Goal: Task Accomplishment & Management: Contribute content

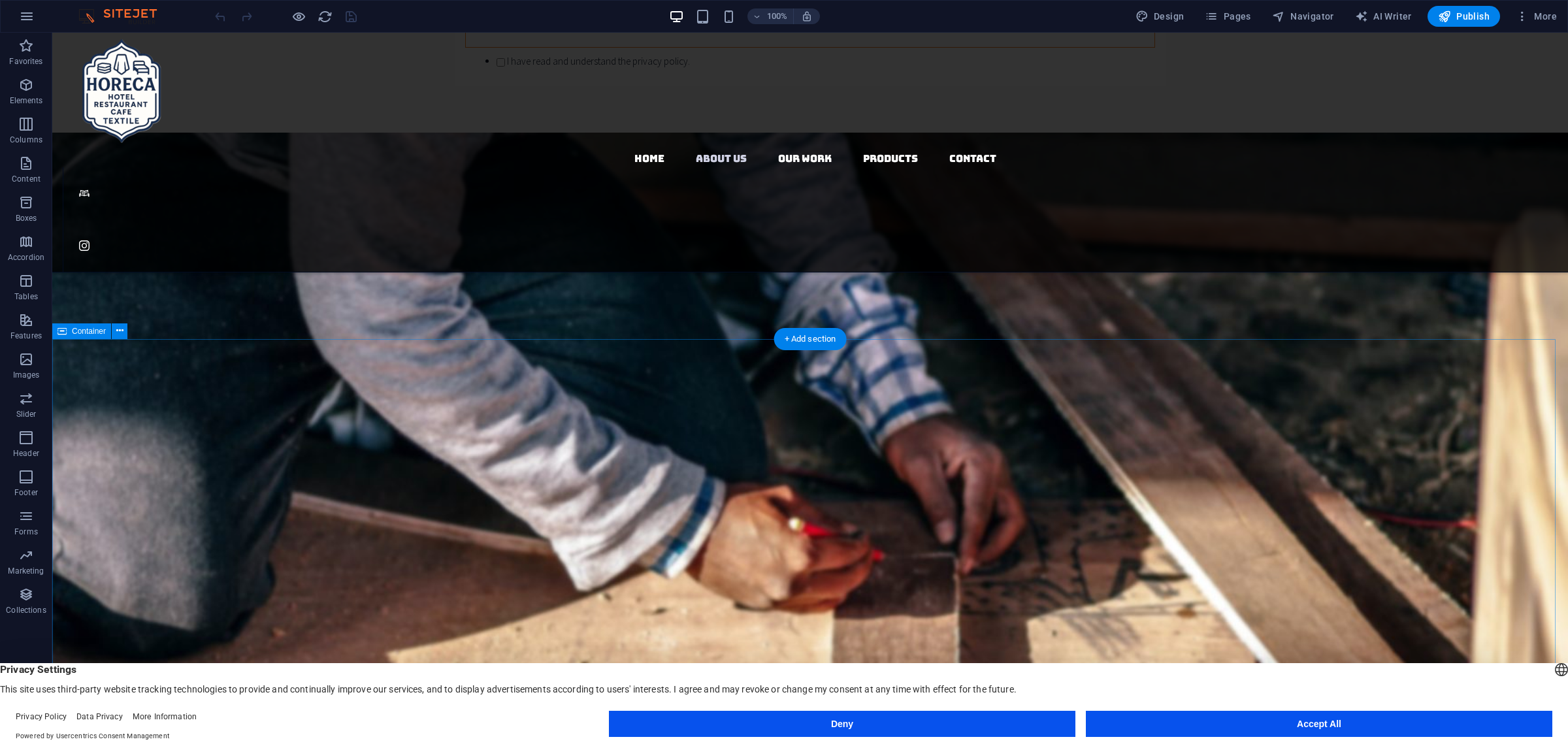
scroll to position [1878, 0]
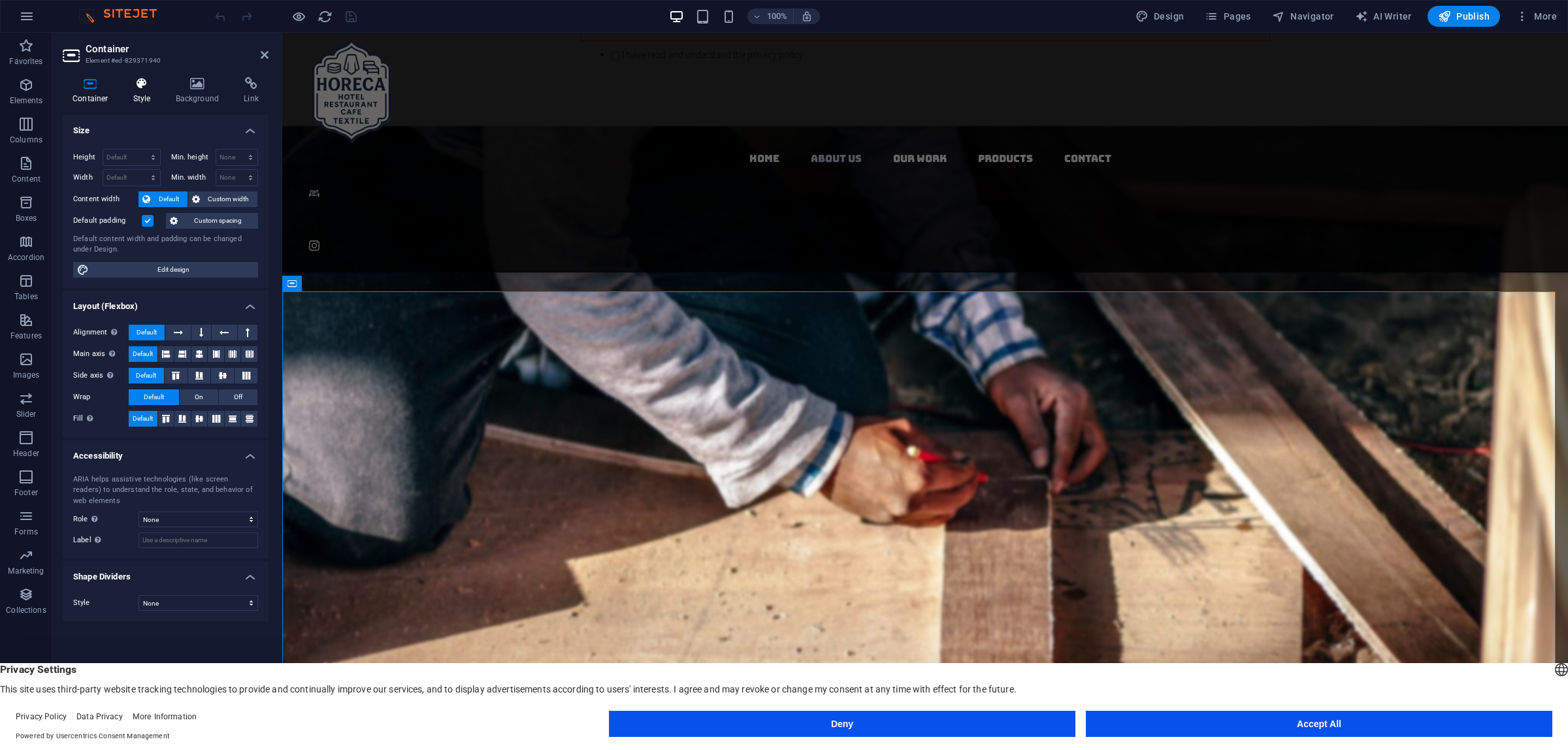
click at [151, 93] on h4 "Style" at bounding box center [144, 90] width 42 height 27
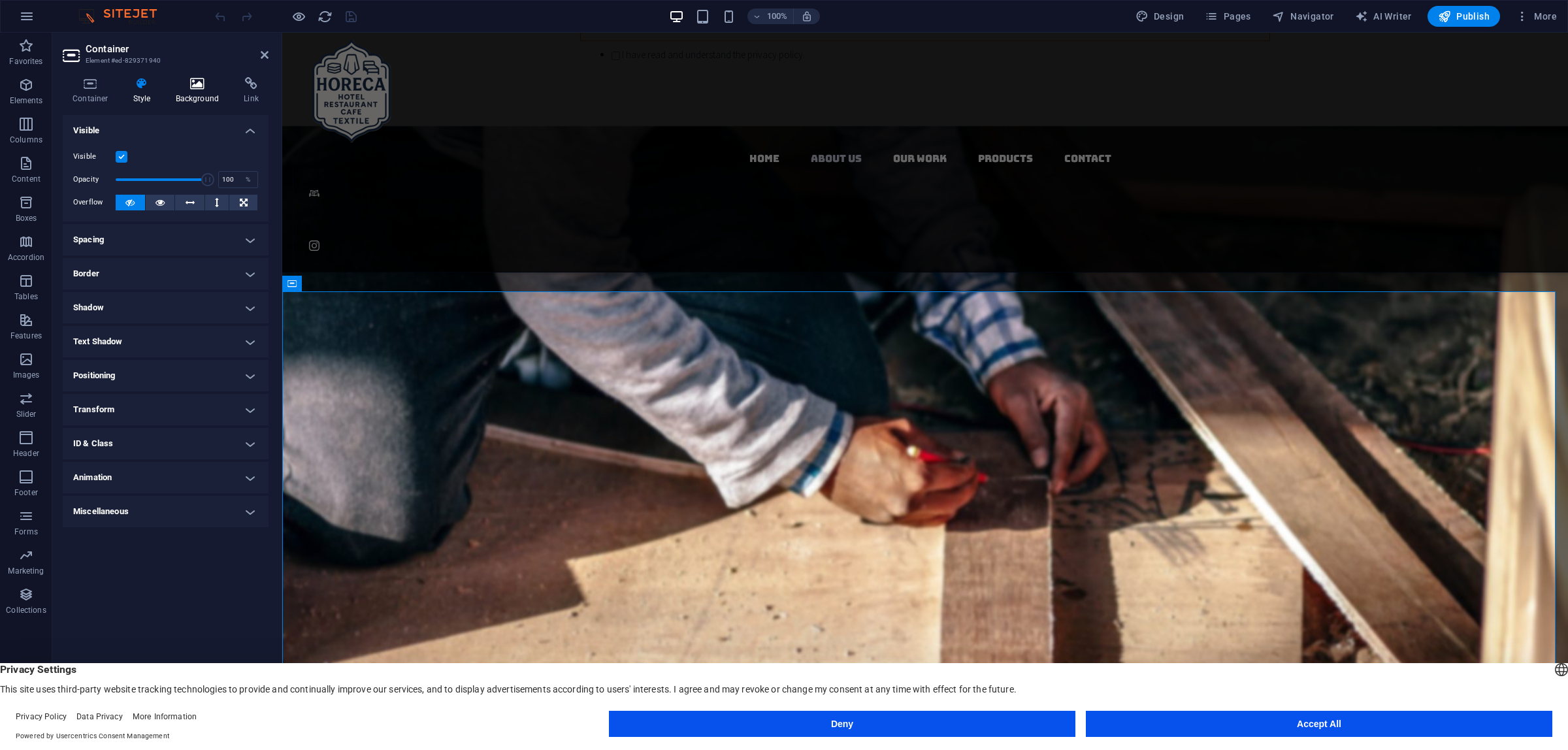
click at [191, 95] on h4 "Background" at bounding box center [200, 90] width 69 height 27
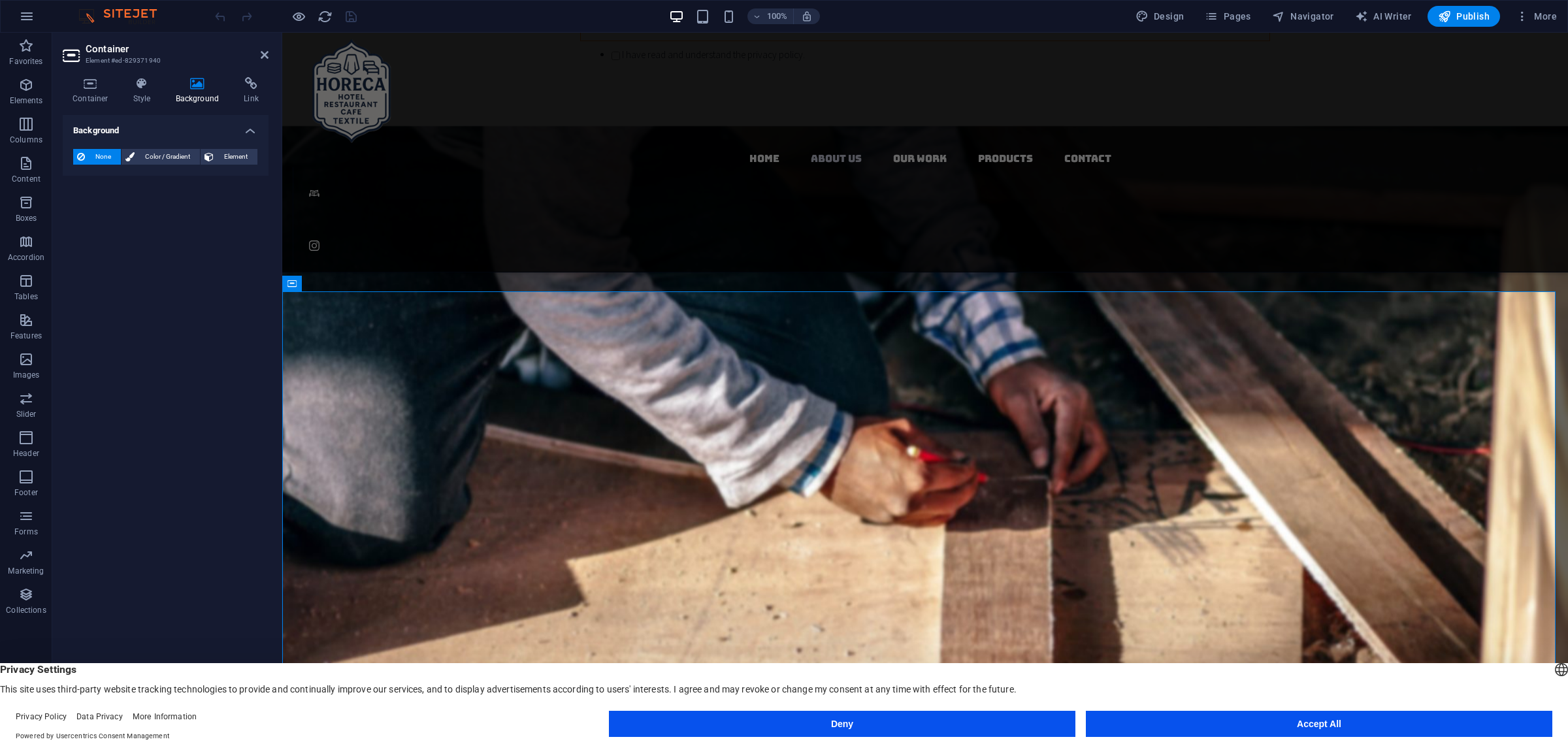
click at [229, 92] on h4 "Background" at bounding box center [200, 90] width 69 height 27
click at [240, 88] on icon at bounding box center [251, 83] width 35 height 13
click at [80, 87] on icon at bounding box center [90, 83] width 55 height 13
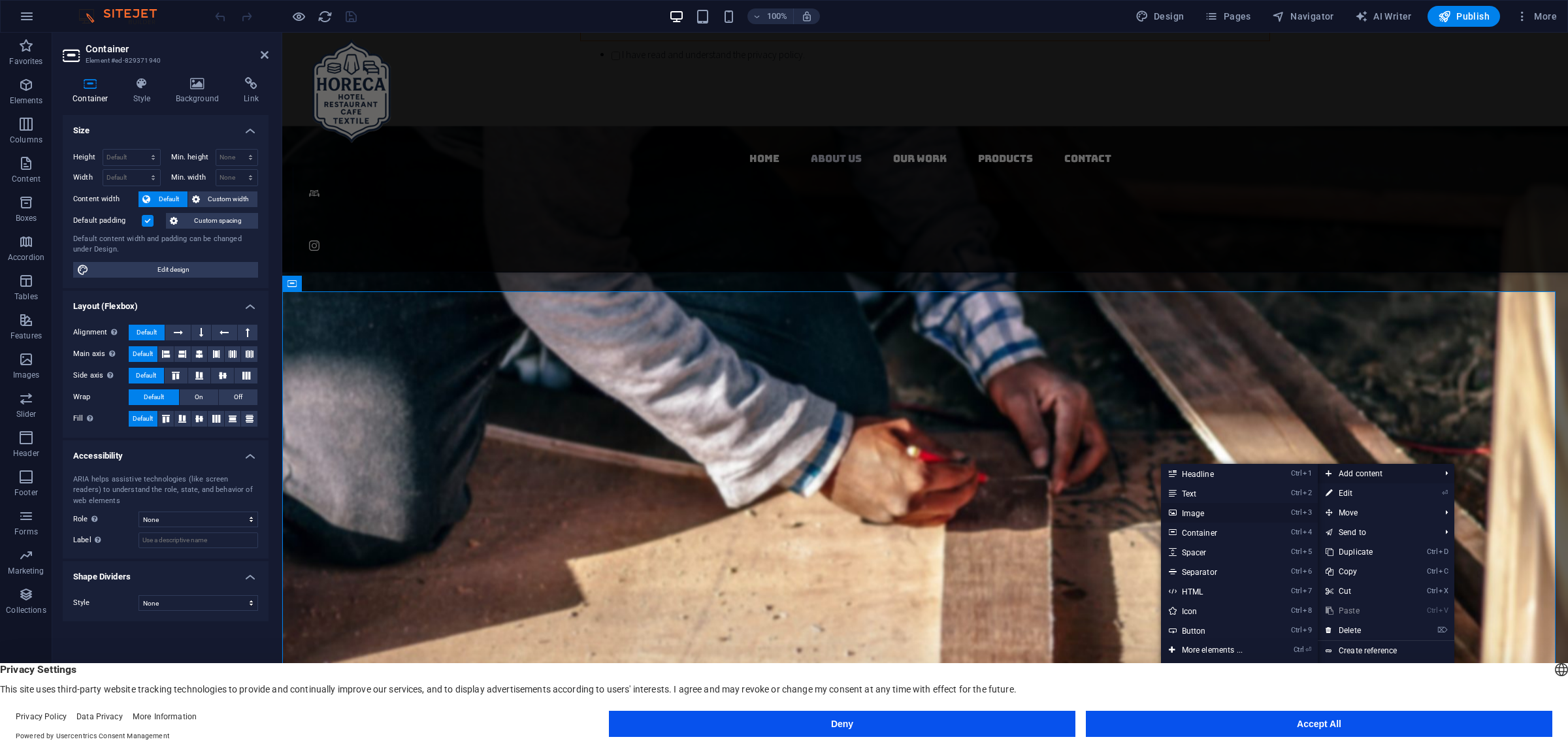
click at [1227, 514] on link "Ctrl 3 Image" at bounding box center [1215, 513] width 108 height 20
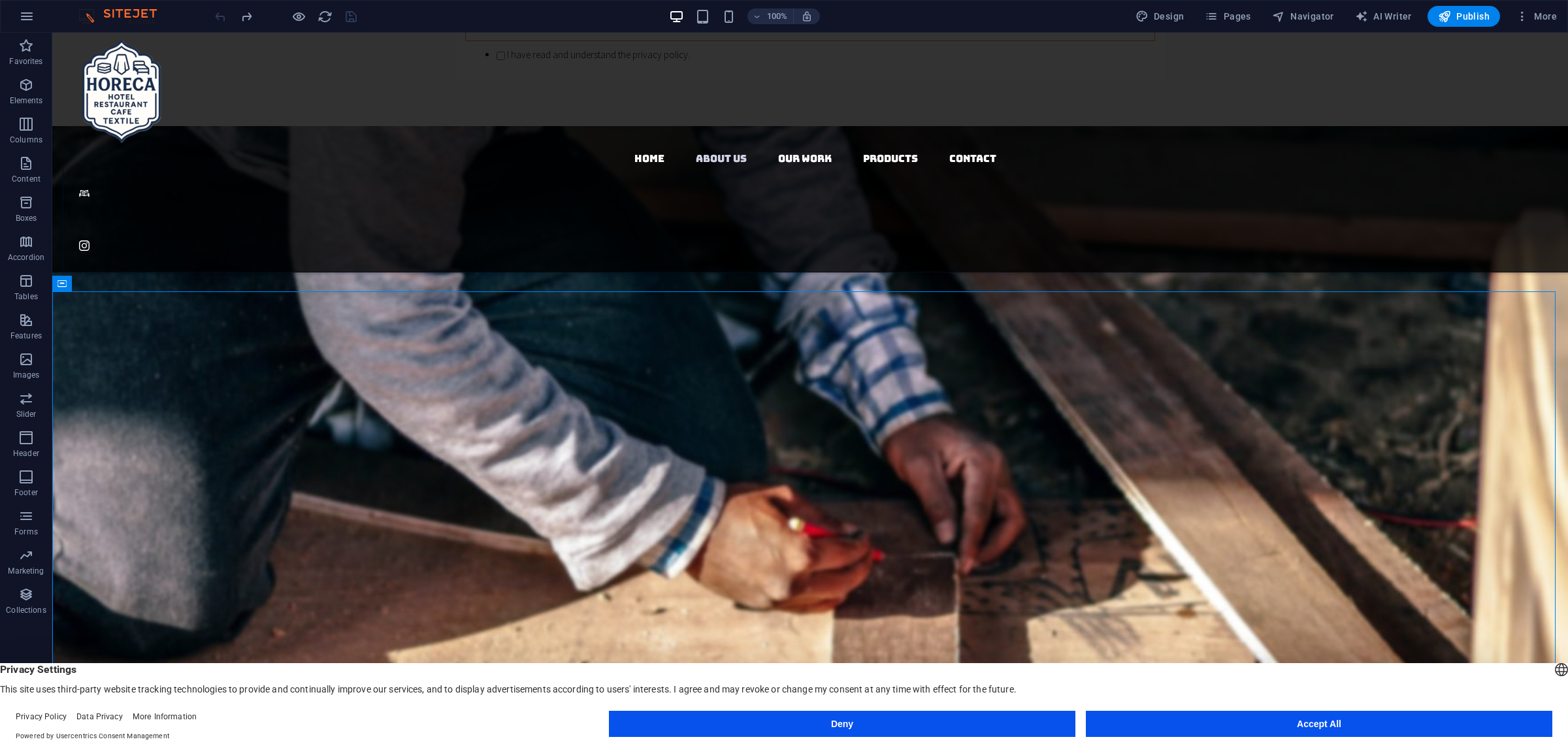
click at [957, 739] on div "Deny Accept All" at bounding box center [1081, 726] width 943 height 31
click at [963, 729] on button "Deny" at bounding box center [842, 723] width 466 height 26
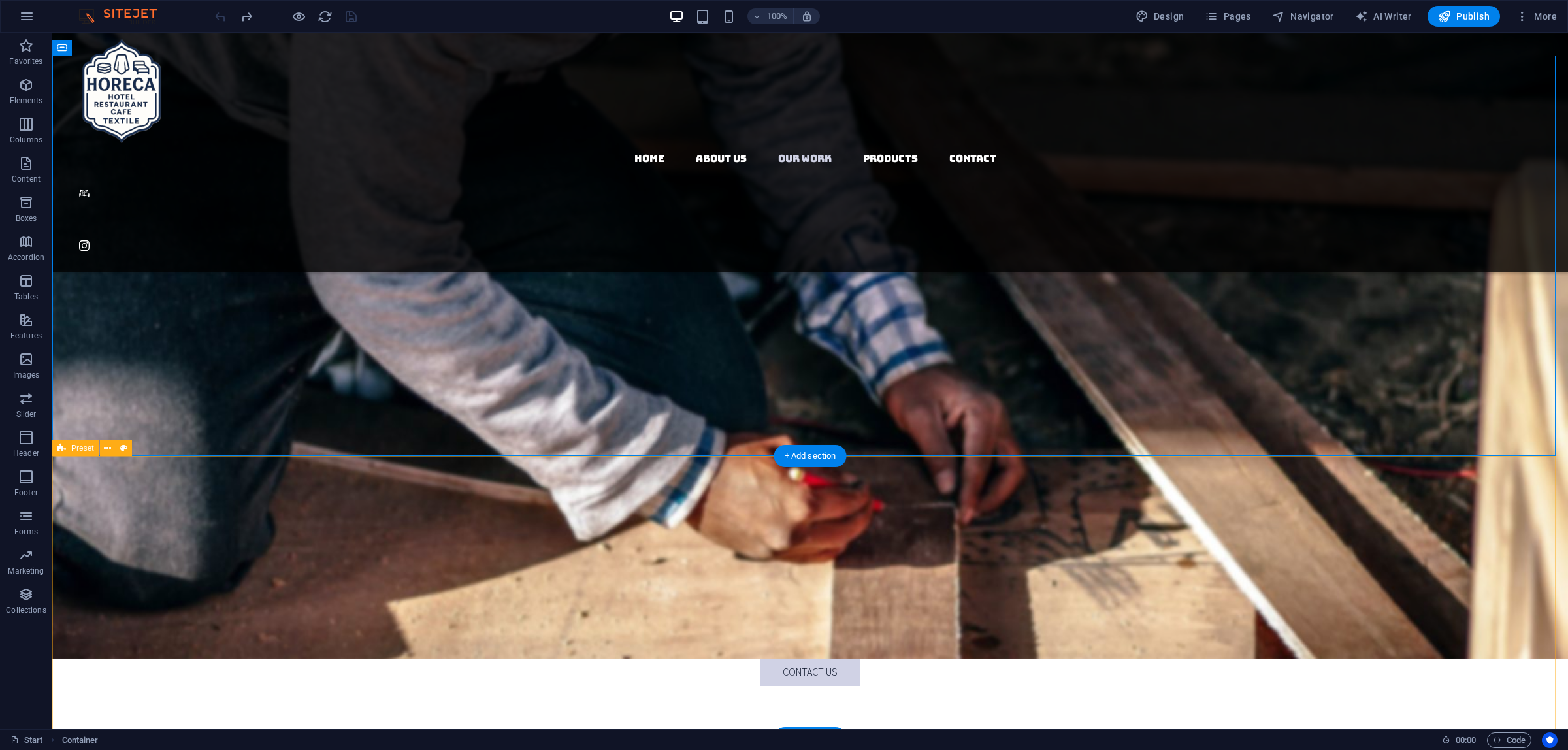
scroll to position [2035, 0]
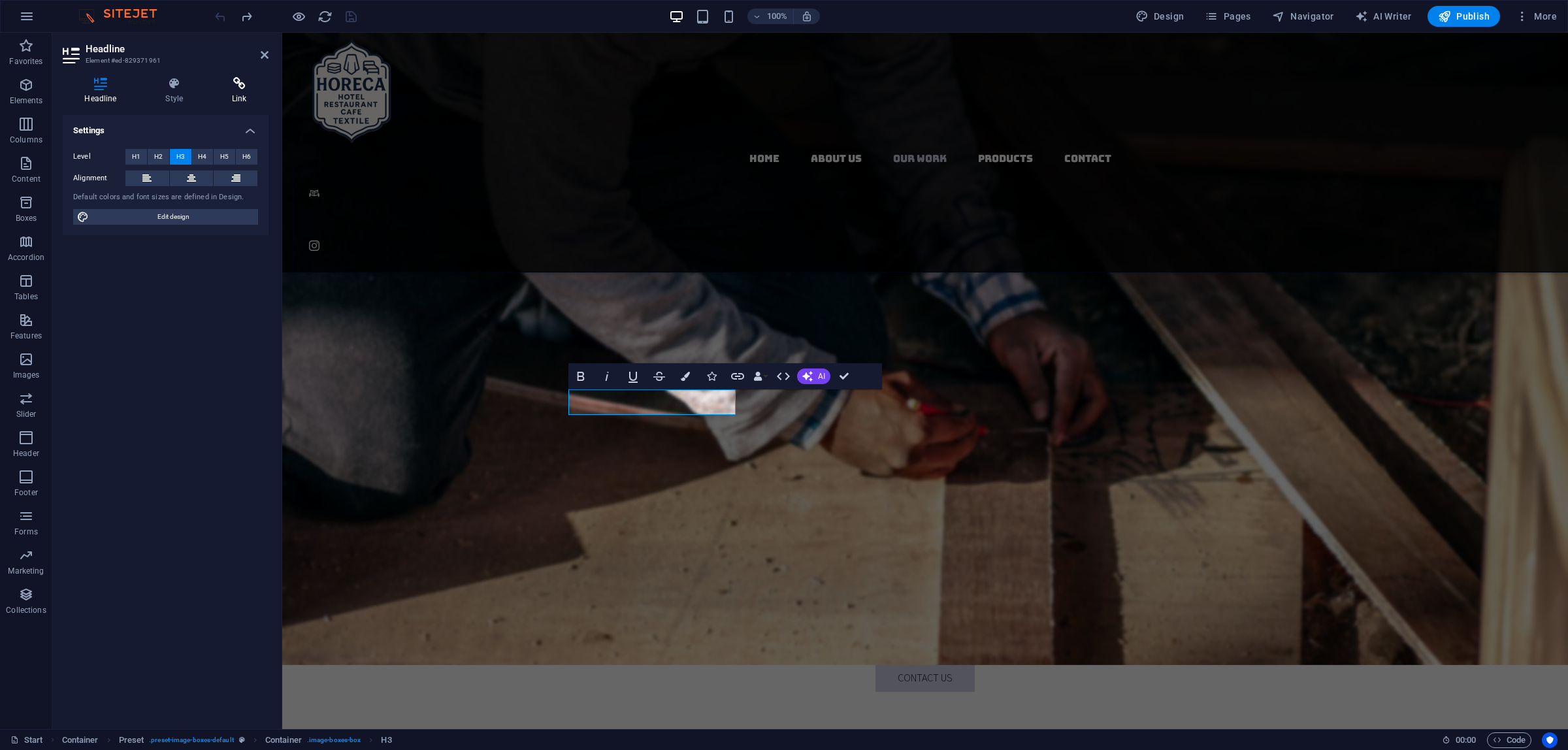
click at [239, 95] on h4 "Link" at bounding box center [240, 90] width 58 height 27
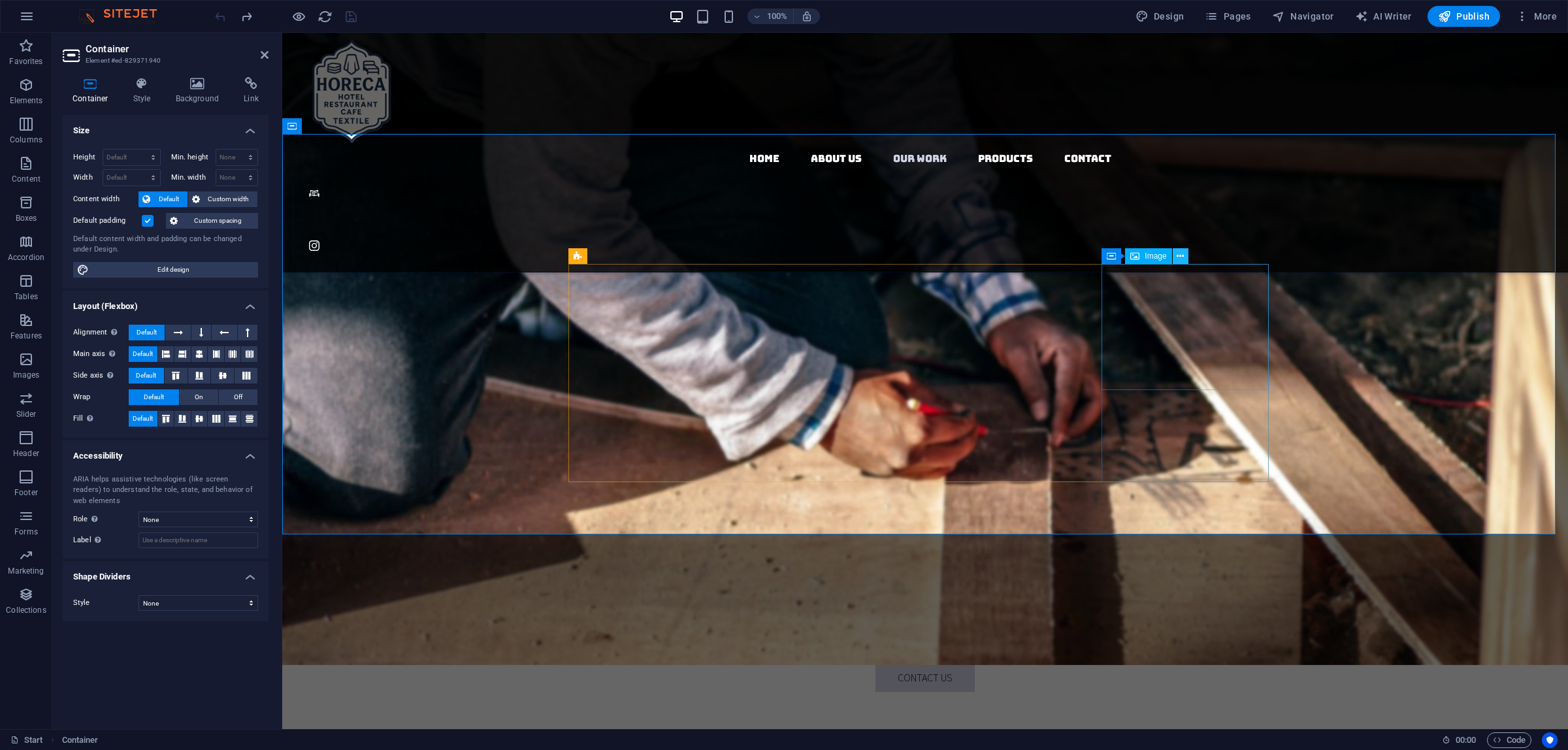
click at [1179, 259] on icon at bounding box center [1181, 256] width 7 height 14
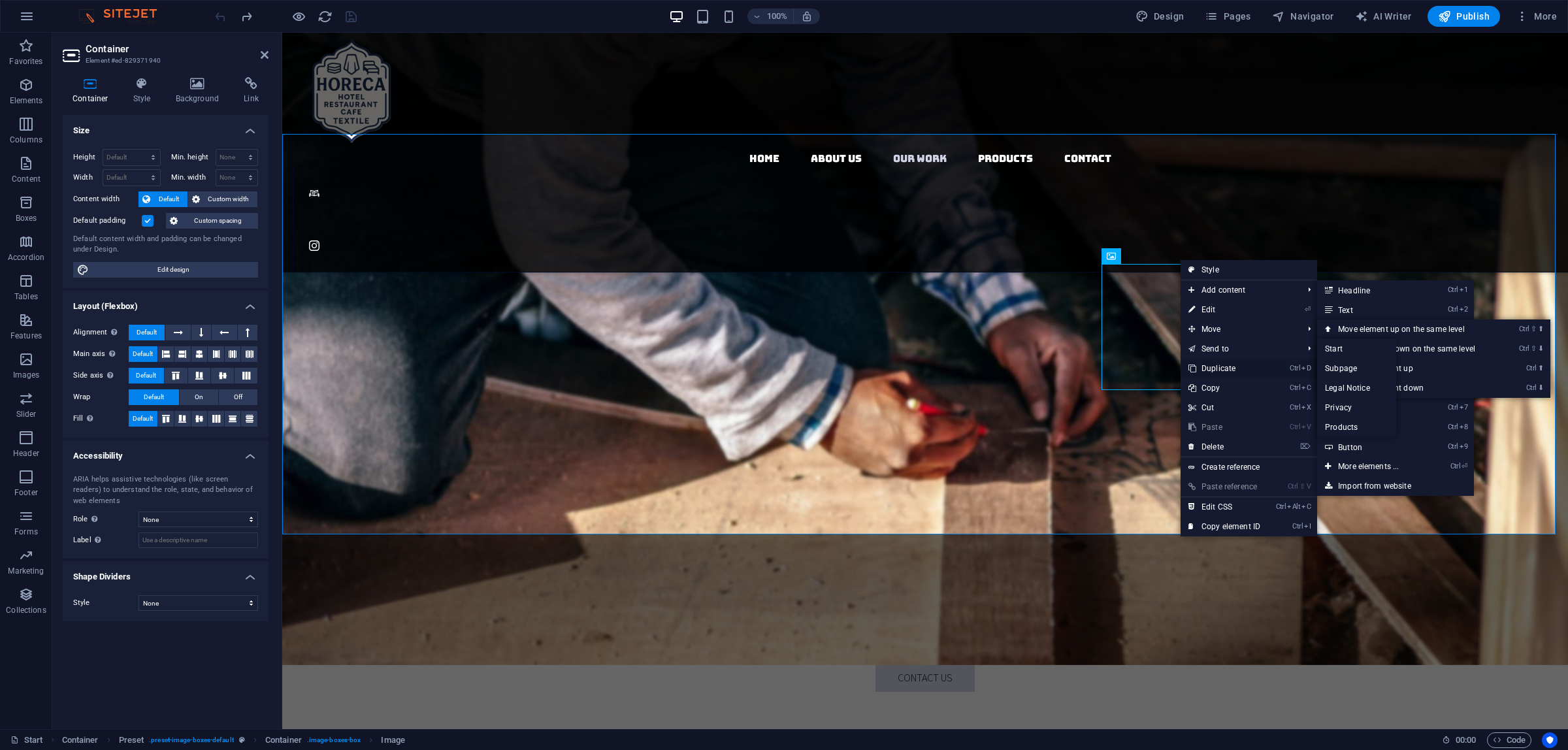
click at [1232, 363] on link "Ctrl D Duplicate" at bounding box center [1224, 368] width 87 height 20
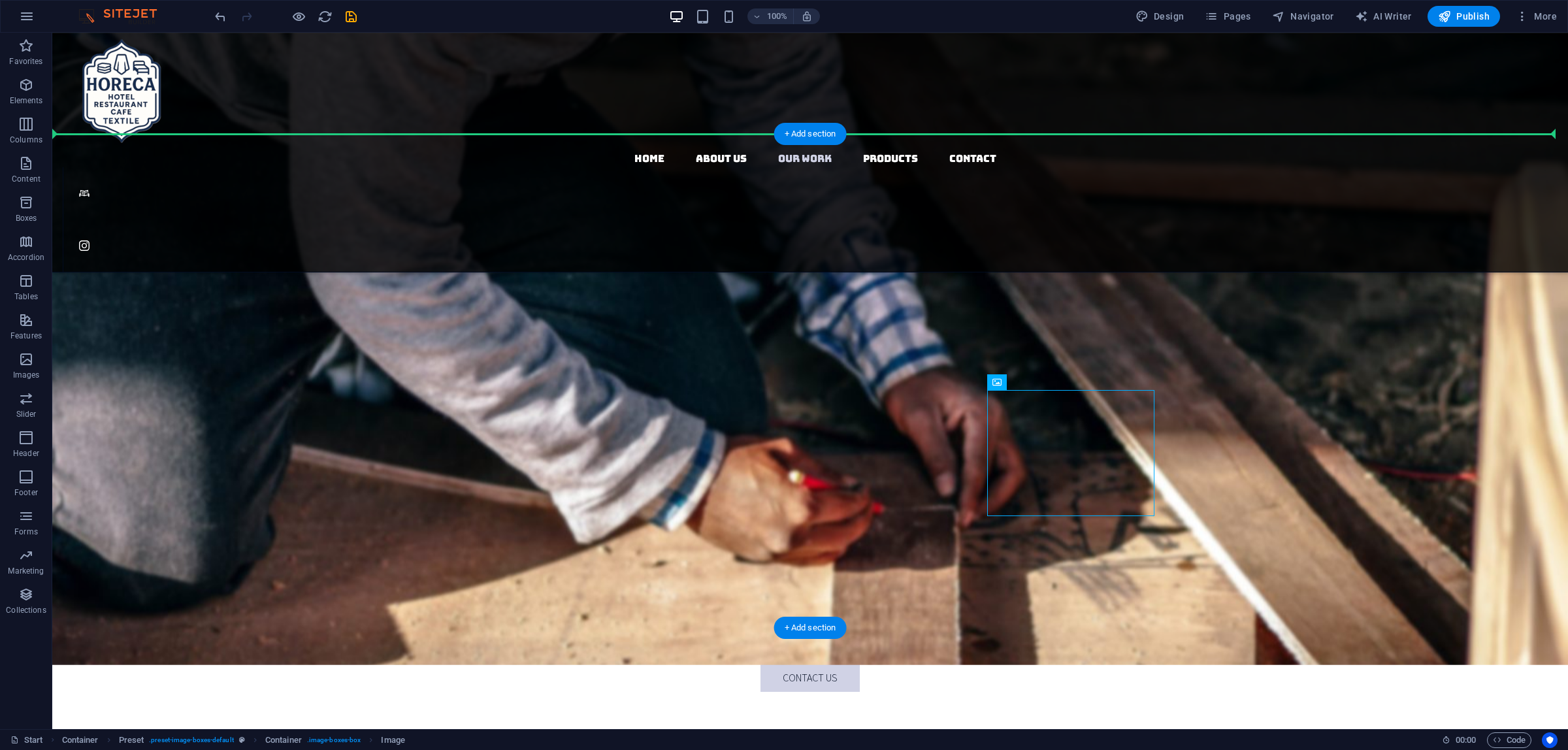
drag, startPoint x: 1246, startPoint y: 464, endPoint x: 1243, endPoint y: 374, distance: 90.0
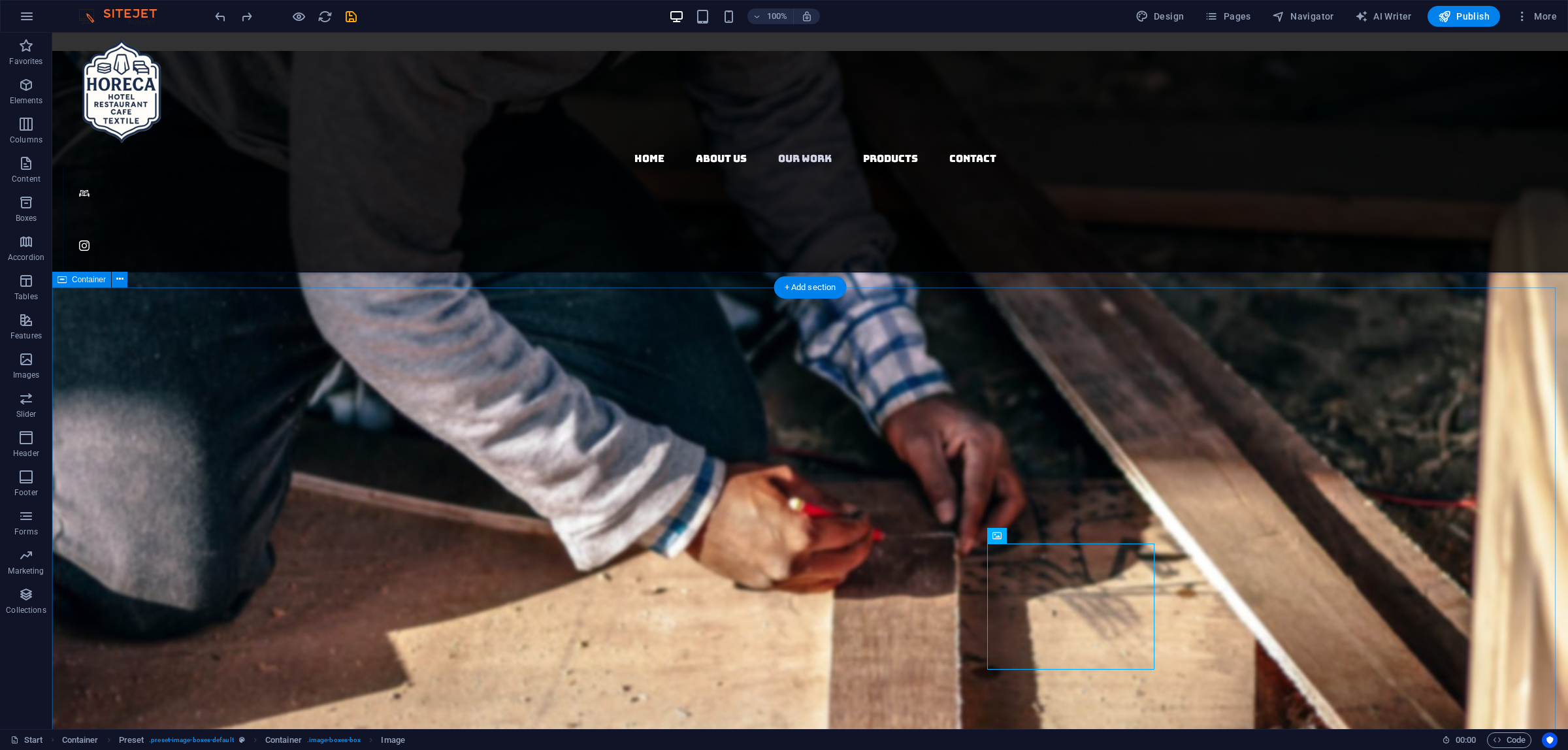
scroll to position [1953, 0]
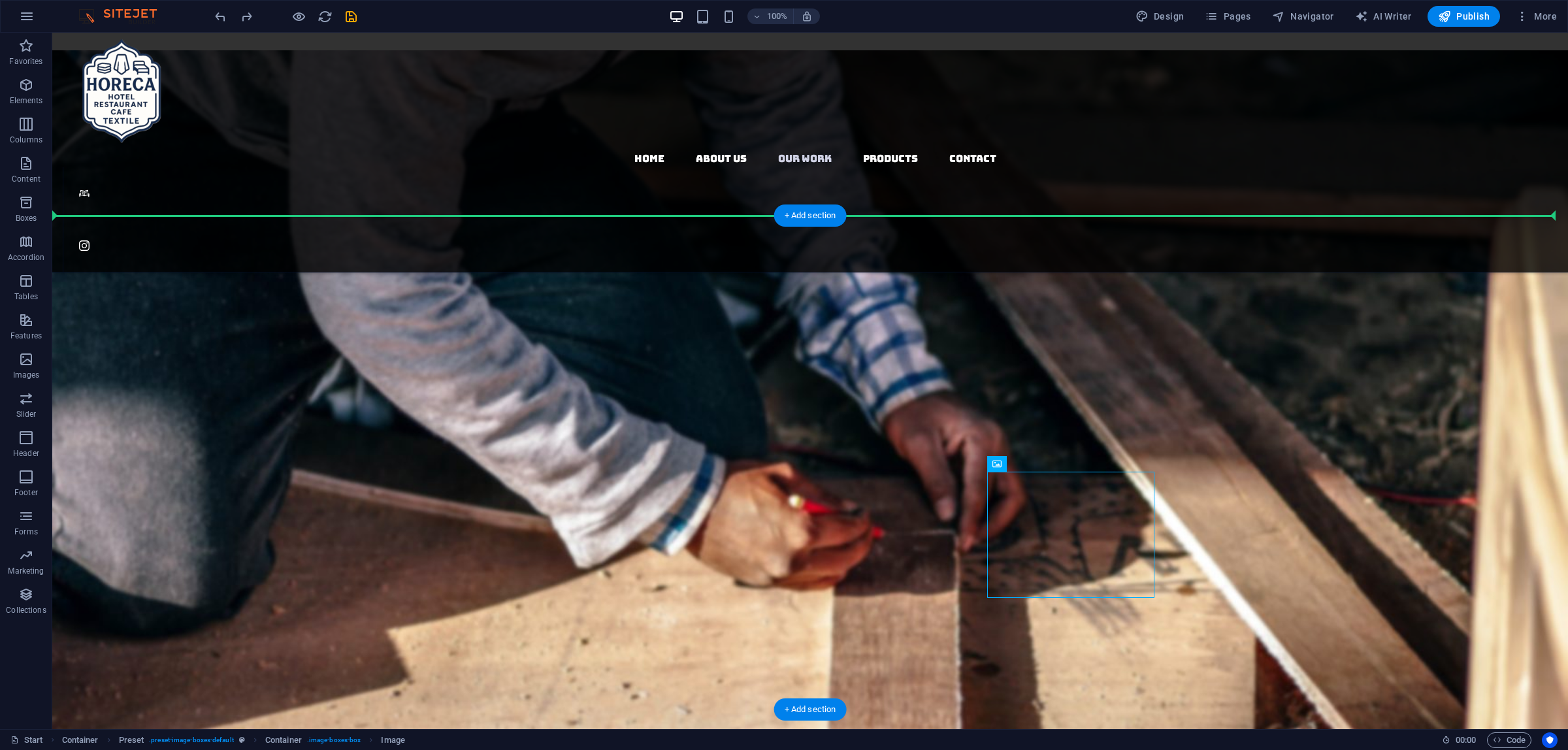
drag, startPoint x: 1059, startPoint y: 559, endPoint x: 1252, endPoint y: 421, distance: 237.3
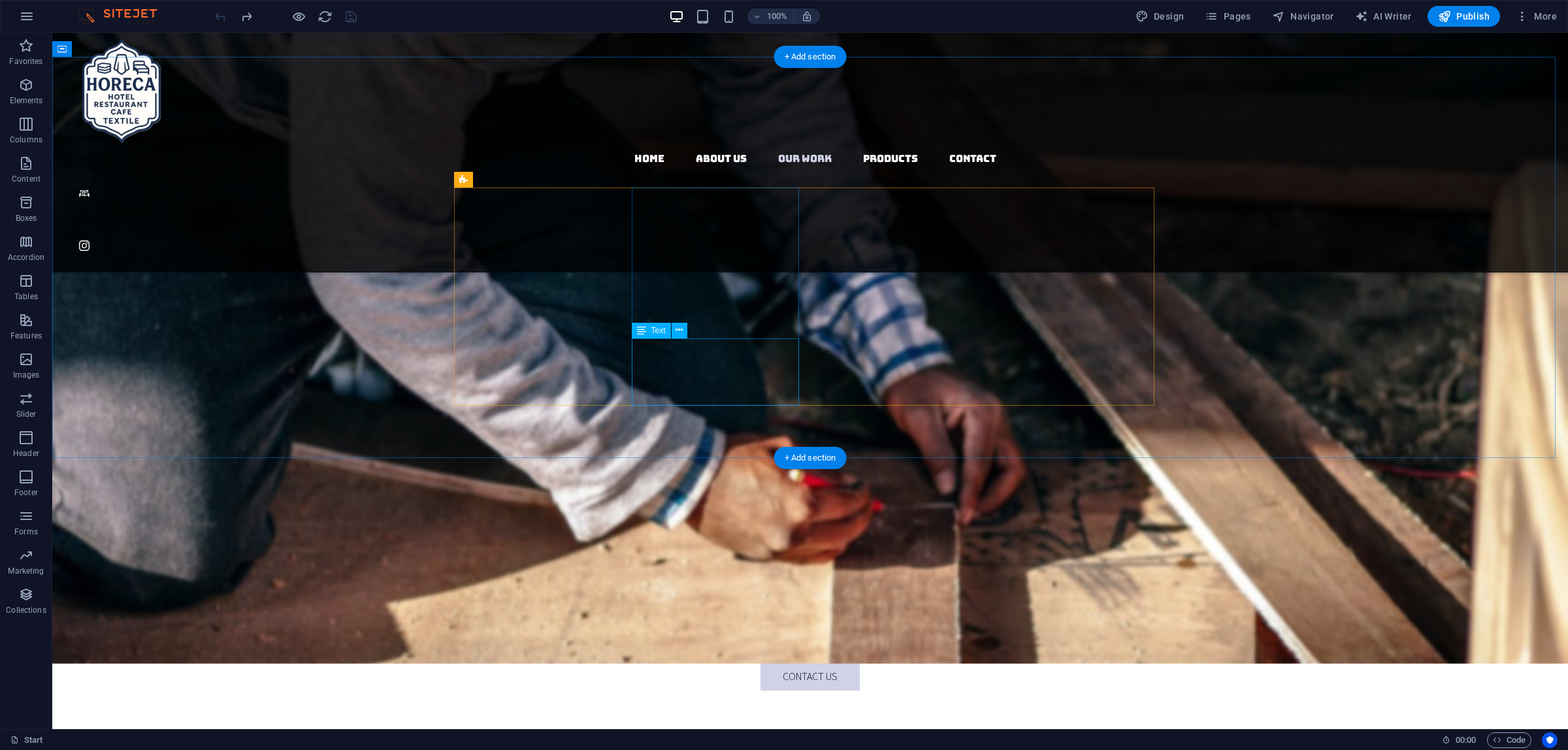
scroll to position [2035, 0]
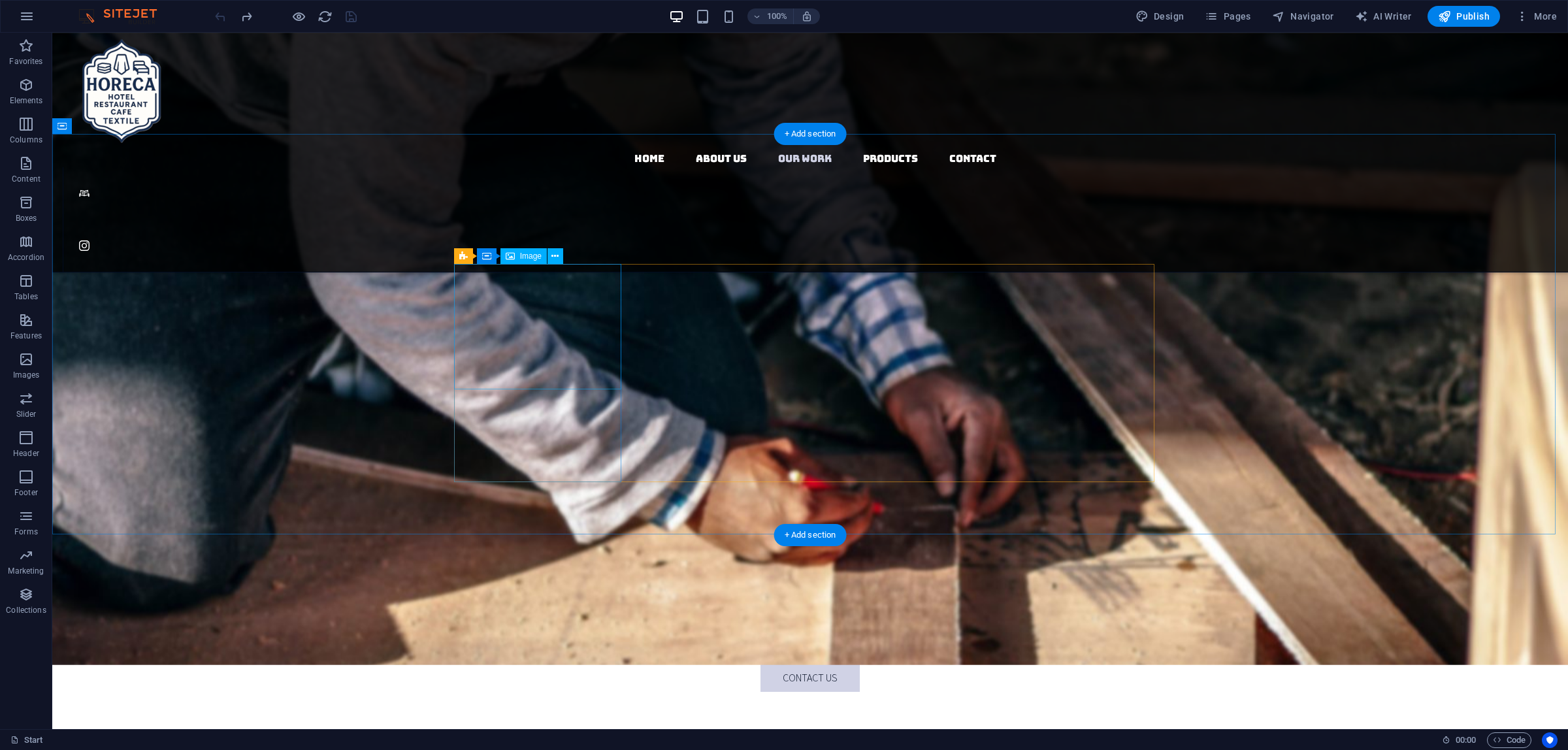
click at [462, 260] on icon at bounding box center [463, 256] width 8 height 16
click at [468, 256] on div "Preset" at bounding box center [478, 256] width 47 height 16
drag, startPoint x: 468, startPoint y: 256, endPoint x: 186, endPoint y: 224, distance: 283.8
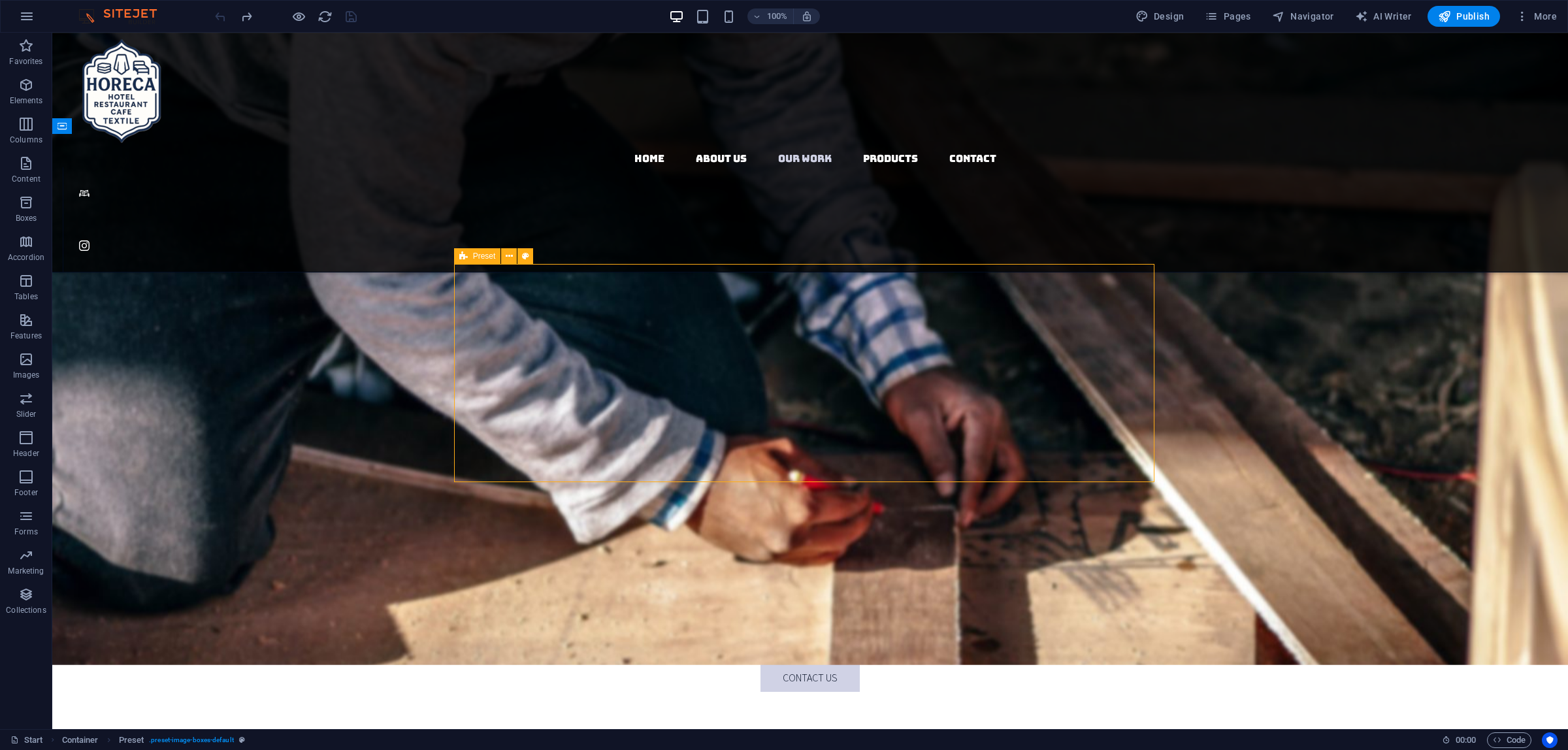
click at [469, 256] on div "Preset" at bounding box center [478, 256] width 47 height 16
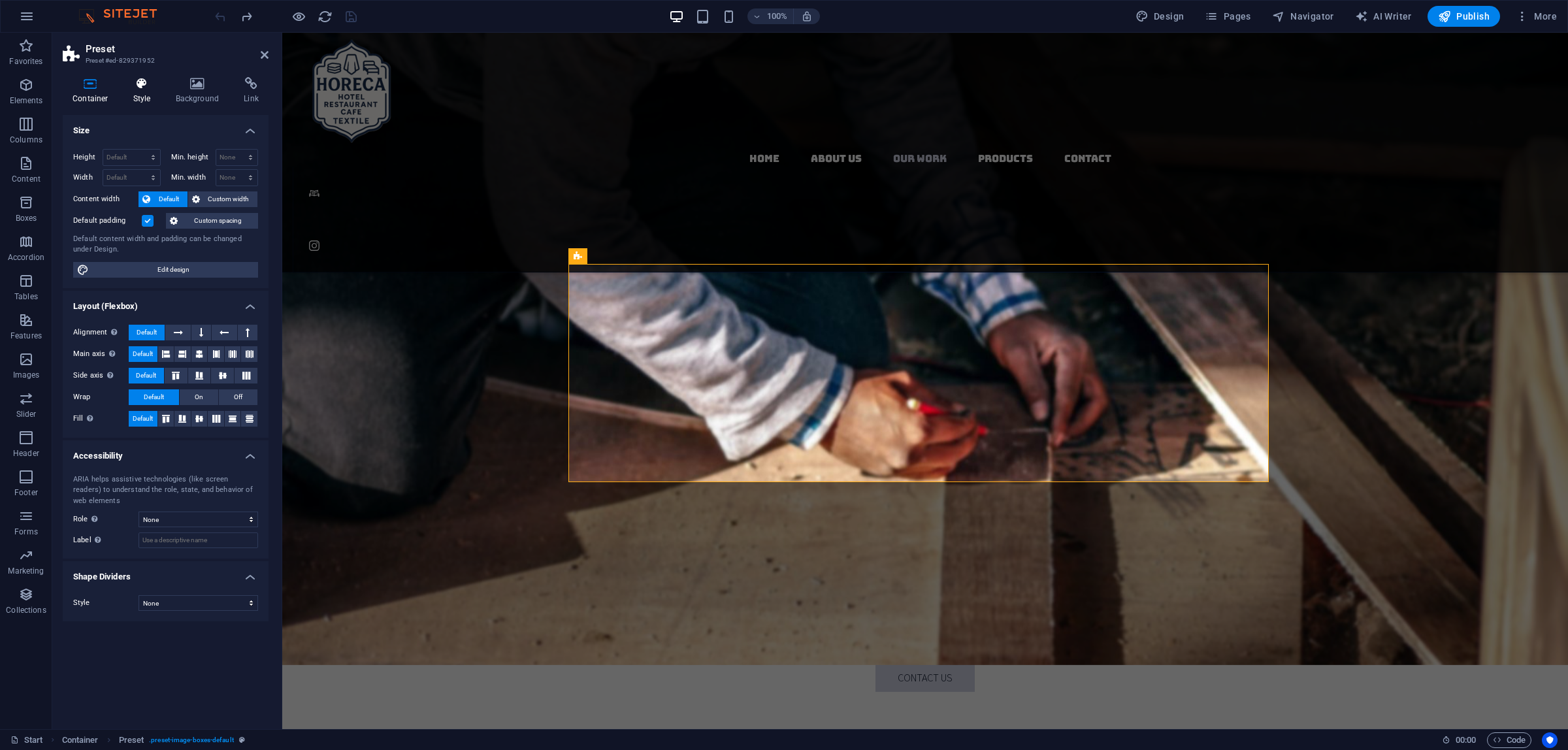
click at [138, 89] on icon at bounding box center [142, 83] width 37 height 13
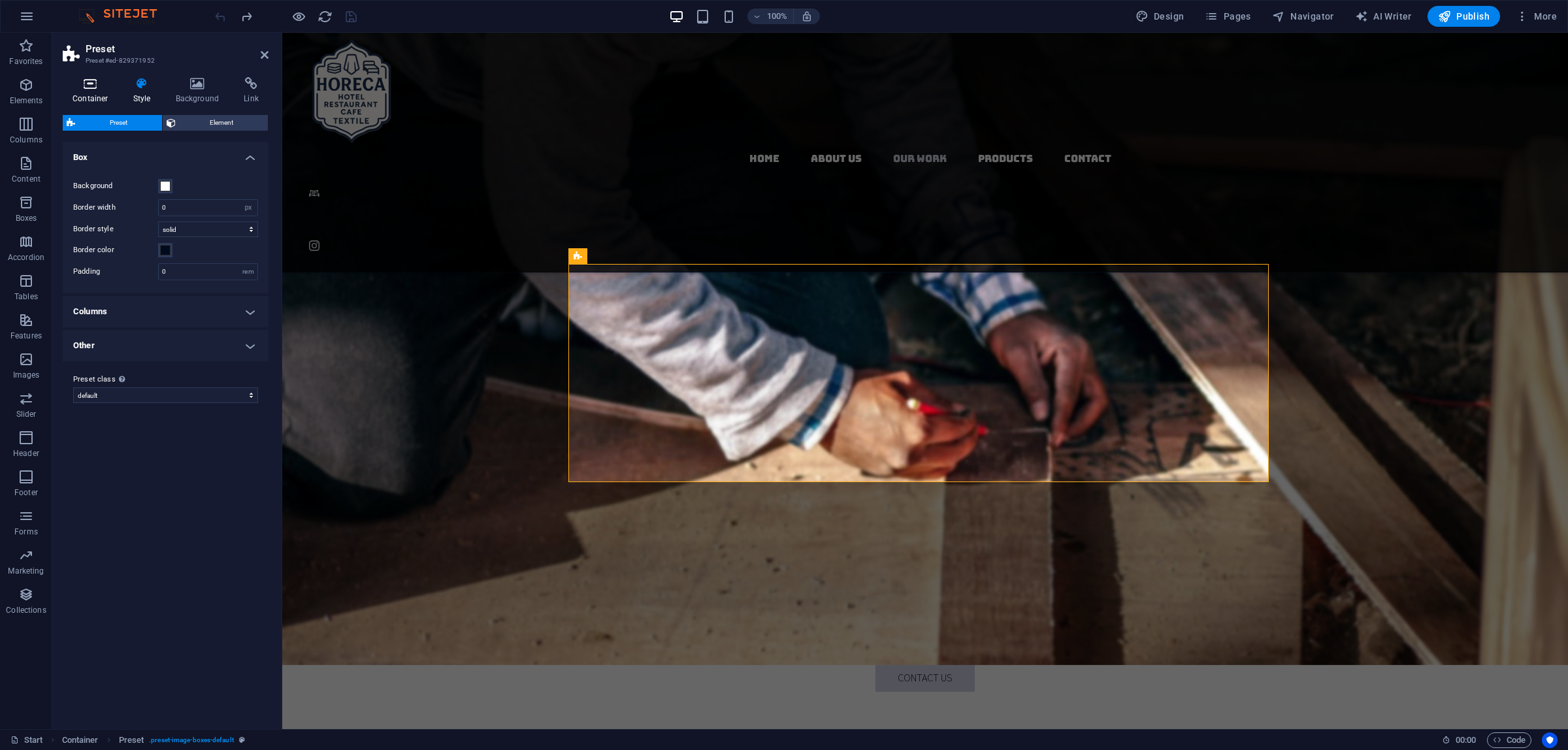
click at [81, 79] on icon at bounding box center [90, 83] width 55 height 13
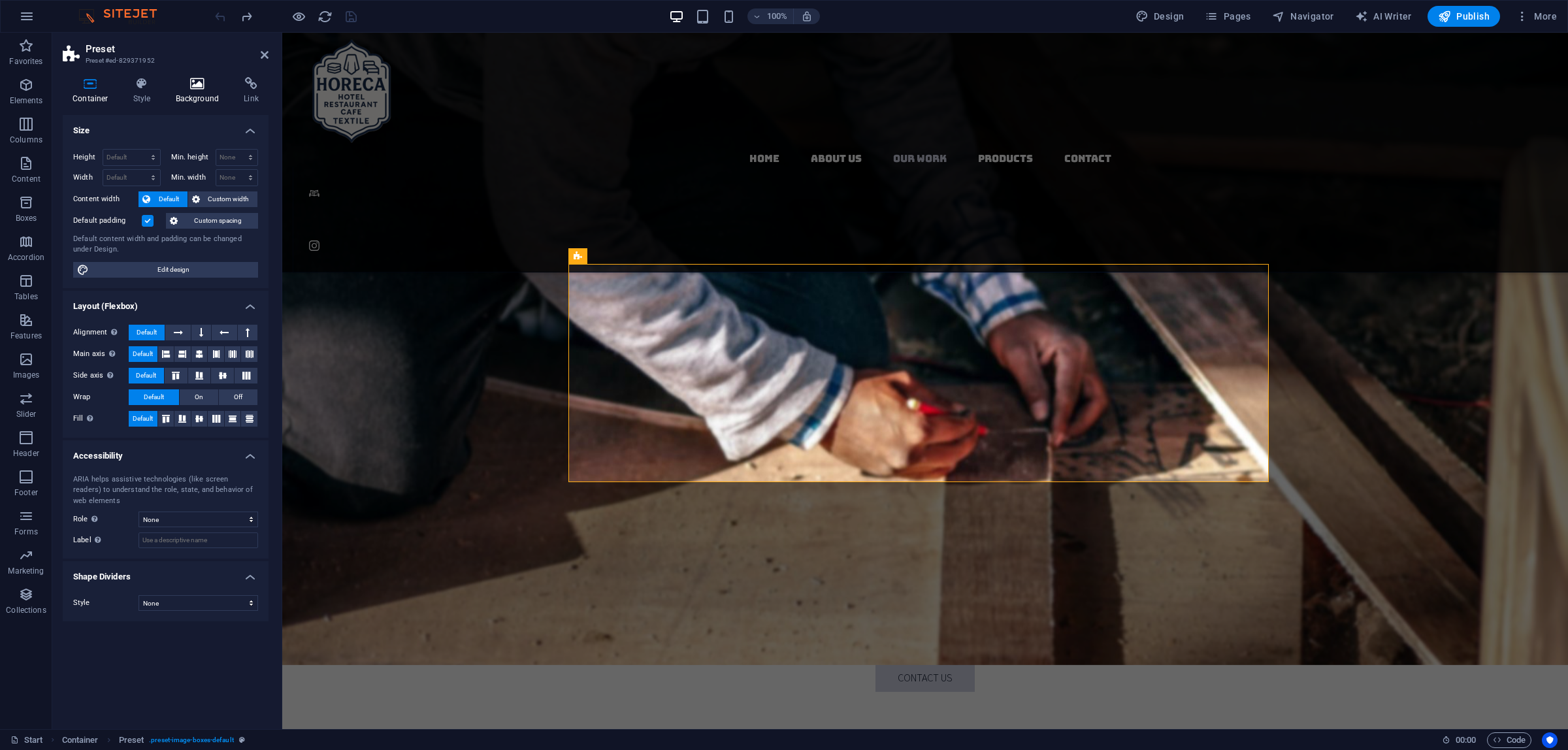
click at [181, 81] on icon at bounding box center [197, 83] width 64 height 13
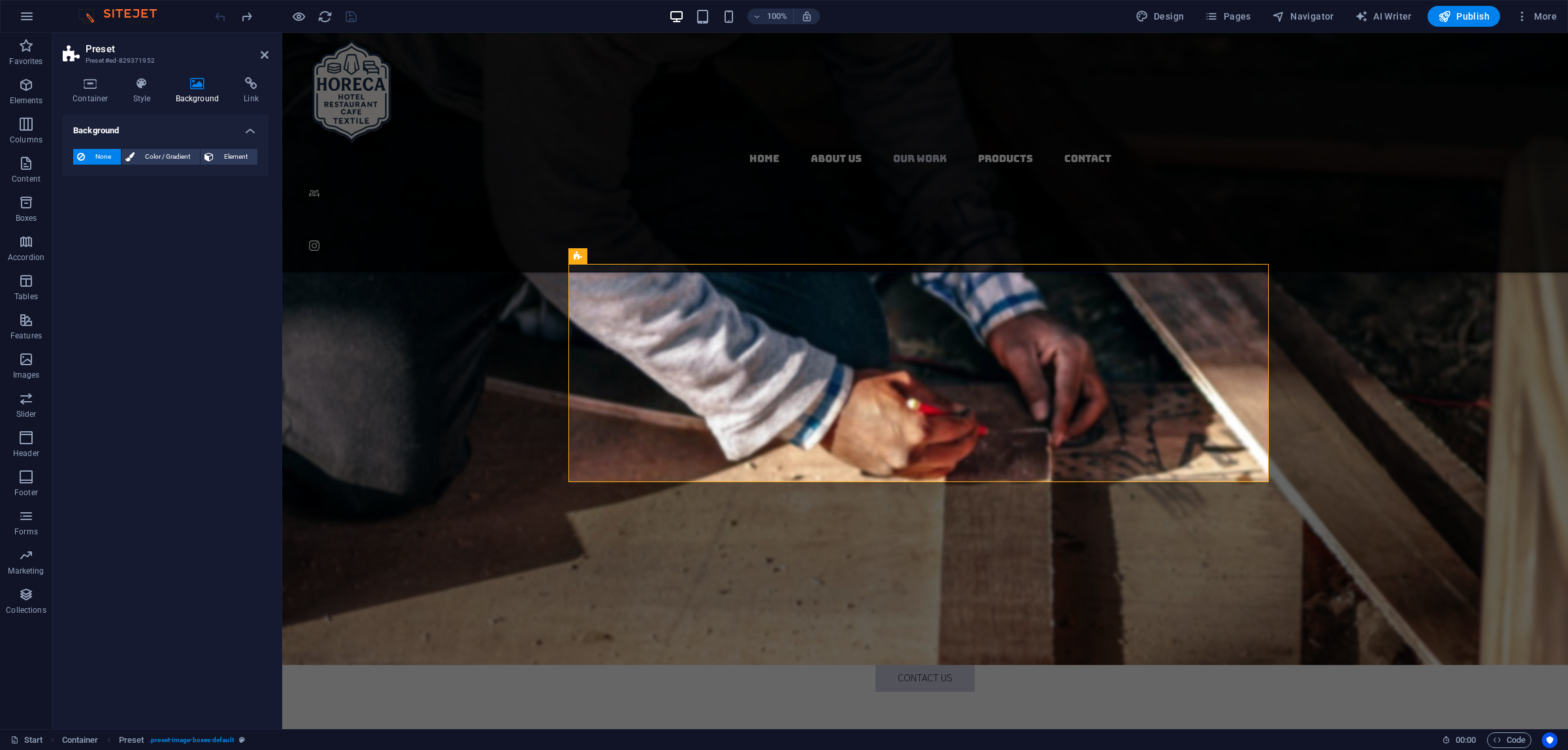
click at [226, 83] on icon at bounding box center [197, 83] width 64 height 13
click at [237, 81] on icon at bounding box center [251, 83] width 35 height 13
click at [75, 85] on icon at bounding box center [90, 83] width 55 height 13
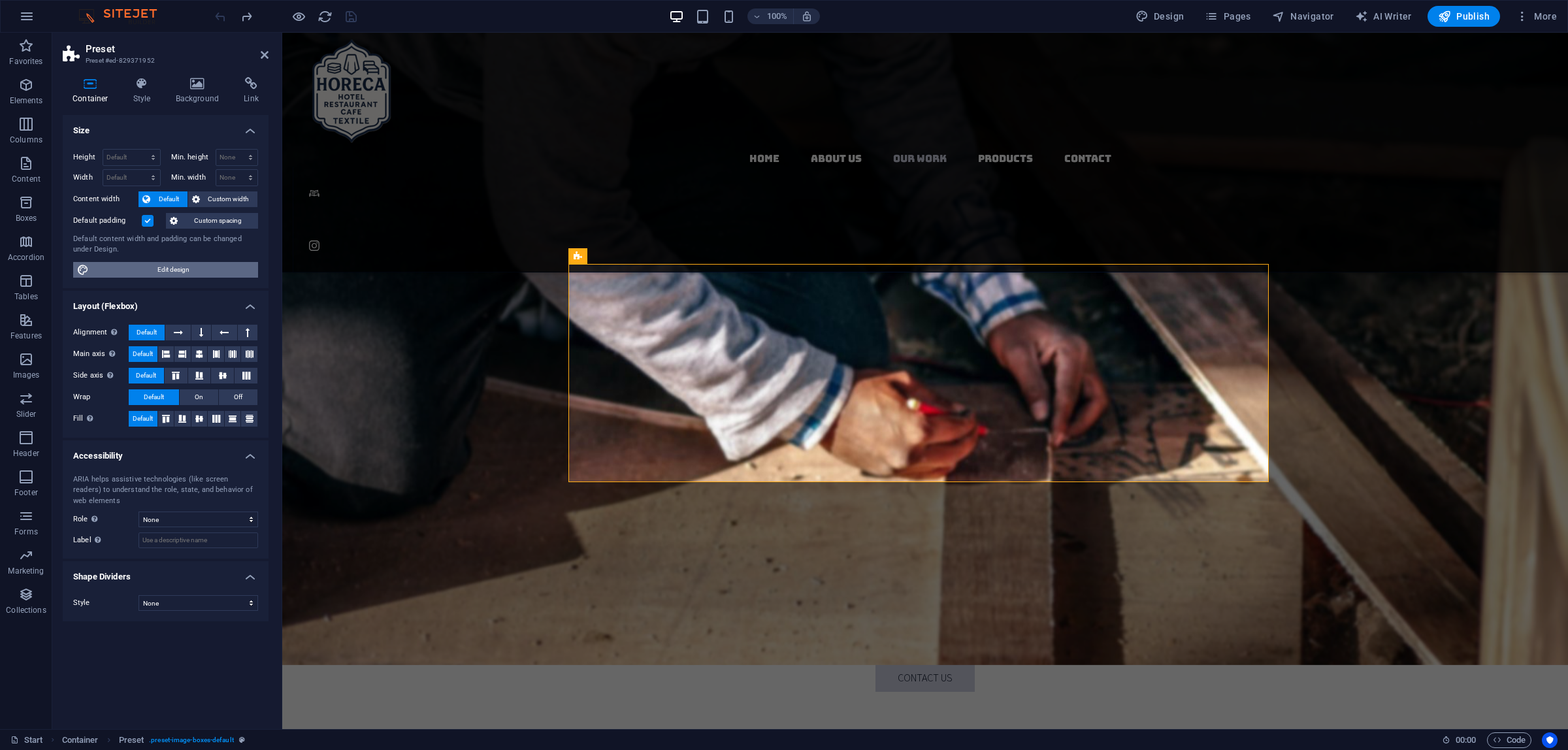
click at [174, 266] on span "Edit design" at bounding box center [173, 269] width 161 height 16
select select "rem"
select select "300"
select select "px"
select select "rem"
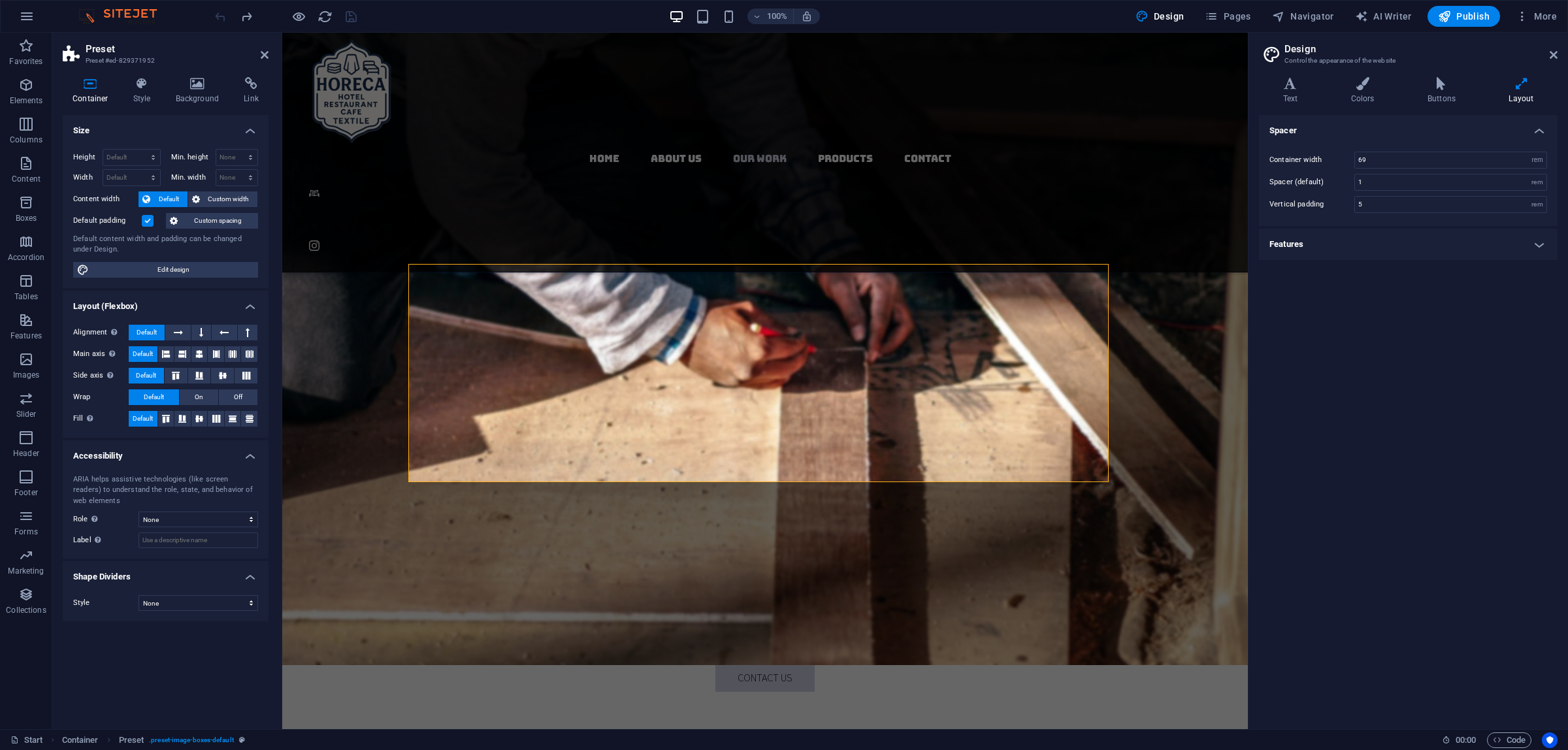
click at [1421, 251] on h4 "Features" at bounding box center [1408, 244] width 299 height 31
click at [1421, 249] on h4 "Features" at bounding box center [1408, 240] width 299 height 24
click at [1552, 48] on h2 "Design" at bounding box center [1421, 49] width 273 height 12
click at [1555, 55] on icon at bounding box center [1553, 55] width 8 height 10
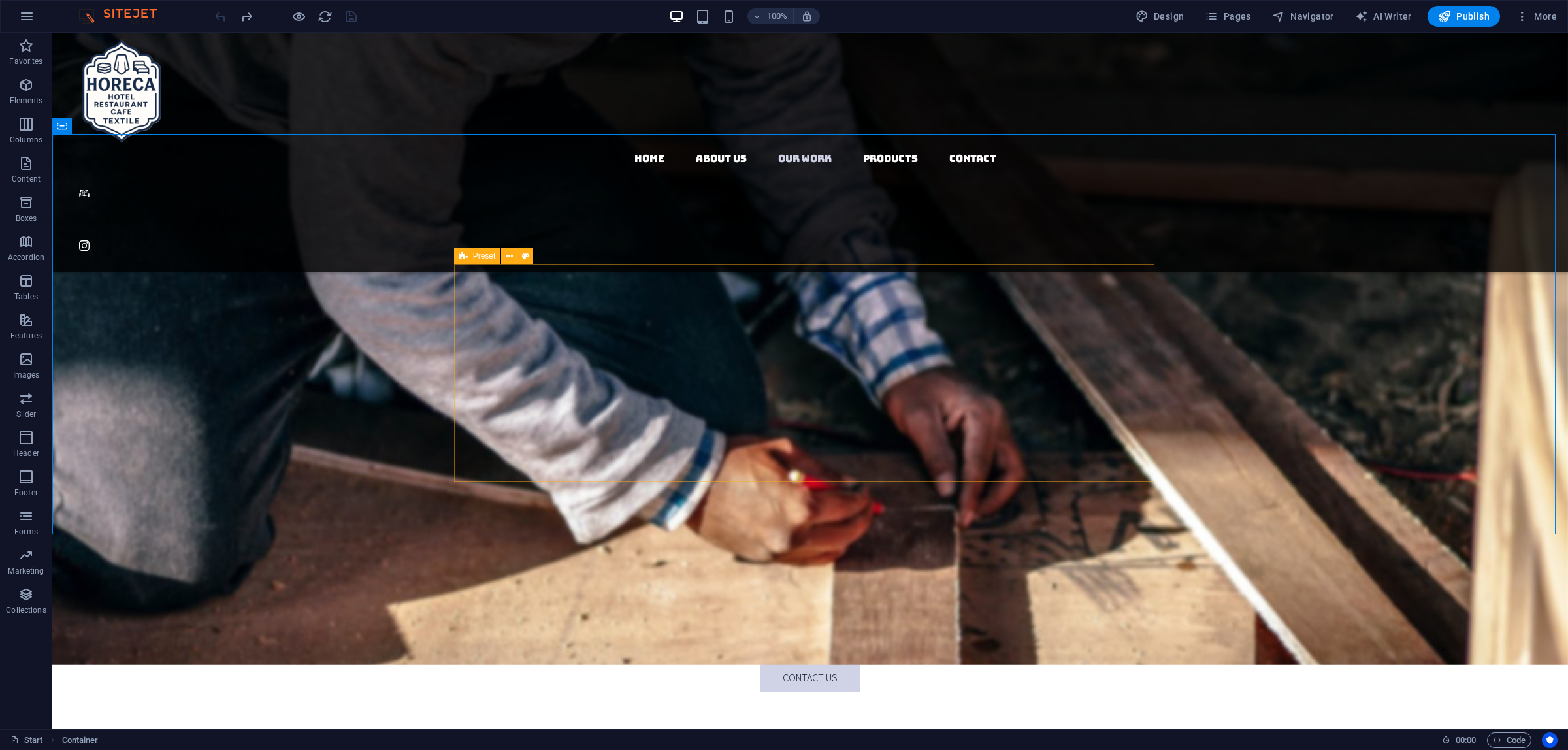
click at [470, 258] on div "Preset" at bounding box center [478, 256] width 47 height 16
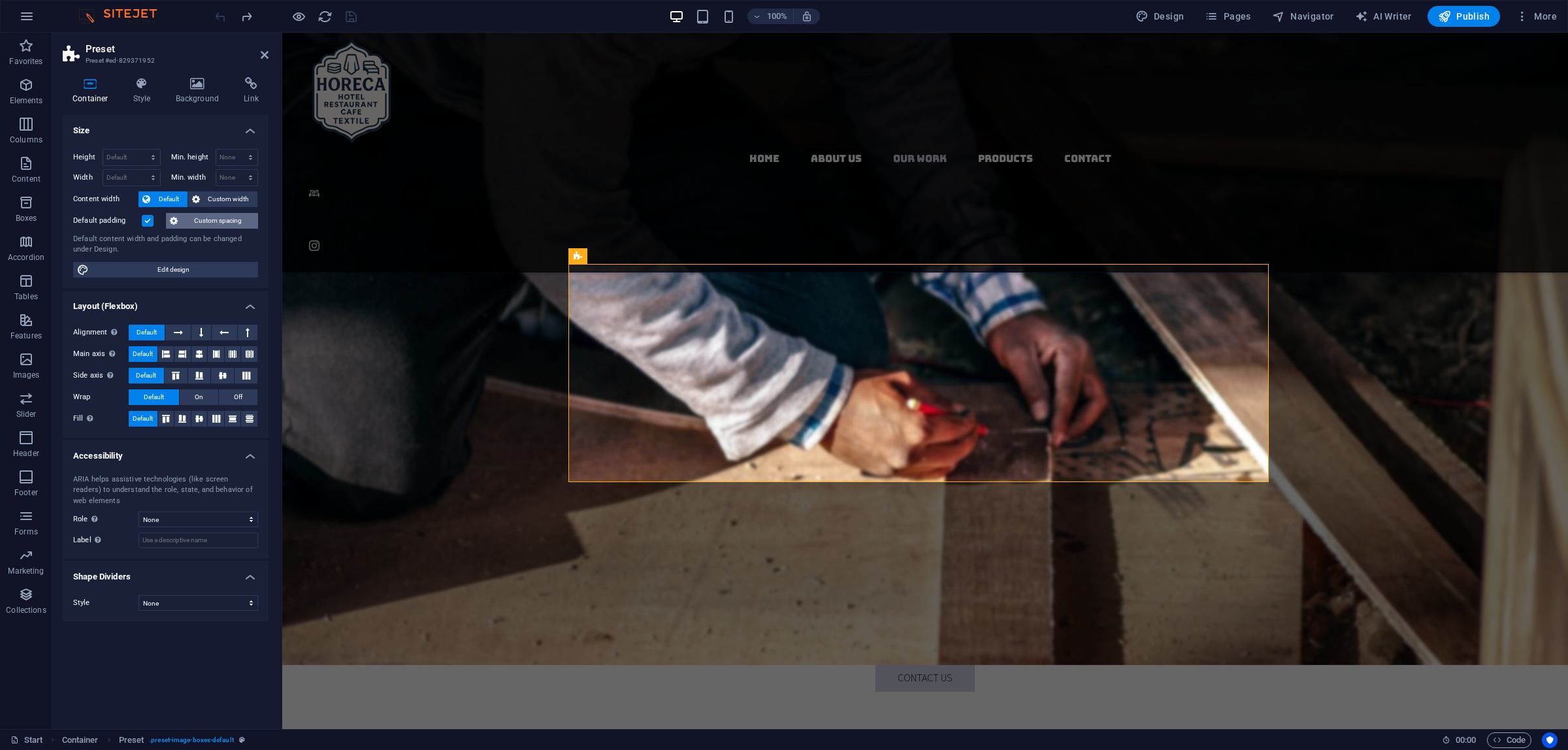
click at [206, 219] on span "Custom spacing" at bounding box center [218, 220] width 72 height 16
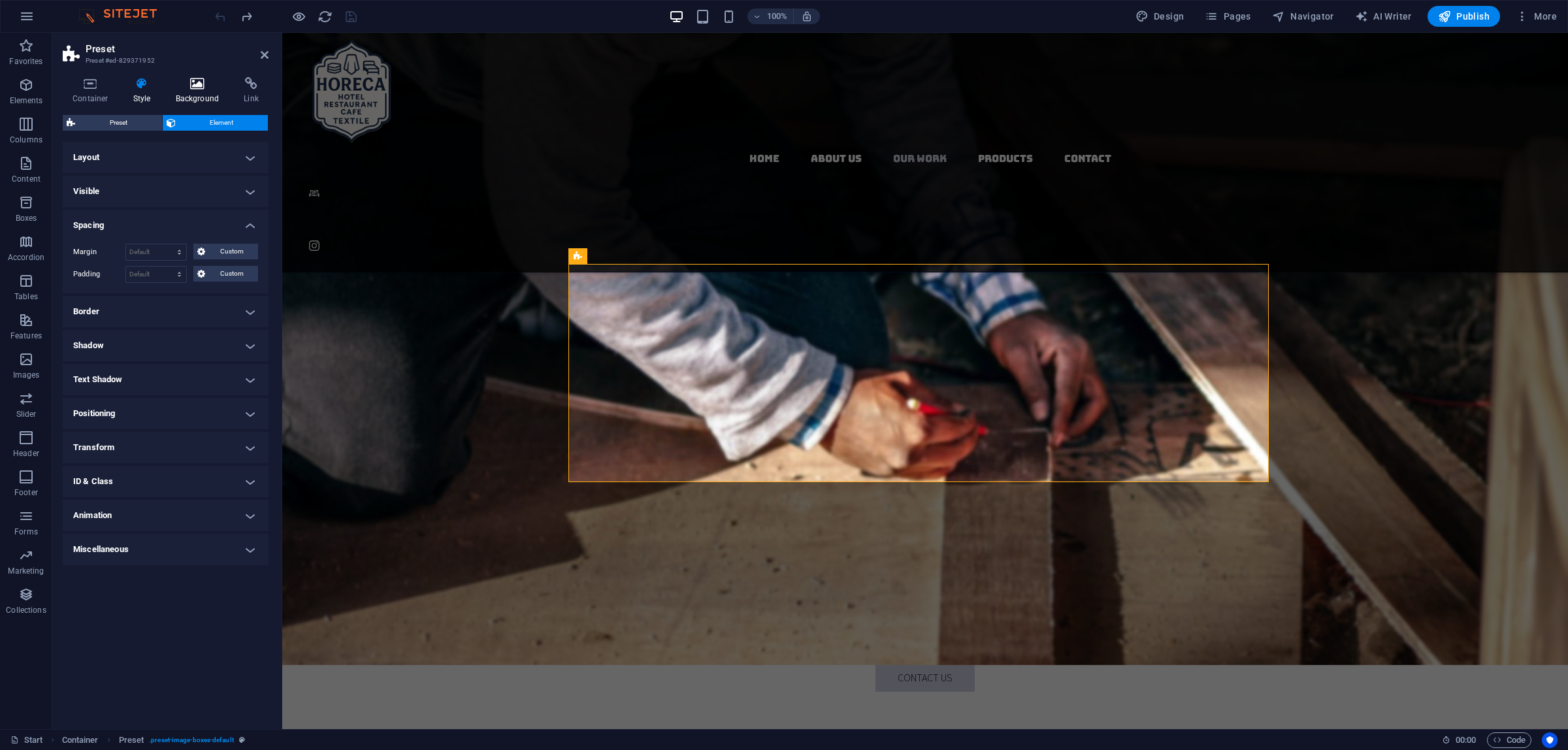
click at [197, 89] on icon at bounding box center [197, 83] width 64 height 13
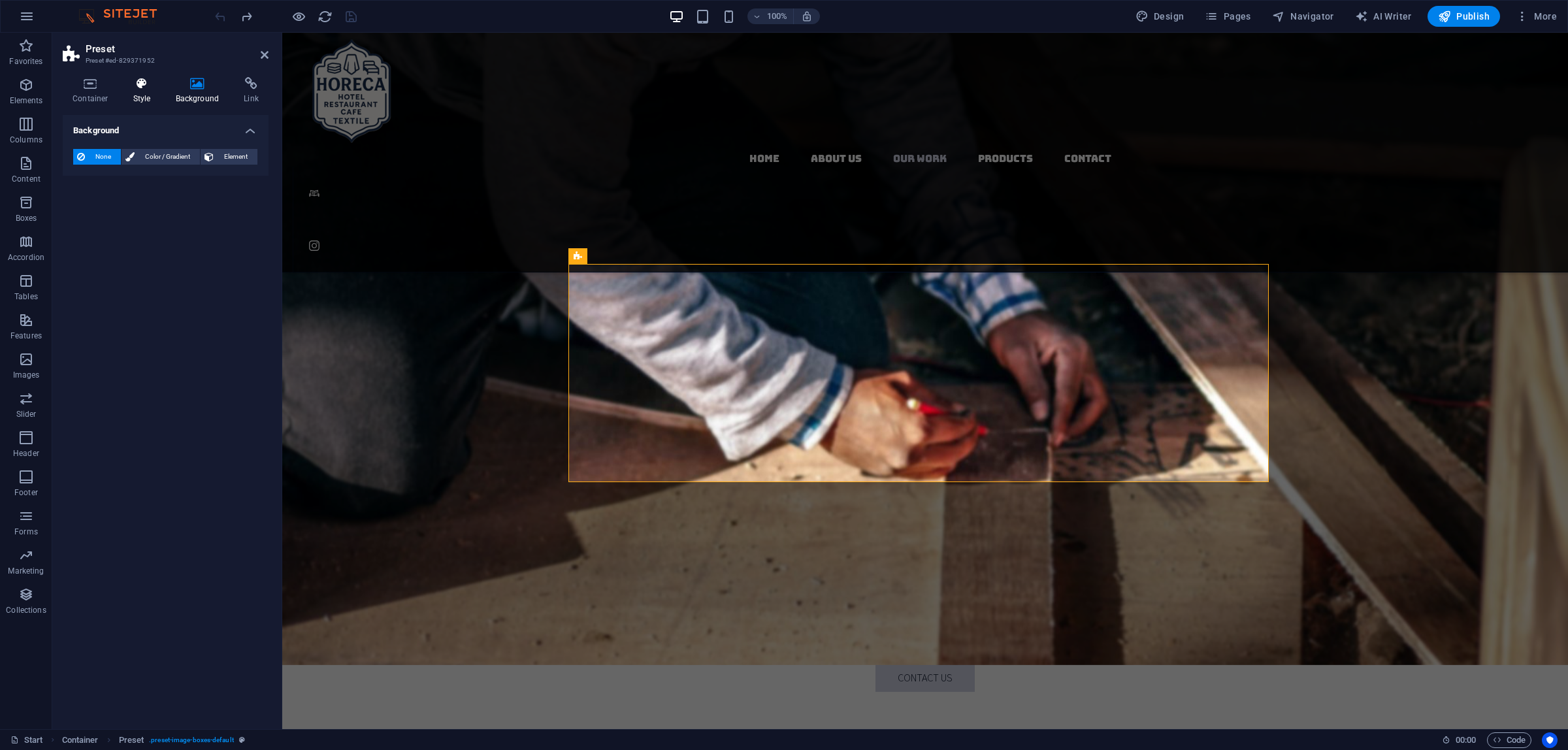
click at [136, 92] on h4 "Style" at bounding box center [144, 90] width 42 height 27
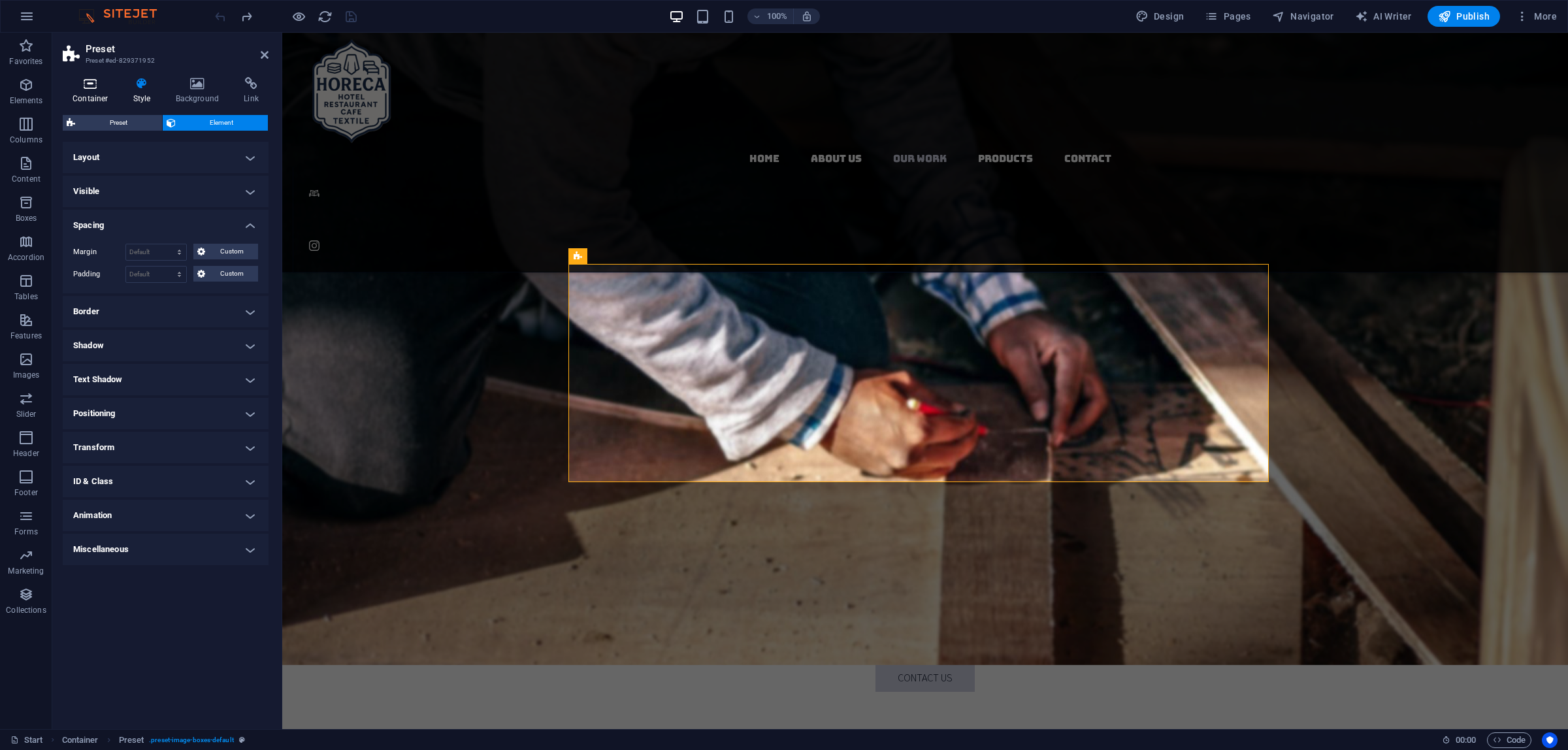
click at [106, 89] on icon at bounding box center [90, 83] width 55 height 13
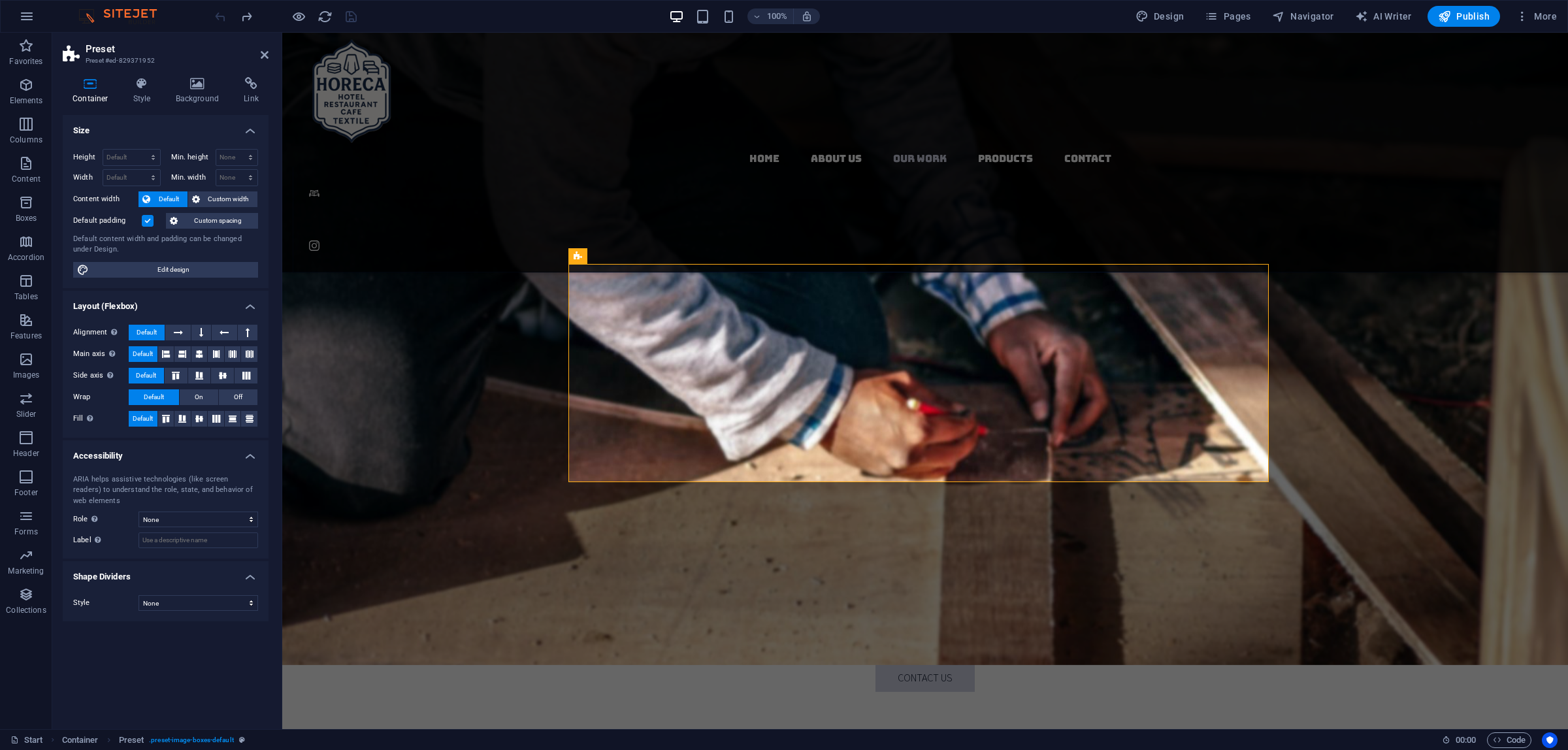
click at [273, 53] on aside "Preset Preset #ed-829371952 Container Style Background Link Size Height Default…" at bounding box center [167, 381] width 230 height 696
click at [664, 258] on button at bounding box center [658, 256] width 16 height 16
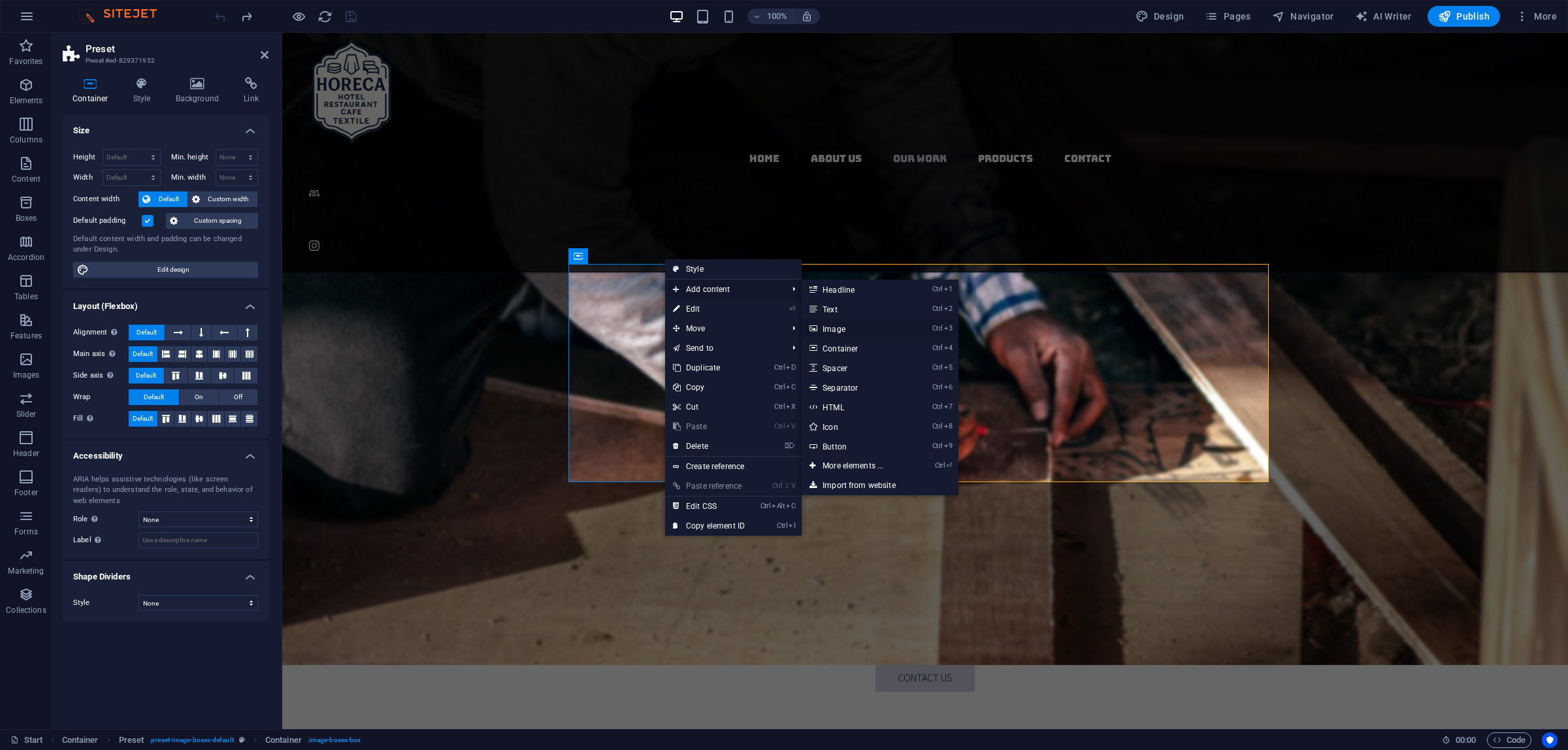
click at [858, 327] on link "Ctrl 3 Image" at bounding box center [855, 328] width 108 height 20
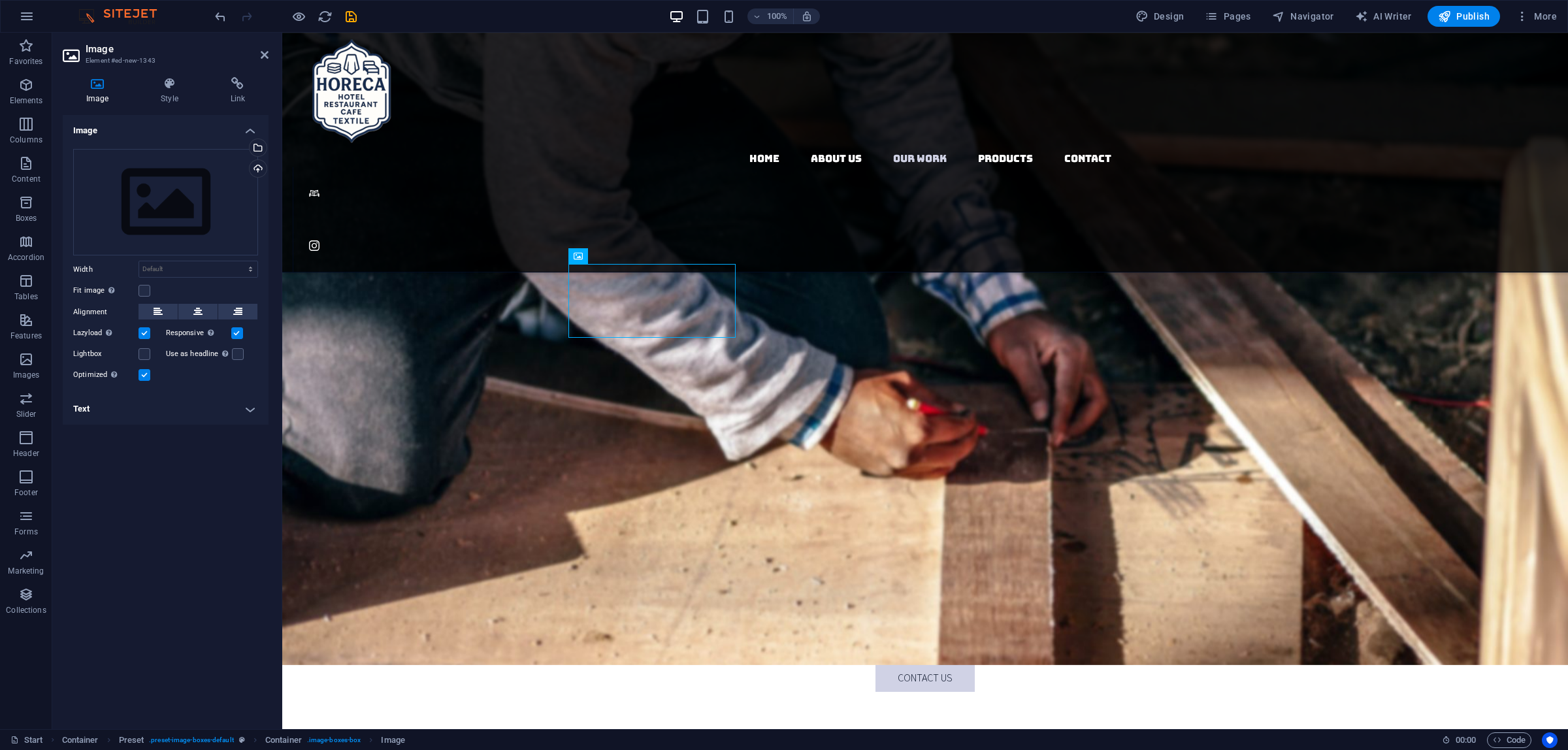
drag, startPoint x: 670, startPoint y: 285, endPoint x: 614, endPoint y: 334, distance: 74.4
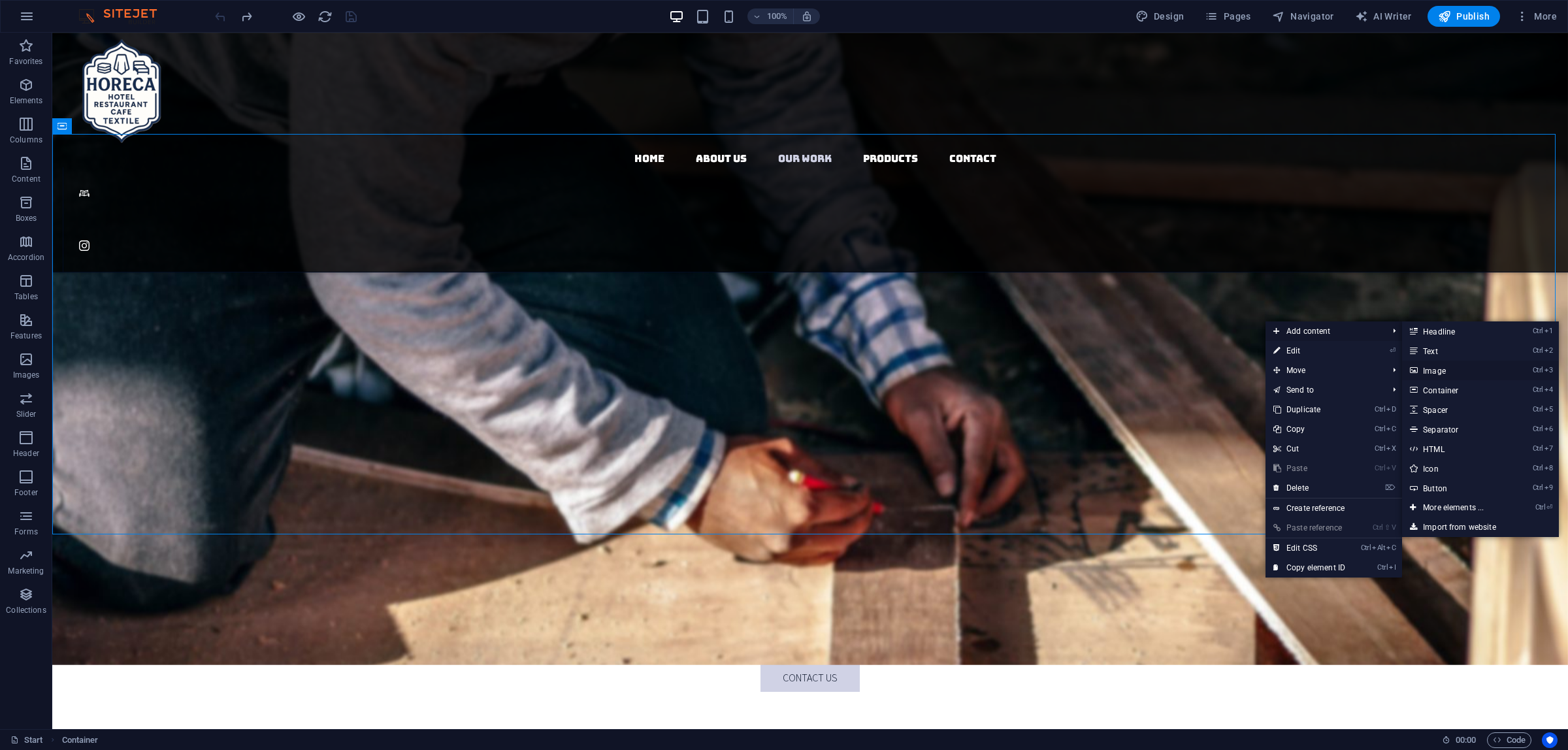
click at [1449, 367] on link "Ctrl 3 Image" at bounding box center [1456, 370] width 108 height 20
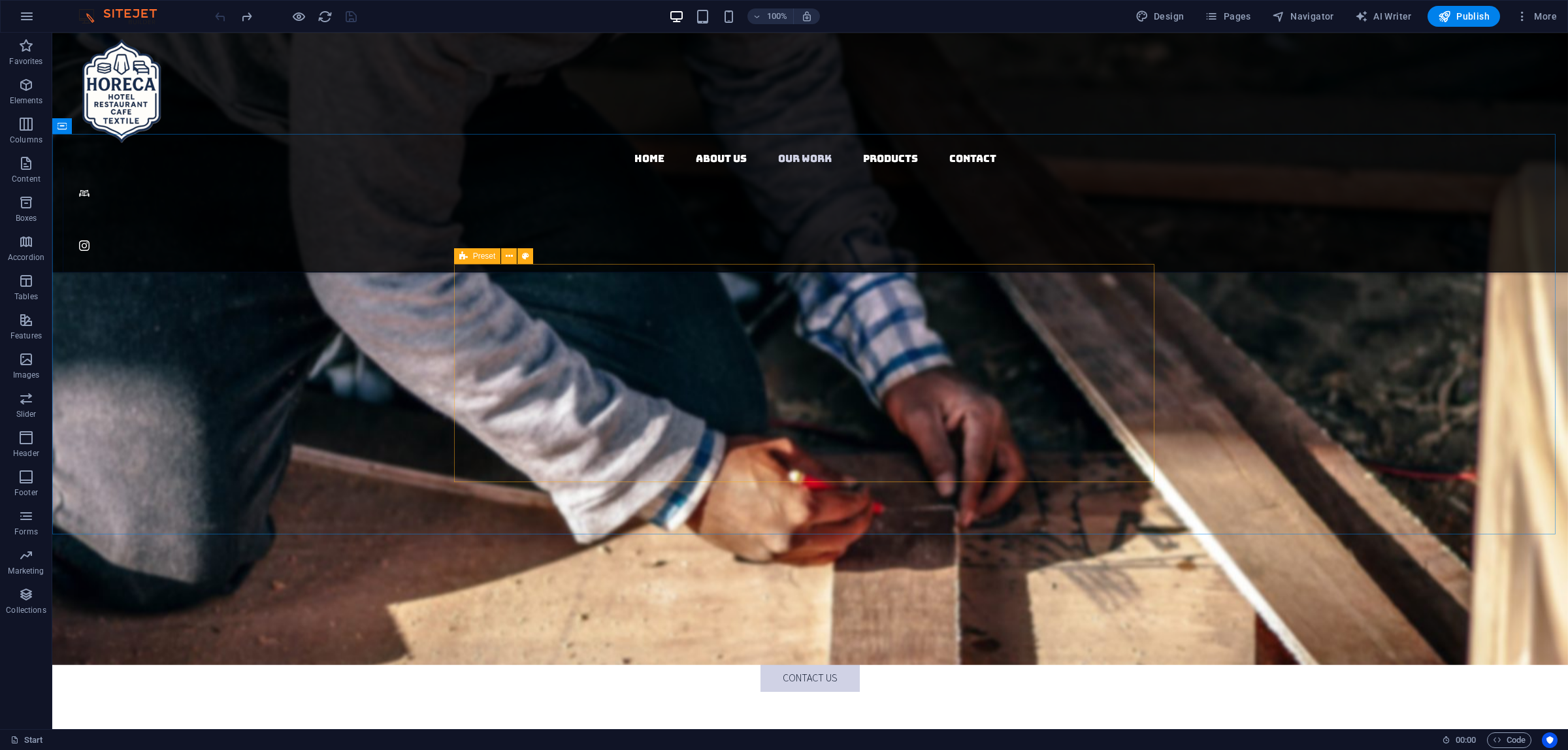
click at [469, 255] on div "Preset" at bounding box center [478, 256] width 47 height 16
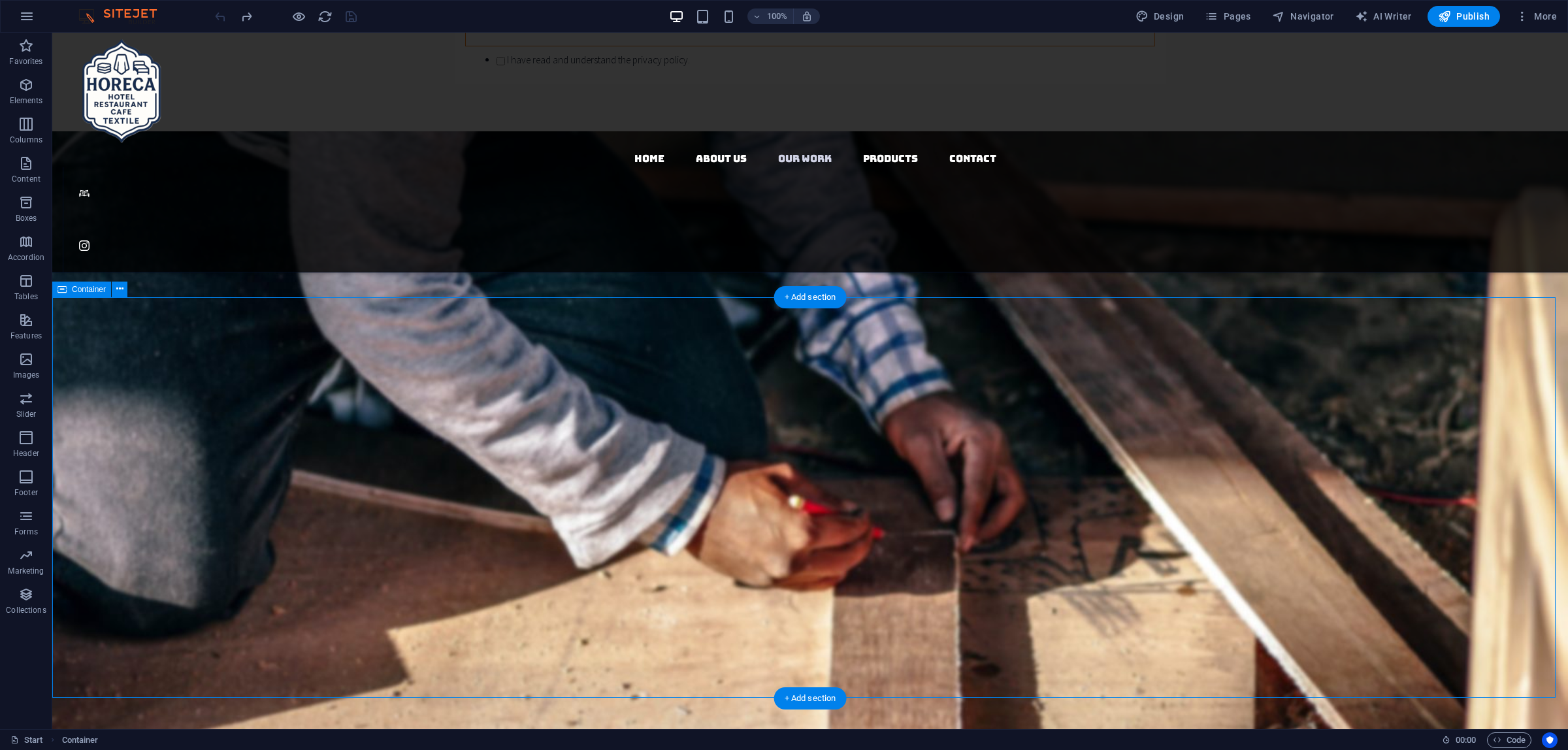
scroll to position [1872, 0]
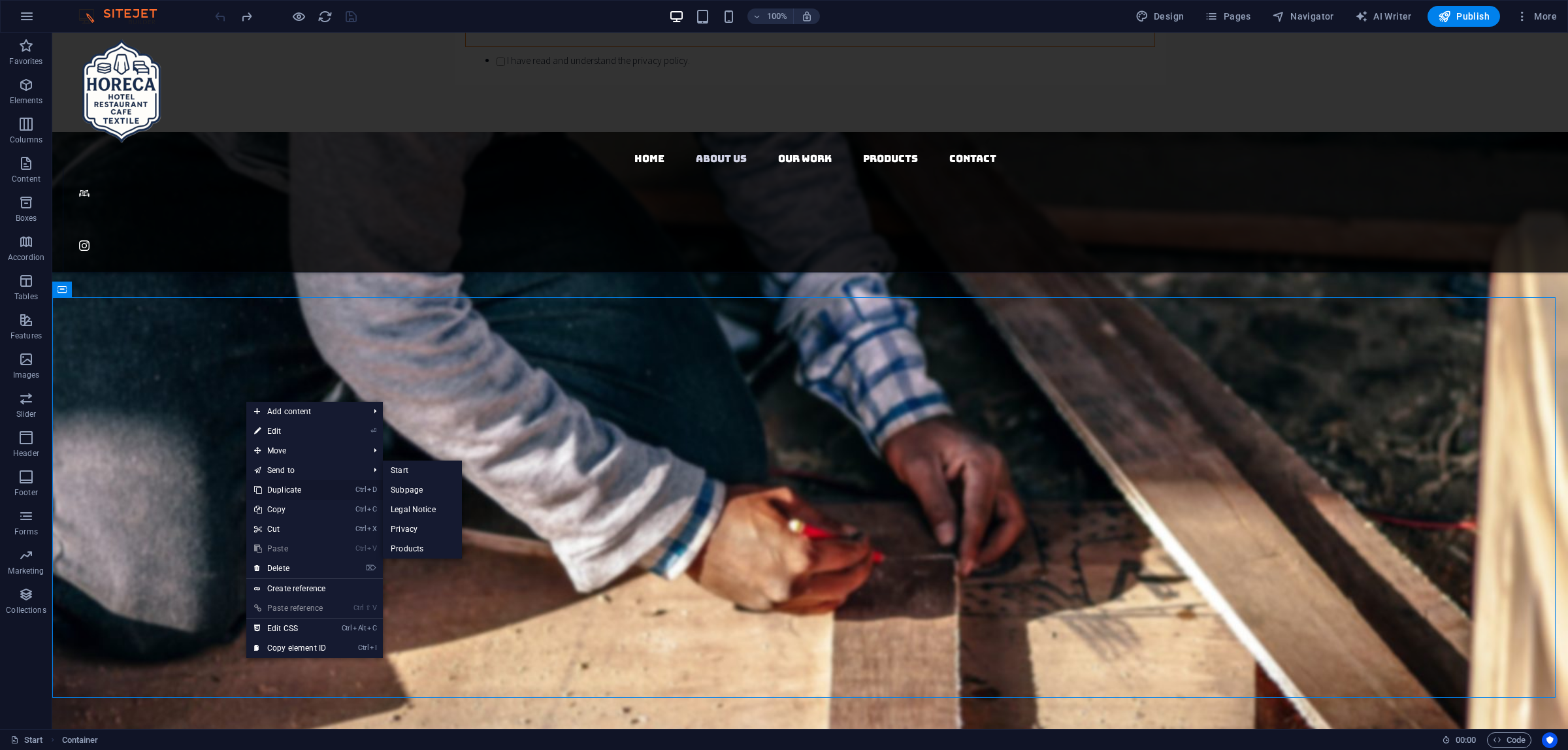
drag, startPoint x: 307, startPoint y: 488, endPoint x: 253, endPoint y: 455, distance: 63.3
click at [307, 488] on link "Ctrl D Duplicate" at bounding box center [290, 490] width 87 height 20
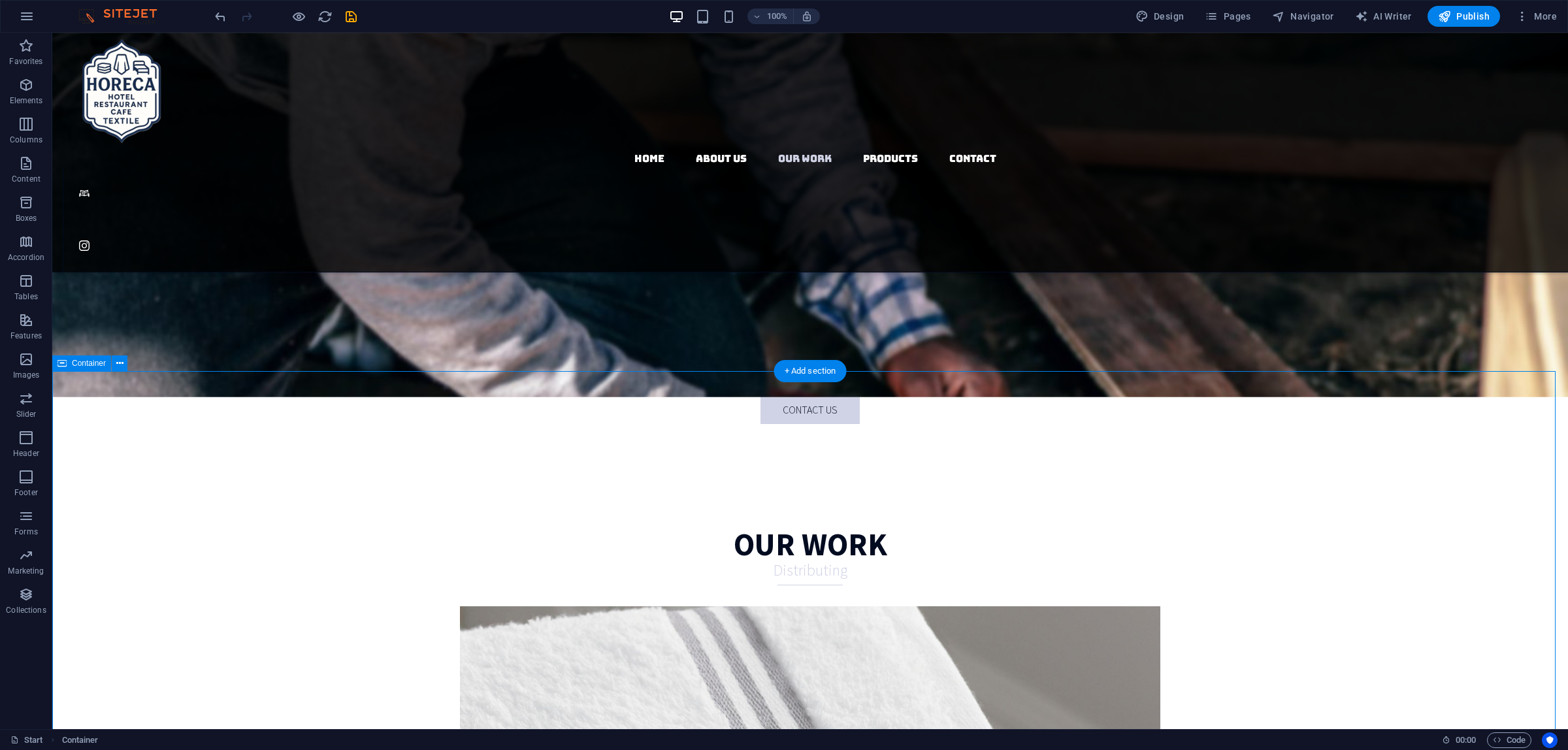
scroll to position [2362, 0]
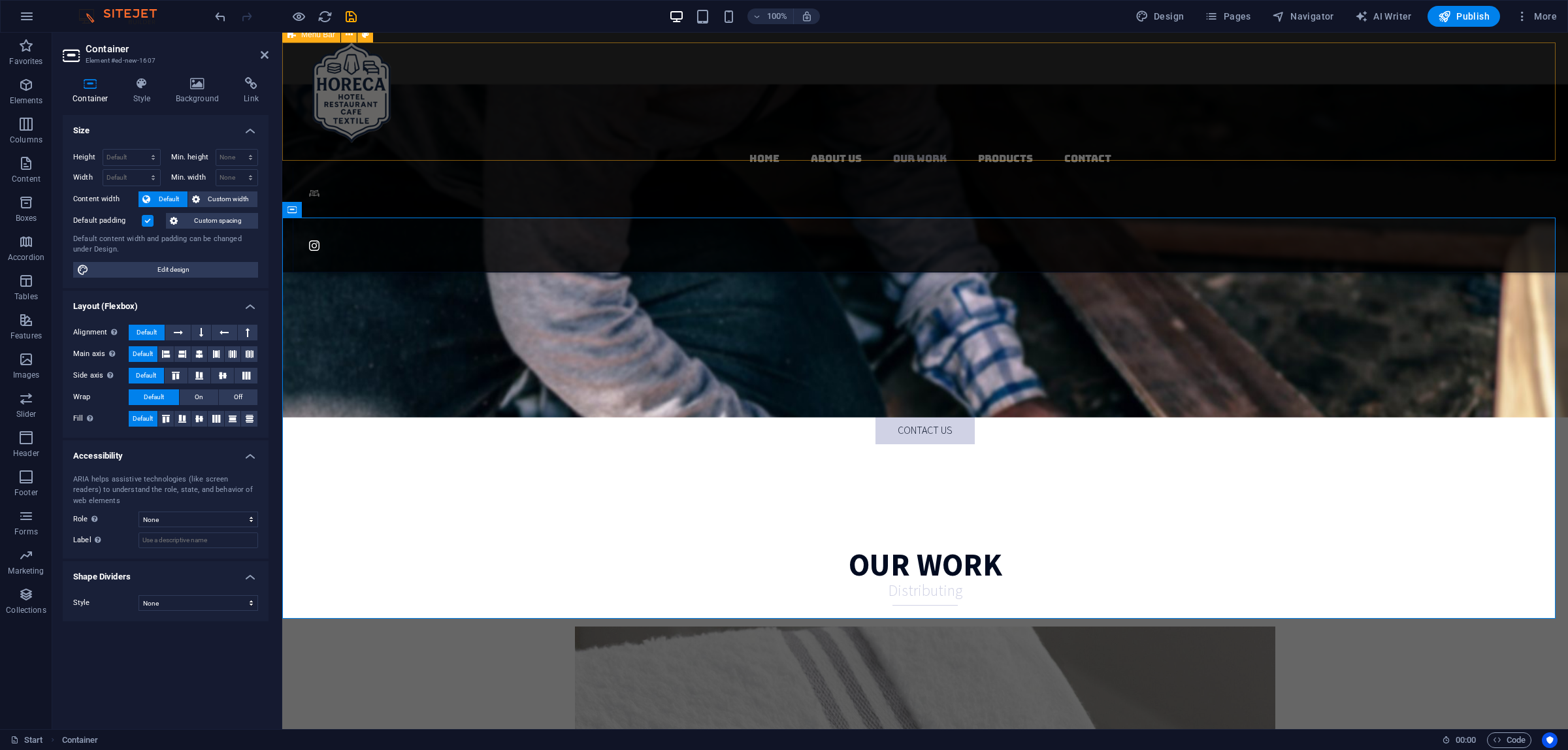
scroll to position [2280, 0]
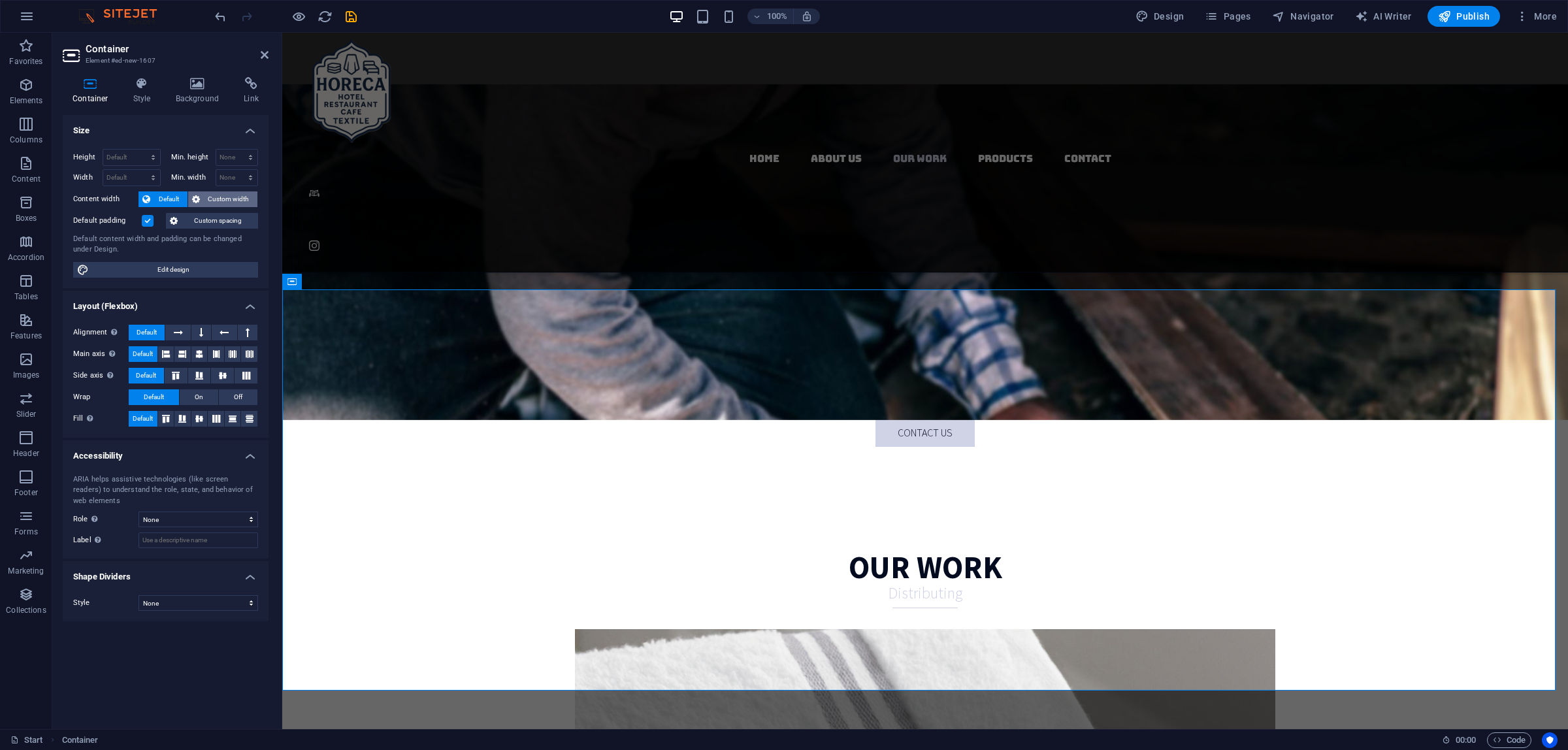
click at [237, 194] on span "Custom width" at bounding box center [229, 199] width 50 height 16
select select "%"
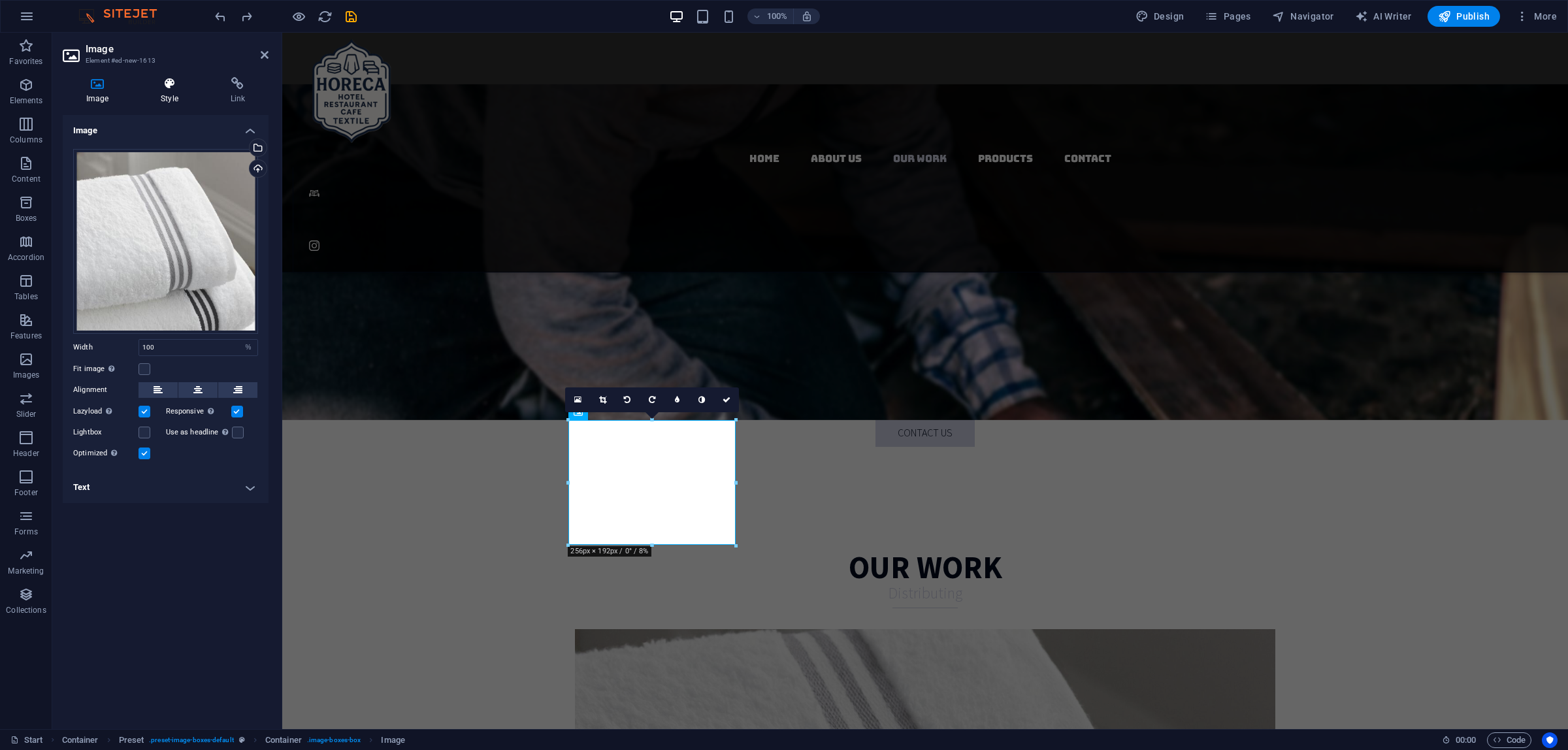
click at [157, 82] on icon at bounding box center [169, 83] width 64 height 13
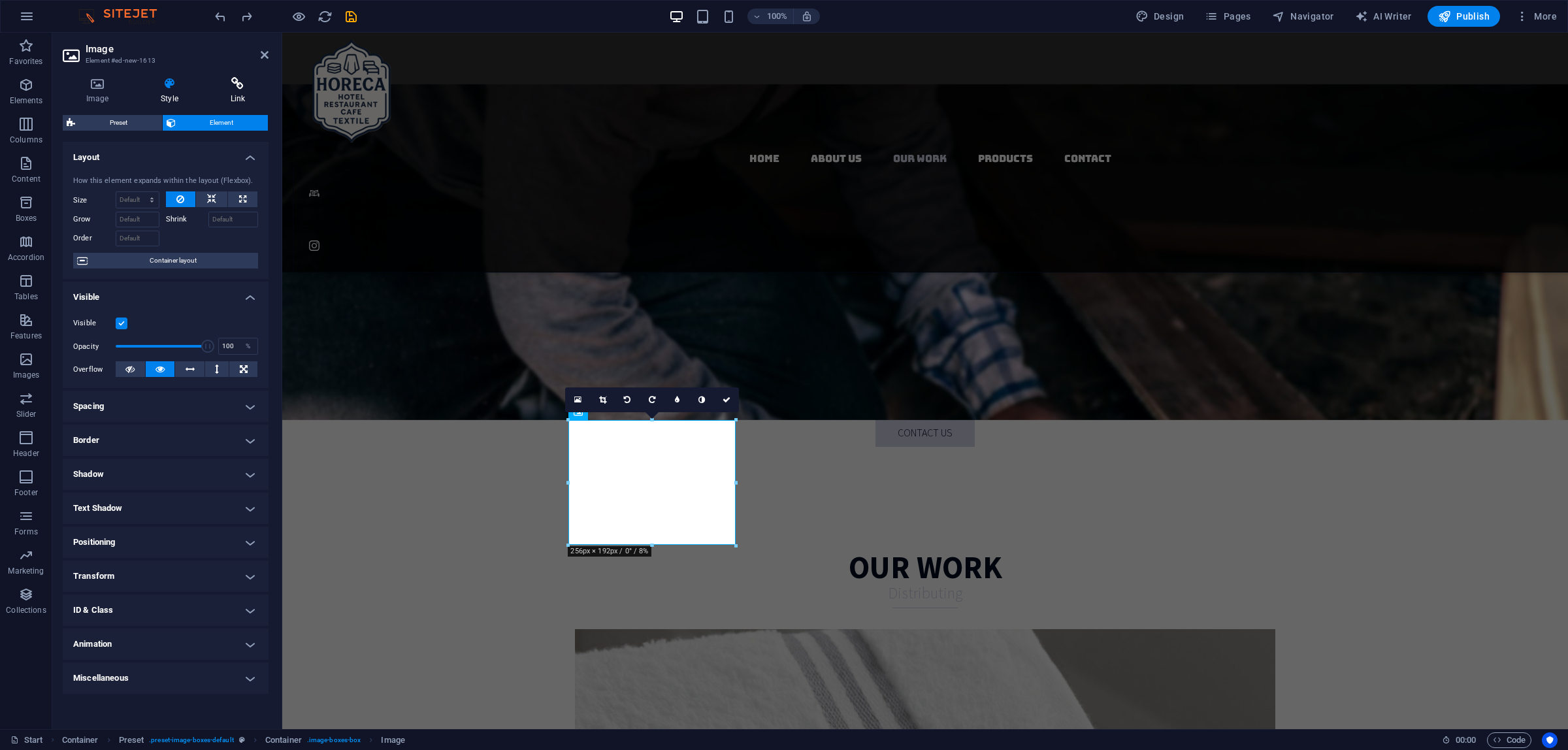
click at [235, 89] on icon at bounding box center [237, 83] width 61 height 13
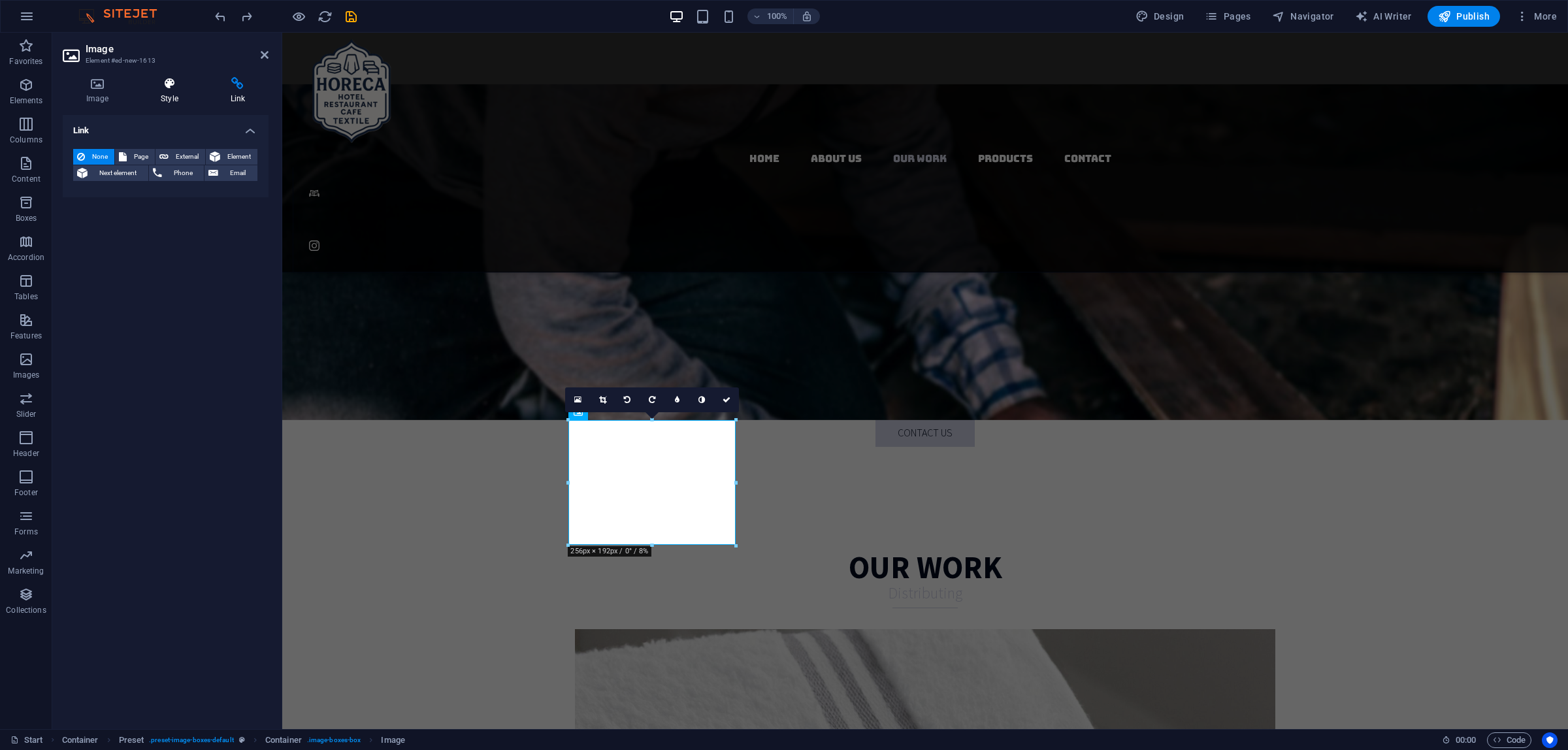
click at [166, 92] on h4 "Style" at bounding box center [172, 90] width 69 height 27
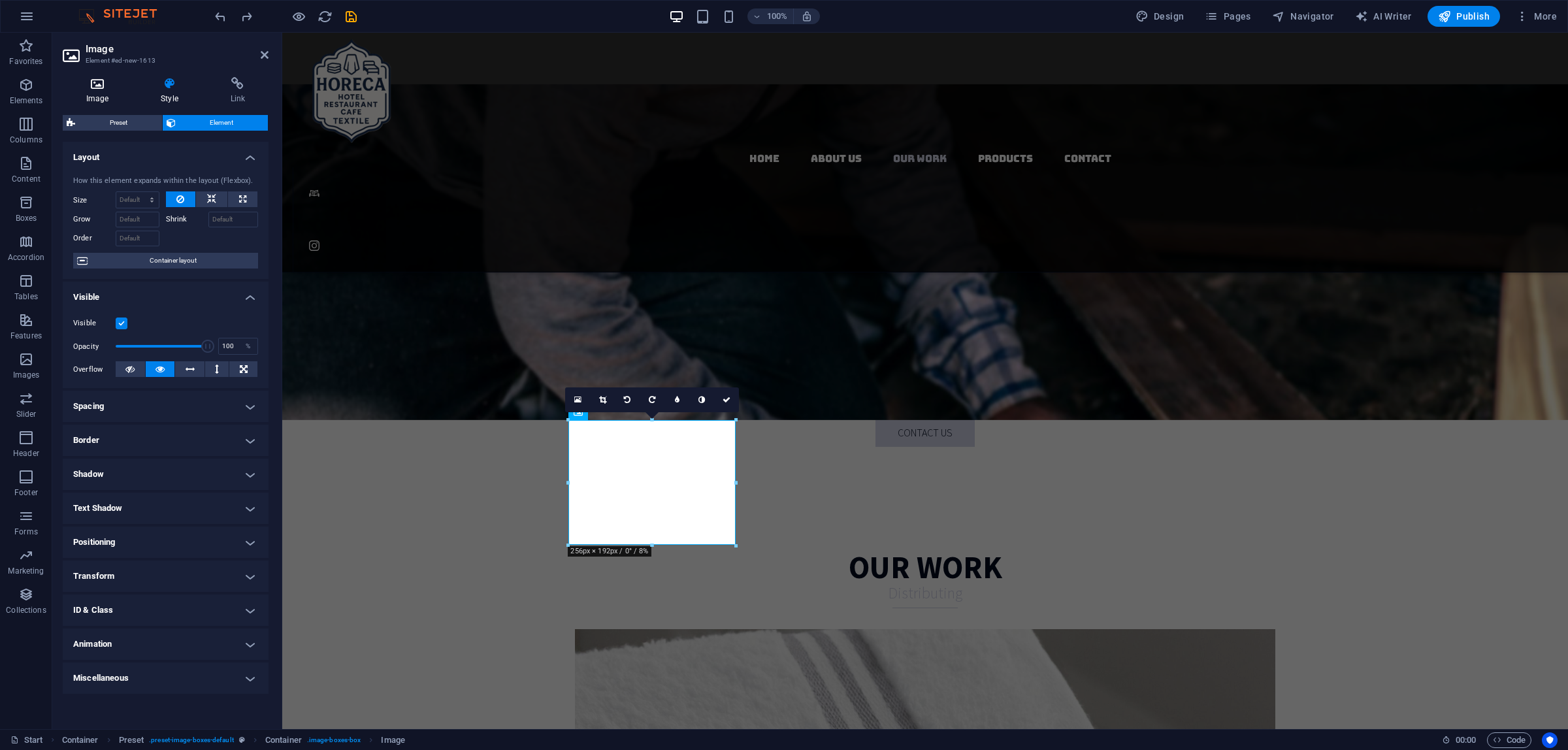
click at [92, 92] on h4 "Image" at bounding box center [100, 90] width 75 height 27
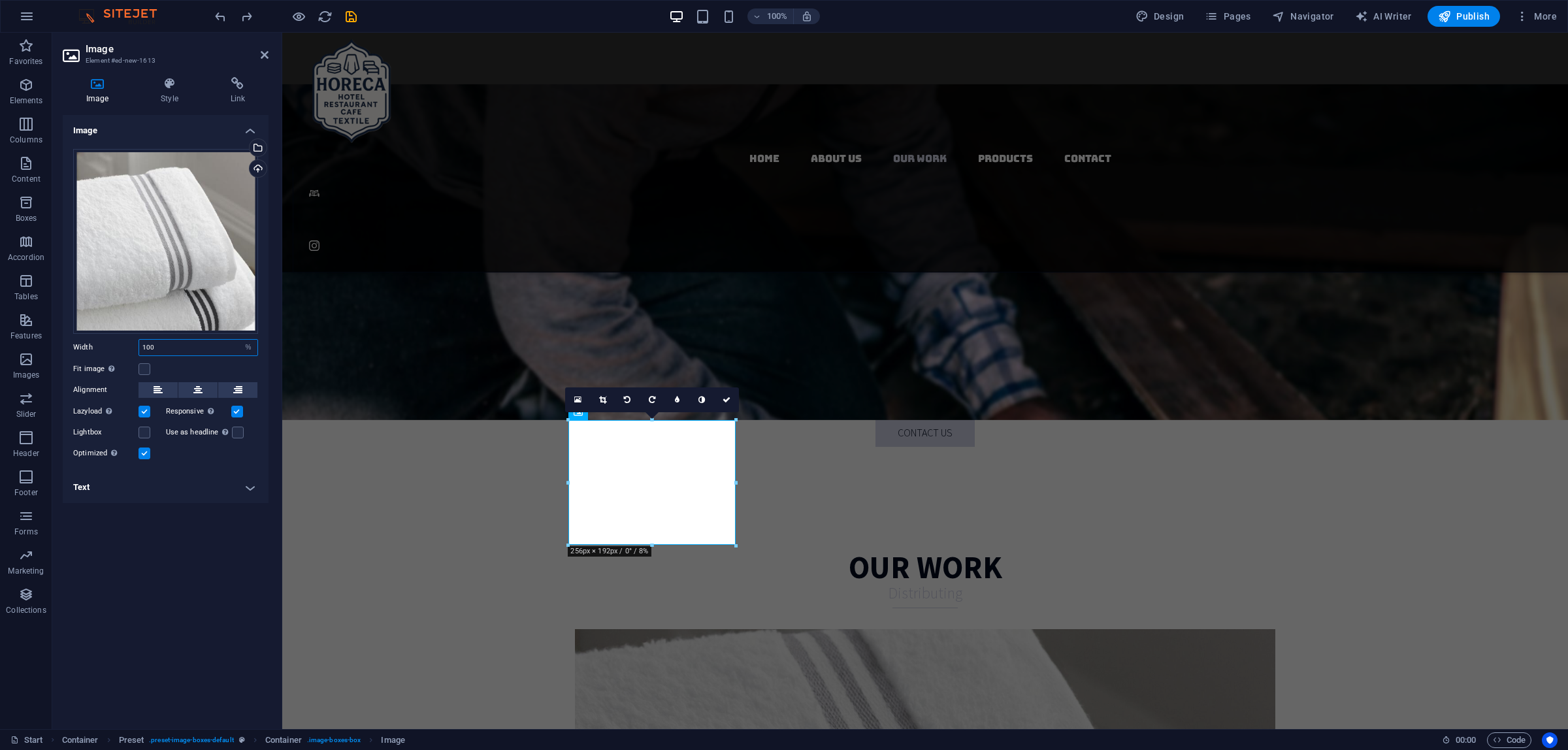
click at [181, 347] on input "100" at bounding box center [198, 347] width 118 height 16
drag, startPoint x: 183, startPoint y: 347, endPoint x: 99, endPoint y: 340, distance: 84.3
click at [99, 340] on div "Width 100 Default auto px rem % em vh vw" at bounding box center [166, 347] width 185 height 17
type input "90"
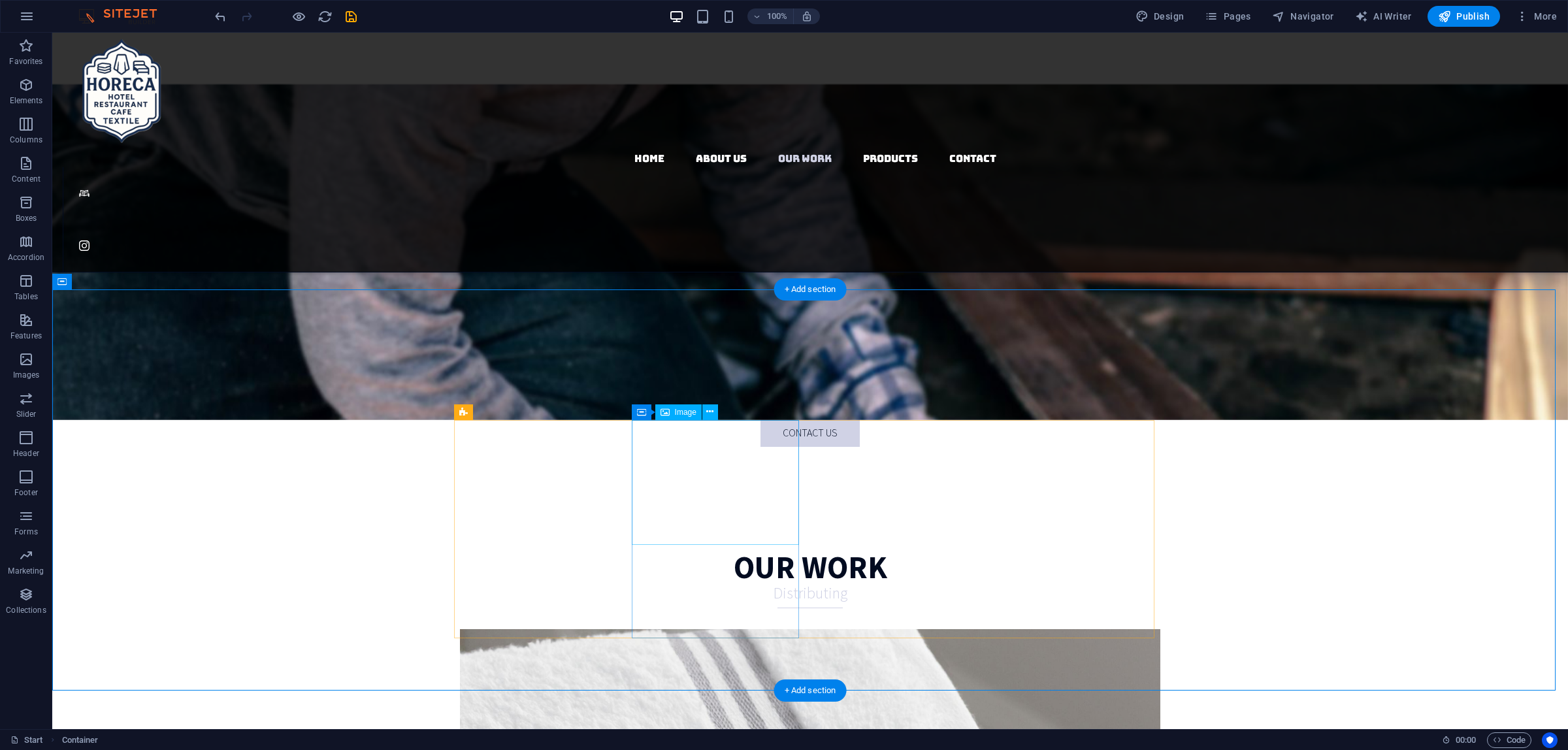
select select "%"
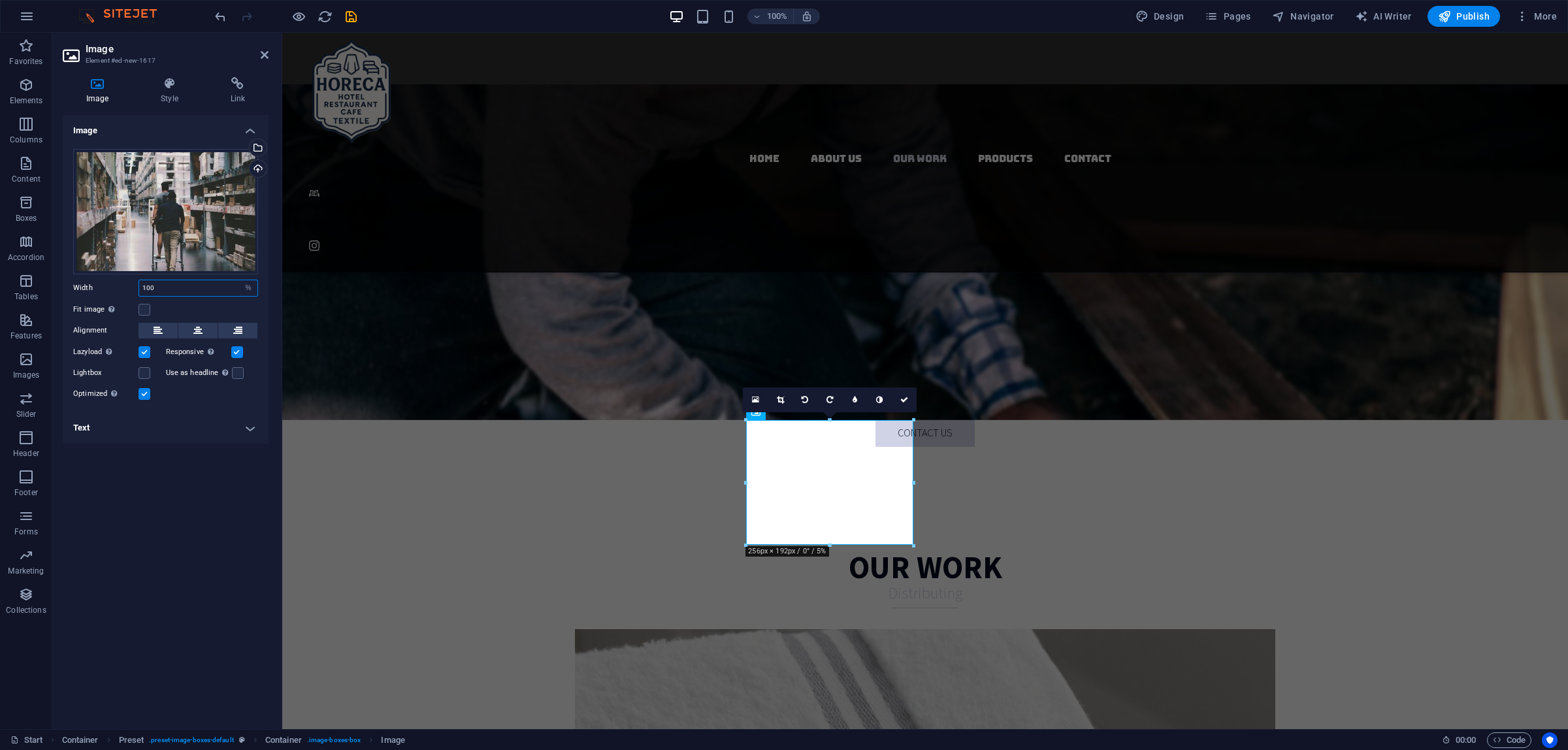
click at [183, 281] on input "100" at bounding box center [198, 287] width 118 height 16
drag, startPoint x: 183, startPoint y: 281, endPoint x: 106, endPoint y: 282, distance: 77.0
click at [106, 282] on div "Width 100 Default auto px rem % em vh vw" at bounding box center [166, 287] width 185 height 17
type input "85"
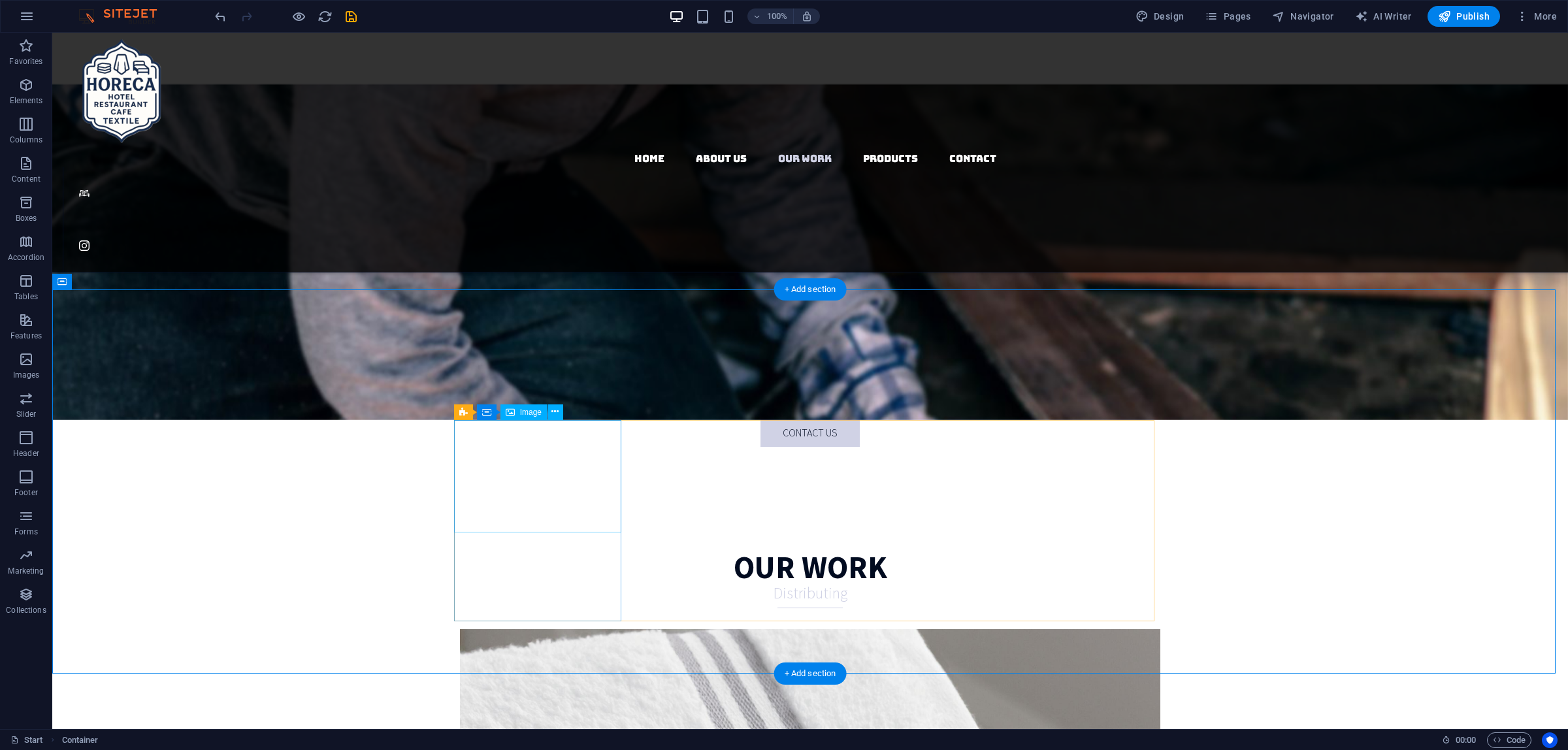
select select "%"
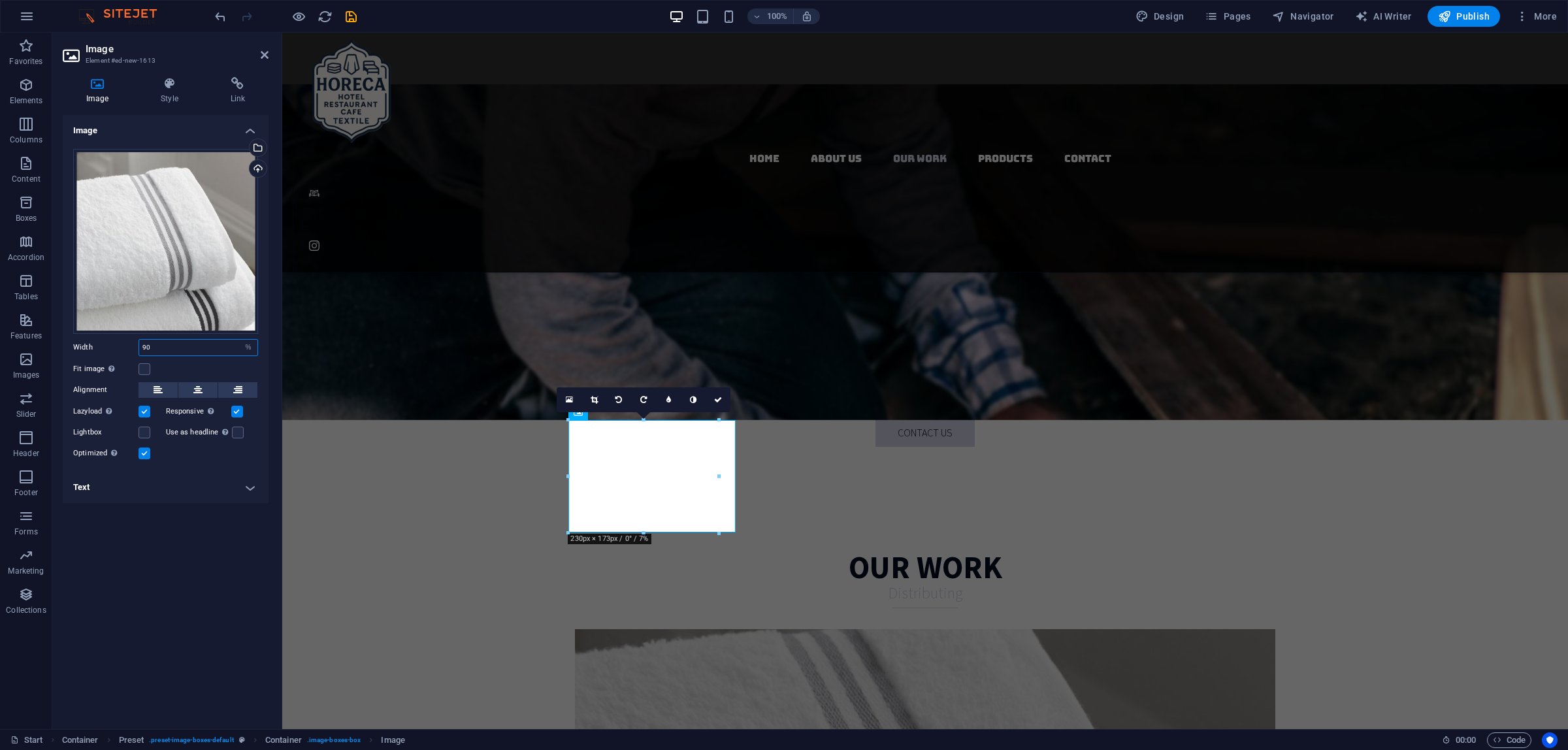
click at [209, 341] on input "90" at bounding box center [198, 347] width 118 height 16
drag, startPoint x: 160, startPoint y: 348, endPoint x: 118, endPoint y: 344, distance: 42.2
click at [75, 347] on div "Width 90 Default auto px rem % em vh vw" at bounding box center [166, 347] width 185 height 17
type input "85"
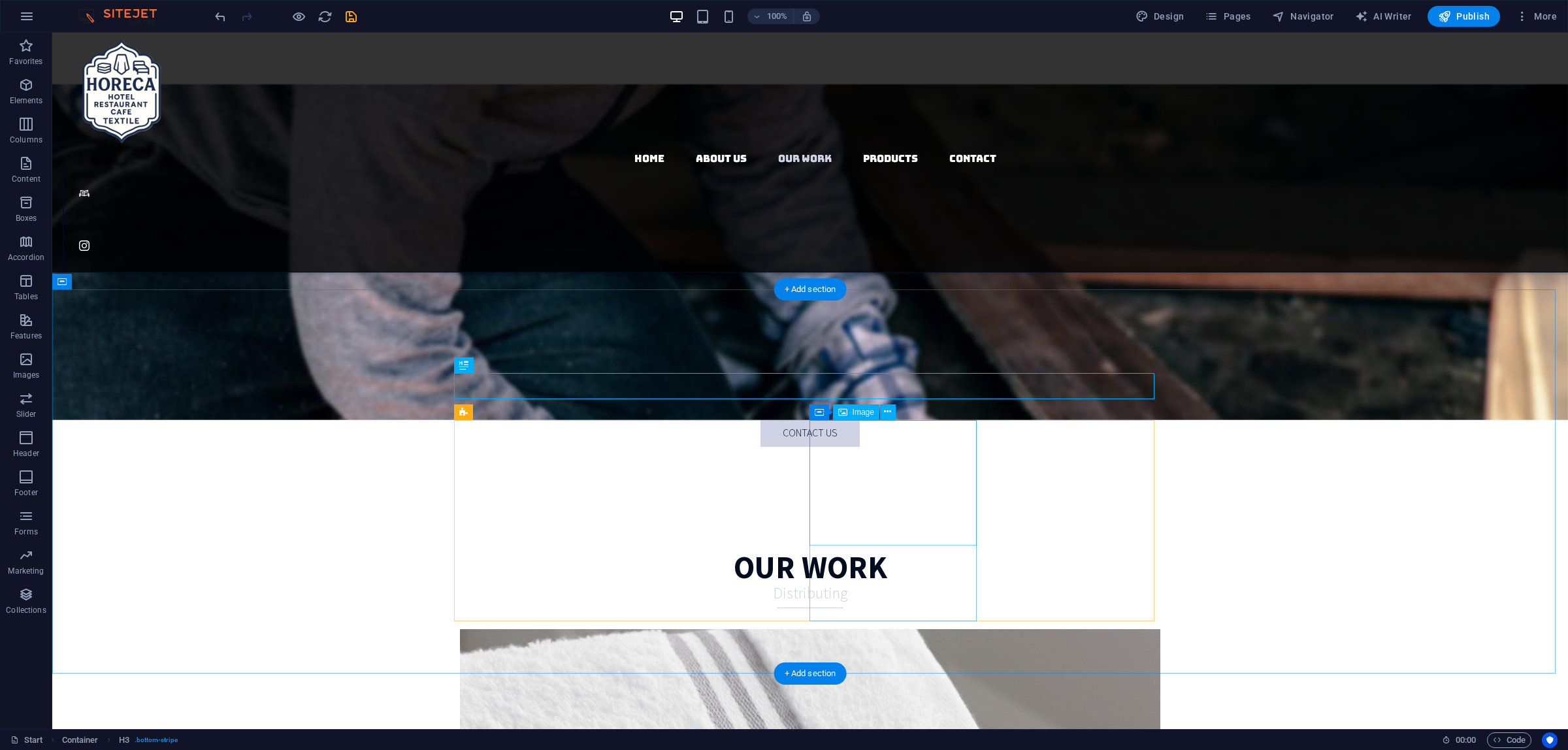
select select "%"
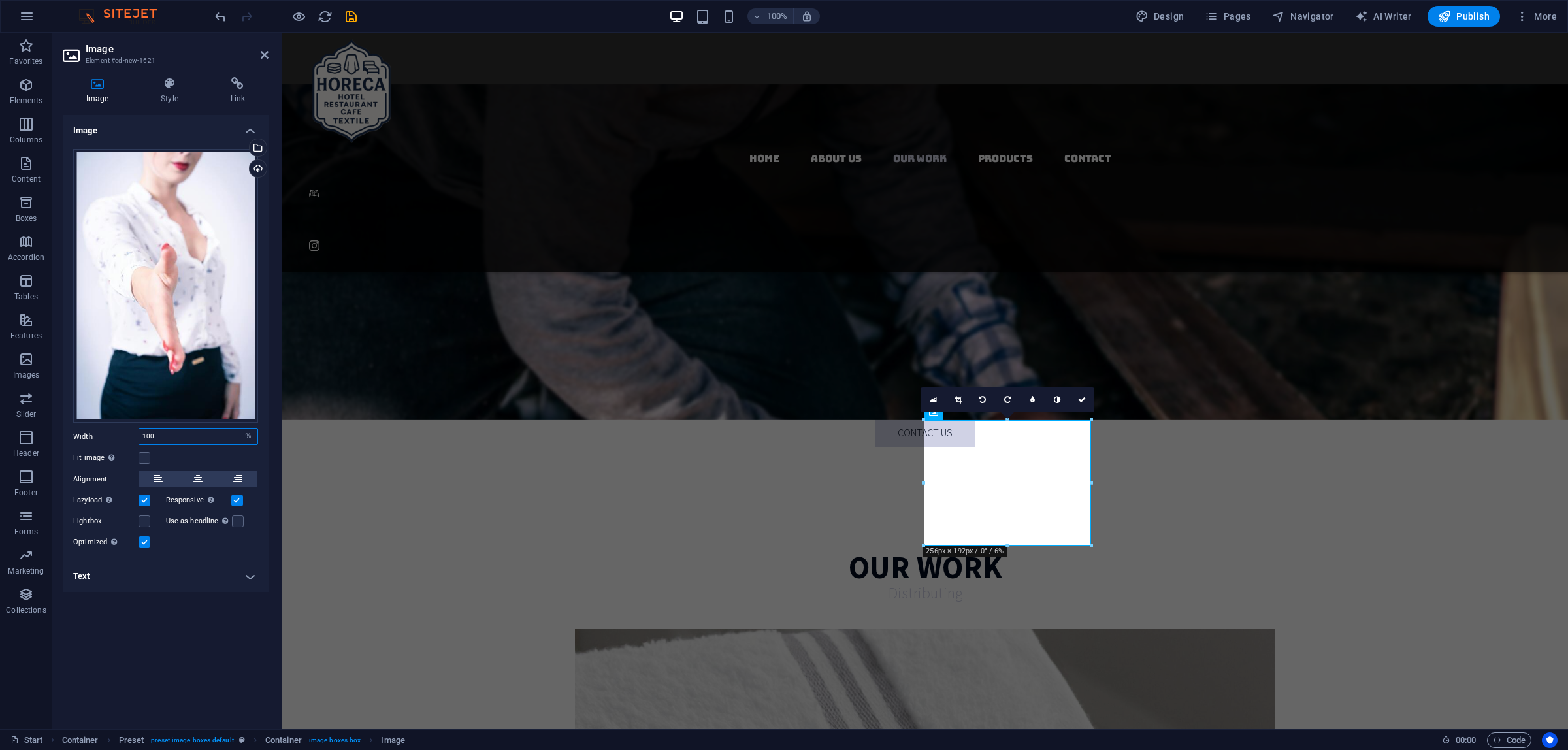
drag, startPoint x: 170, startPoint y: 433, endPoint x: 115, endPoint y: 430, distance: 55.1
click at [122, 431] on div "Width 100 Default auto px rem % em vh vw" at bounding box center [166, 436] width 185 height 17
type input "85"
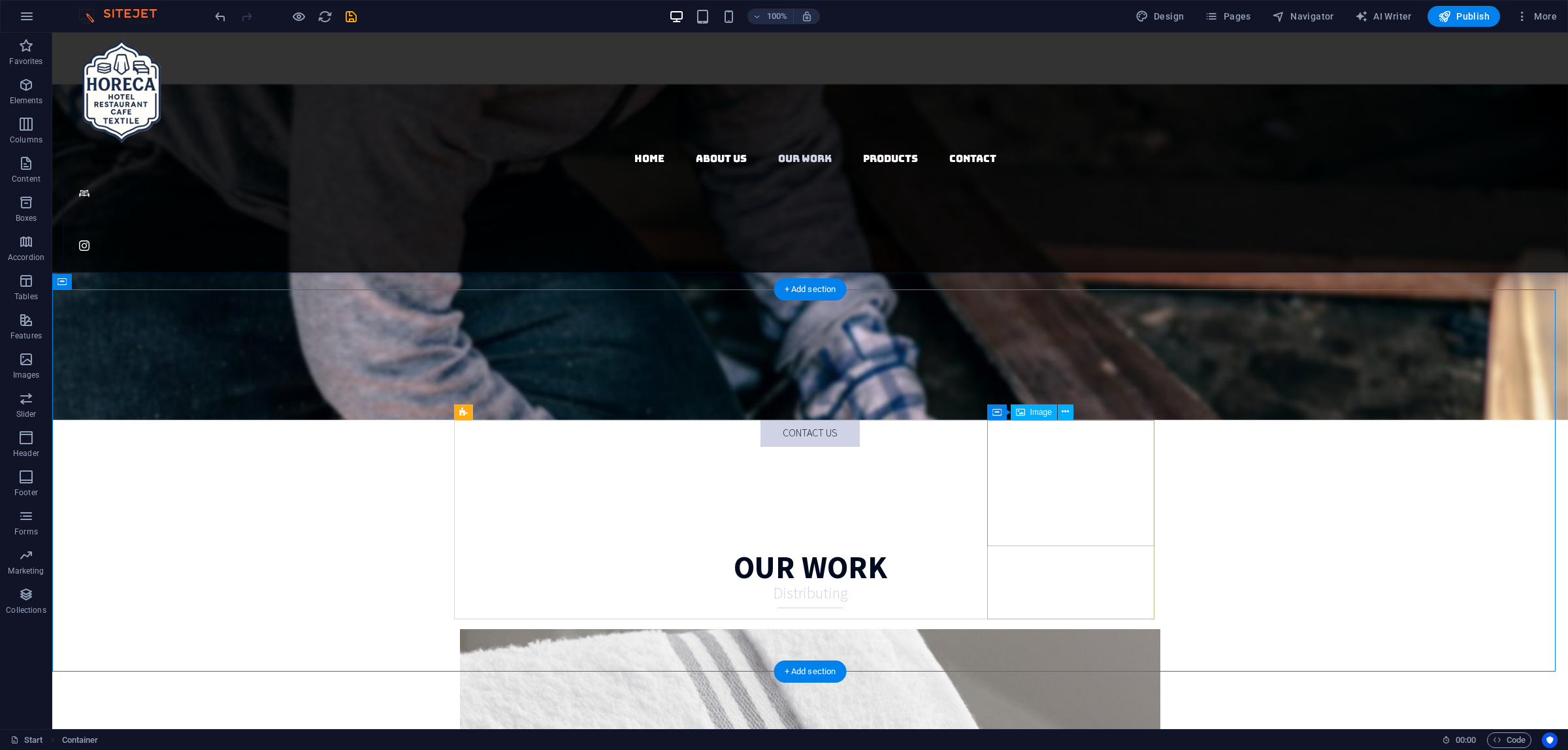
select select "px"
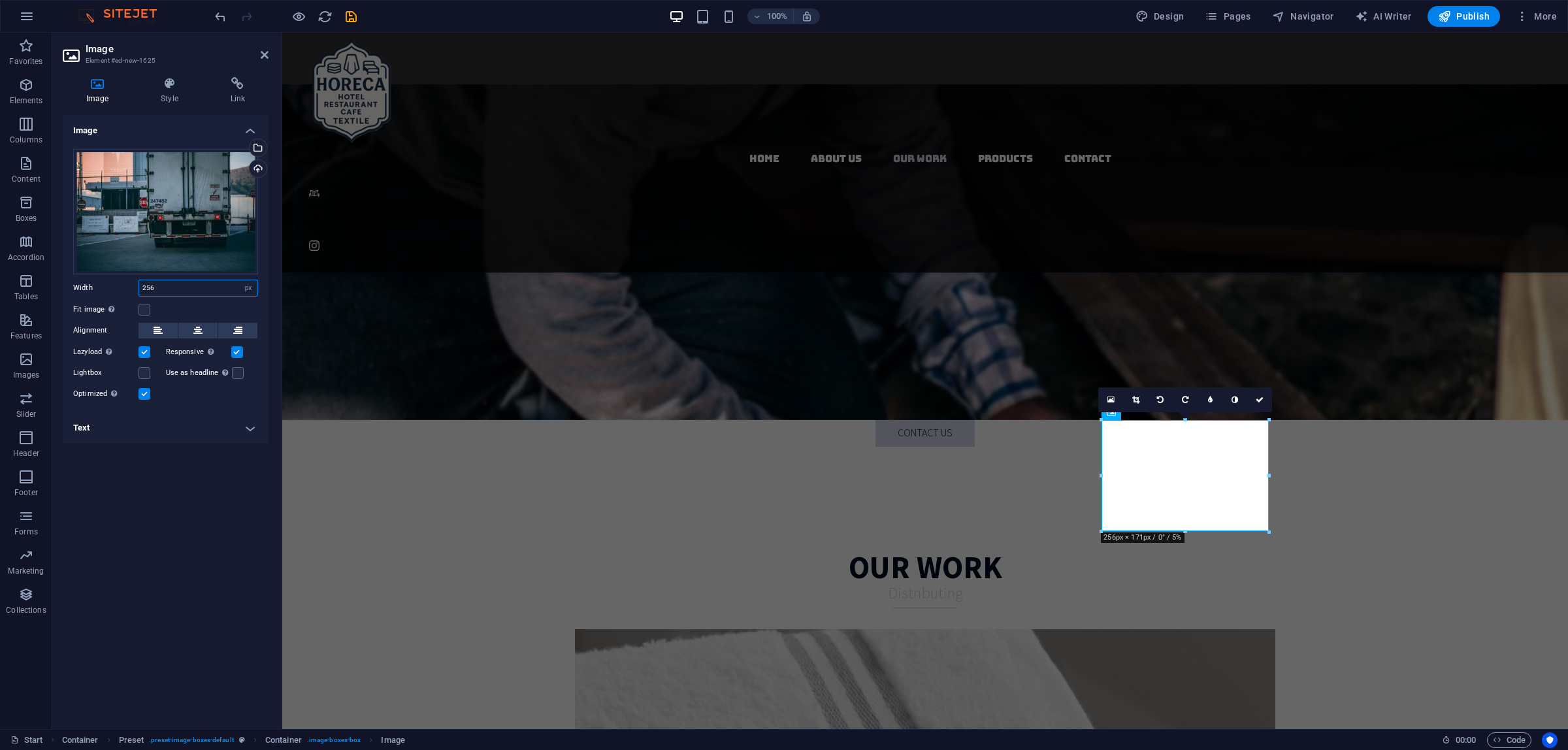
click at [183, 289] on input "256" at bounding box center [198, 287] width 118 height 16
drag, startPoint x: 183, startPoint y: 289, endPoint x: 64, endPoint y: 290, distance: 119.0
click at [31, 292] on section "Favorites Elements Columns Content Boxes Accordion Tables Features Images Slide…" at bounding box center [784, 381] width 1568 height 696
type input "85"
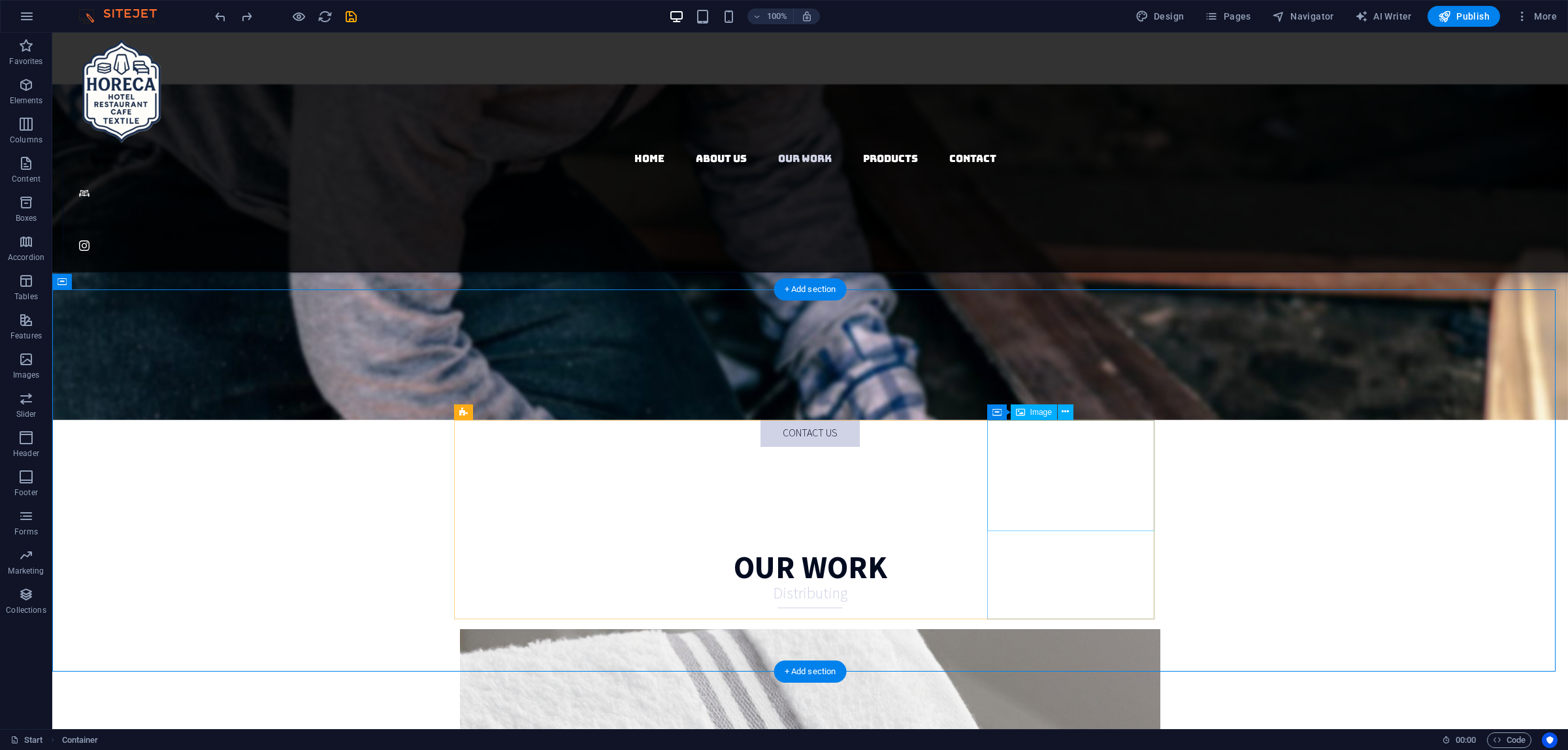
select select "px"
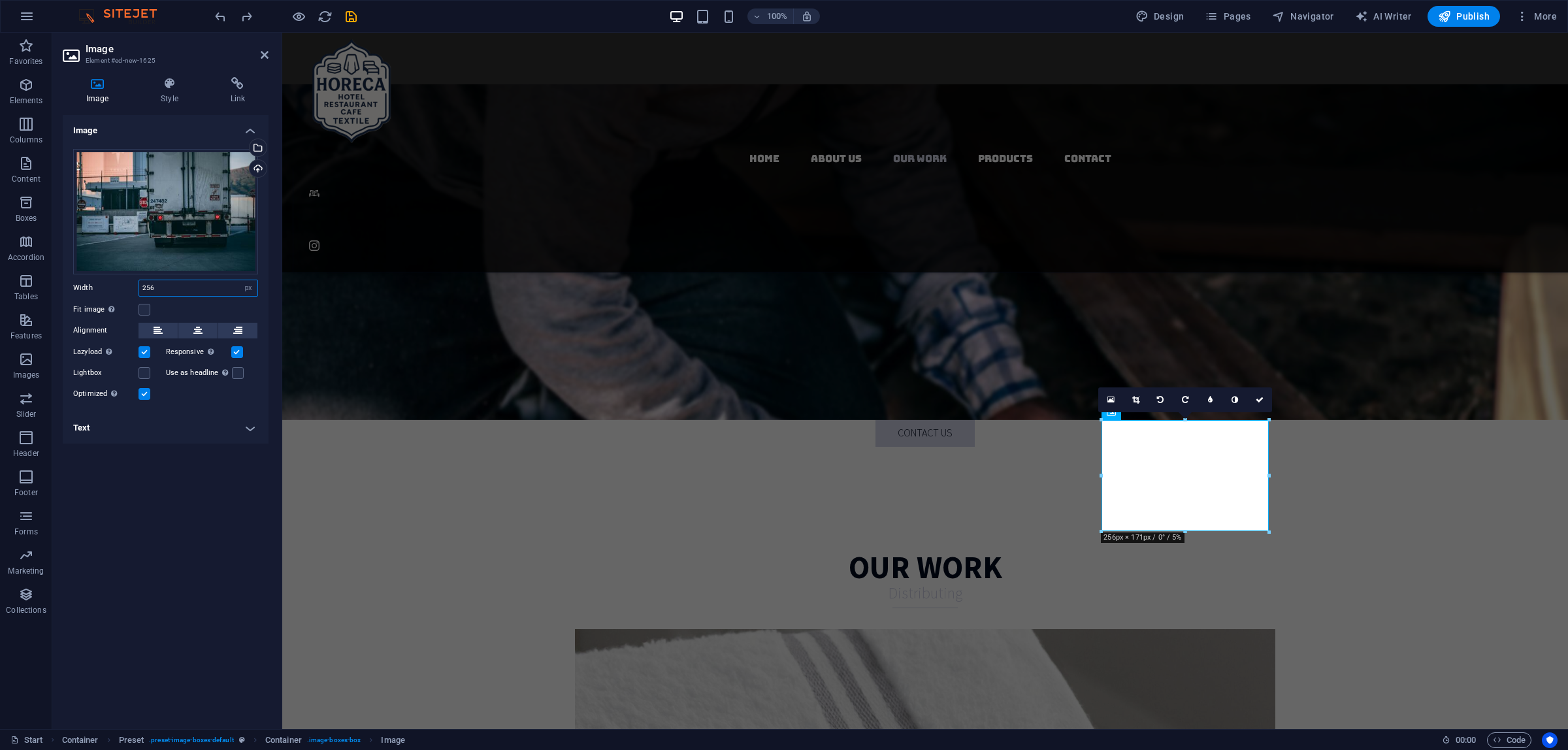
click at [169, 291] on input "256" at bounding box center [198, 287] width 118 height 16
drag, startPoint x: 174, startPoint y: 290, endPoint x: 101, endPoint y: 291, distance: 73.0
click at [101, 291] on div "Width 256 Default auto px rem % em vh vw" at bounding box center [166, 287] width 185 height 17
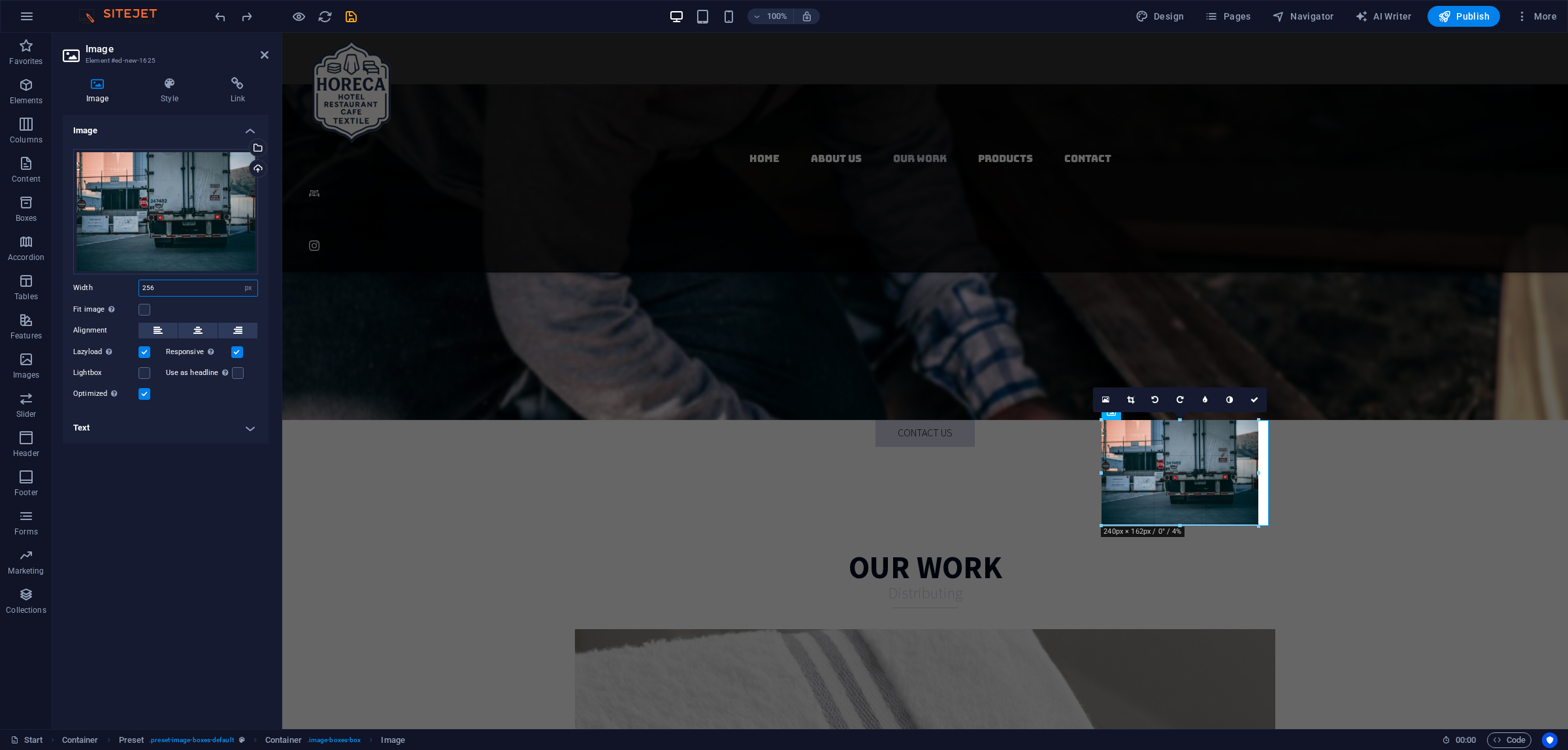
drag, startPoint x: 1271, startPoint y: 532, endPoint x: 1262, endPoint y: 526, distance: 10.8
type input "240"
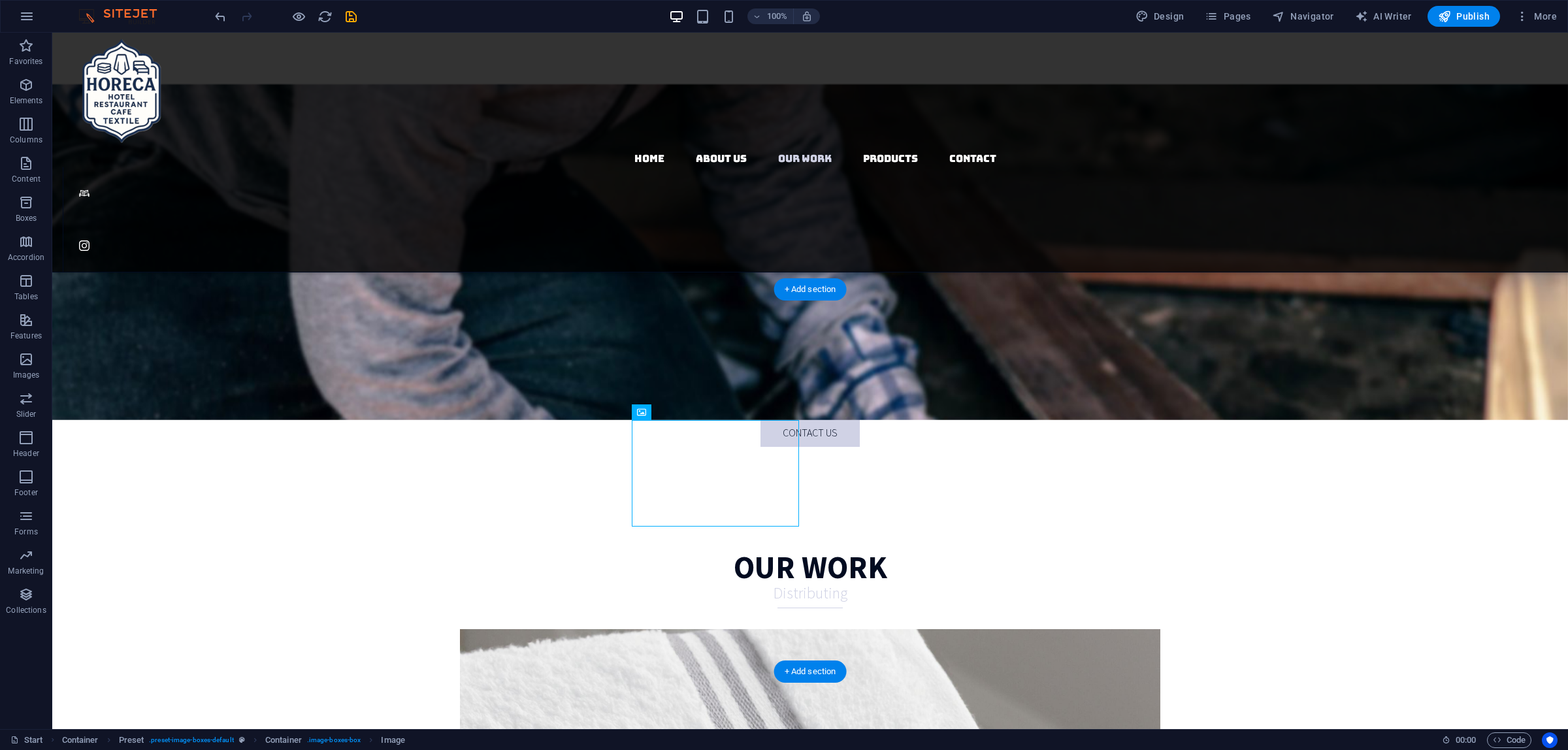
drag, startPoint x: 707, startPoint y: 462, endPoint x: 668, endPoint y: 467, distance: 39.3
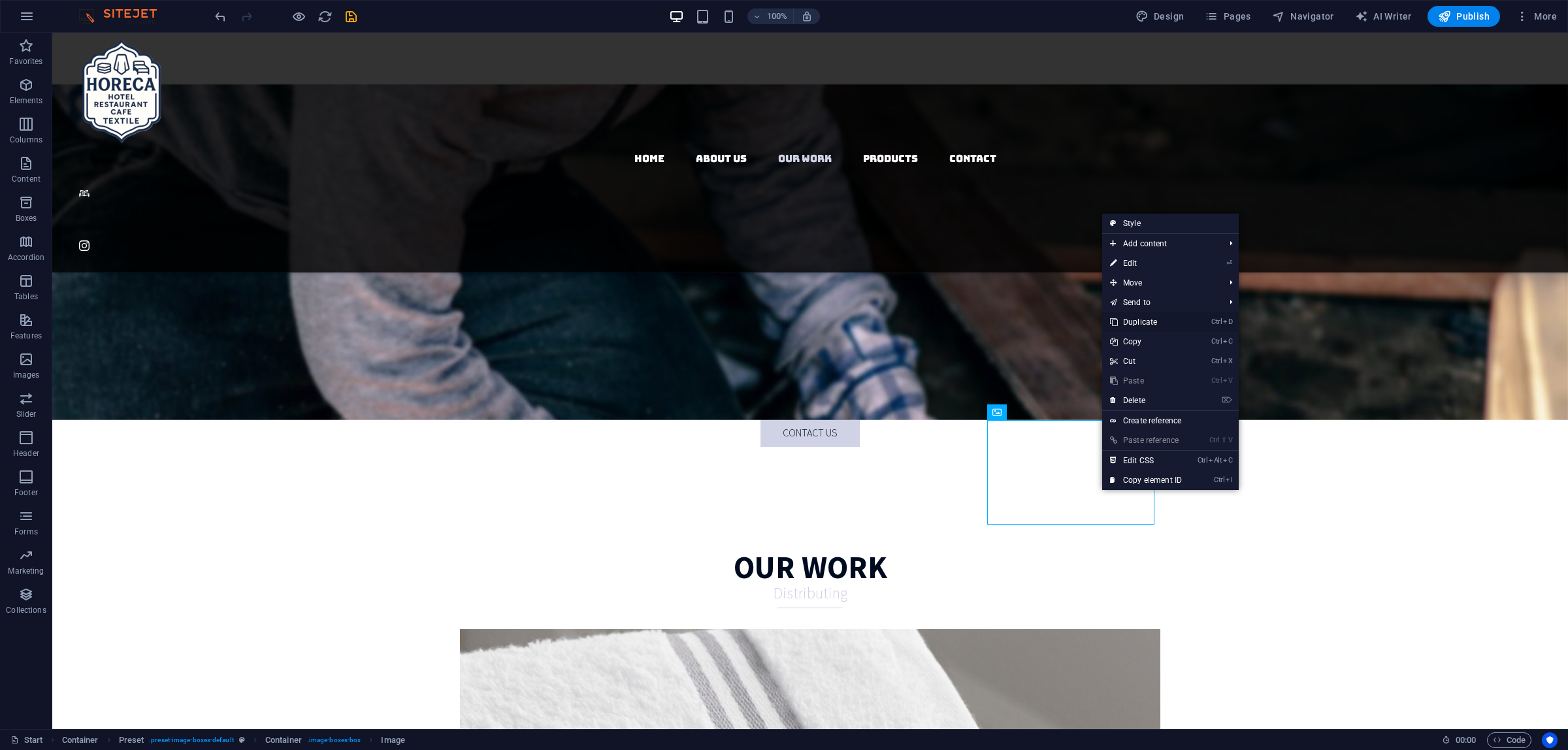
click at [1158, 327] on link "Ctrl D Duplicate" at bounding box center [1146, 321] width 87 height 20
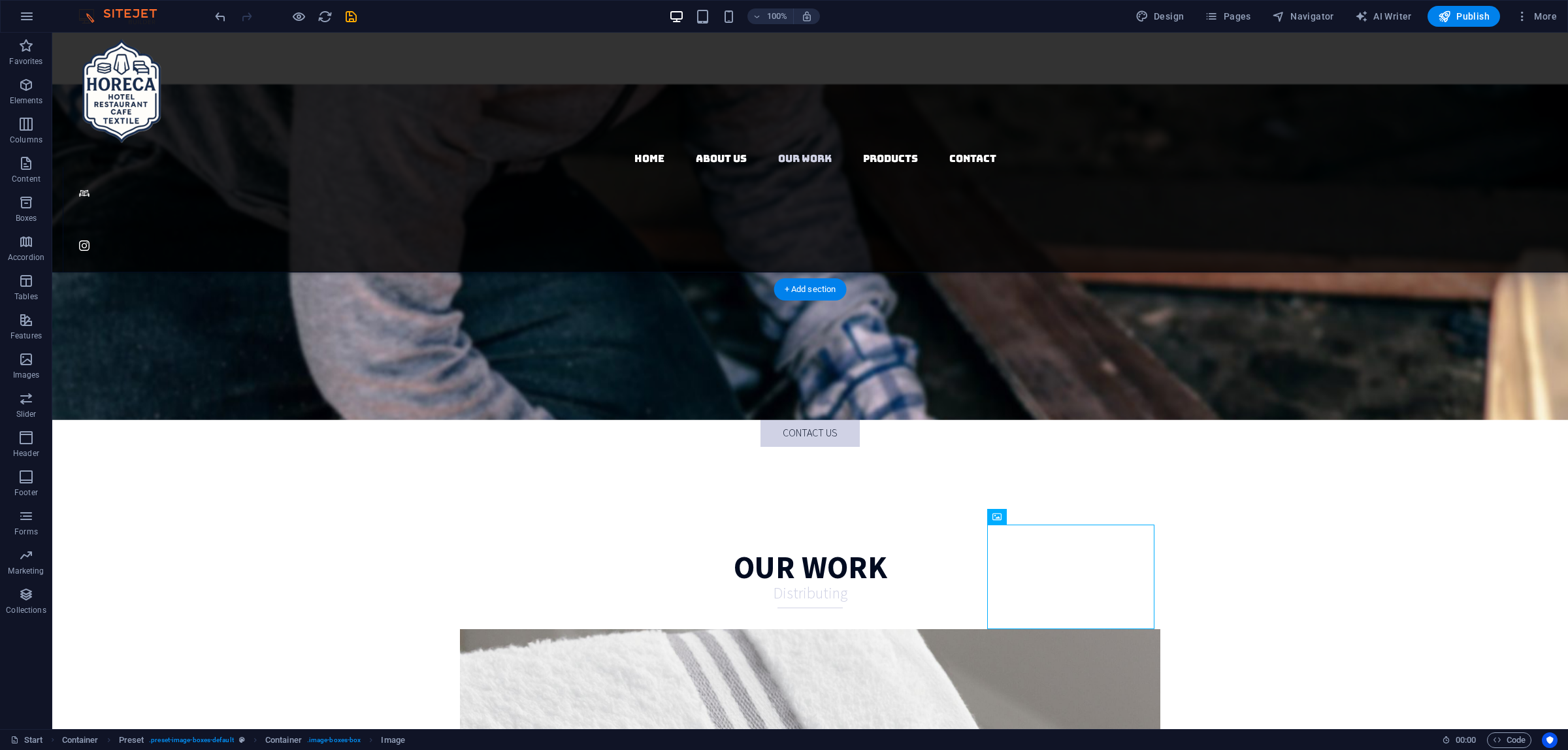
drag, startPoint x: 1124, startPoint y: 525, endPoint x: 1219, endPoint y: 505, distance: 97.1
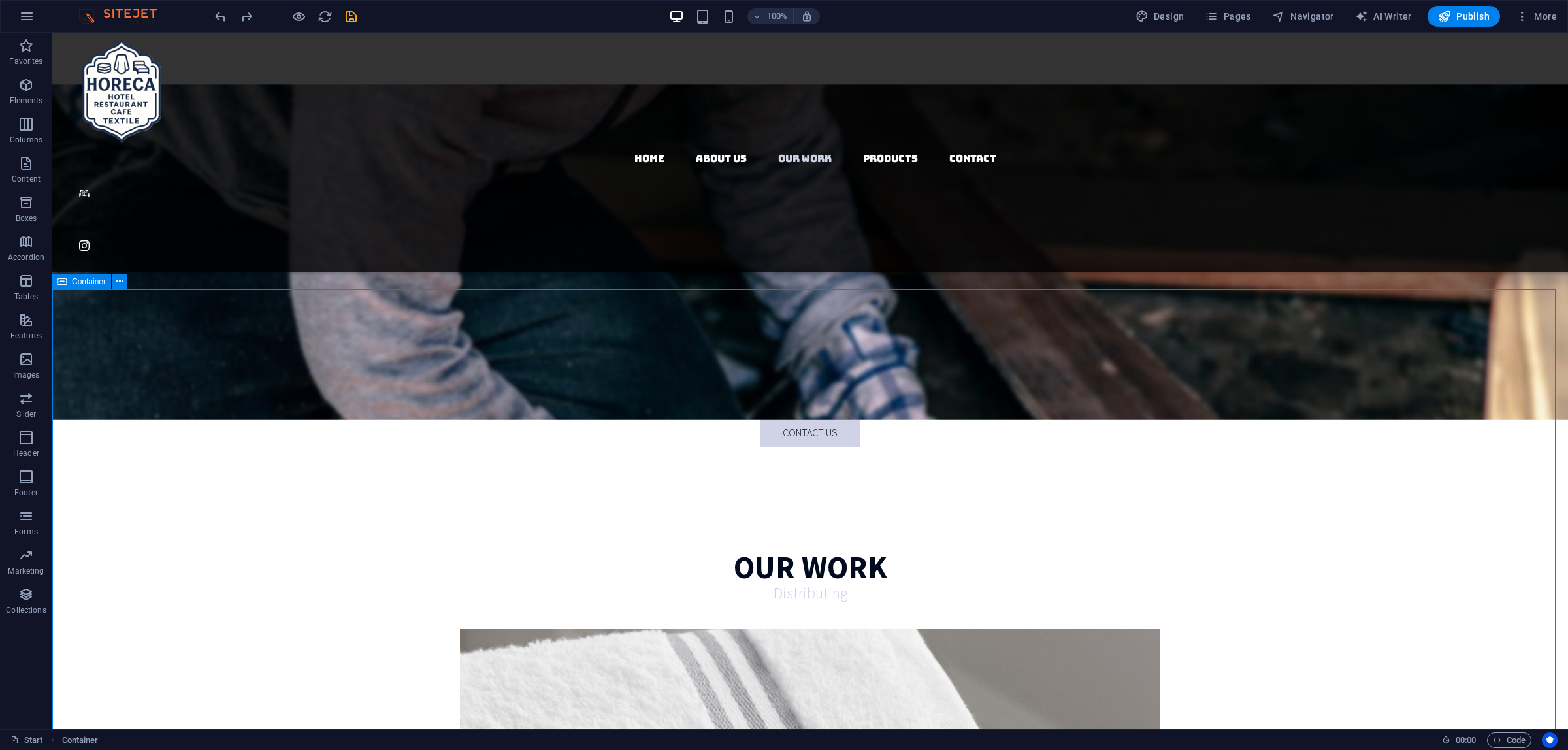
click at [83, 282] on span "Container" at bounding box center [89, 282] width 34 height 8
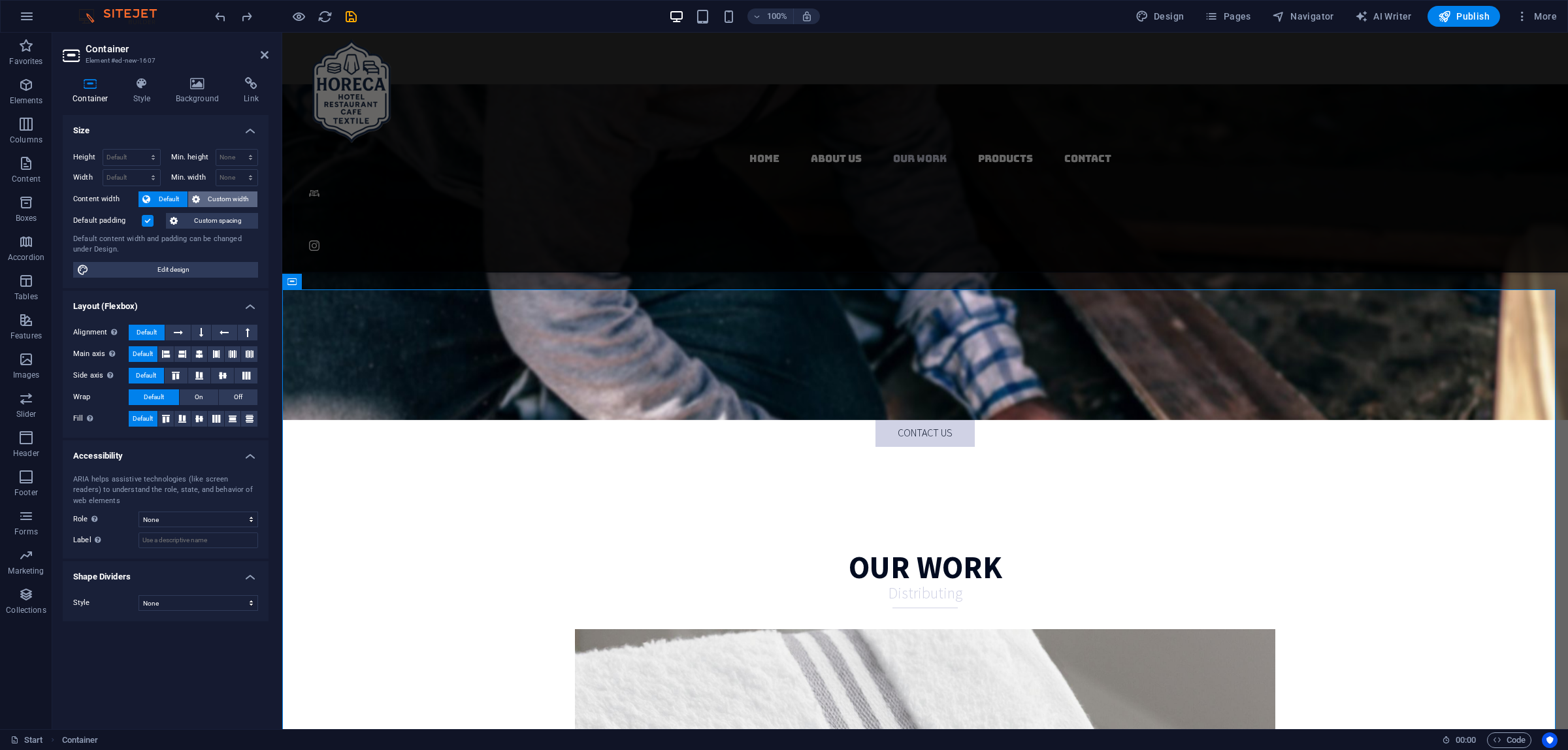
click at [220, 204] on span "Custom width" at bounding box center [229, 199] width 50 height 16
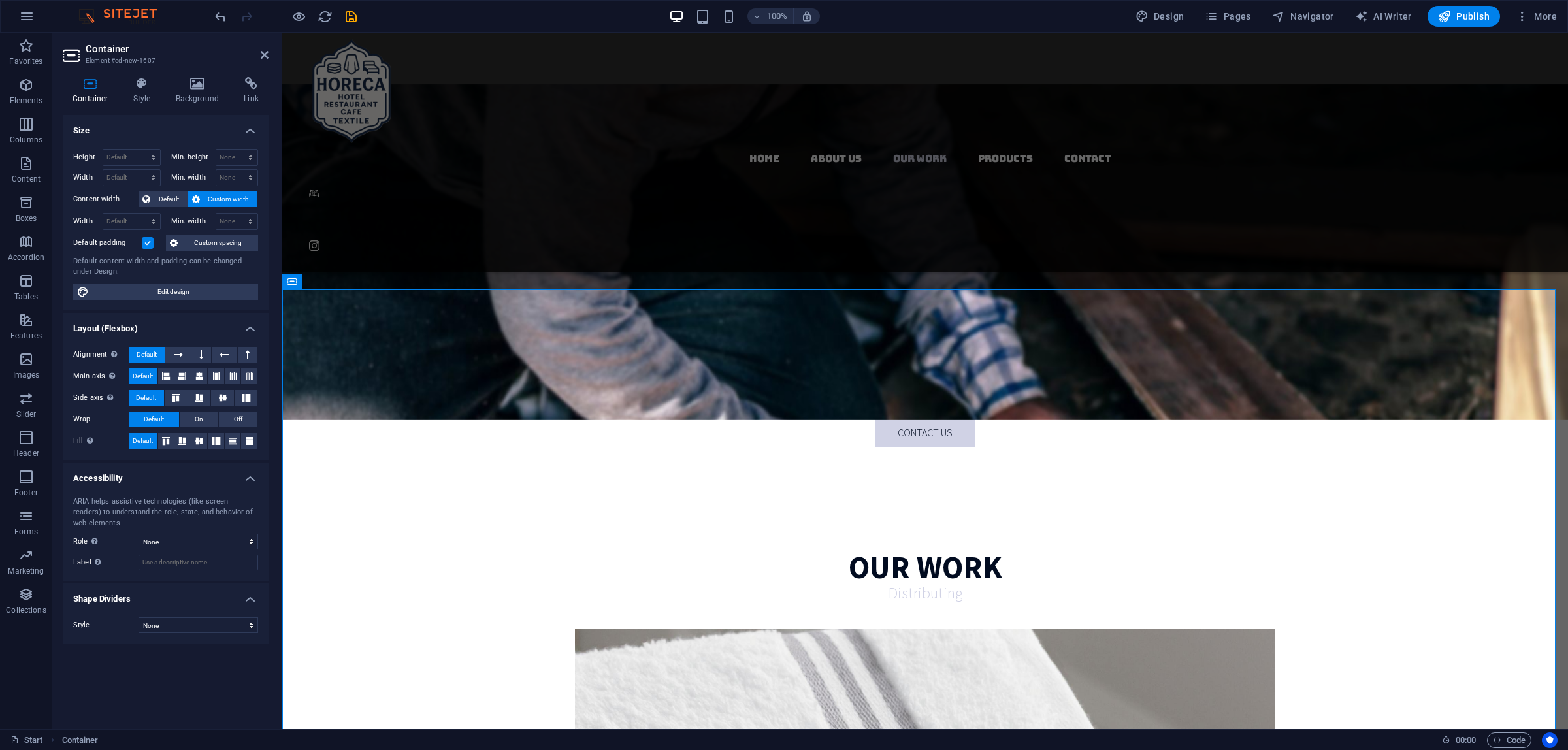
click at [201, 240] on span "Custom spacing" at bounding box center [218, 242] width 72 height 16
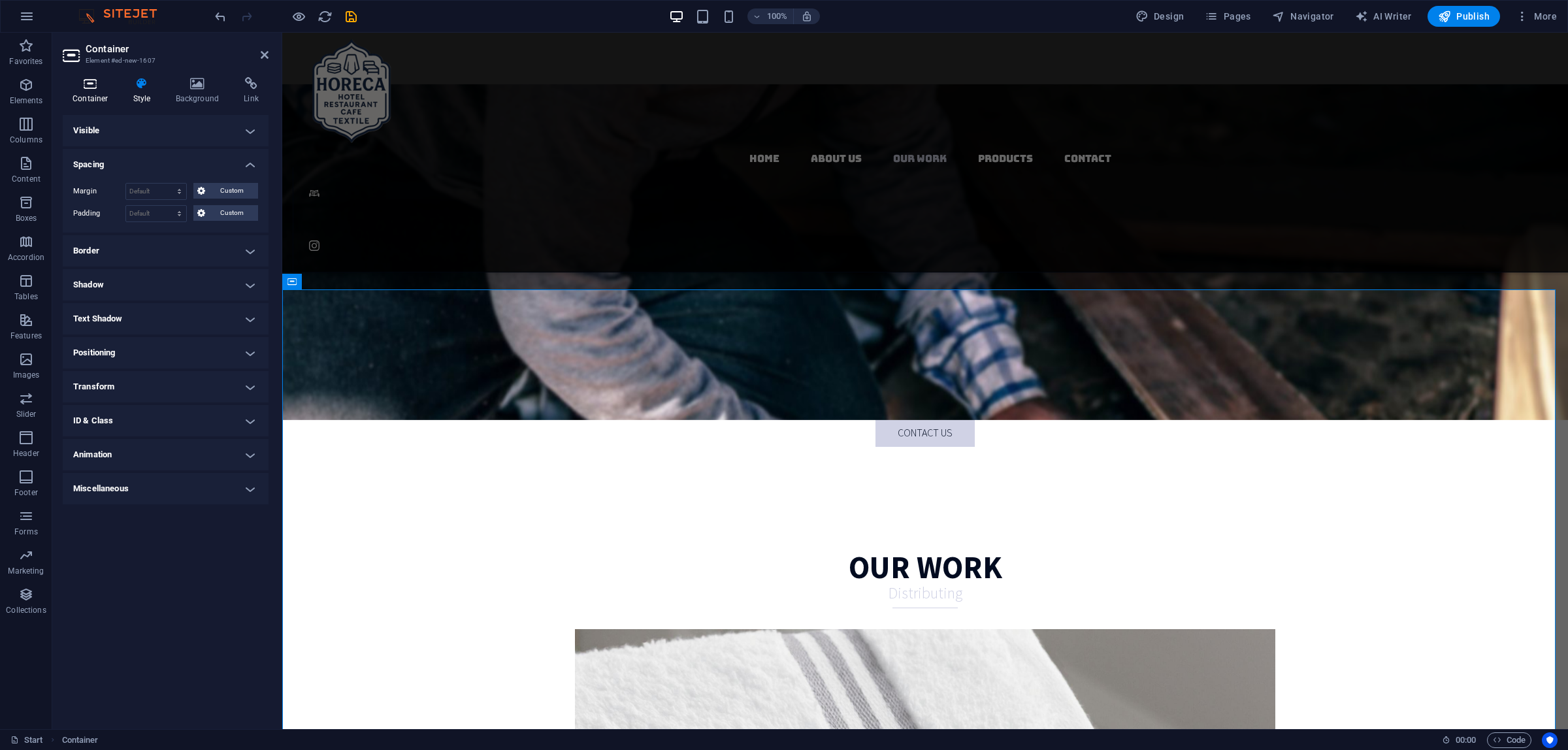
click at [111, 89] on icon at bounding box center [90, 83] width 55 height 13
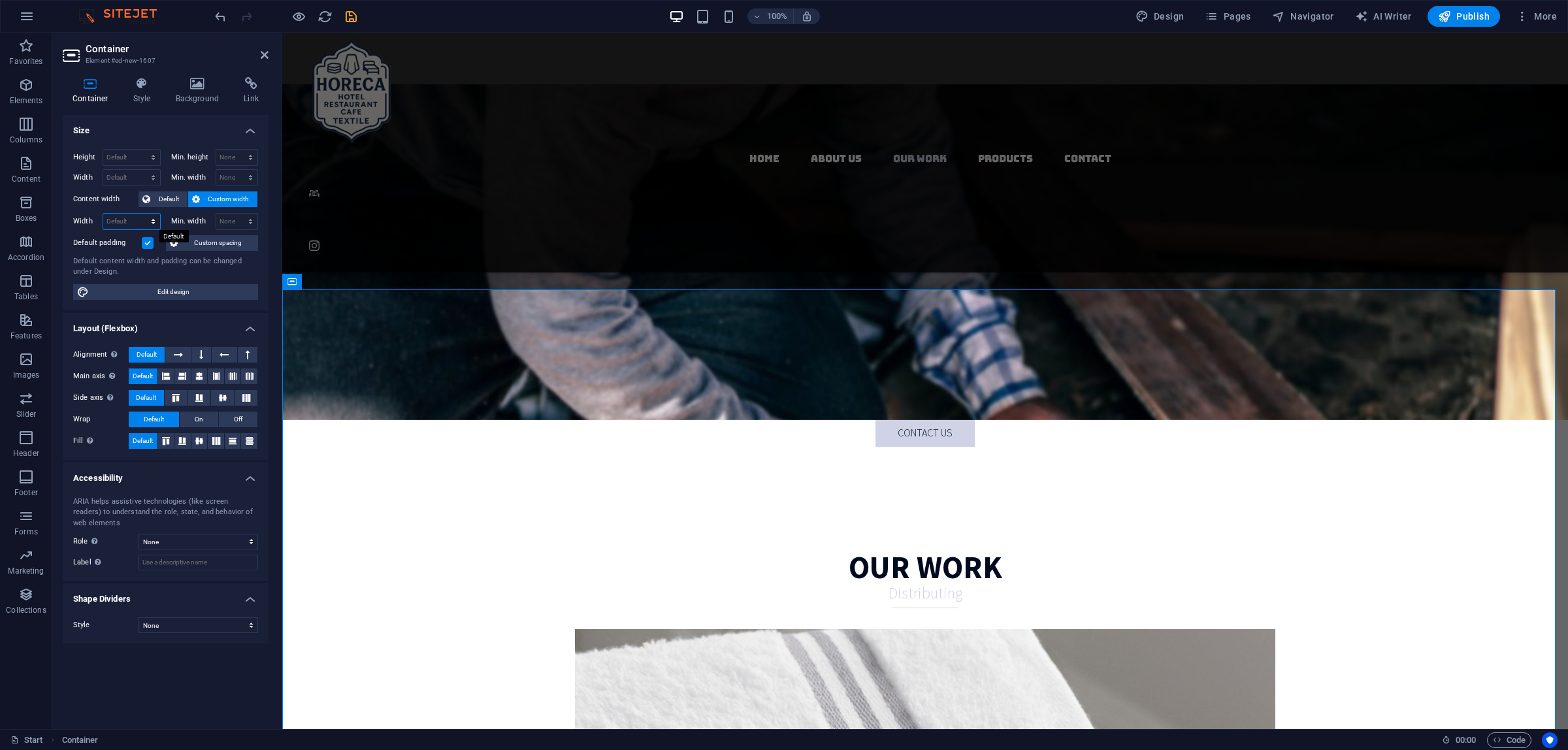
click at [129, 219] on select "Default px rem % em vh vw" at bounding box center [132, 221] width 57 height 16
click at [142, 217] on select "Default px rem % em vh vw" at bounding box center [132, 221] width 57 height 16
click at [149, 242] on label at bounding box center [148, 243] width 12 height 12
click at [0, 0] on input "Default padding" at bounding box center [0, 0] width 0 height 0
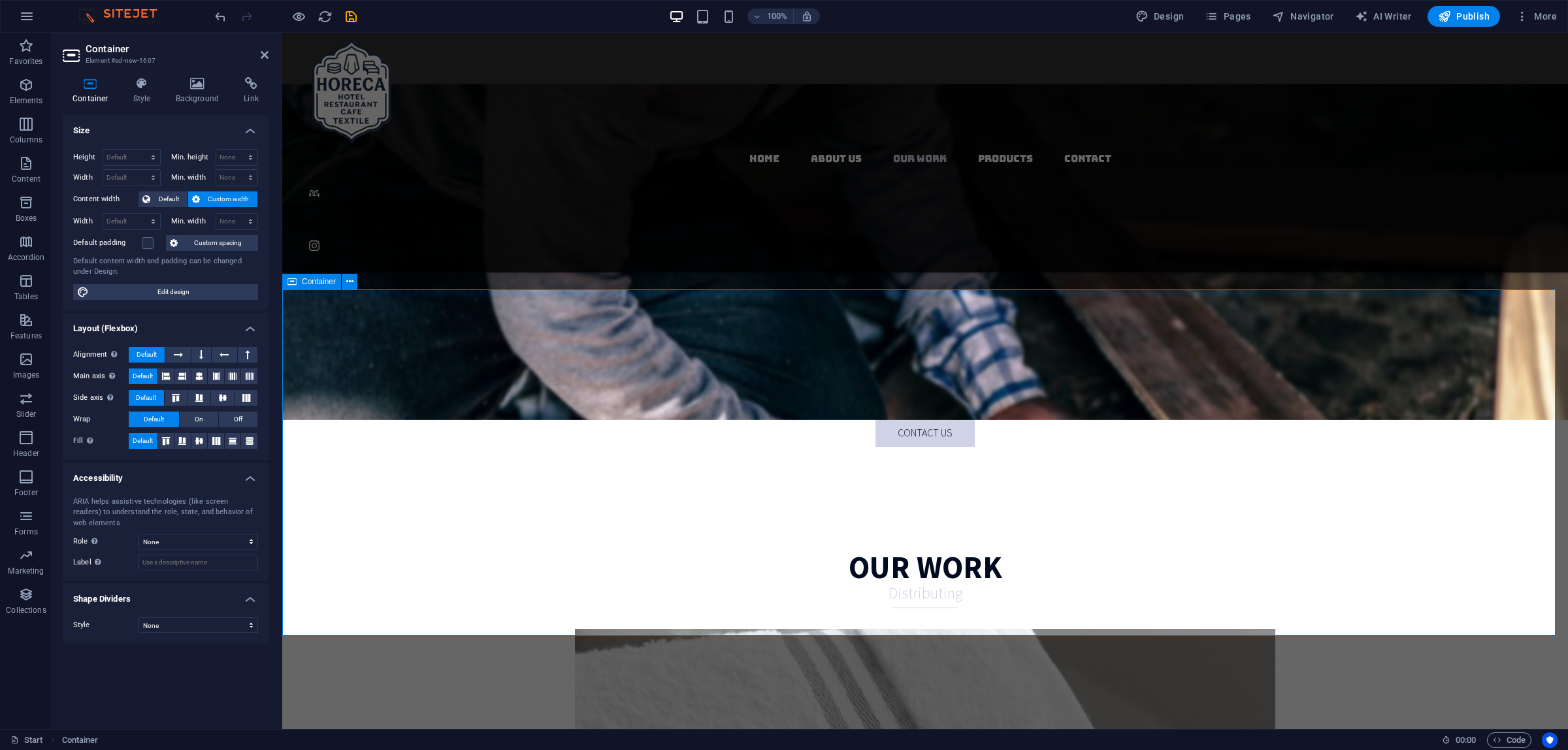
click at [262, 59] on icon at bounding box center [265, 55] width 8 height 10
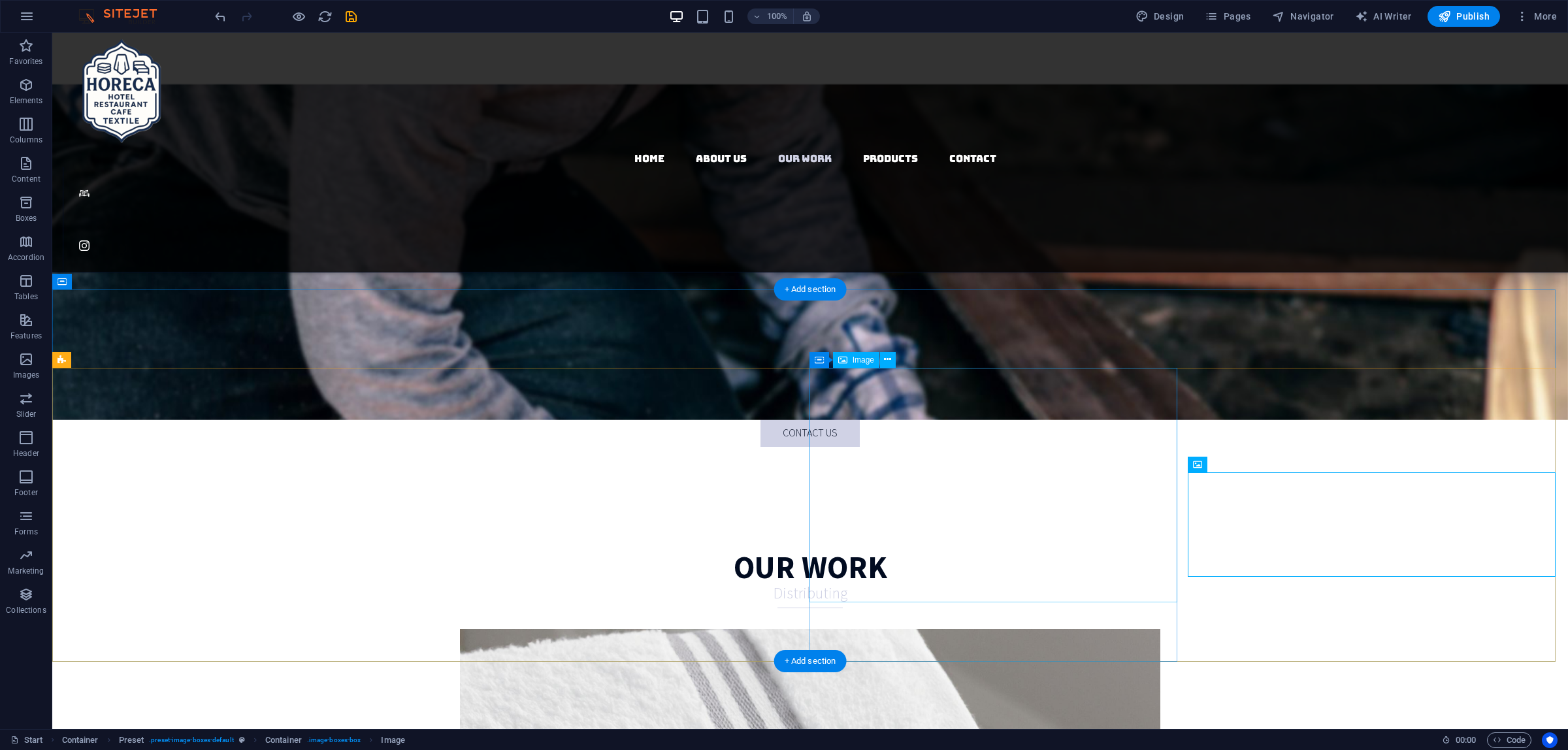
drag, startPoint x: 921, startPoint y: 474, endPoint x: 822, endPoint y: 481, distance: 99.2
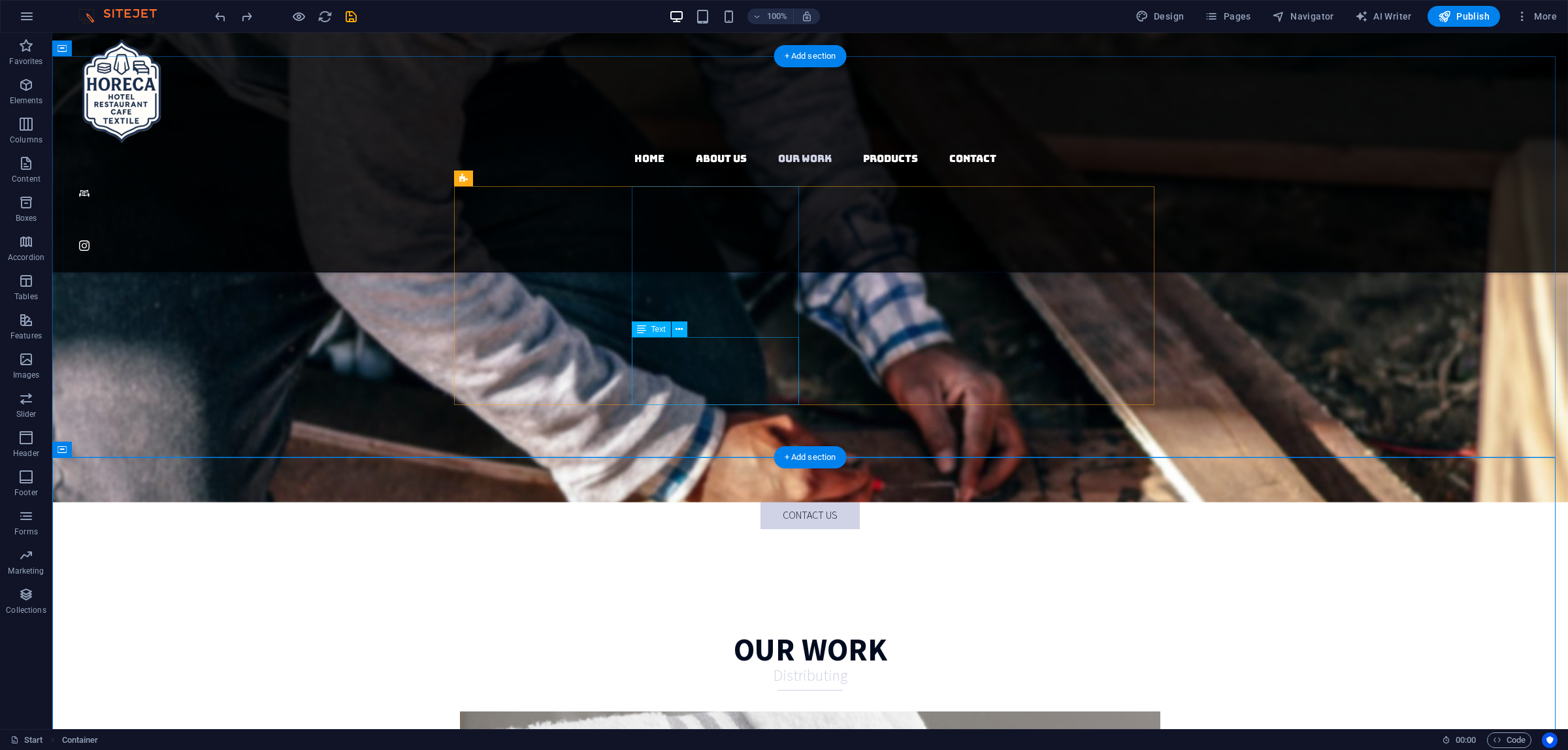
scroll to position [2198, 0]
click at [26, 126] on icon "button" at bounding box center [26, 123] width 16 height 16
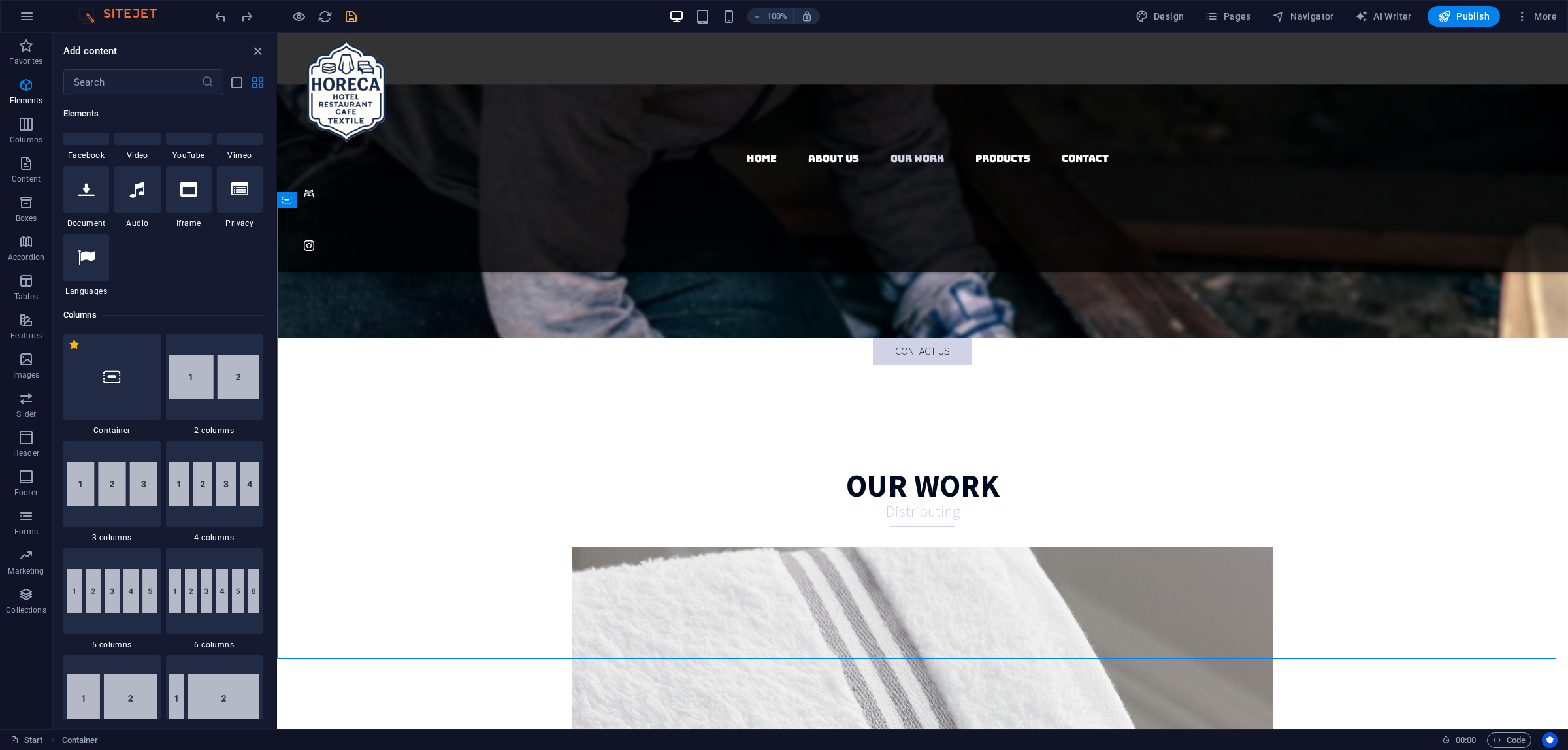
scroll to position [565, 0]
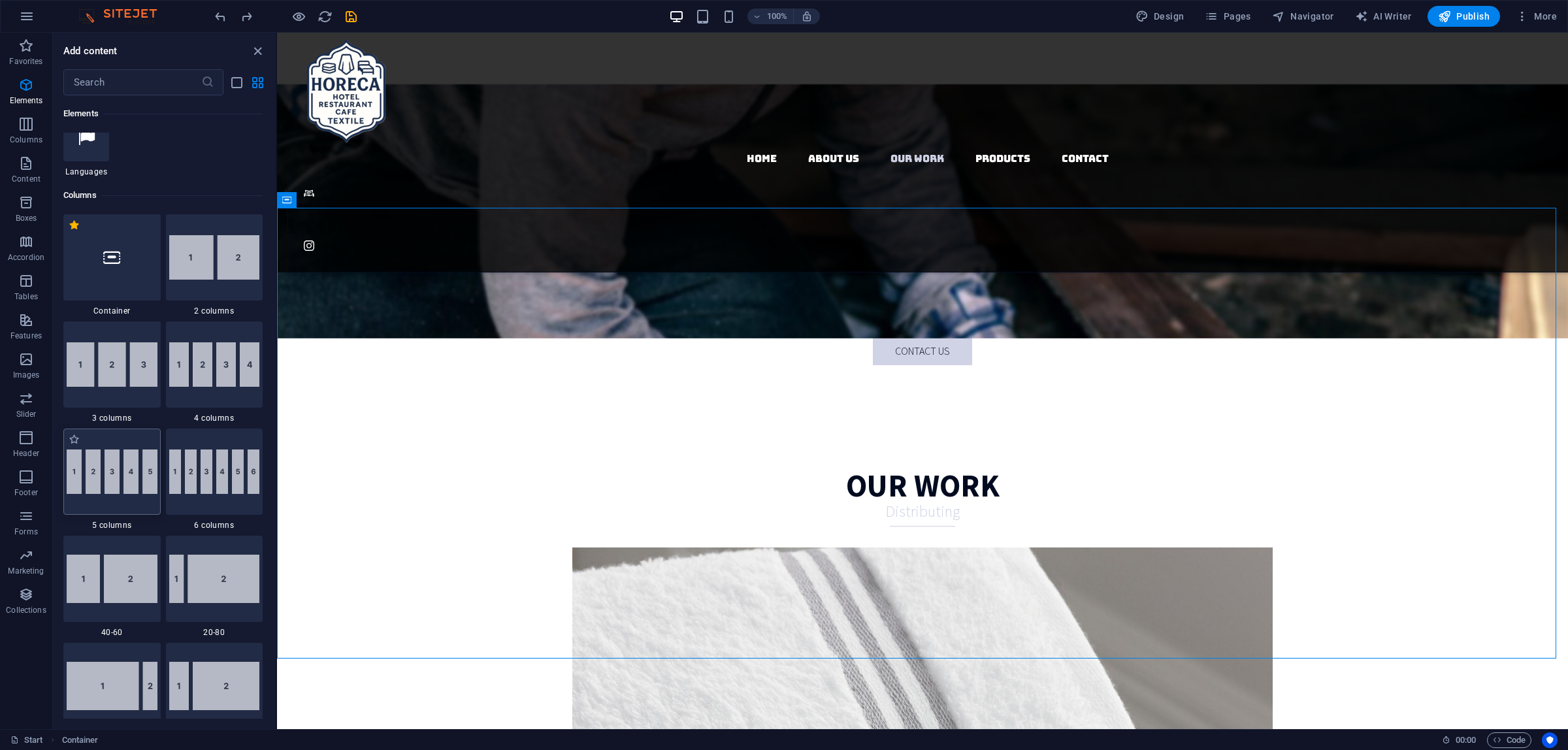
click at [109, 488] on img at bounding box center [112, 471] width 91 height 44
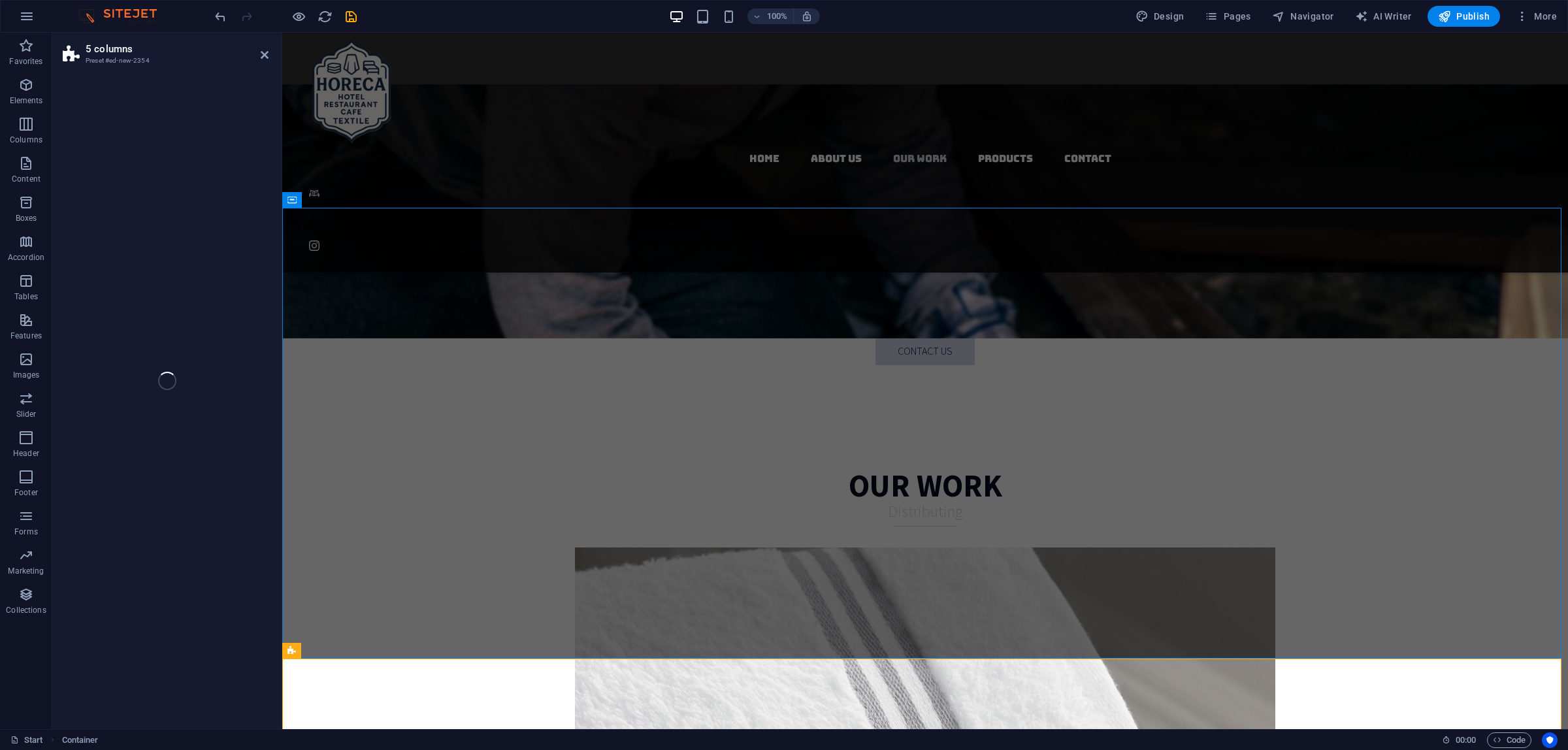
click at [109, 488] on div "5 columns Preset #ed-new-2354 Drag here to replace the existing content. Press …" at bounding box center [810, 381] width 1516 height 696
select select "rem"
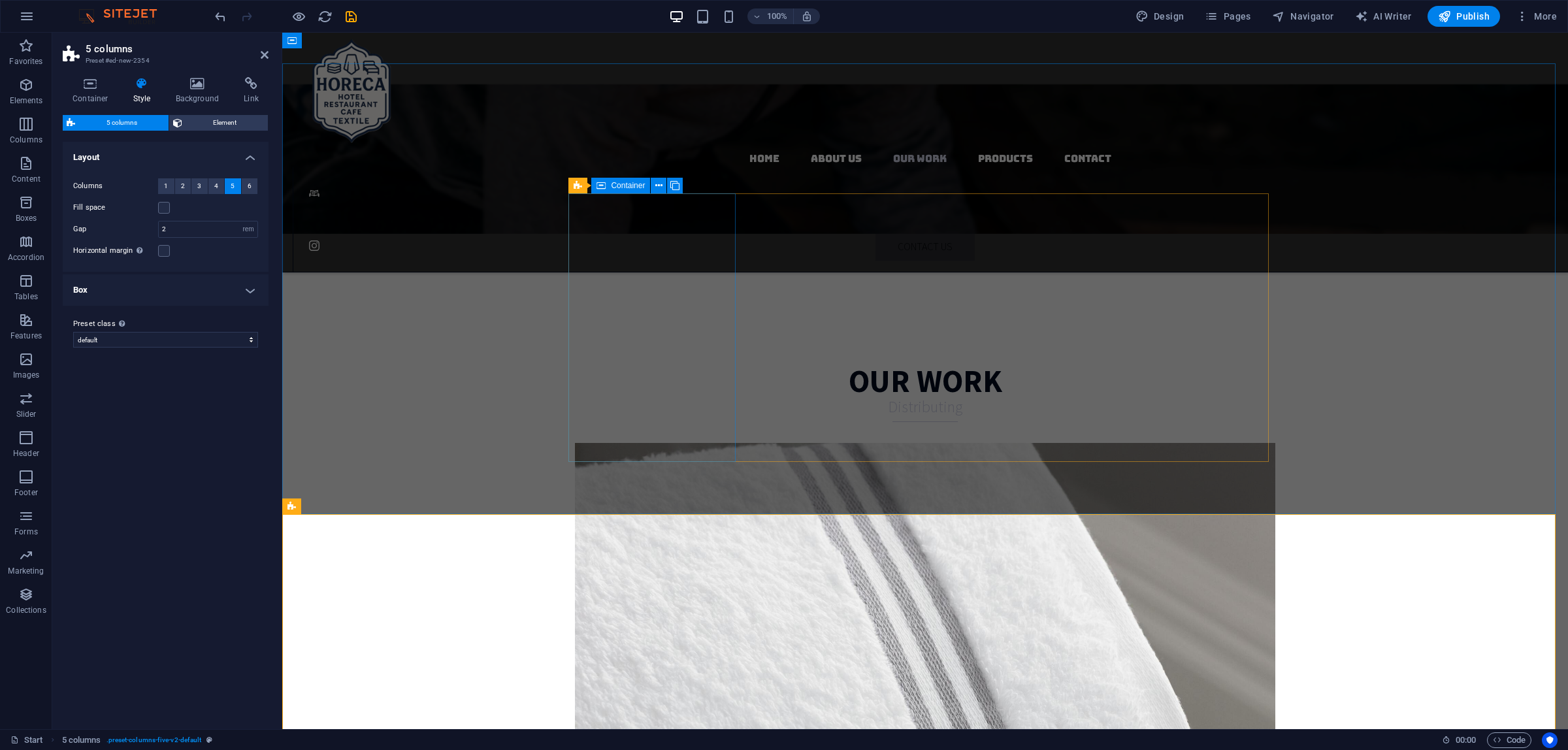
scroll to position [2460, 0]
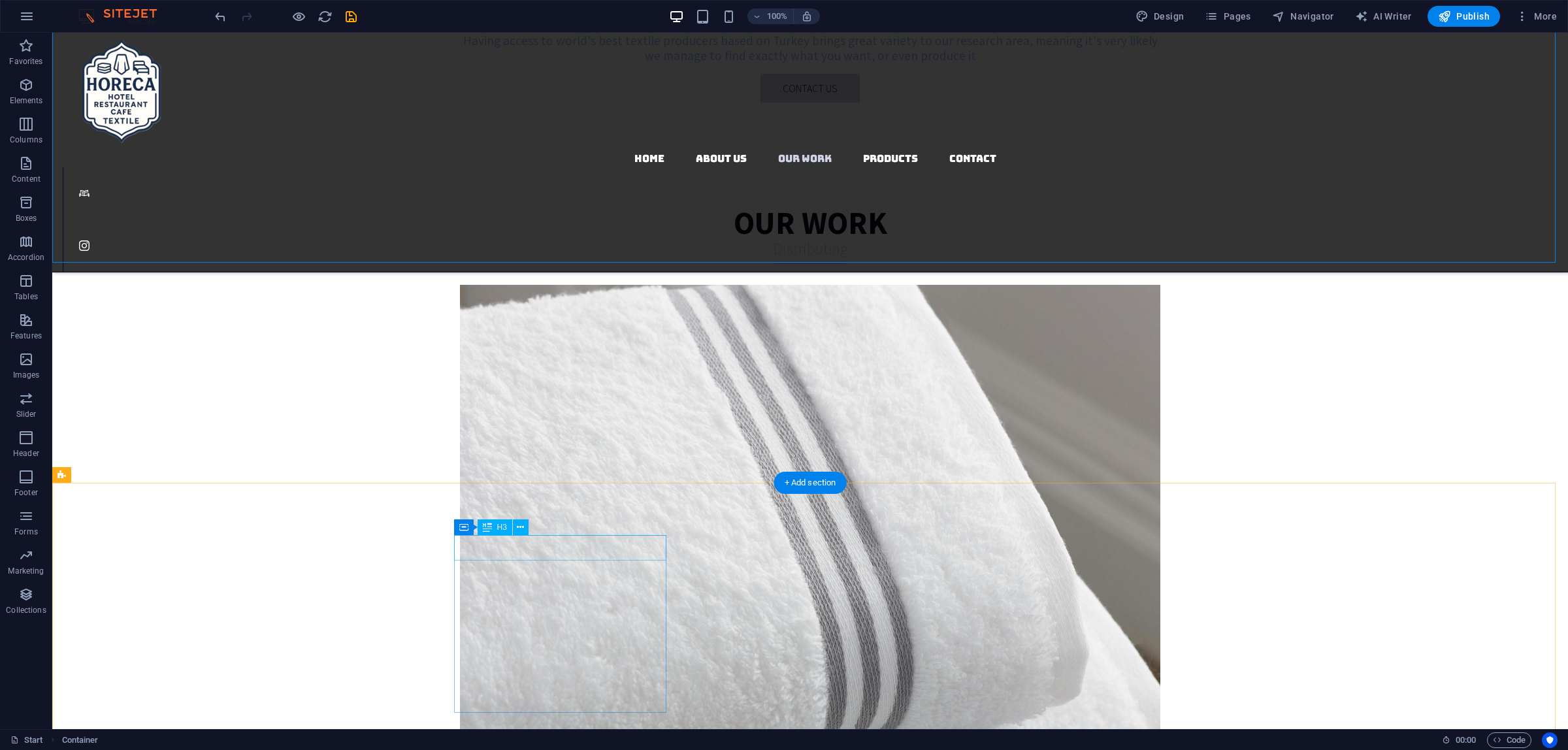
scroll to position [2623, 0]
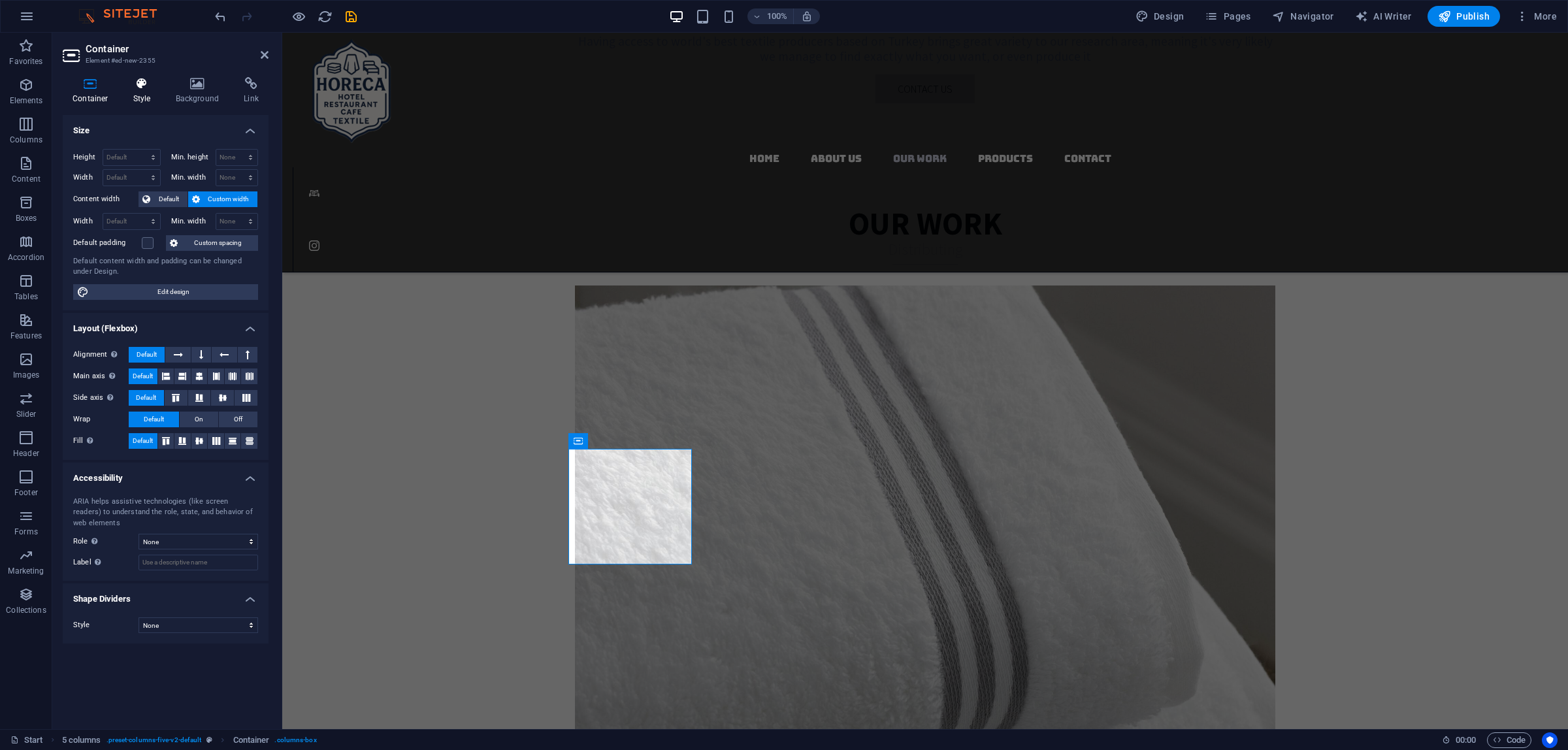
click at [154, 85] on icon at bounding box center [142, 83] width 37 height 13
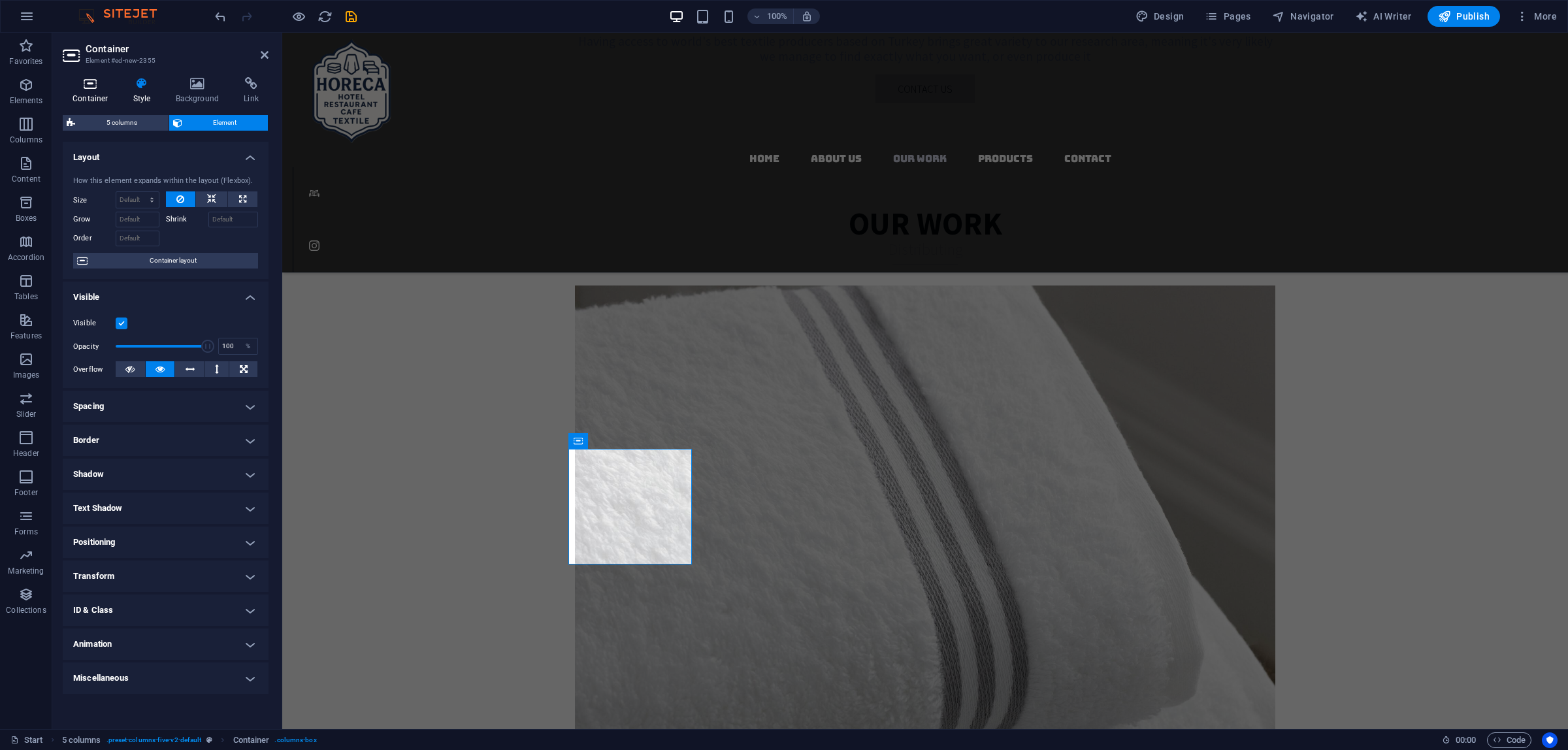
click at [92, 86] on icon at bounding box center [90, 83] width 55 height 13
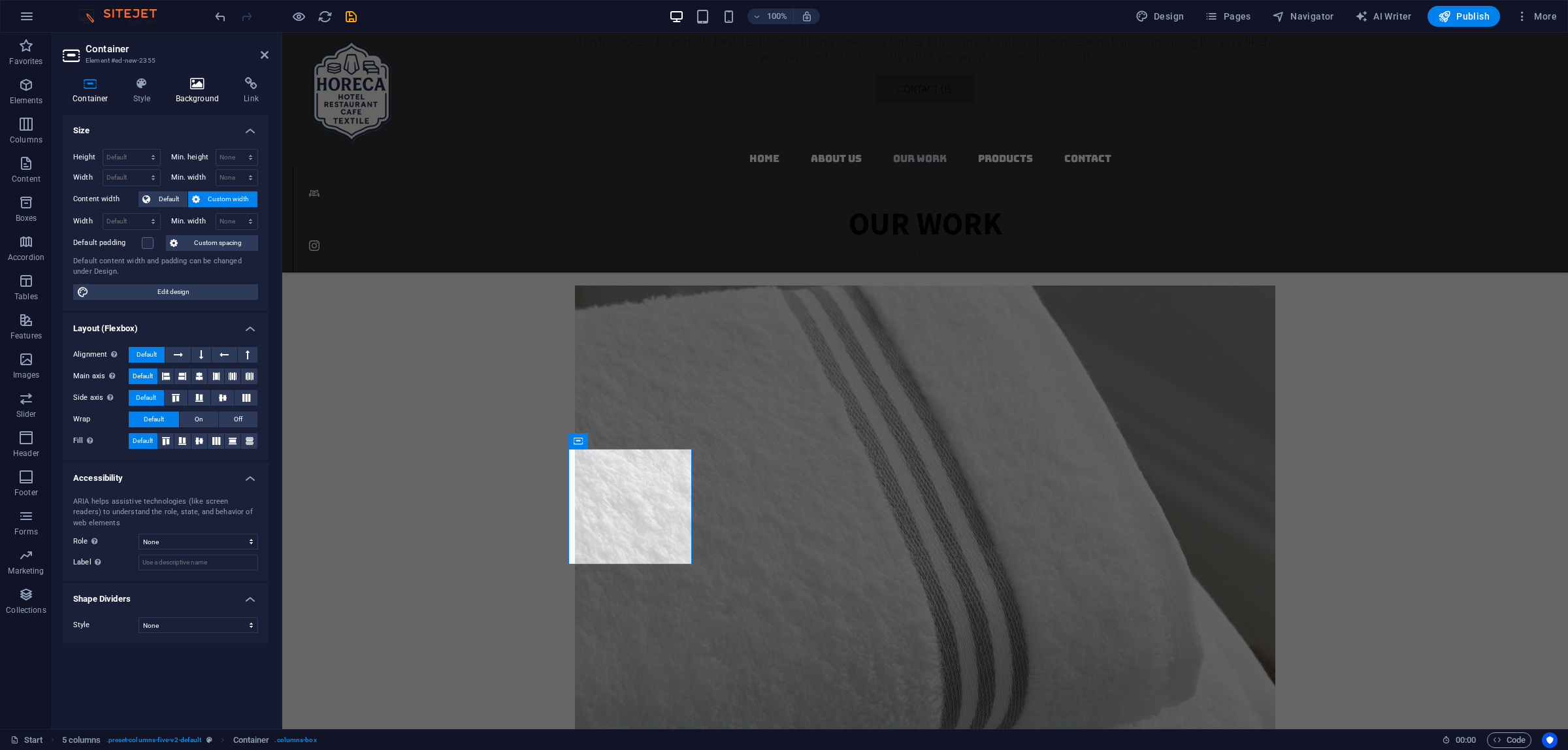
click at [193, 92] on h4 "Background" at bounding box center [200, 90] width 69 height 27
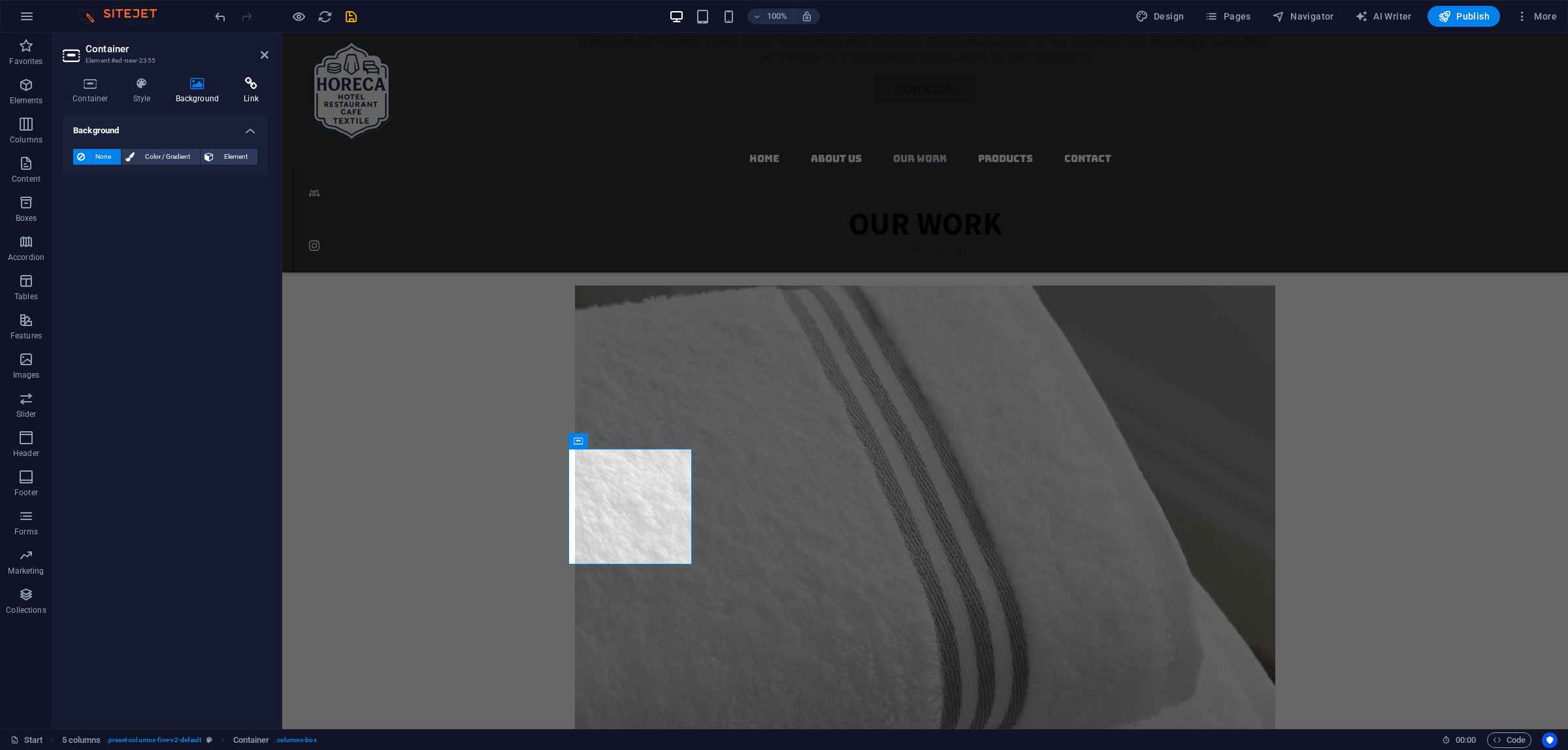
click at [237, 87] on icon at bounding box center [251, 83] width 35 height 13
click at [200, 82] on icon at bounding box center [197, 83] width 64 height 13
click at [245, 82] on icon at bounding box center [251, 83] width 35 height 13
click at [111, 83] on icon at bounding box center [90, 83] width 55 height 13
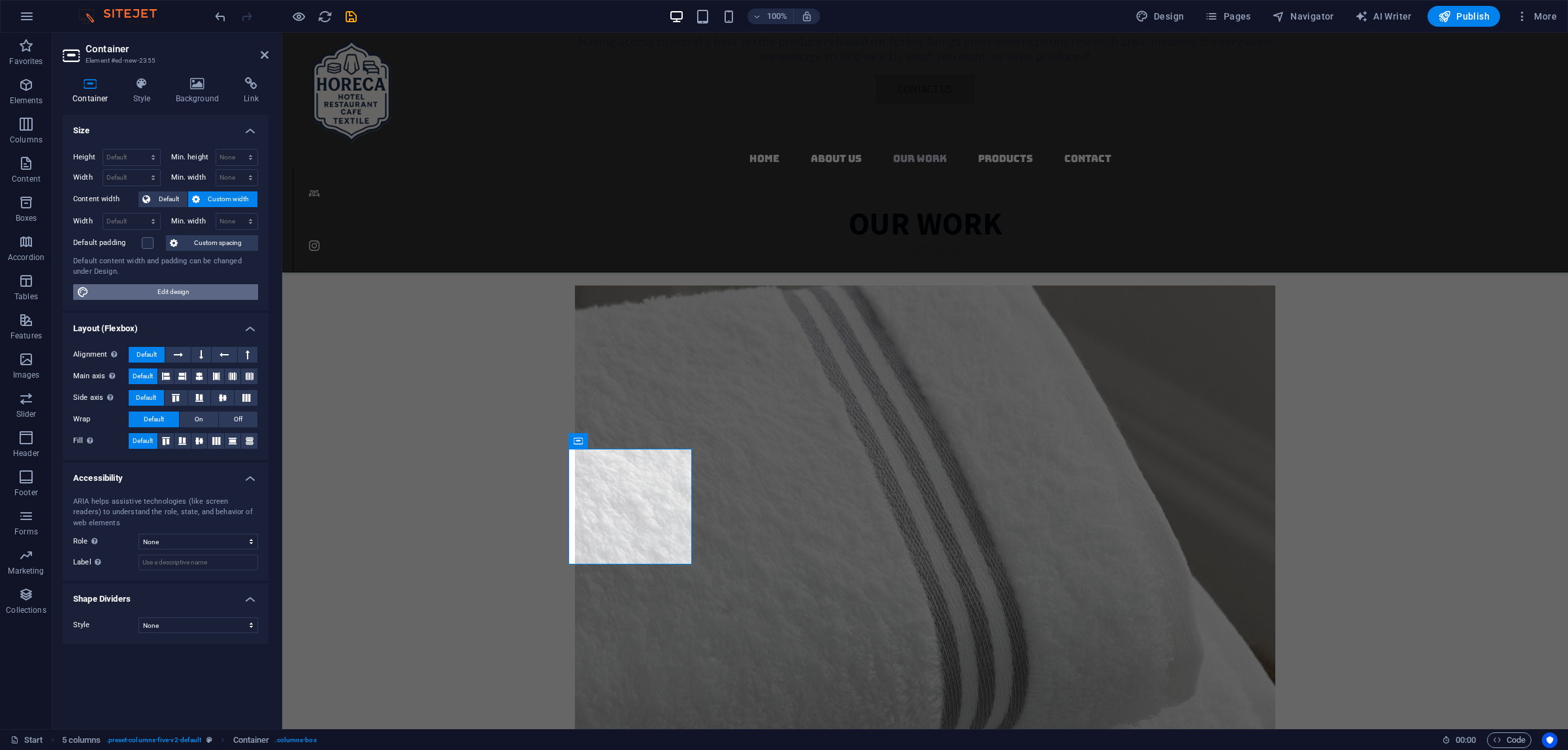
click at [155, 287] on span "Edit design" at bounding box center [173, 291] width 161 height 16
select select "rem"
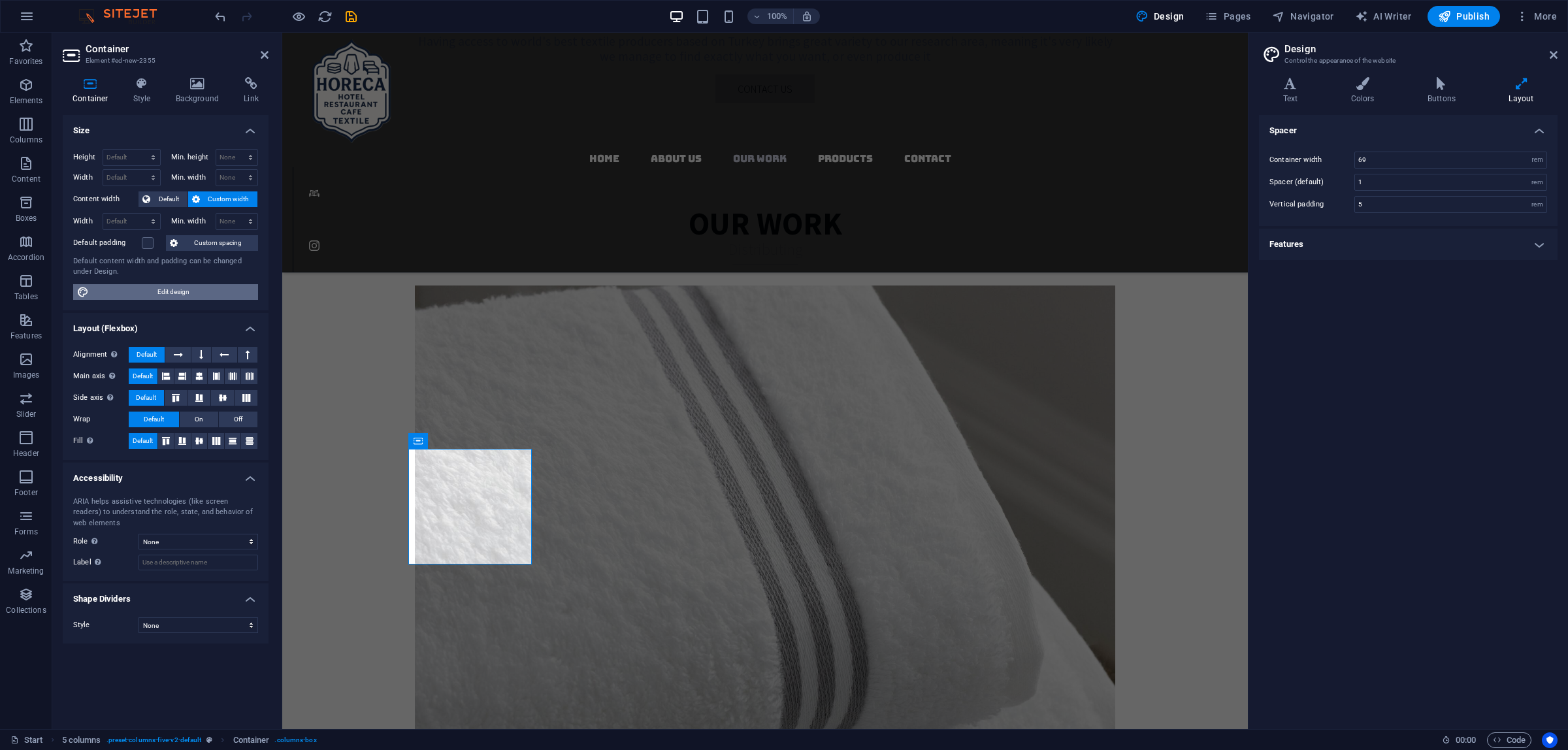
click at [155, 287] on span "Edit design" at bounding box center [173, 291] width 161 height 16
click at [1558, 56] on aside "Design Control the appearance of the website Variants Text Colors Buttons Layou…" at bounding box center [1408, 381] width 320 height 696
click at [1547, 53] on h2 "Design" at bounding box center [1421, 49] width 273 height 12
drag, startPoint x: 1550, startPoint y: 51, endPoint x: 866, endPoint y: 21, distance: 684.7
click at [1550, 51] on icon at bounding box center [1553, 55] width 8 height 10
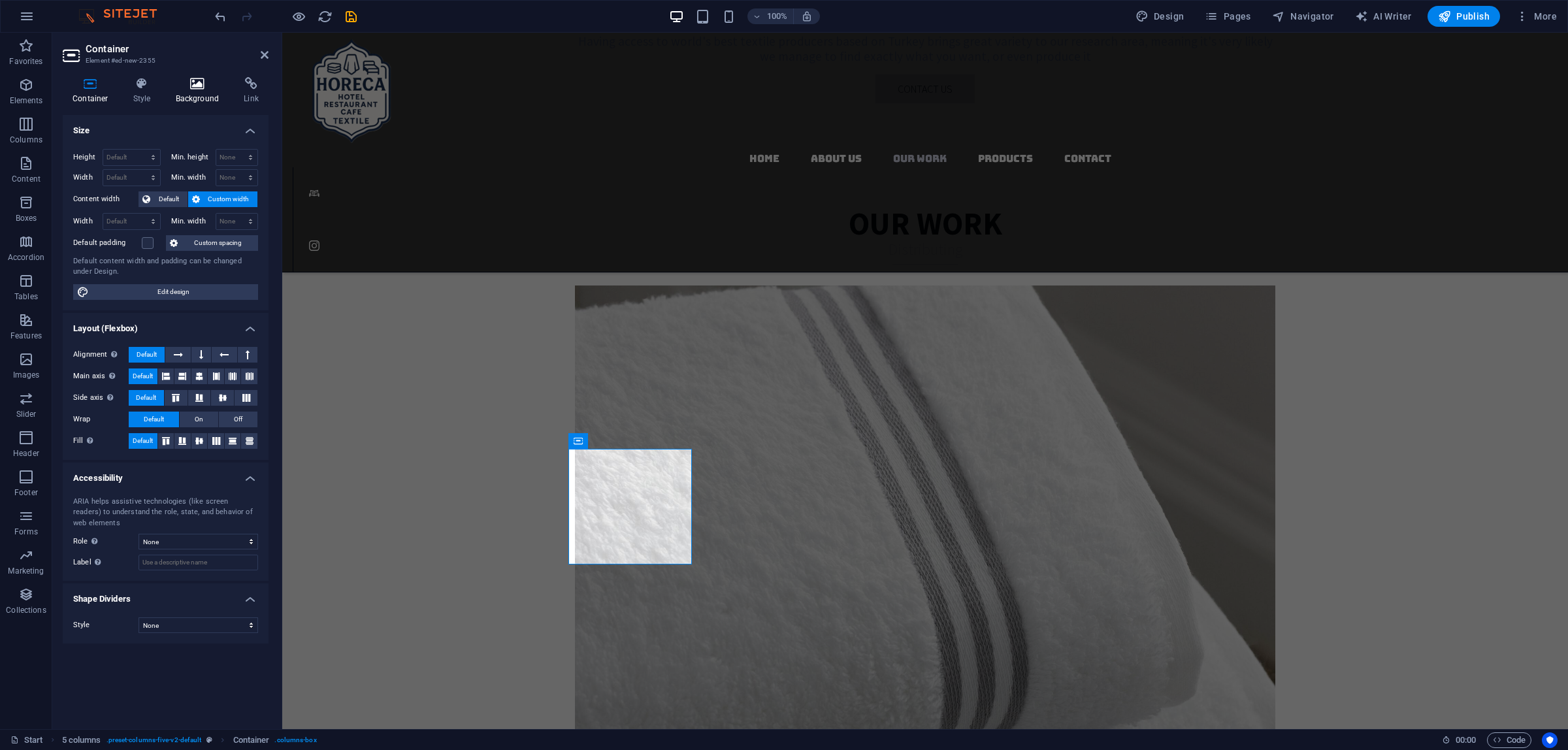
click at [184, 90] on h4 "Background" at bounding box center [200, 90] width 69 height 27
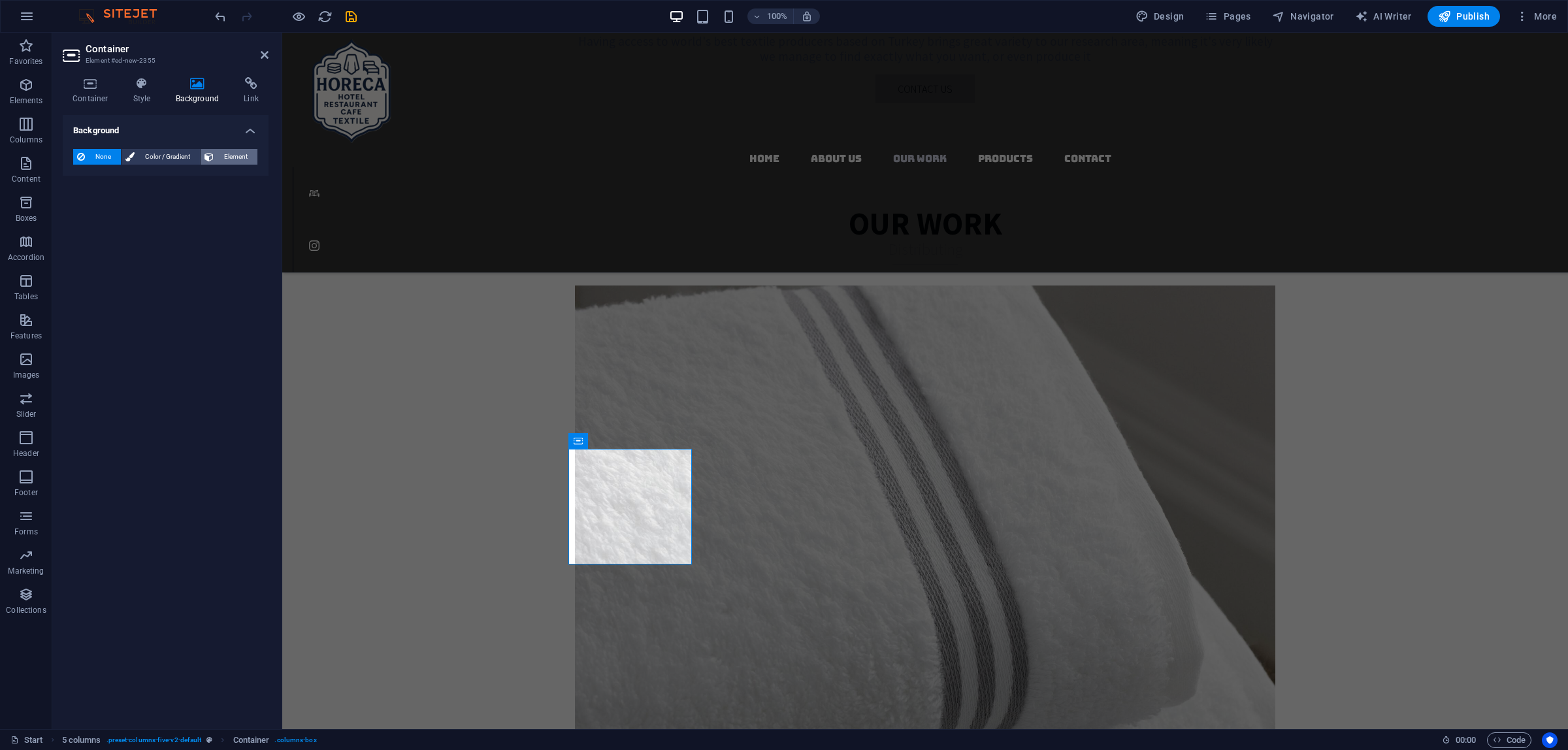
click at [219, 160] on span "Element" at bounding box center [235, 157] width 36 height 16
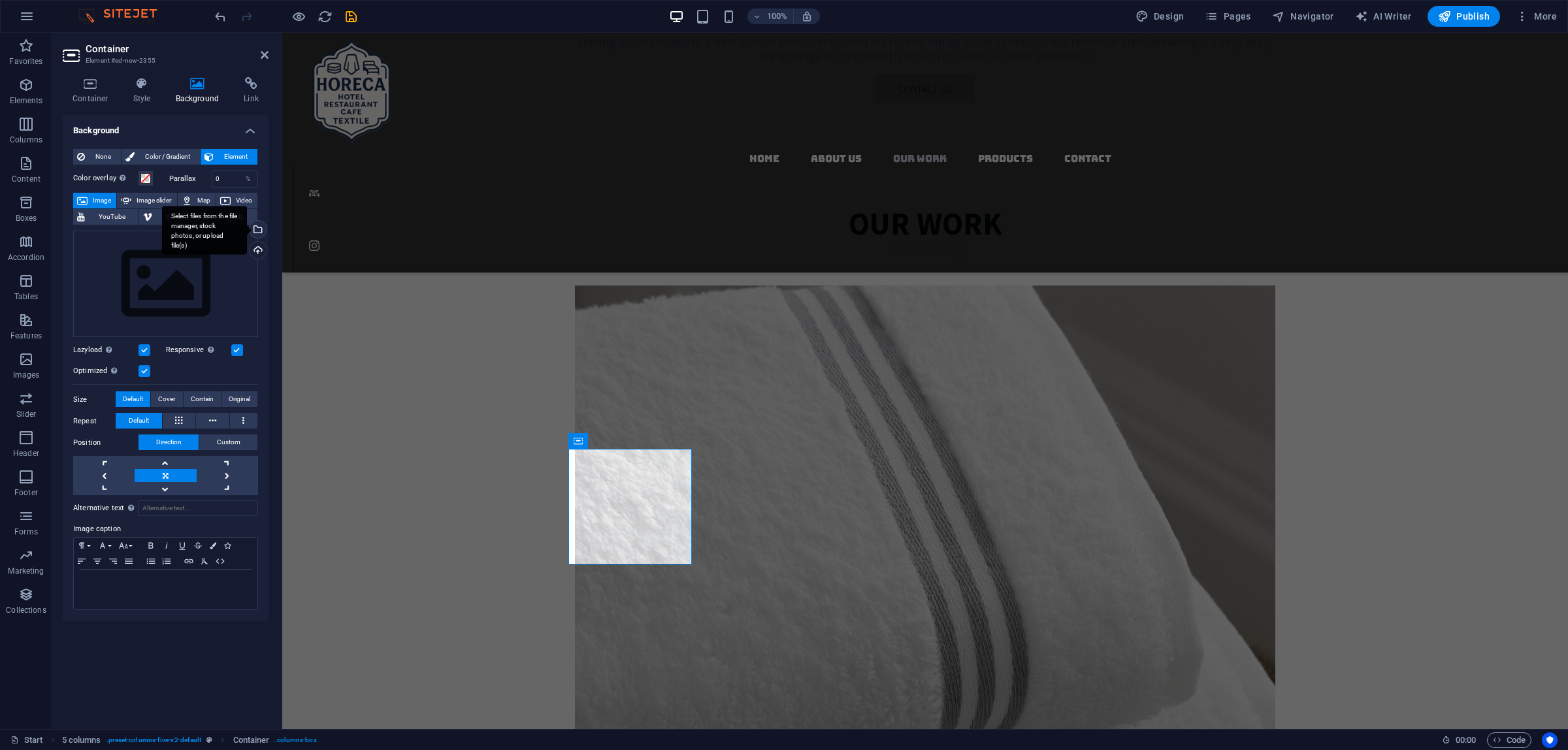
click at [257, 232] on div "Select files from the file manager, stock photos, or upload file(s)" at bounding box center [257, 231] width 20 height 20
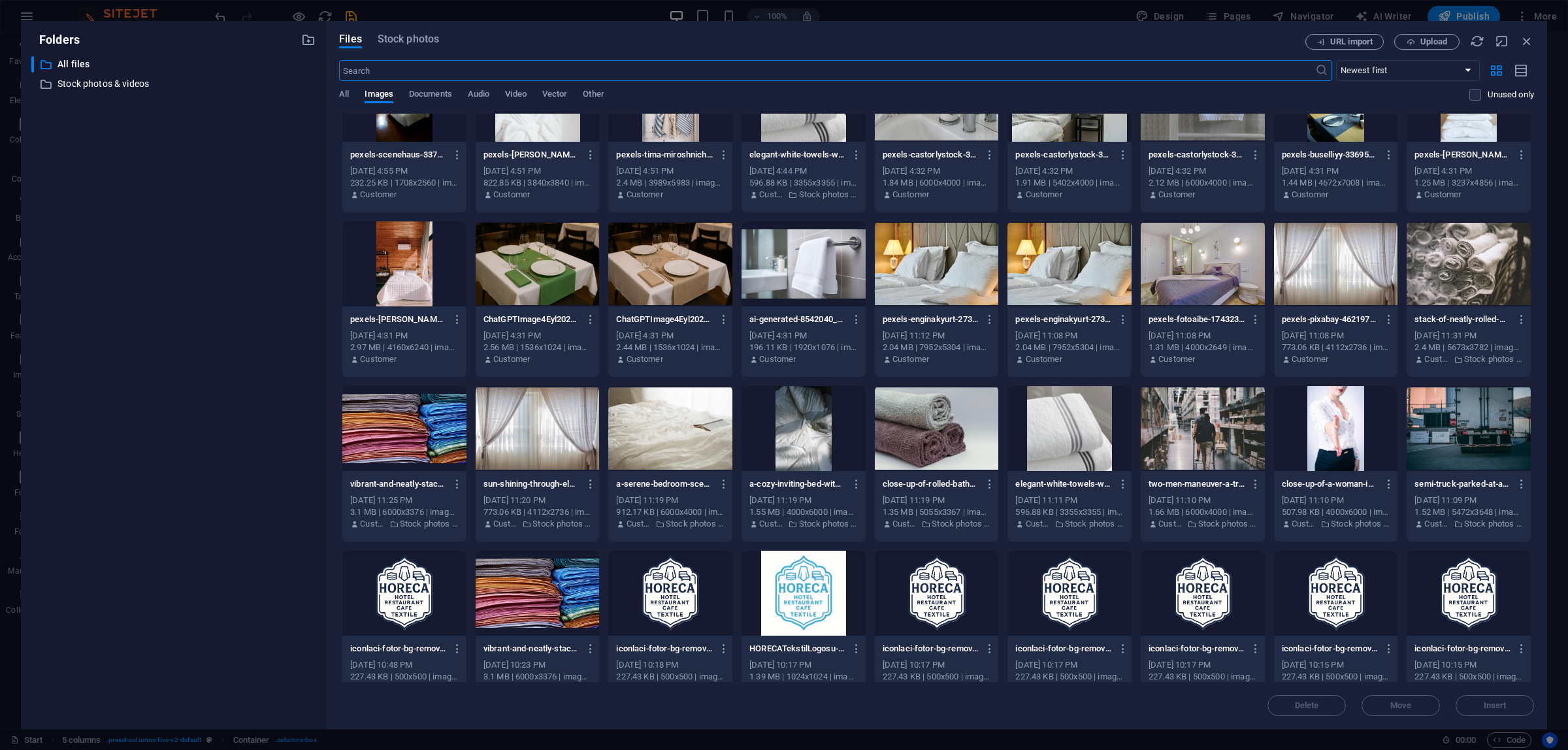
scroll to position [245, 0]
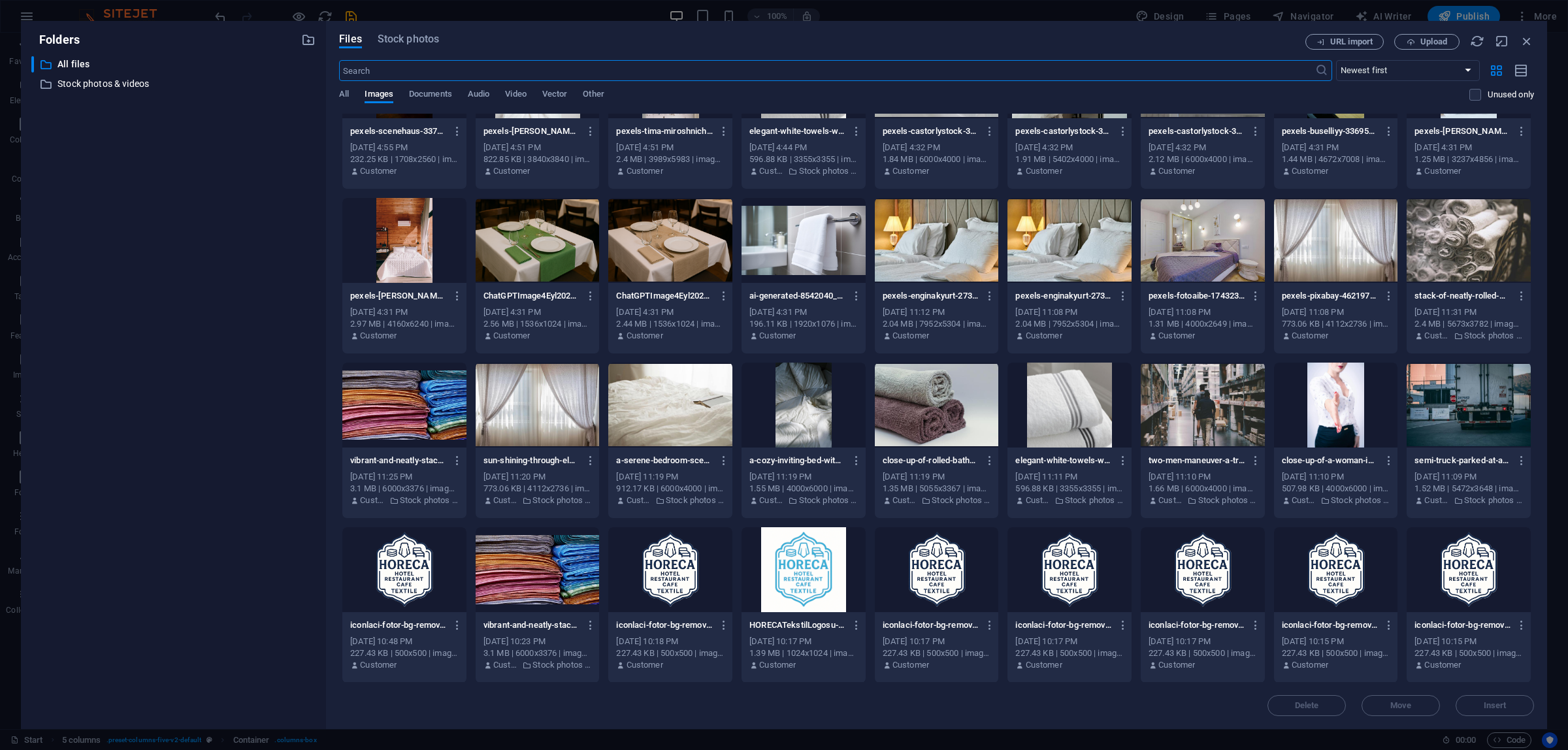
click at [1079, 410] on div at bounding box center [1070, 404] width 124 height 85
click at [1484, 705] on span "Insert" at bounding box center [1495, 705] width 23 height 8
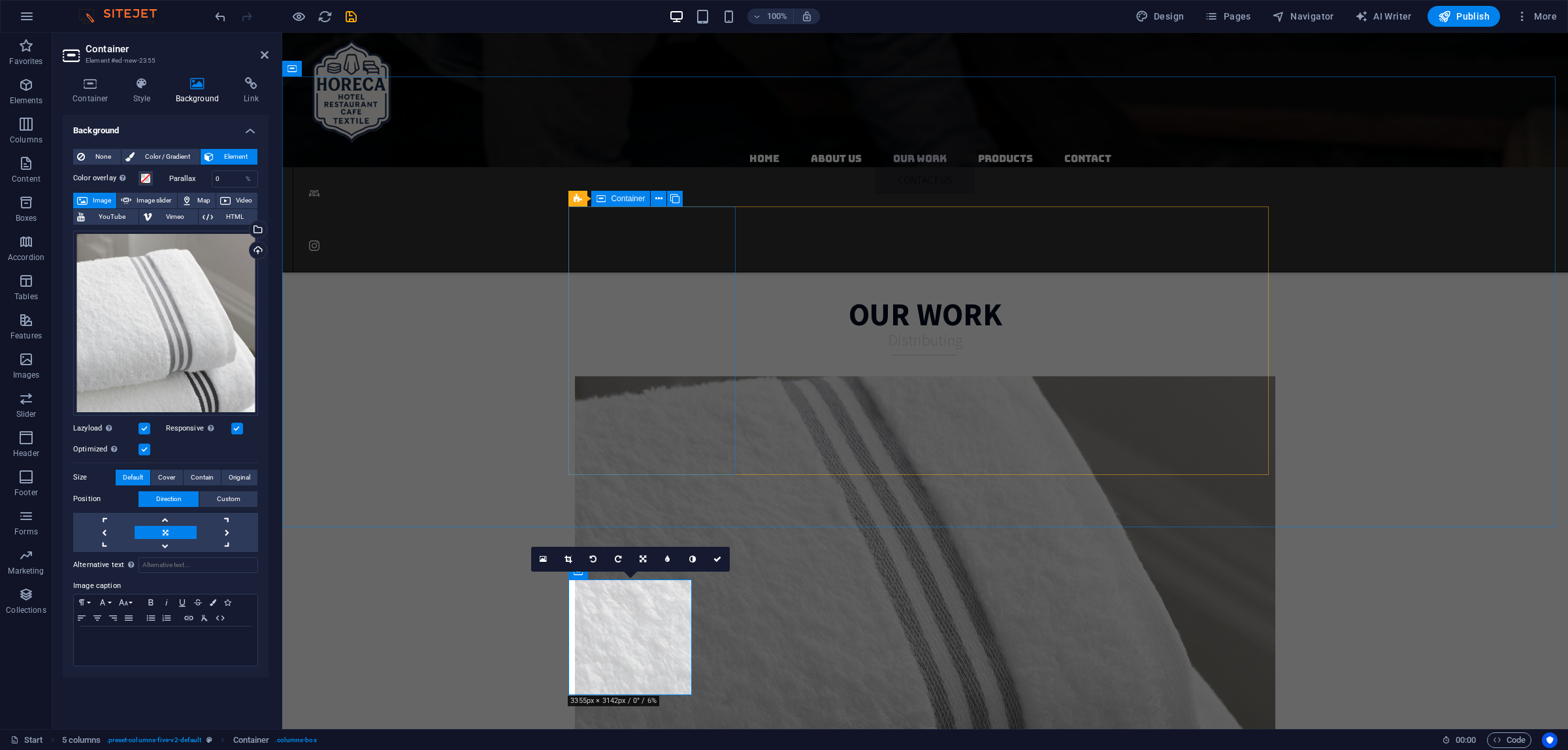
scroll to position [2542, 0]
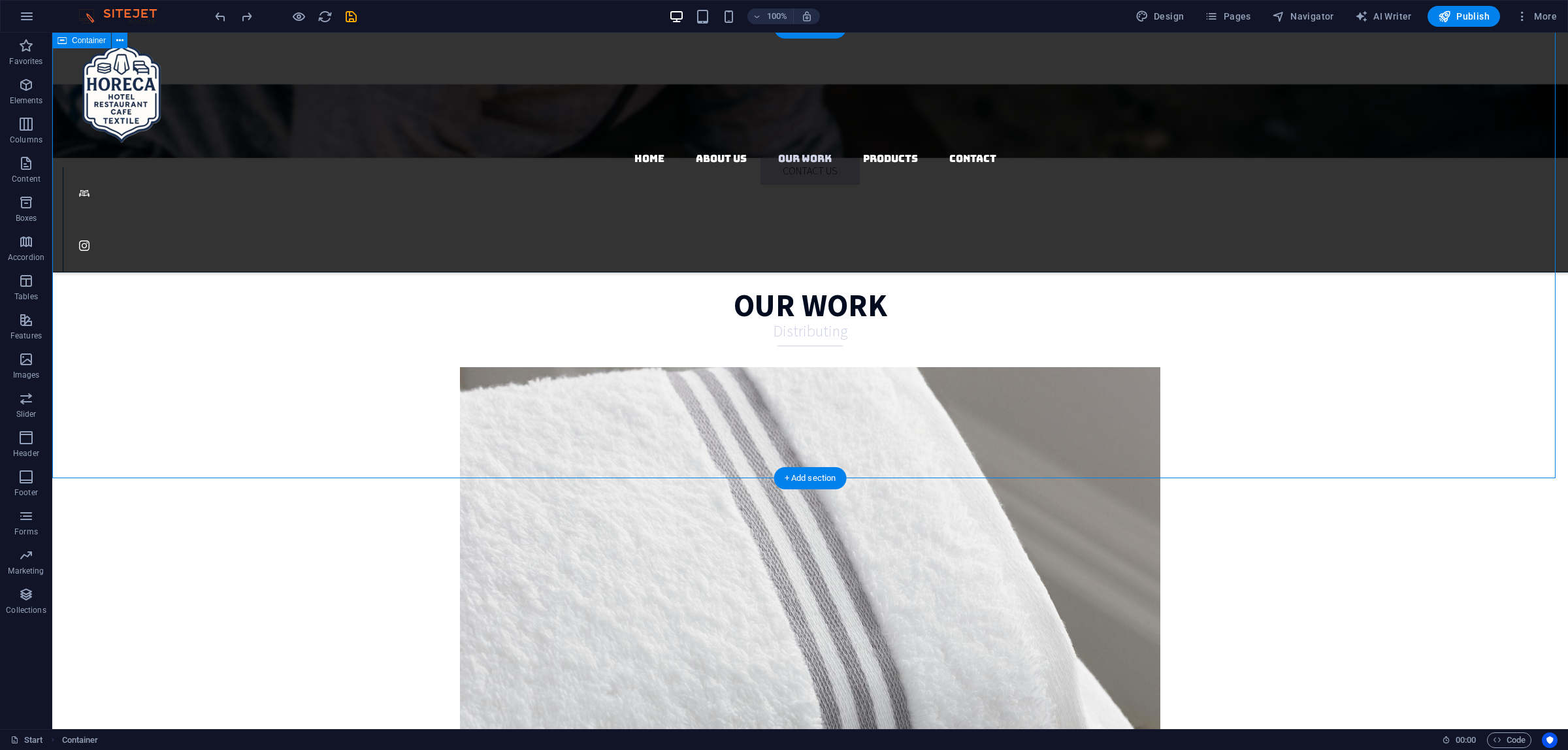
scroll to position [2460, 0]
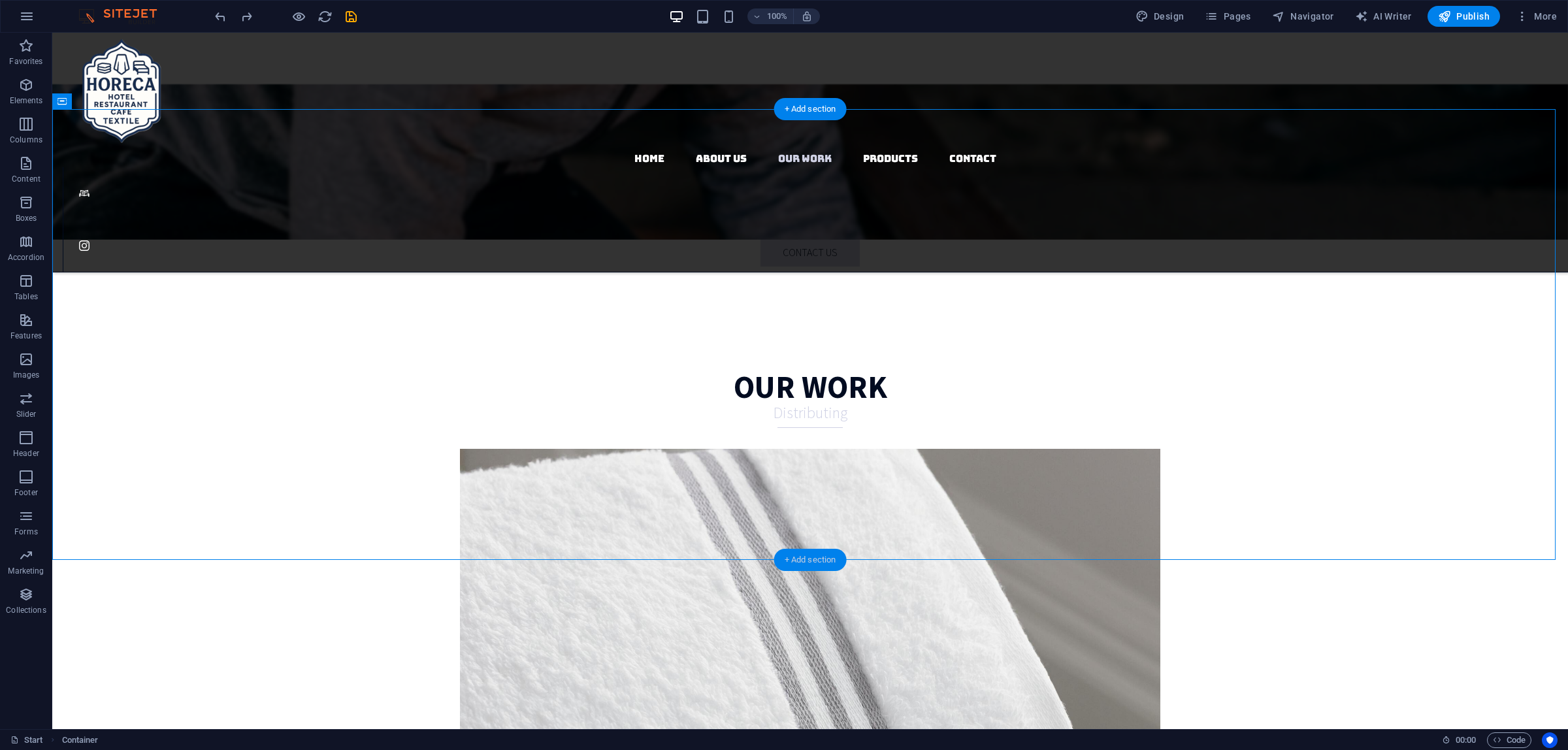
drag, startPoint x: 795, startPoint y: 562, endPoint x: 517, endPoint y: 530, distance: 279.8
click at [795, 562] on div "+ Add section" at bounding box center [810, 559] width 72 height 22
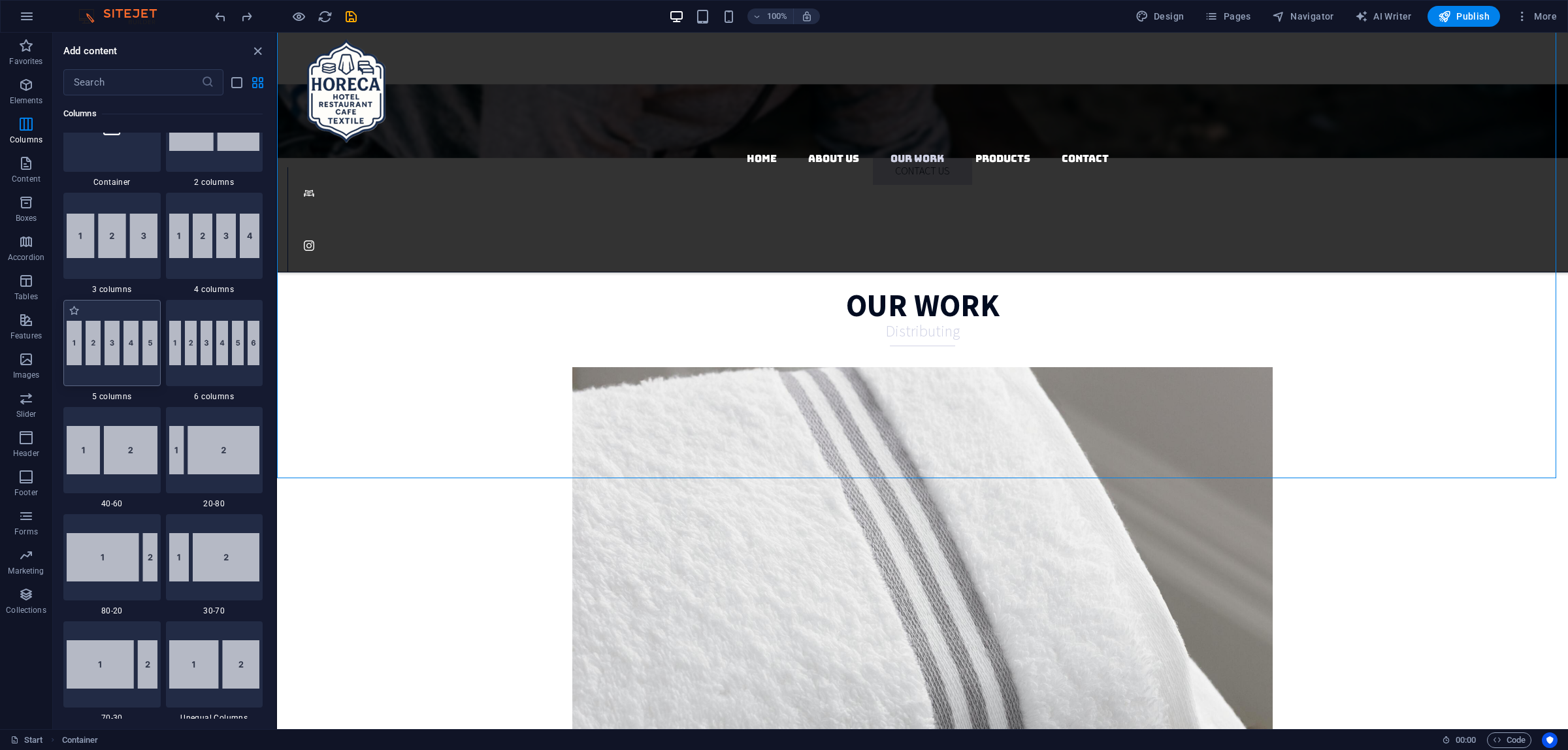
scroll to position [651, 0]
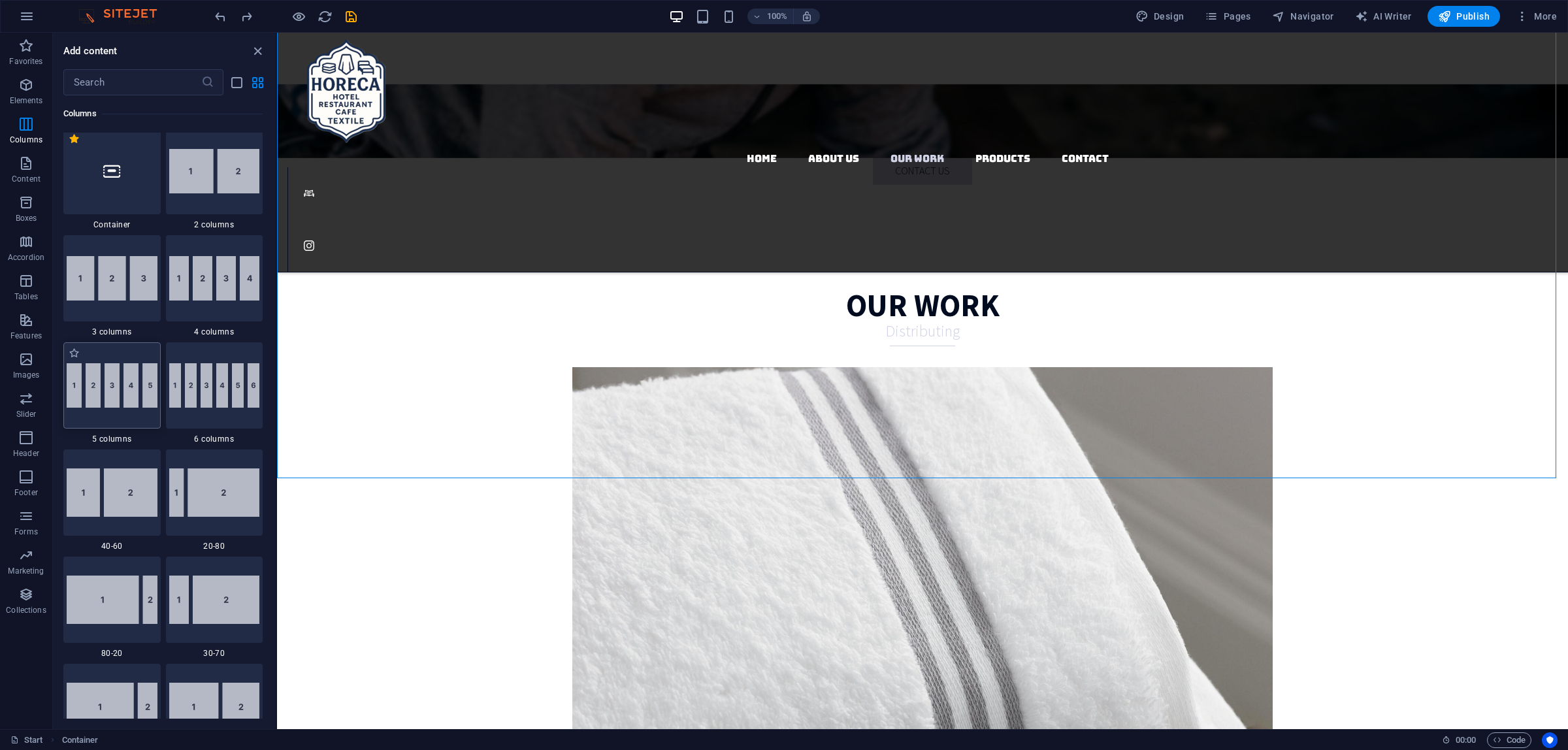
click at [118, 396] on img at bounding box center [112, 385] width 91 height 44
click at [277, 396] on div "H1 Banner Banner Container Text Button Container Container H2 H3 Preset Contain…" at bounding box center [923, 381] width 1291 height 696
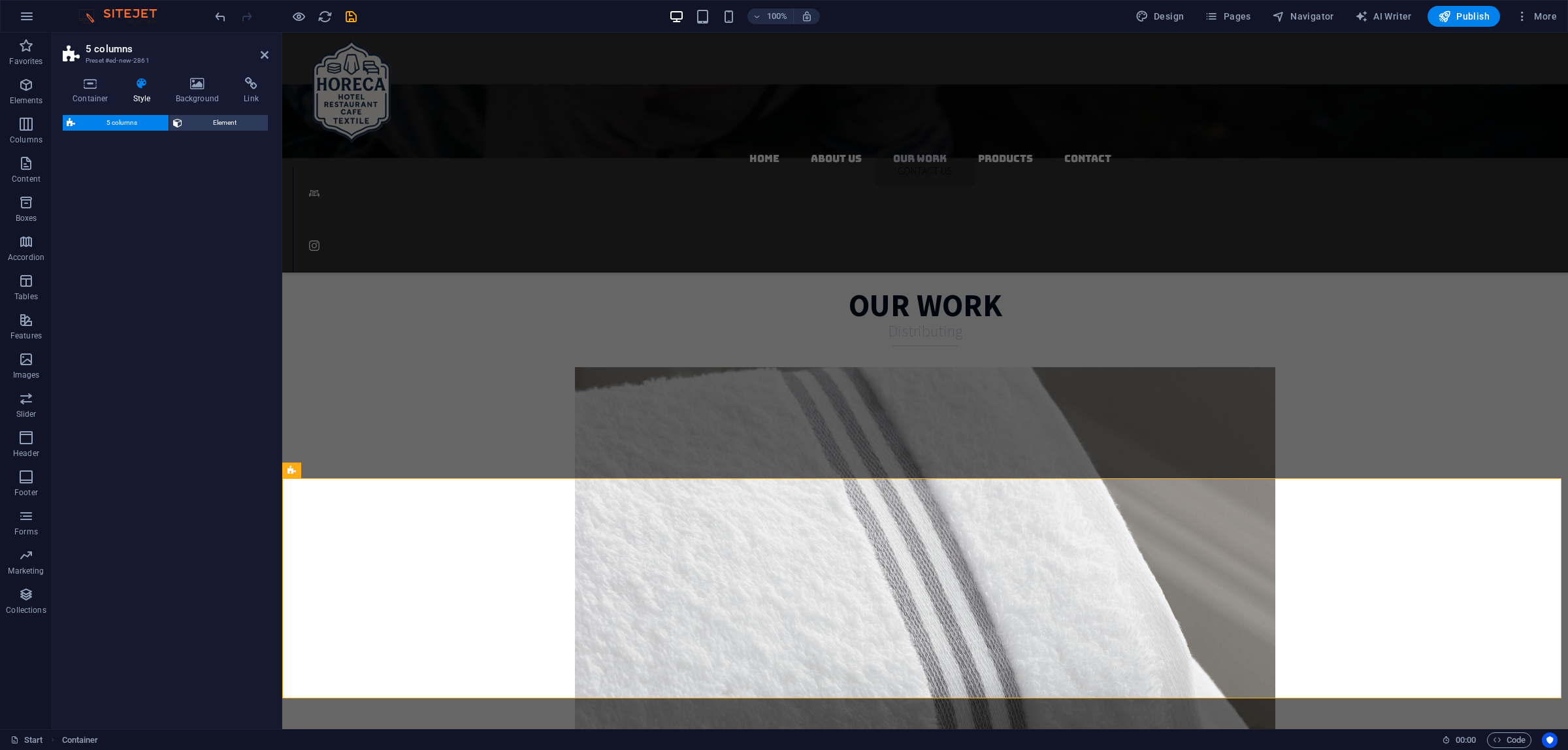
select select "rem"
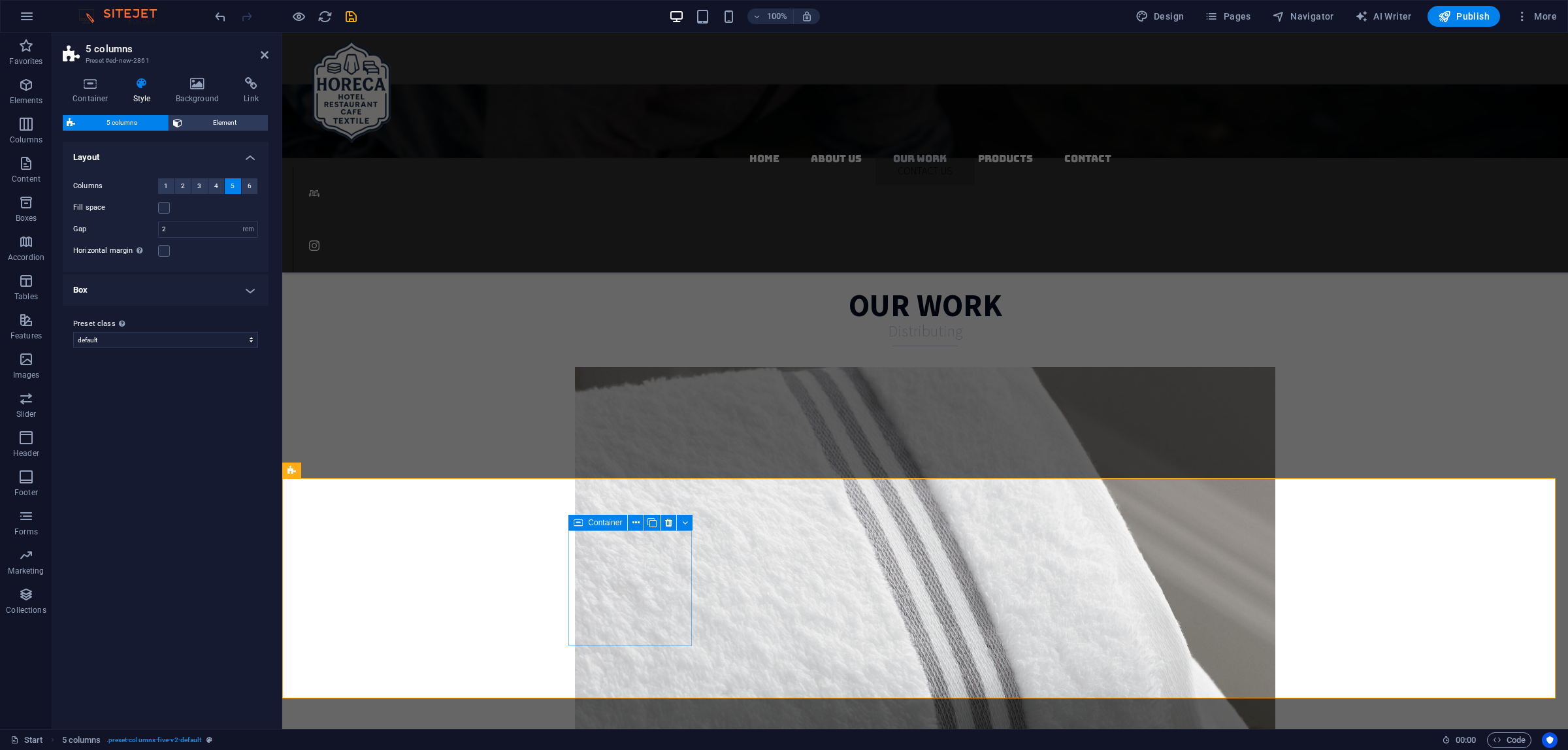
click at [261, 50] on icon at bounding box center [265, 55] width 8 height 10
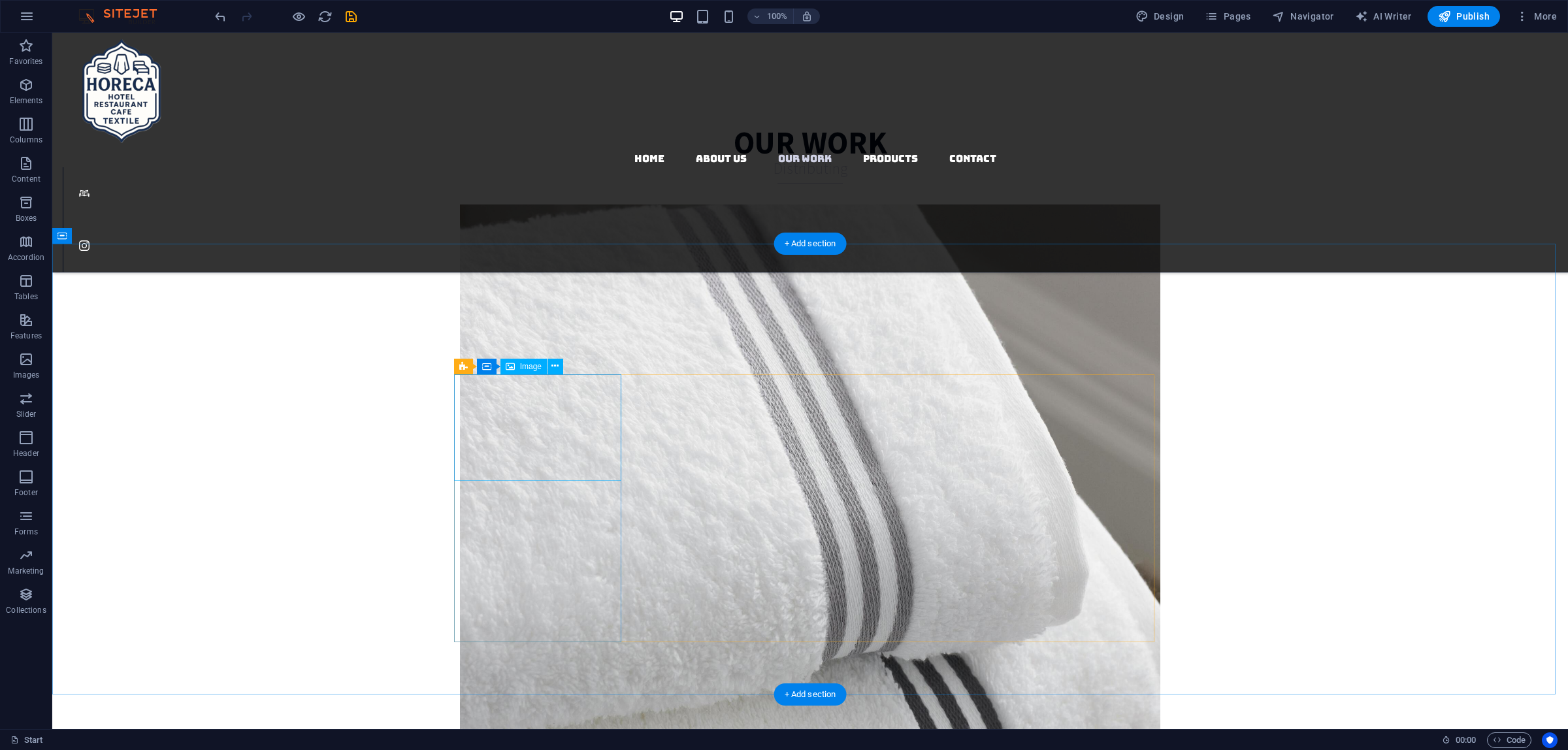
scroll to position [2705, 0]
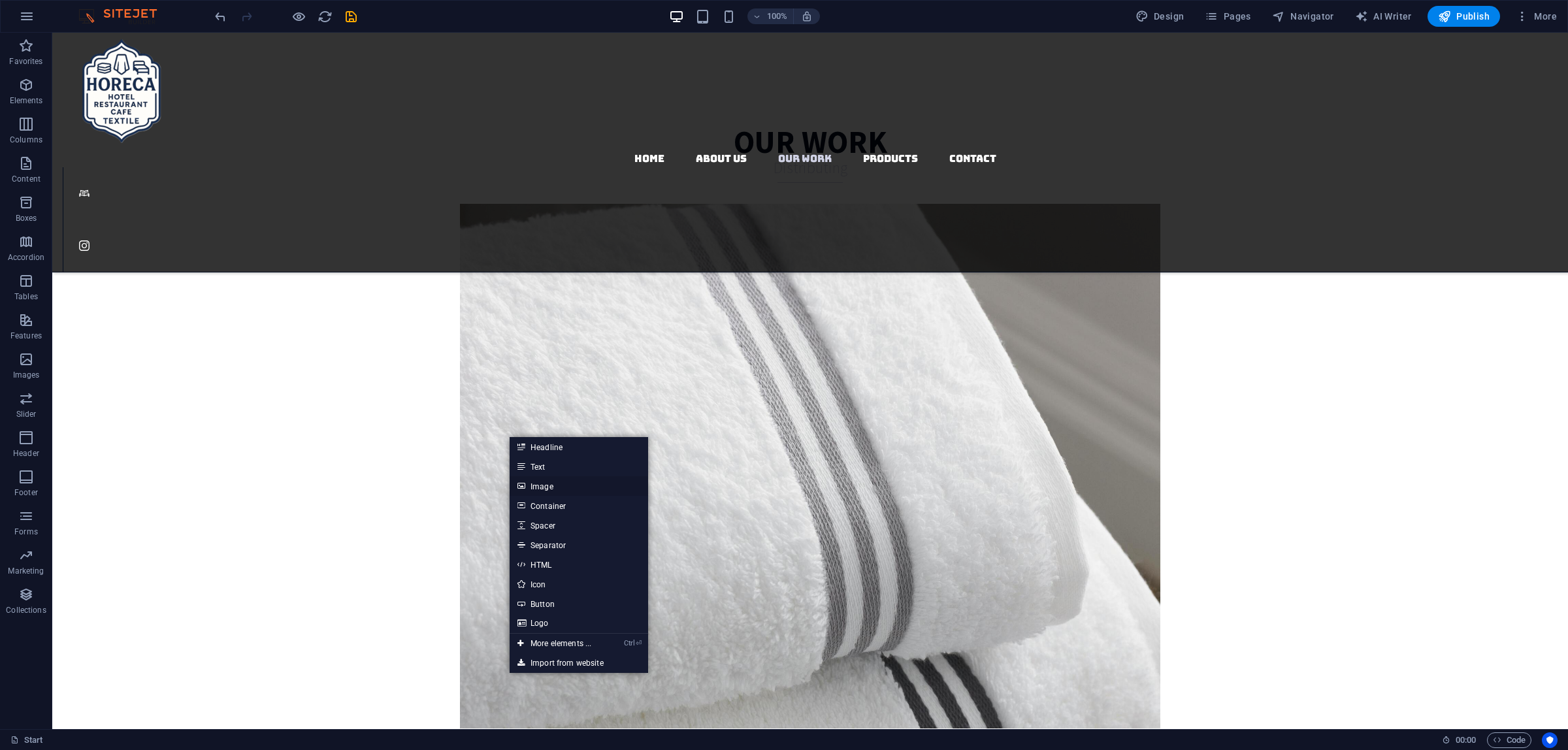
click at [544, 490] on link "Image" at bounding box center [578, 485] width 138 height 20
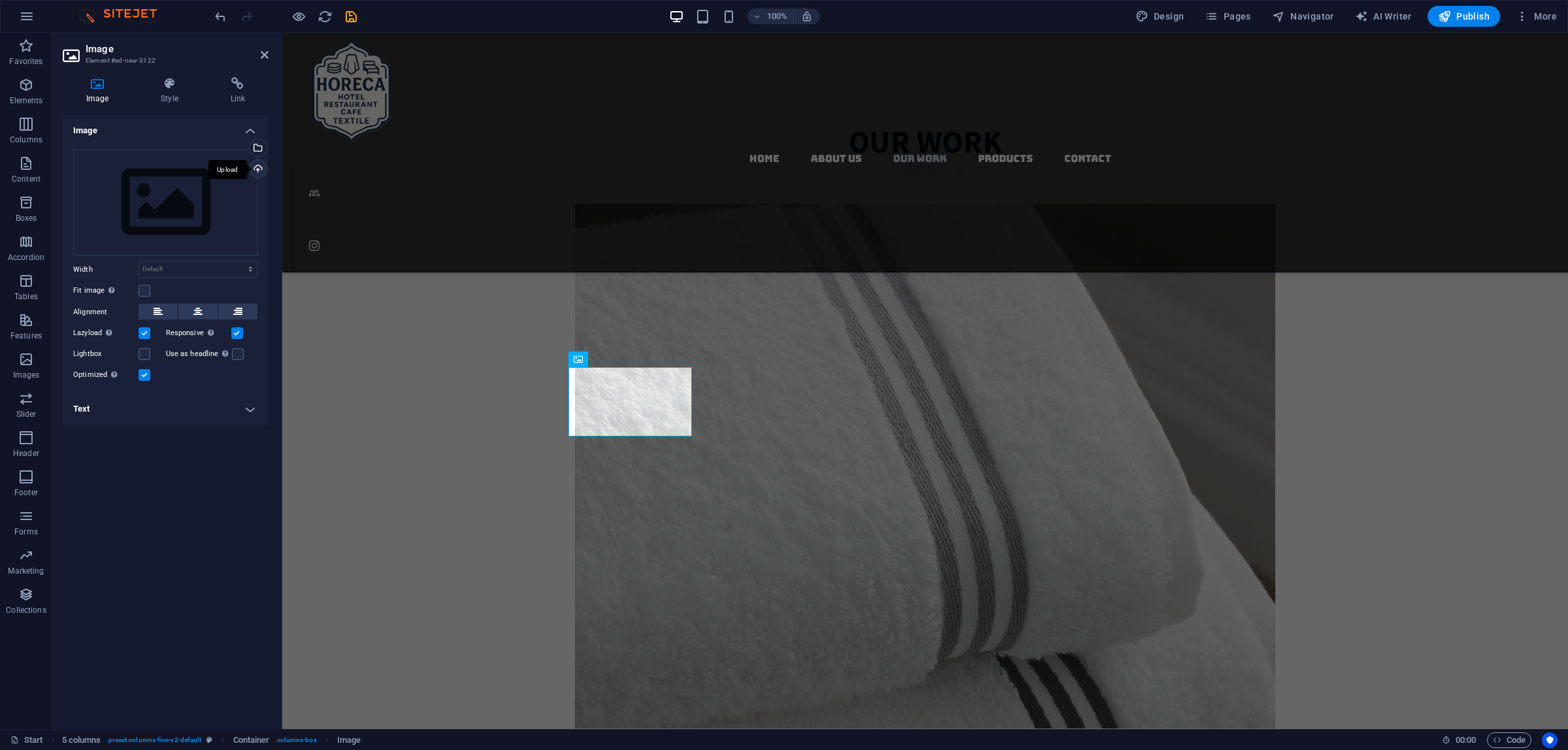
click at [259, 173] on div "Upload" at bounding box center [257, 170] width 20 height 20
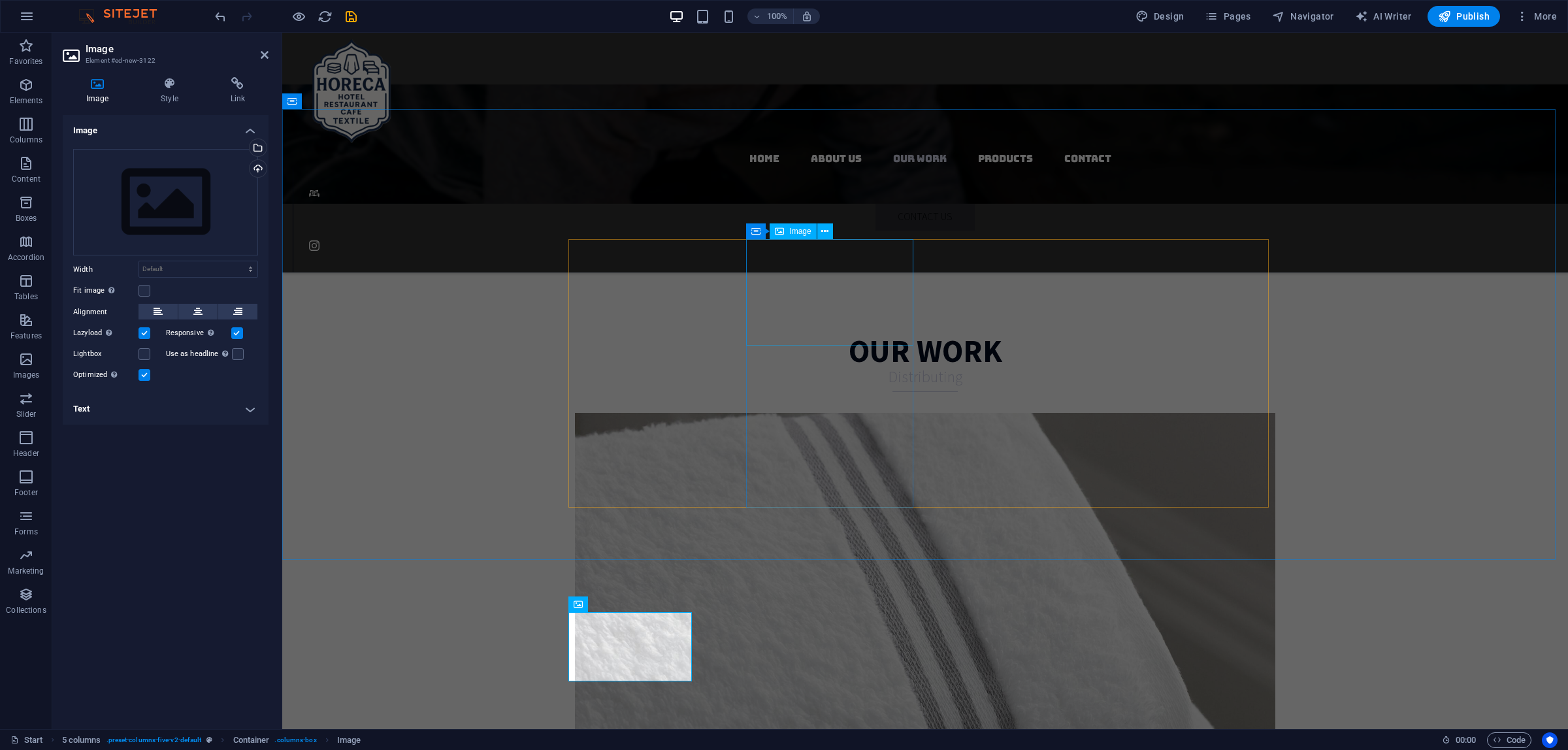
scroll to position [2542, 0]
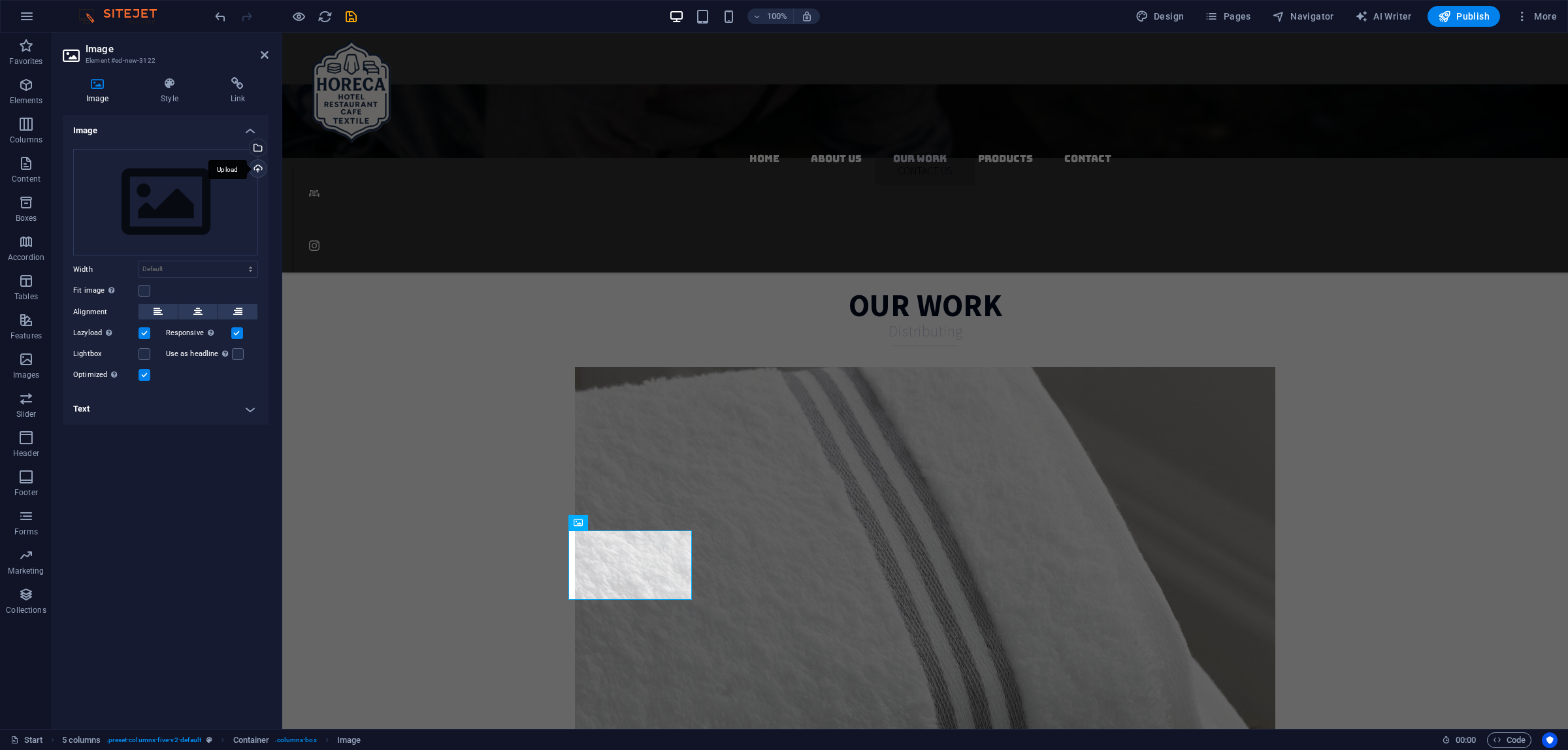
click at [254, 168] on div "Upload" at bounding box center [257, 170] width 20 height 20
click at [260, 139] on div "Select files from the file manager, stock photos, or upload file(s)" at bounding box center [257, 149] width 20 height 20
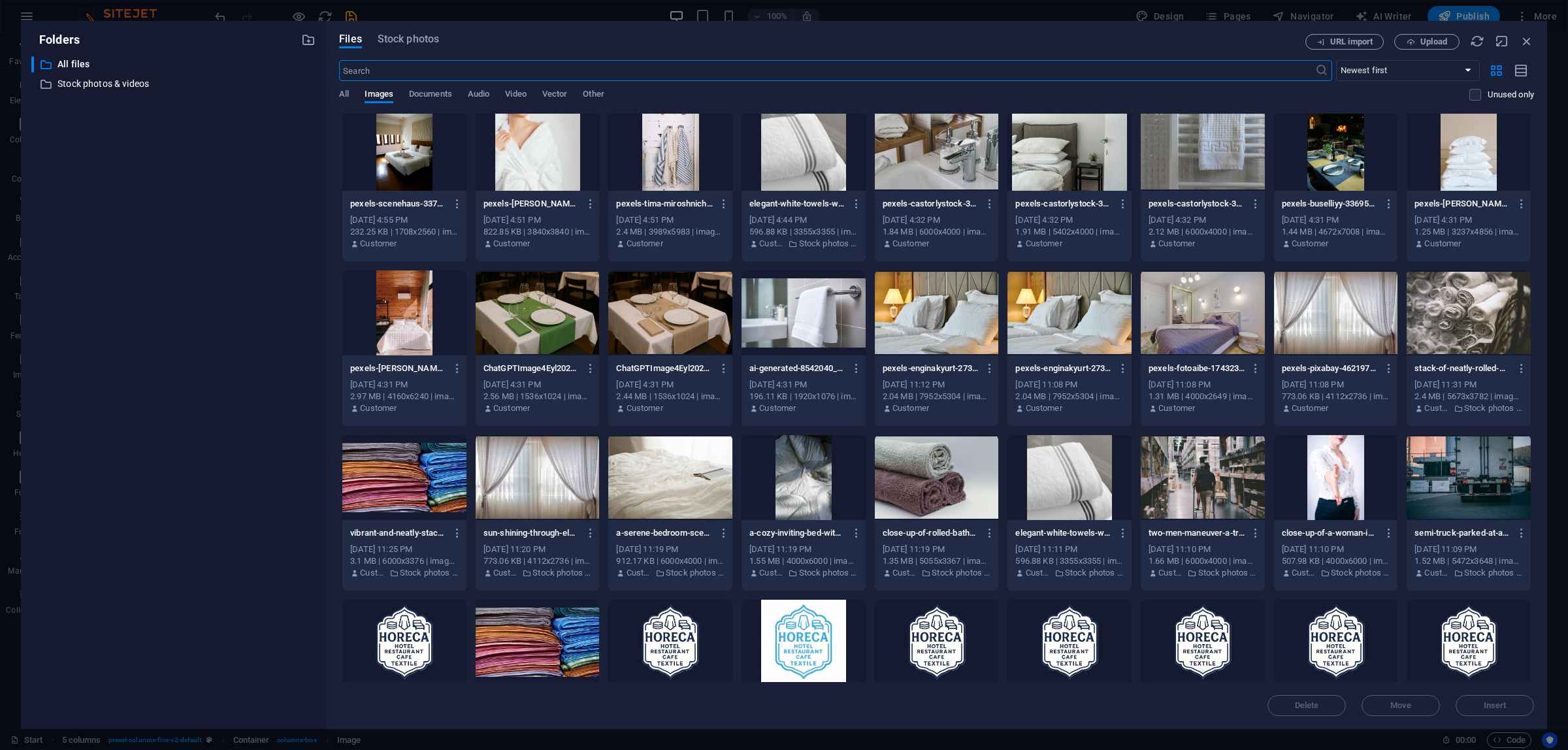
scroll to position [245, 0]
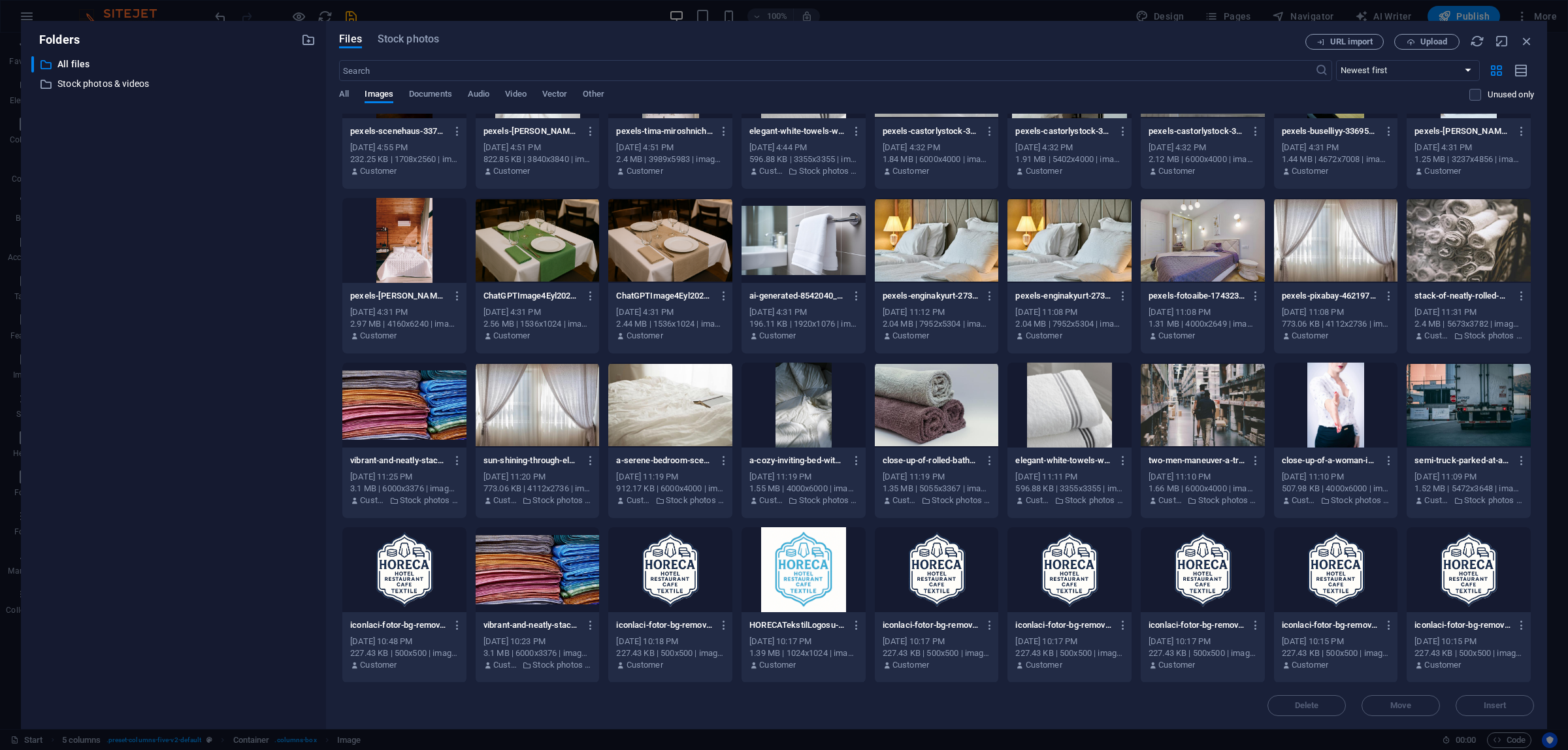
click at [1063, 402] on div at bounding box center [1070, 404] width 124 height 85
click at [1472, 695] on button "Insert" at bounding box center [1495, 705] width 78 height 21
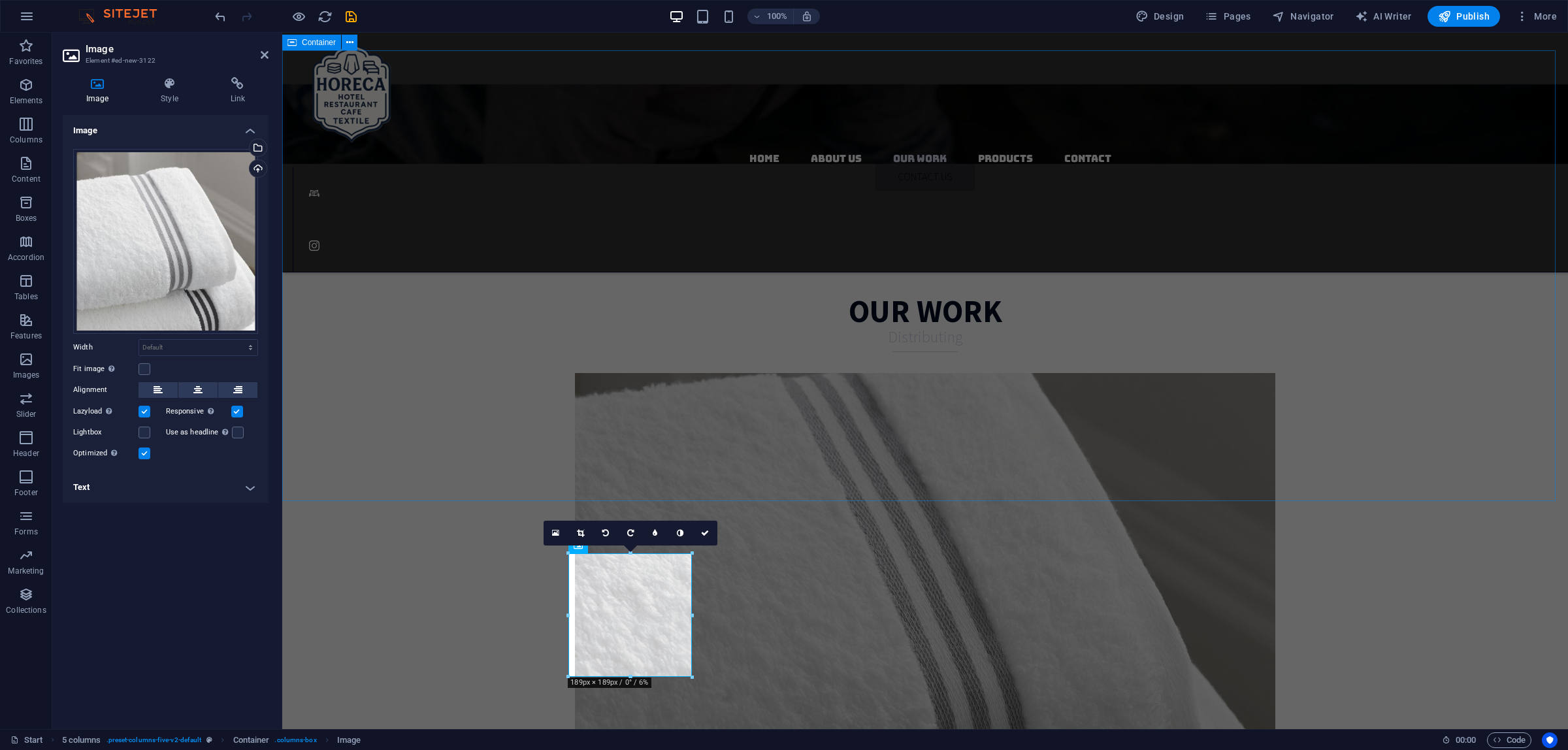
scroll to position [2542, 0]
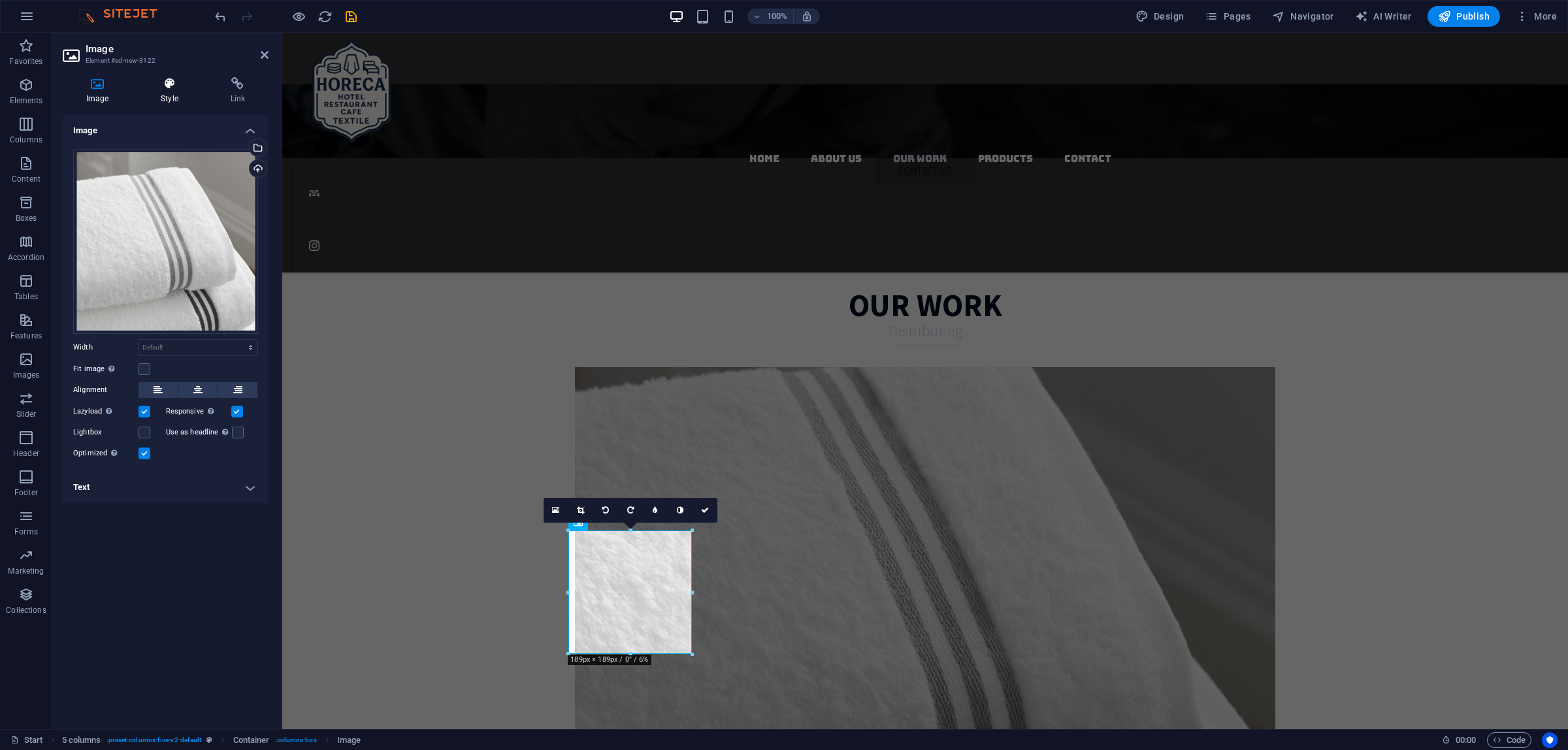
click at [155, 88] on icon at bounding box center [169, 83] width 64 height 13
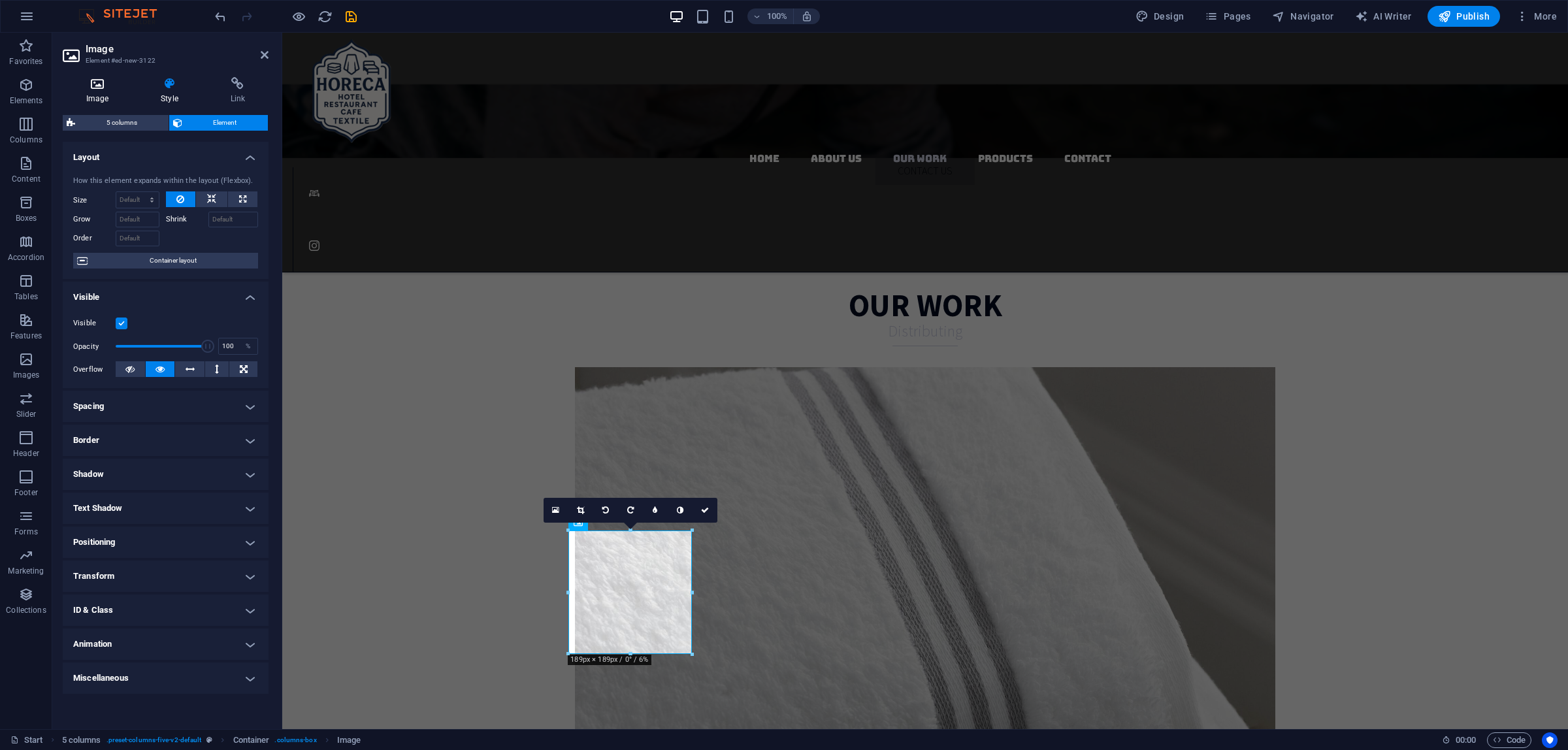
click at [95, 82] on icon at bounding box center [98, 83] width 69 height 13
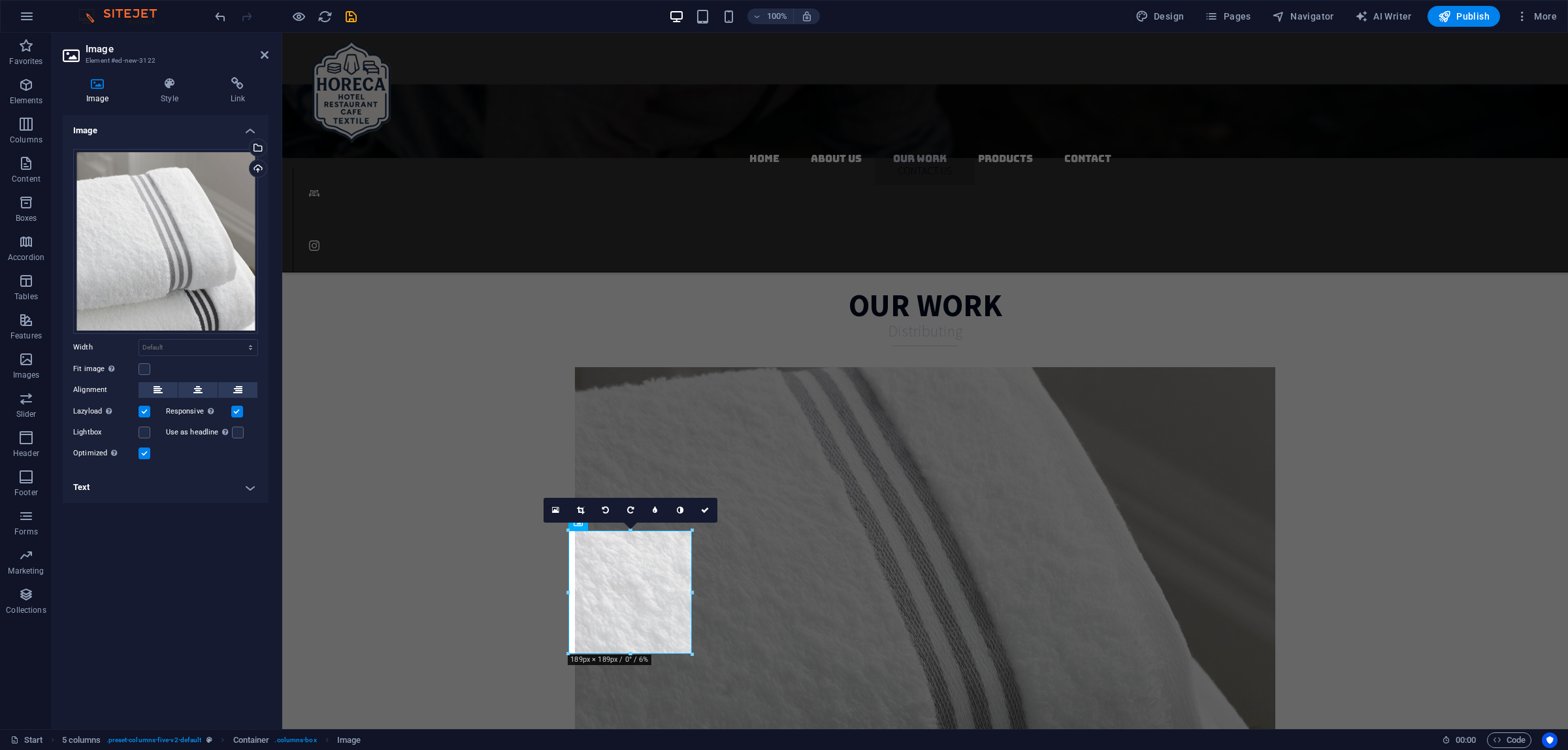
click at [265, 47] on h2 "Image" at bounding box center [177, 49] width 183 height 12
click at [269, 48] on aside "Image Element #ed-new-3122 Image Style Link Image Drag files here, click to cho…" at bounding box center [167, 381] width 230 height 696
drag, startPoint x: 267, startPoint y: 55, endPoint x: 214, endPoint y: 23, distance: 61.9
click at [267, 55] on icon at bounding box center [265, 55] width 8 height 10
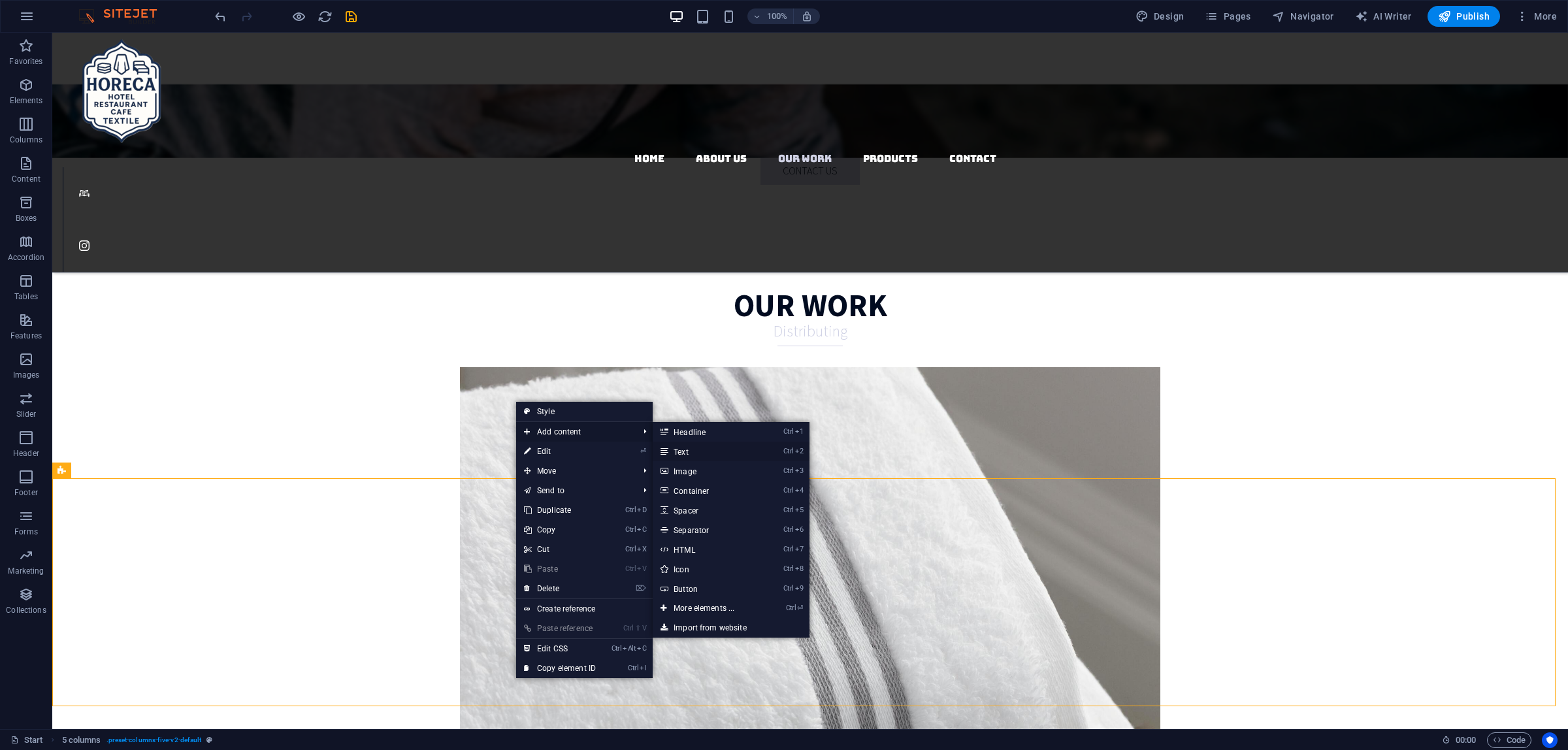
click at [688, 448] on link "Ctrl 2 Text" at bounding box center [707, 451] width 108 height 20
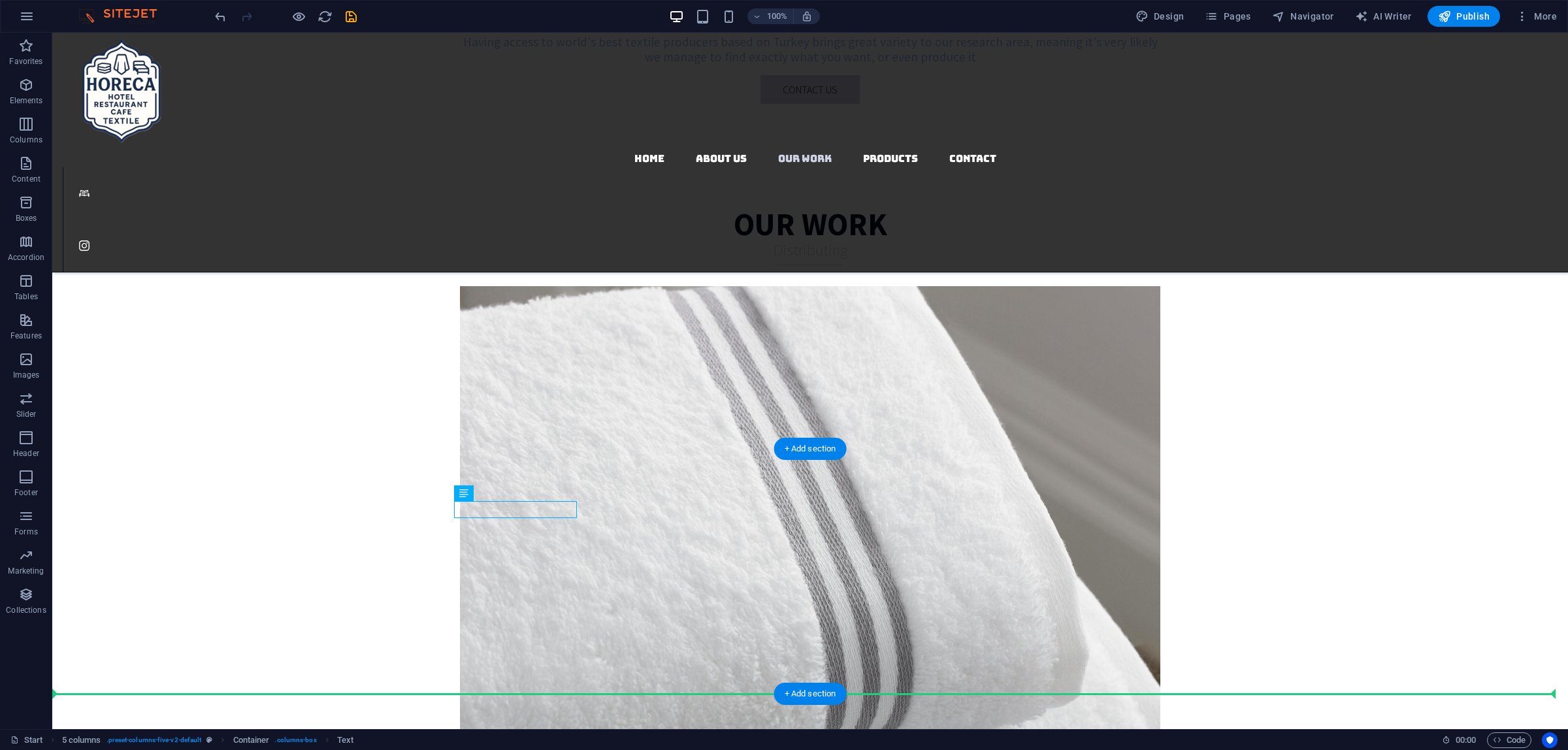
scroll to position [2647, 0]
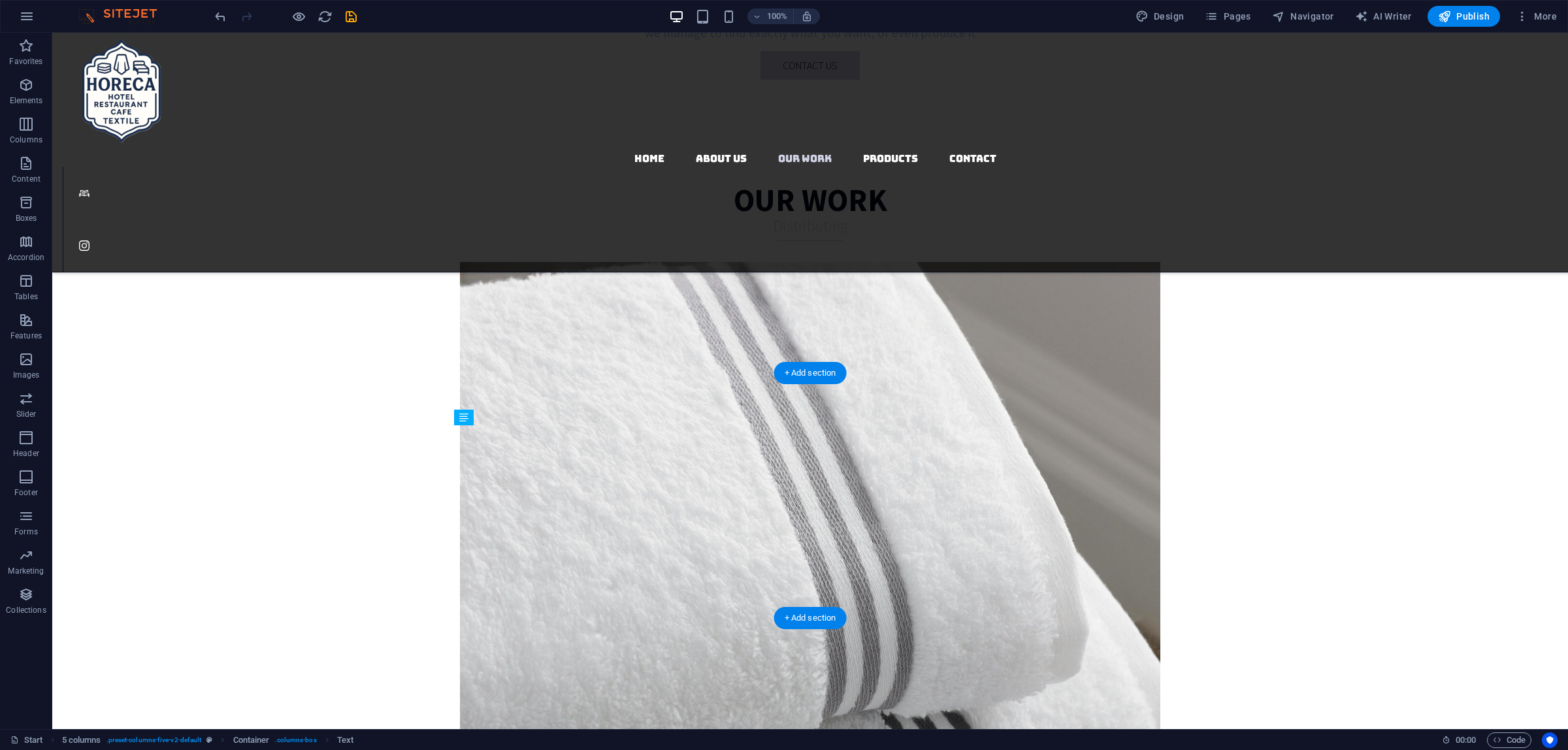
drag, startPoint x: 527, startPoint y: 537, endPoint x: 523, endPoint y: 544, distance: 8.1
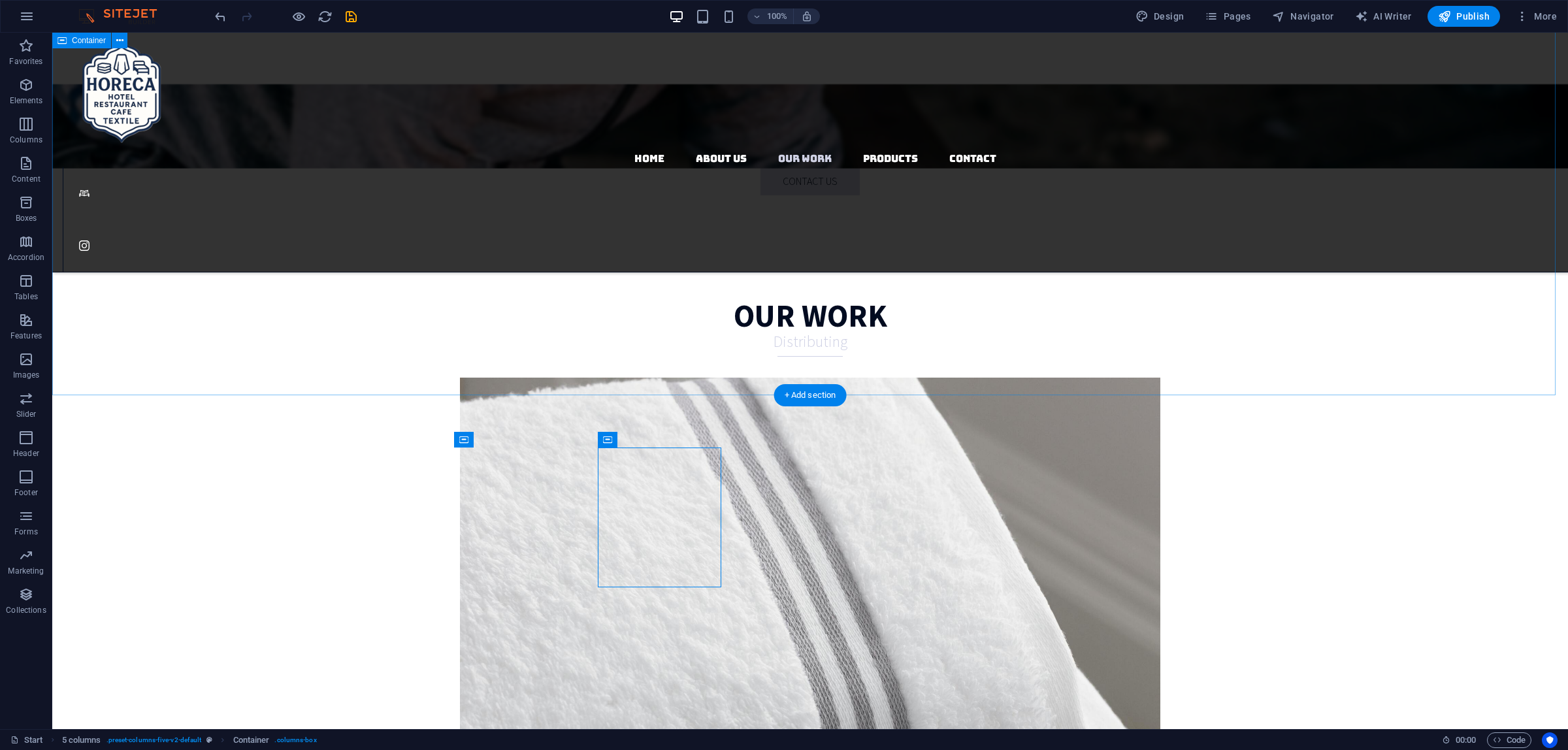
scroll to position [2483, 0]
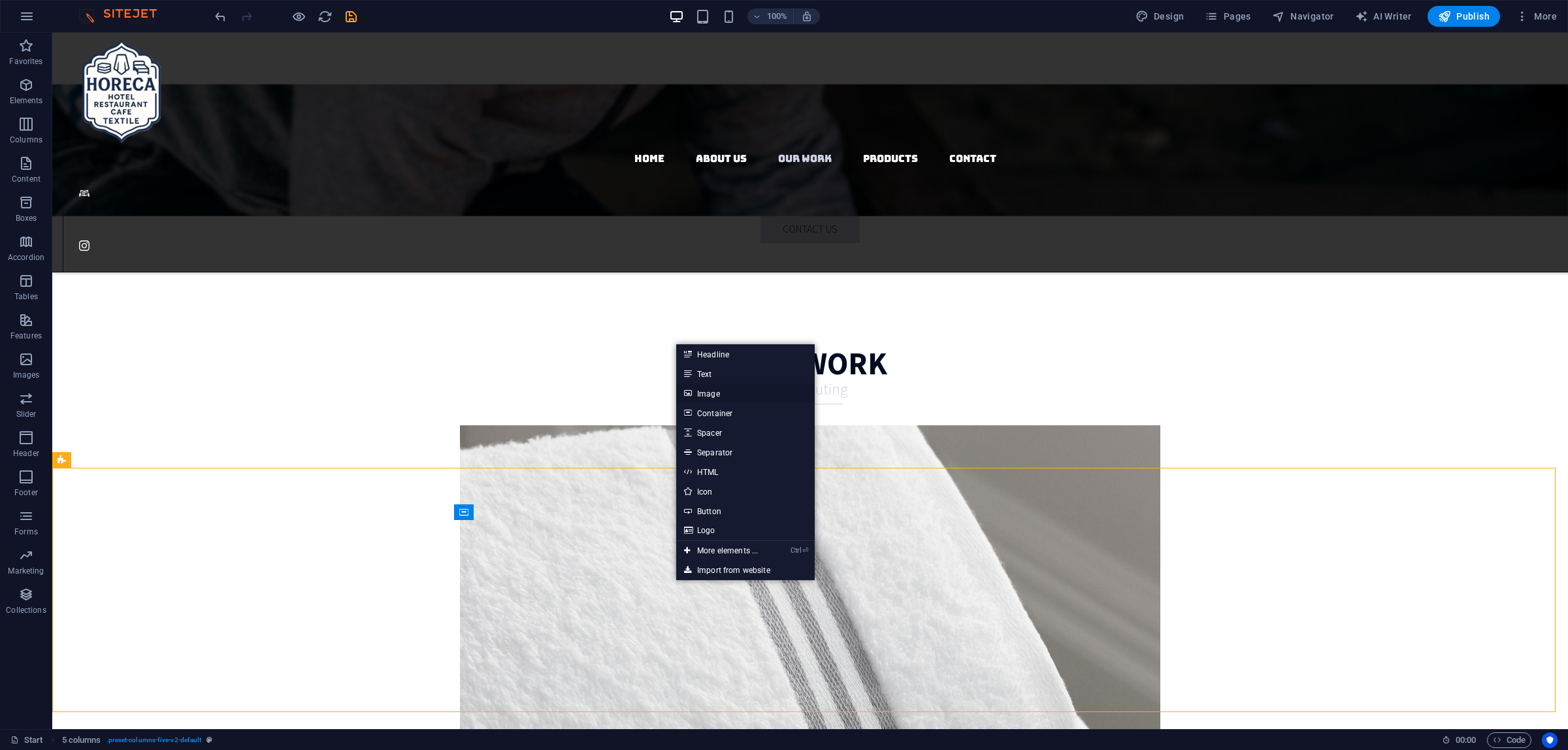
click at [725, 391] on link "Image" at bounding box center [745, 393] width 138 height 20
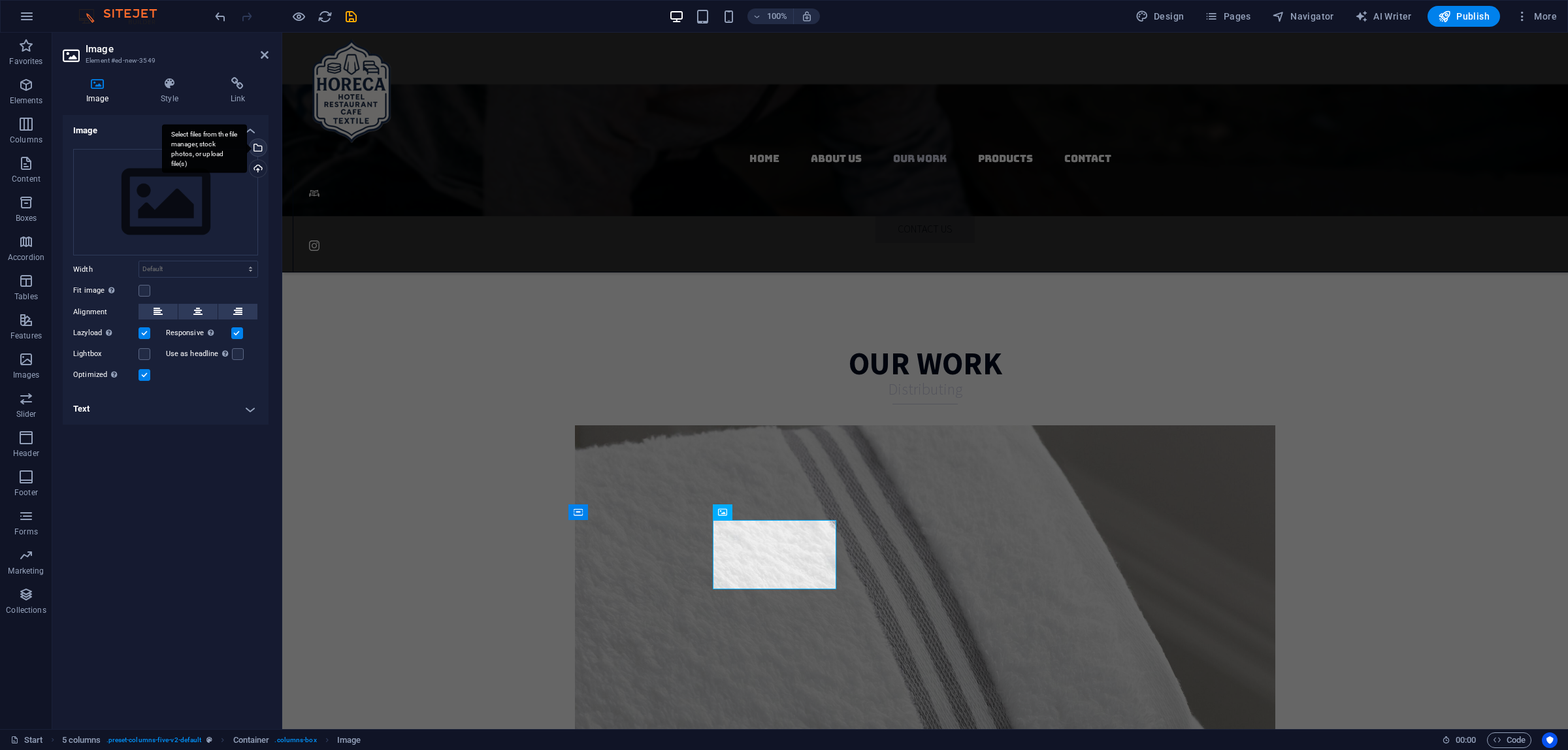
click at [257, 149] on div "Select files from the file manager, stock photos, or upload file(s)" at bounding box center [257, 149] width 20 height 20
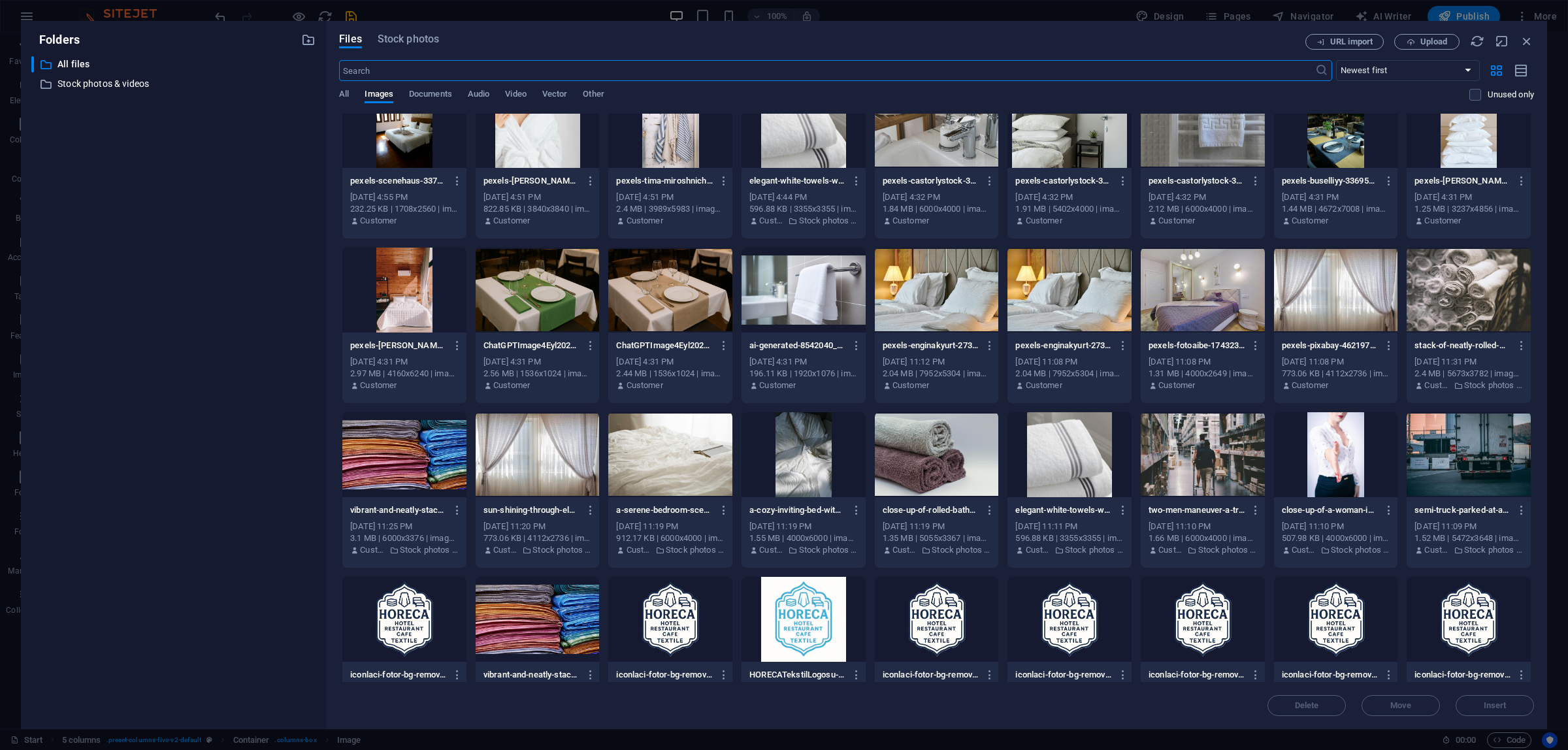
scroll to position [245, 0]
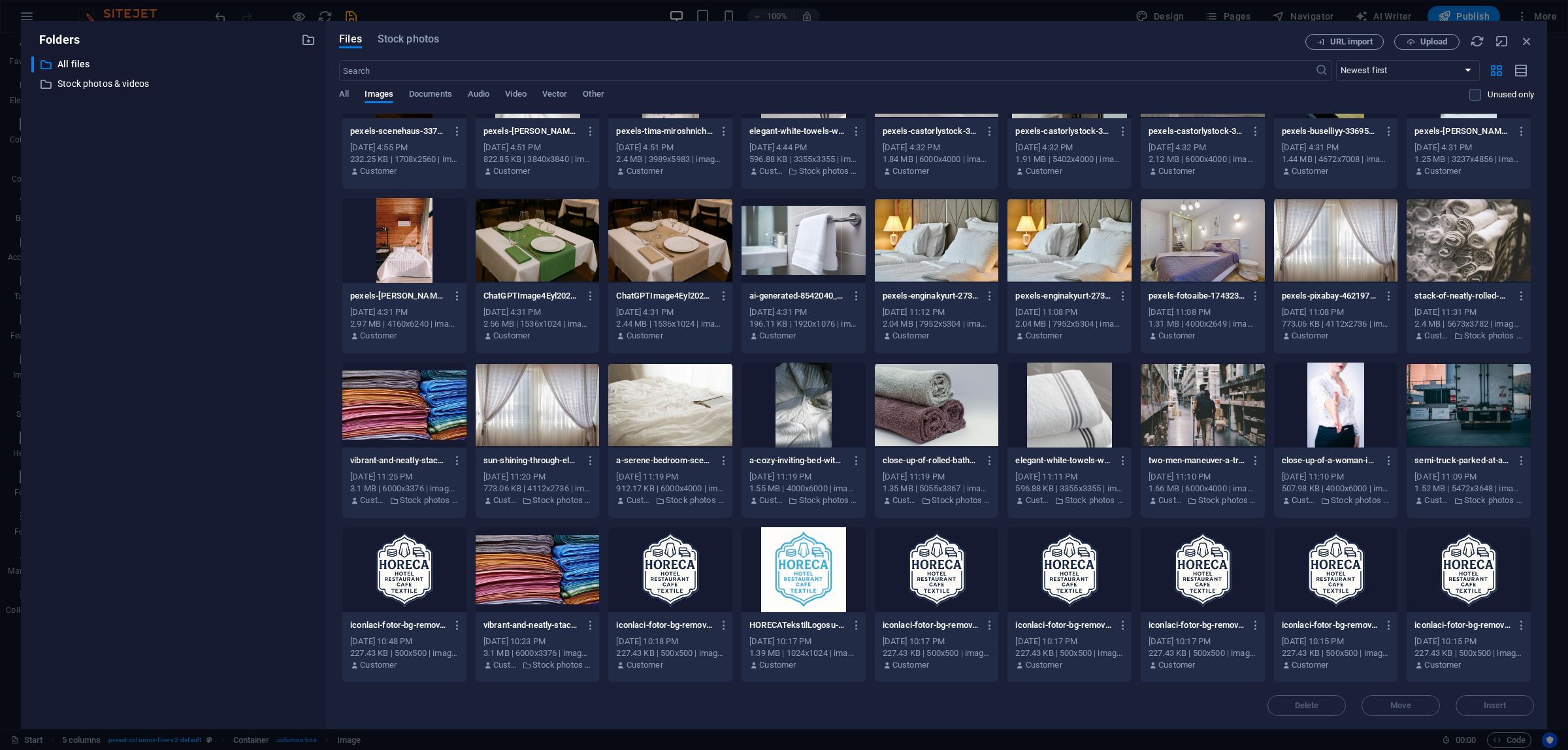
click at [1206, 410] on div at bounding box center [1203, 404] width 124 height 85
click at [1206, 410] on div "1" at bounding box center [1203, 404] width 124 height 85
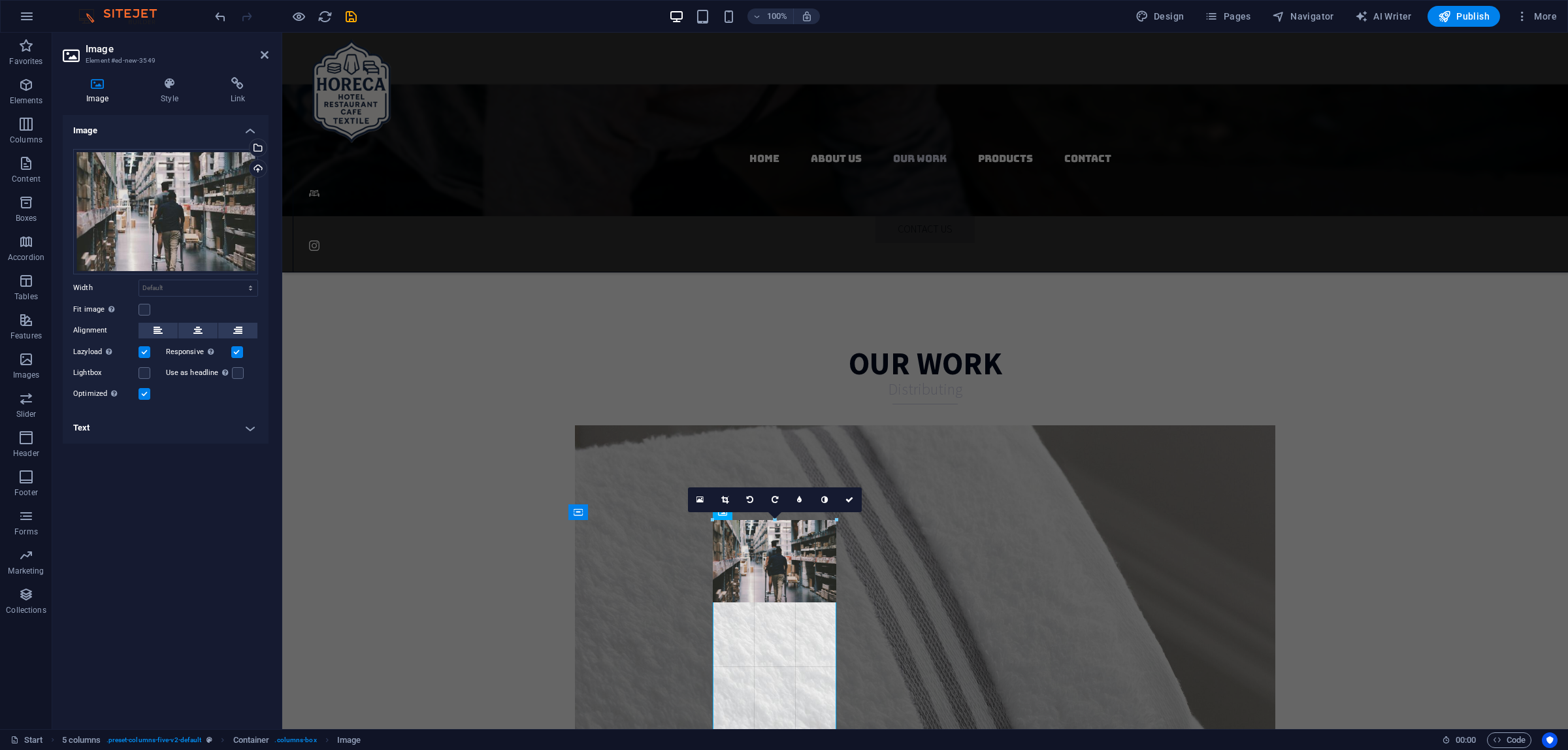
drag, startPoint x: 836, startPoint y: 601, endPoint x: 841, endPoint y: 616, distance: 15.8
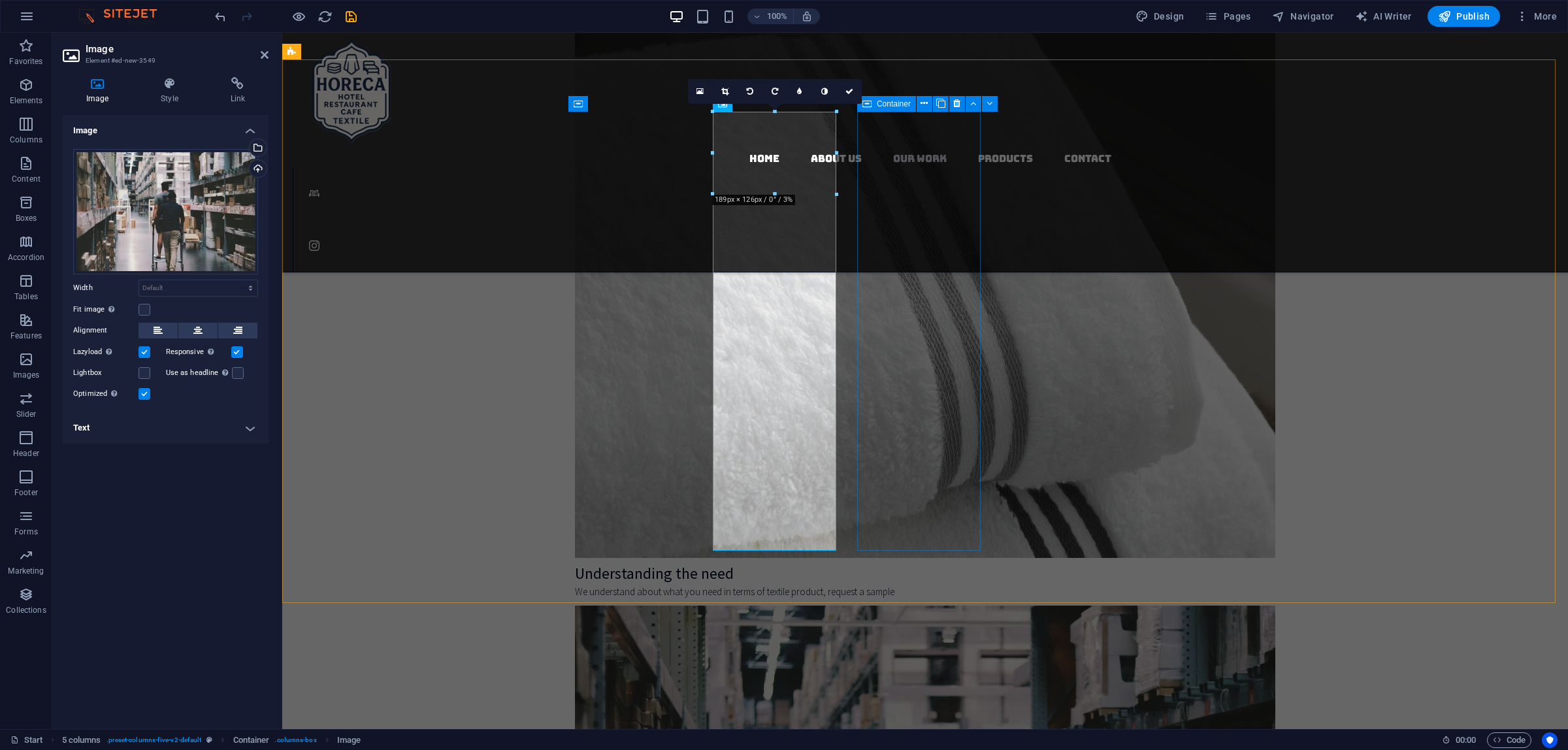
scroll to position [2891, 0]
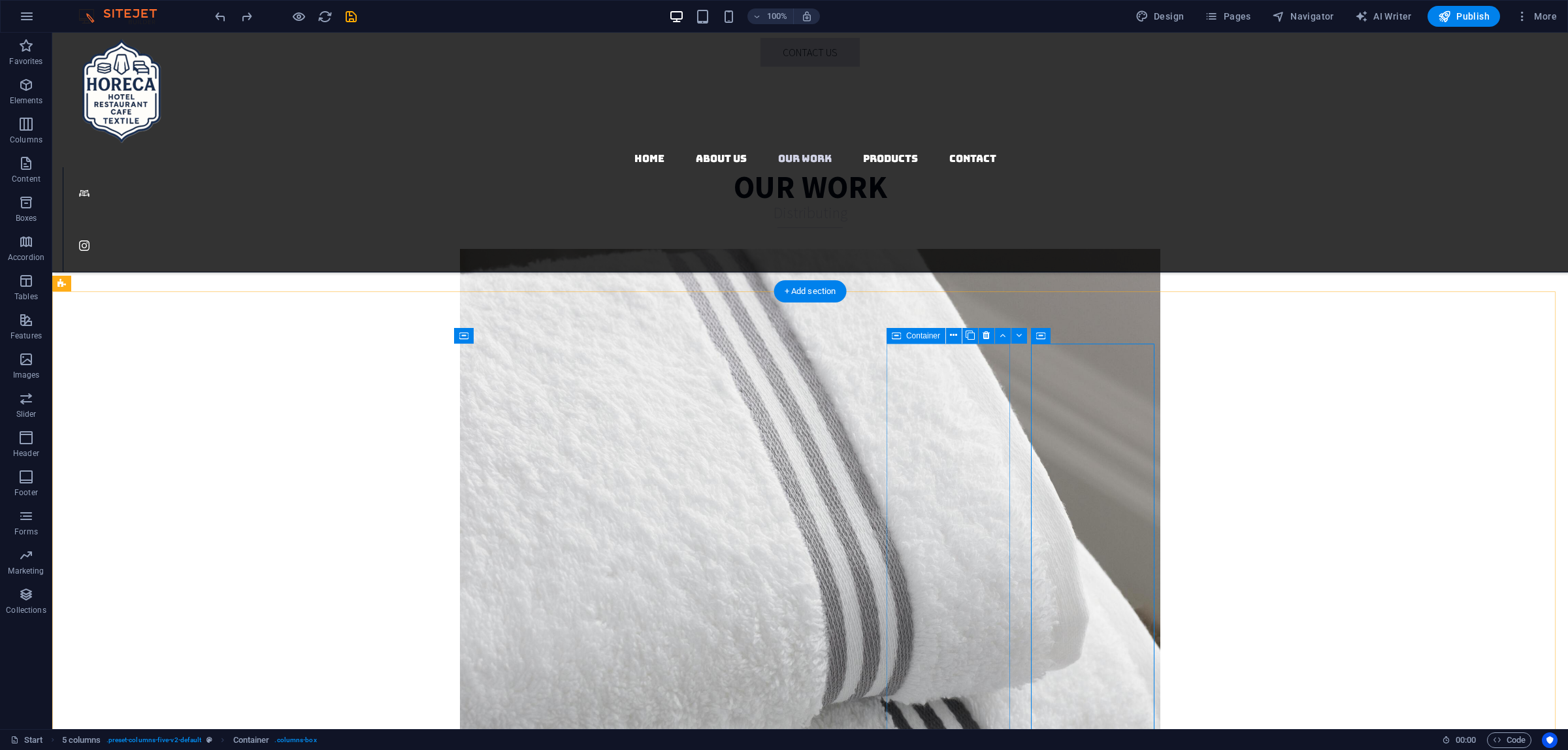
scroll to position [2647, 0]
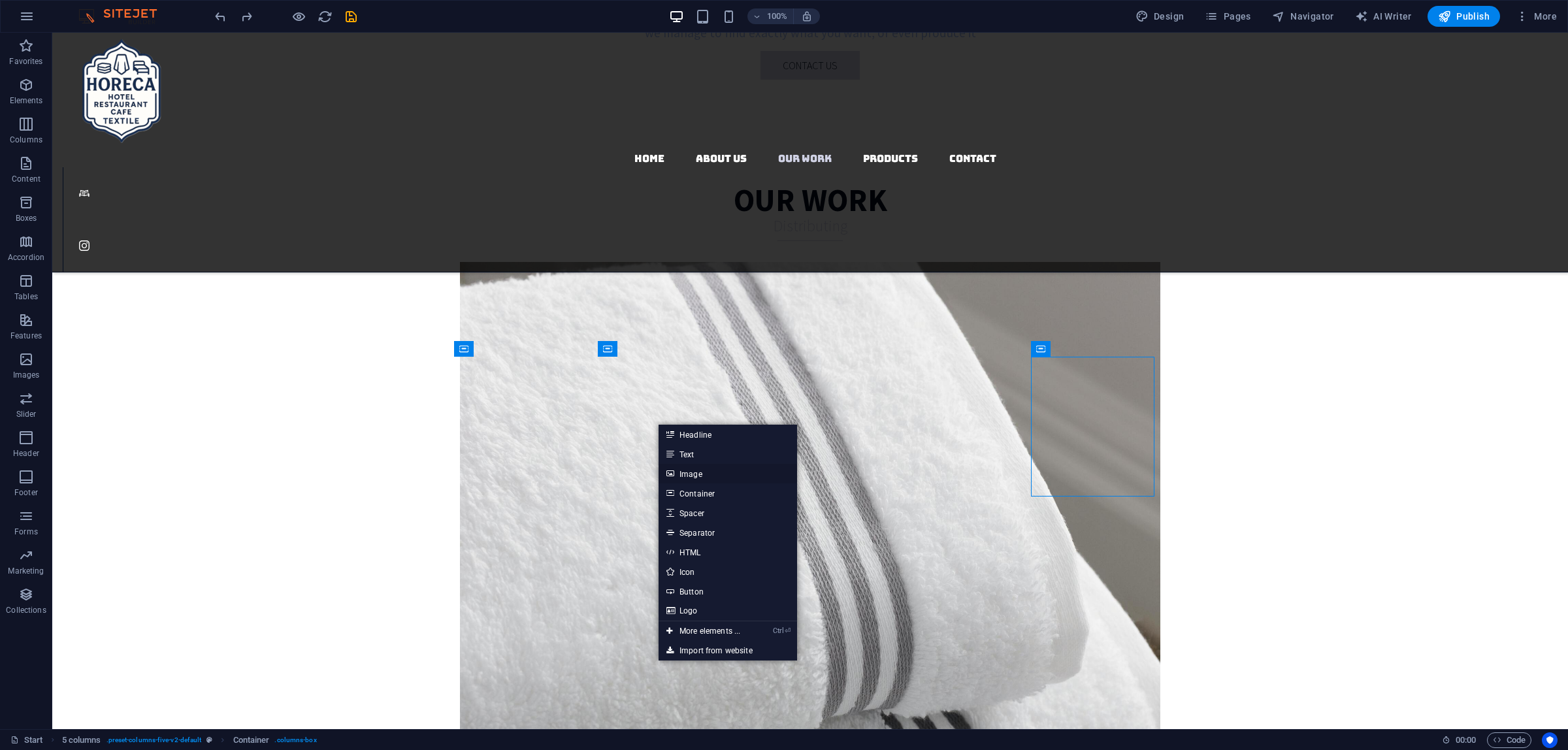
click at [727, 469] on link "Image" at bounding box center [727, 473] width 138 height 20
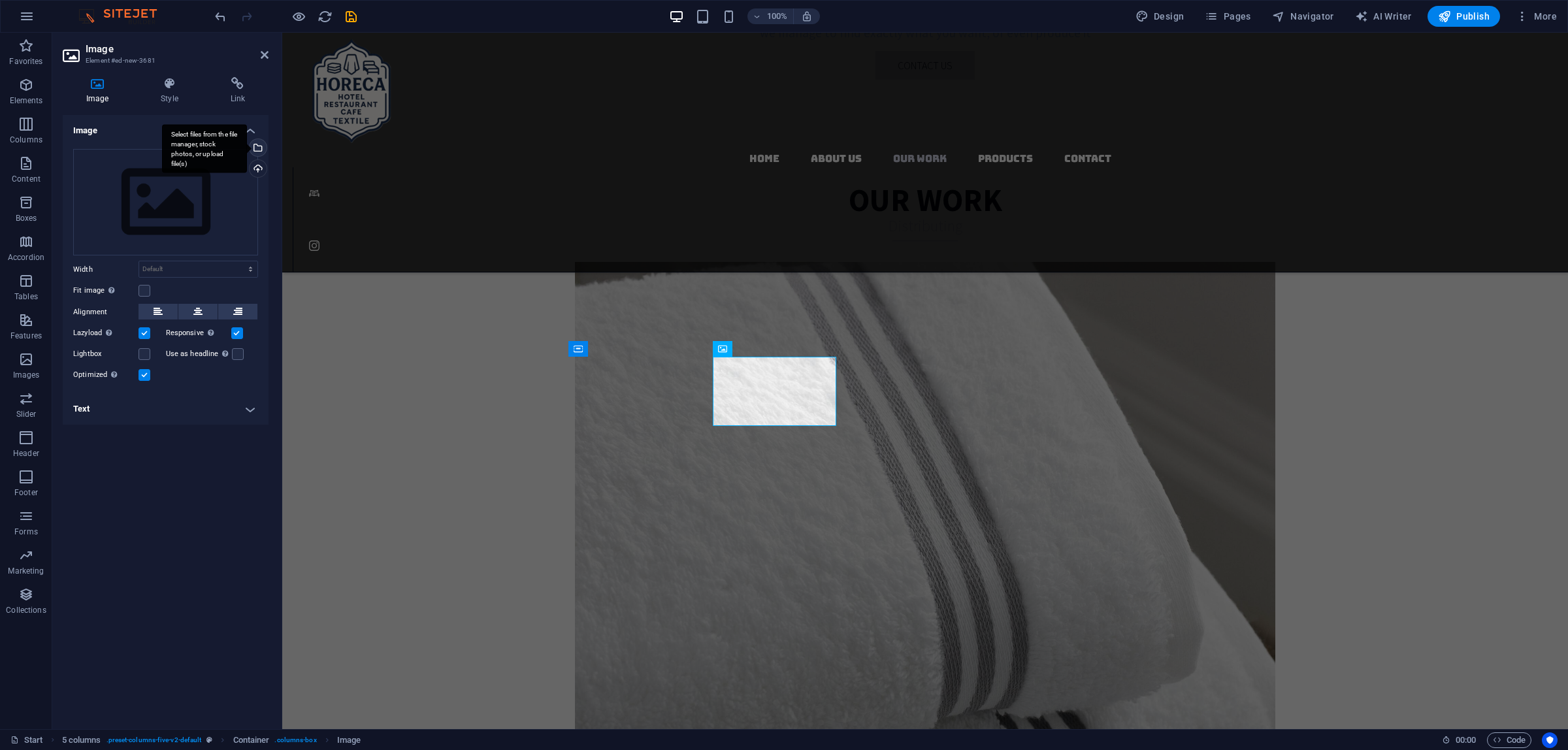
click at [256, 143] on div "Select files from the file manager, stock photos, or upload file(s)" at bounding box center [257, 149] width 20 height 20
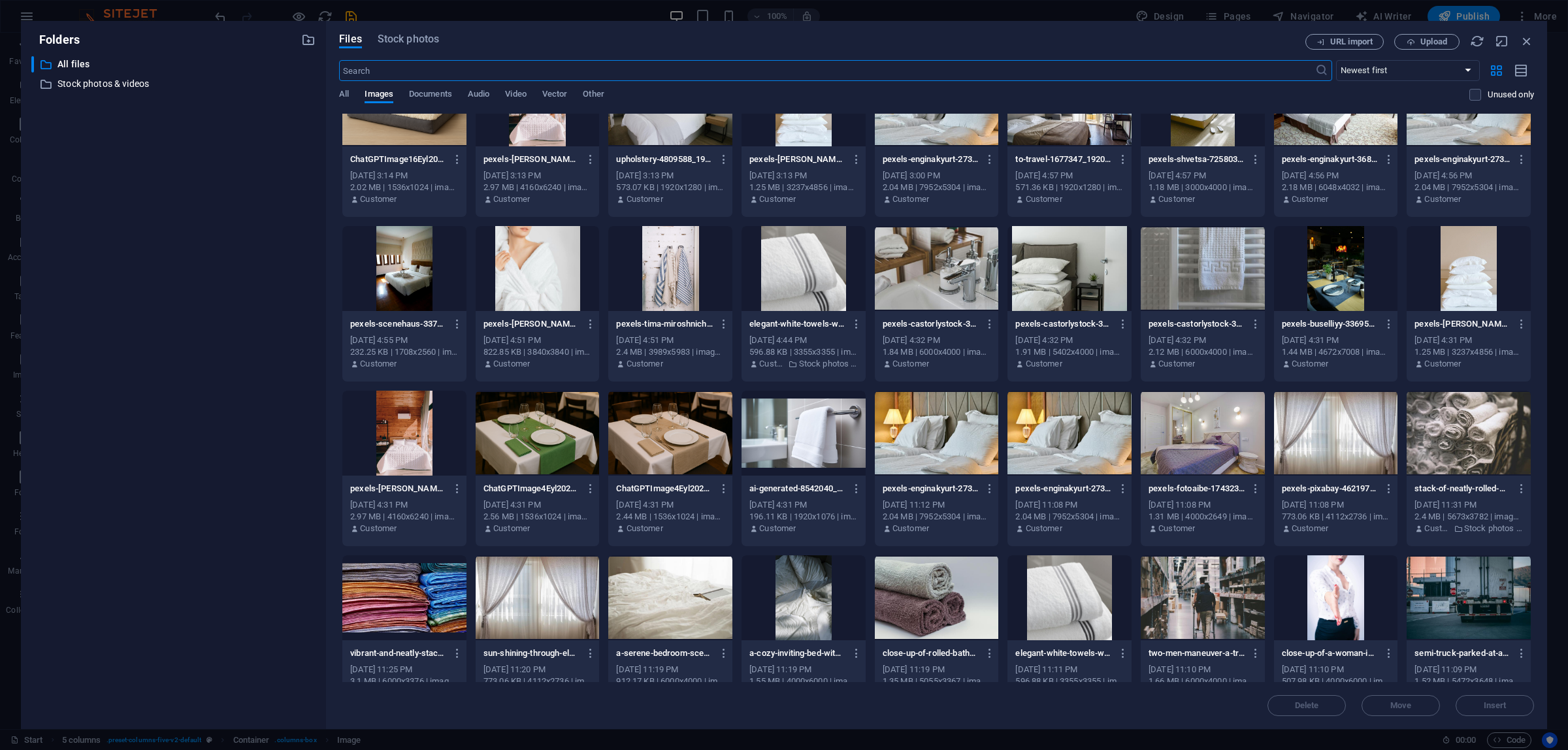
scroll to position [245, 0]
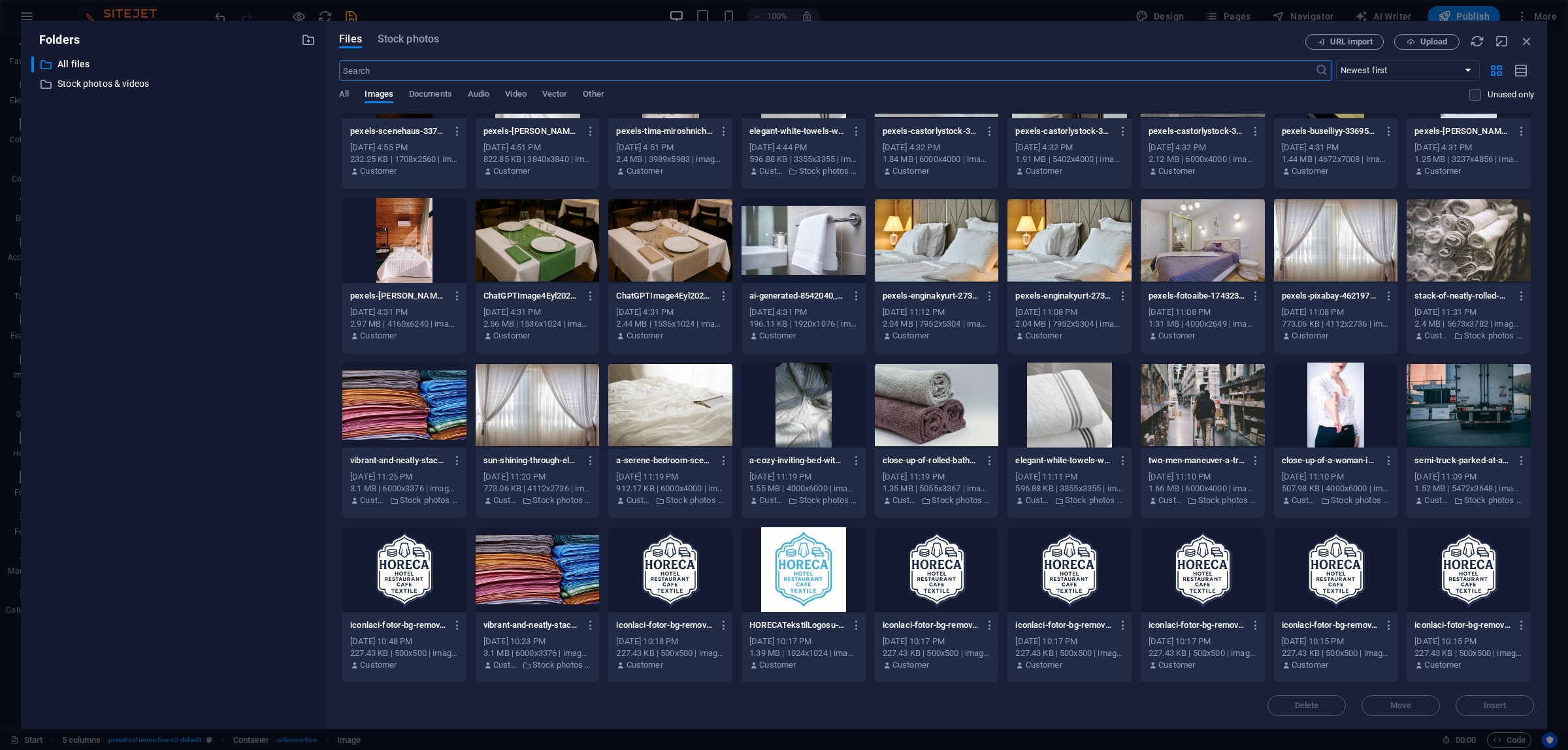
click at [1198, 383] on div at bounding box center [1203, 404] width 124 height 85
click at [1198, 383] on div "1" at bounding box center [1203, 404] width 124 height 85
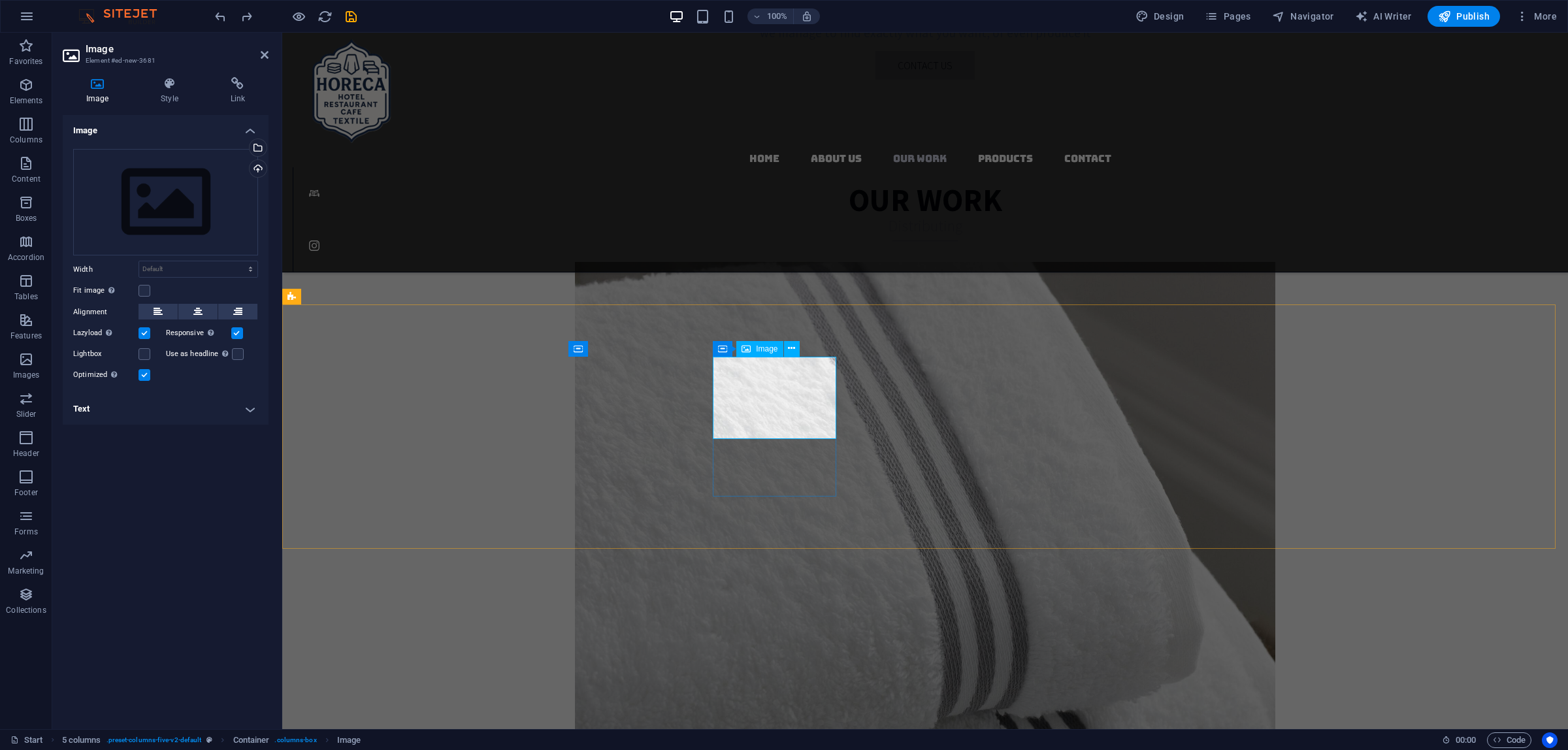
click at [773, 350] on span "Image" at bounding box center [767, 349] width 21 height 8
click at [773, 351] on span "Image" at bounding box center [767, 349] width 21 height 8
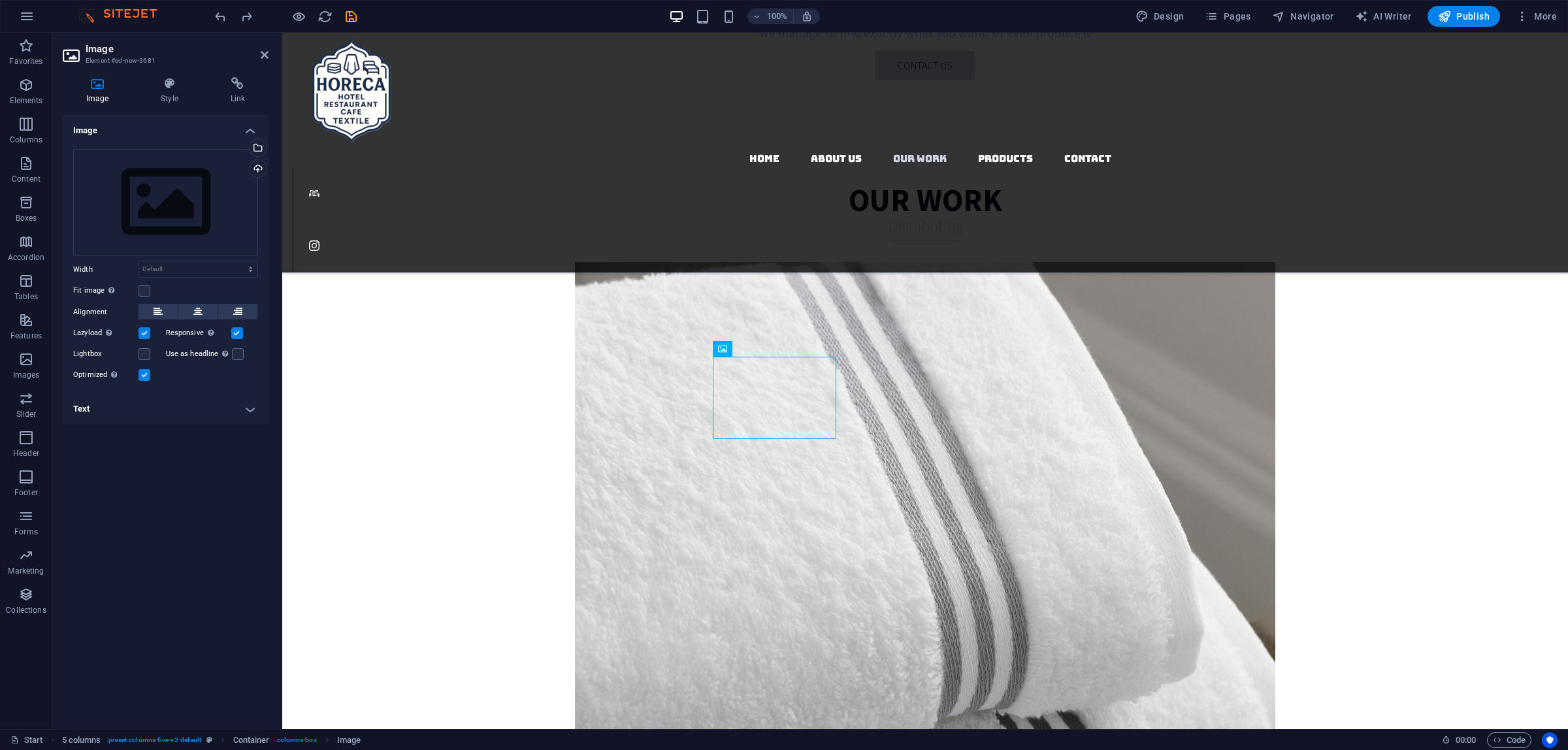
drag, startPoint x: 810, startPoint y: 437, endPoint x: 772, endPoint y: 495, distance: 69.3
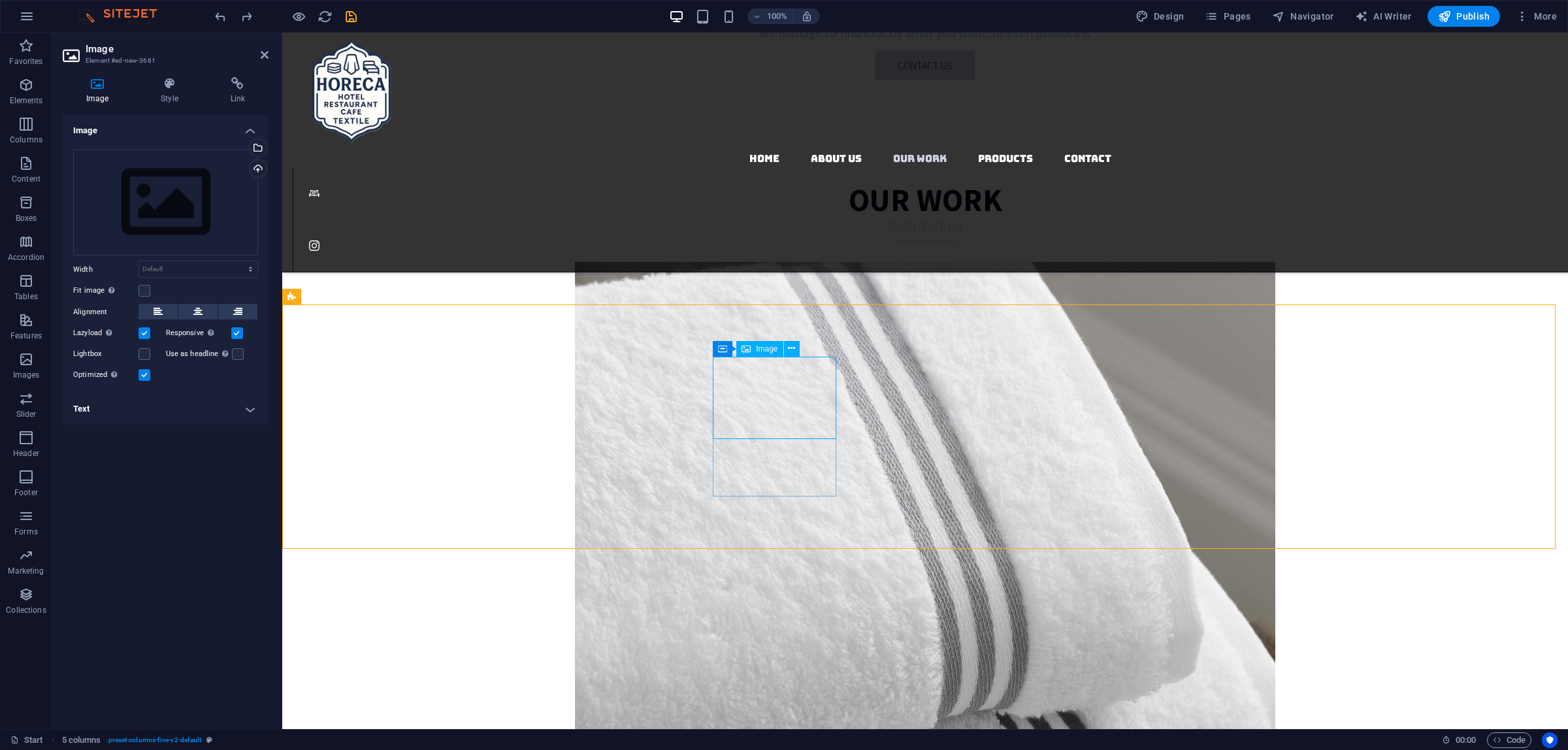
select select "rem"
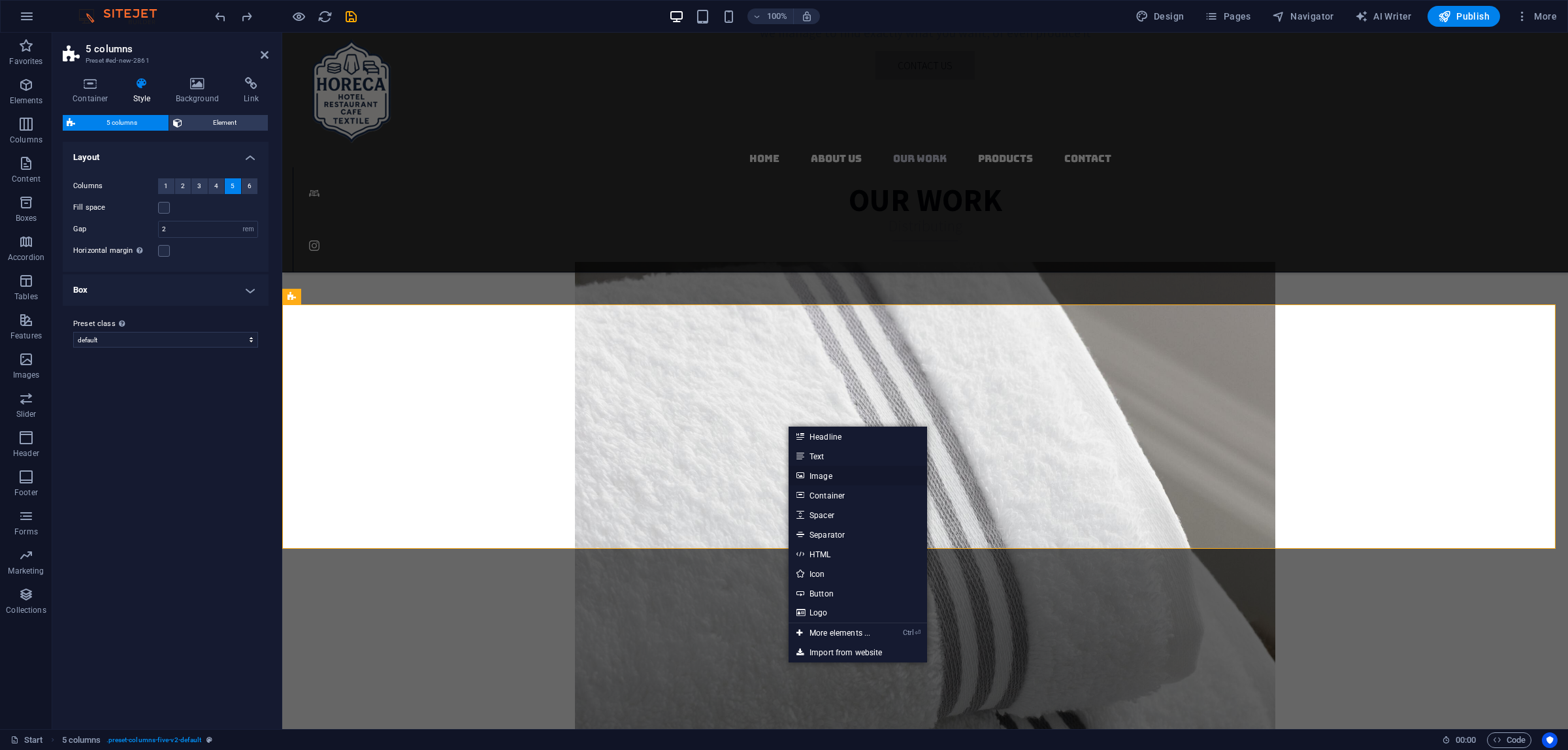
click at [844, 474] on link "Image" at bounding box center [858, 475] width 138 height 20
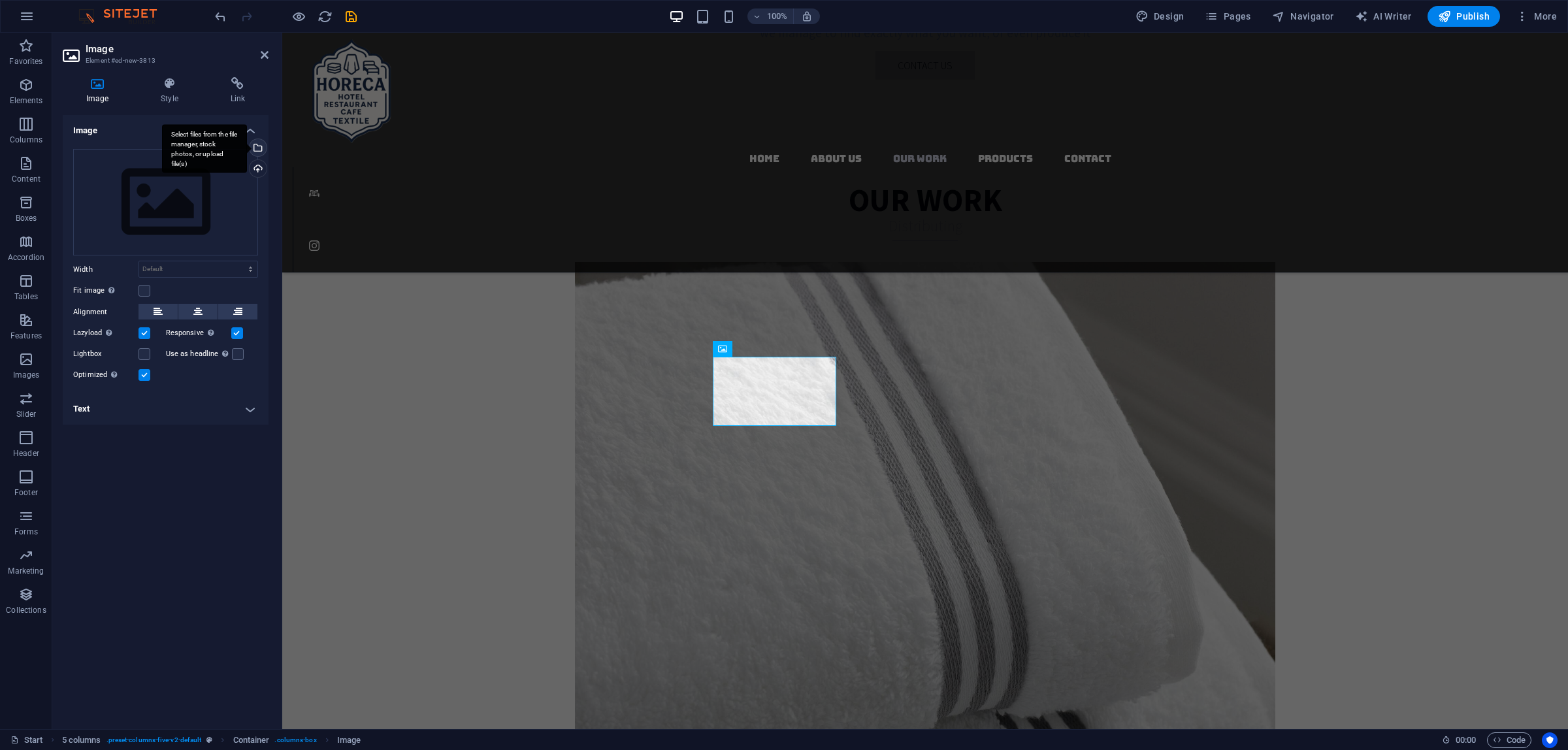
click at [257, 149] on div "Select files from the file manager, stock photos, or upload file(s)" at bounding box center [257, 149] width 20 height 20
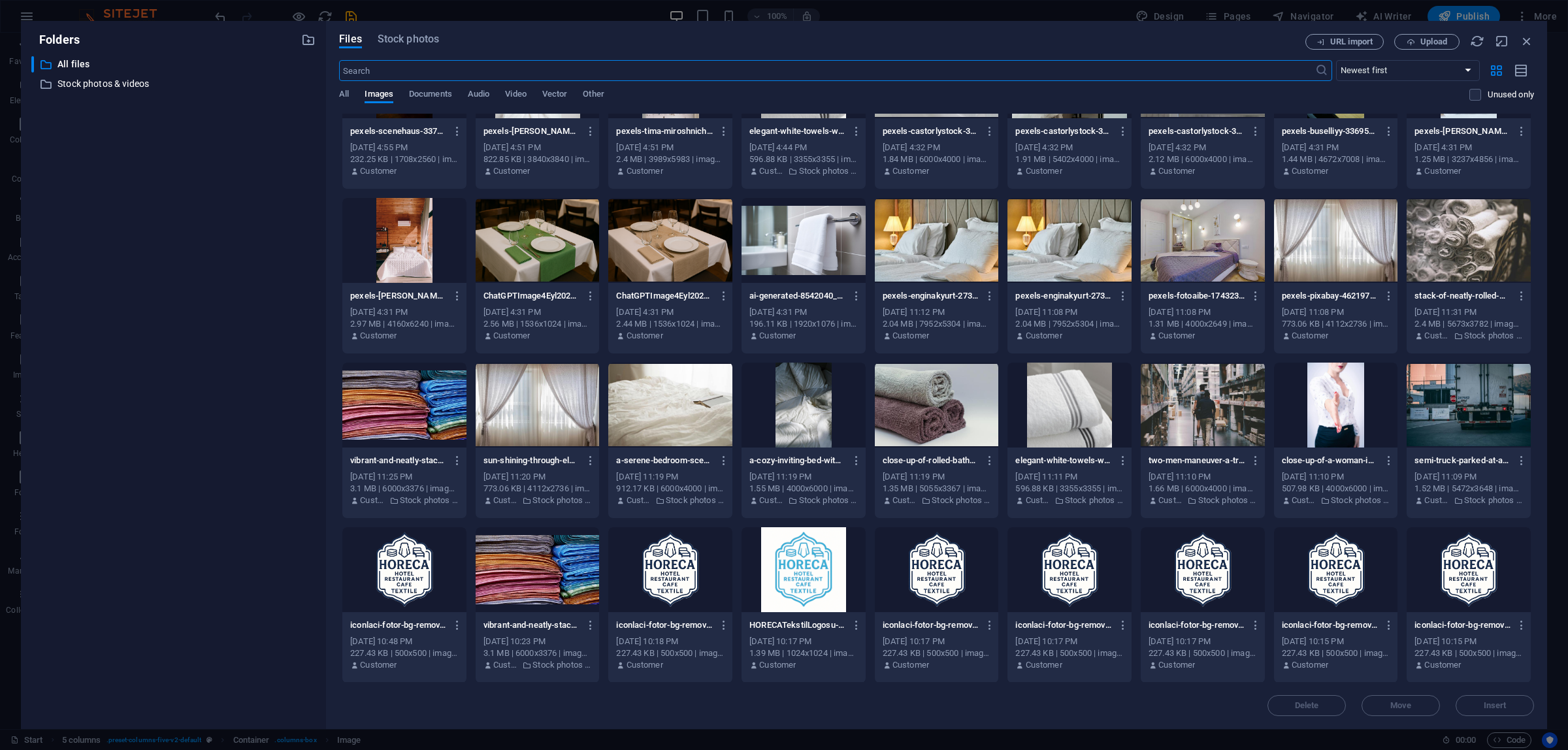
click at [1198, 407] on div at bounding box center [1203, 404] width 124 height 85
click at [1197, 407] on div "1" at bounding box center [1203, 404] width 124 height 85
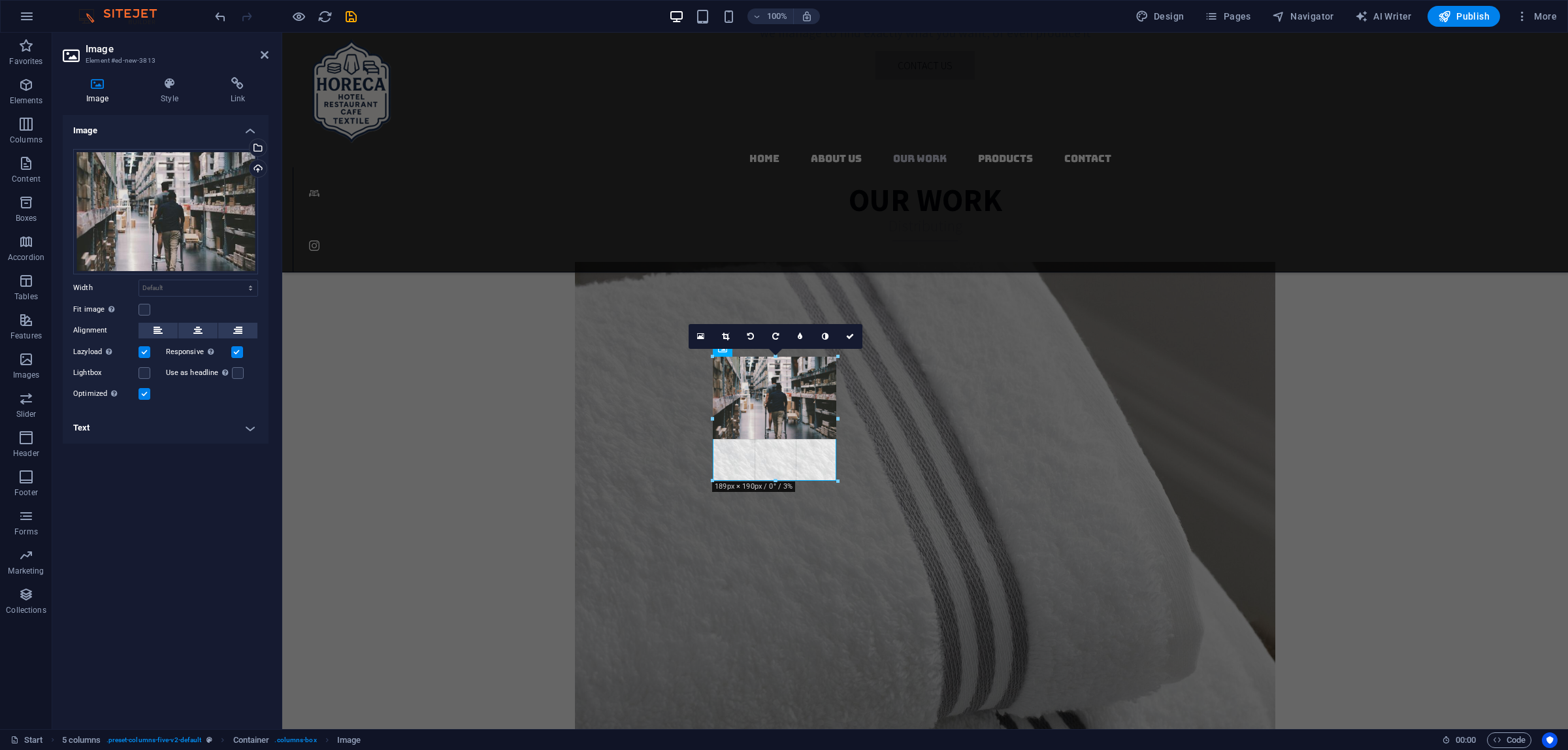
drag, startPoint x: 775, startPoint y: 438, endPoint x: 774, endPoint y: 480, distance: 42.0
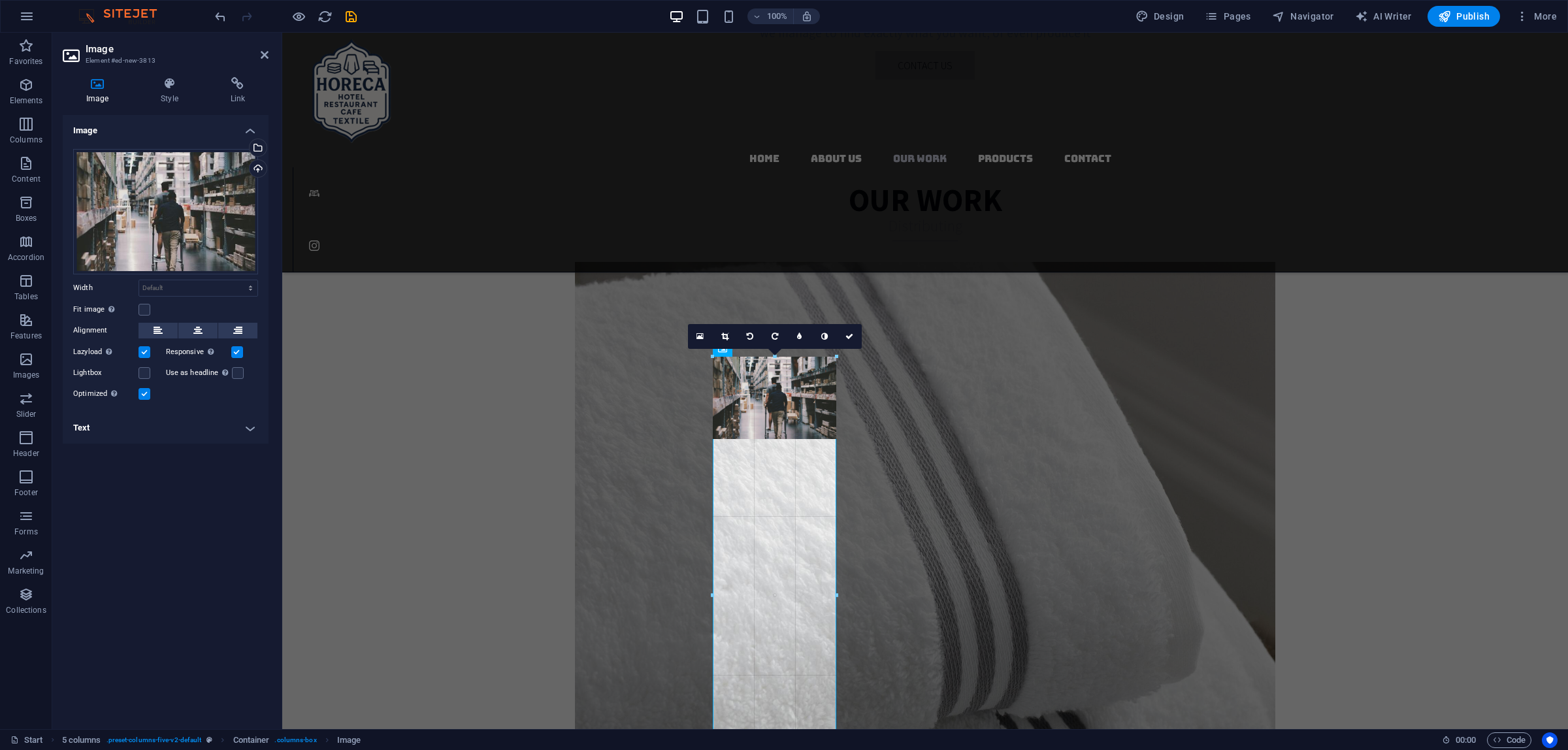
drag, startPoint x: 835, startPoint y: 438, endPoint x: 560, endPoint y: 424, distance: 275.4
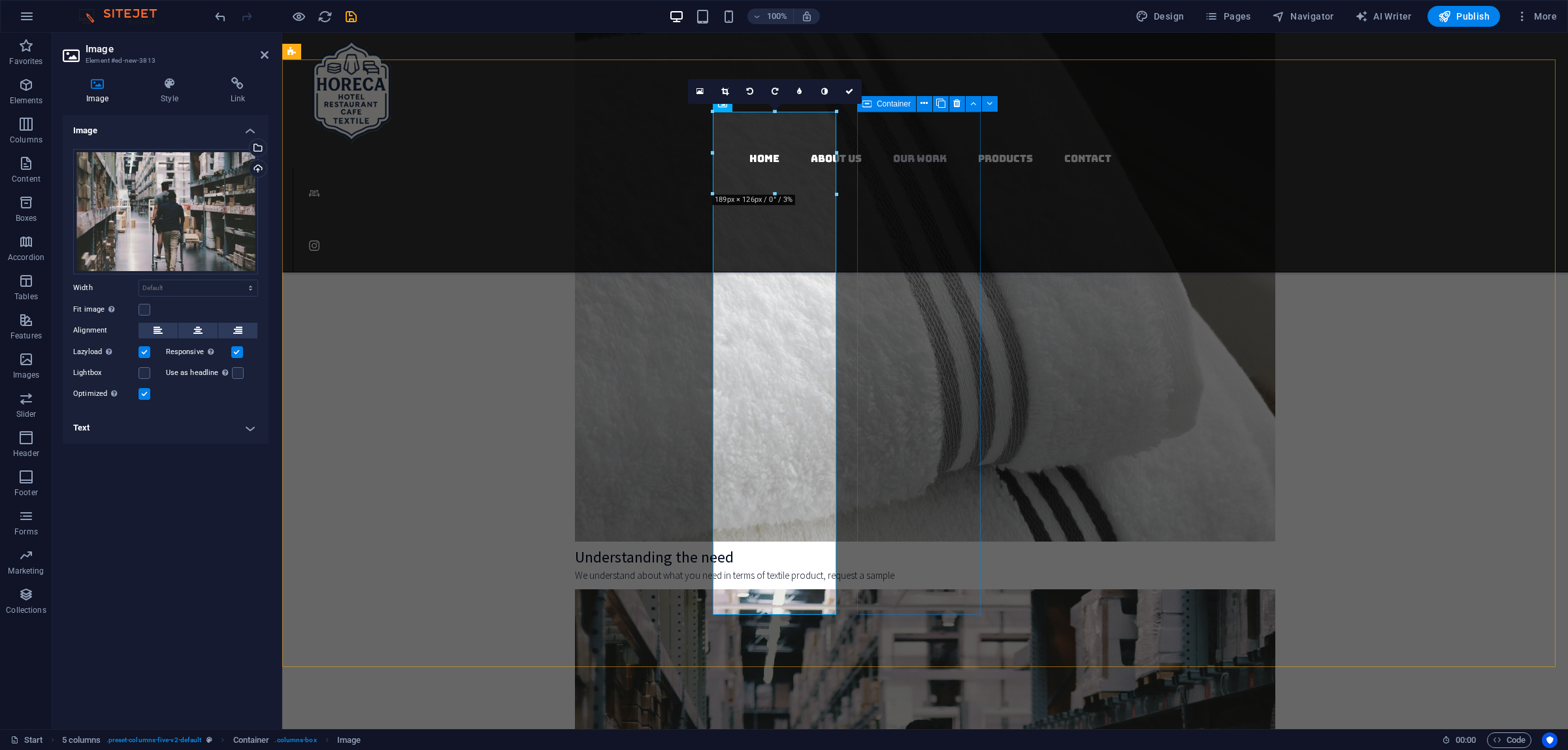
scroll to position [2824, 0]
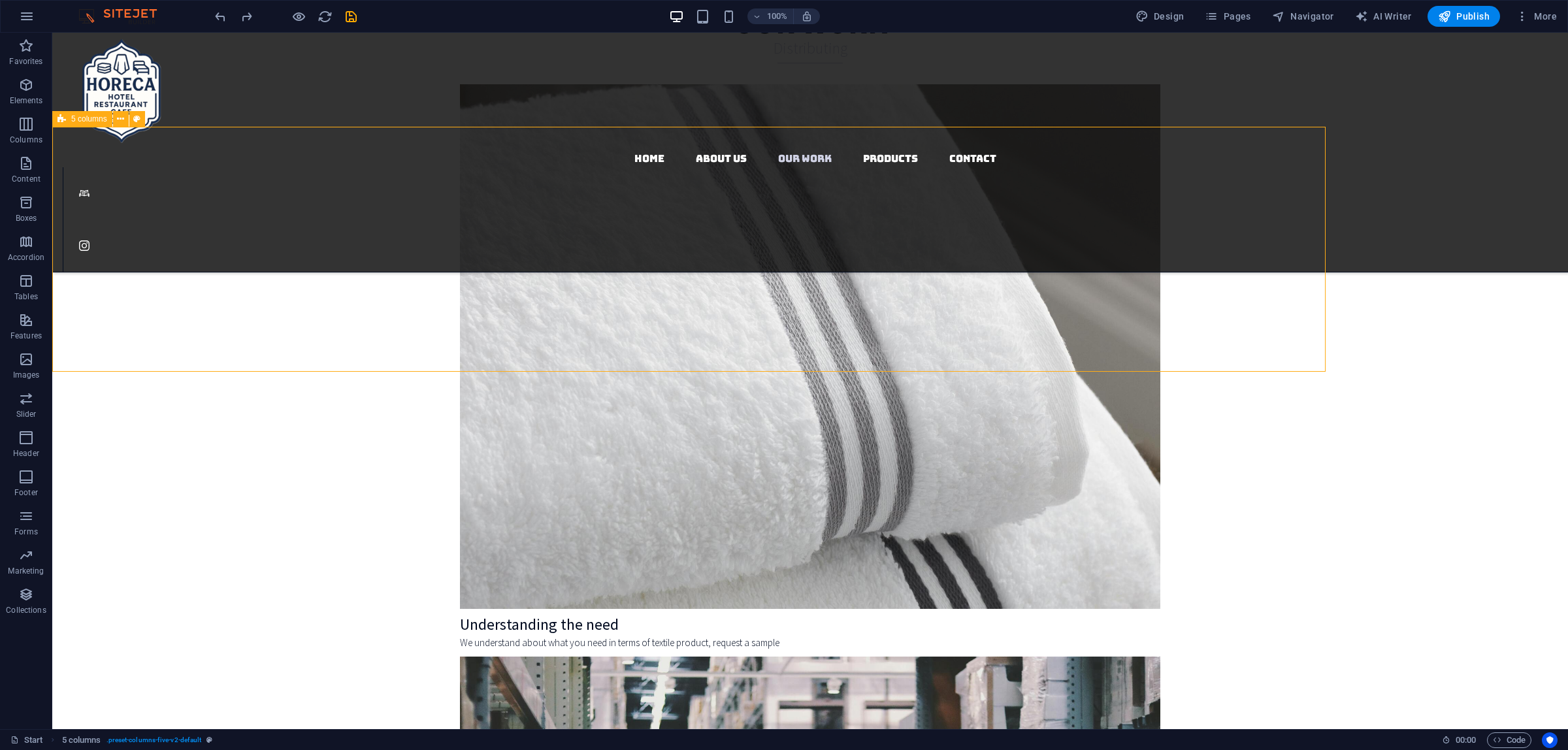
select select "rem"
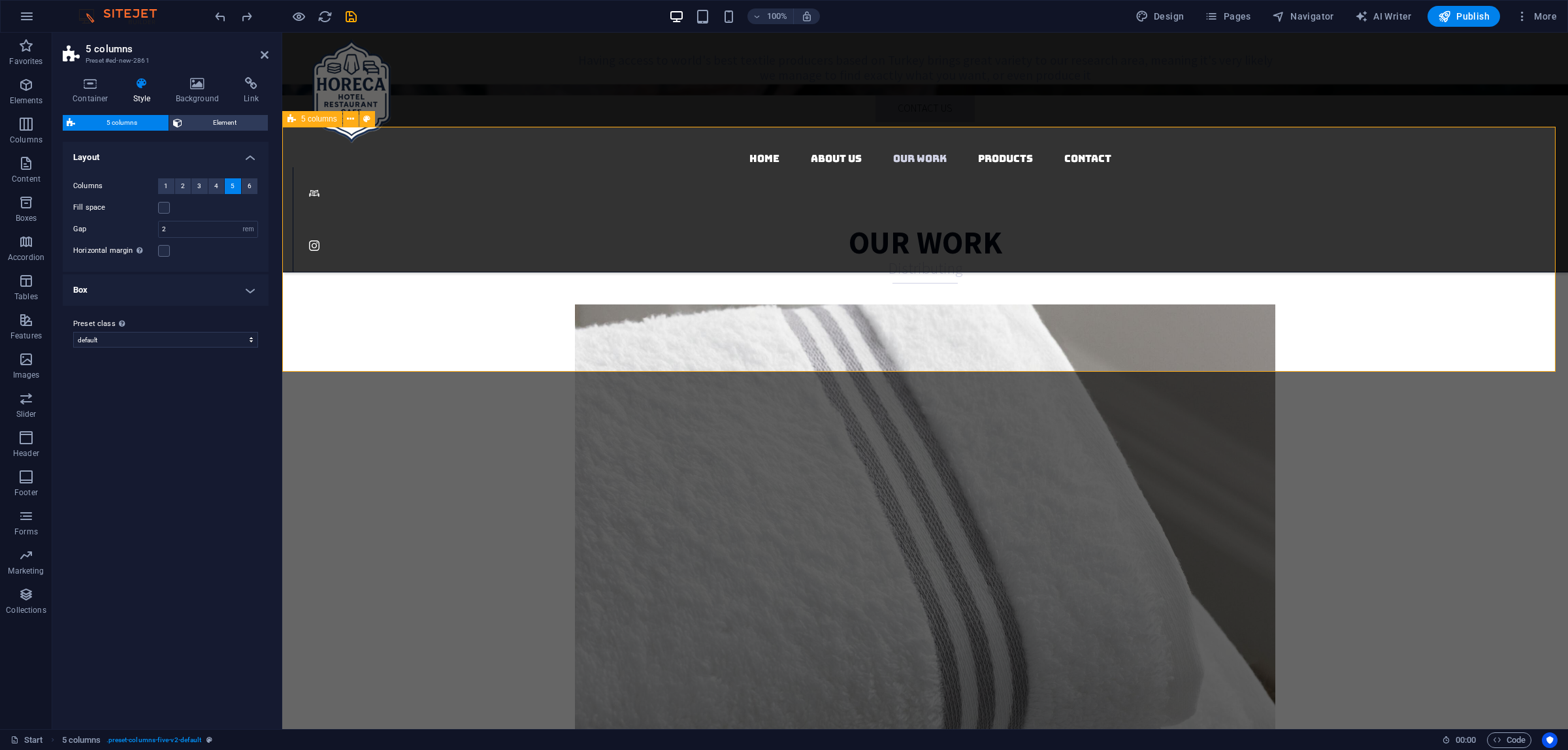
scroll to position [2498, 0]
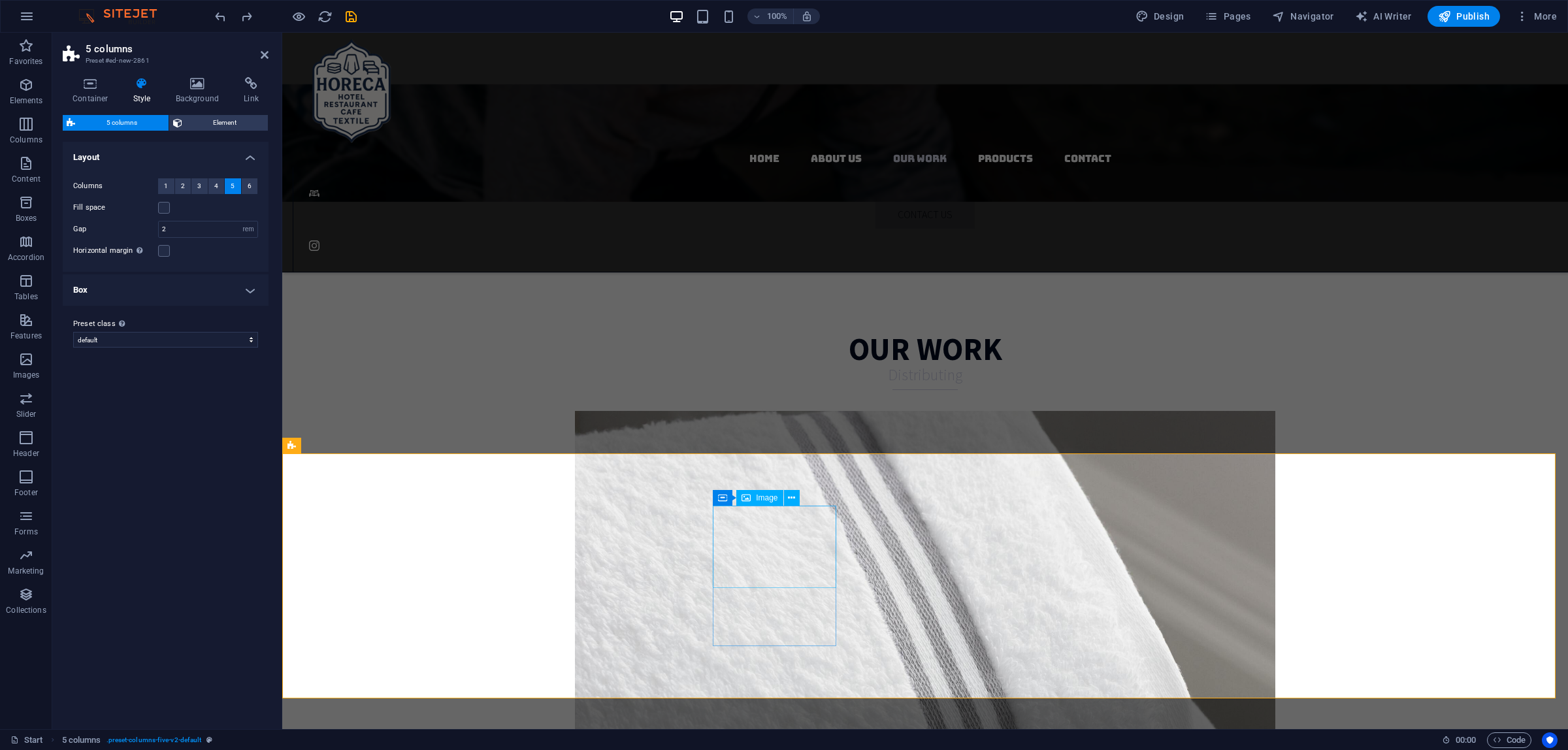
click at [775, 500] on span "Image" at bounding box center [767, 497] width 21 height 8
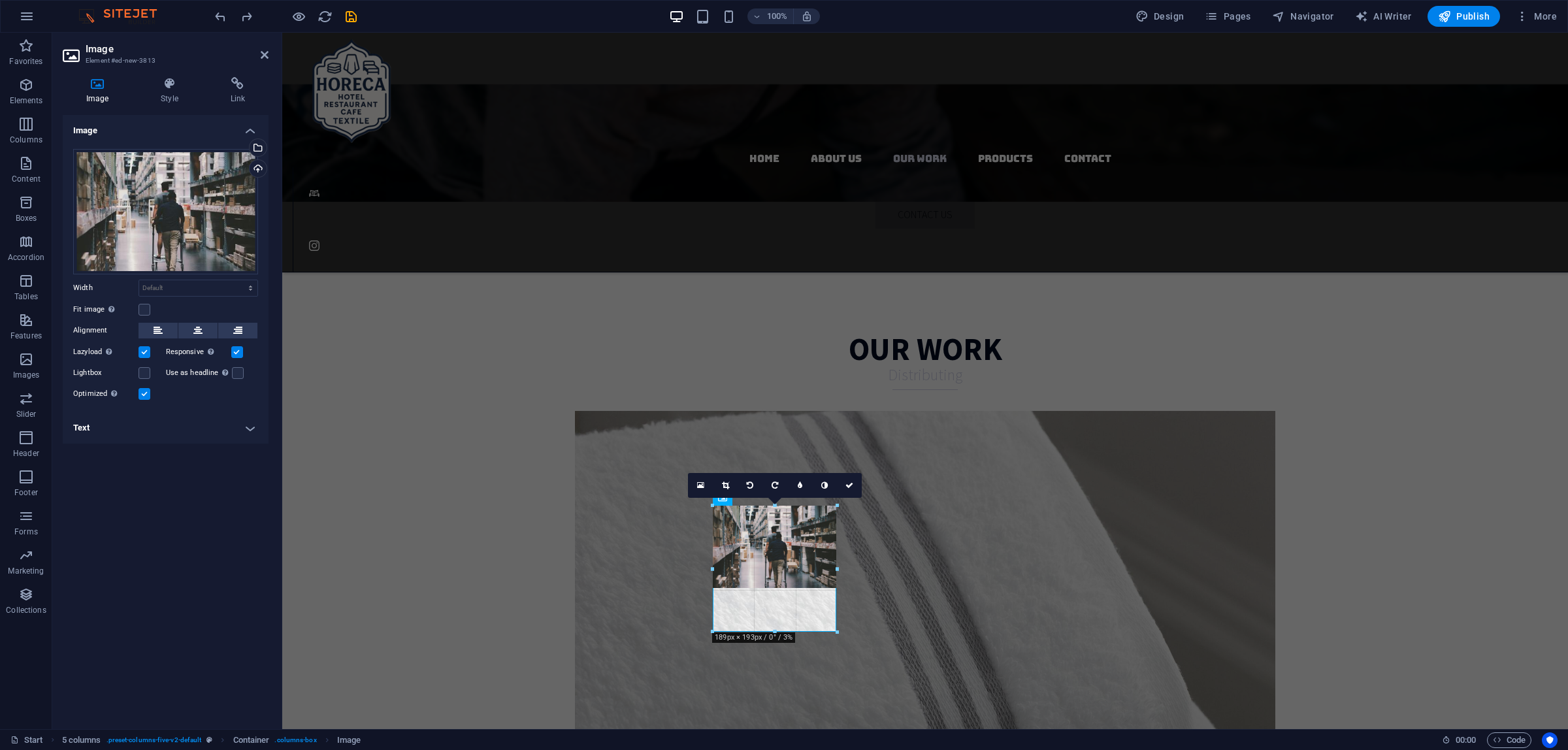
drag, startPoint x: 776, startPoint y: 585, endPoint x: 778, endPoint y: 629, distance: 44.0
click at [778, 630] on div at bounding box center [775, 632] width 124 height 4
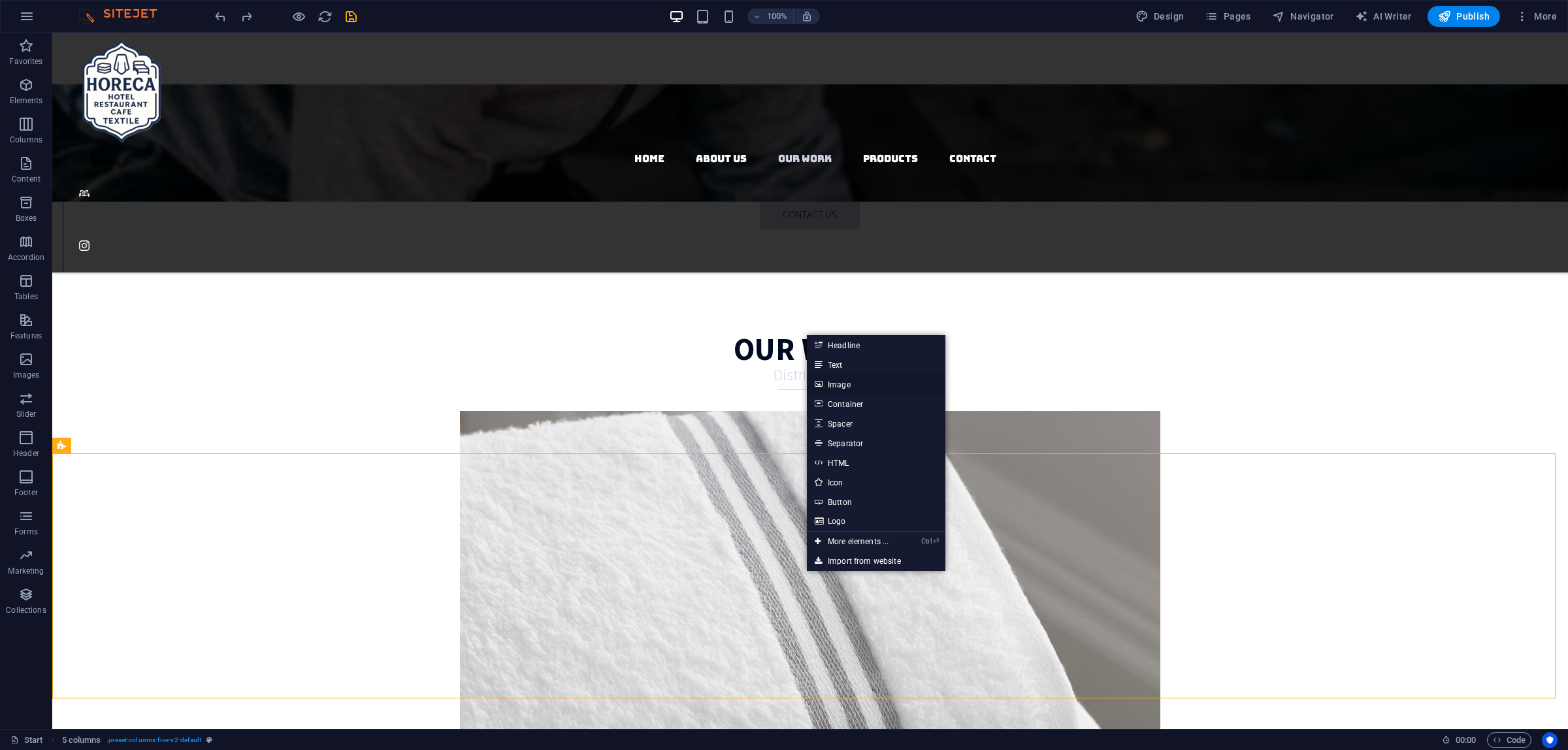
click at [861, 383] on link "Image" at bounding box center [875, 383] width 138 height 20
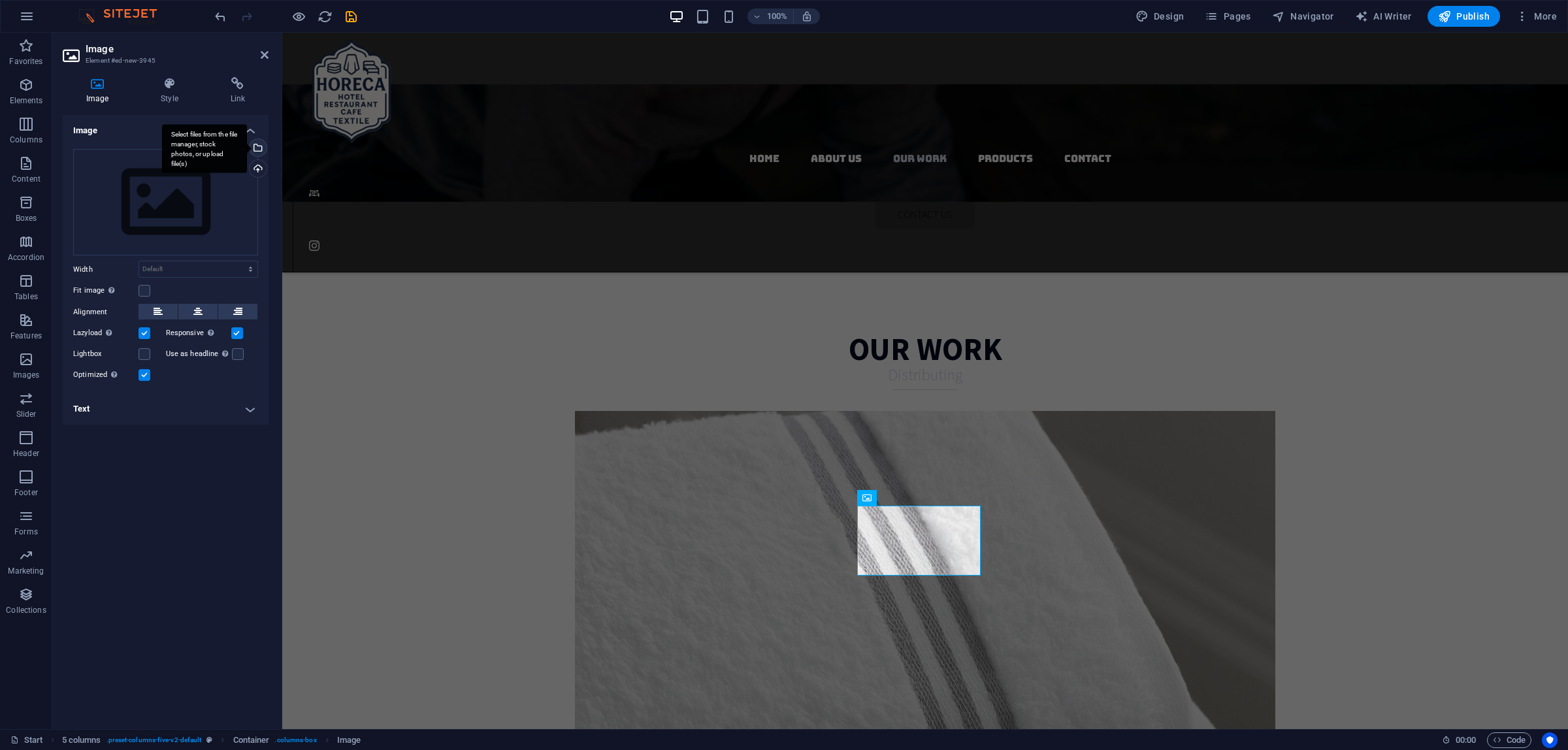
click at [262, 144] on div "Select files from the file manager, stock photos, or upload file(s)" at bounding box center [257, 149] width 20 height 20
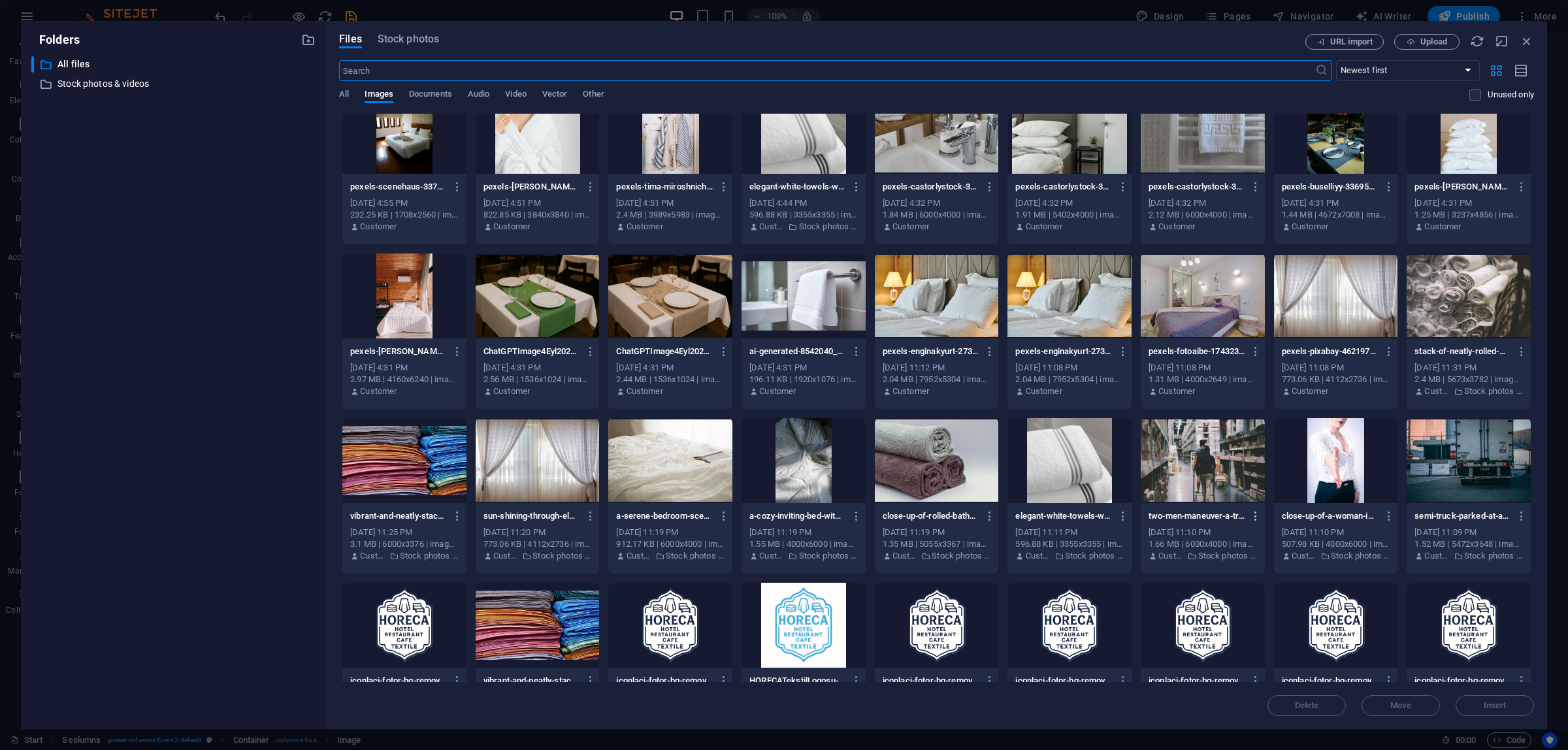
scroll to position [245, 0]
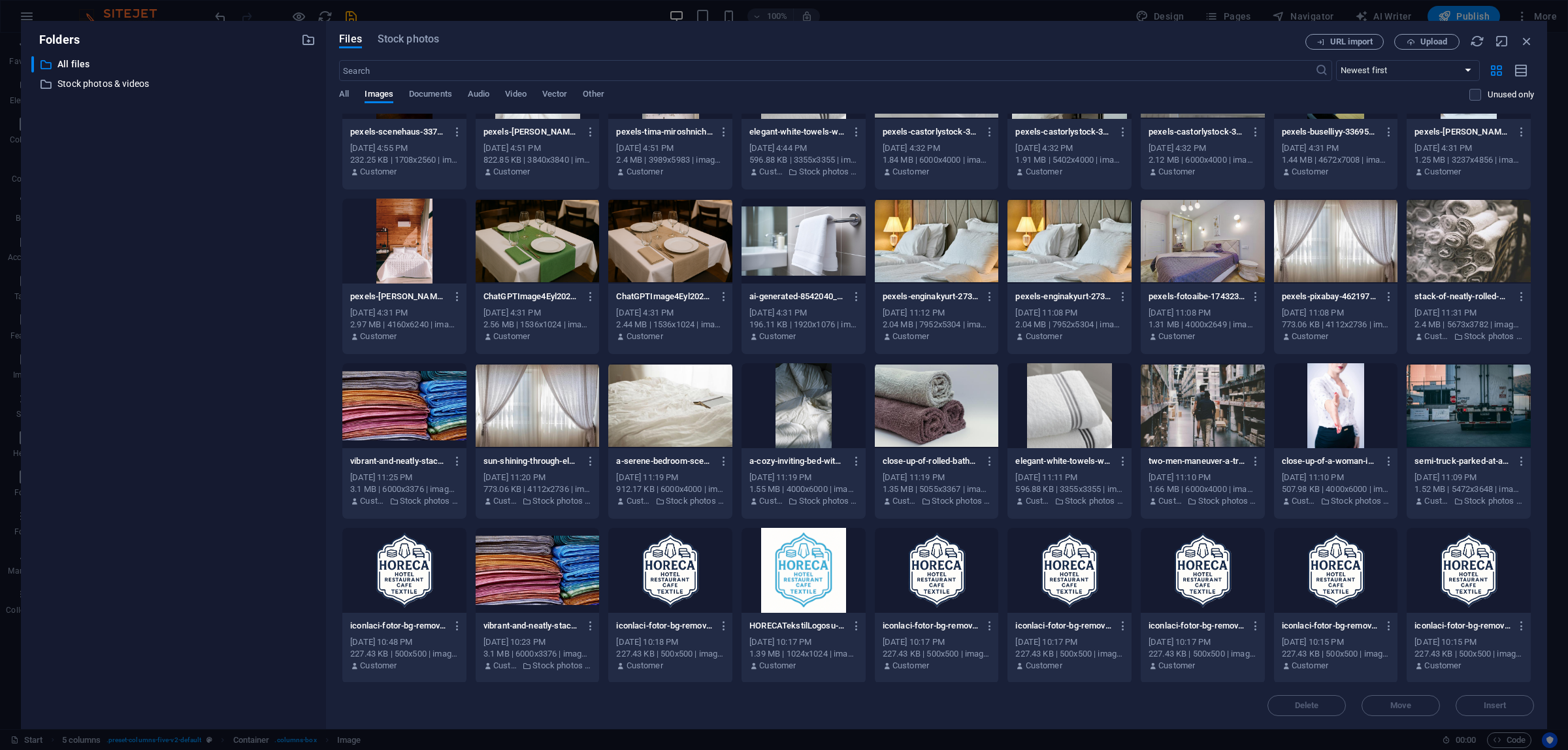
click at [1328, 416] on div at bounding box center [1336, 405] width 124 height 85
click at [1328, 416] on div "1" at bounding box center [1336, 405] width 124 height 85
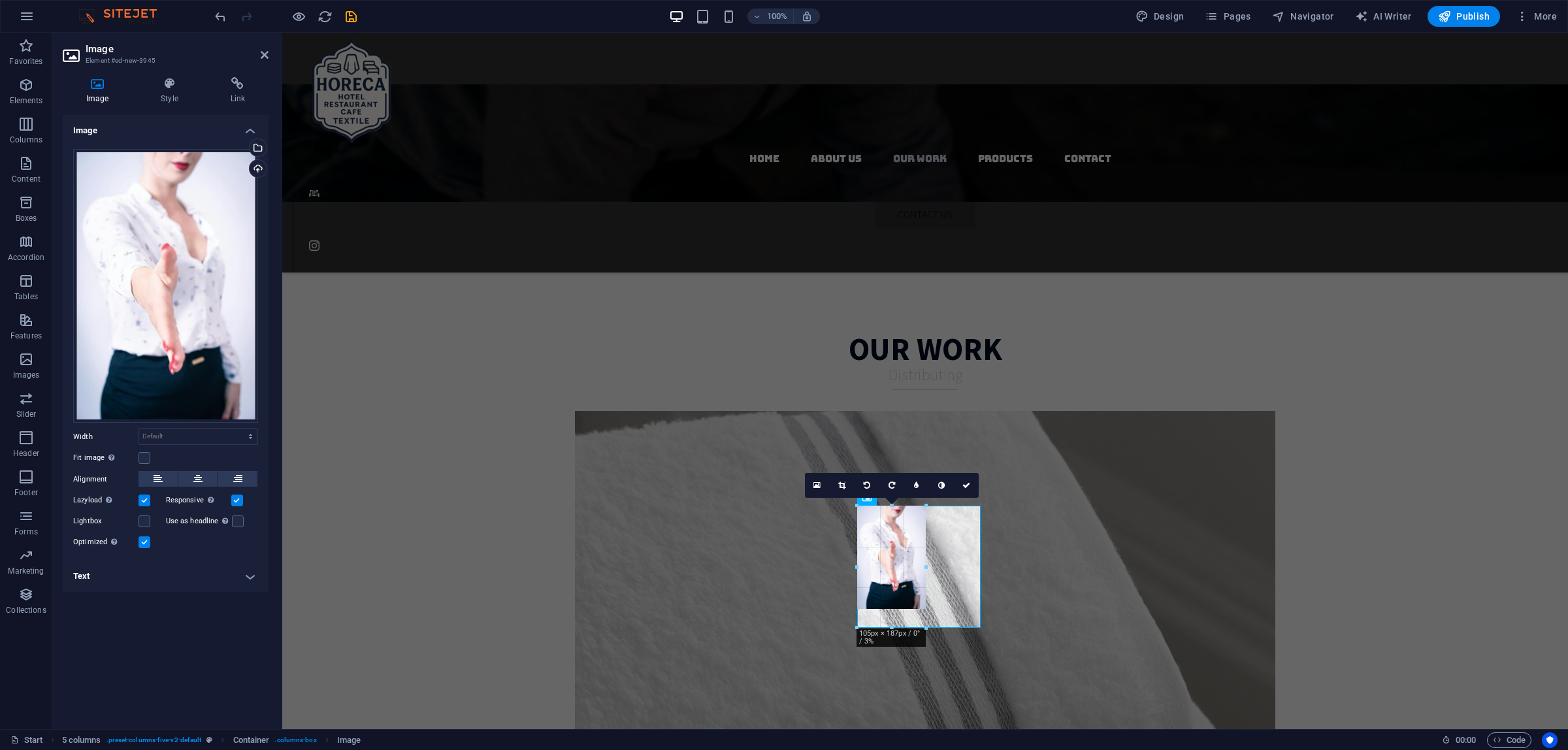
drag, startPoint x: 917, startPoint y: 691, endPoint x: 963, endPoint y: 628, distance: 78.0
type input "105"
select select "px"
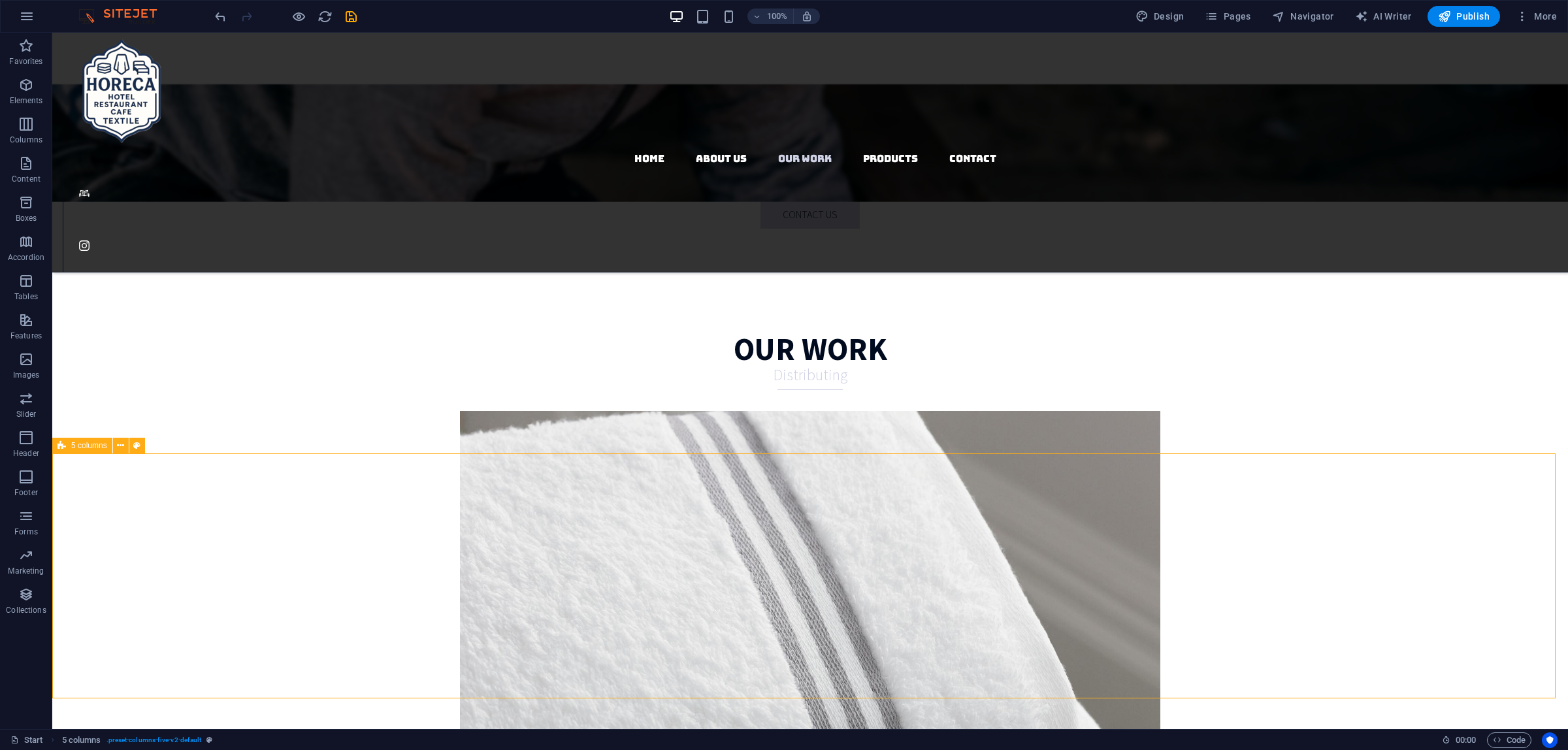
select select "rem"
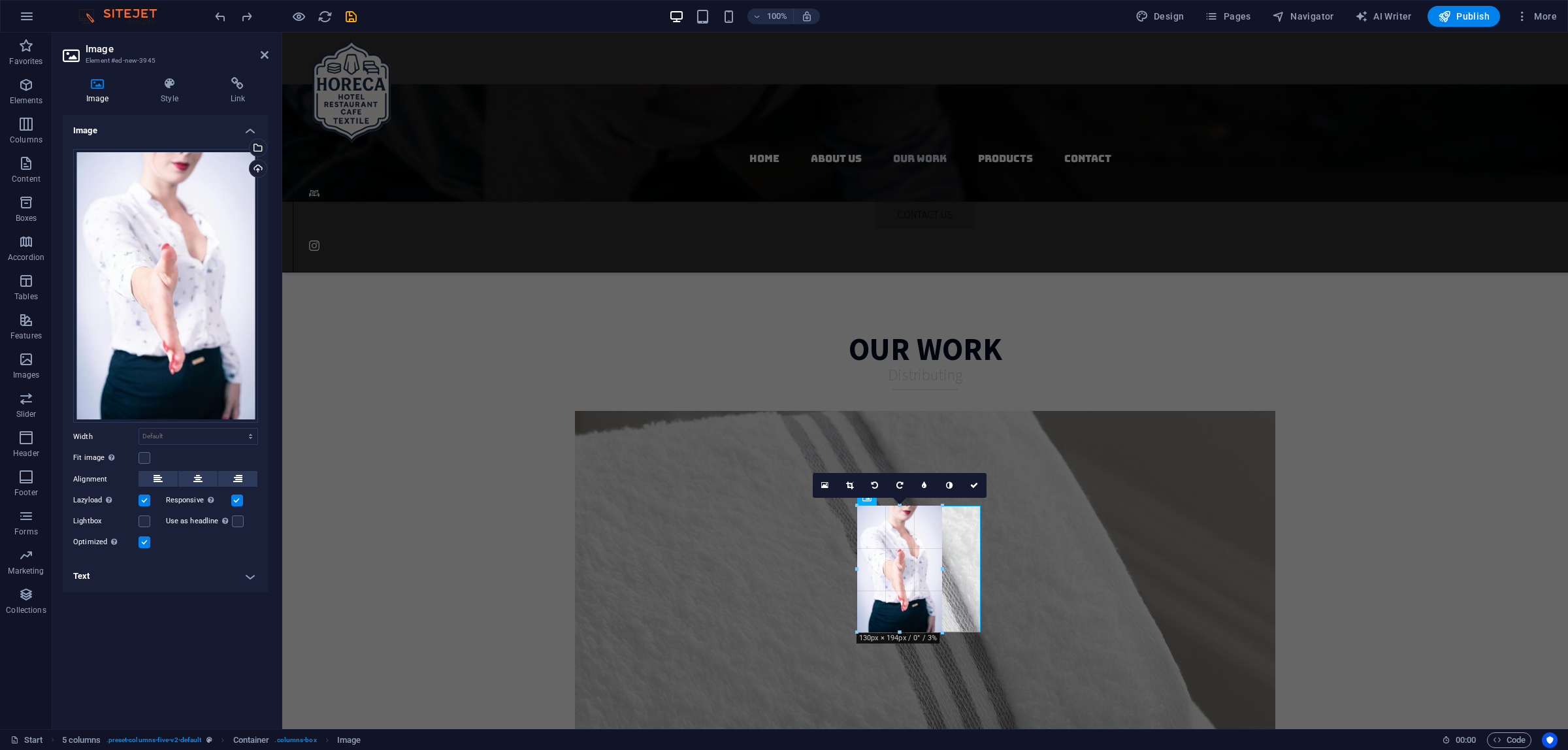
drag, startPoint x: 983, startPoint y: 693, endPoint x: 948, endPoint y: 618, distance: 82.8
type input "130"
select select "px"
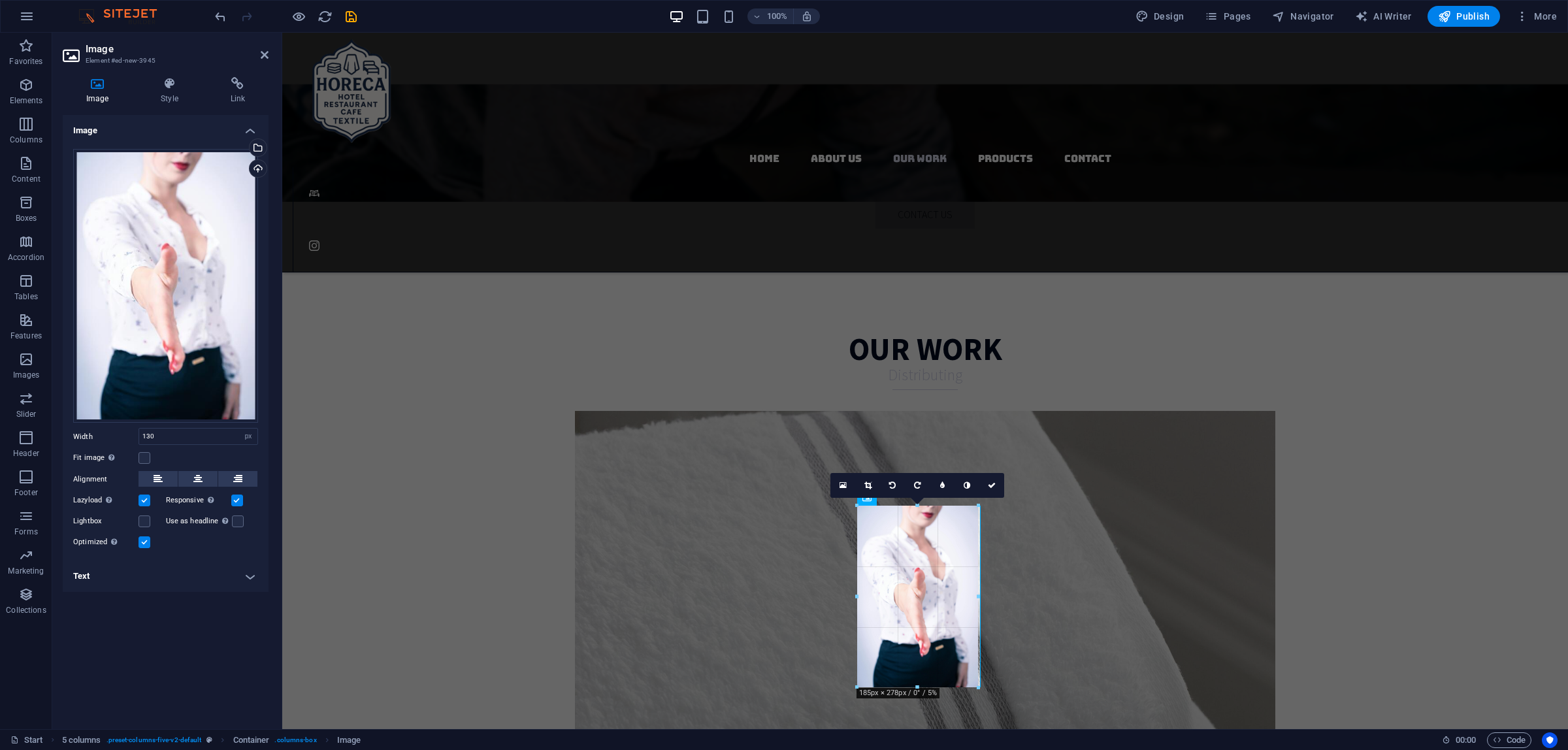
drag, startPoint x: 942, startPoint y: 570, endPoint x: 699, endPoint y: 542, distance: 244.6
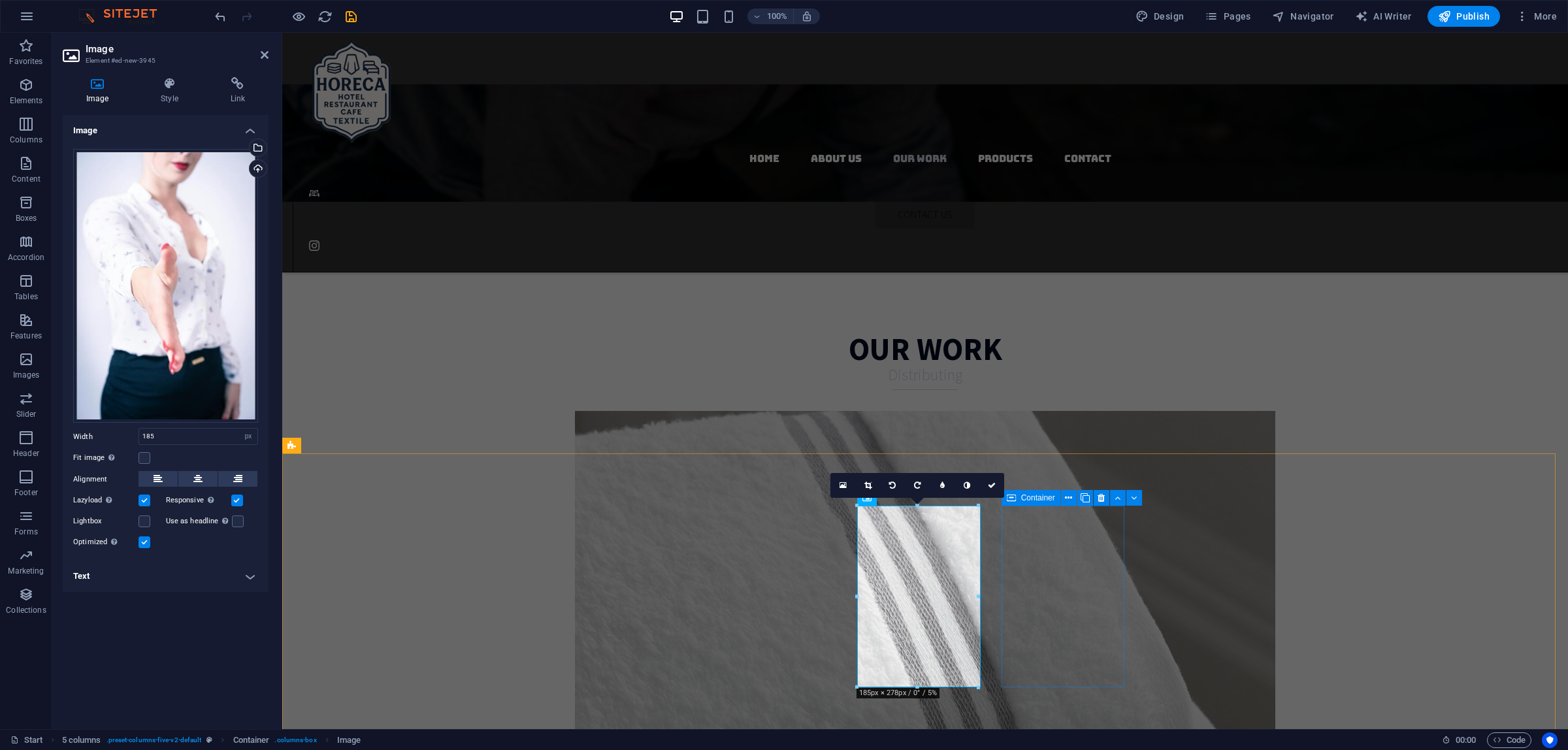
type input "130"
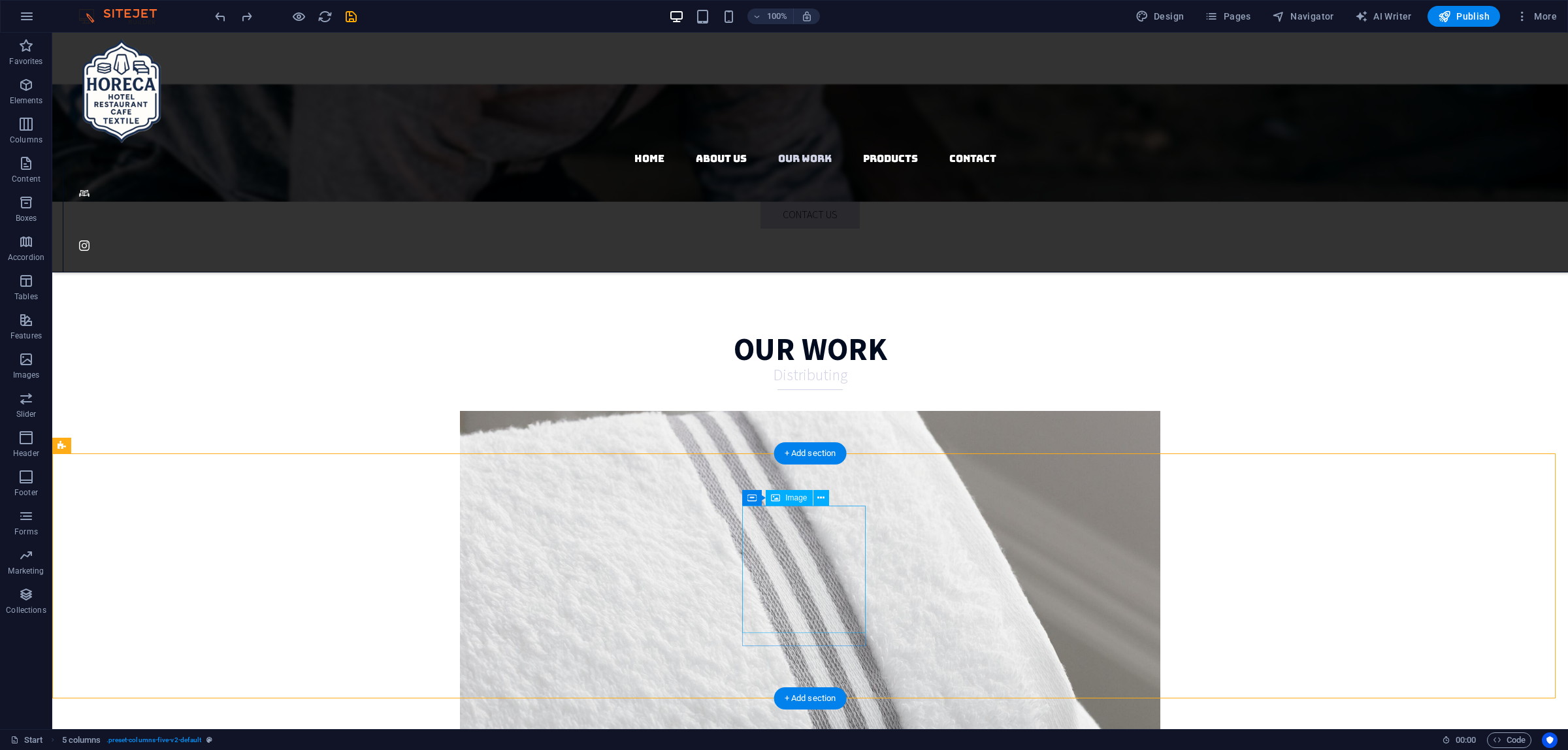
select select "px"
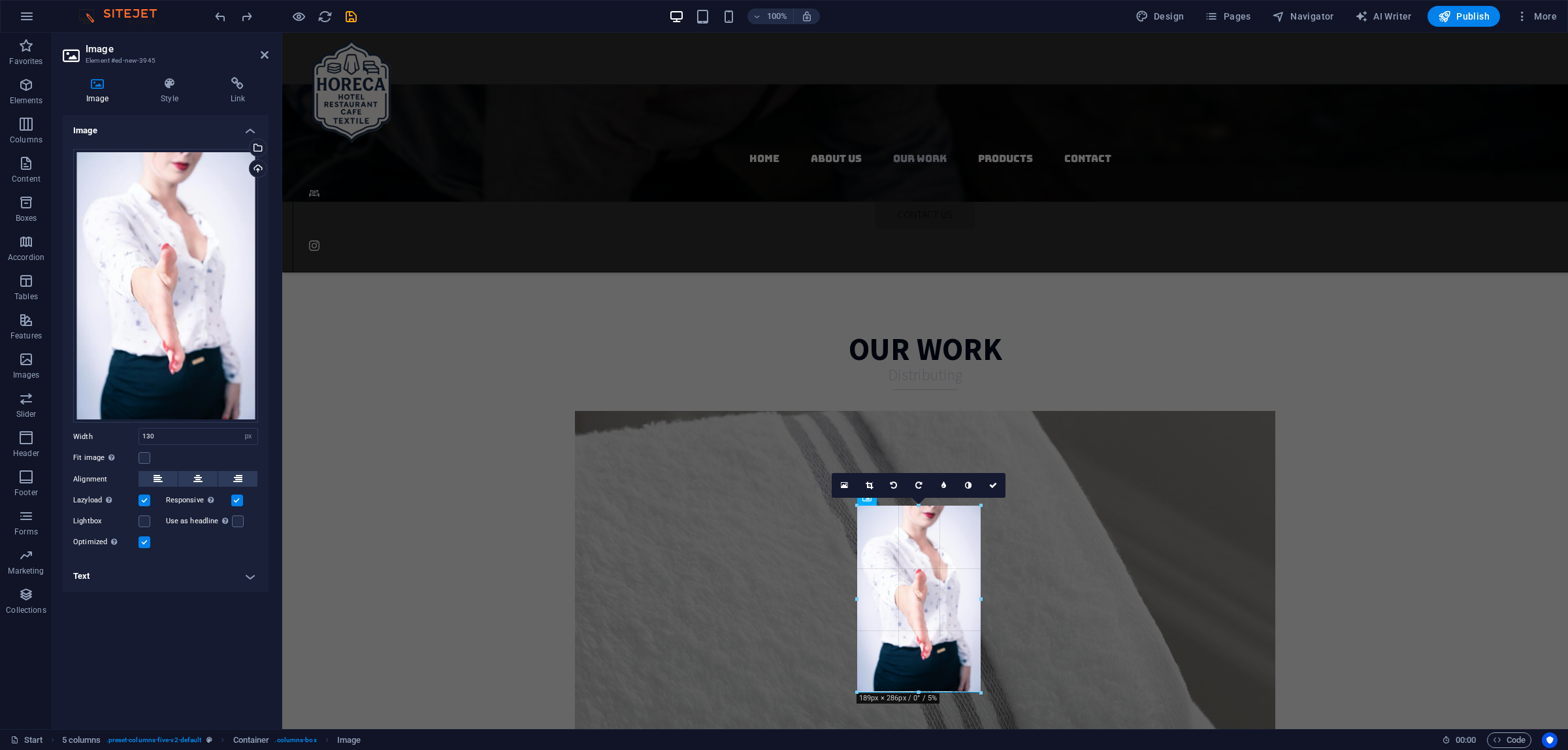
drag, startPoint x: 943, startPoint y: 571, endPoint x: 985, endPoint y: 571, distance: 42.0
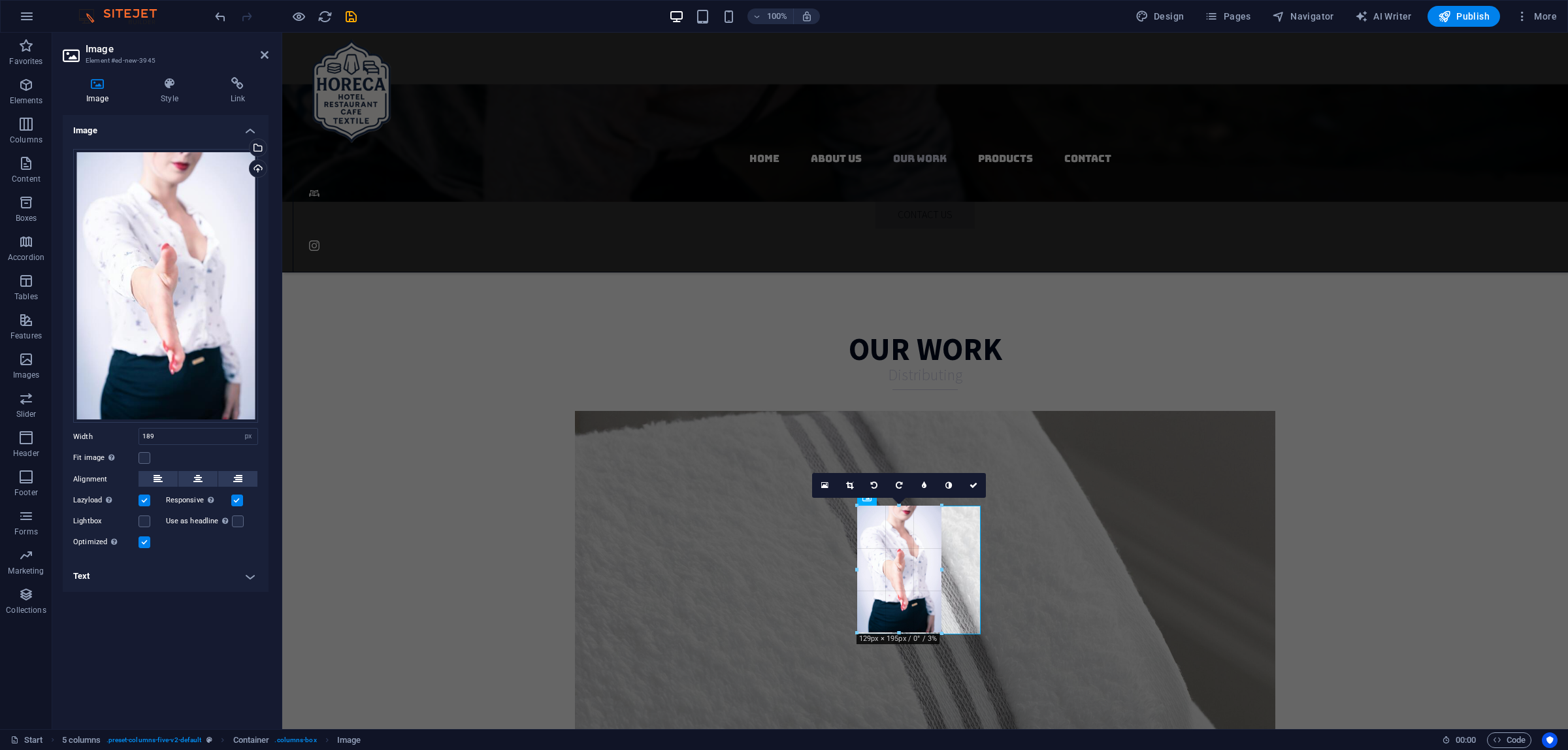
drag, startPoint x: 918, startPoint y: 690, endPoint x: 925, endPoint y: 634, distance: 56.4
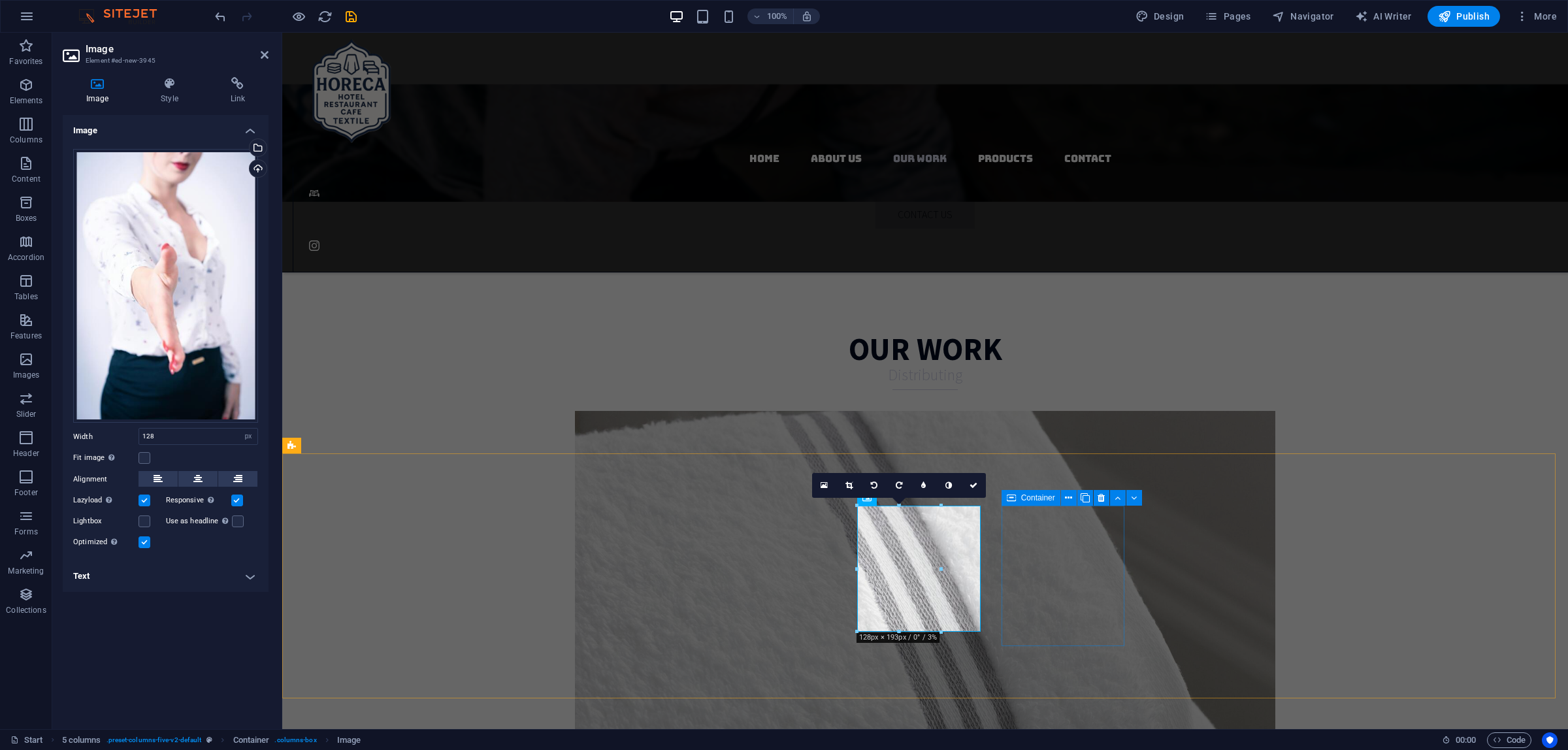
type input "189"
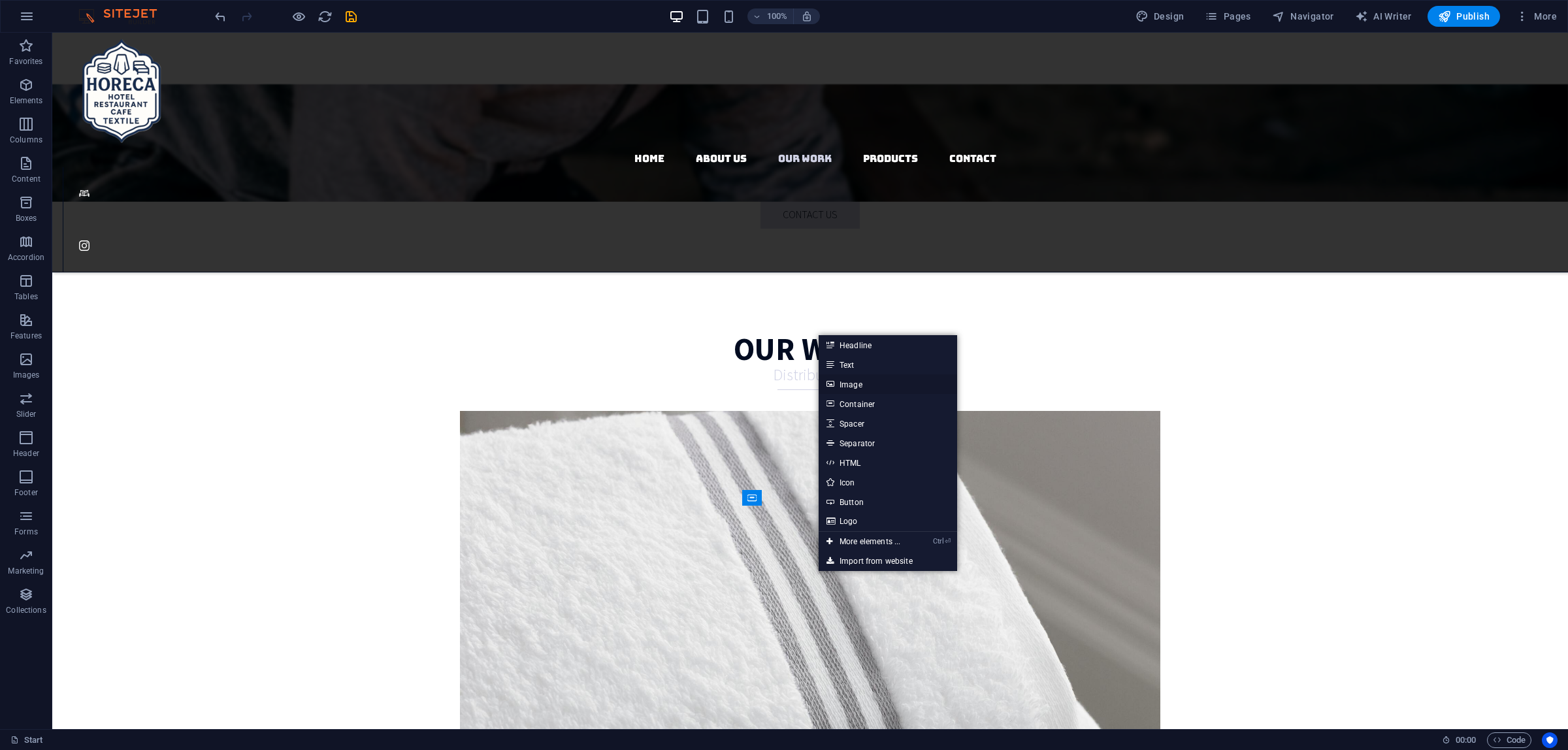
click at [863, 386] on link "Image" at bounding box center [887, 383] width 138 height 20
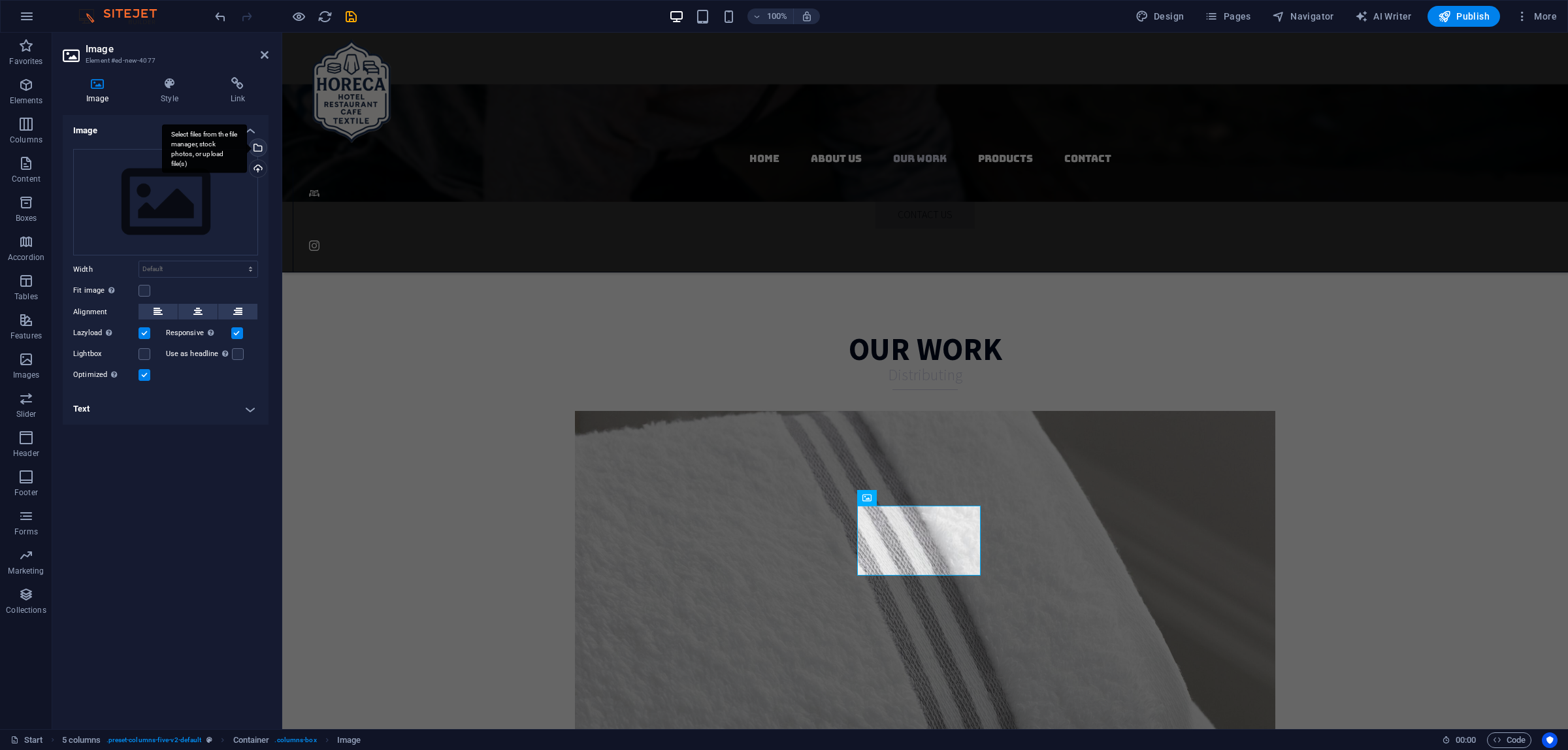
click at [259, 147] on div "Select files from the file manager, stock photos, or upload file(s)" at bounding box center [257, 149] width 20 height 20
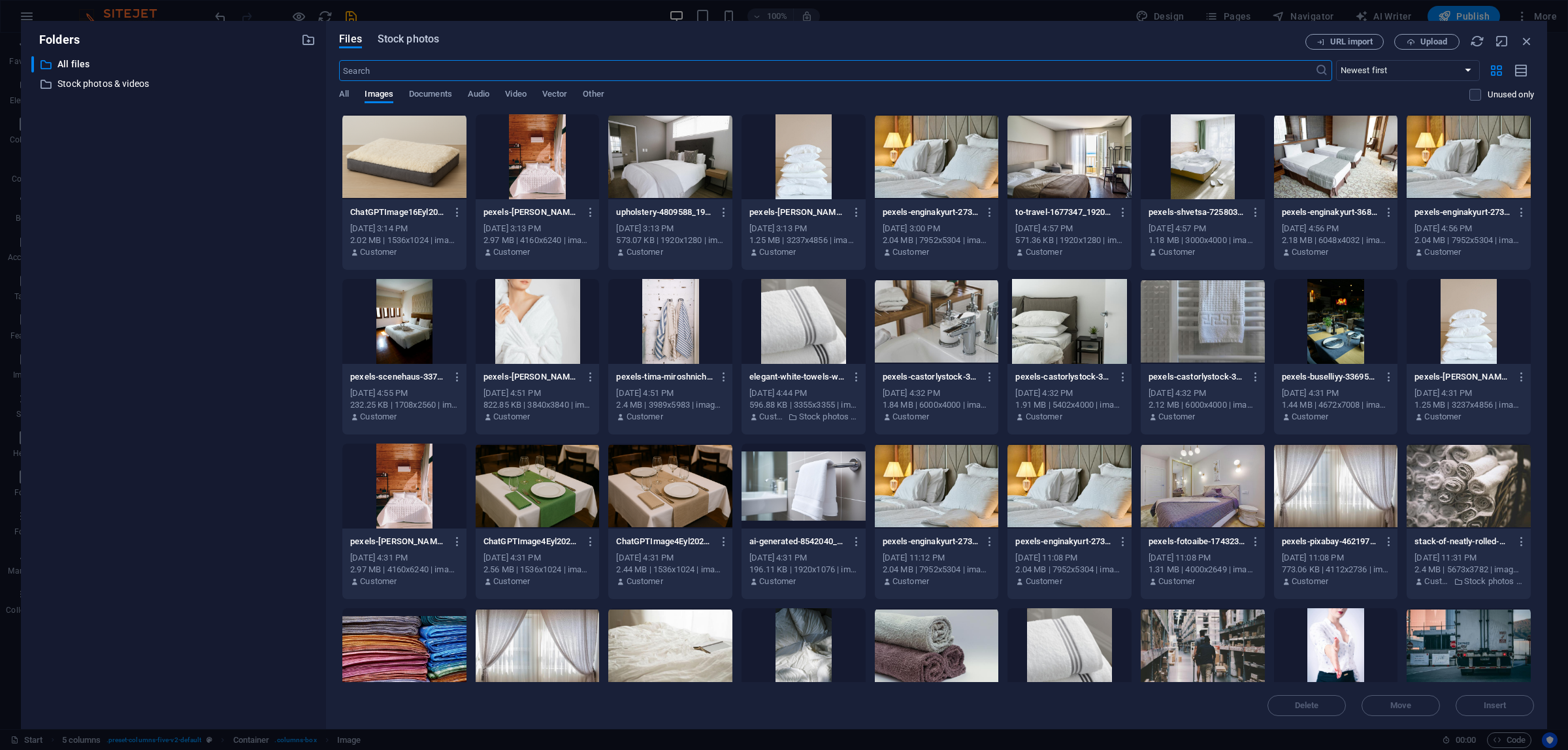
click at [408, 41] on span "Stock photos" at bounding box center [408, 38] width 61 height 16
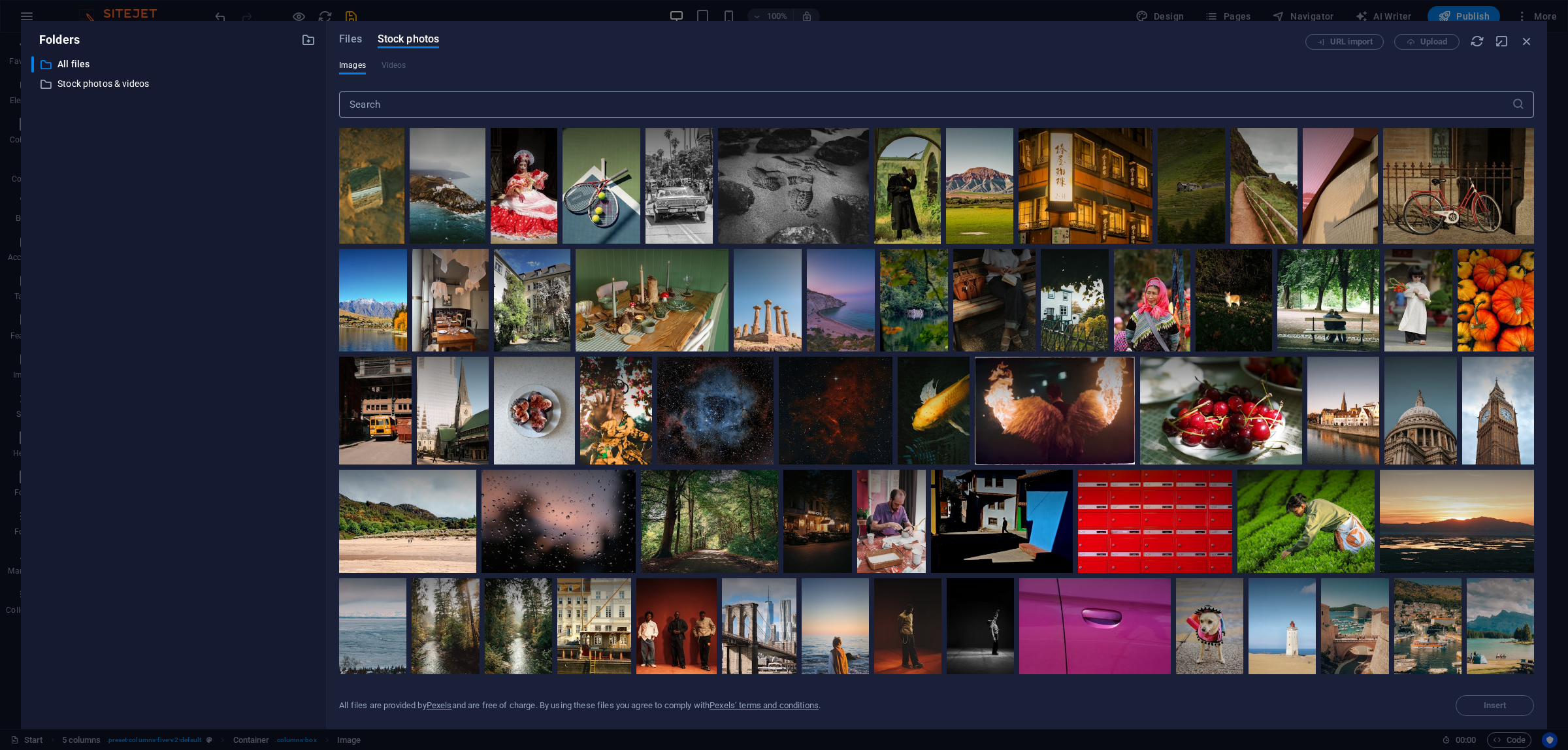
click at [374, 112] on input "text" at bounding box center [926, 104] width 1172 height 26
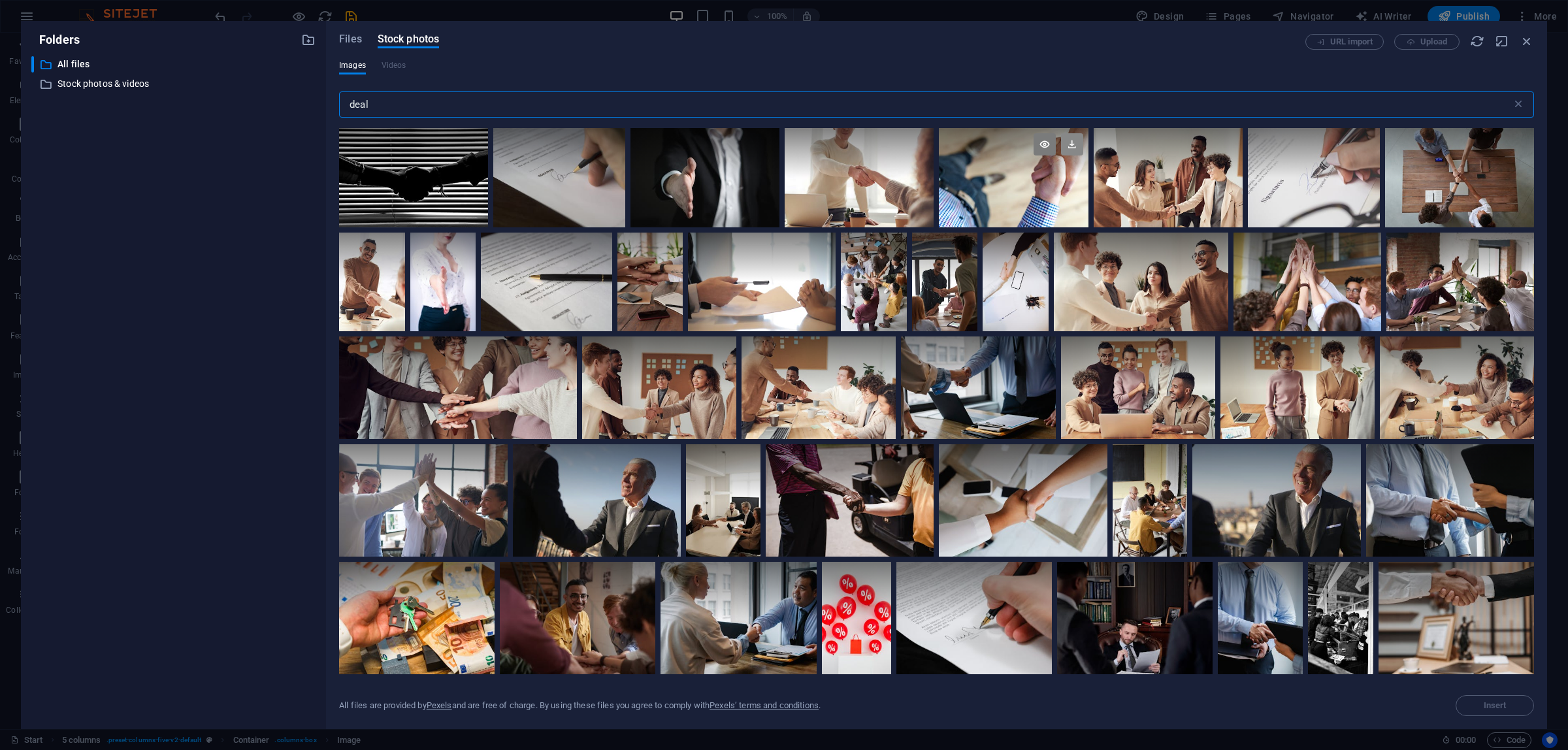
type input "deal"
click at [1073, 134] on icon at bounding box center [1072, 144] width 22 height 22
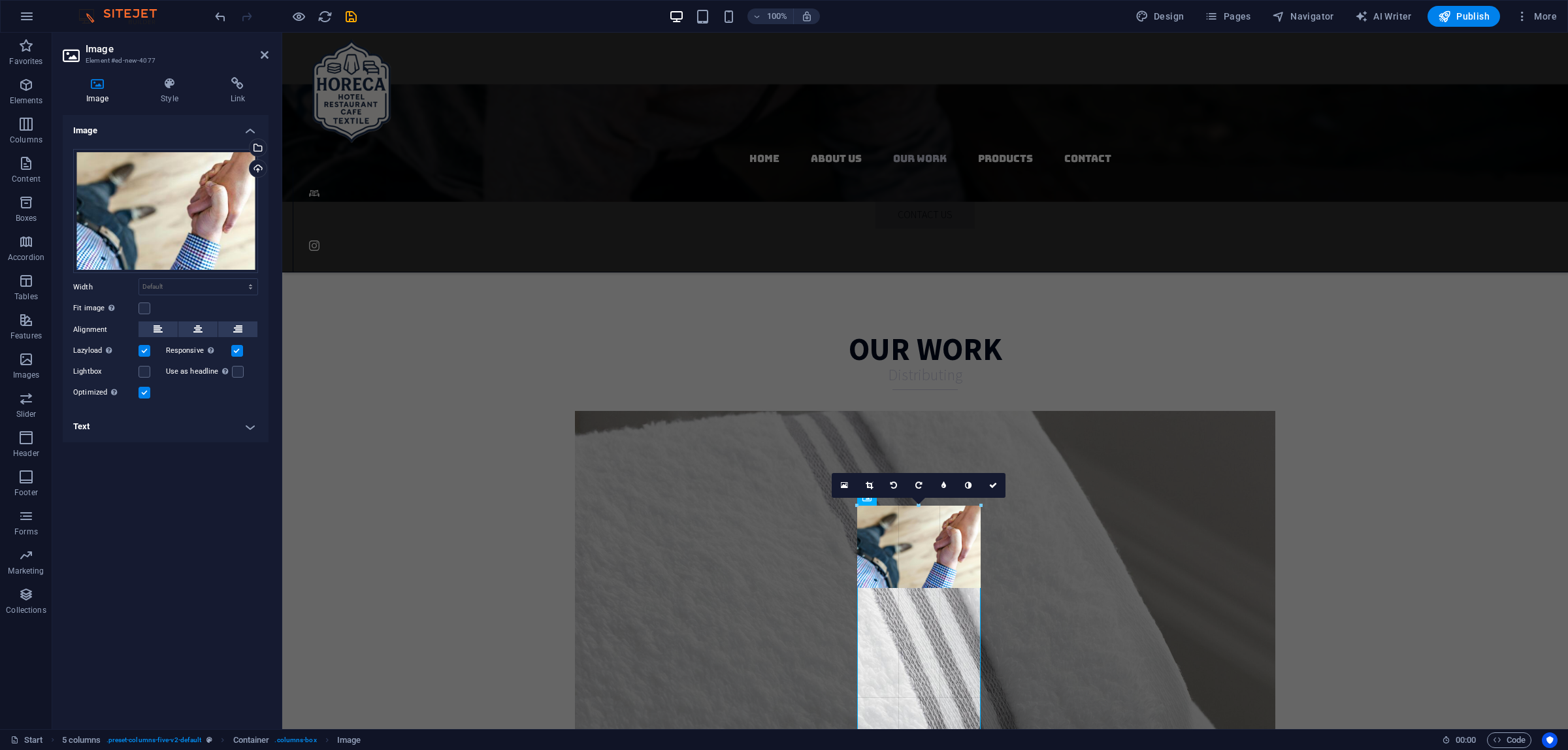
drag, startPoint x: 979, startPoint y: 576, endPoint x: 991, endPoint y: 602, distance: 28.6
drag, startPoint x: 920, startPoint y: 588, endPoint x: 919, endPoint y: 627, distance: 39.0
type input "188"
select select "px"
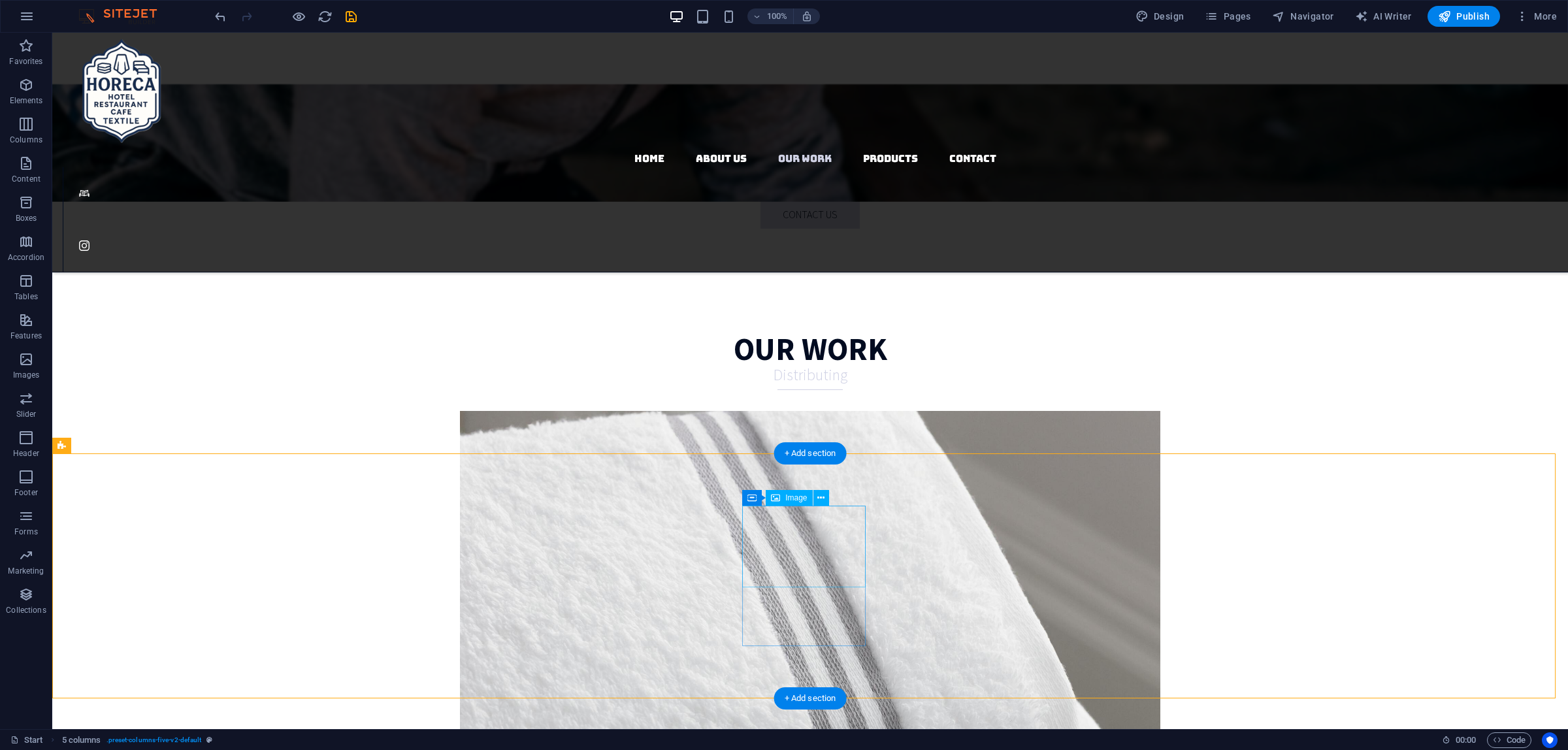
select select "px"
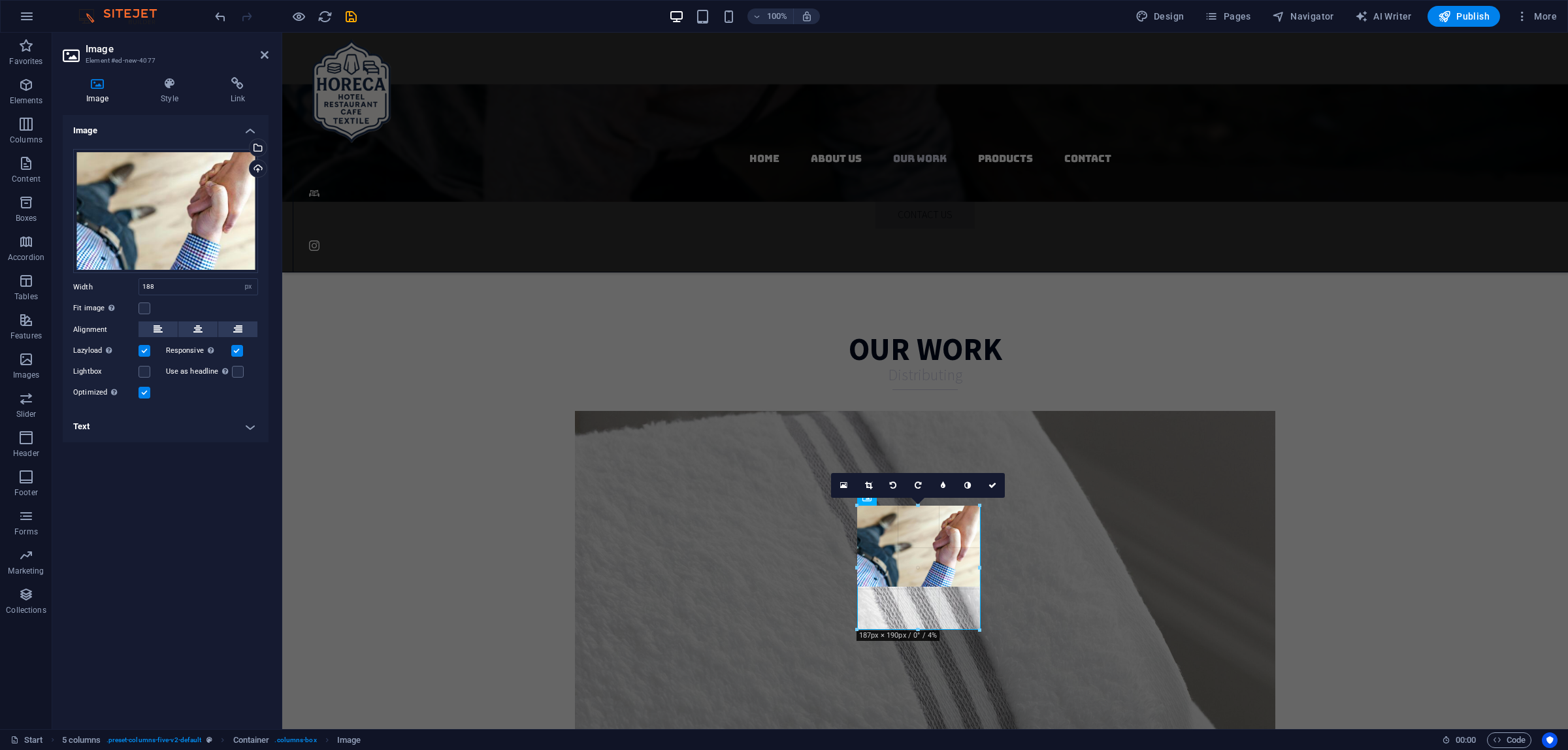
drag, startPoint x: 920, startPoint y: 587, endPoint x: 640, endPoint y: 594, distance: 280.1
type input "187"
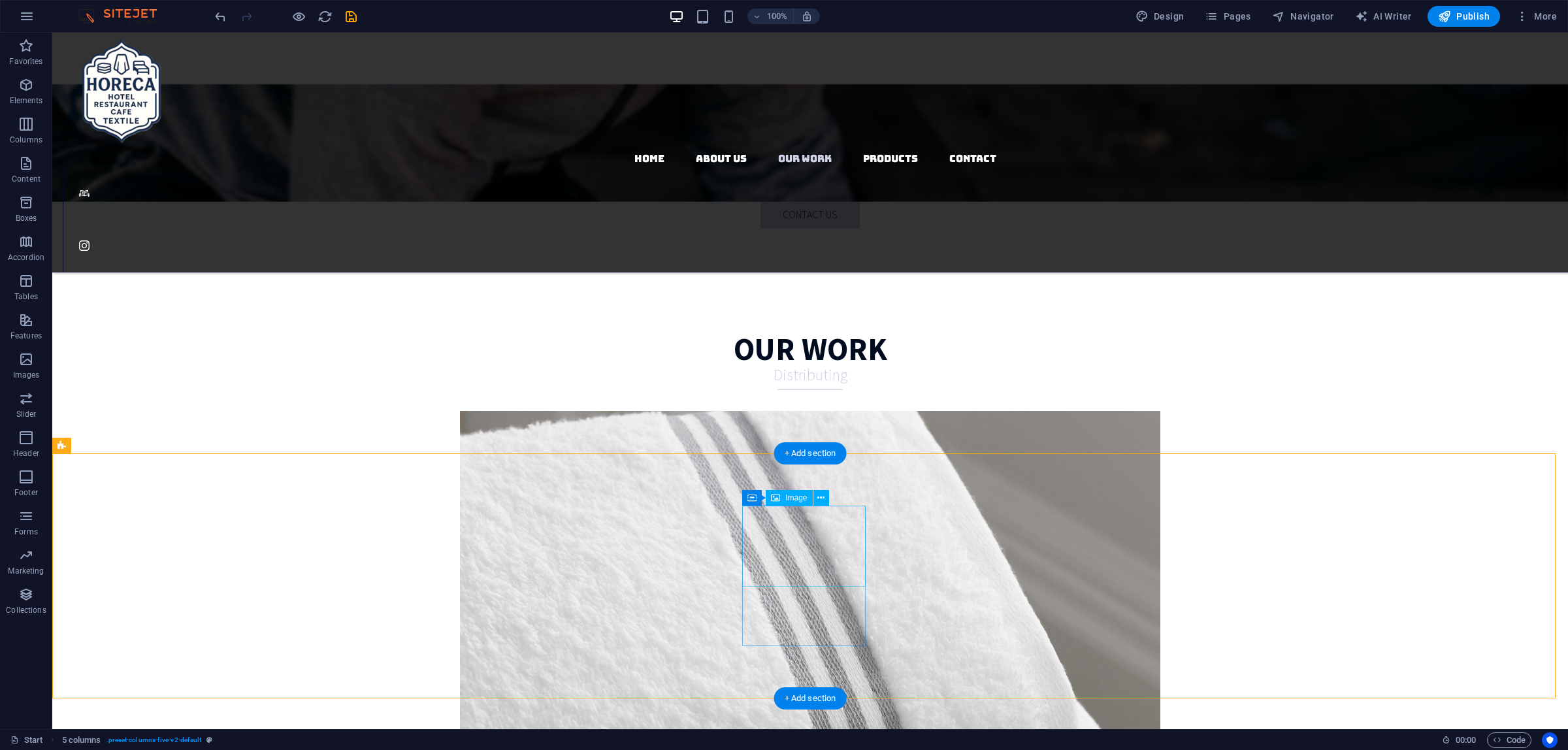
select select "px"
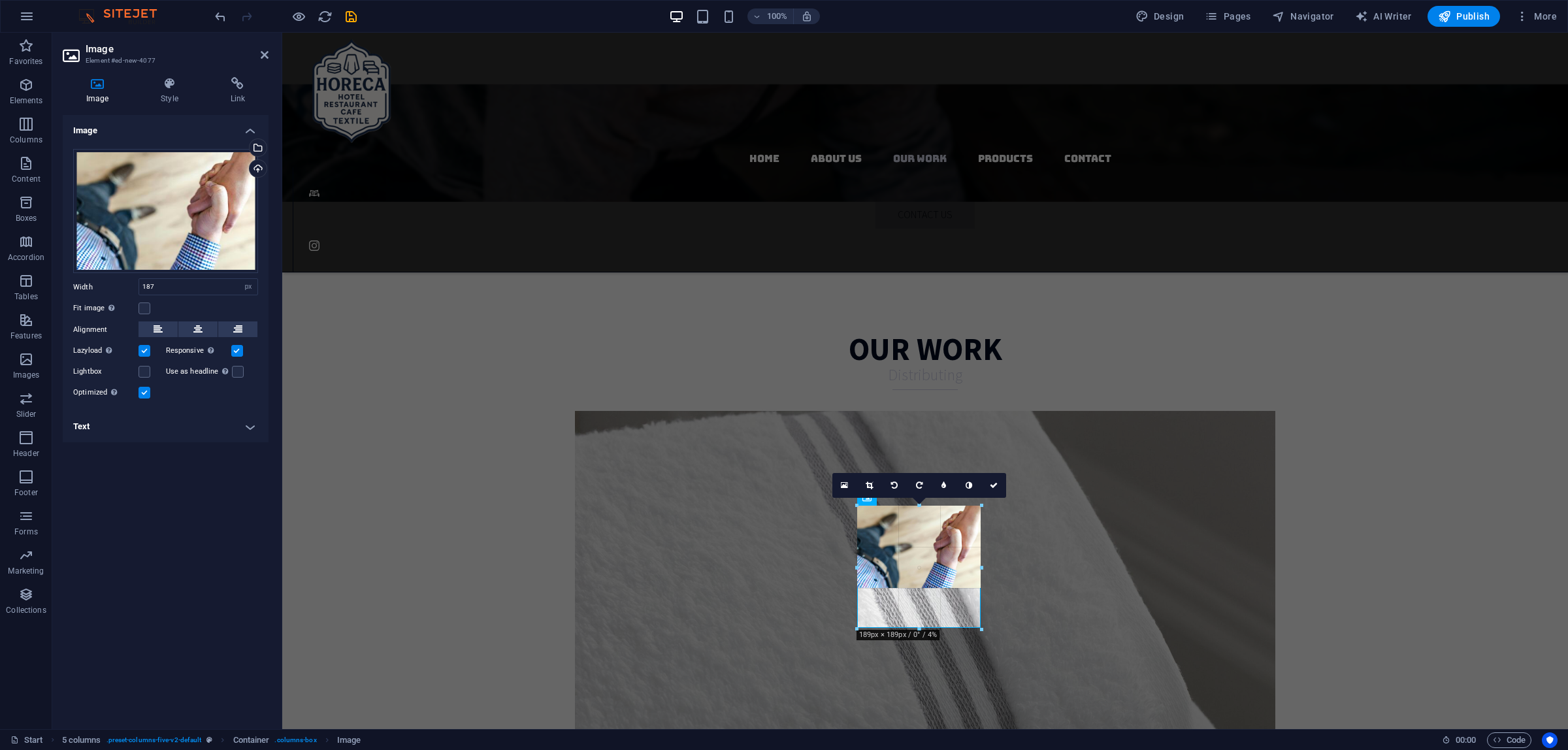
drag, startPoint x: 918, startPoint y: 586, endPoint x: 928, endPoint y: 628, distance: 43.2
type input "189"
drag, startPoint x: 982, startPoint y: 565, endPoint x: 1030, endPoint y: 633, distance: 83.2
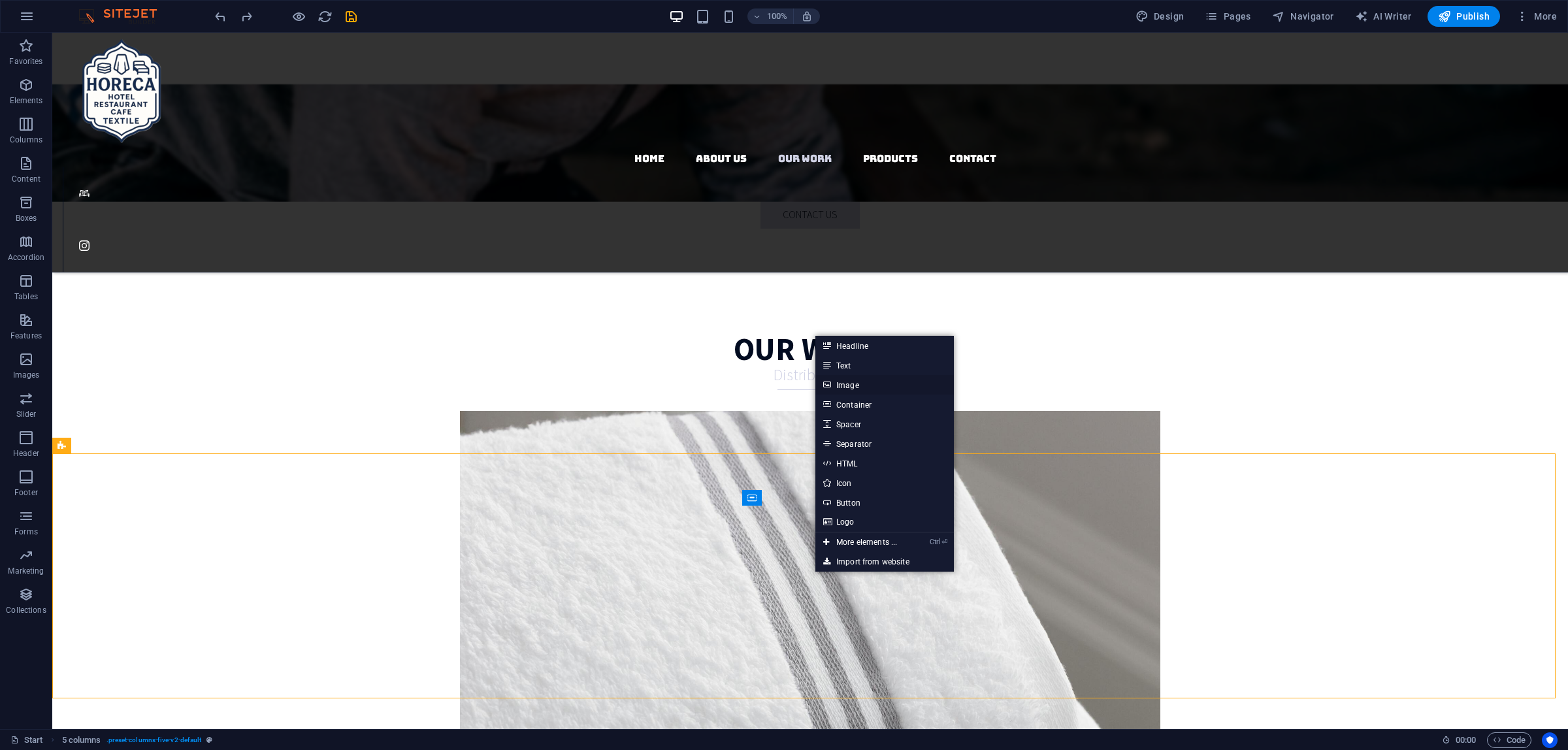
click at [886, 377] on link "Image" at bounding box center [884, 384] width 138 height 20
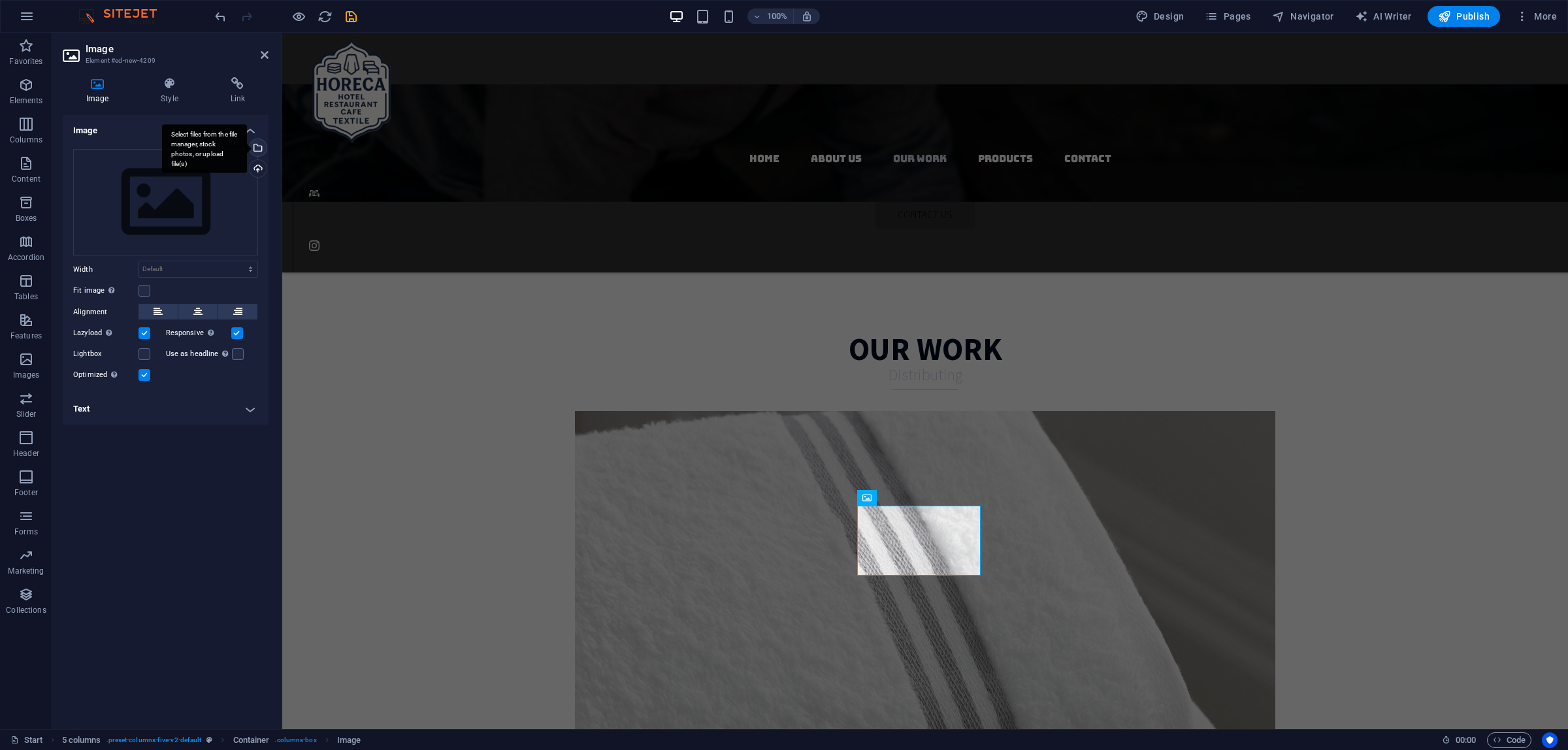
click at [259, 139] on div "Select files from the file manager, stock photos, or upload file(s)" at bounding box center [257, 149] width 20 height 20
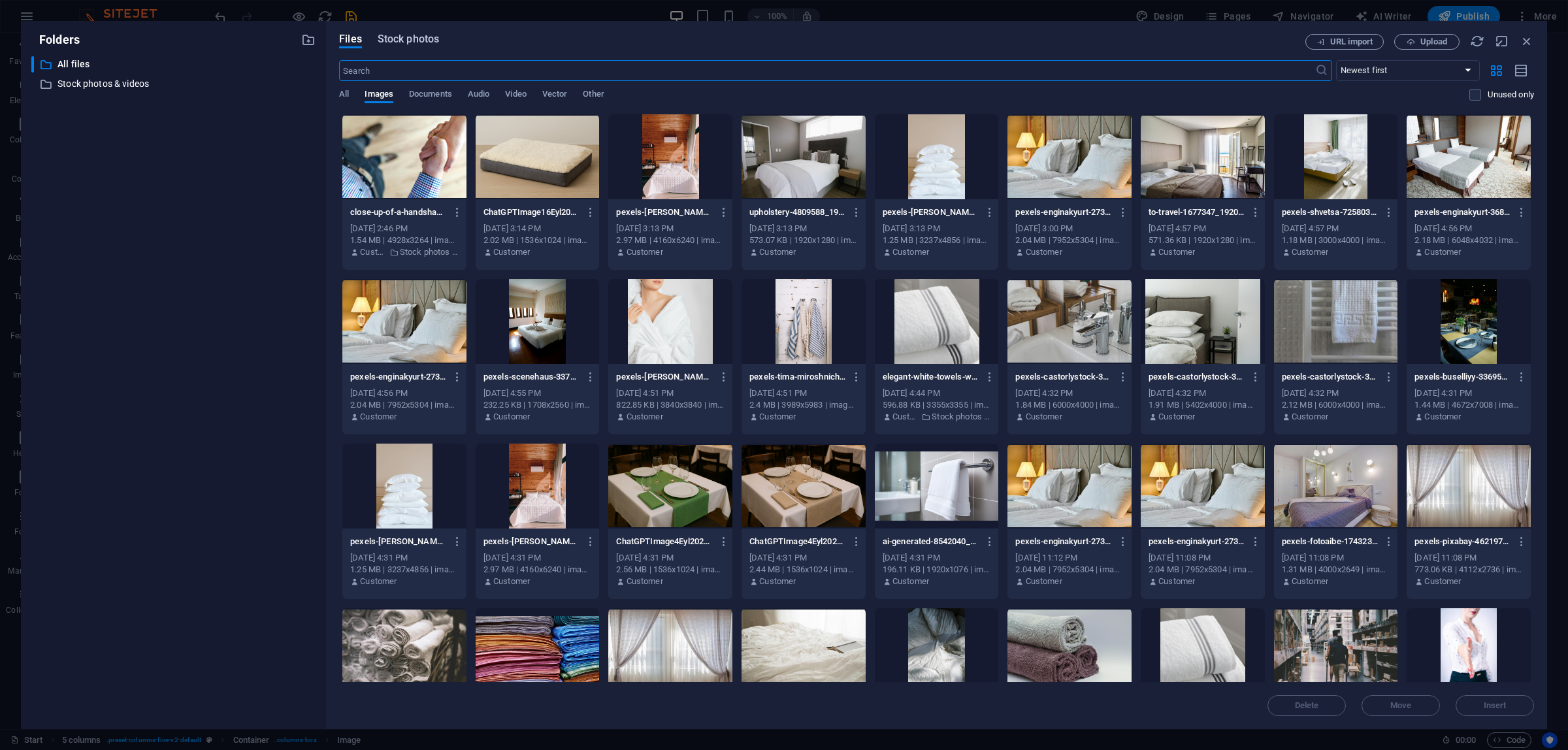
click at [410, 37] on span "Stock photos" at bounding box center [408, 38] width 61 height 16
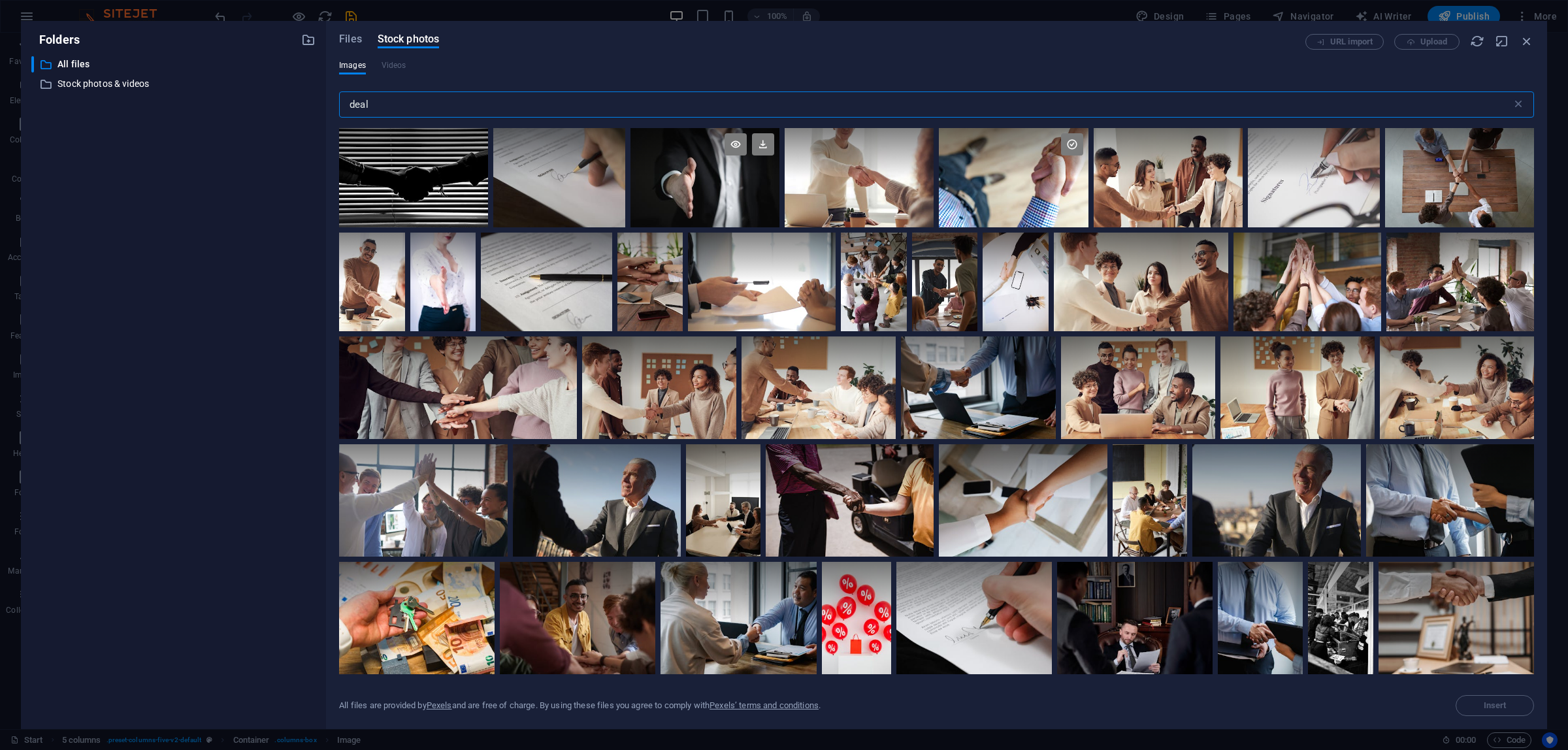
click at [677, 178] on div at bounding box center [705, 177] width 149 height 99
click at [719, 166] on div at bounding box center [705, 152] width 149 height 50
click at [742, 145] on icon at bounding box center [736, 144] width 22 height 22
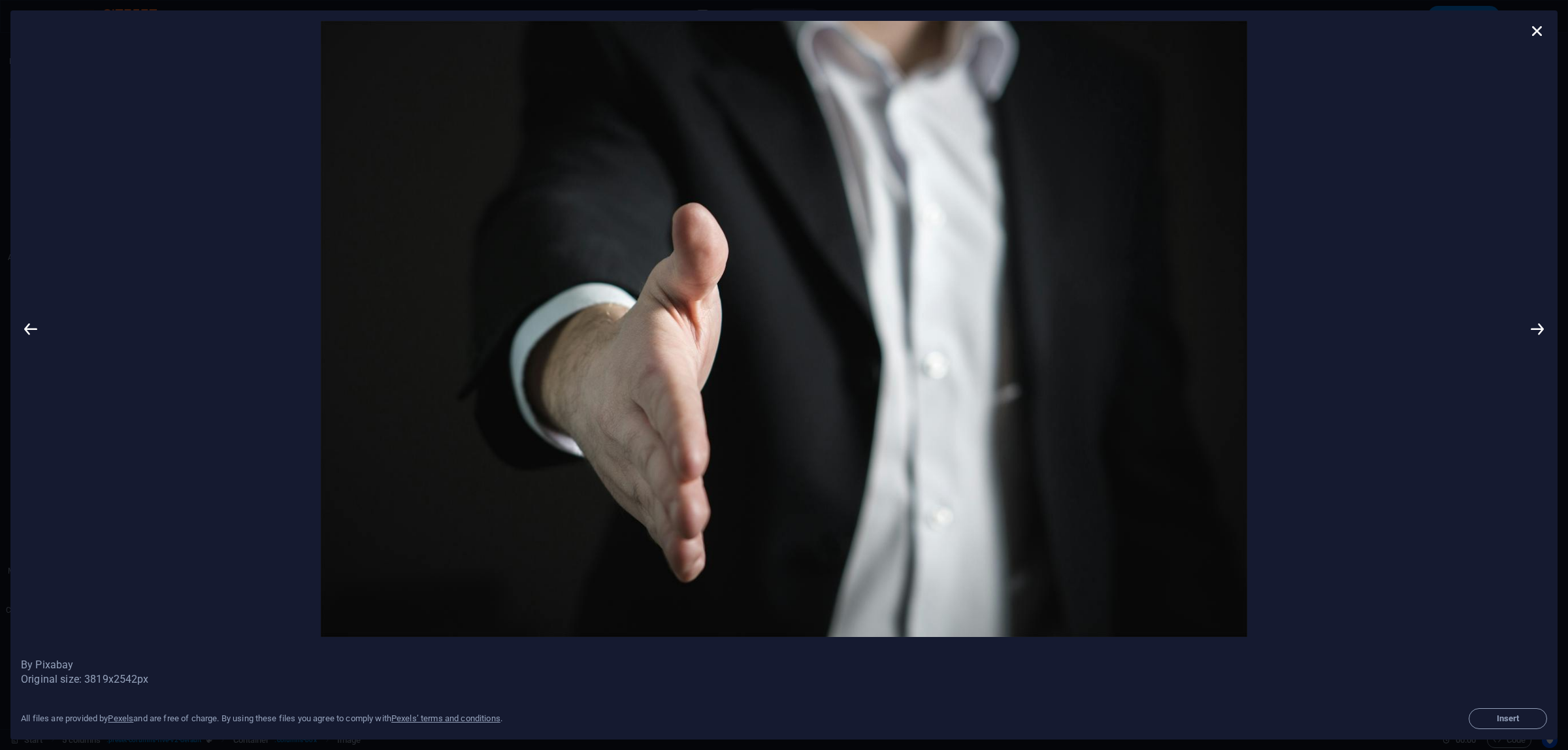
click at [1369, 174] on img at bounding box center [784, 328] width 1487 height 616
click at [1546, 157] on icon at bounding box center [1537, 328] width 20 height 616
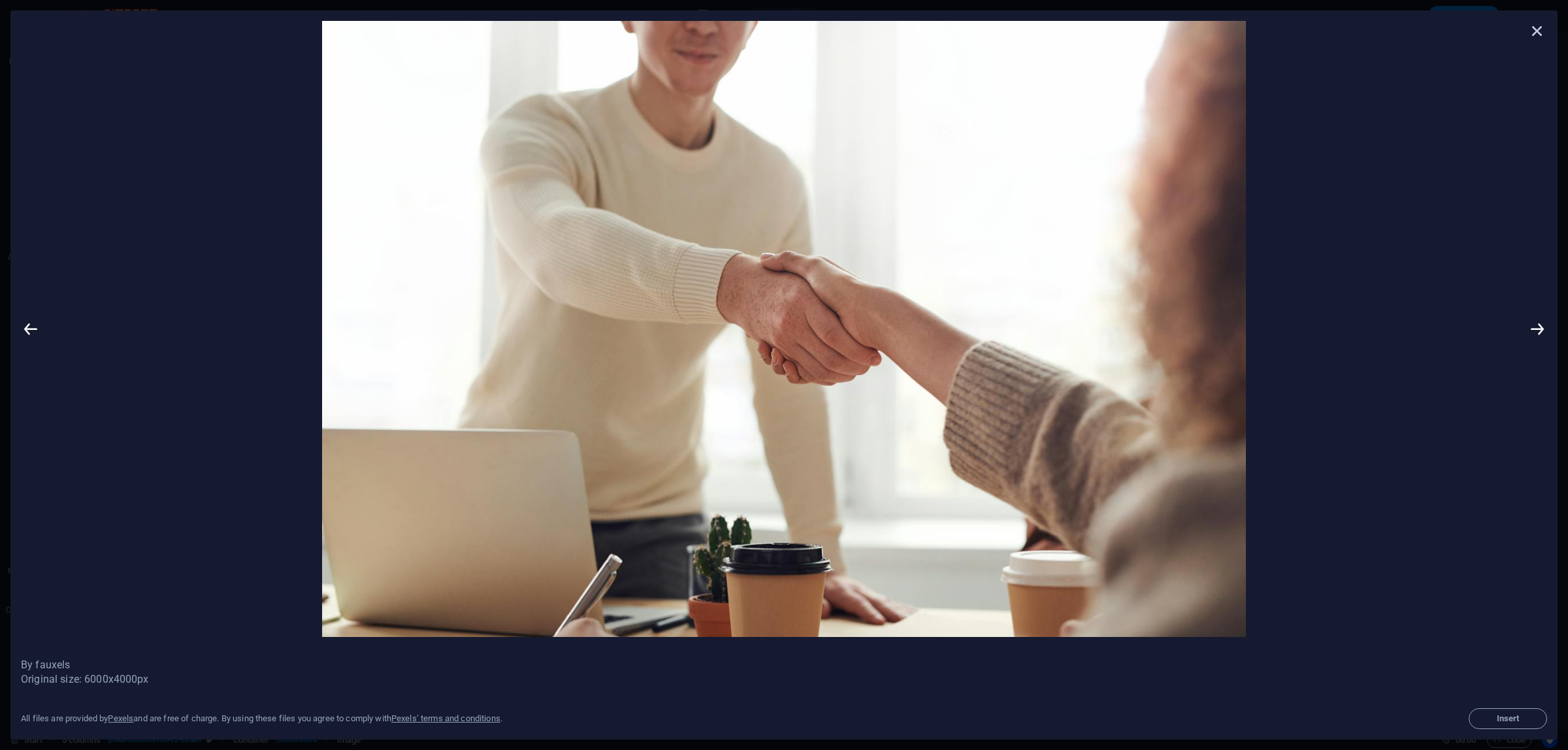
click at [1542, 40] on div at bounding box center [1537, 328] width 20 height 616
click at [1529, 39] on icon at bounding box center [1537, 30] width 20 height 20
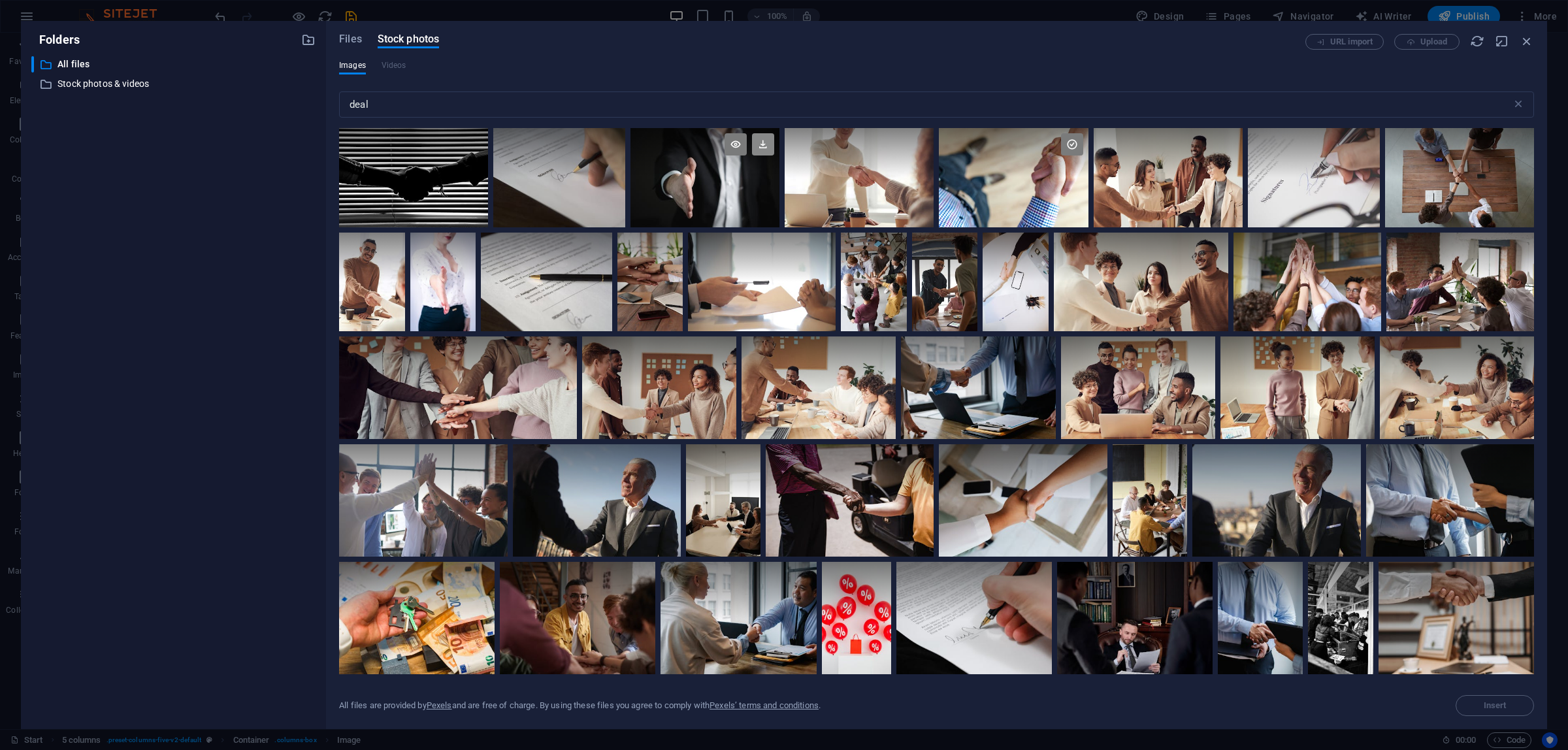
click at [761, 140] on icon at bounding box center [763, 144] width 22 height 22
click at [651, 174] on div at bounding box center [705, 152] width 149 height 50
click at [651, 174] on div at bounding box center [705, 152] width 149 height 50
drag, startPoint x: 1238, startPoint y: 7, endPoint x: 1521, endPoint y: 39, distance: 284.8
click at [1521, 39] on icon "button" at bounding box center [1527, 41] width 14 height 14
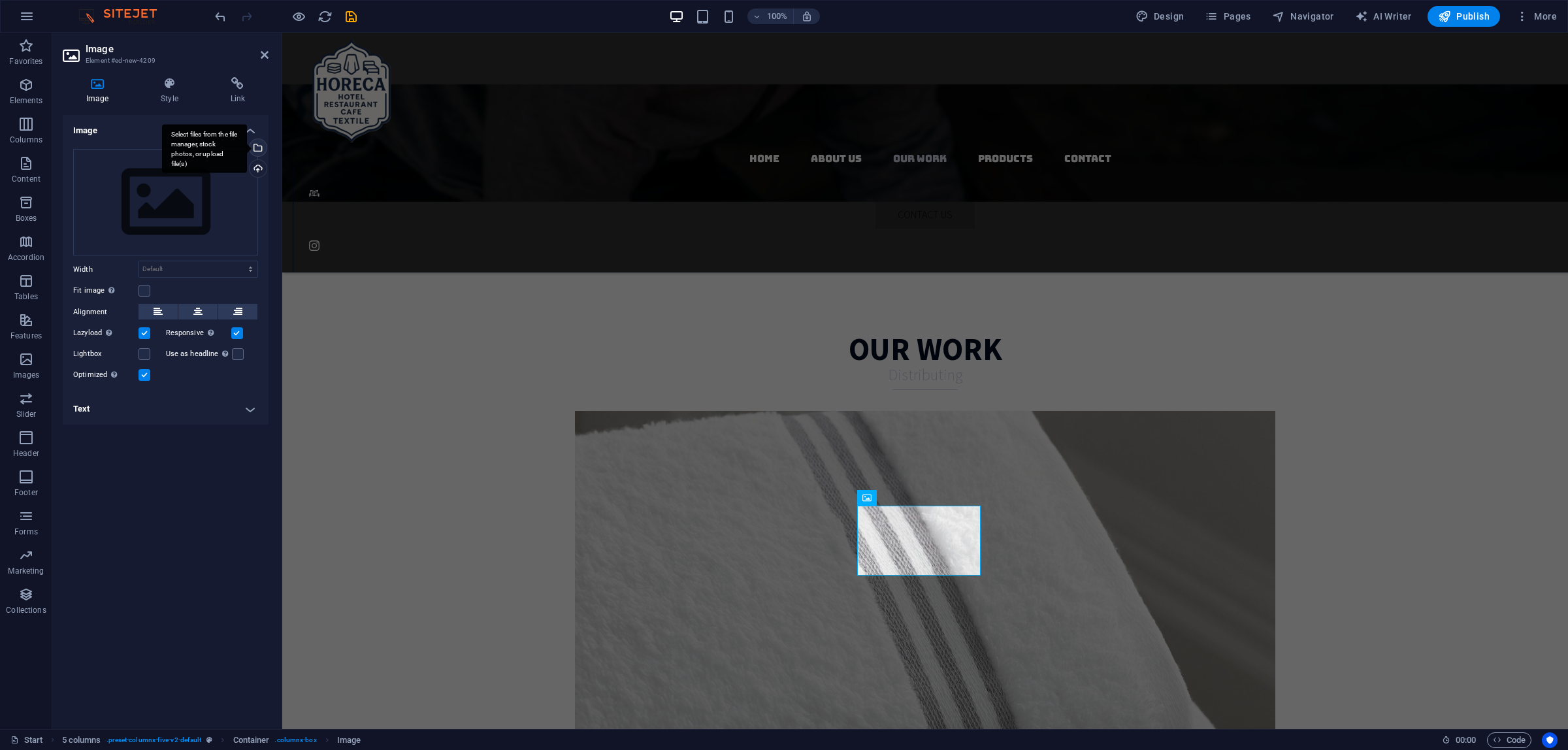
click at [256, 151] on div "Select files from the file manager, stock photos, or upload file(s)" at bounding box center [257, 149] width 20 height 20
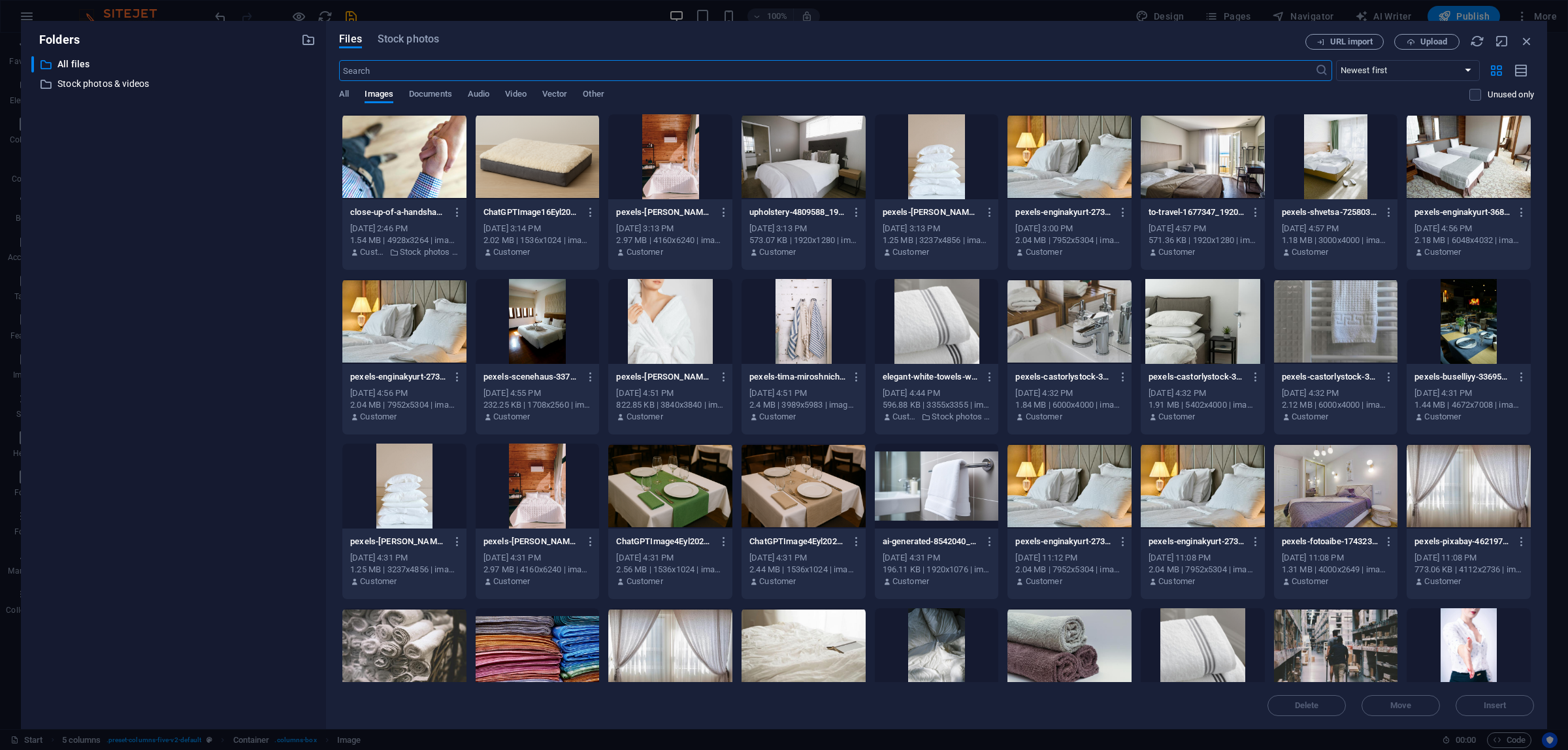
click at [1530, 31] on div "Files Stock photos URL import Upload ​ Newest first Oldest first Name (A-Z) Nam…" at bounding box center [937, 375] width 1221 height 708
click at [1520, 50] on div "Files Stock photos URL import Upload ​ Newest first Oldest first Name (A-Z) Nam…" at bounding box center [937, 375] width 1195 height 682
click at [1533, 42] on icon "button" at bounding box center [1527, 41] width 14 height 14
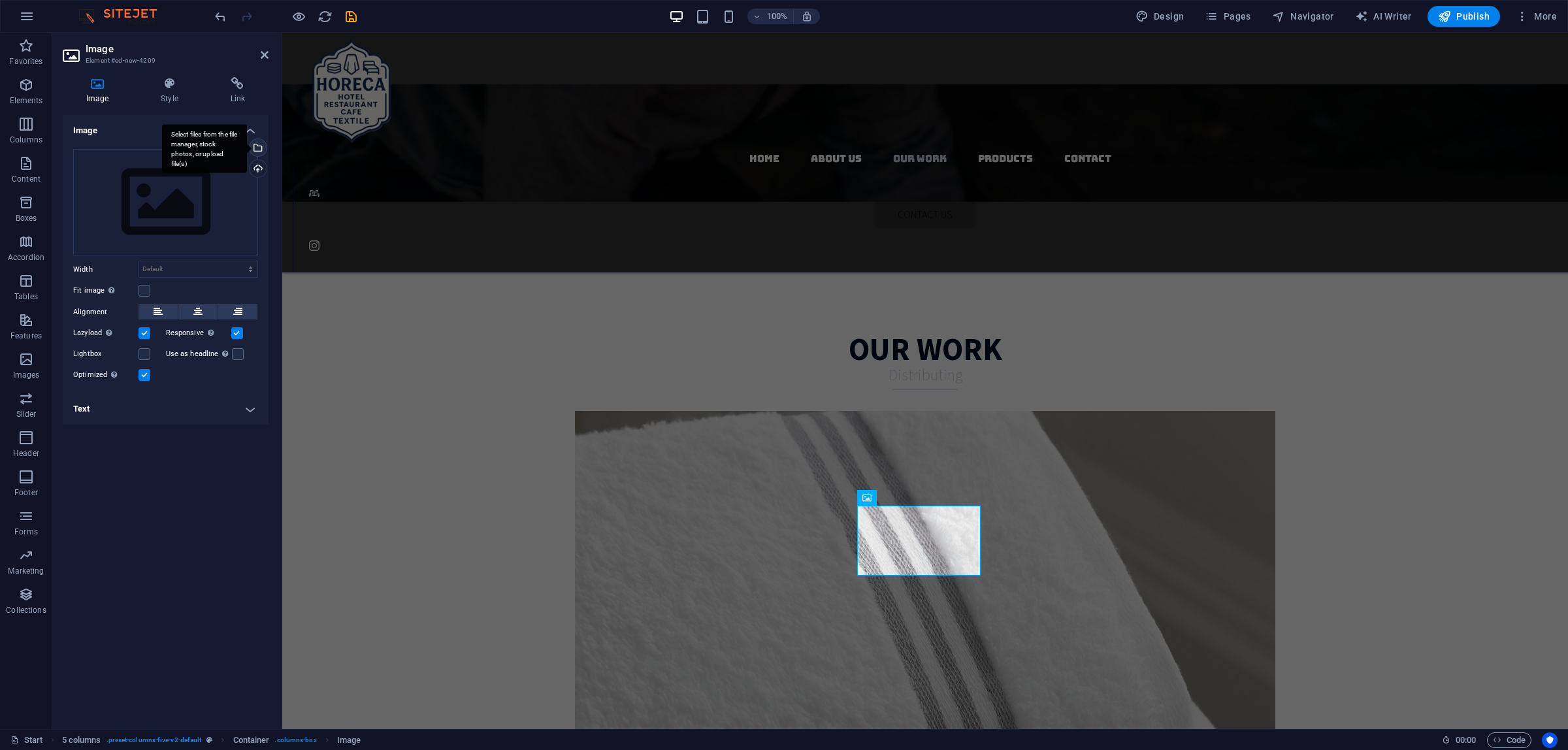
click at [245, 146] on div "Select files from the file manager, stock photos, or upload file(s)" at bounding box center [204, 149] width 85 height 49
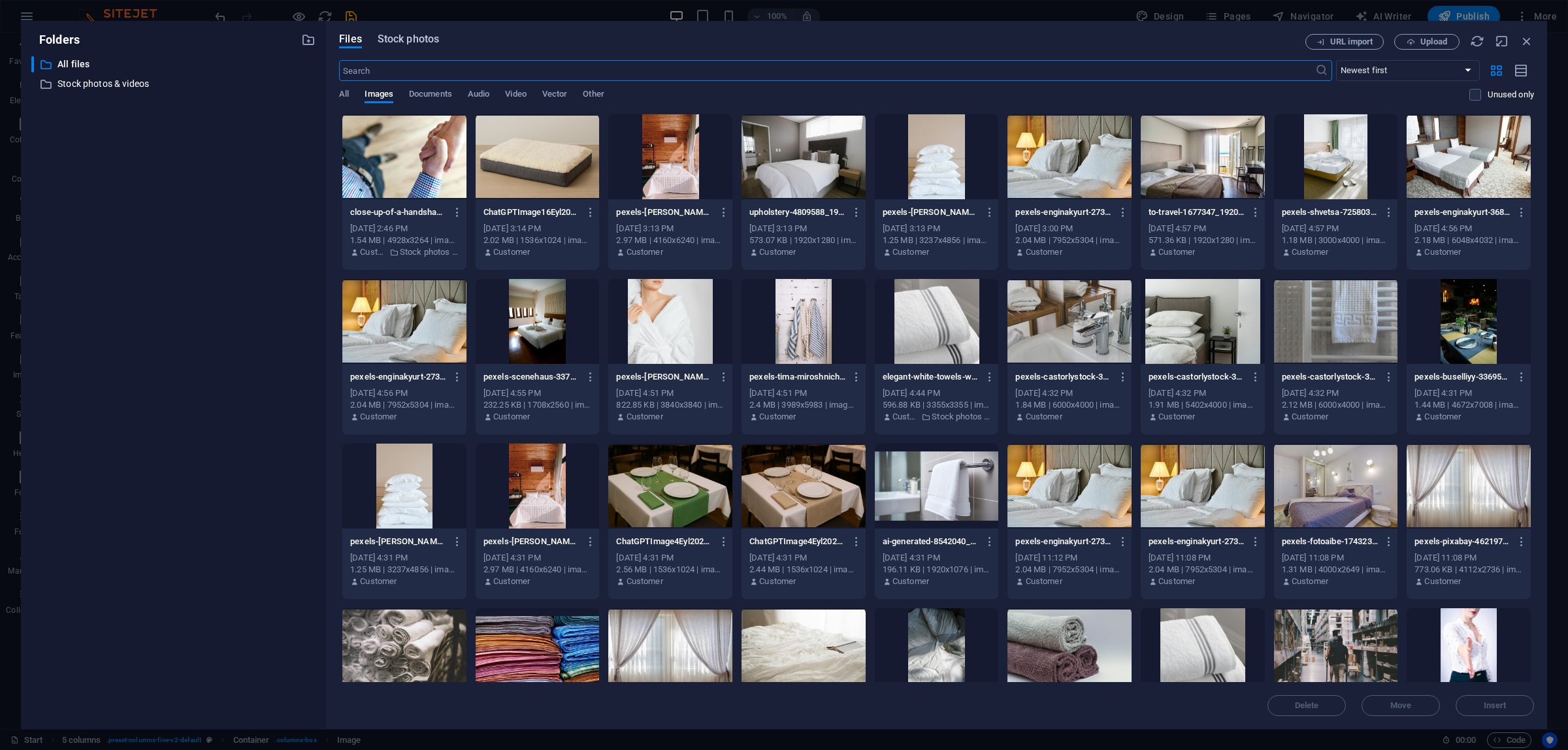
click at [413, 47] on span "Stock photos" at bounding box center [408, 38] width 61 height 16
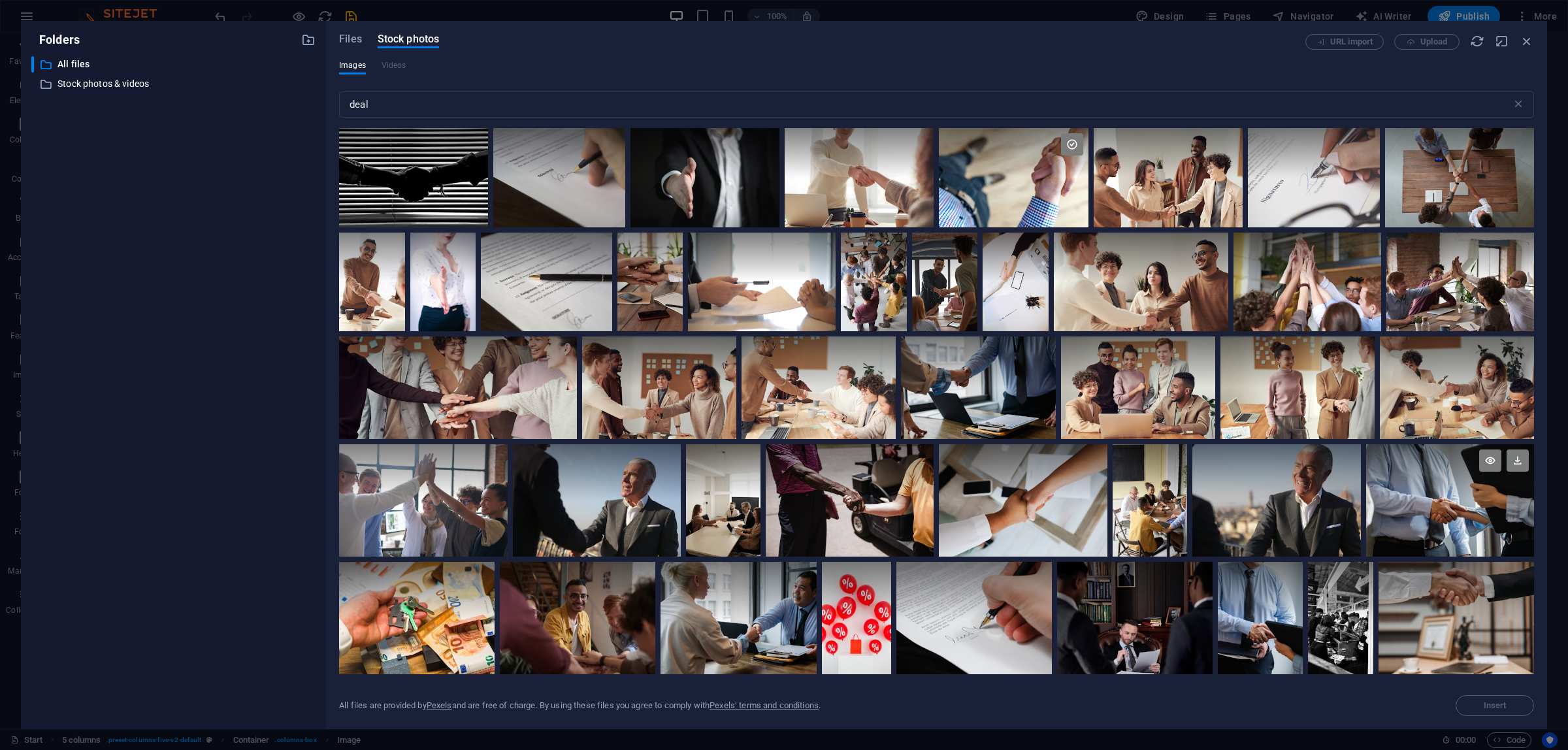
click at [1439, 485] on div at bounding box center [1450, 472] width 168 height 56
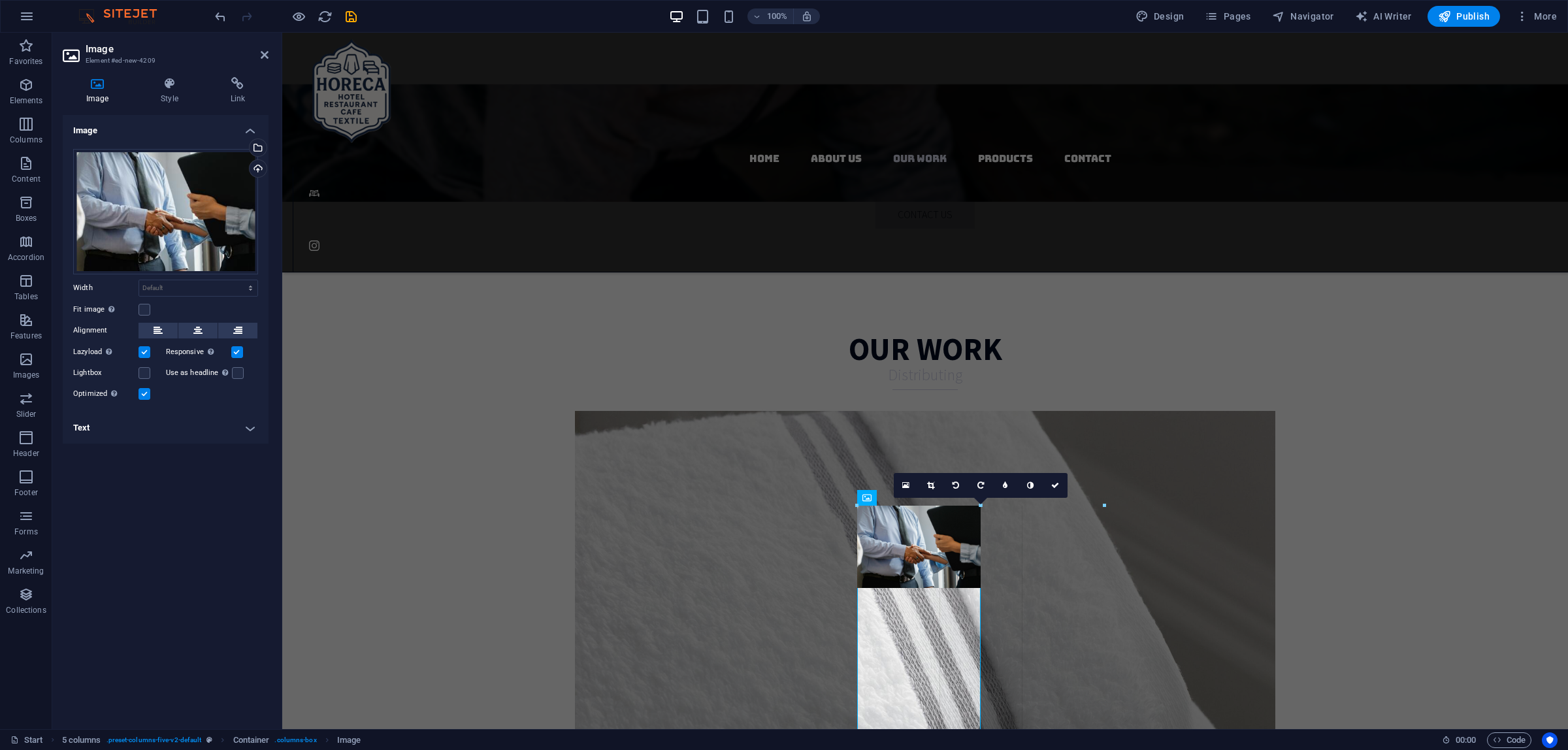
drag, startPoint x: 977, startPoint y: 576, endPoint x: 1116, endPoint y: 658, distance: 161.4
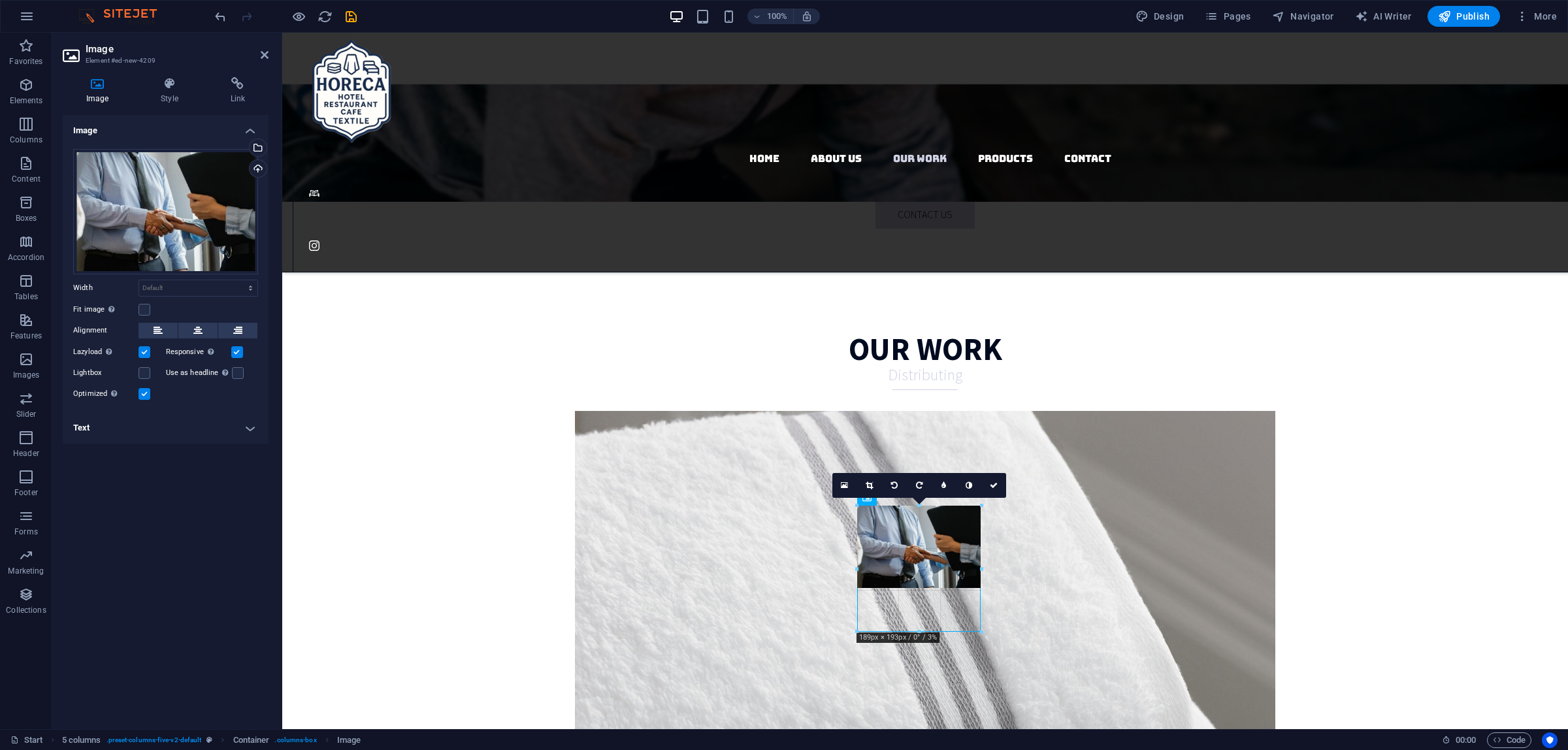
drag, startPoint x: 920, startPoint y: 585, endPoint x: 919, endPoint y: 629, distance: 44.0
click at [919, 630] on div at bounding box center [920, 632] width 124 height 4
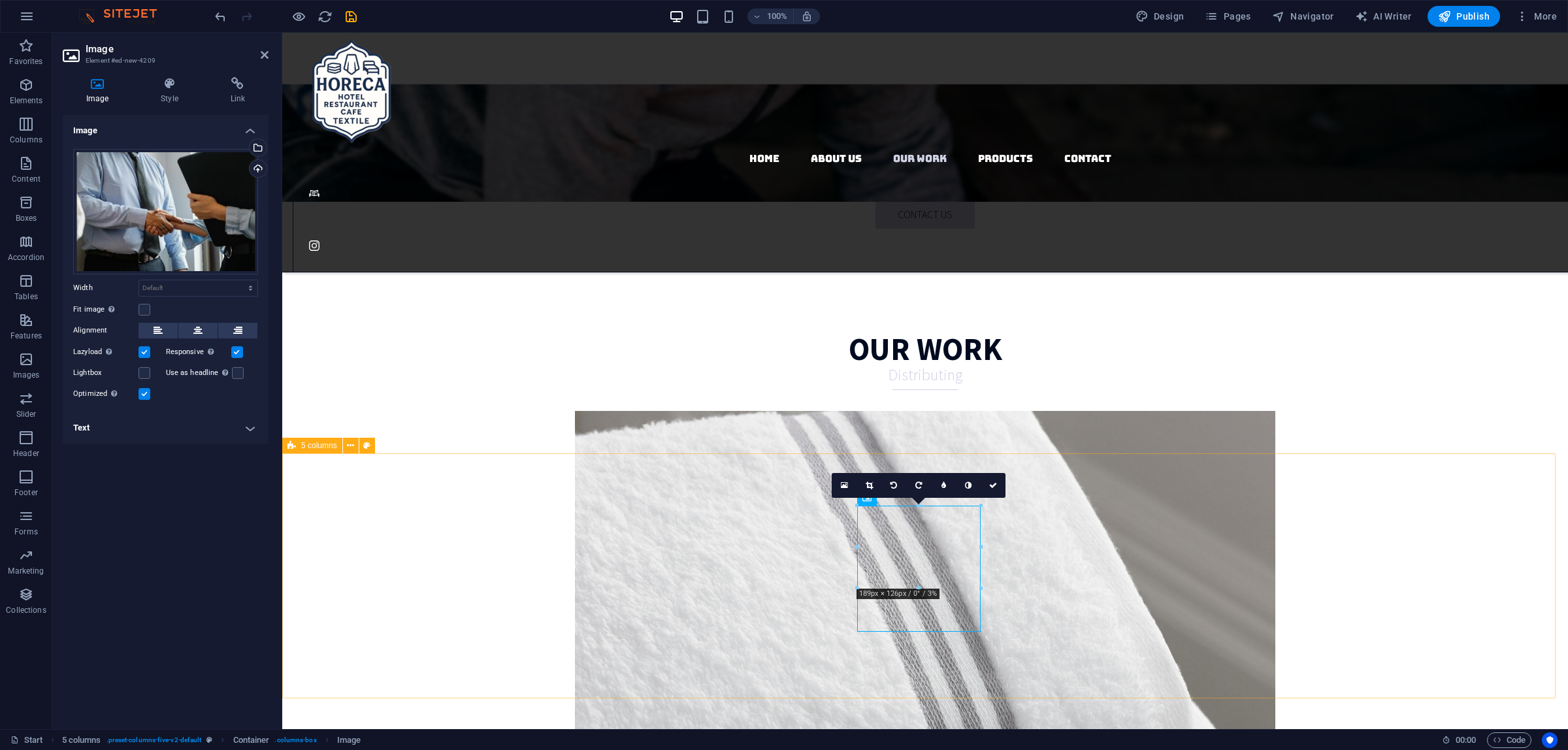
select select "rem"
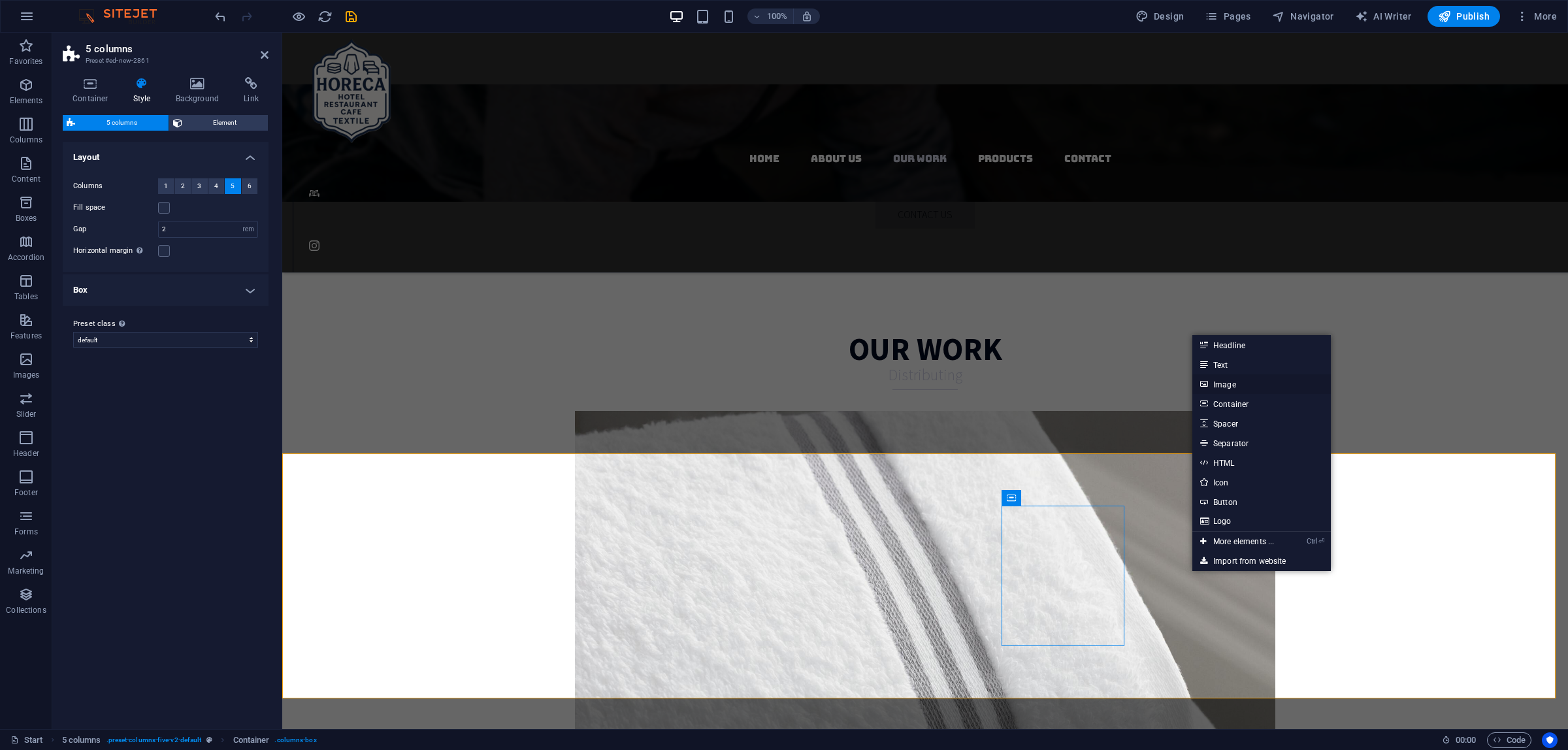
drag, startPoint x: 1255, startPoint y: 379, endPoint x: 953, endPoint y: 350, distance: 303.4
click at [1255, 379] on link "Image" at bounding box center [1261, 383] width 138 height 20
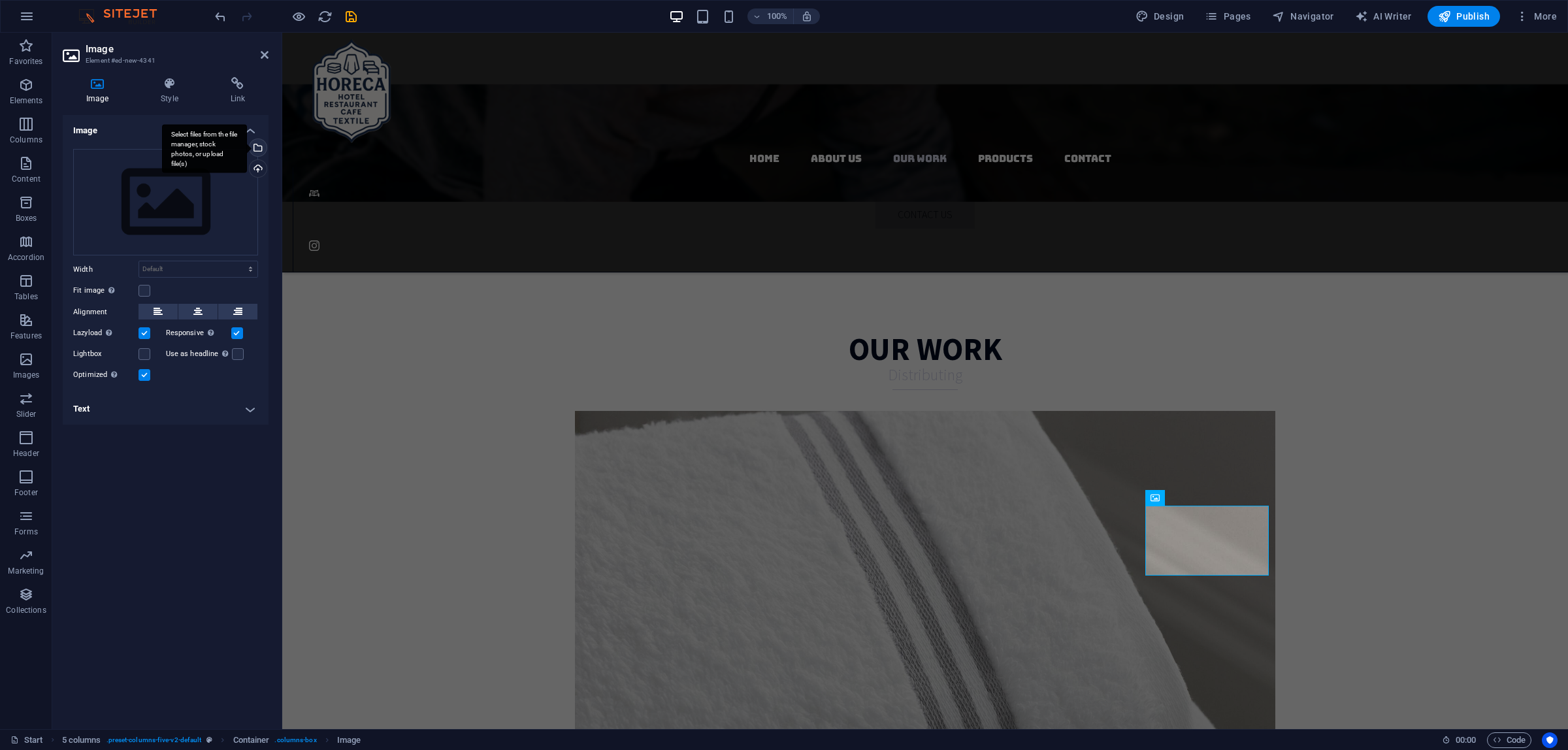
click at [258, 157] on div "Select files from the file manager, stock photos, or upload file(s)" at bounding box center [257, 149] width 20 height 20
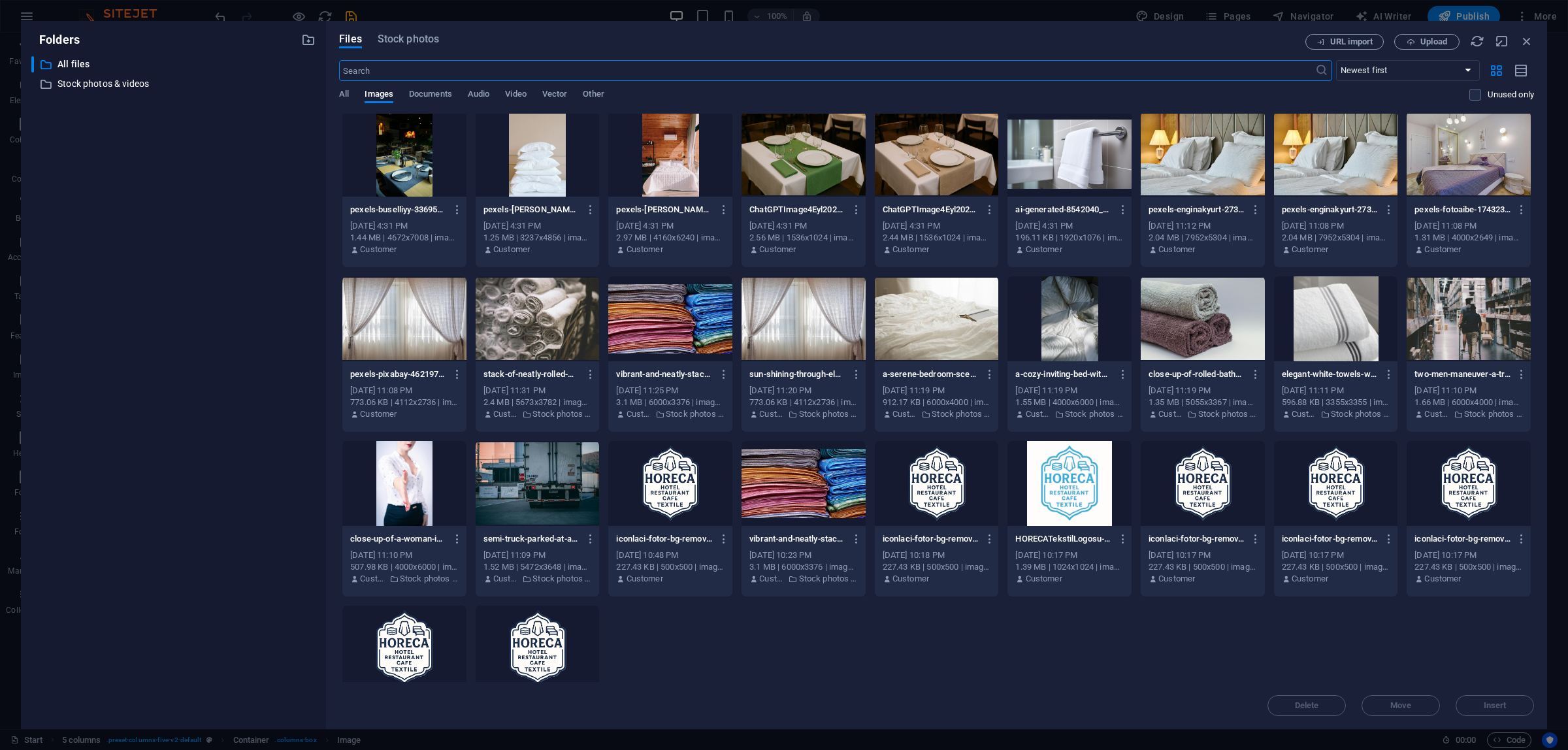
scroll to position [329, 0]
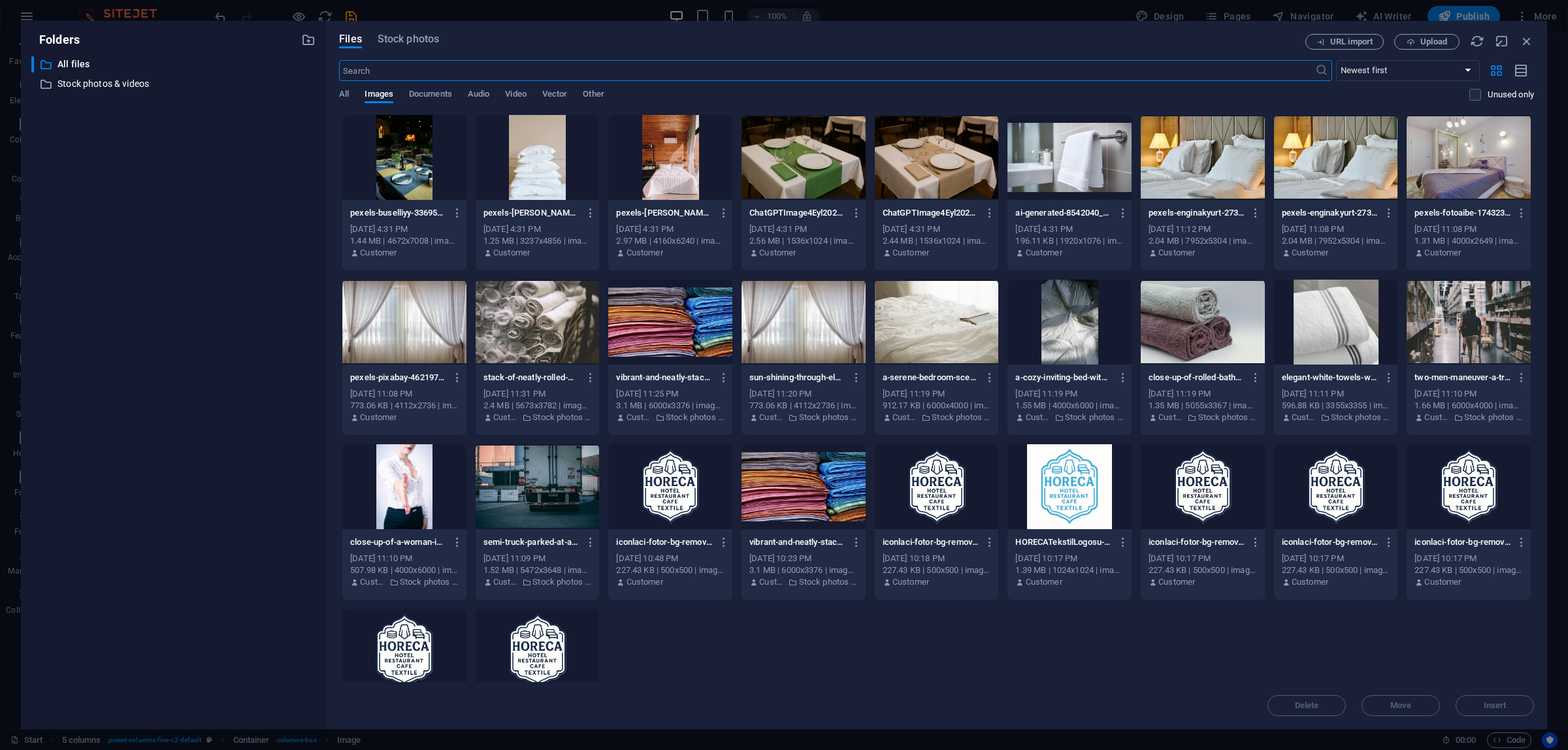
click at [533, 483] on div at bounding box center [537, 486] width 124 height 85
click at [533, 483] on div "1" at bounding box center [537, 486] width 124 height 85
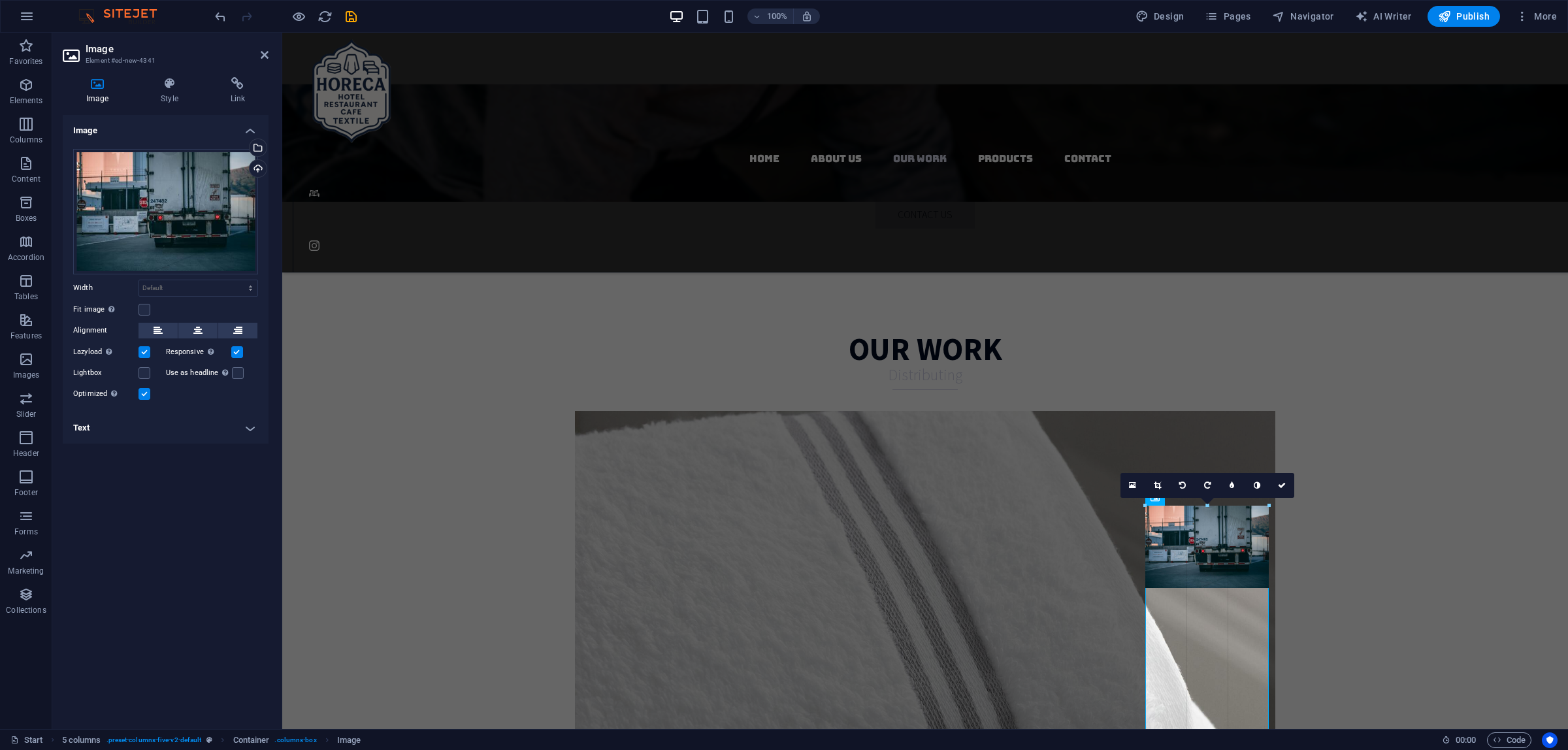
drag, startPoint x: 1271, startPoint y: 588, endPoint x: 1331, endPoint y: 656, distance: 90.7
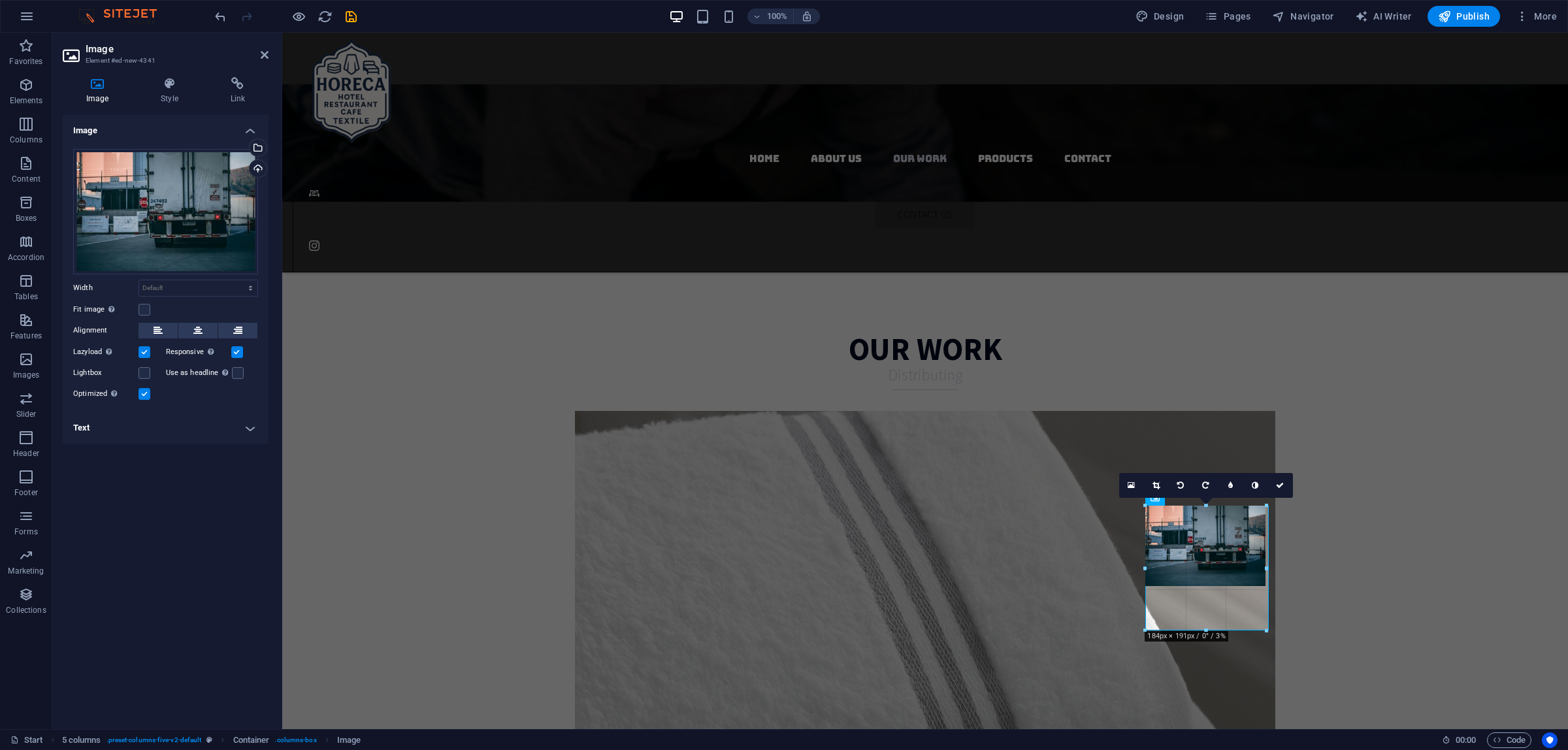
drag, startPoint x: 1206, startPoint y: 587, endPoint x: 1212, endPoint y: 629, distance: 42.4
type input "184"
select select "px"
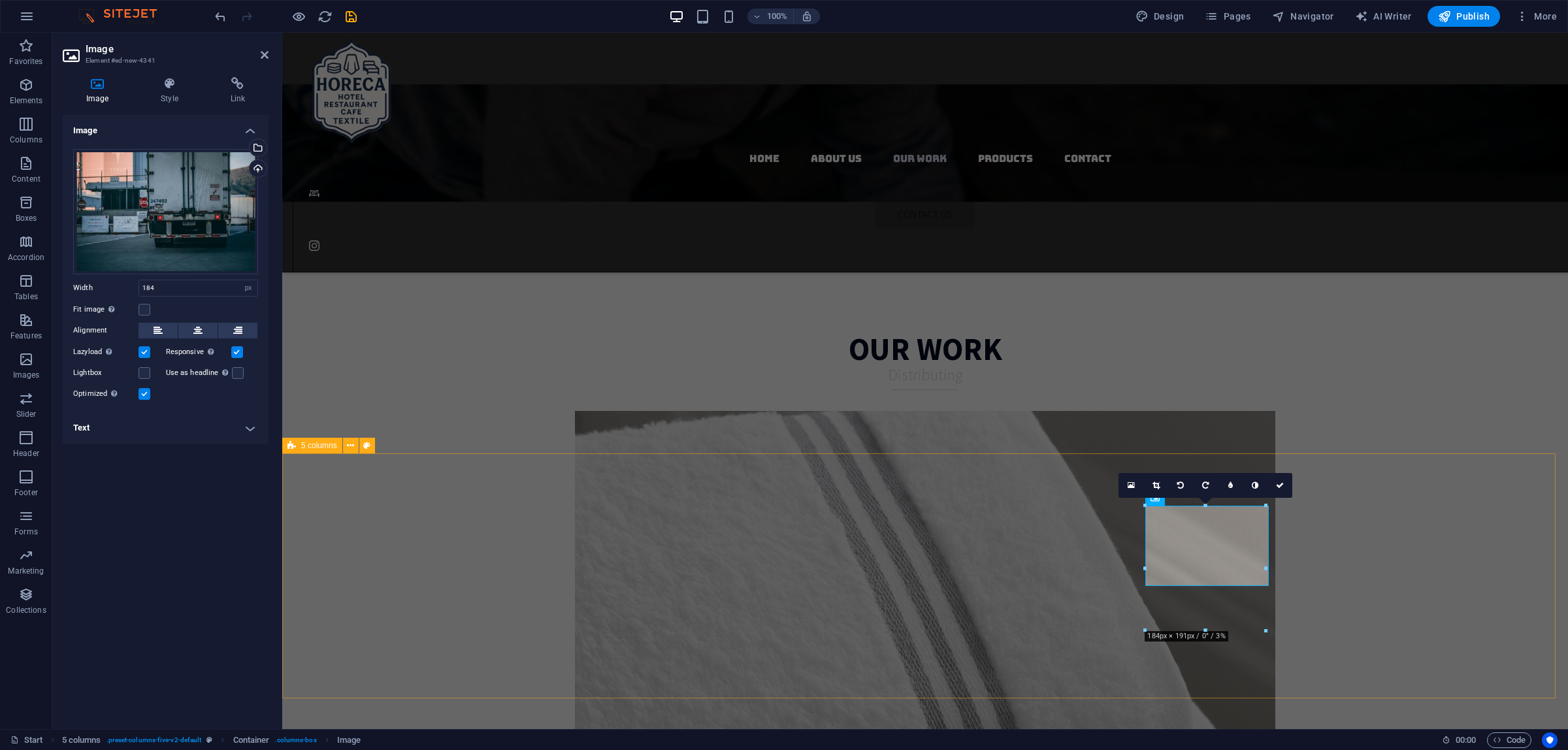
select select "rem"
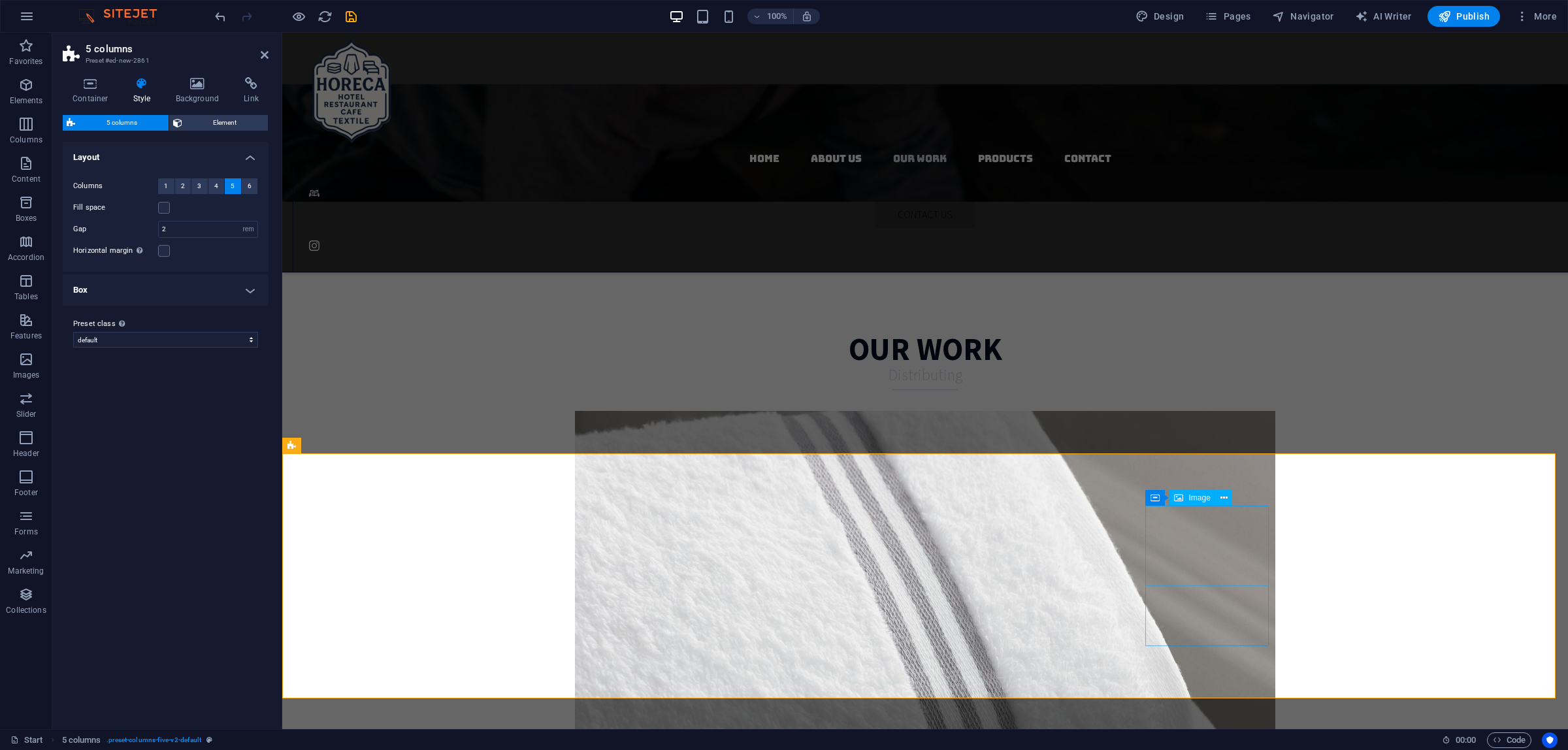
select select "px"
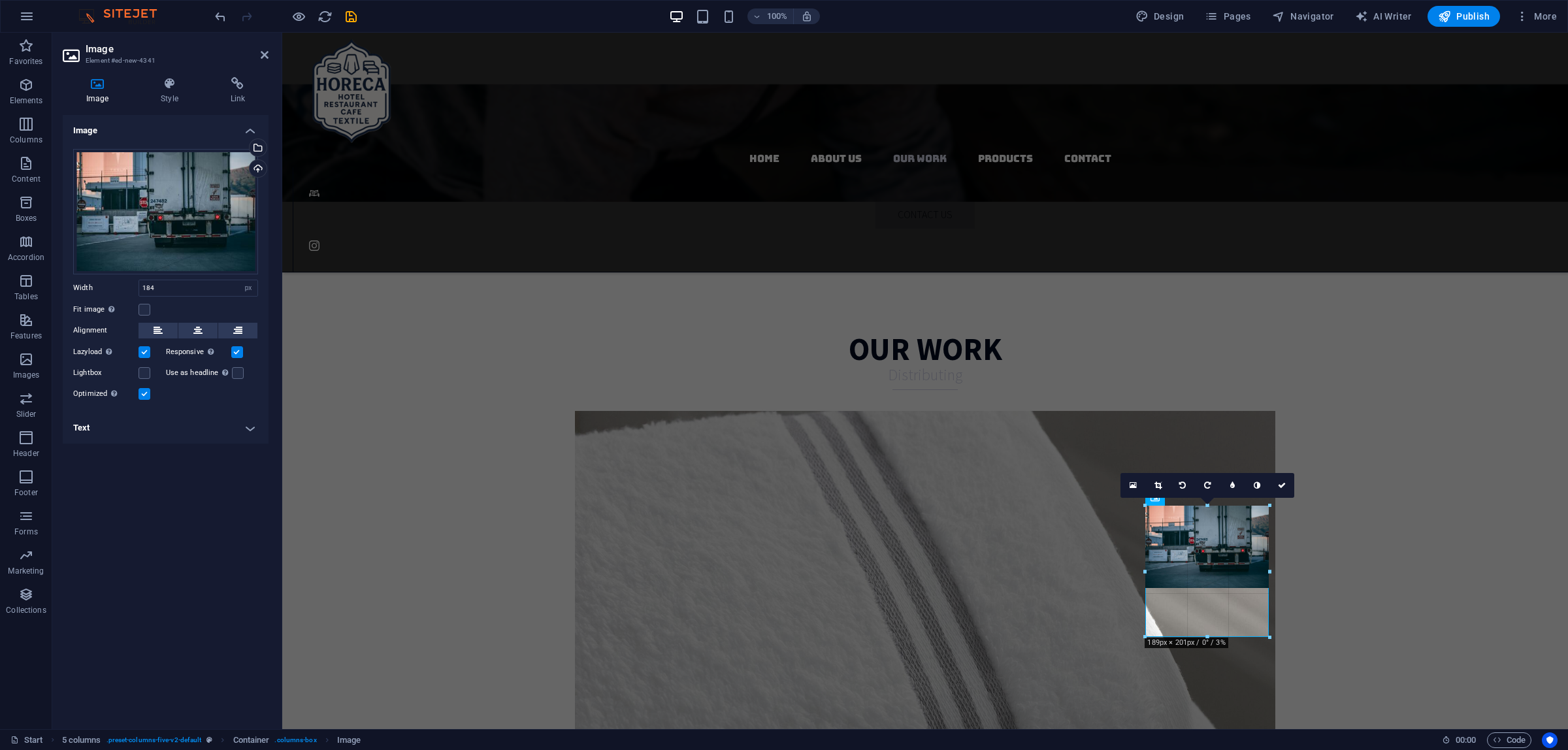
drag, startPoint x: 1207, startPoint y: 587, endPoint x: 1207, endPoint y: 638, distance: 51.0
type input "189"
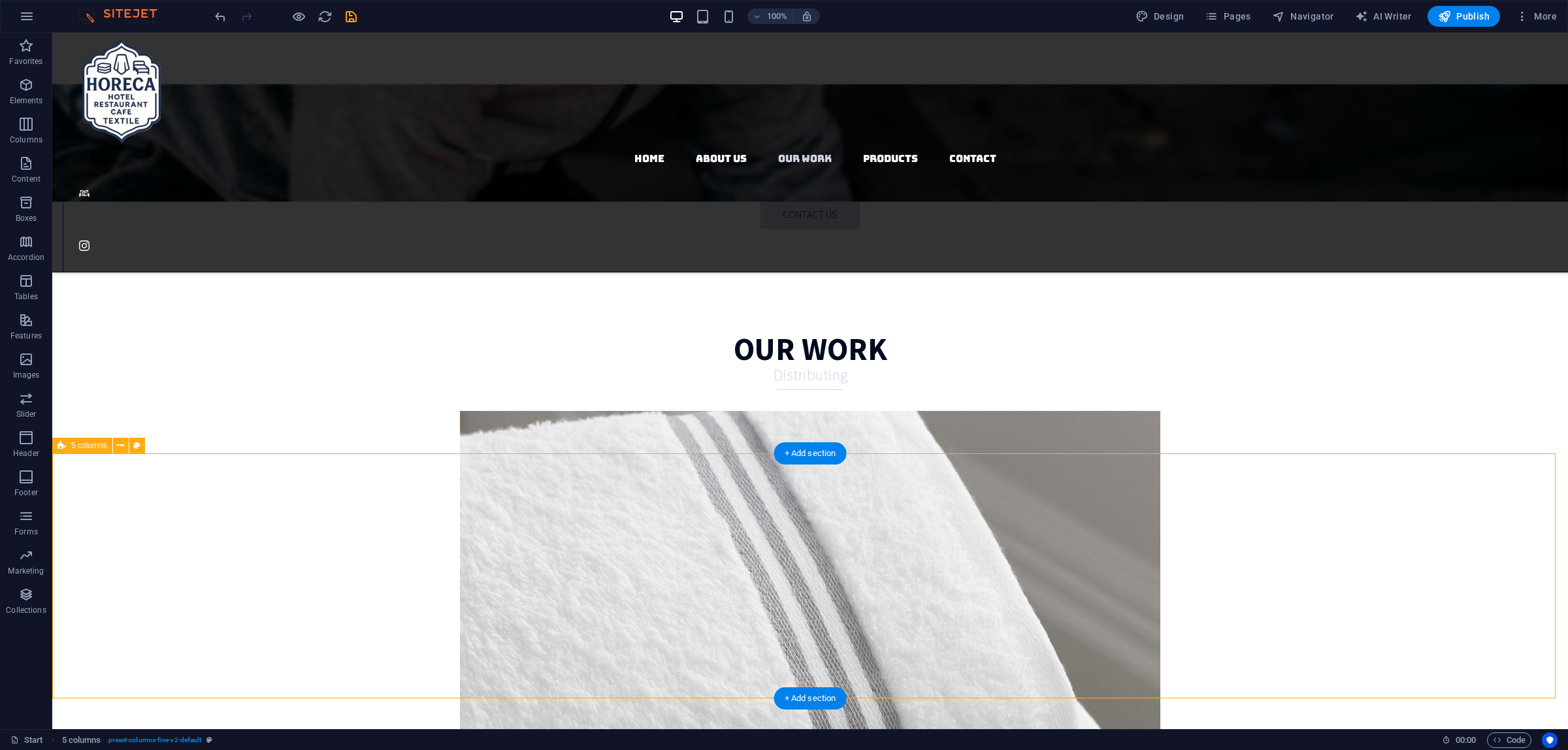
select select "px"
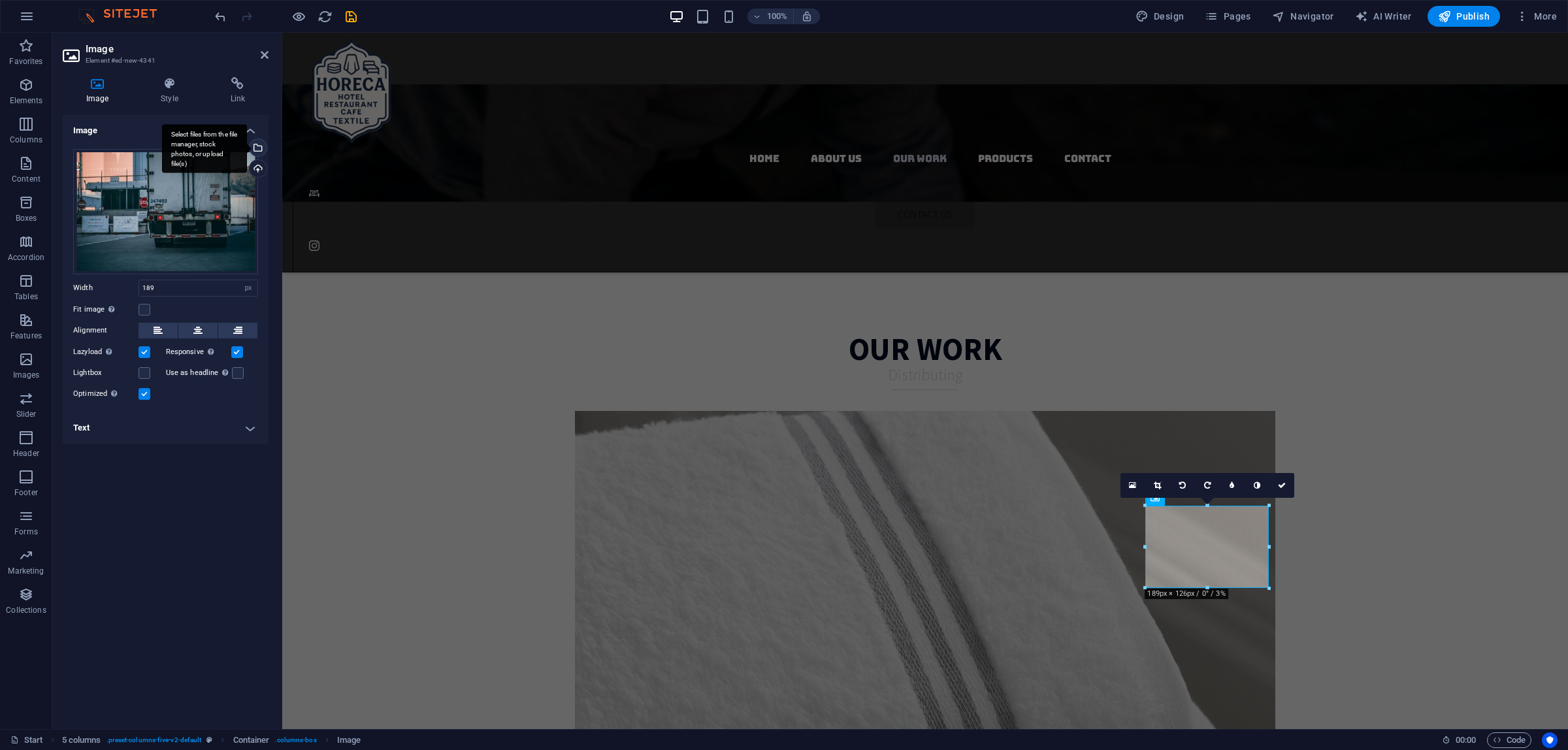
click at [256, 145] on div "Select files from the file manager, stock photos, or upload file(s)" at bounding box center [257, 149] width 20 height 20
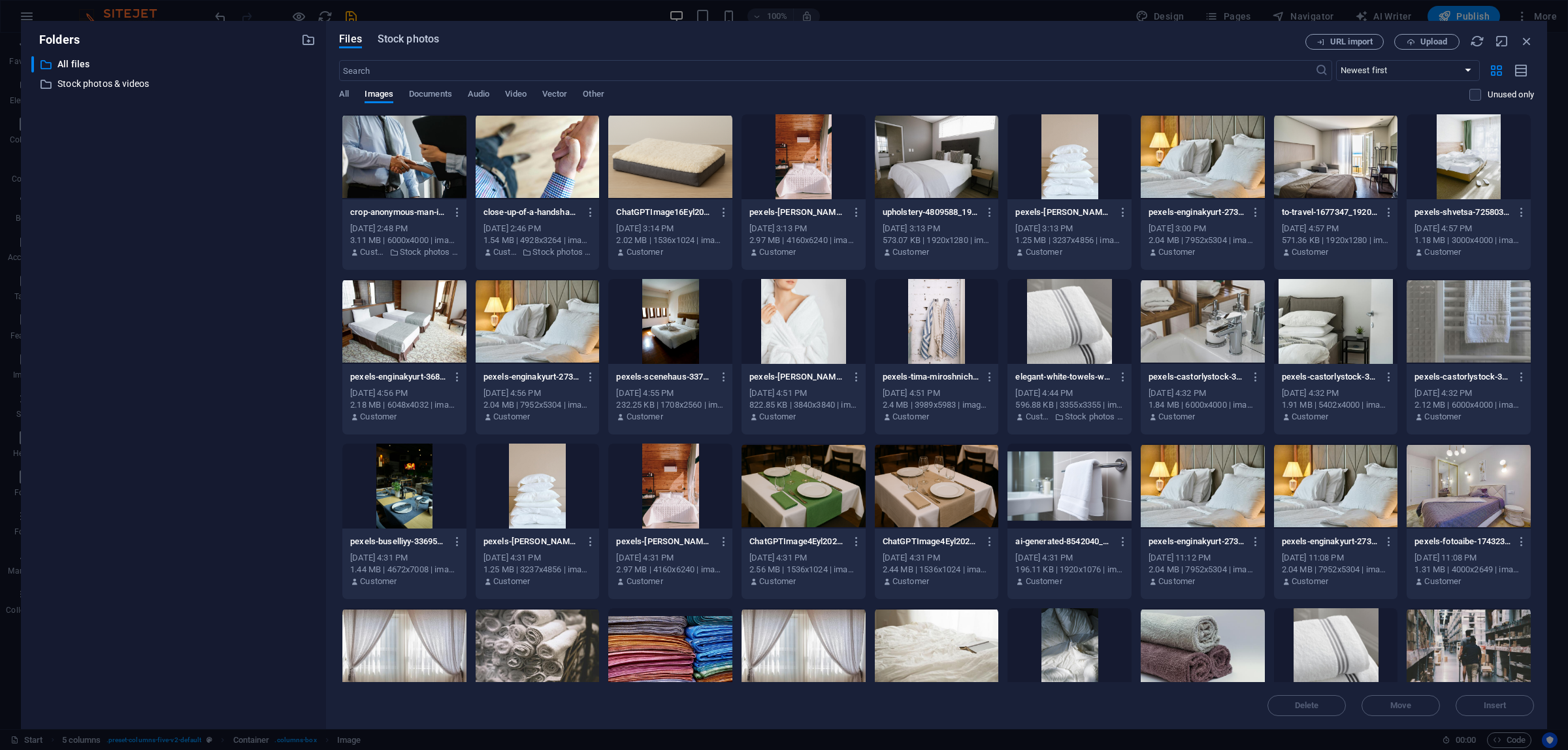
click at [427, 46] on span "Stock photos" at bounding box center [408, 38] width 61 height 16
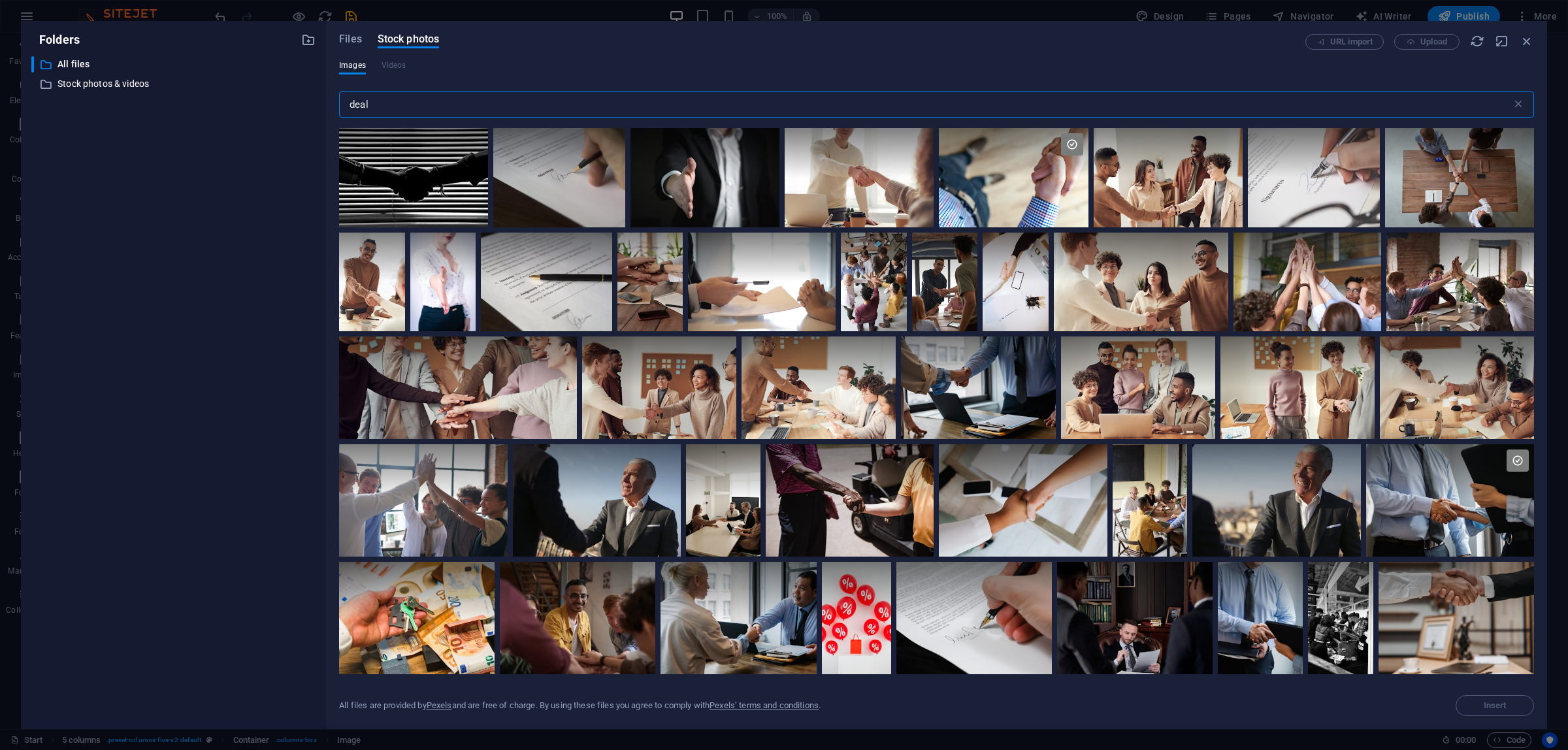
click at [439, 69] on div "Images Videos" at bounding box center [937, 72] width 1195 height 25
drag, startPoint x: 435, startPoint y: 101, endPoint x: 162, endPoint y: 108, distance: 273.1
click at [166, 108] on div "Folders ​ All files All files ​ Stock photos & videos Stock photos & videos Fil…" at bounding box center [784, 375] width 1527 height 708
type input "shipment"
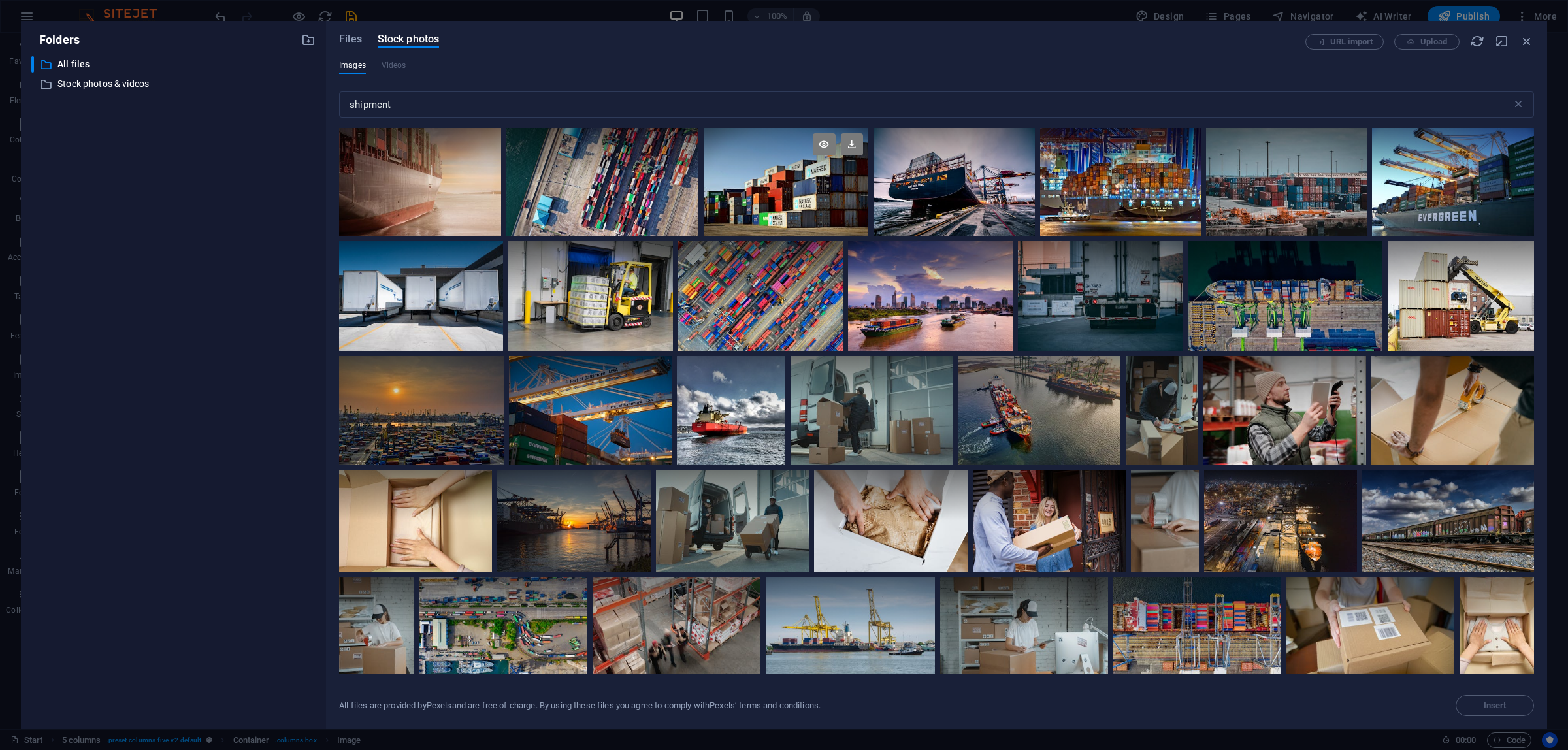
click at [794, 188] on div at bounding box center [786, 182] width 165 height 108
click at [794, 188] on div at bounding box center [786, 209] width 165 height 54
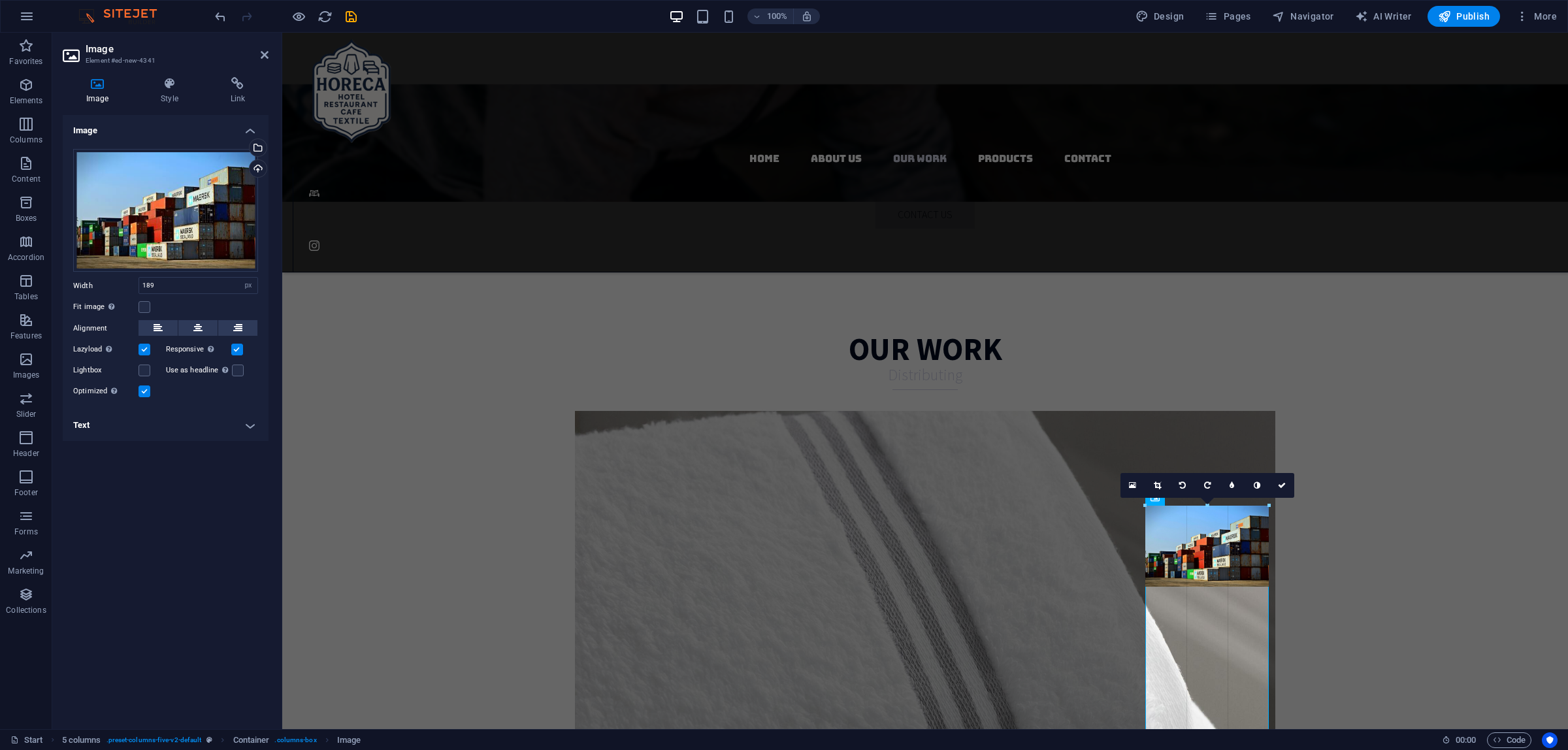
drag, startPoint x: 1268, startPoint y: 587, endPoint x: 1386, endPoint y: 730, distance: 185.4
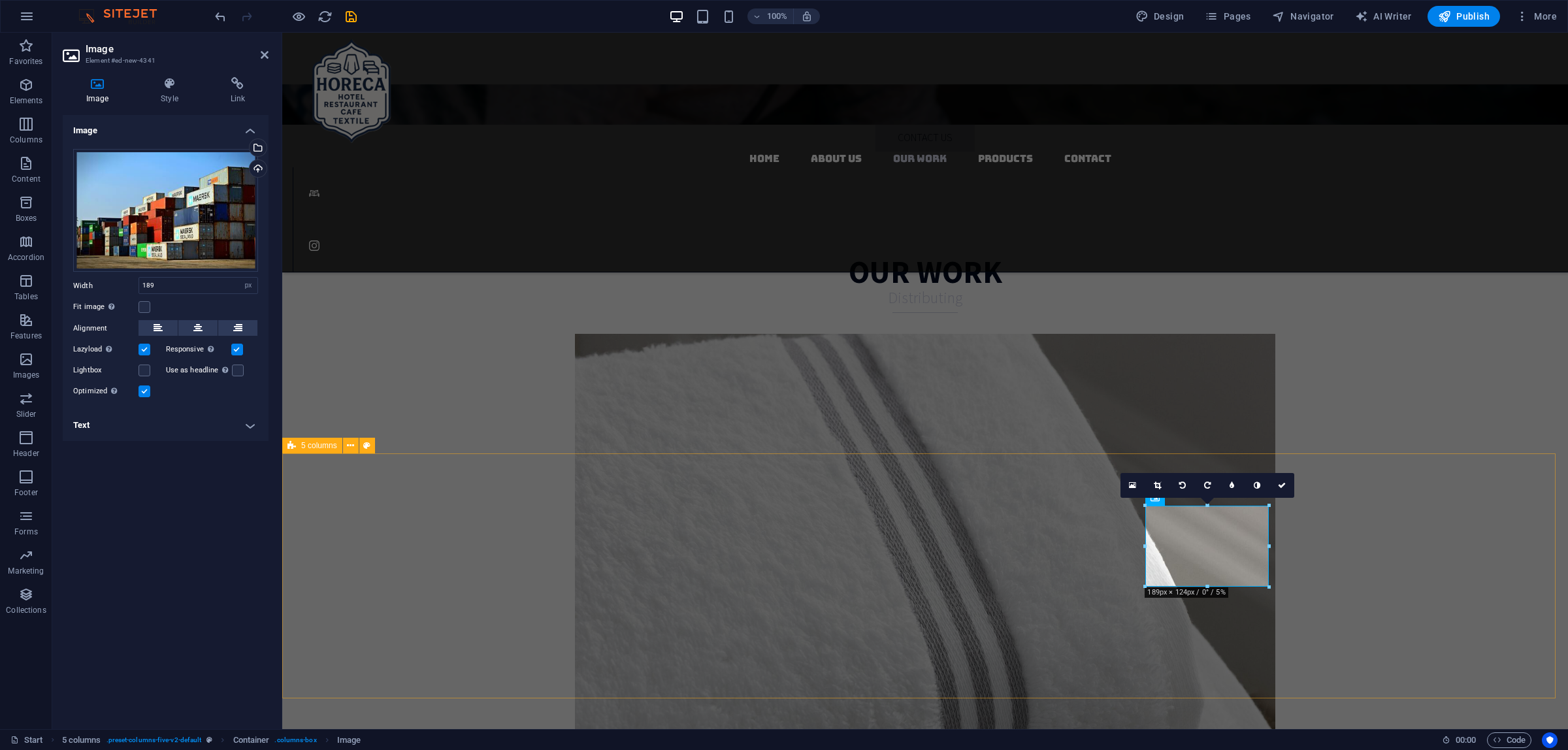
scroll to position [2580, 0]
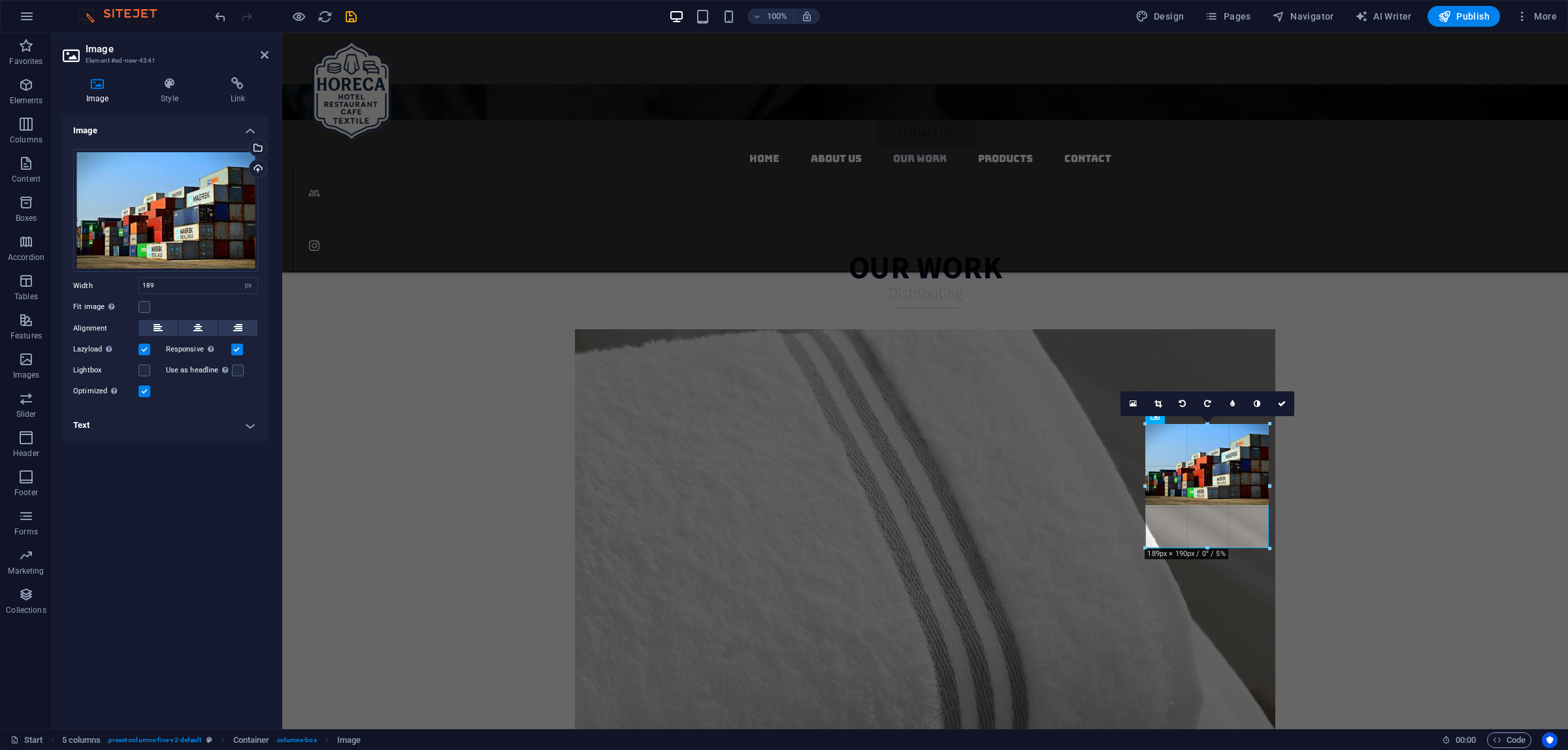
drag, startPoint x: 1207, startPoint y: 503, endPoint x: 1210, endPoint y: 547, distance: 44.1
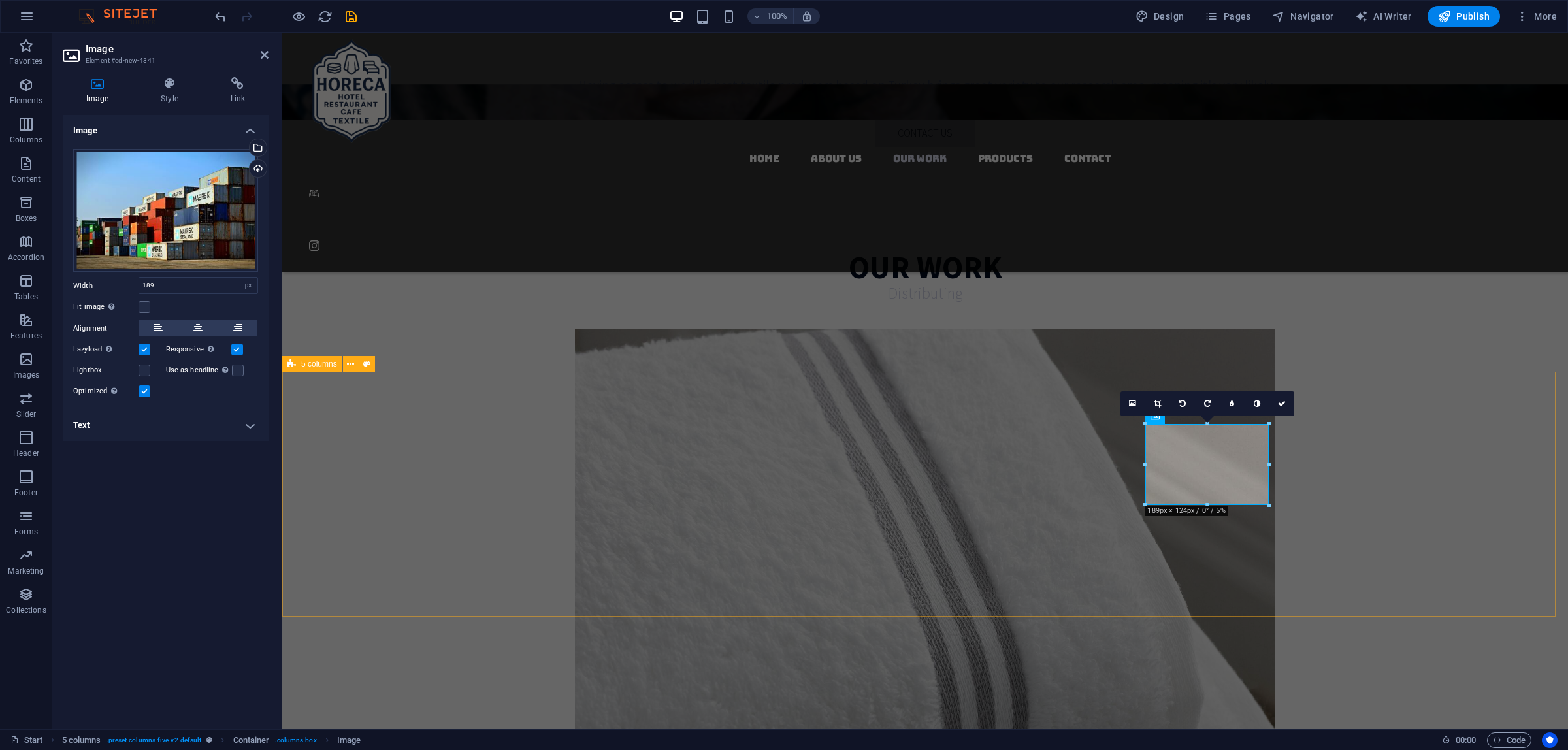
select select "rem"
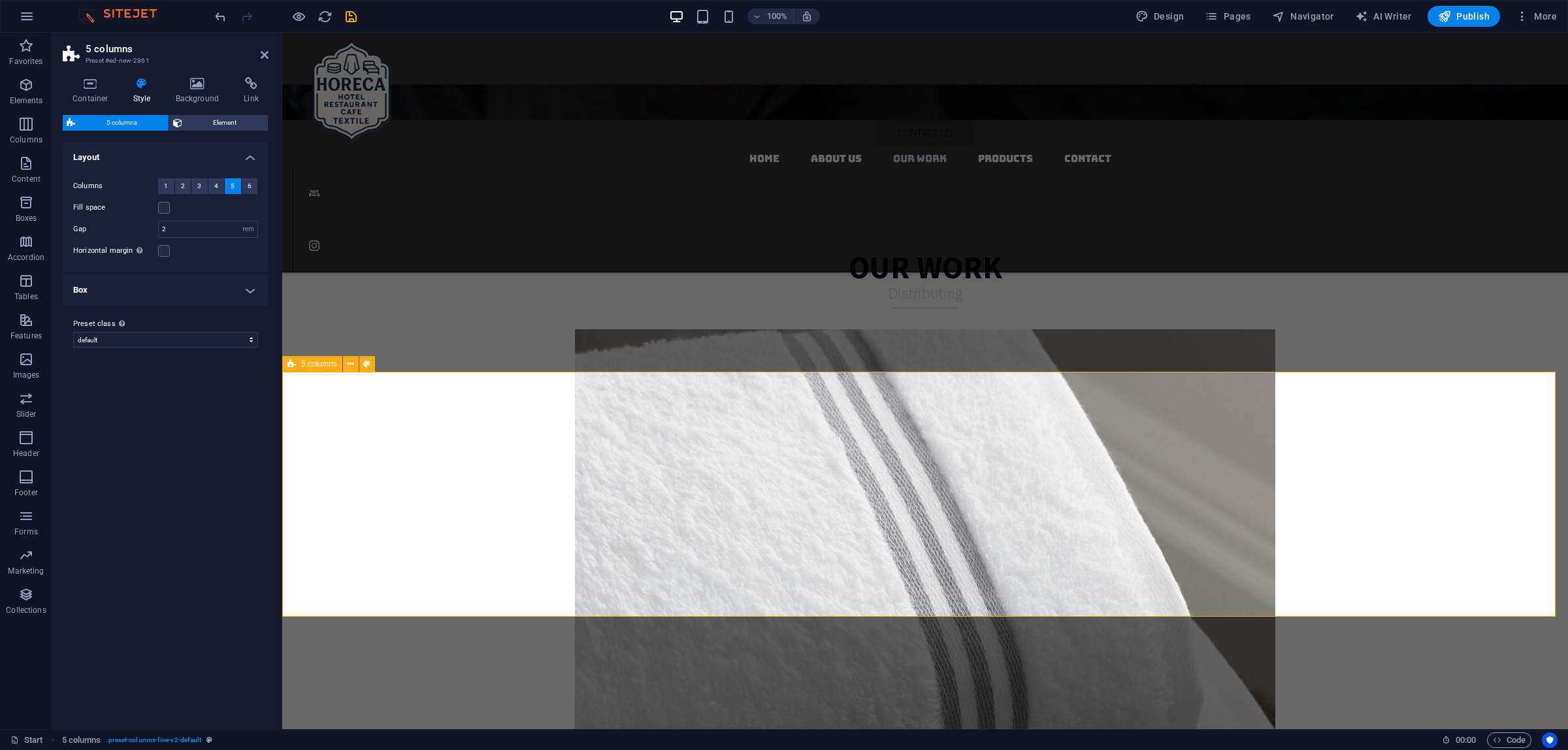
select select "px"
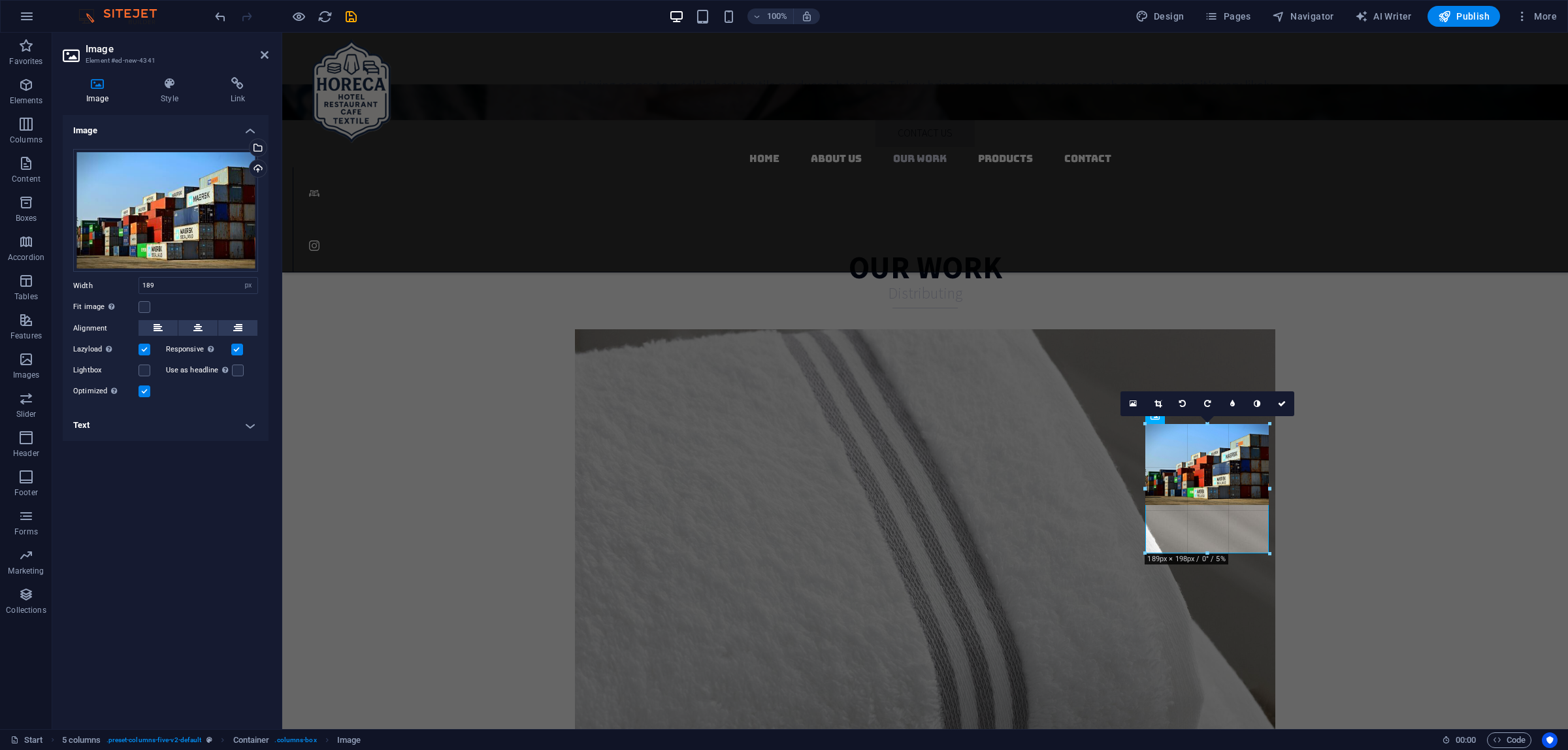
drag, startPoint x: 1212, startPoint y: 507, endPoint x: 931, endPoint y: 517, distance: 281.2
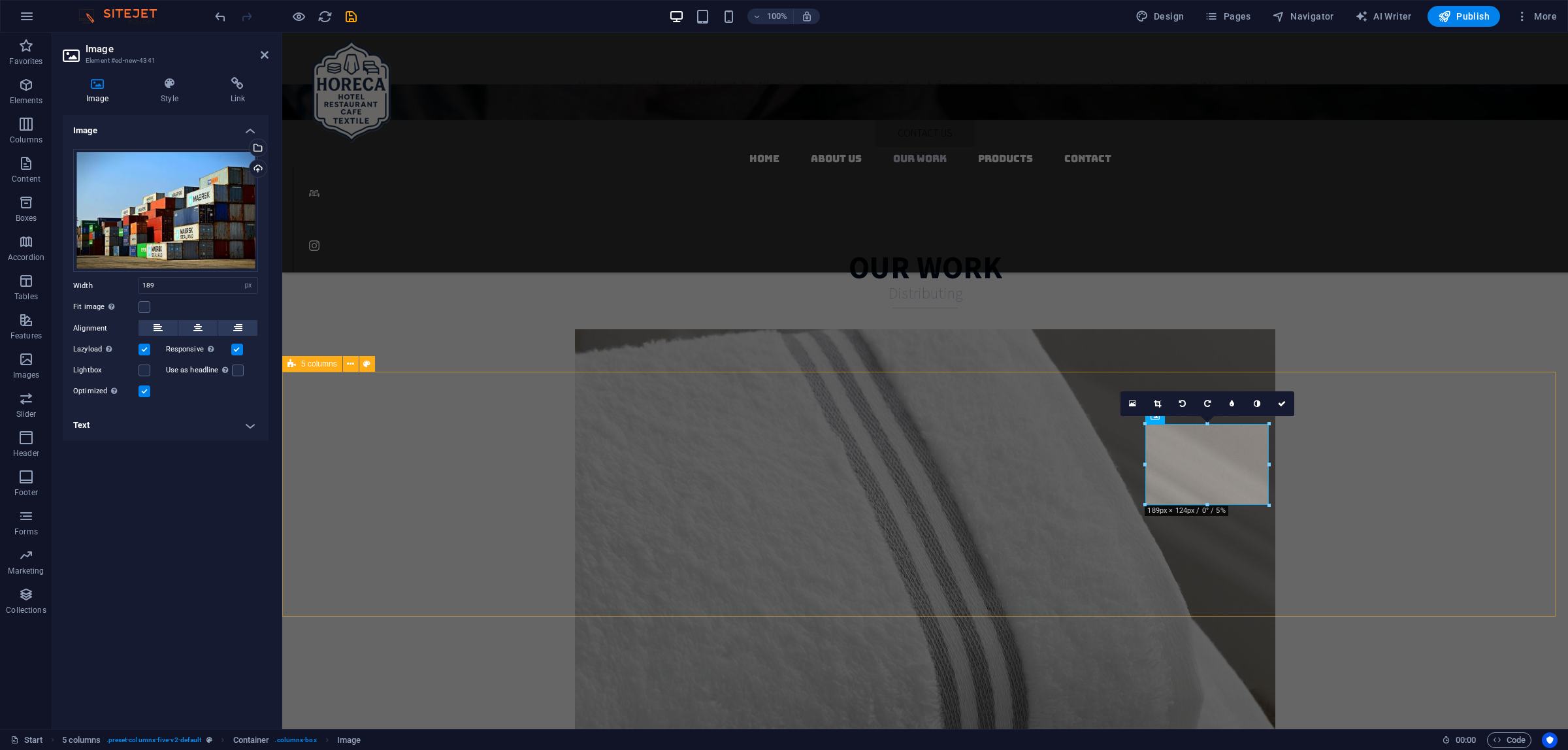
select select "rem"
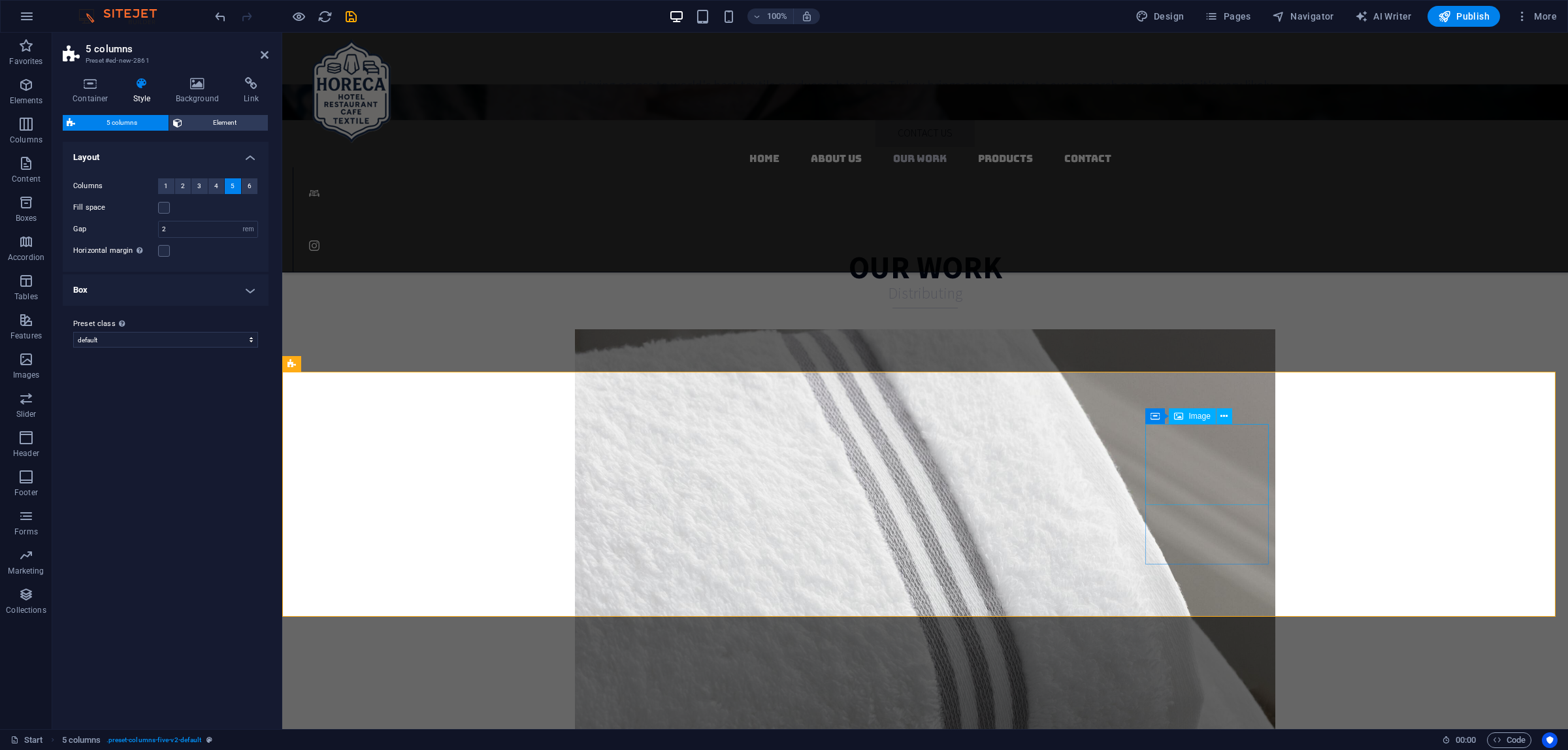
select select "px"
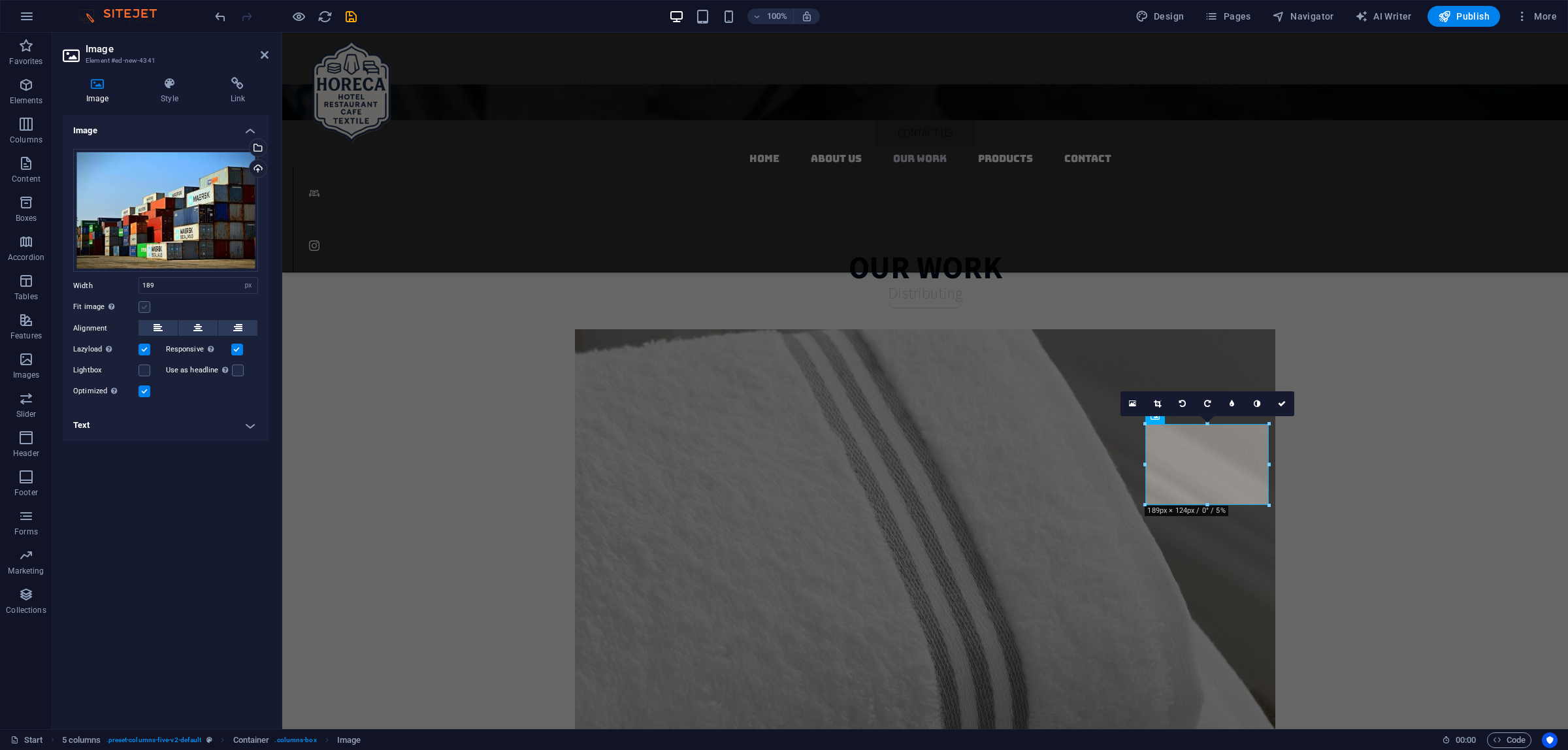
click at [144, 307] on label at bounding box center [144, 307] width 12 height 12
click at [0, 0] on input "Fit image Automatically fit image to a fixed width and height" at bounding box center [0, 0] width 0 height 0
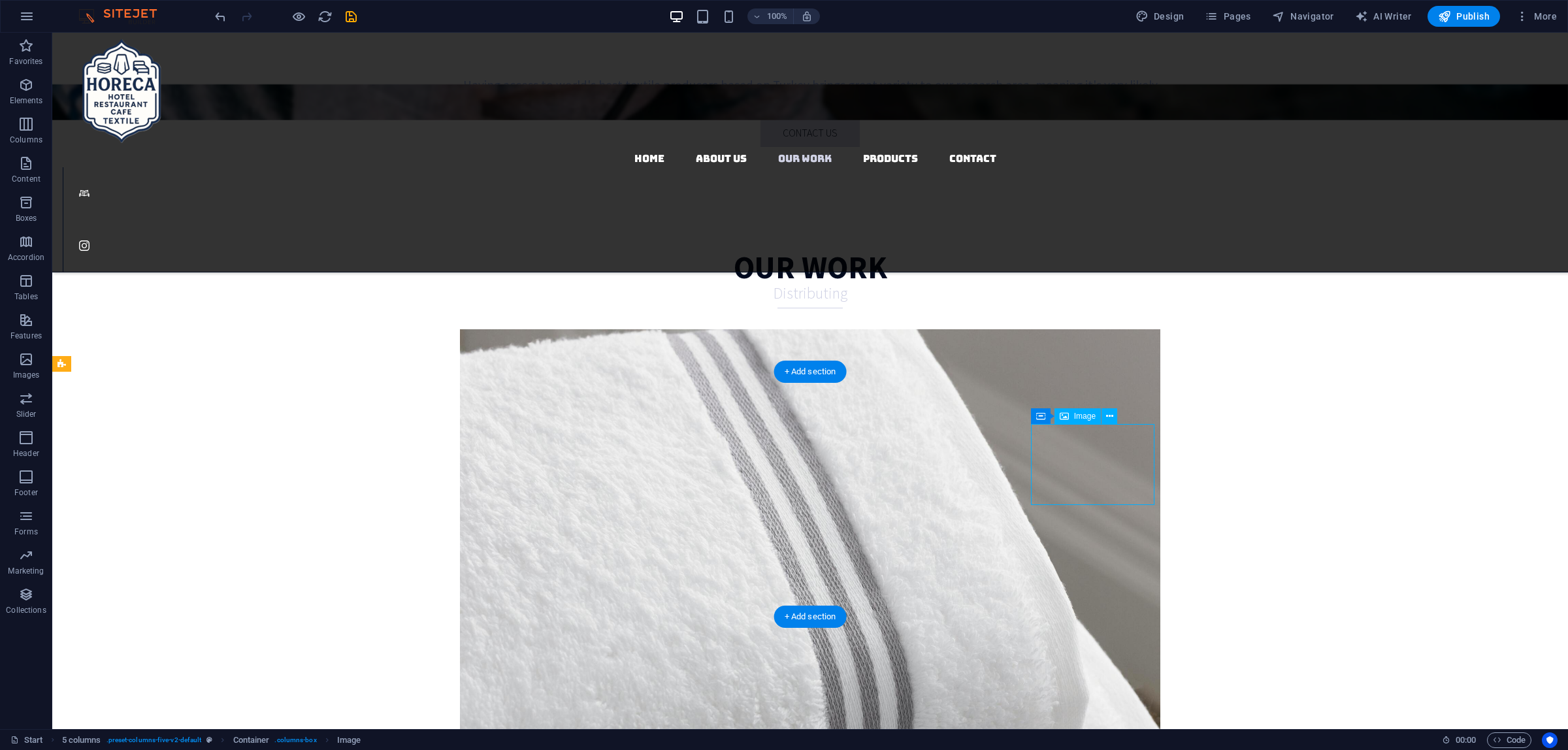
select select "px"
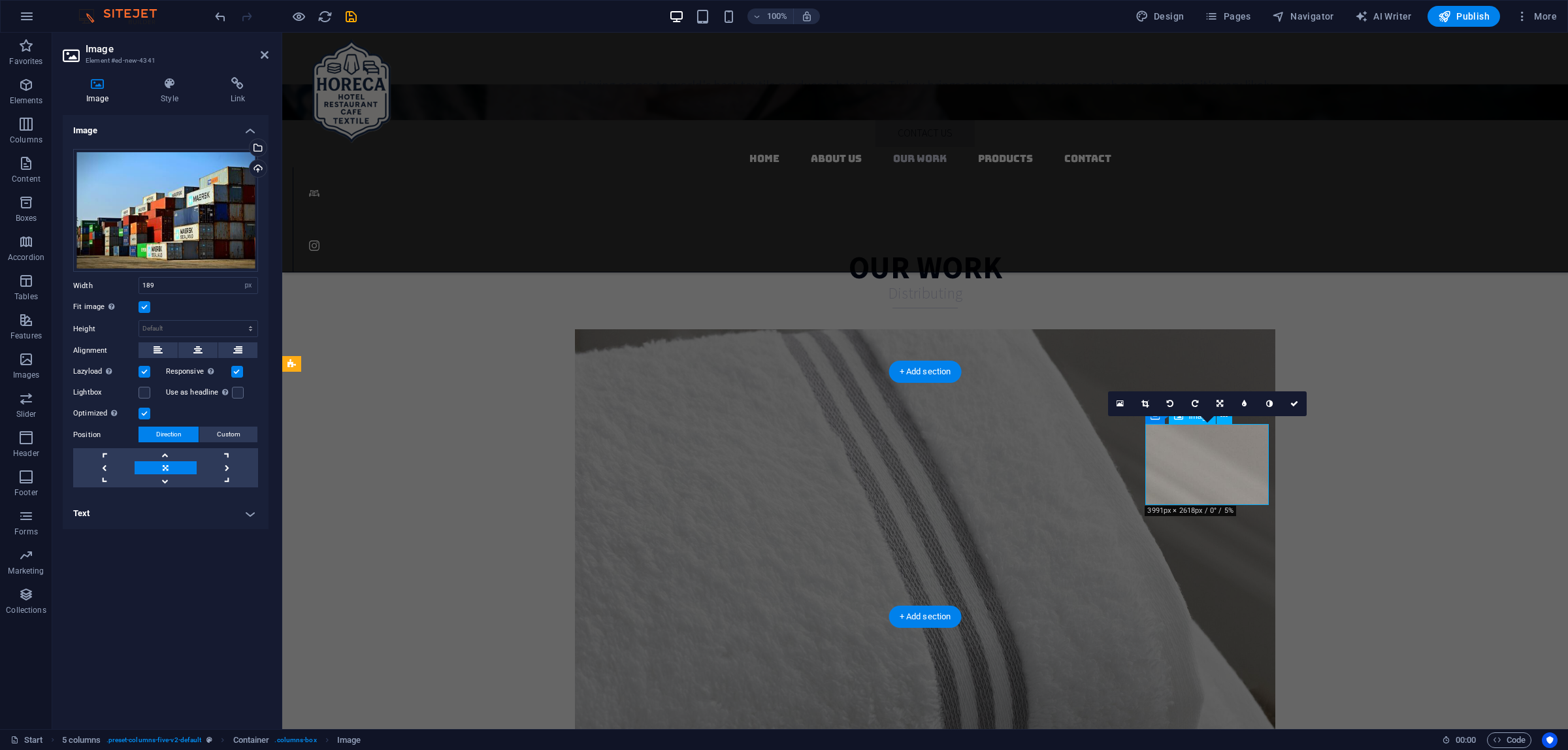
click at [138, 304] on label at bounding box center [144, 307] width 12 height 12
click at [0, 0] on input "Fit image Automatically fit image to a fixed width and height" at bounding box center [0, 0] width 0 height 0
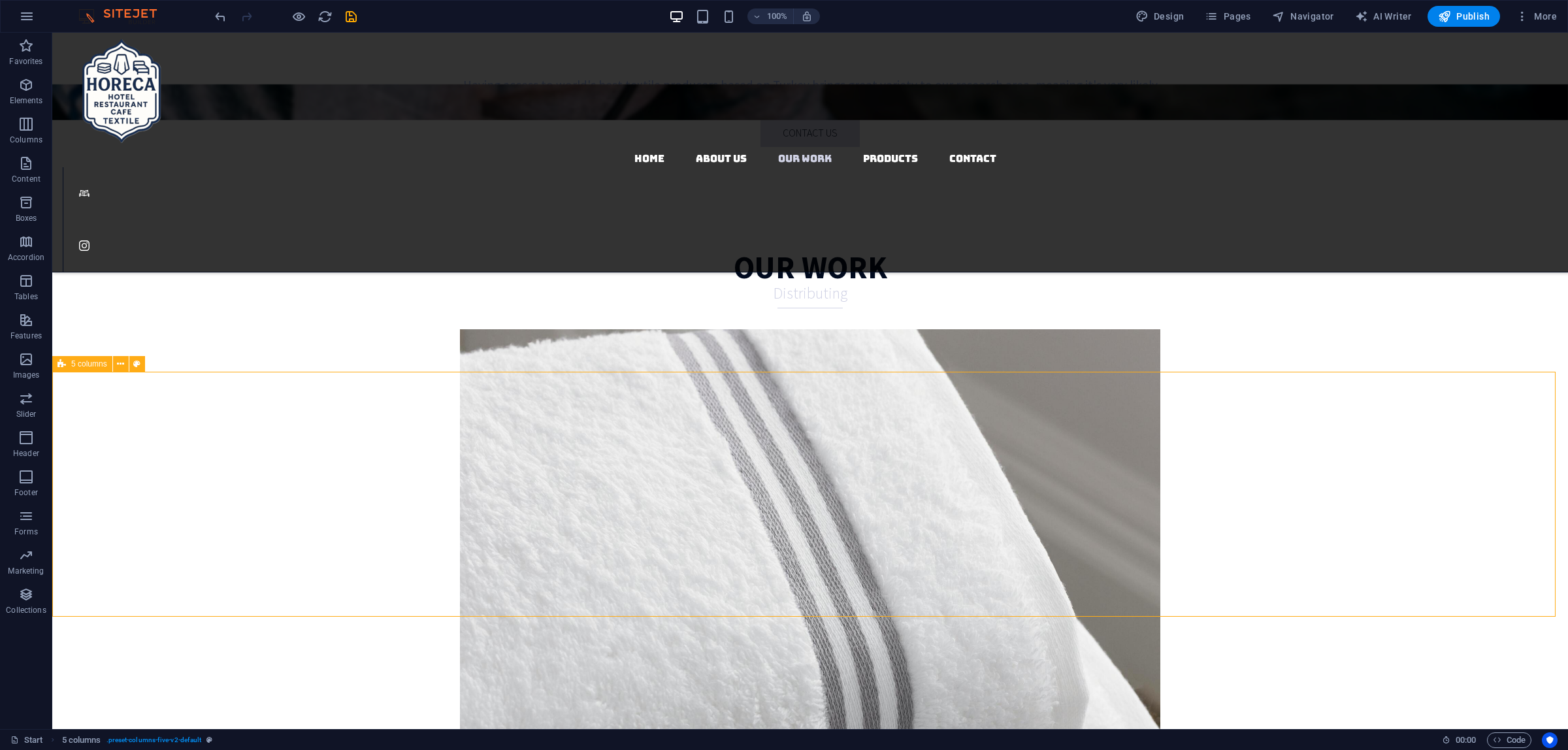
click at [64, 367] on icon at bounding box center [61, 364] width 8 height 16
select select "rem"
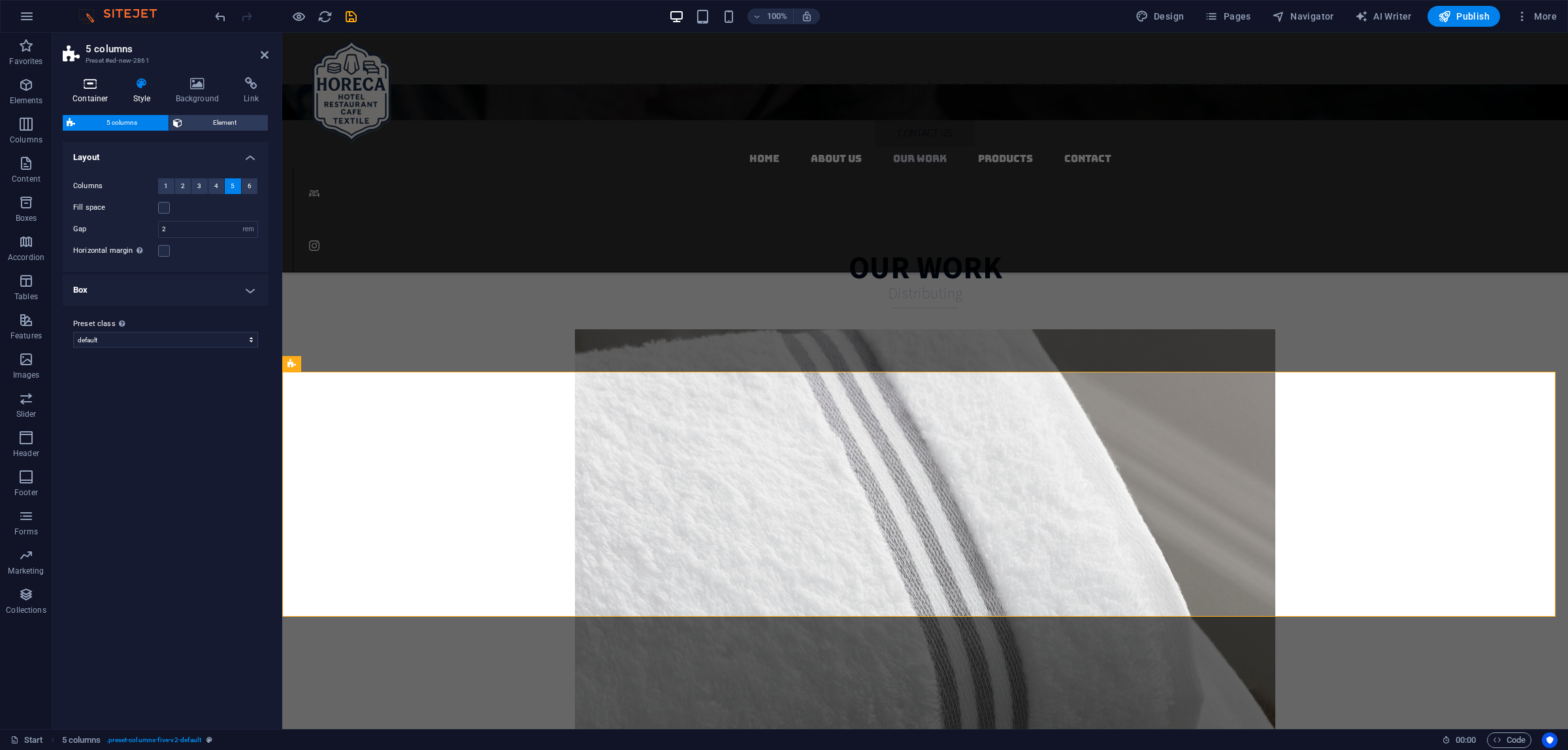
click at [92, 95] on h4 "Container" at bounding box center [93, 90] width 61 height 27
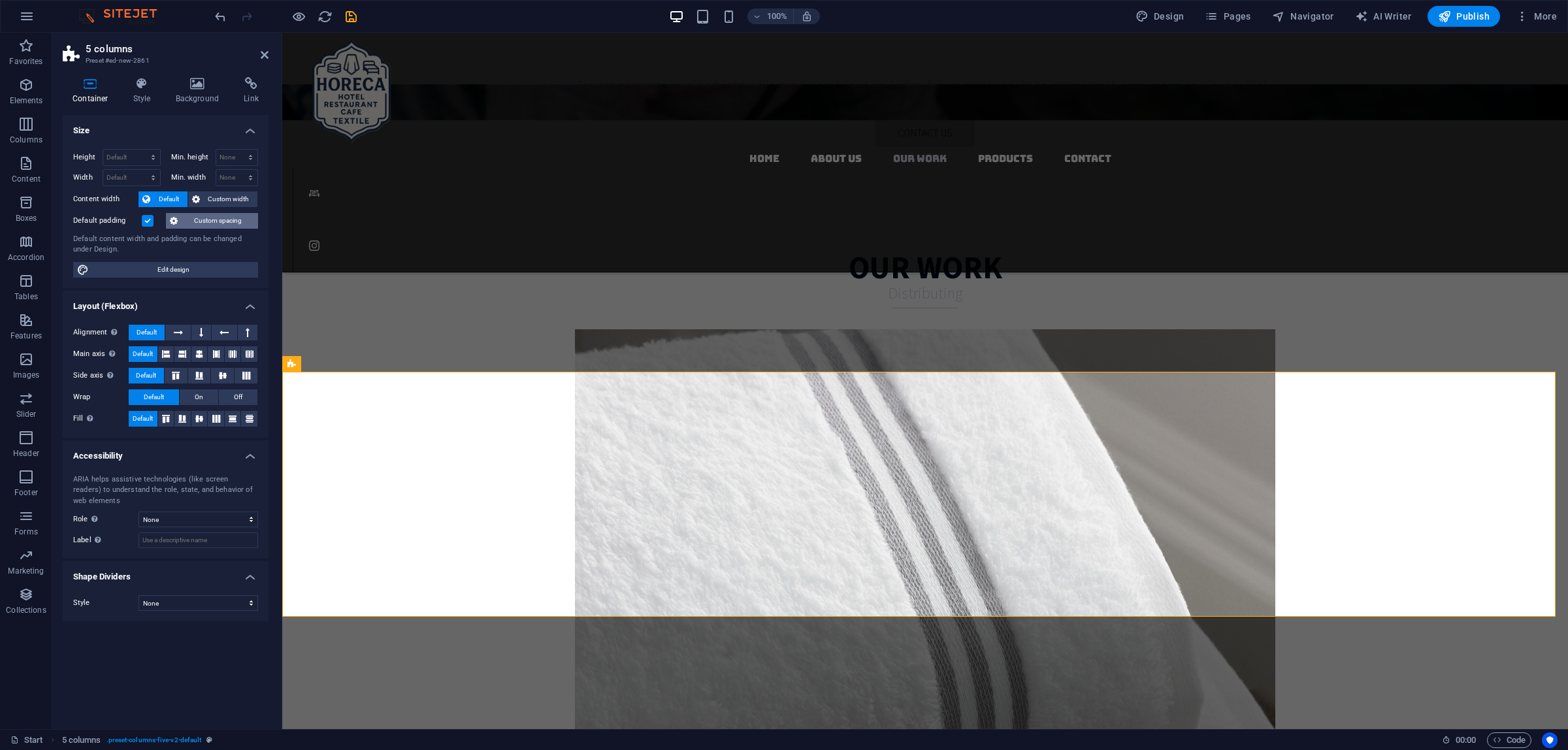
click at [234, 219] on span "Custom spacing" at bounding box center [218, 220] width 72 height 16
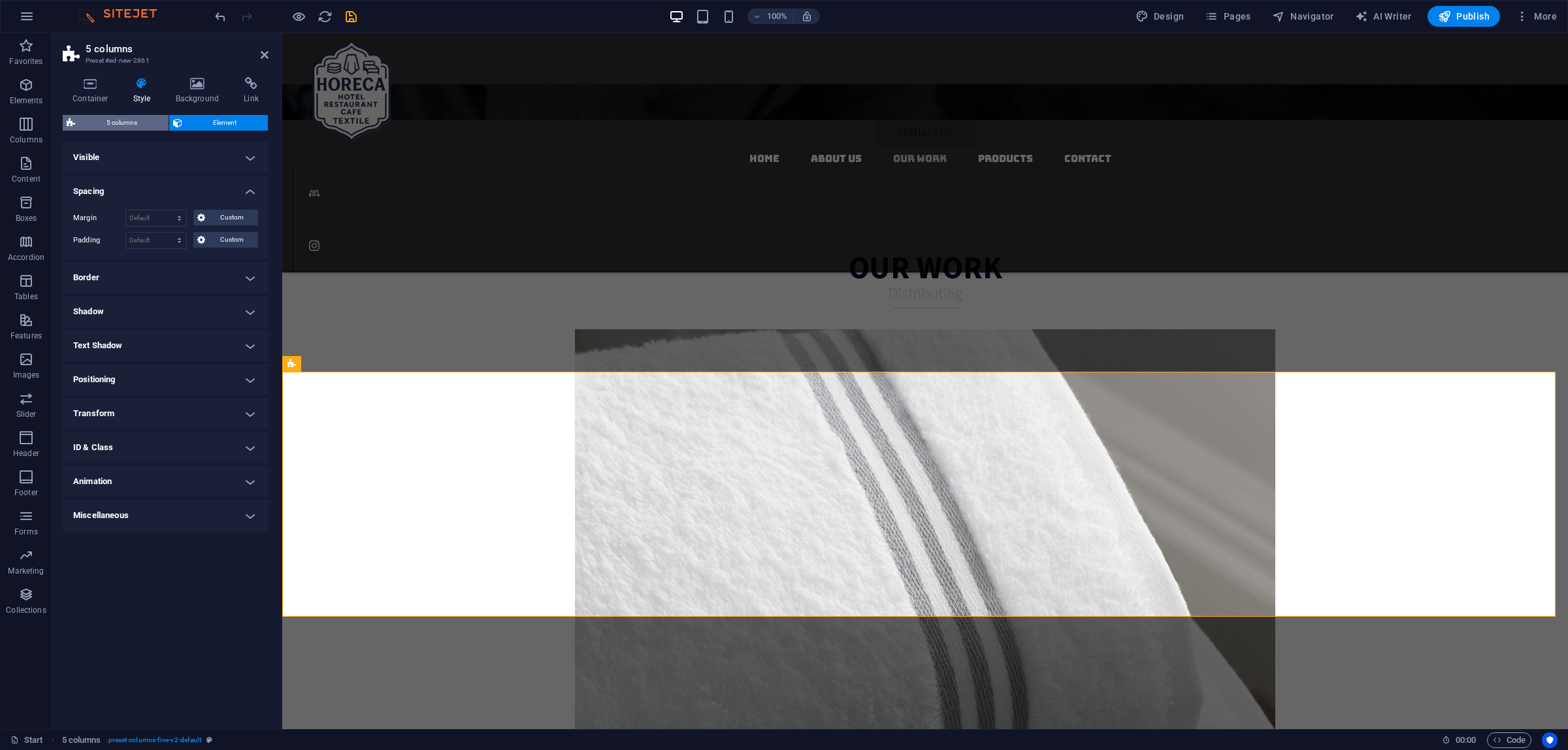
click at [155, 120] on span "5 columns" at bounding box center [122, 123] width 86 height 16
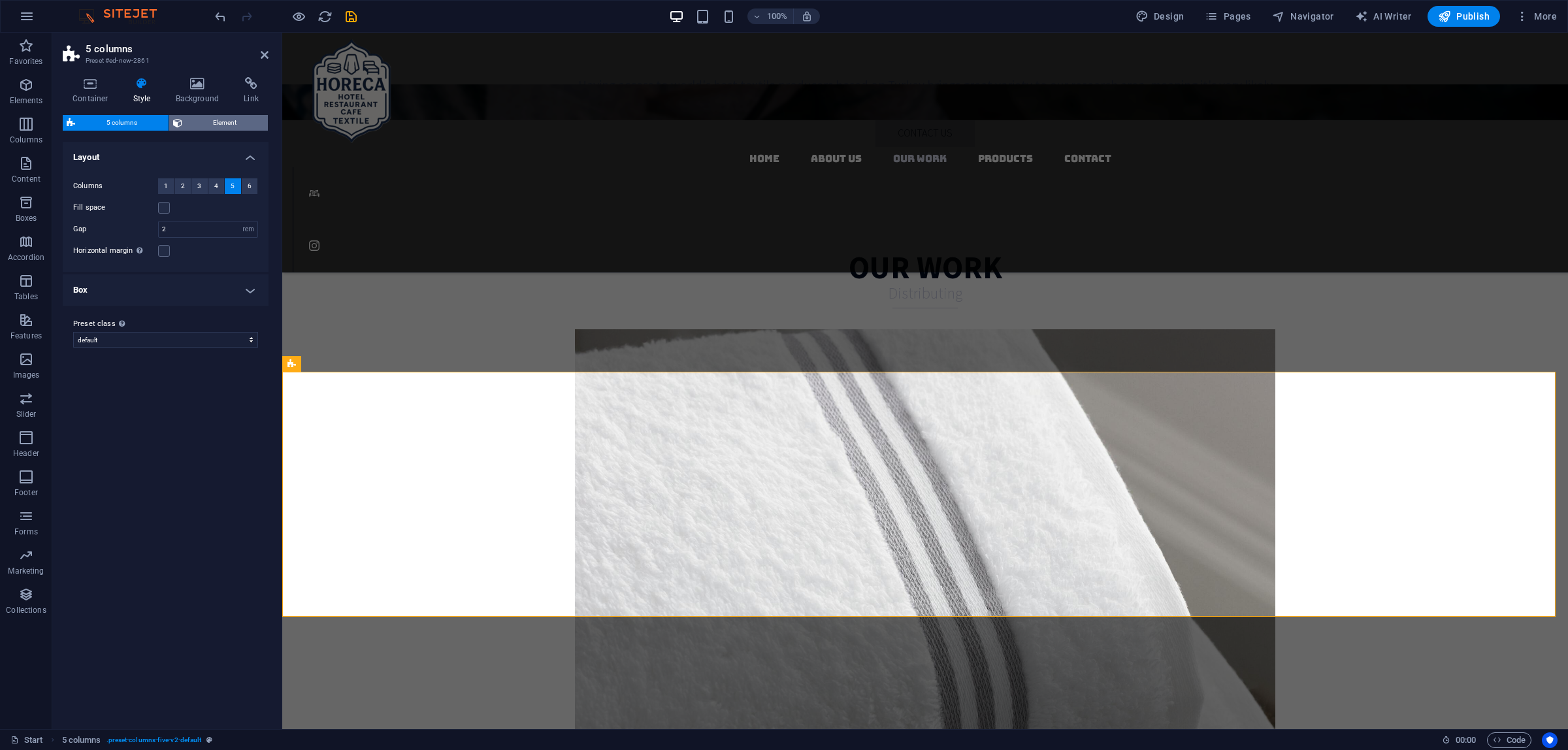
click at [217, 126] on span "Element" at bounding box center [225, 123] width 78 height 16
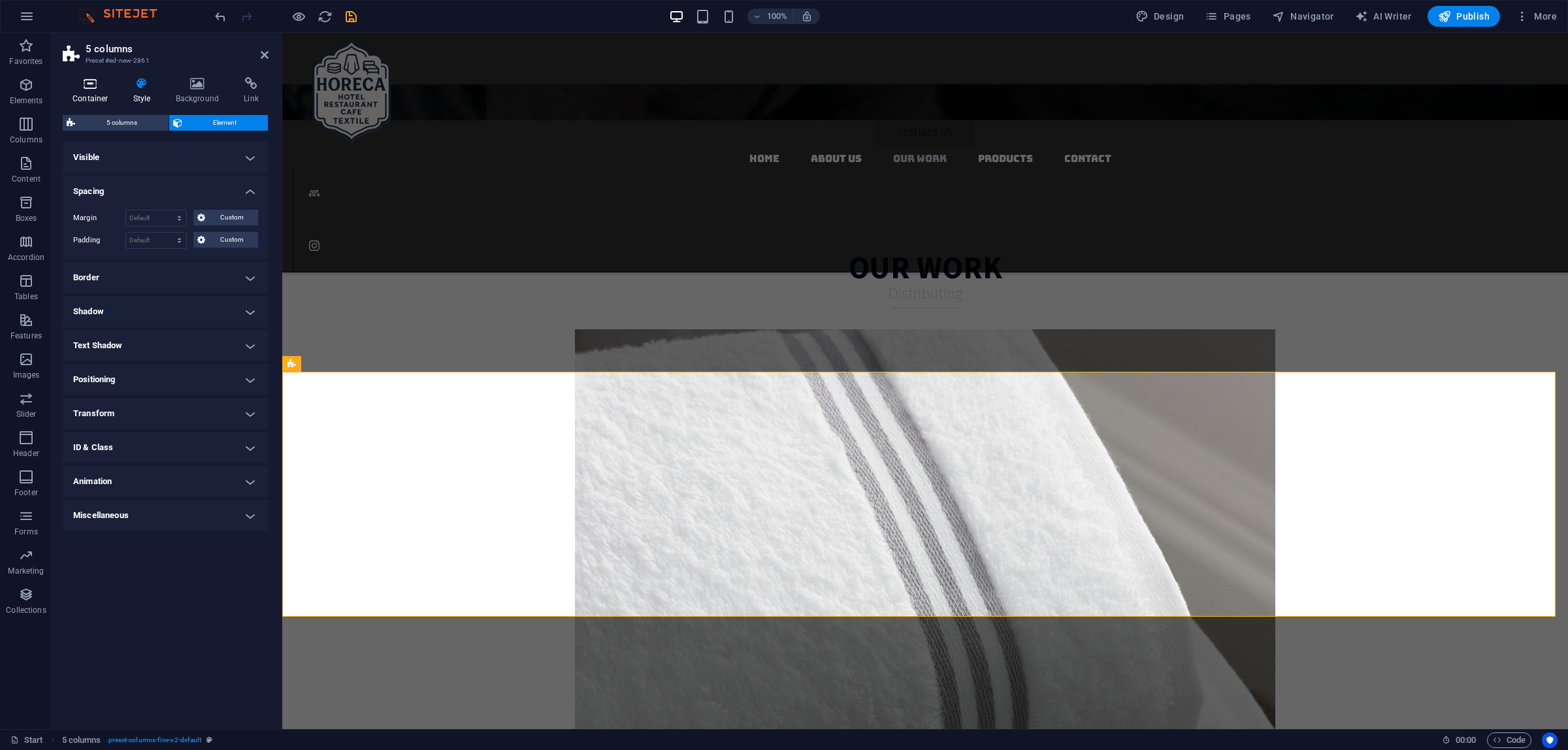
click at [102, 98] on h4 "Container" at bounding box center [93, 90] width 61 height 27
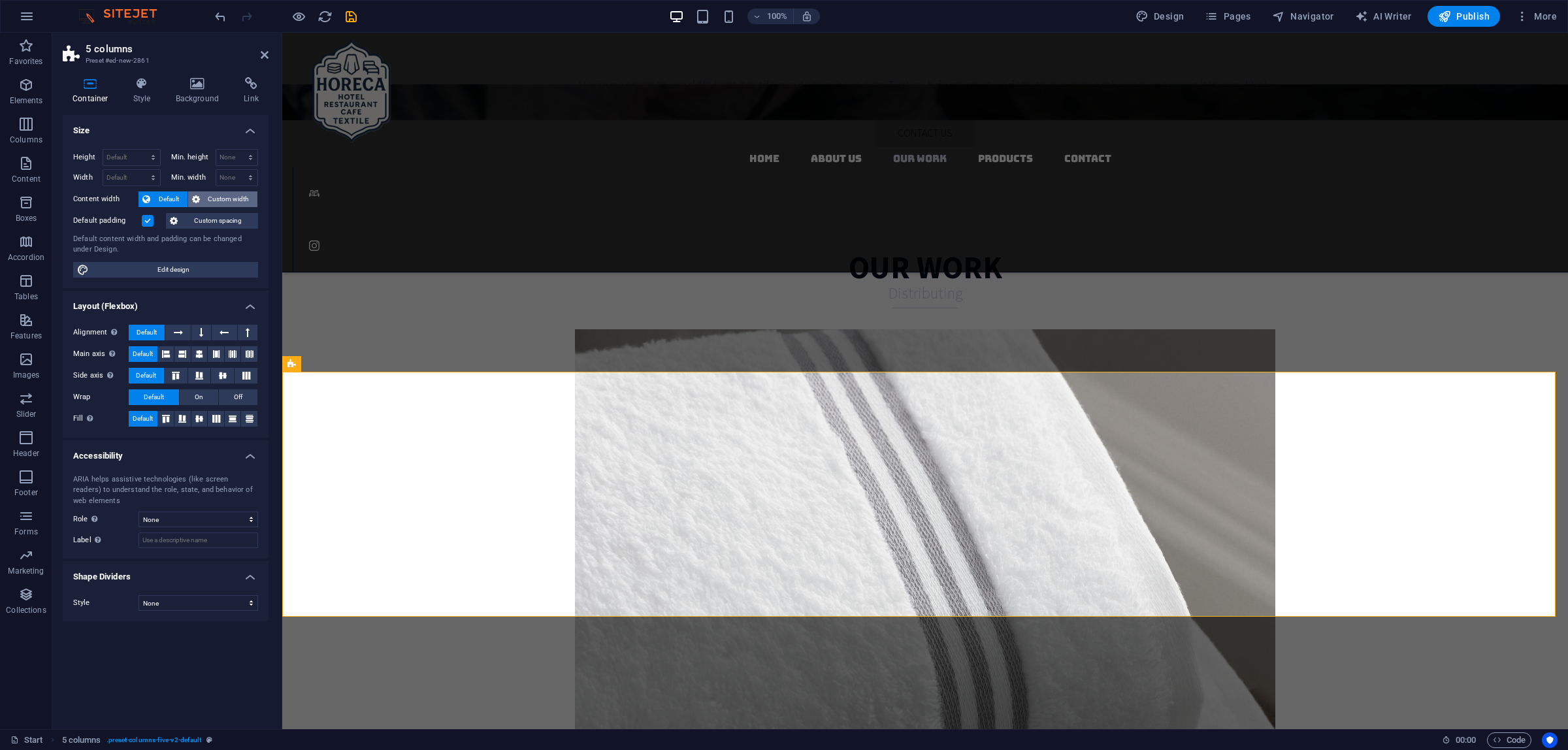
click at [236, 198] on span "Custom width" at bounding box center [229, 199] width 50 height 16
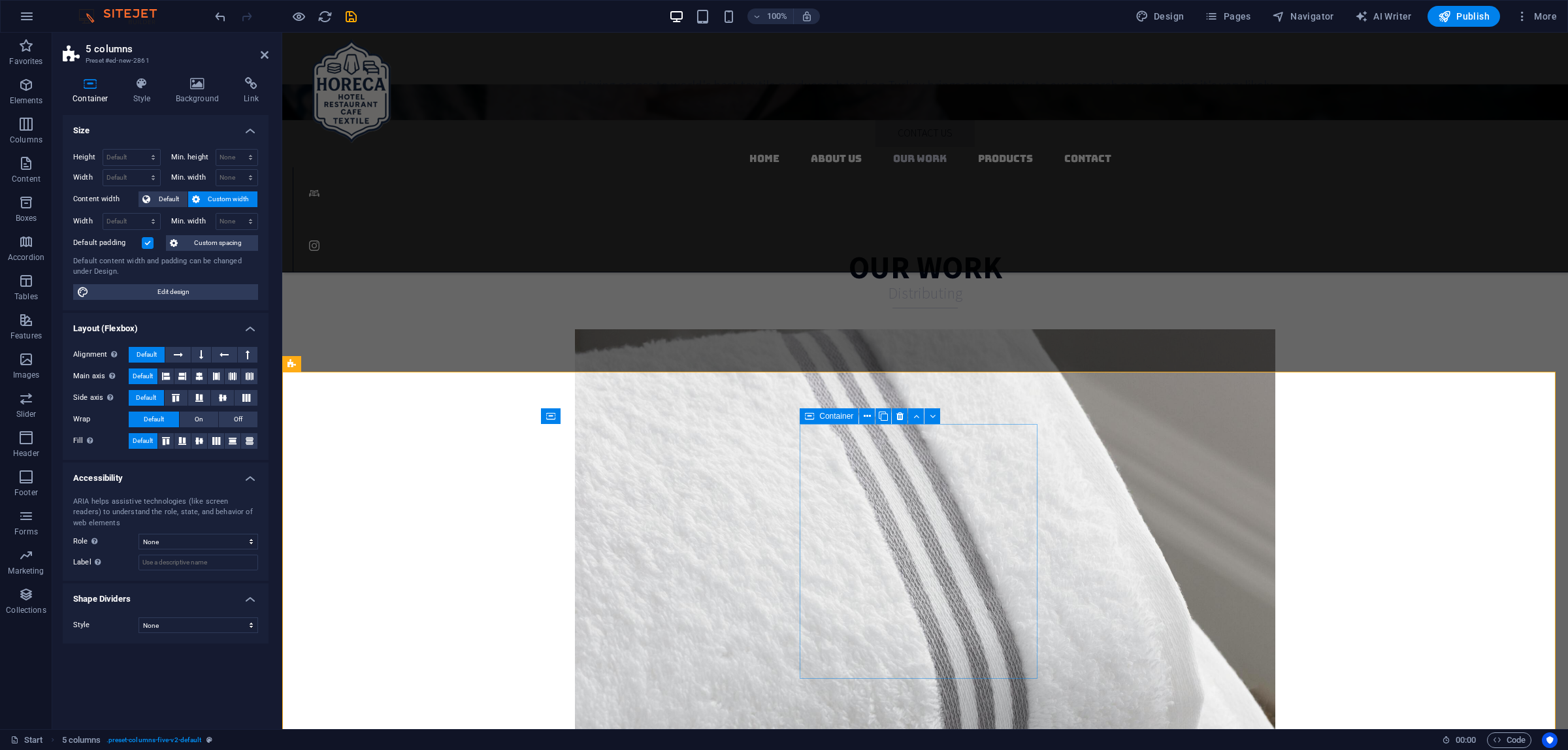
click at [269, 54] on aside "5 columns Preset #ed-new-2861 Container Style Background Link Size Height Defau…" at bounding box center [167, 381] width 230 height 696
click at [263, 58] on icon at bounding box center [265, 55] width 8 height 10
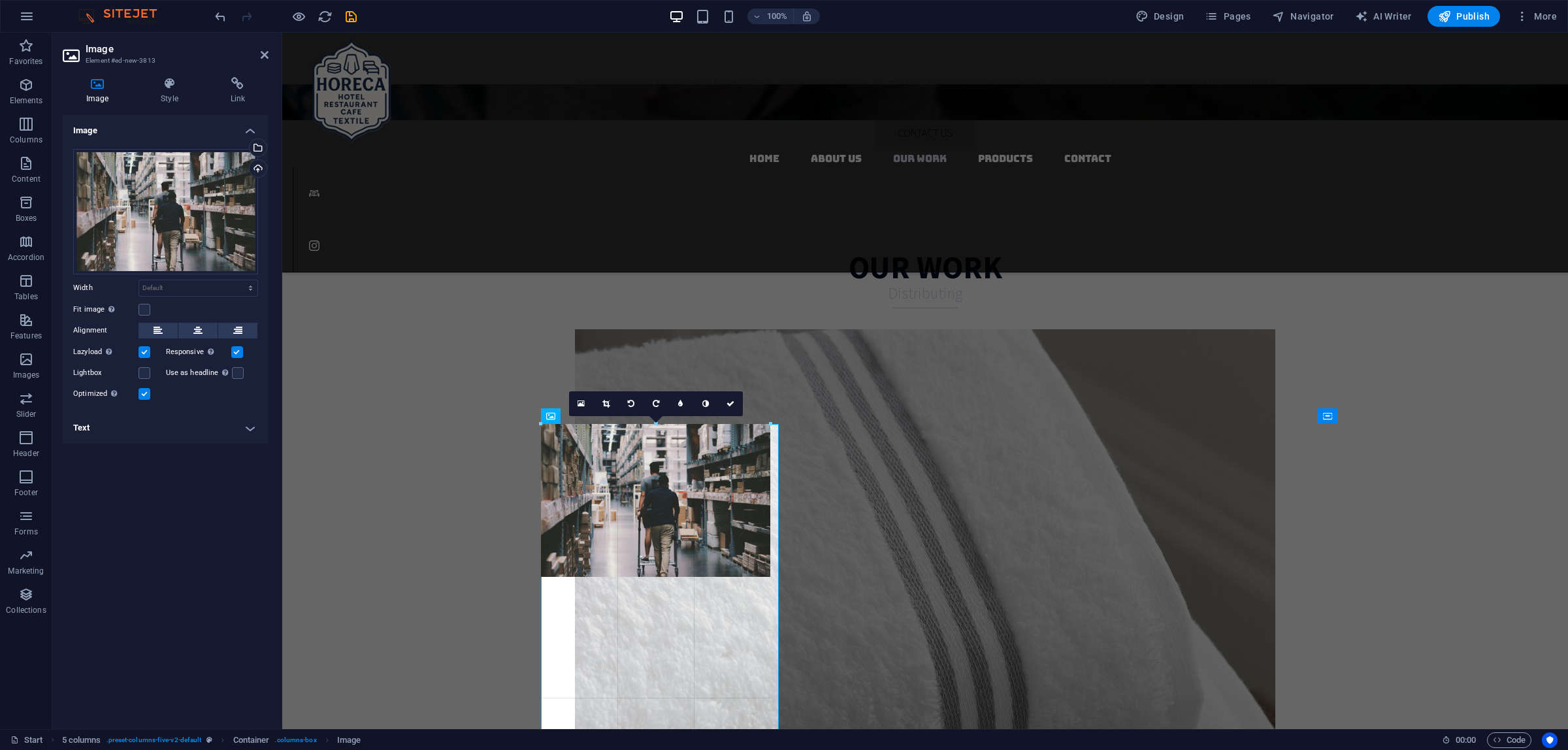
drag, startPoint x: 666, startPoint y: 546, endPoint x: 773, endPoint y: 570, distance: 109.7
type input "351"
select select "px"
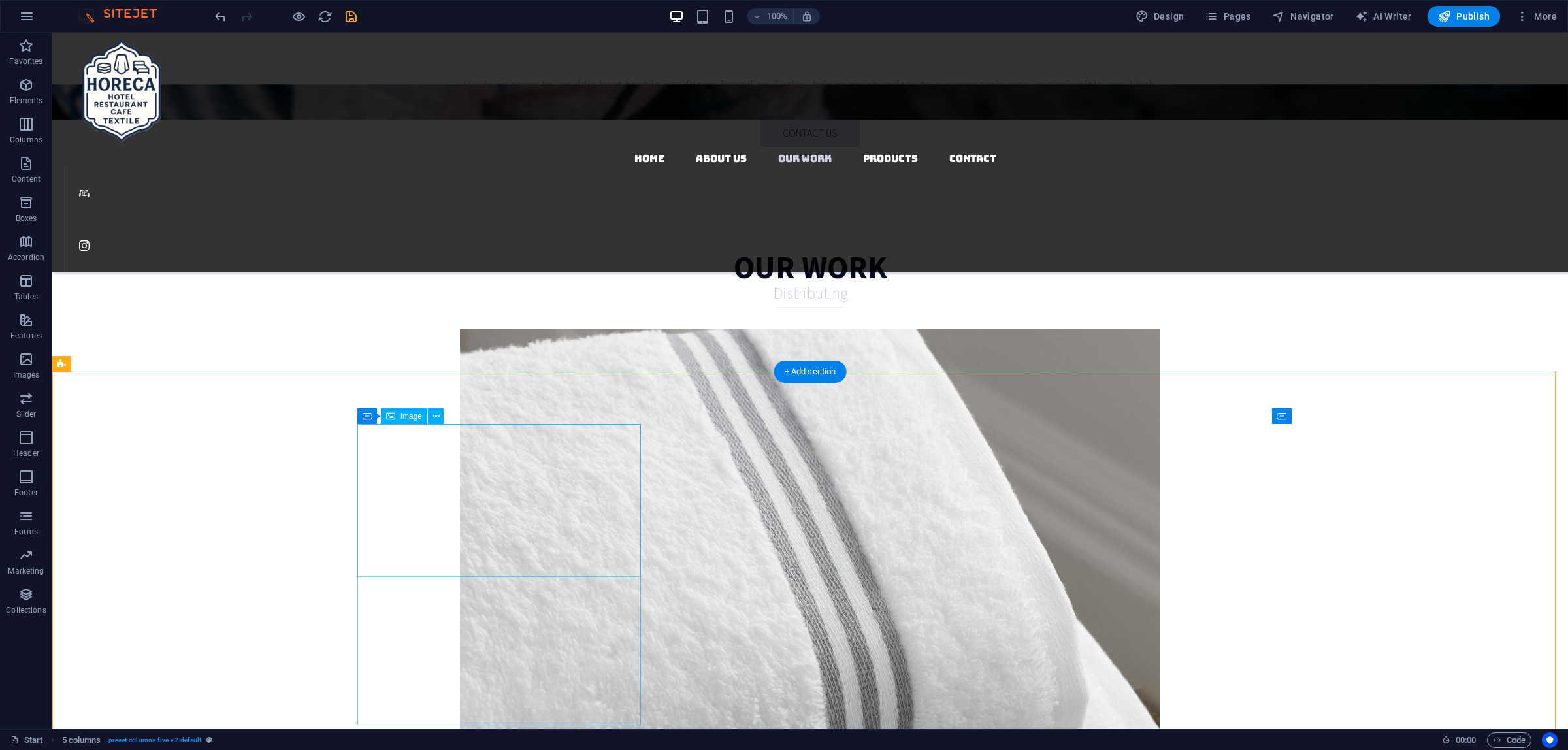
select select "px"
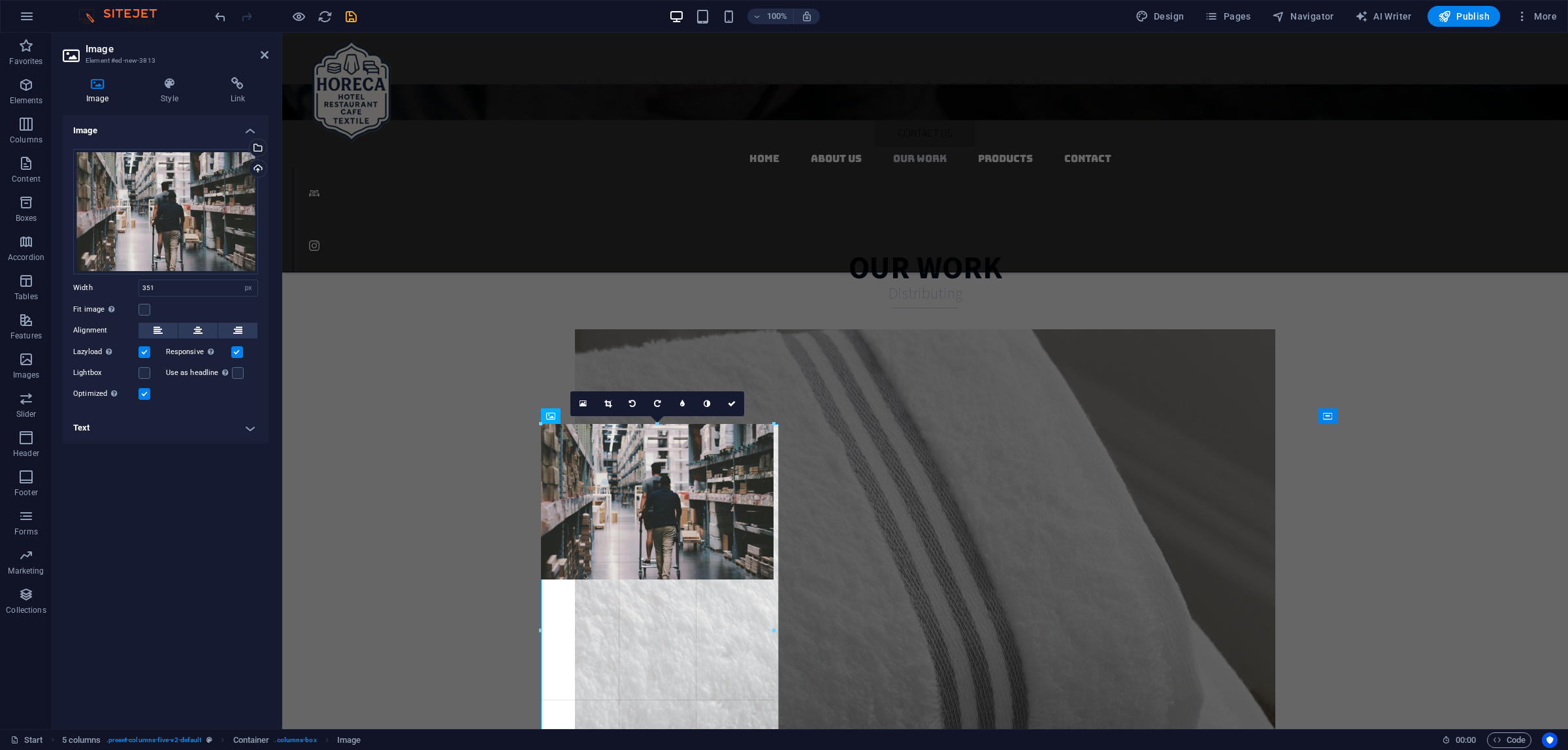
drag, startPoint x: 770, startPoint y: 575, endPoint x: 782, endPoint y: 500, distance: 76.0
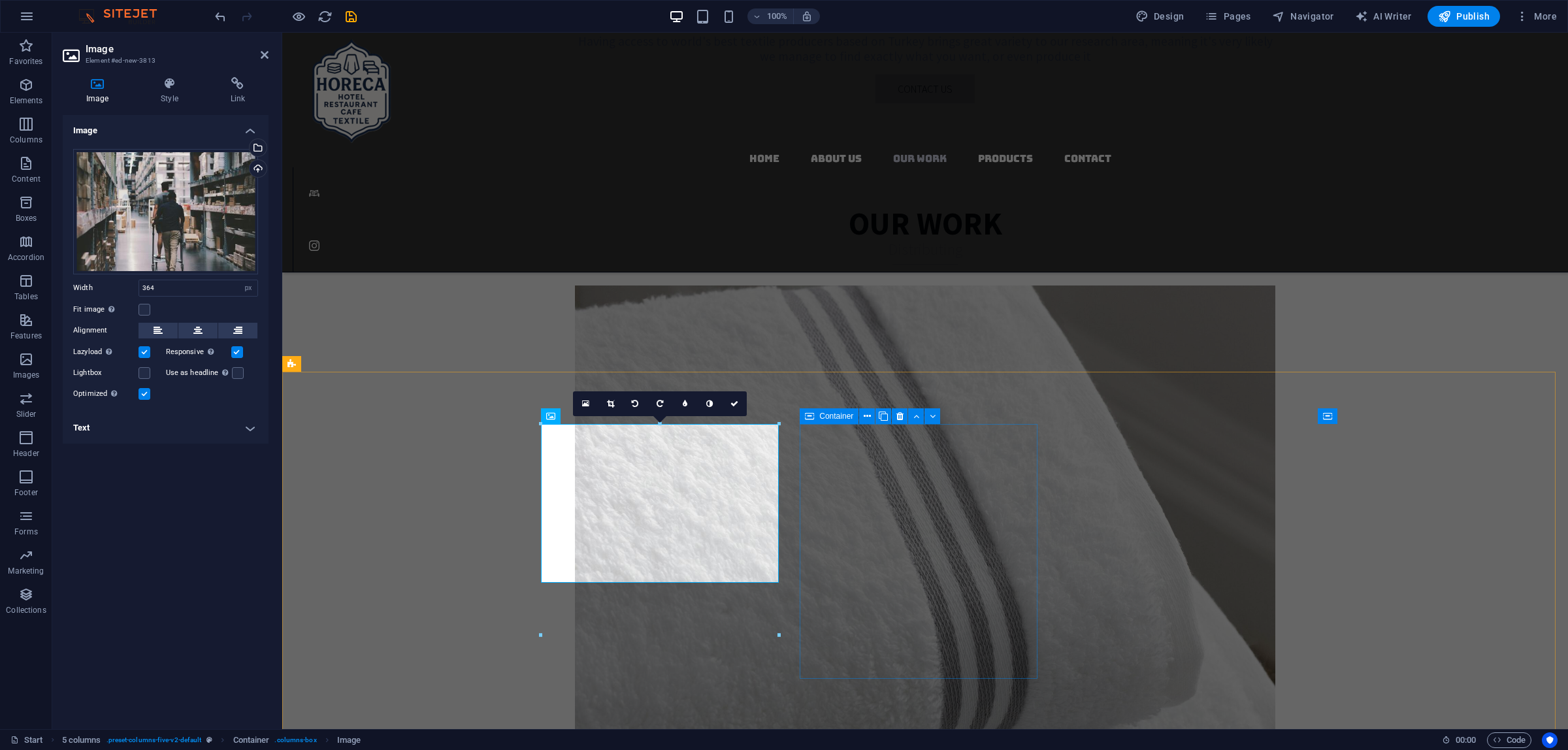
scroll to position [2824, 0]
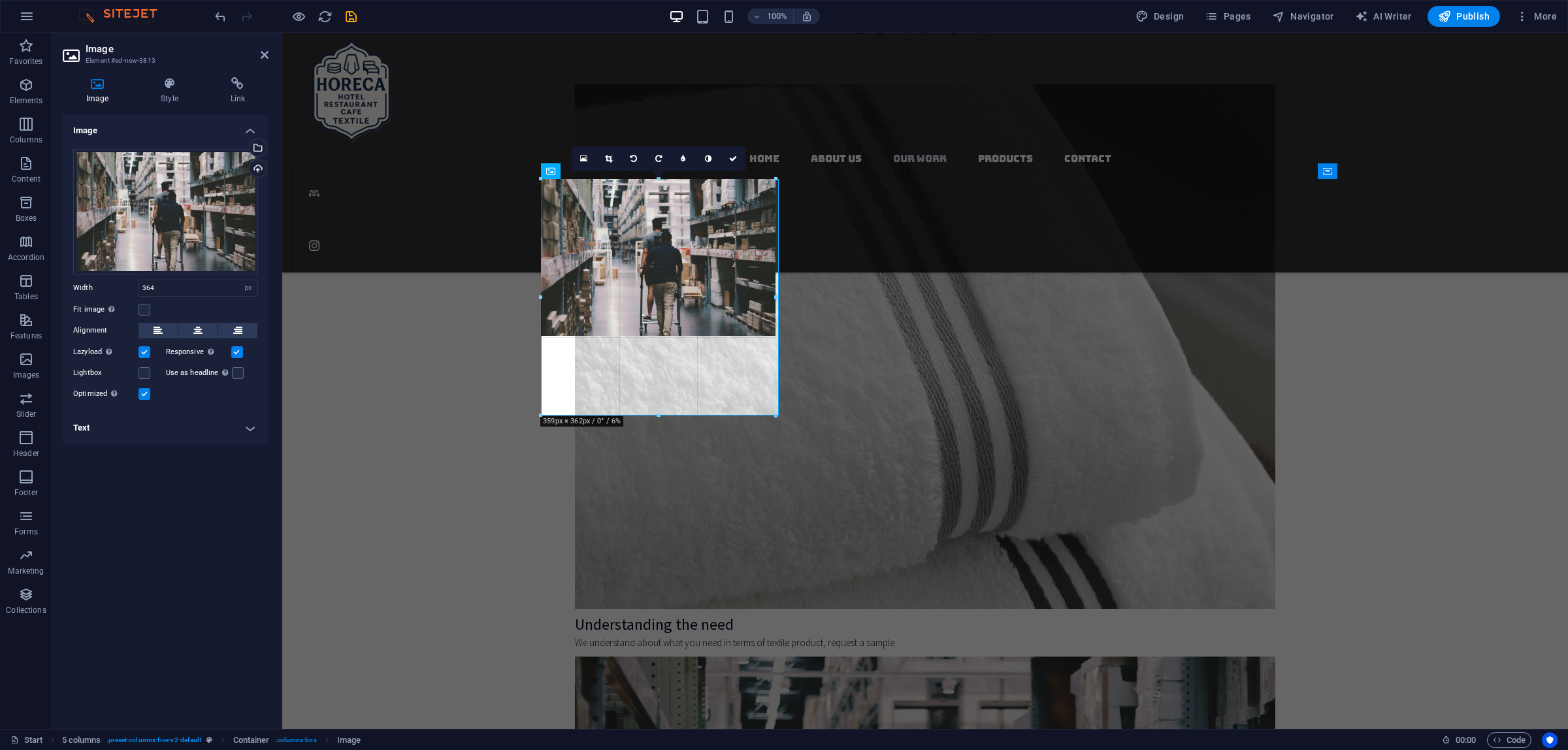
drag, startPoint x: 656, startPoint y: 338, endPoint x: 651, endPoint y: 415, distance: 77.2
type input "359"
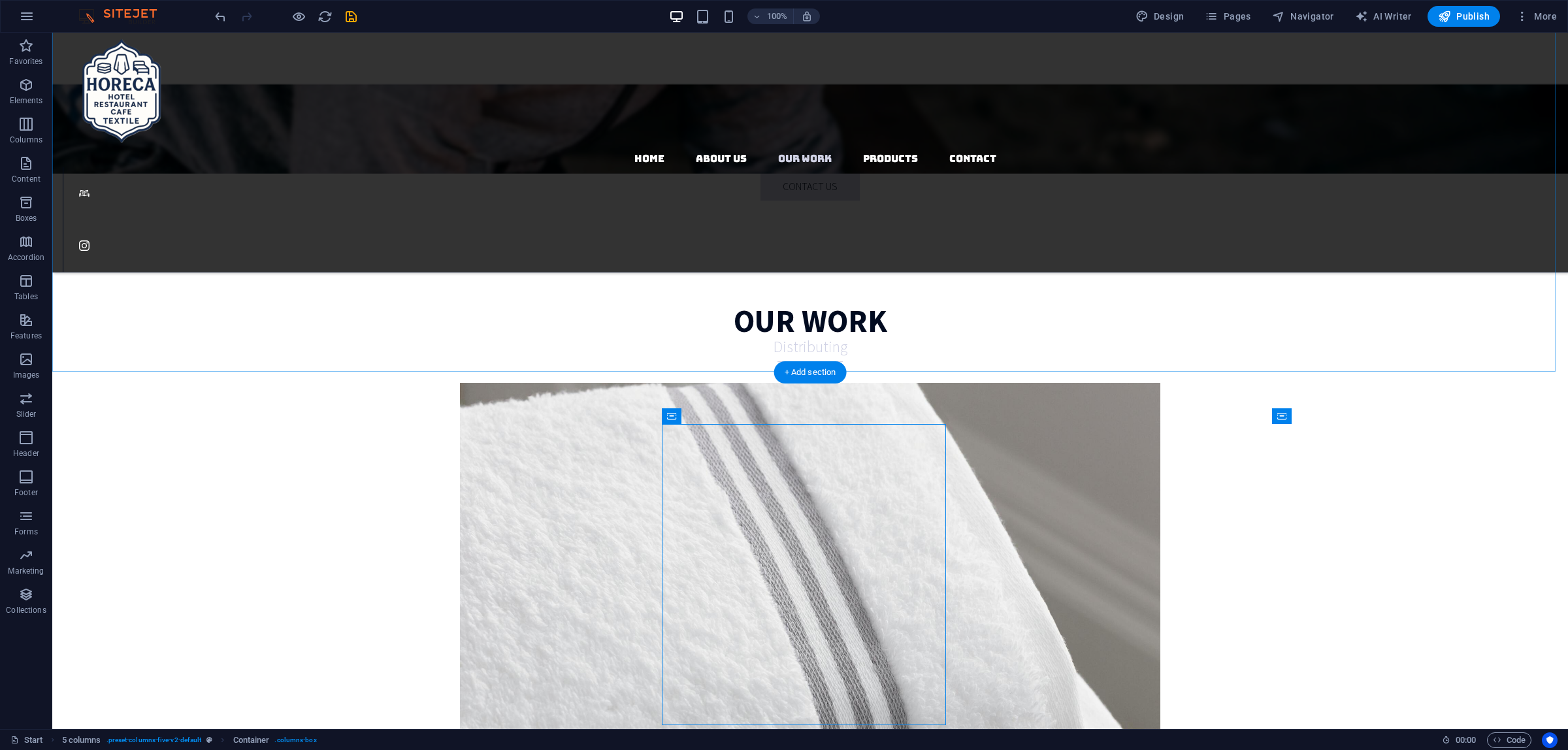
scroll to position [2580, 0]
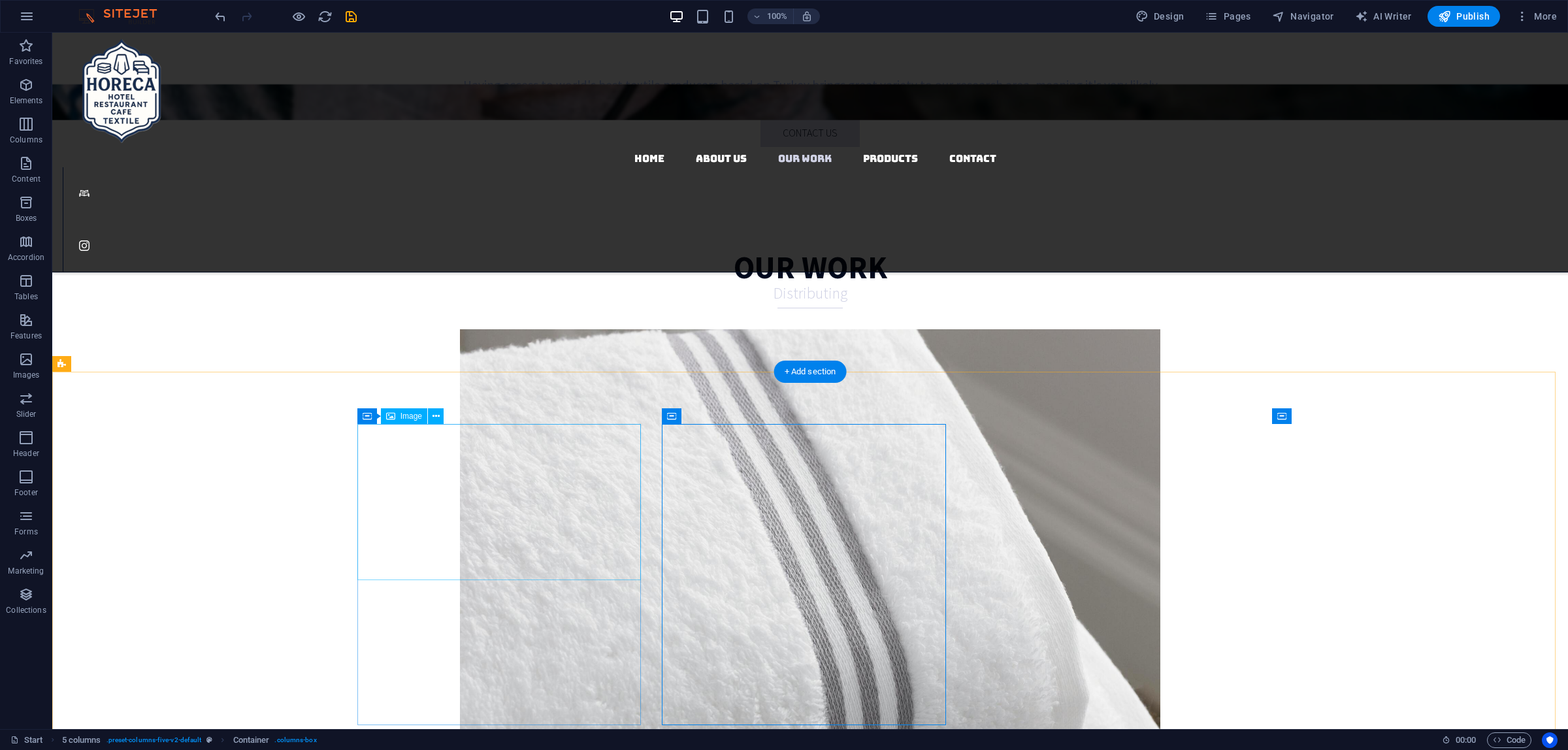
select select "px"
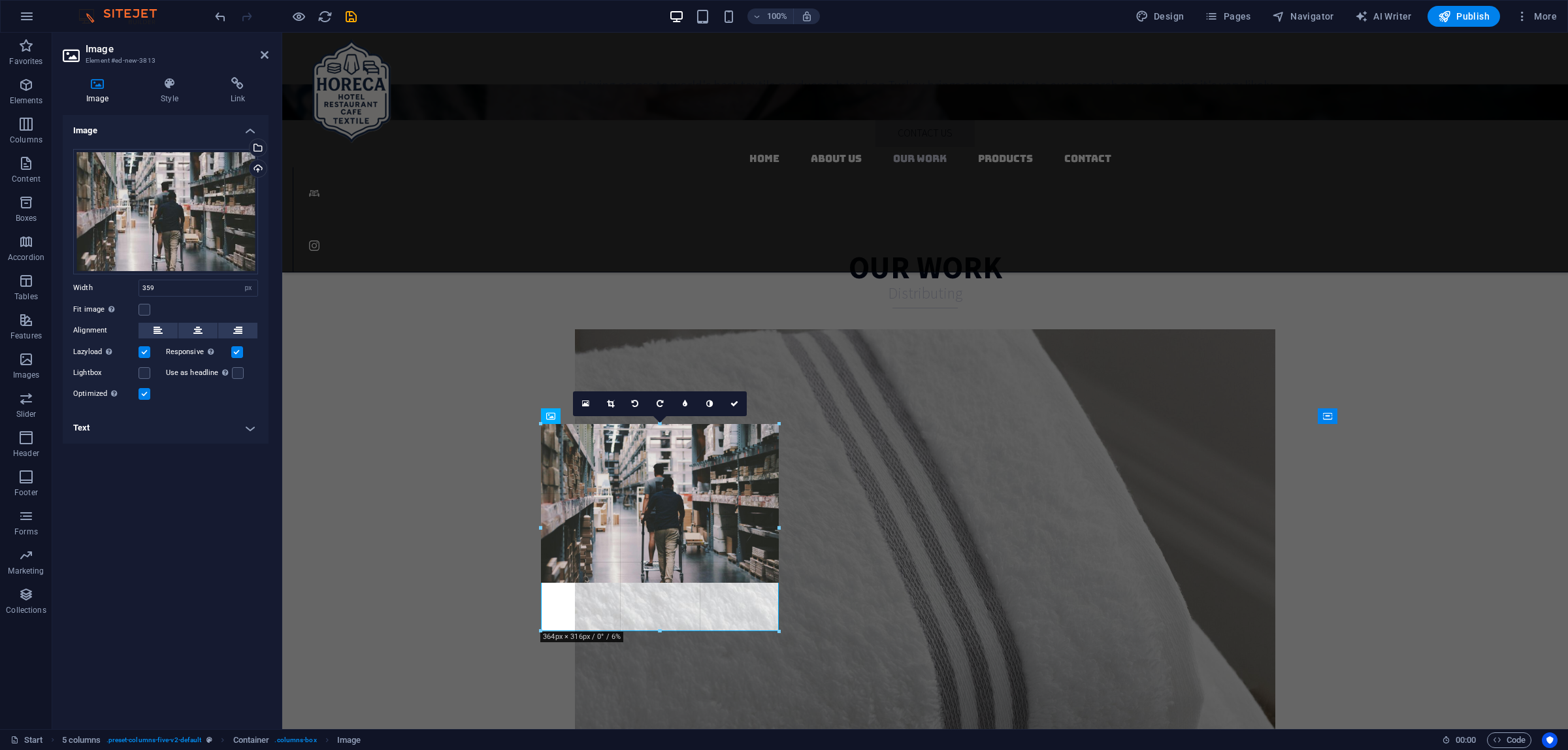
drag, startPoint x: 775, startPoint y: 500, endPoint x: 790, endPoint y: 504, distance: 15.5
type input "364"
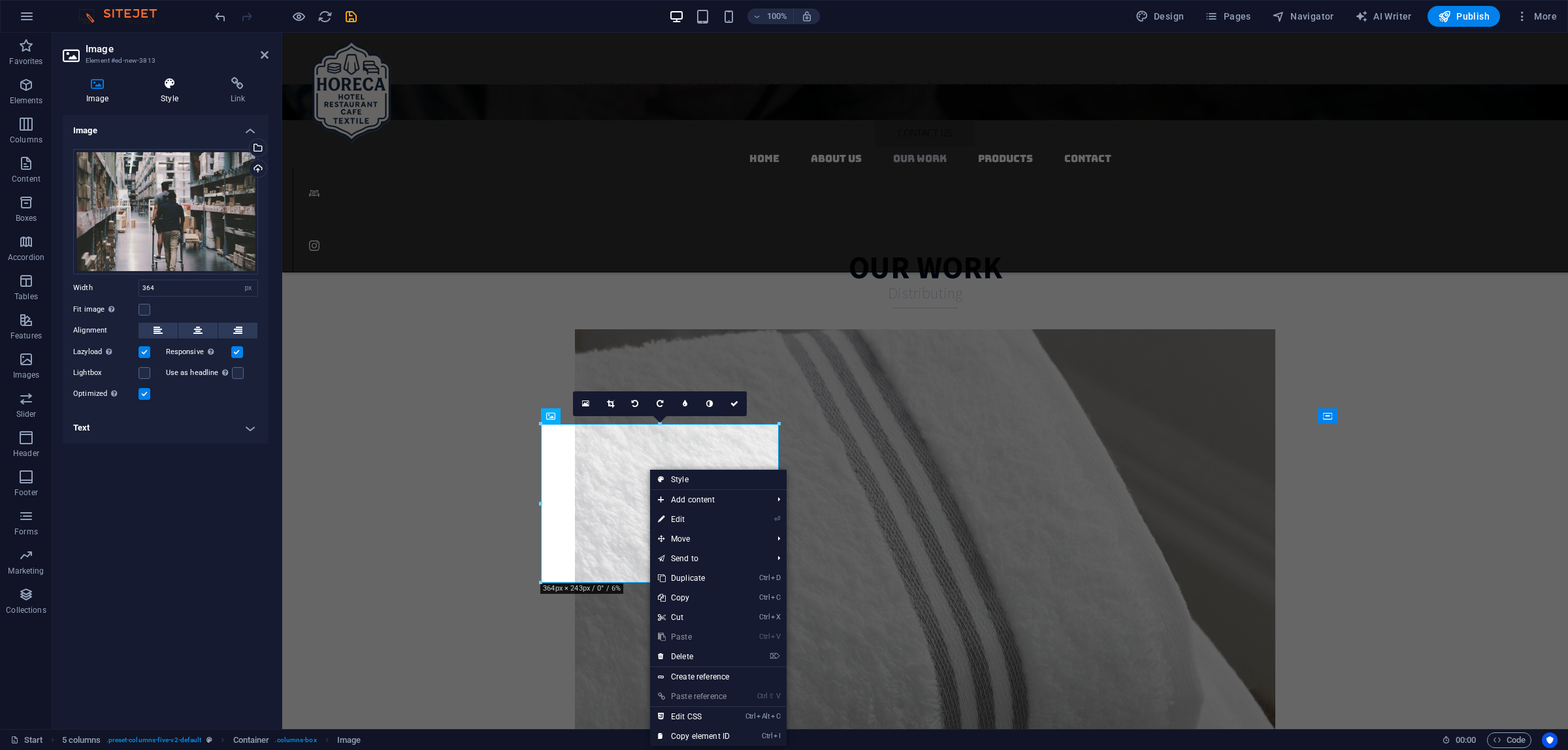
click at [157, 100] on h4 "Style" at bounding box center [172, 90] width 69 height 27
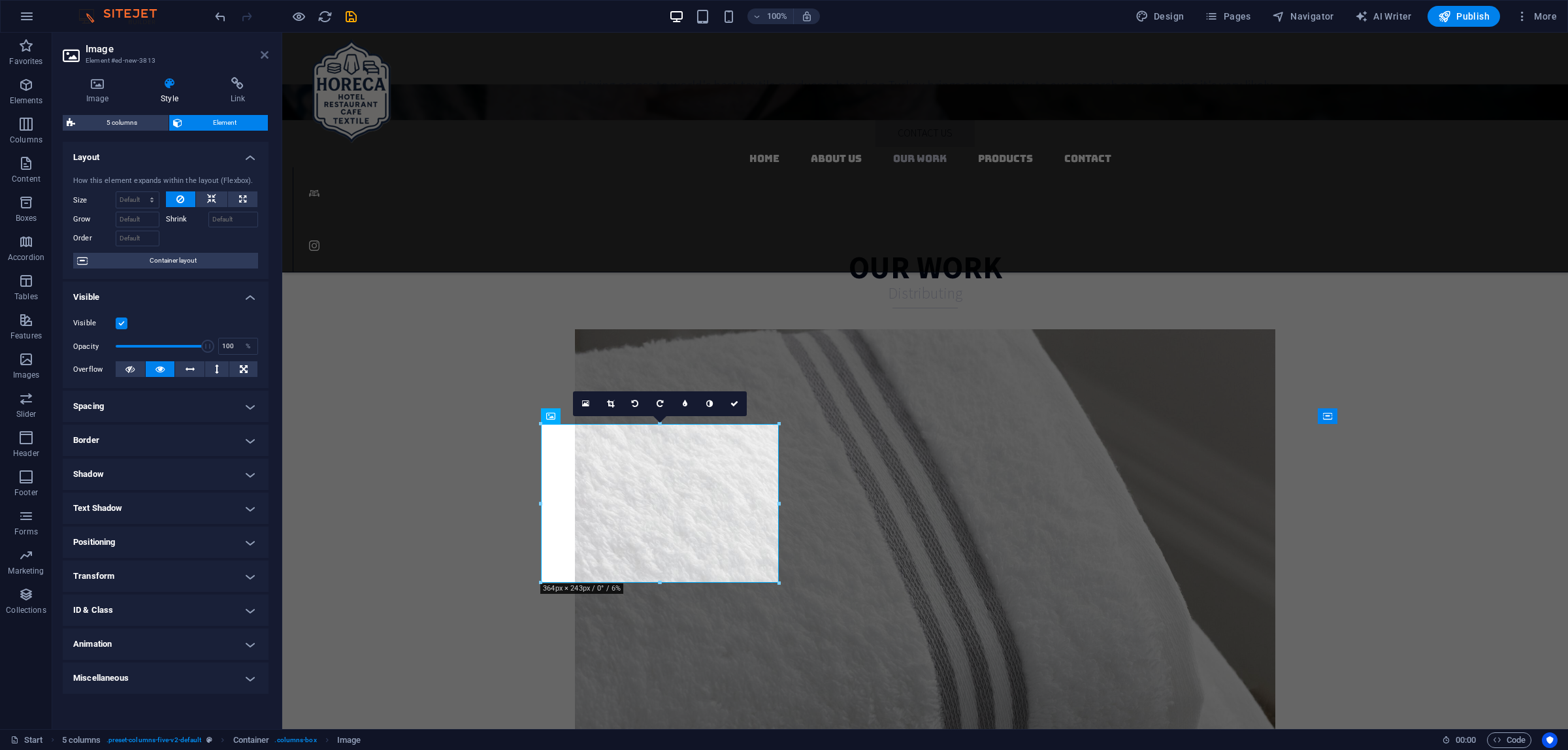
click at [265, 53] on icon at bounding box center [265, 55] width 8 height 10
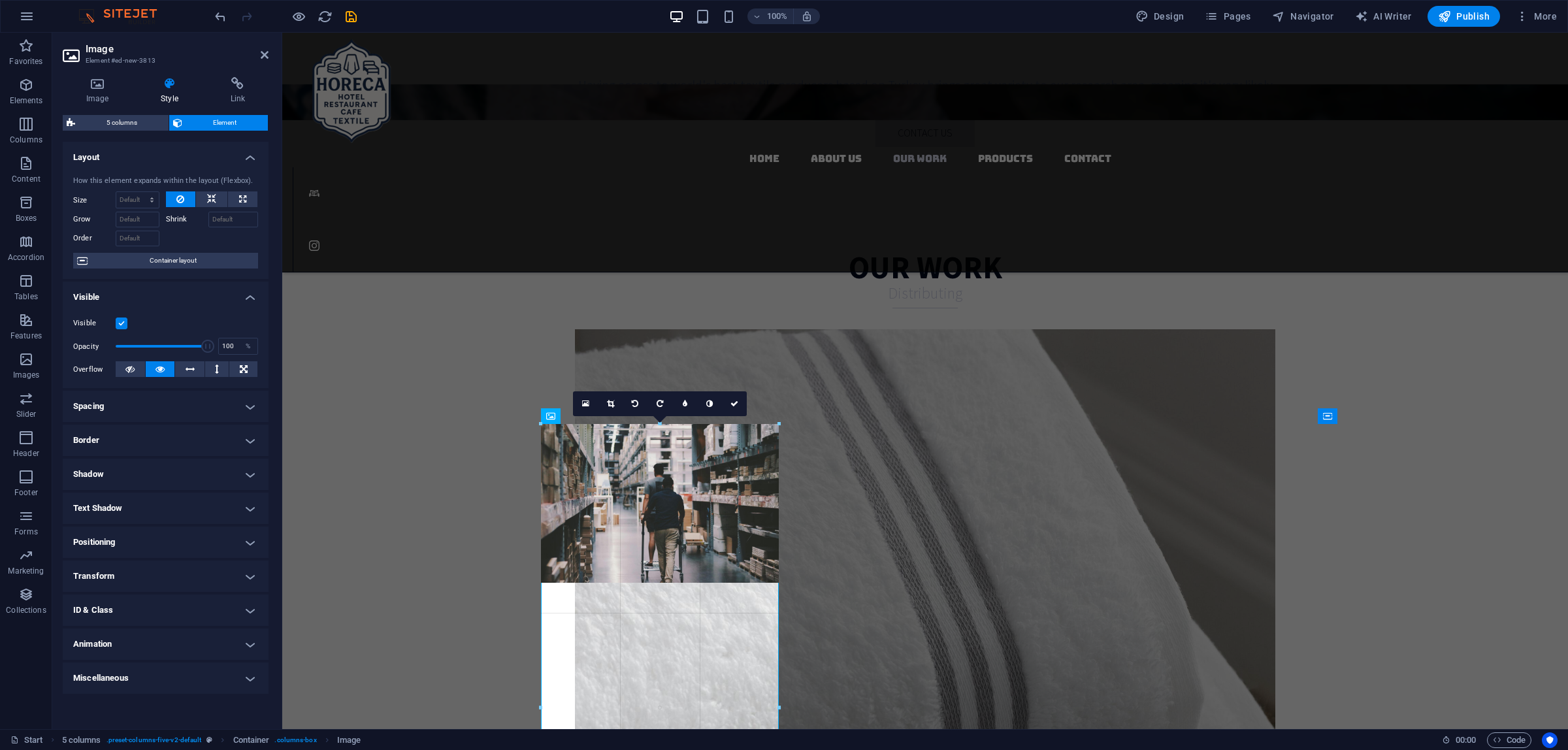
drag, startPoint x: 781, startPoint y: 582, endPoint x: 520, endPoint y: 490, distance: 276.7
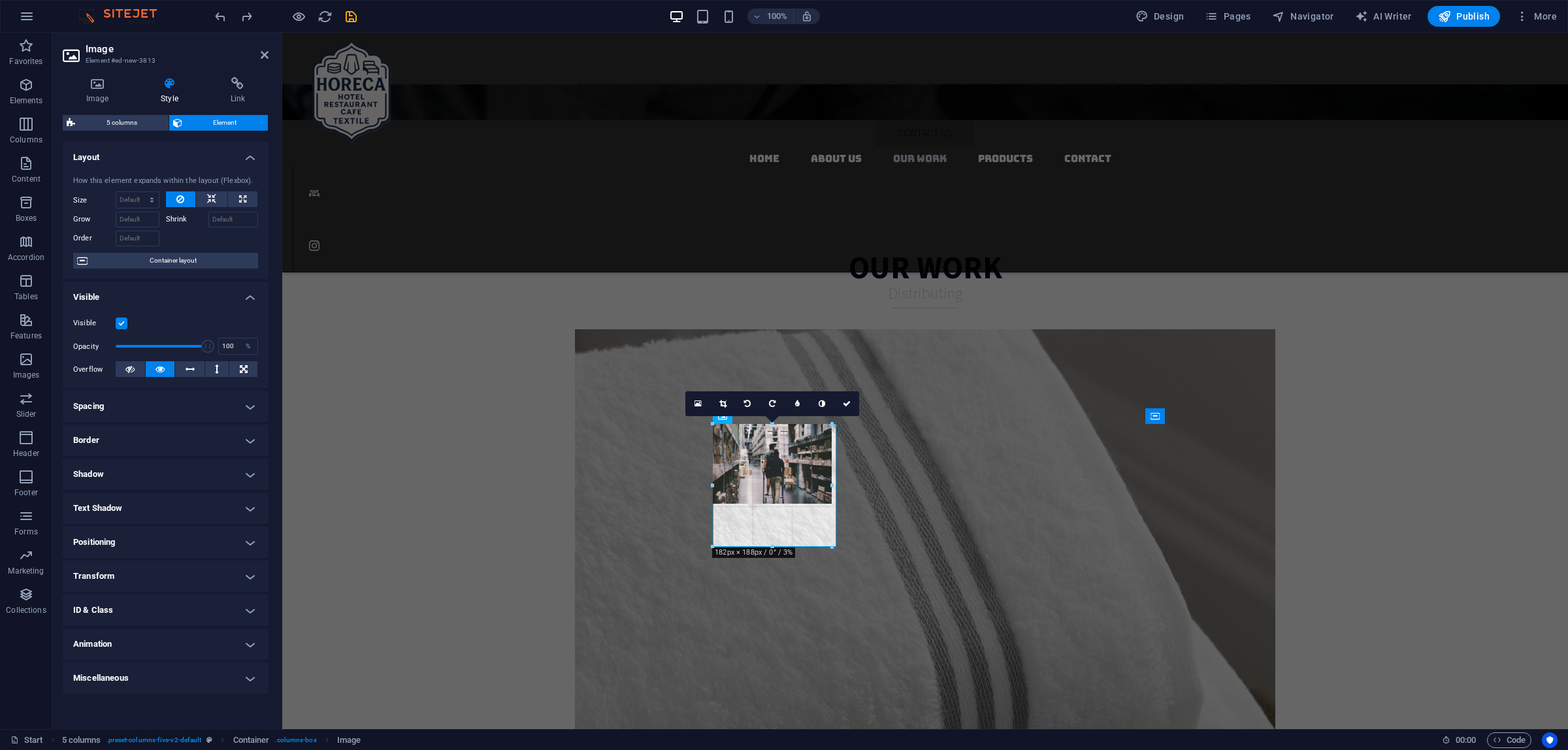
drag, startPoint x: 774, startPoint y: 503, endPoint x: 781, endPoint y: 544, distance: 41.6
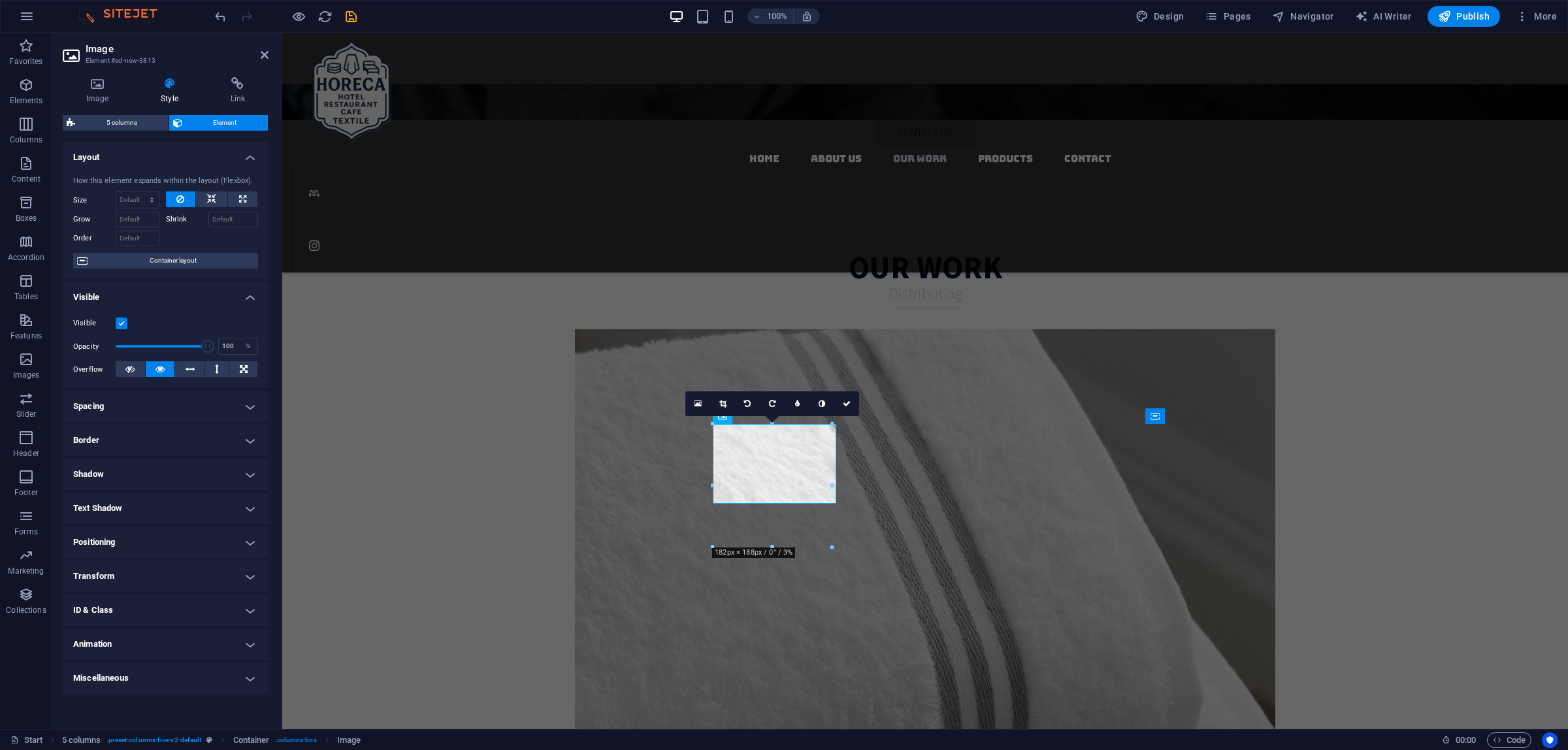
drag, startPoint x: 829, startPoint y: 501, endPoint x: 563, endPoint y: 470, distance: 267.8
click at [829, 501] on div at bounding box center [832, 485] width 4 height 123
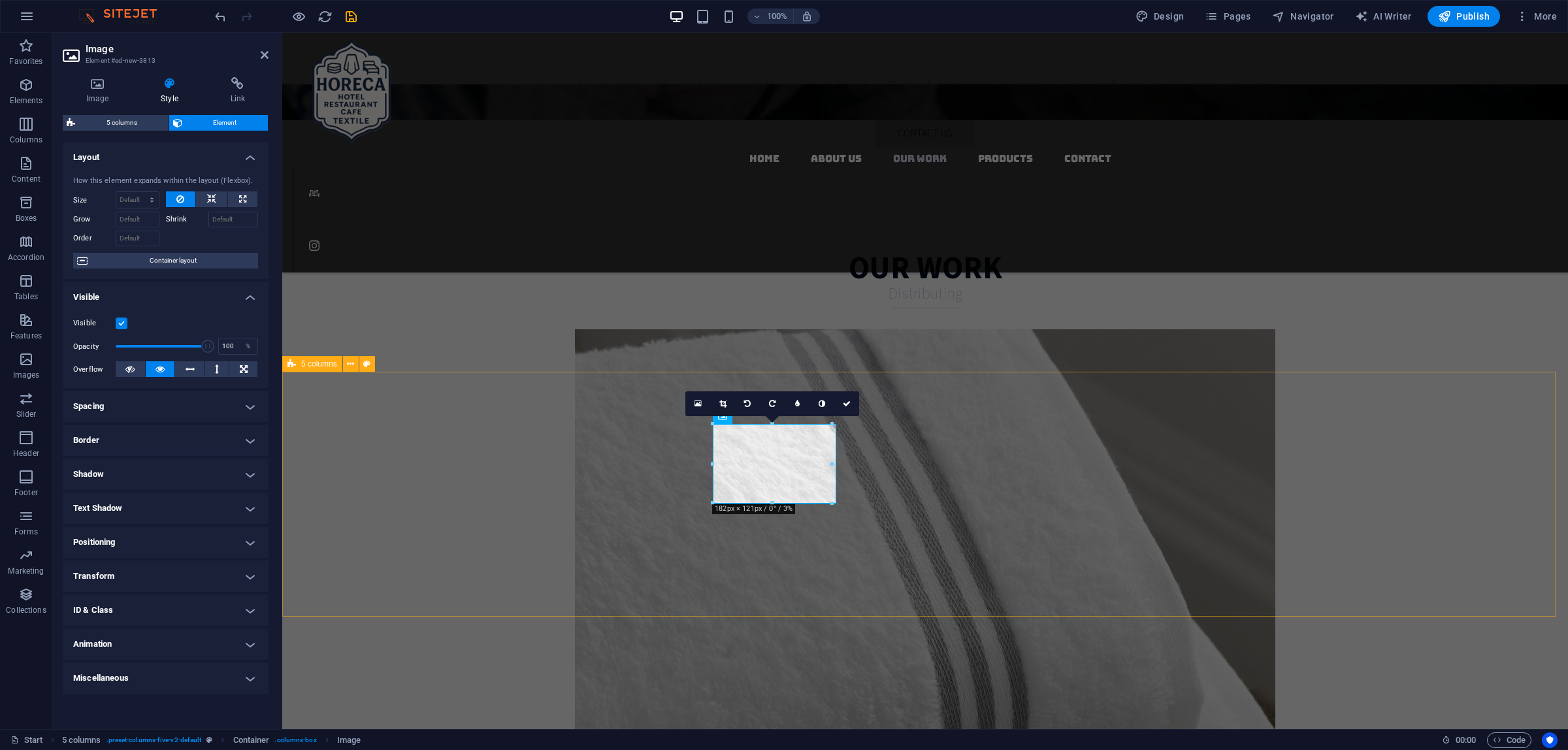
drag, startPoint x: 1116, startPoint y: 539, endPoint x: 841, endPoint y: 525, distance: 275.4
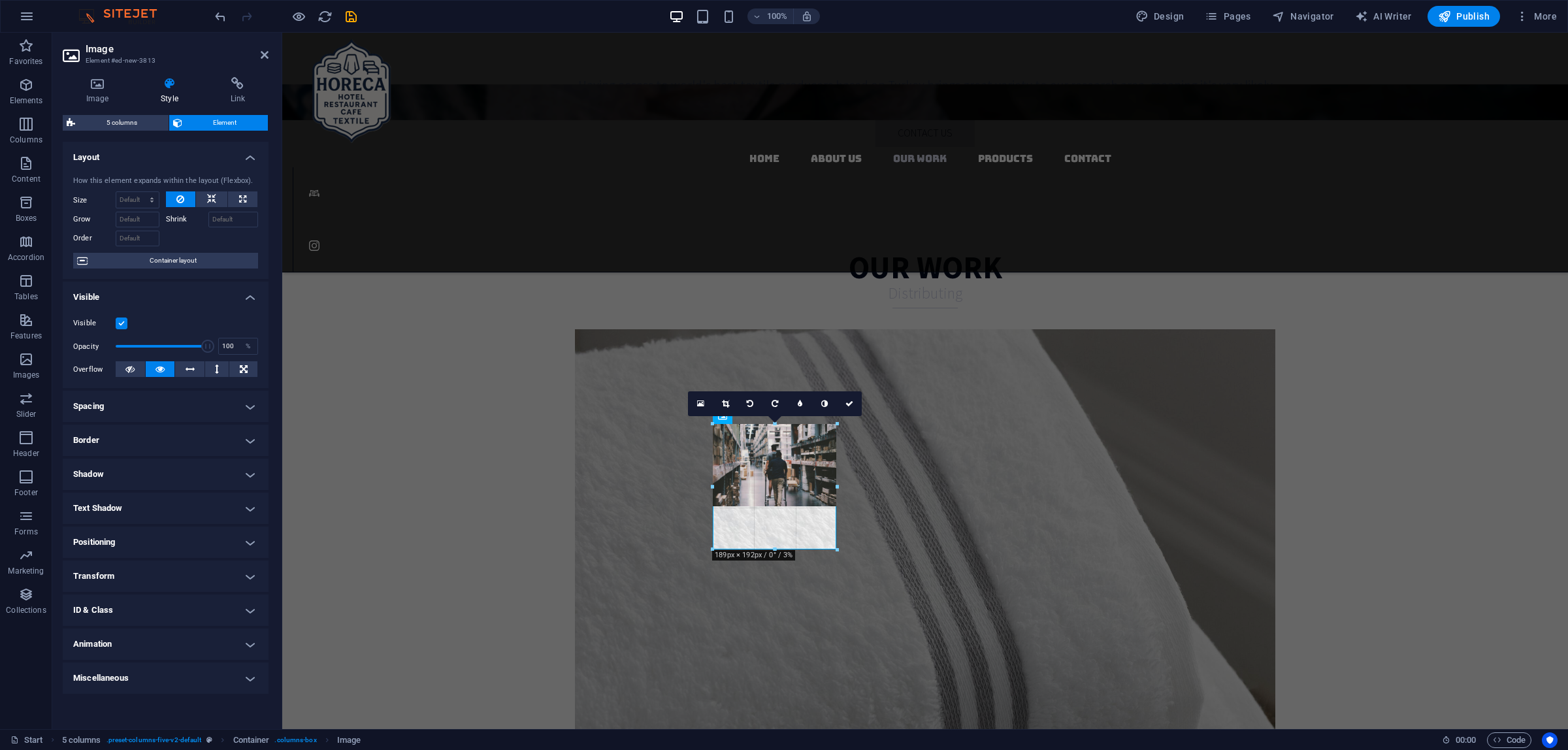
click at [852, 553] on div at bounding box center [919, 494] width 1273 height 245
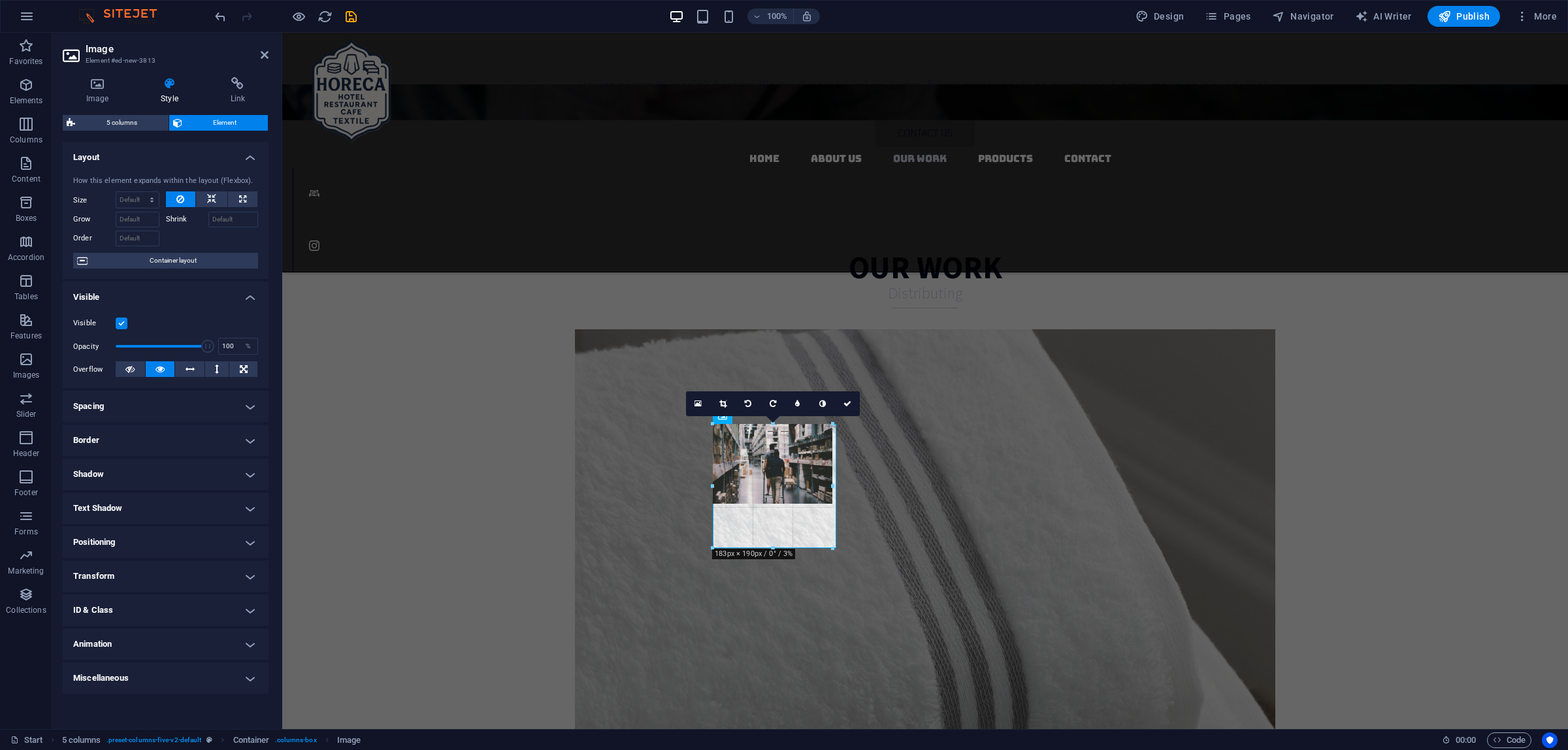
drag, startPoint x: 483, startPoint y: 470, endPoint x: 784, endPoint y: 546, distance: 310.4
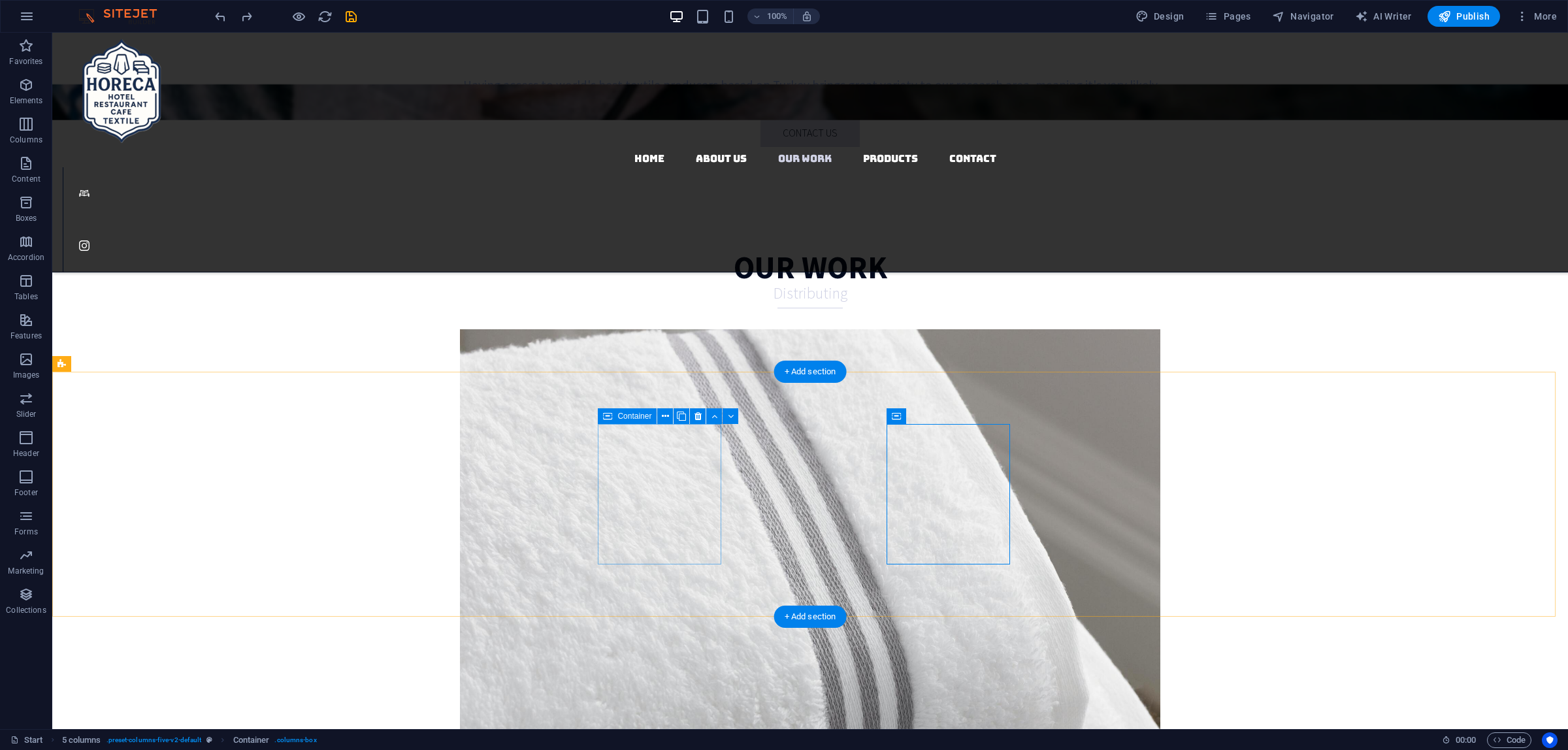
click at [648, 422] on div "Image" at bounding box center [644, 415] width 47 height 16
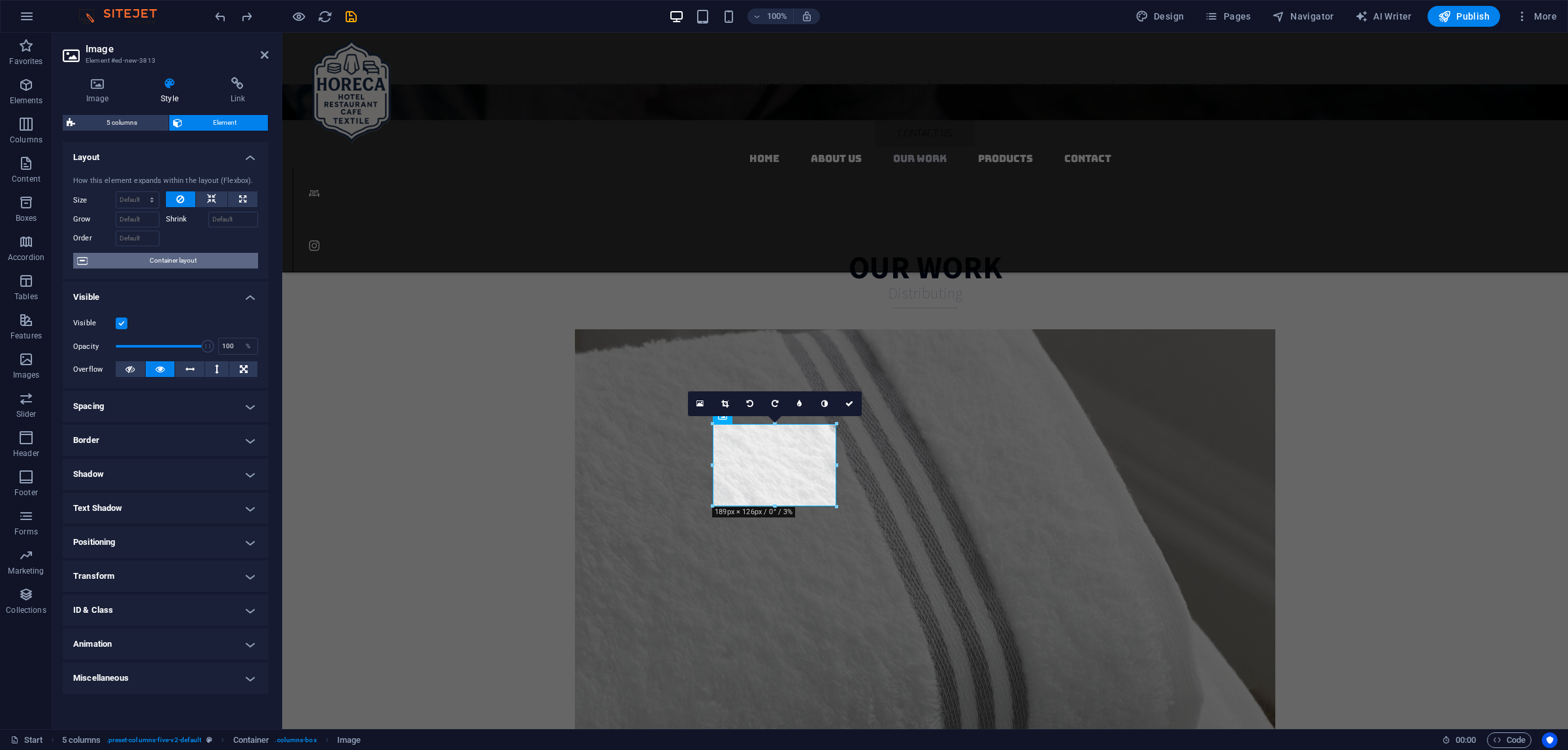
click at [166, 263] on span "Container layout" at bounding box center [173, 260] width 163 height 16
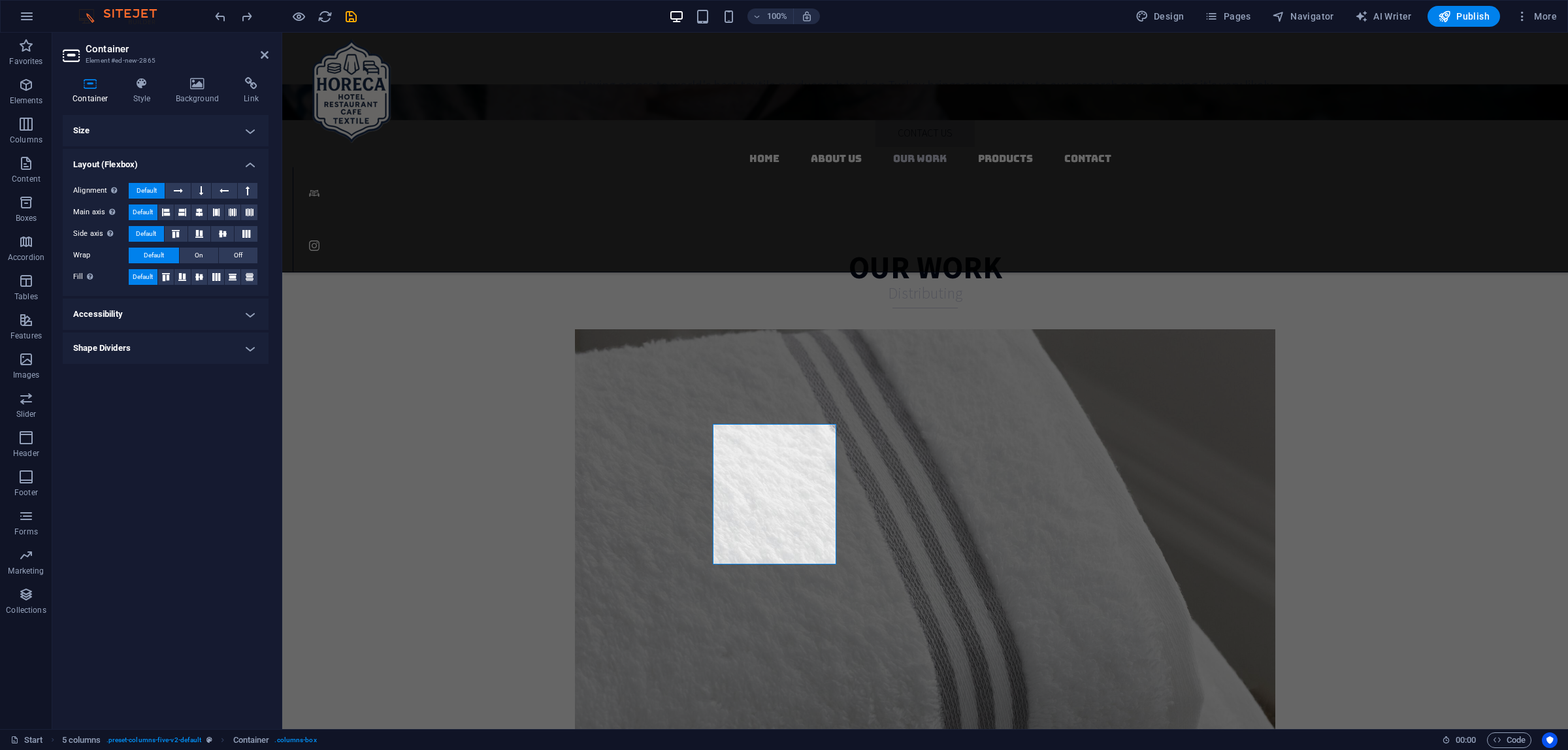
click at [169, 309] on h4 "Accessibility" at bounding box center [166, 314] width 206 height 31
click at [169, 309] on h4 "Accessibility" at bounding box center [166, 310] width 206 height 24
click at [169, 340] on h4 "Shape Dividers" at bounding box center [166, 348] width 206 height 31
click at [169, 340] on h4 "Shape Dividers" at bounding box center [166, 344] width 206 height 24
click at [138, 95] on h4 "Style" at bounding box center [144, 90] width 42 height 27
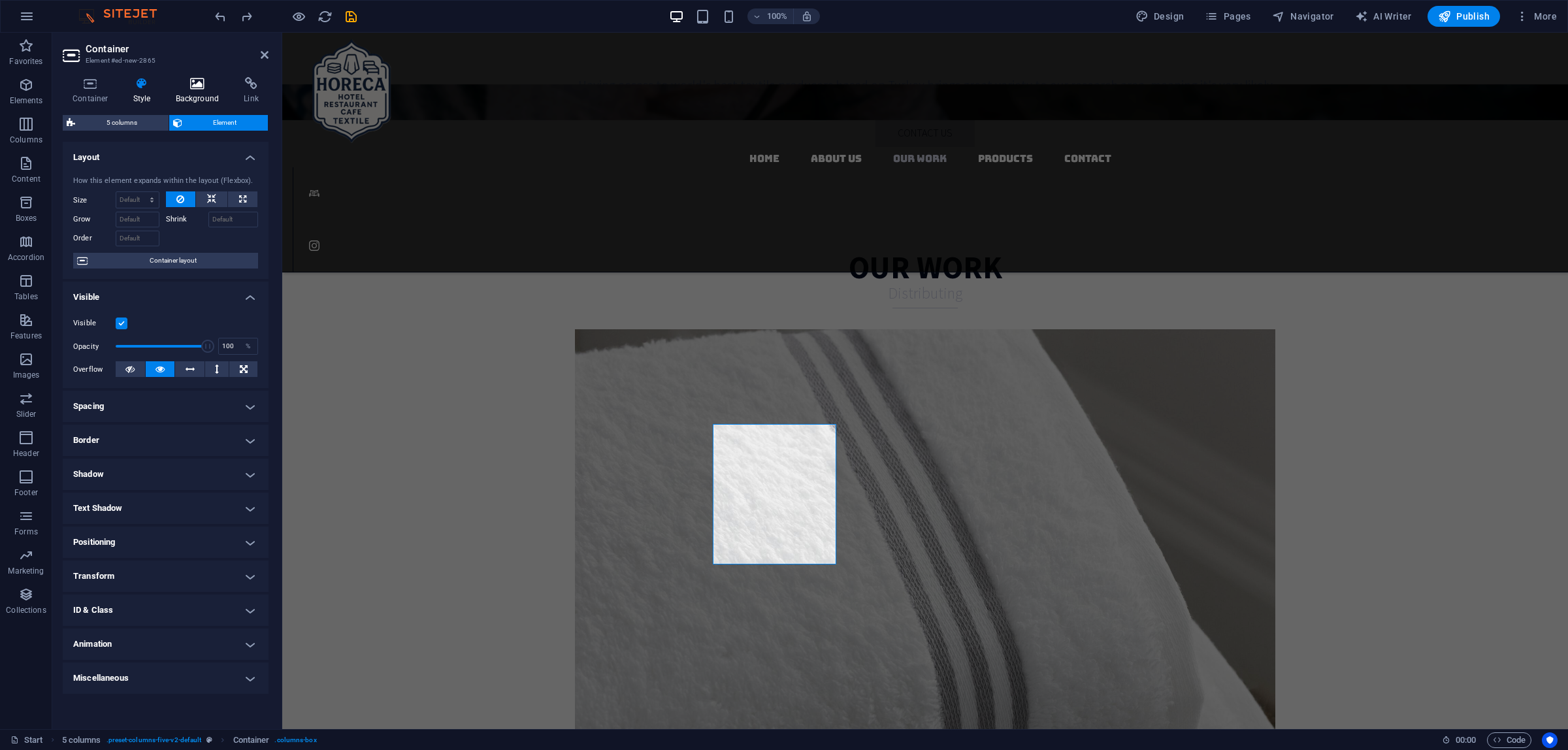
click at [177, 87] on icon at bounding box center [197, 83] width 64 height 13
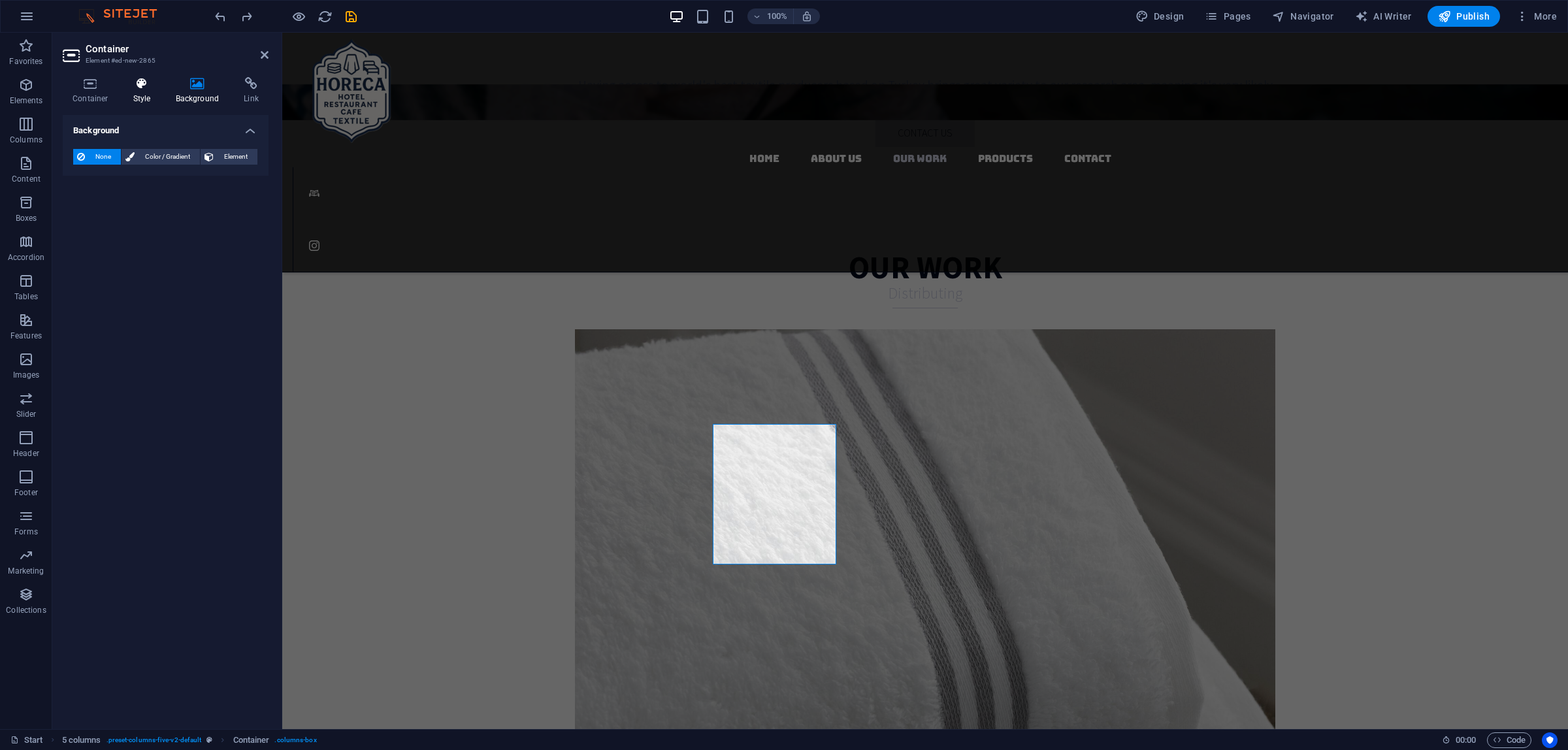
click at [132, 88] on icon at bounding box center [142, 83] width 37 height 13
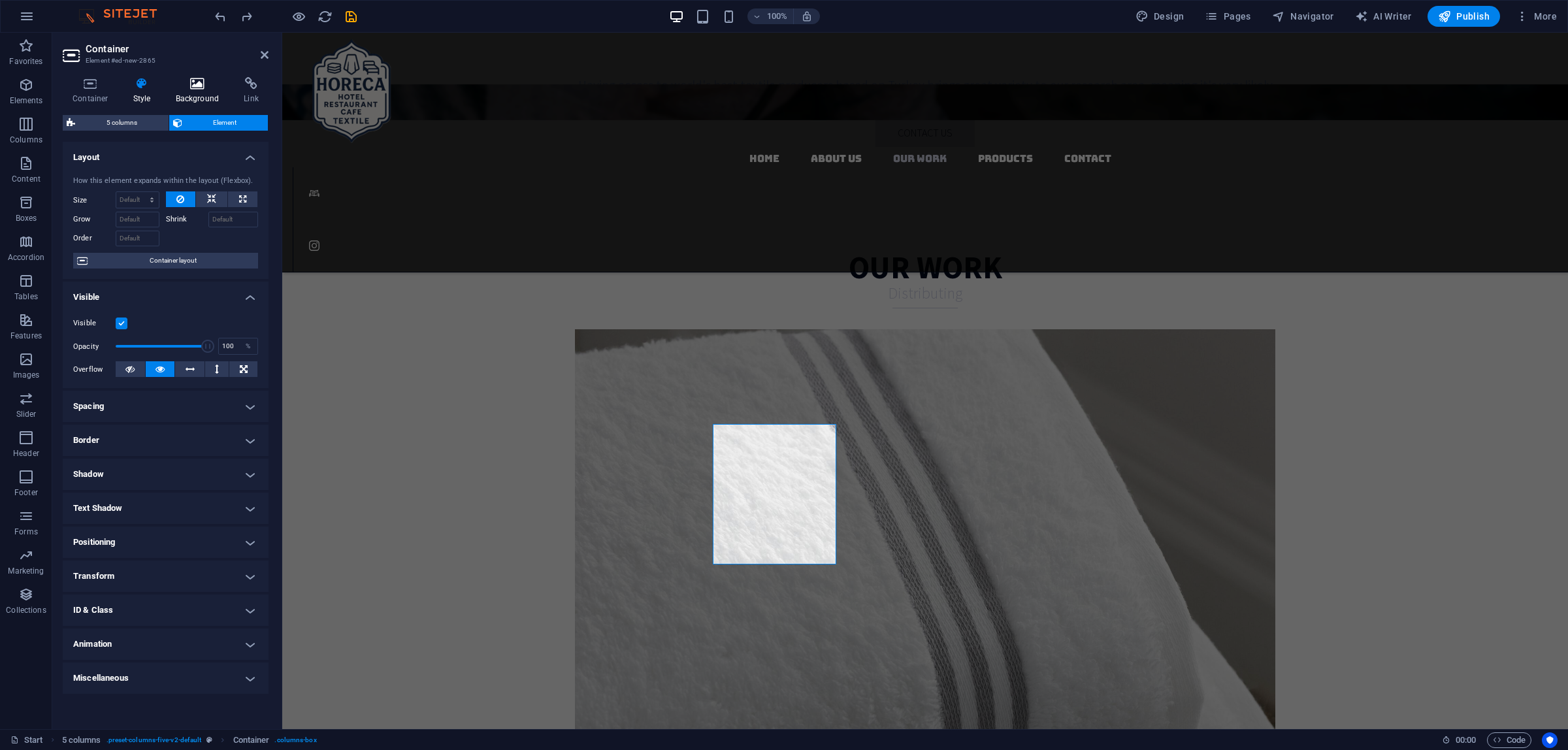
click at [193, 93] on h4 "Background" at bounding box center [200, 90] width 69 height 27
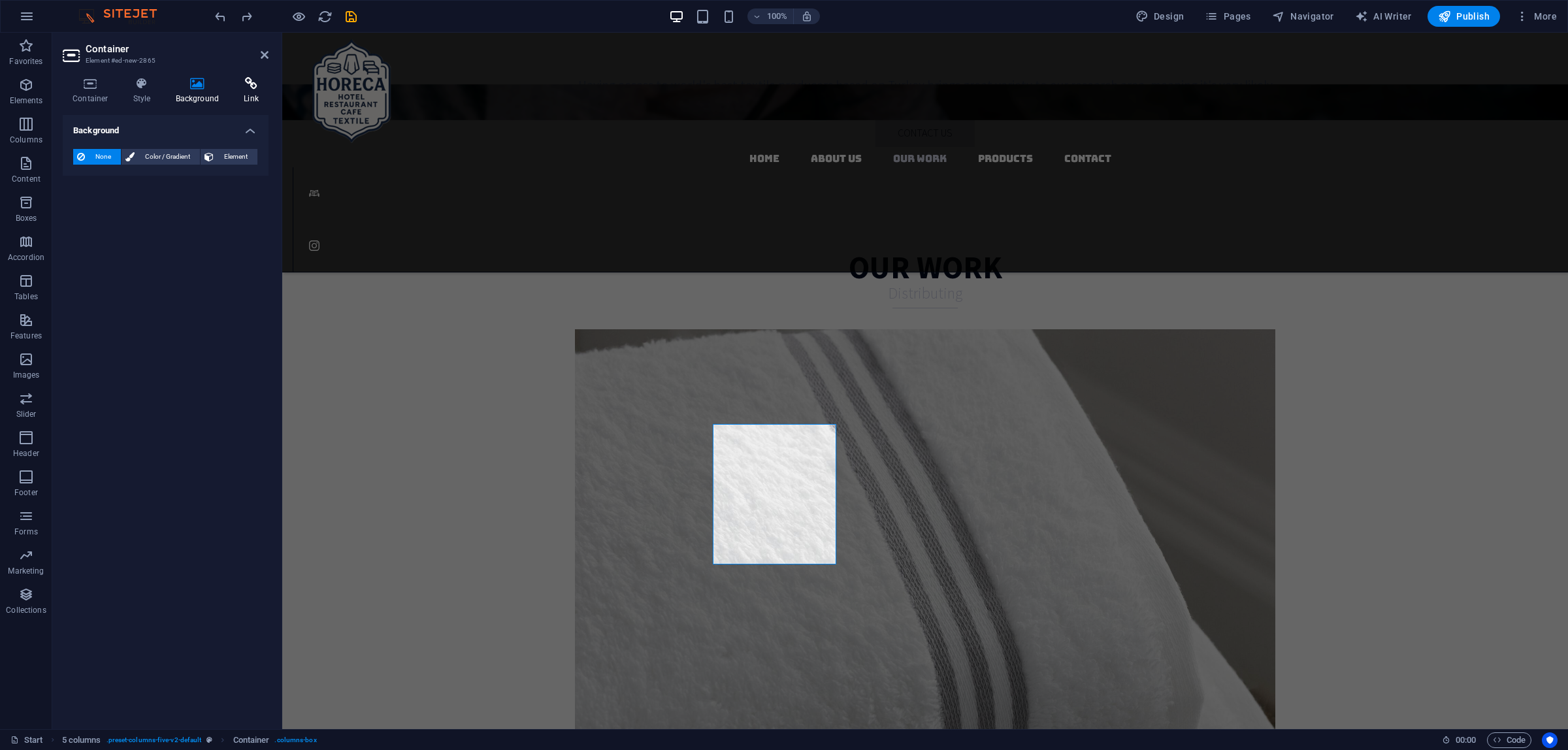
click at [262, 87] on icon at bounding box center [251, 83] width 35 height 13
drag, startPoint x: 262, startPoint y: 55, endPoint x: 214, endPoint y: 26, distance: 56.1
click at [262, 55] on icon at bounding box center [265, 55] width 8 height 10
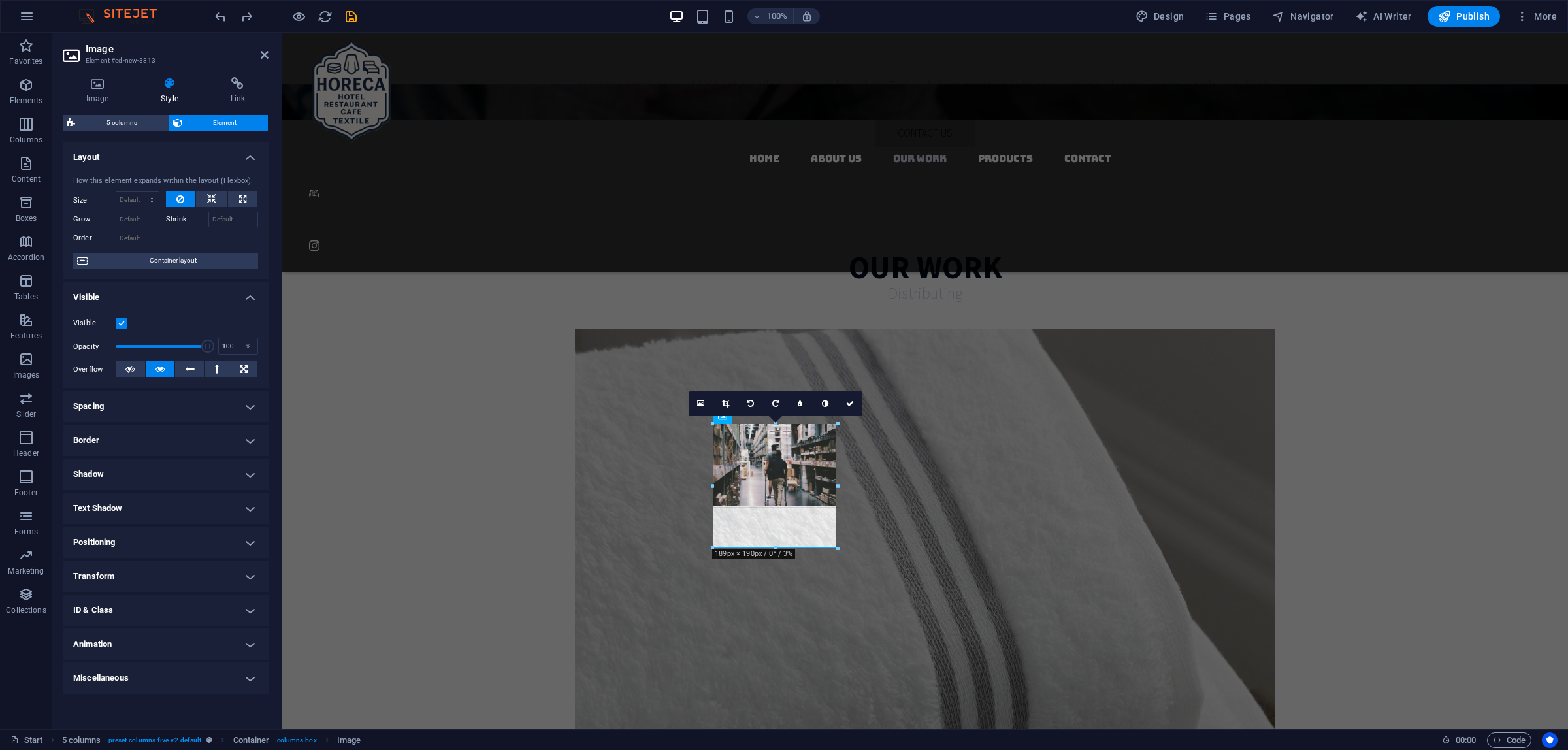
drag, startPoint x: 775, startPoint y: 503, endPoint x: 781, endPoint y: 545, distance: 42.4
drag, startPoint x: 774, startPoint y: 505, endPoint x: 779, endPoint y: 545, distance: 40.3
click at [779, 545] on div at bounding box center [775, 547] width 125 height 4
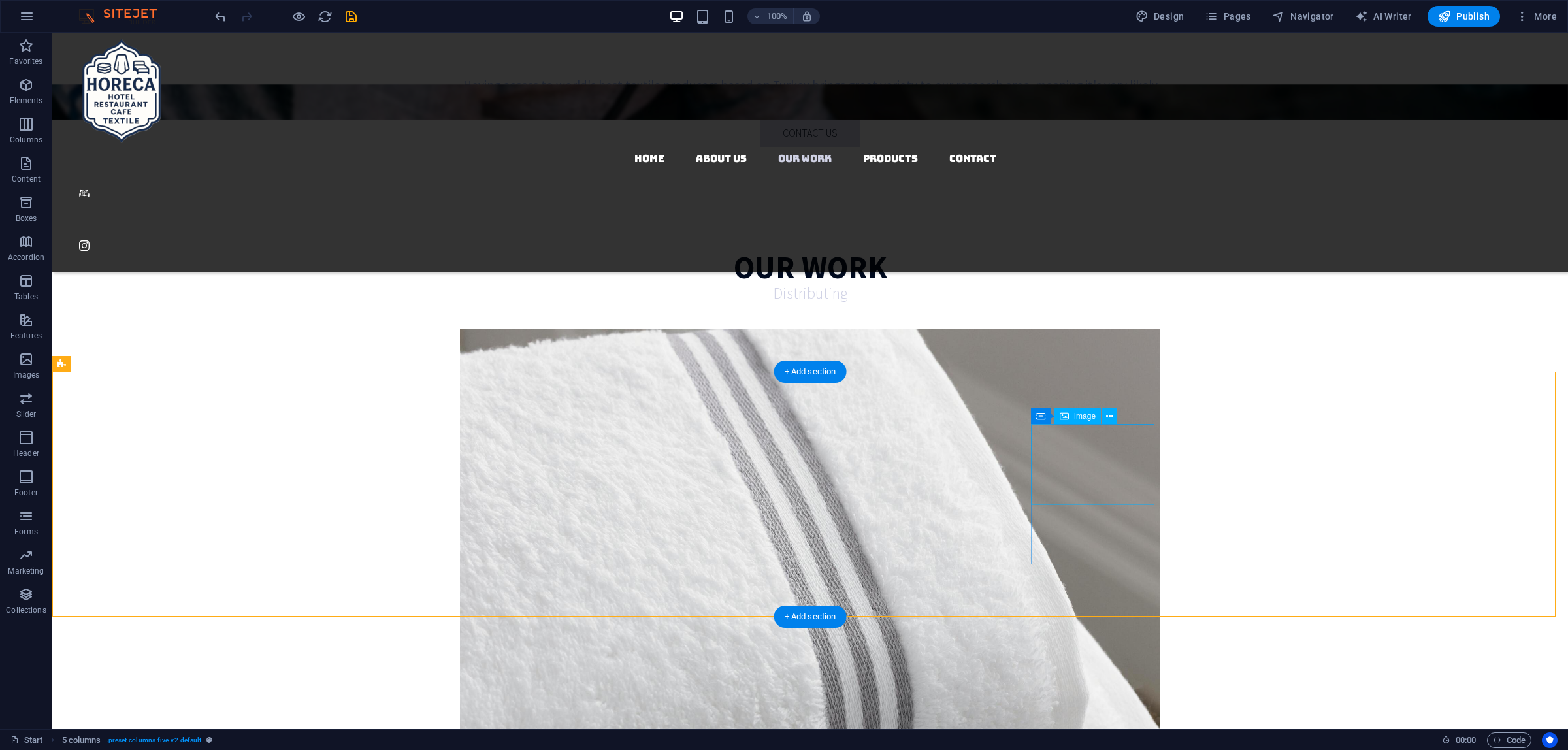
select select "px"
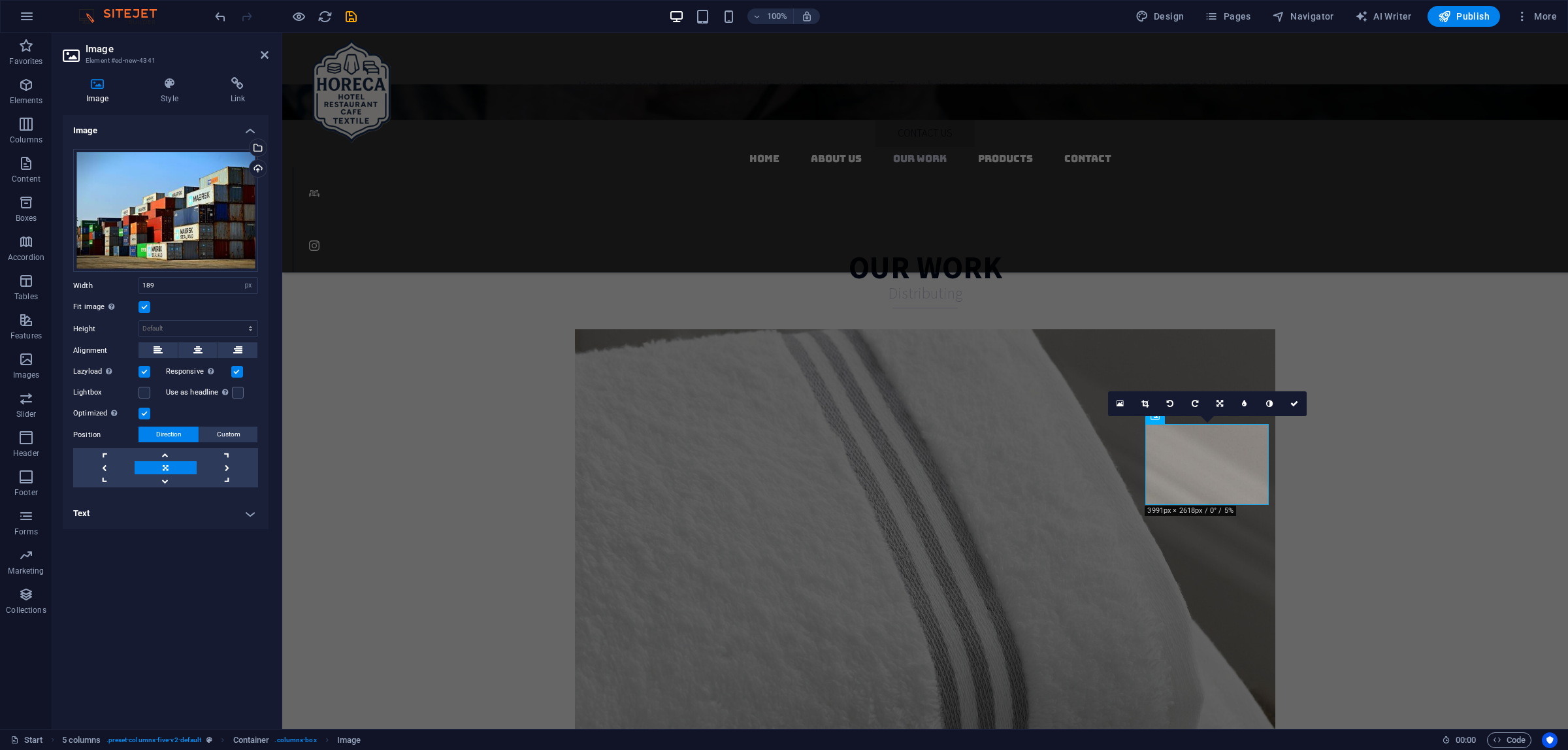
click at [140, 311] on label at bounding box center [144, 307] width 12 height 12
click at [0, 0] on input "Fit image Automatically fit image to a fixed width and height" at bounding box center [0, 0] width 0 height 0
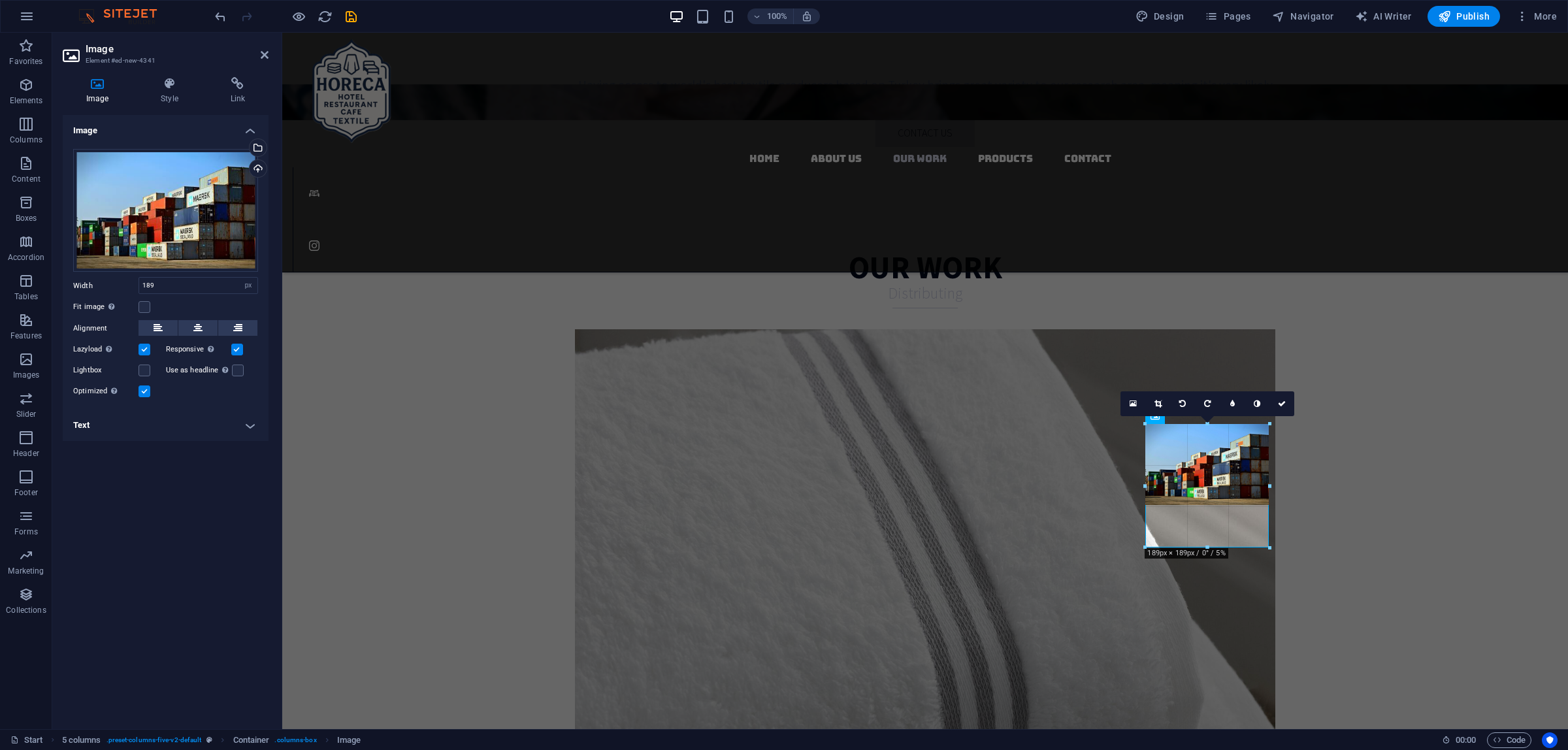
drag, startPoint x: 1210, startPoint y: 505, endPoint x: 1214, endPoint y: 548, distance: 43.2
drag, startPoint x: 1209, startPoint y: 503, endPoint x: 1227, endPoint y: 545, distance: 45.7
drag, startPoint x: 1197, startPoint y: 491, endPoint x: 923, endPoint y: 514, distance: 275.0
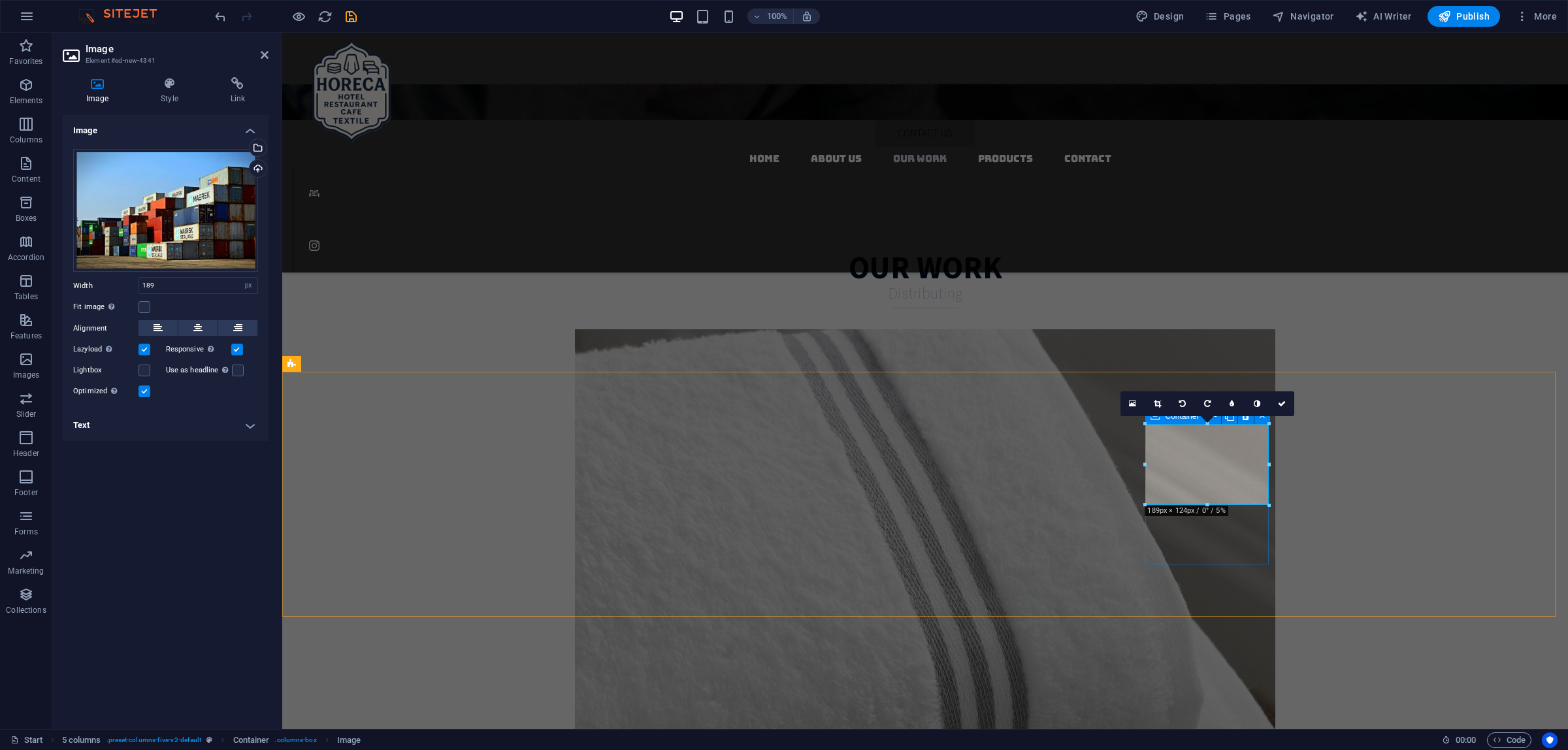
drag, startPoint x: 1488, startPoint y: 539, endPoint x: 1210, endPoint y: 547, distance: 278.1
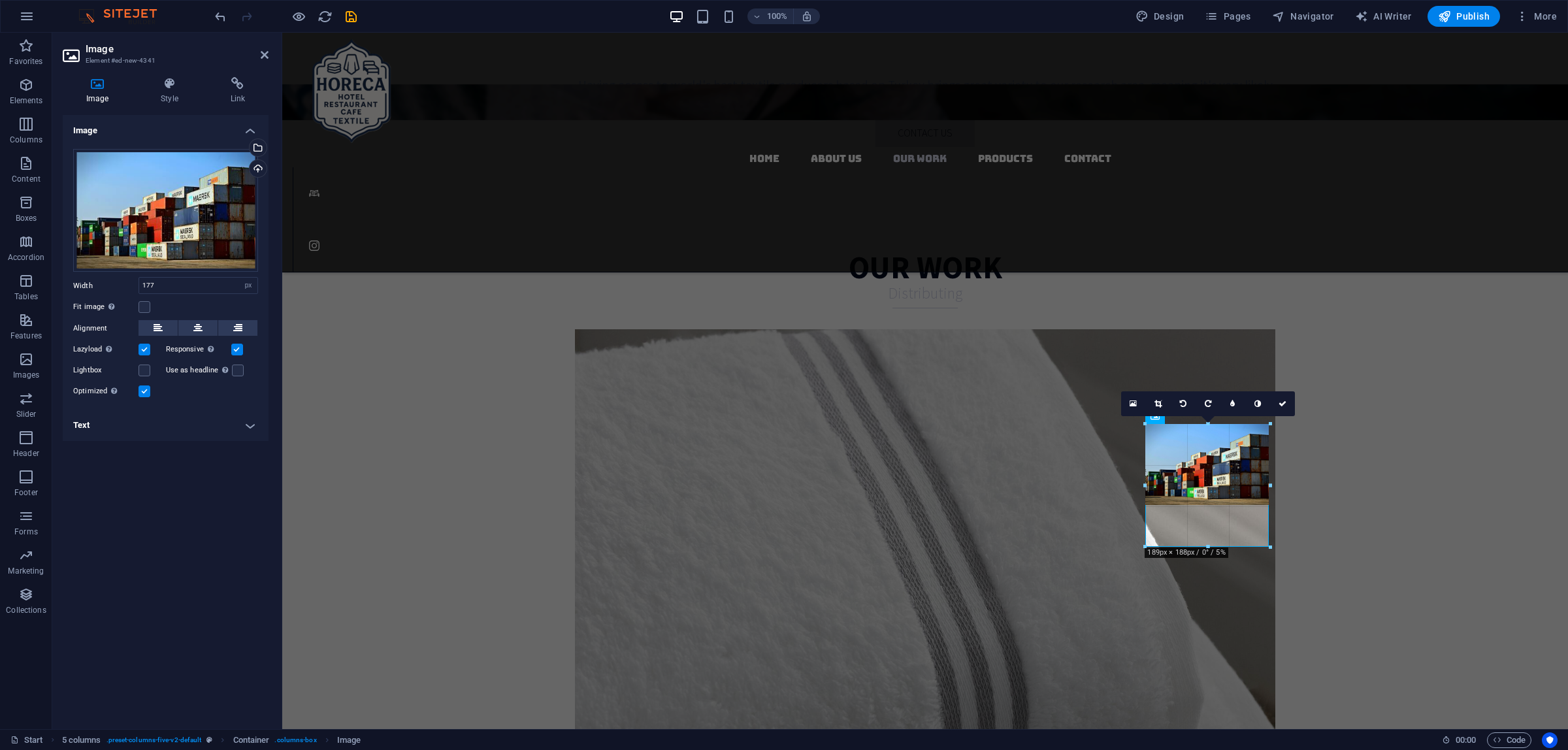
drag, startPoint x: 1206, startPoint y: 509, endPoint x: 1206, endPoint y: 548, distance: 39.0
type input "189"
drag, startPoint x: 1206, startPoint y: 507, endPoint x: 1209, endPoint y: 550, distance: 43.1
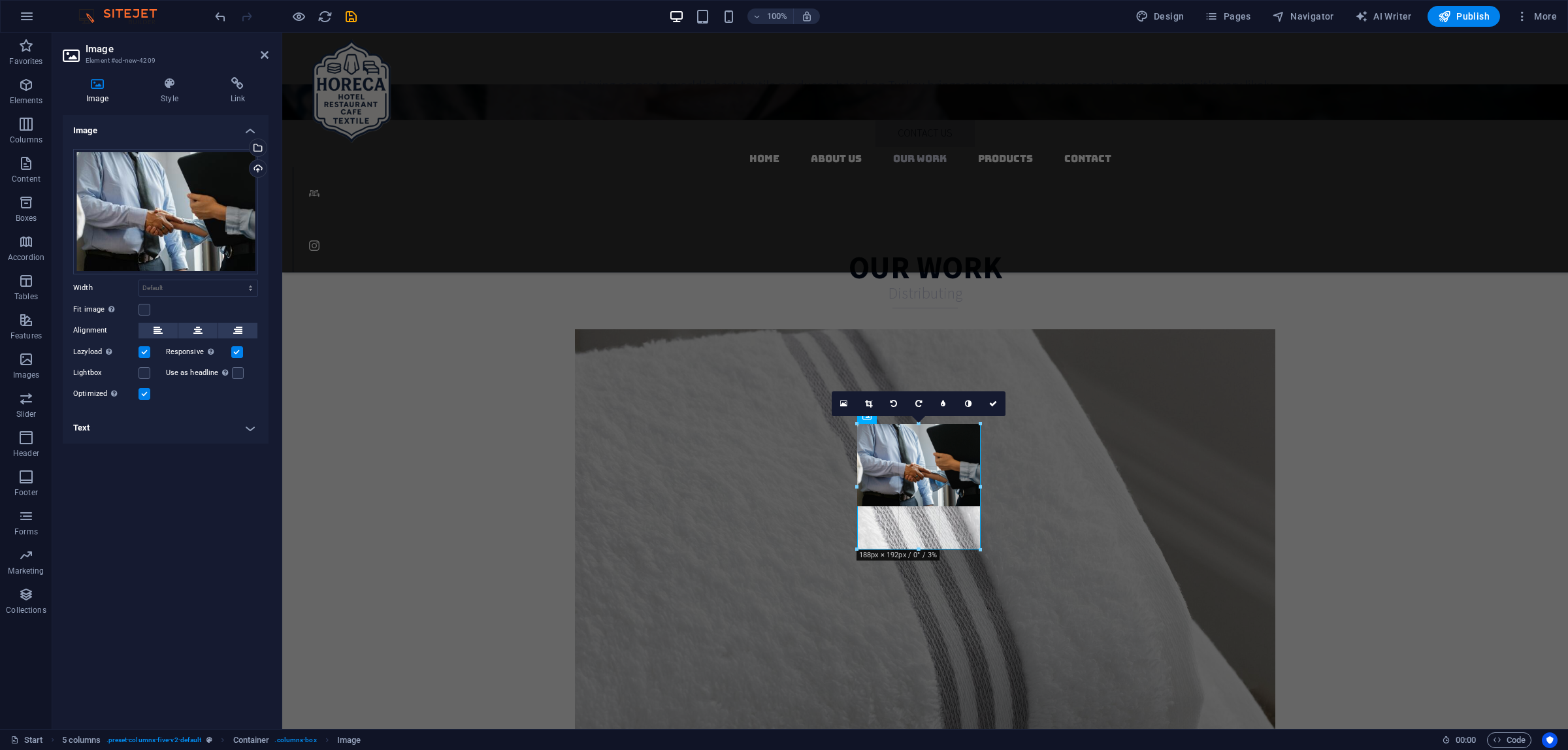
type input "188"
select select "px"
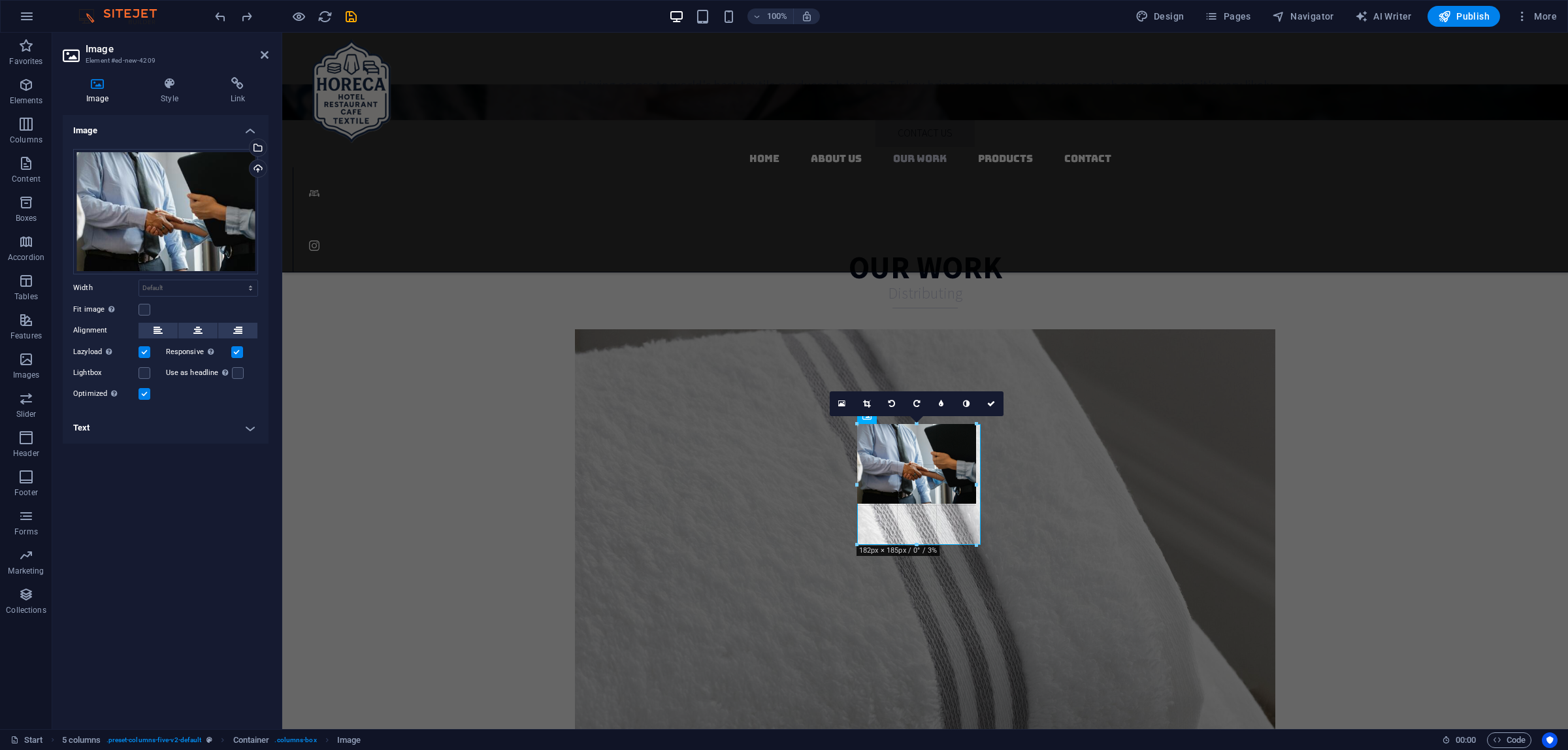
drag, startPoint x: 923, startPoint y: 504, endPoint x: 919, endPoint y: 542, distance: 38.2
type input "182"
select select "px"
drag, startPoint x: 914, startPoint y: 501, endPoint x: 917, endPoint y: 543, distance: 42.1
type input "189"
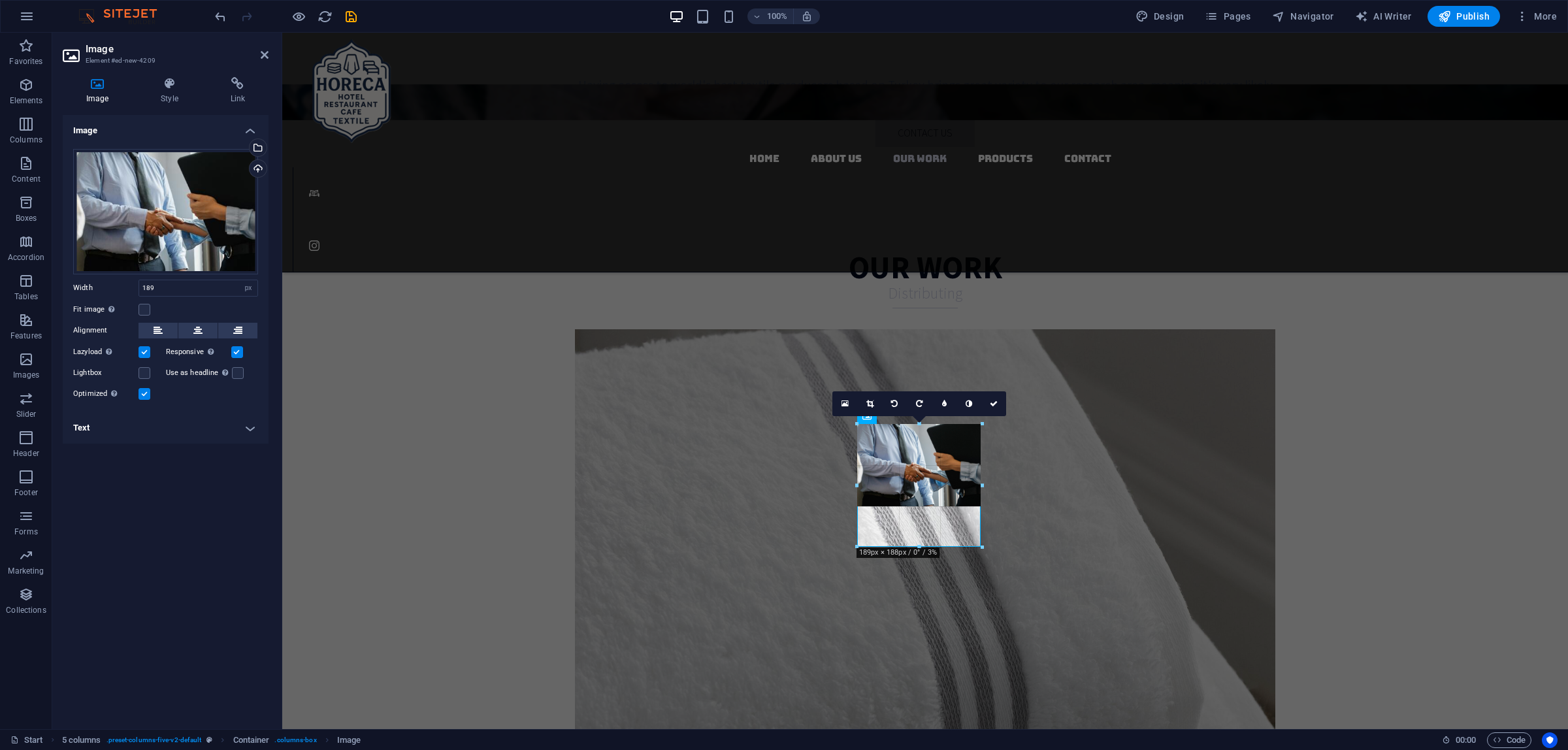
drag, startPoint x: 919, startPoint y: 508, endPoint x: 638, endPoint y: 511, distance: 281.0
click at [920, 545] on div at bounding box center [920, 547] width 125 height 4
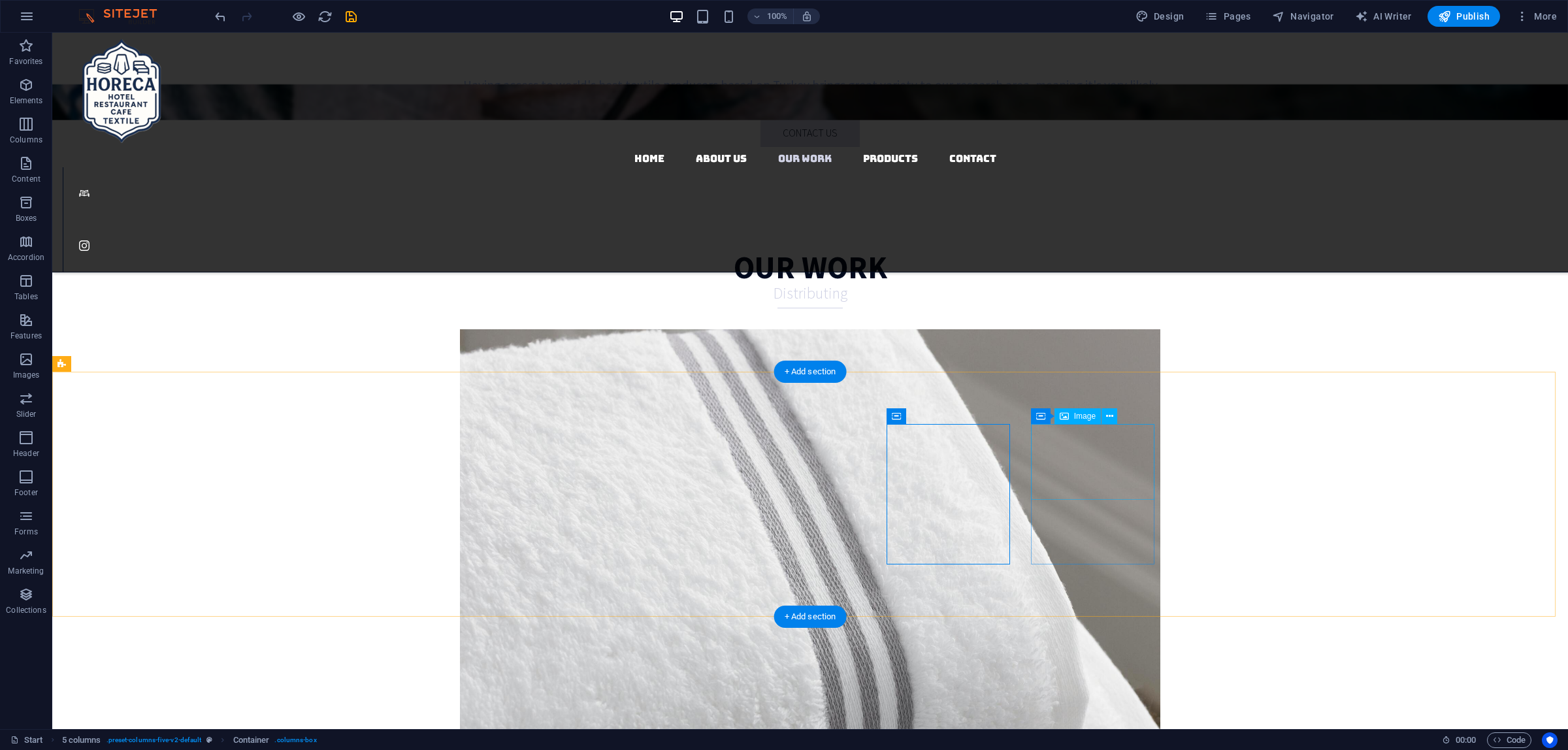
select select "px"
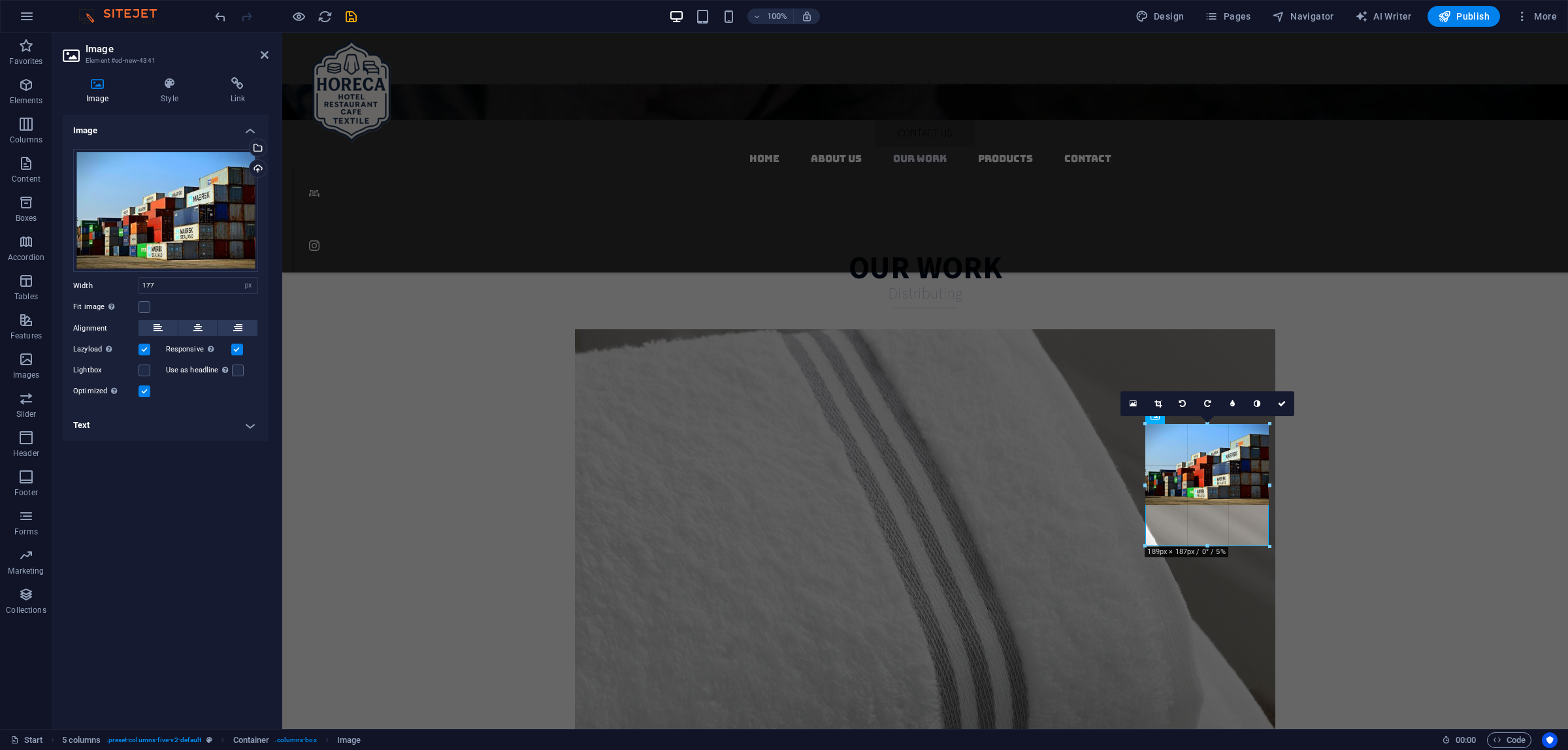
drag, startPoint x: 1204, startPoint y: 503, endPoint x: 1202, endPoint y: 543, distance: 40.0
drag, startPoint x: 1206, startPoint y: 507, endPoint x: 923, endPoint y: 511, distance: 283.0
drag, startPoint x: 1207, startPoint y: 503, endPoint x: 1206, endPoint y: 541, distance: 38.0
type input "167"
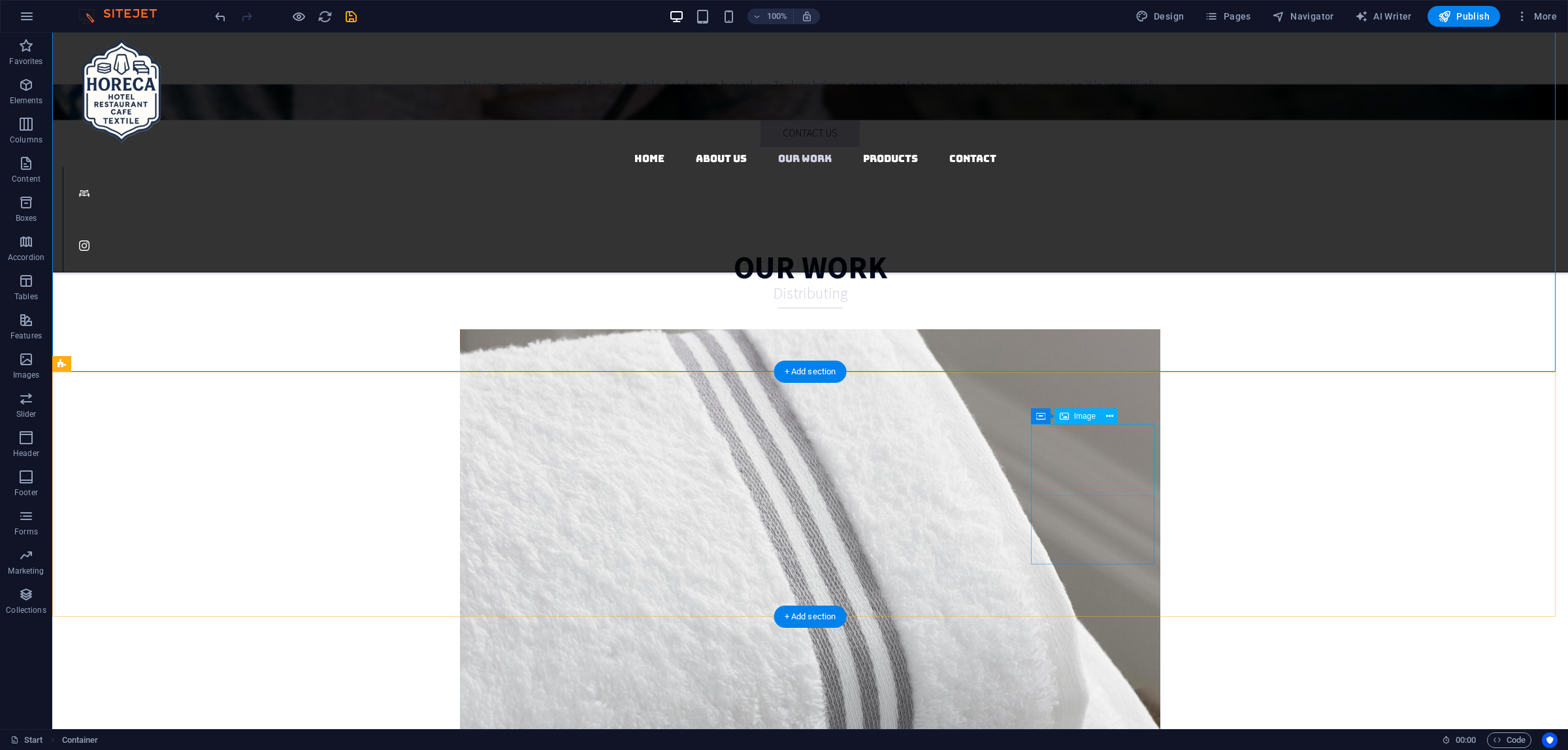
select select "px"
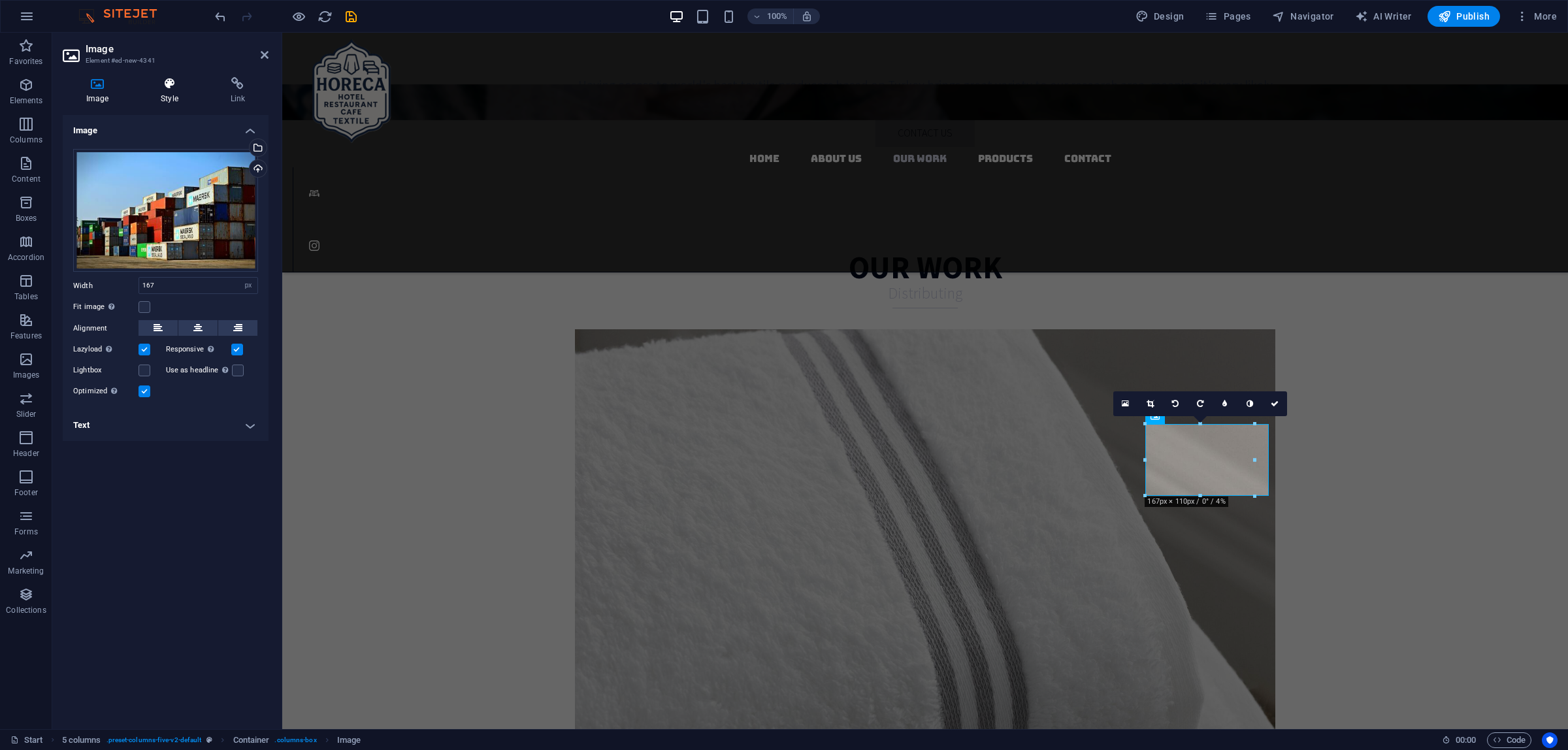
click at [169, 93] on h4 "Style" at bounding box center [172, 90] width 69 height 27
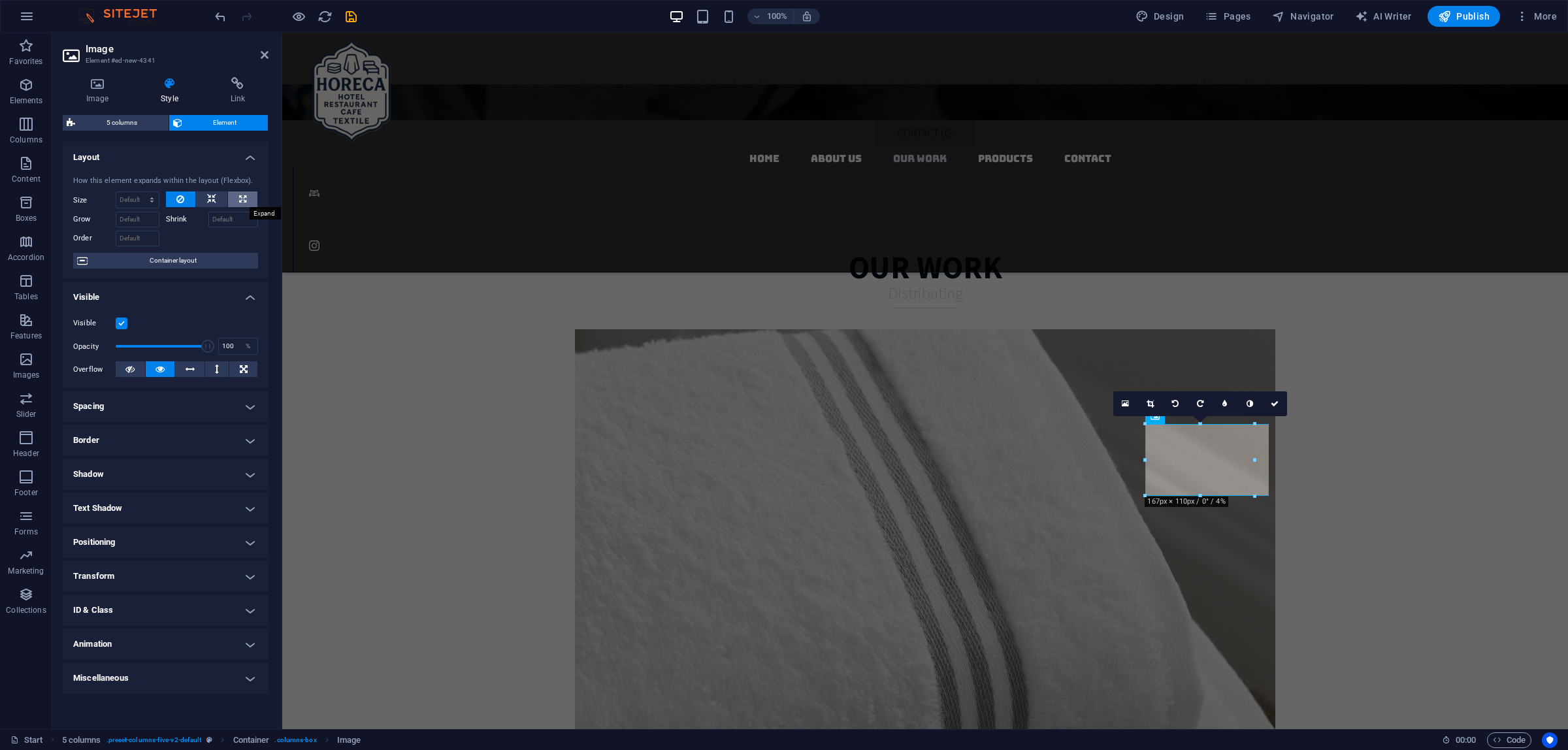
click at [245, 194] on icon at bounding box center [242, 199] width 7 height 16
type input "100"
select select "%"
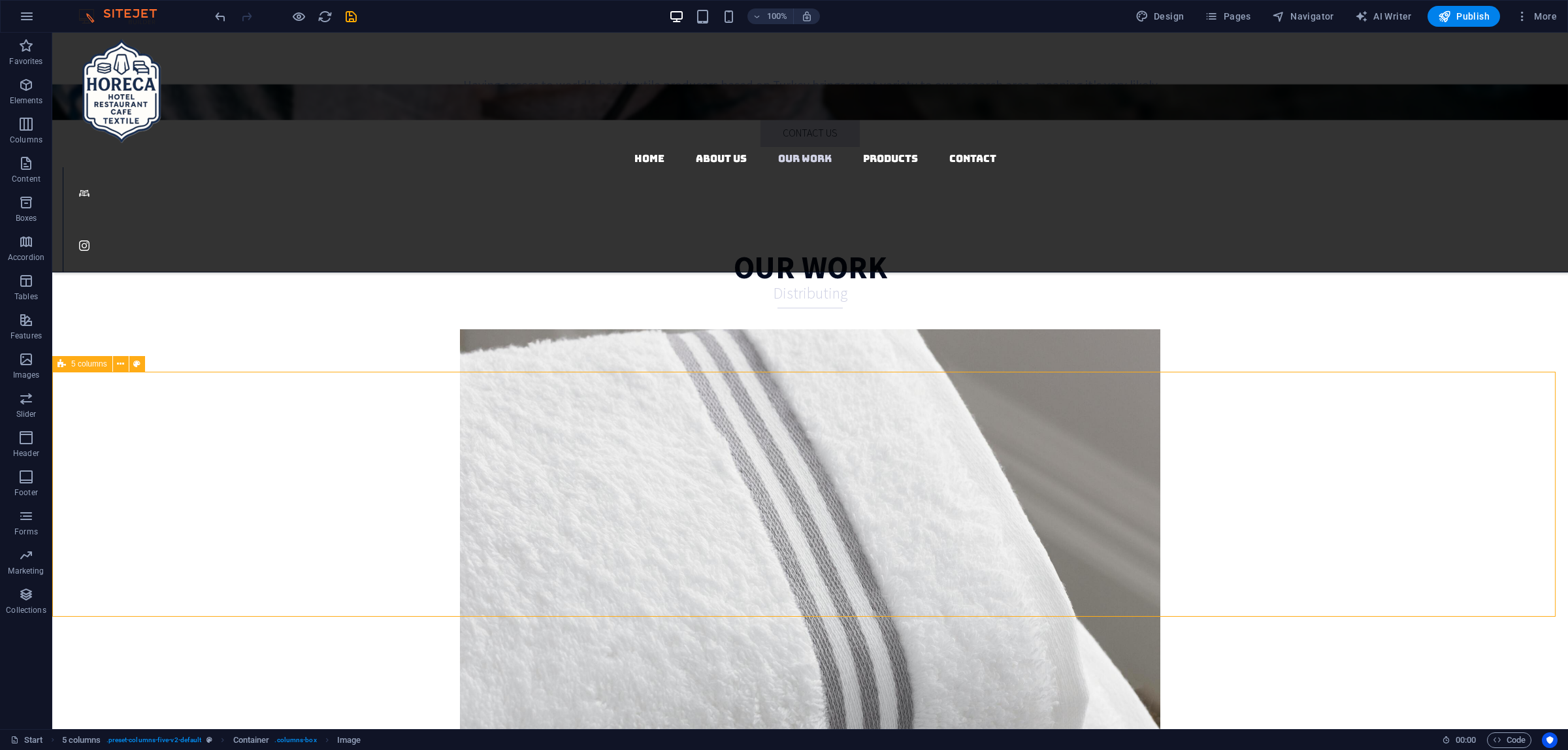
drag, startPoint x: 1065, startPoint y: 392, endPoint x: 1292, endPoint y: 392, distance: 227.0
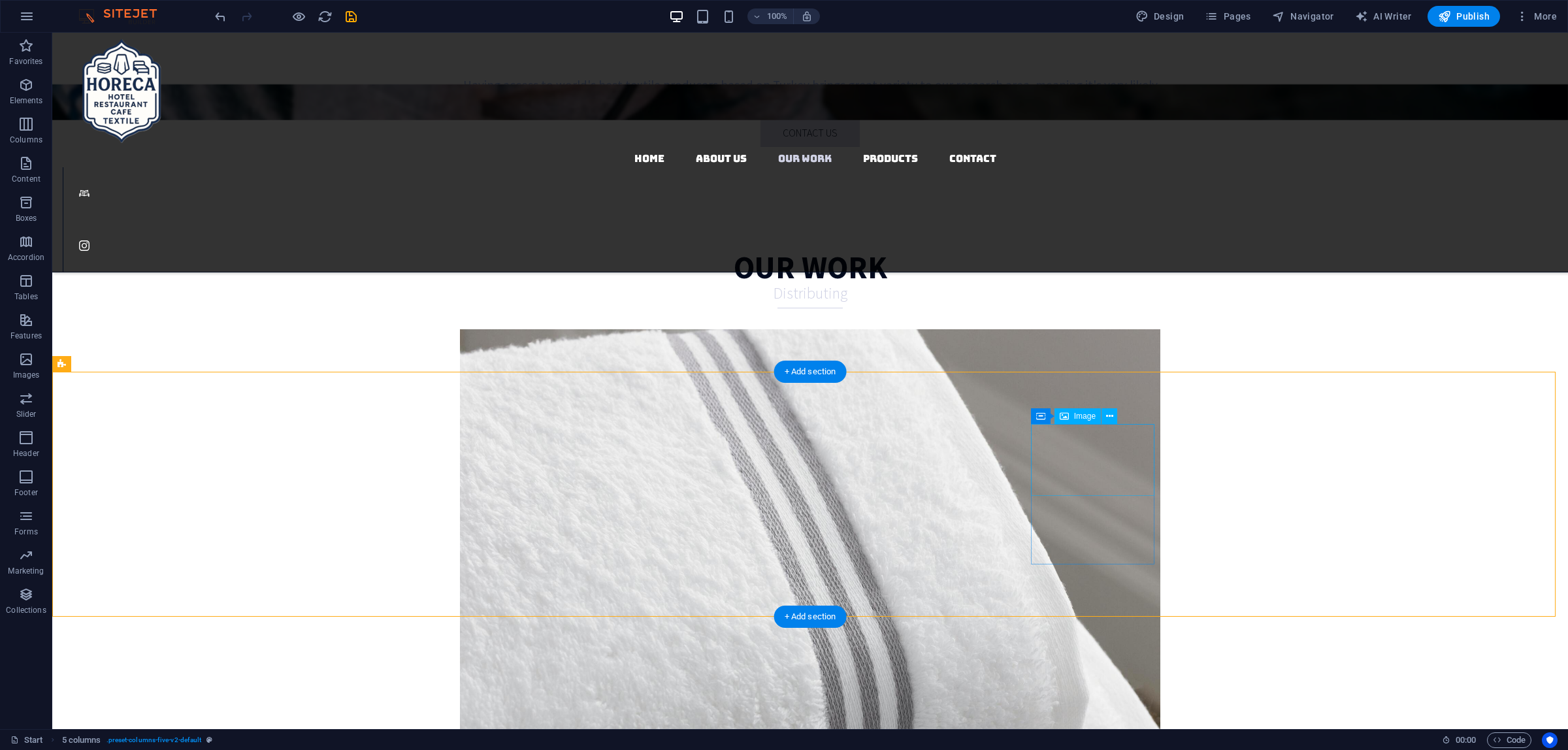
select select "%"
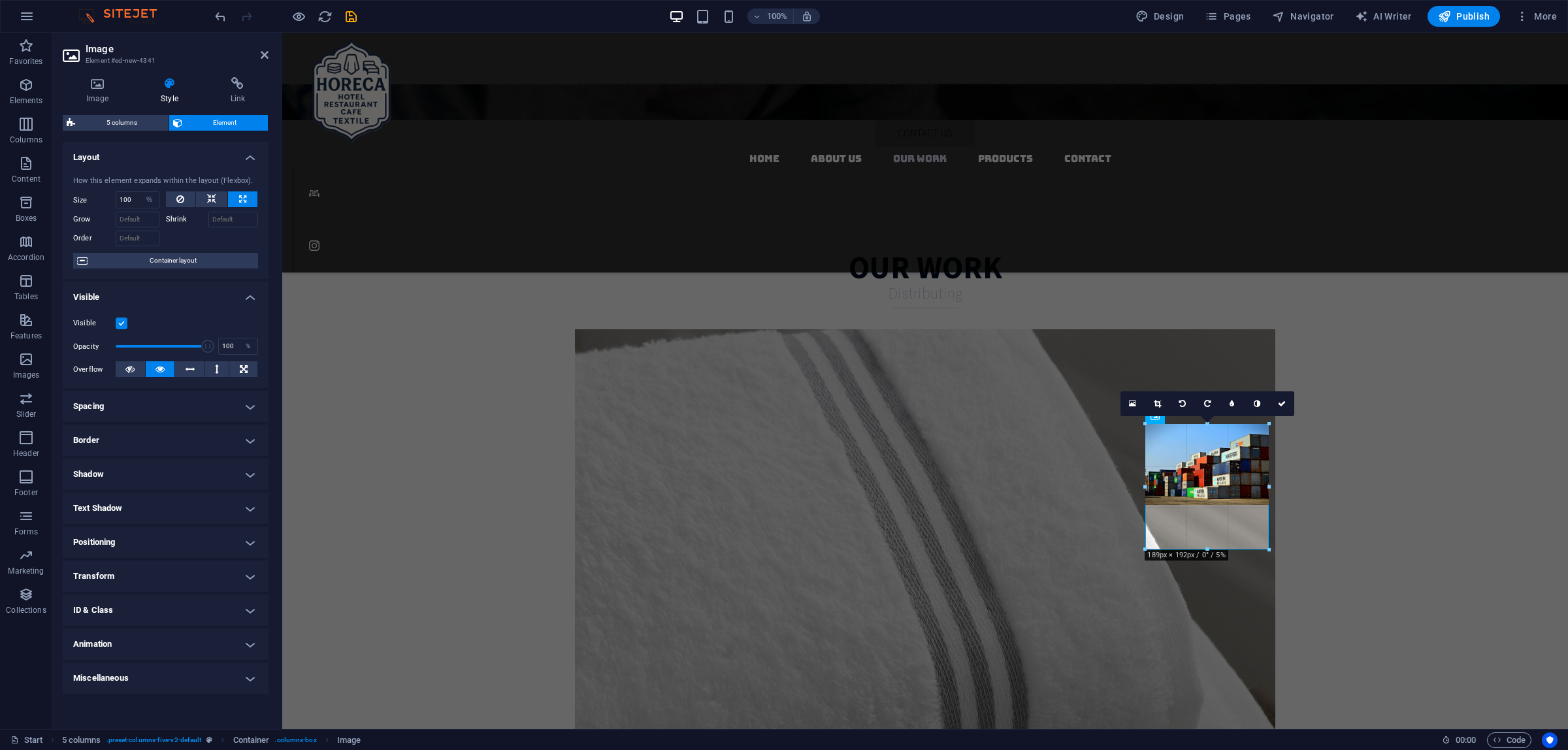
drag, startPoint x: 1256, startPoint y: 497, endPoint x: 987, endPoint y: 491, distance: 269.1
drag, startPoint x: 1206, startPoint y: 503, endPoint x: 1212, endPoint y: 539, distance: 36.5
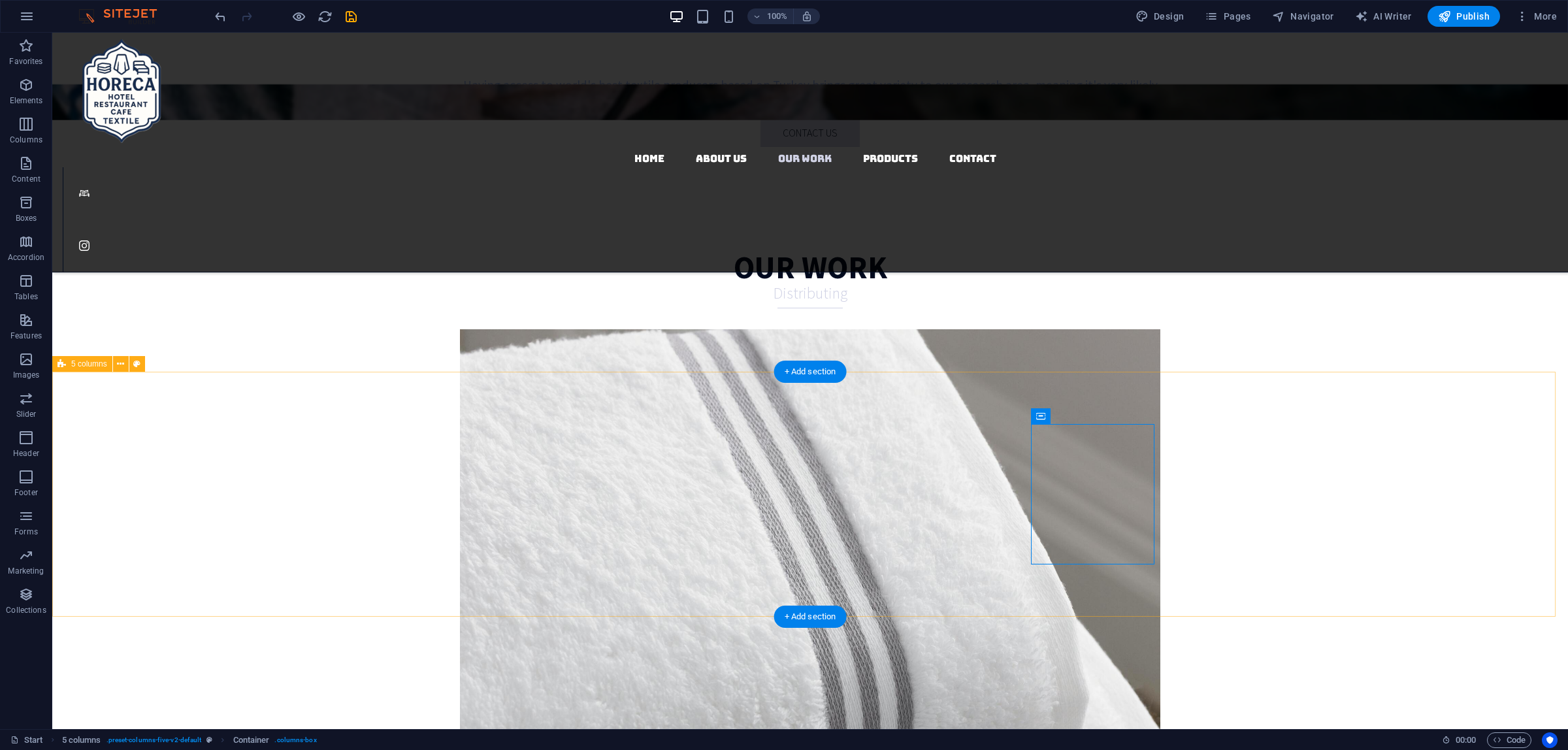
click at [1076, 419] on span "Image" at bounding box center [1085, 416] width 21 height 8
select select "%"
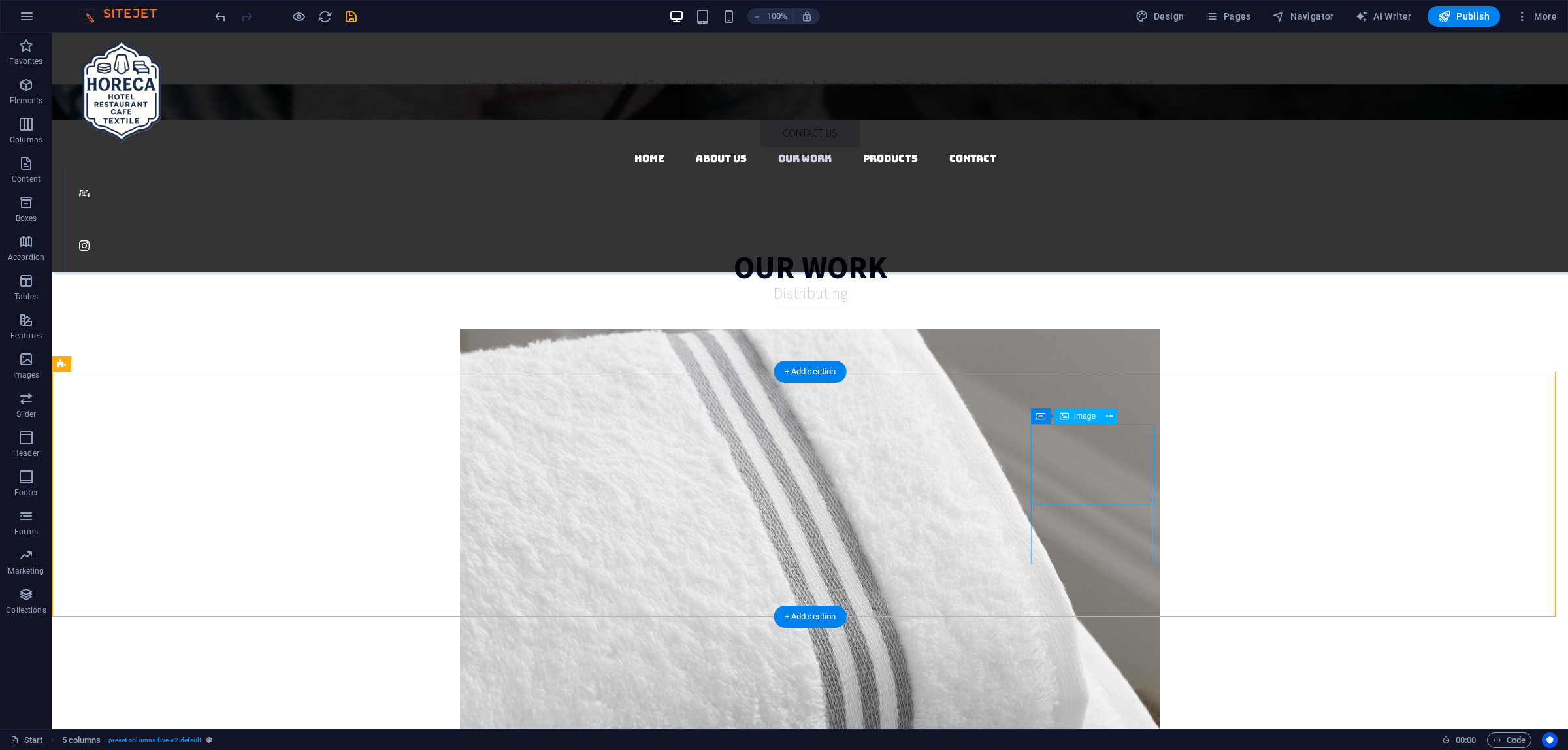
select select "px"
select select "%"
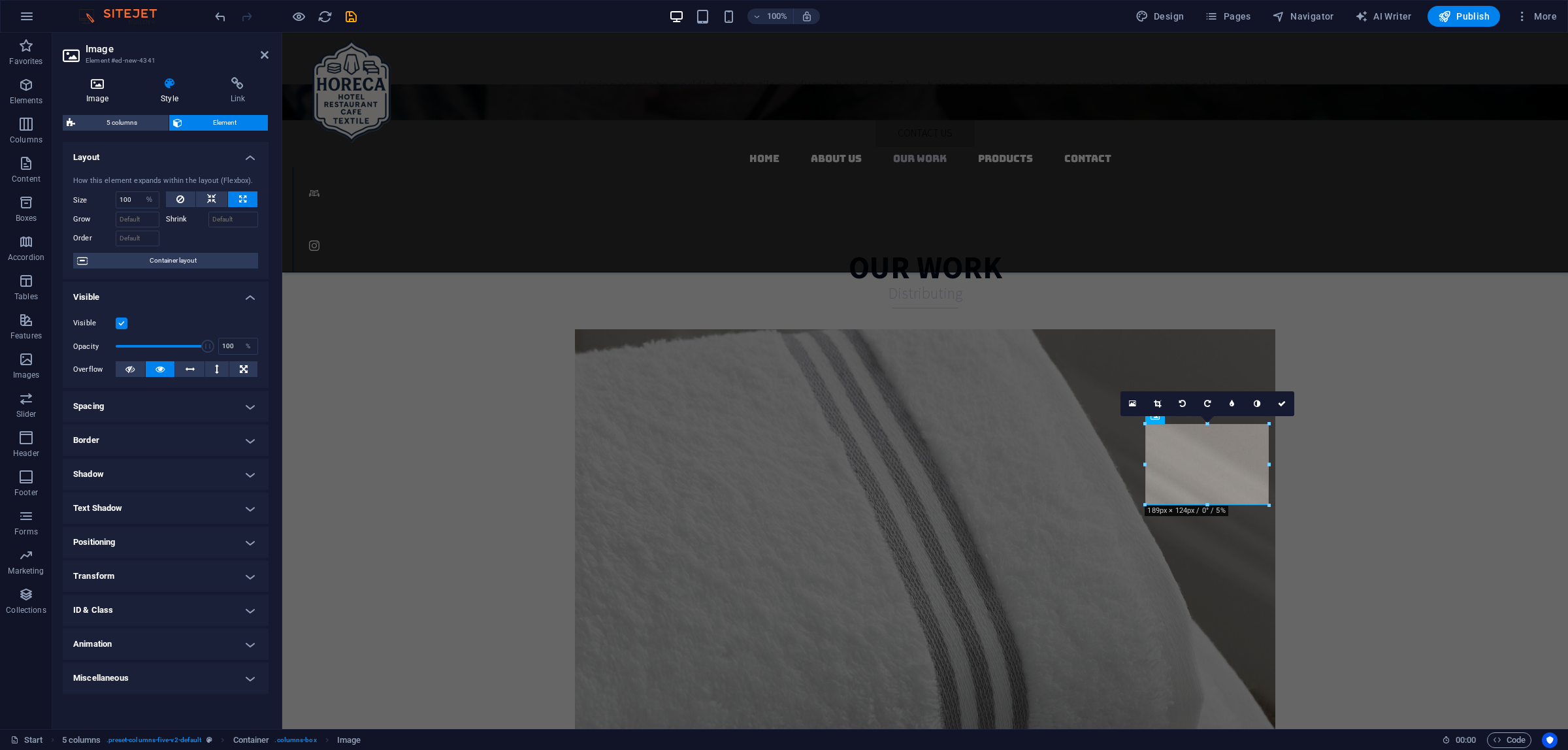
click at [76, 88] on icon at bounding box center [98, 83] width 69 height 13
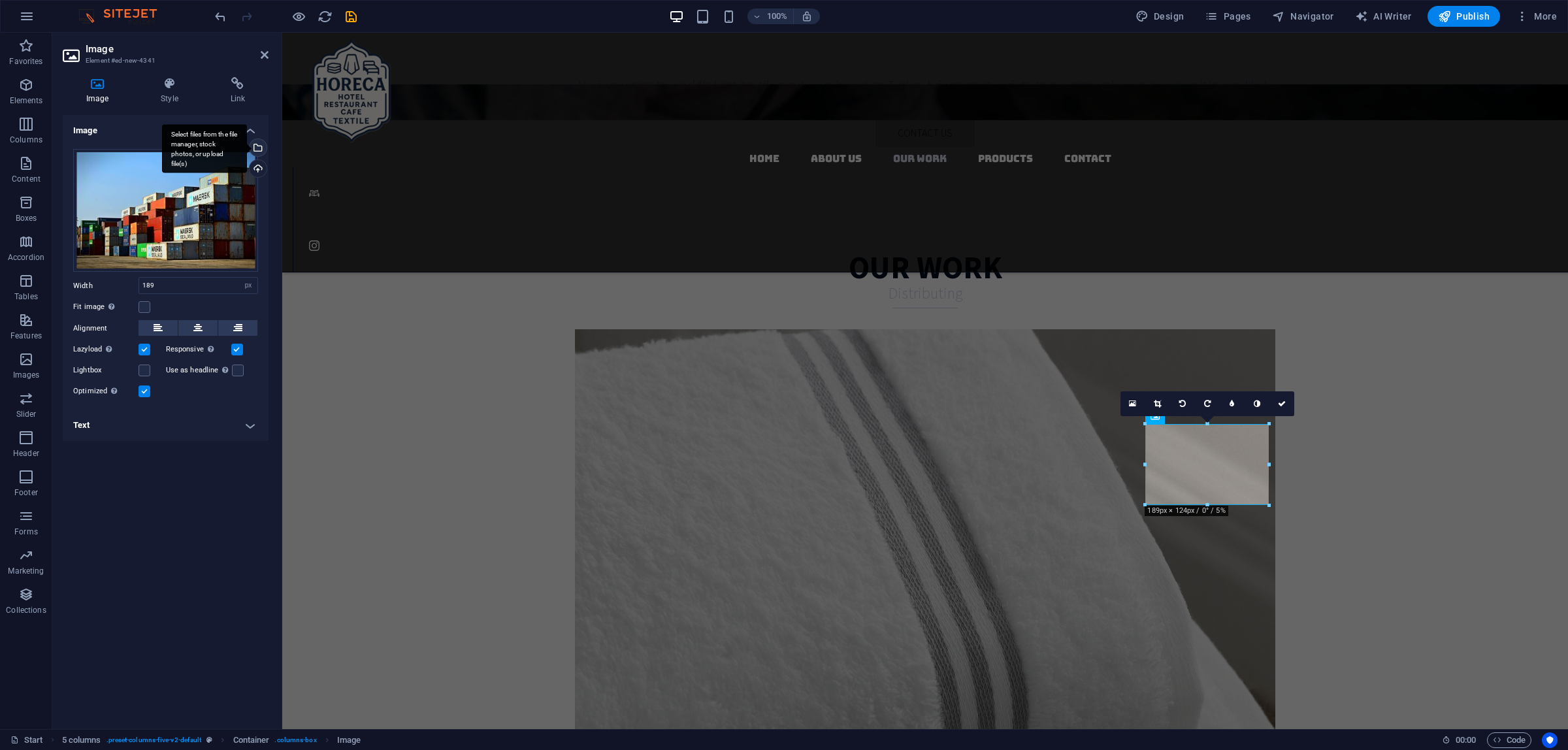
click at [262, 150] on div "Select files from the file manager, stock photos, or upload file(s)" at bounding box center [257, 149] width 20 height 20
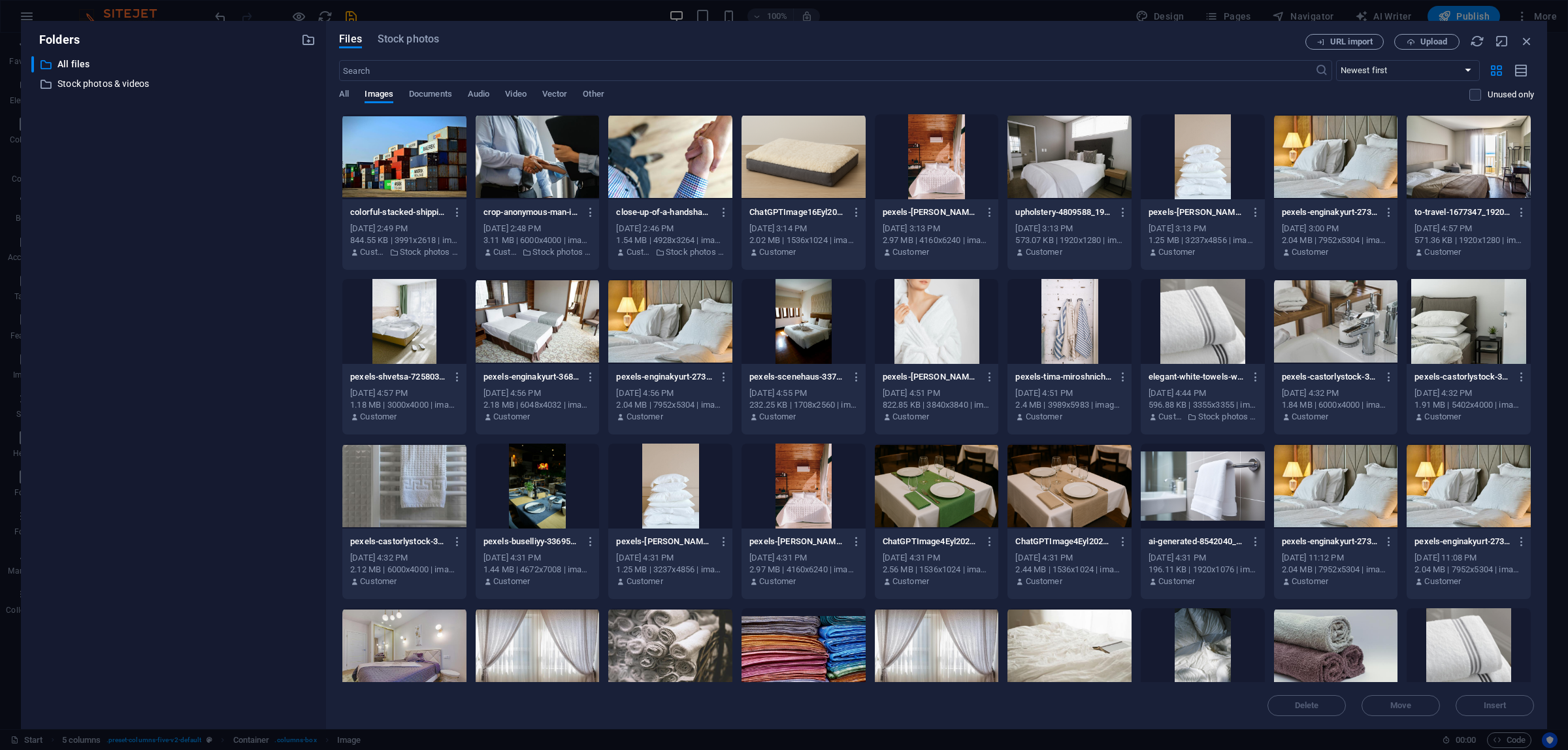
click at [412, 51] on div "Files Stock photos URL import Upload ​ Newest first Oldest first Name (A-Z) Nam…" at bounding box center [937, 375] width 1195 height 682
click at [406, 44] on span "Stock photos" at bounding box center [408, 38] width 61 height 16
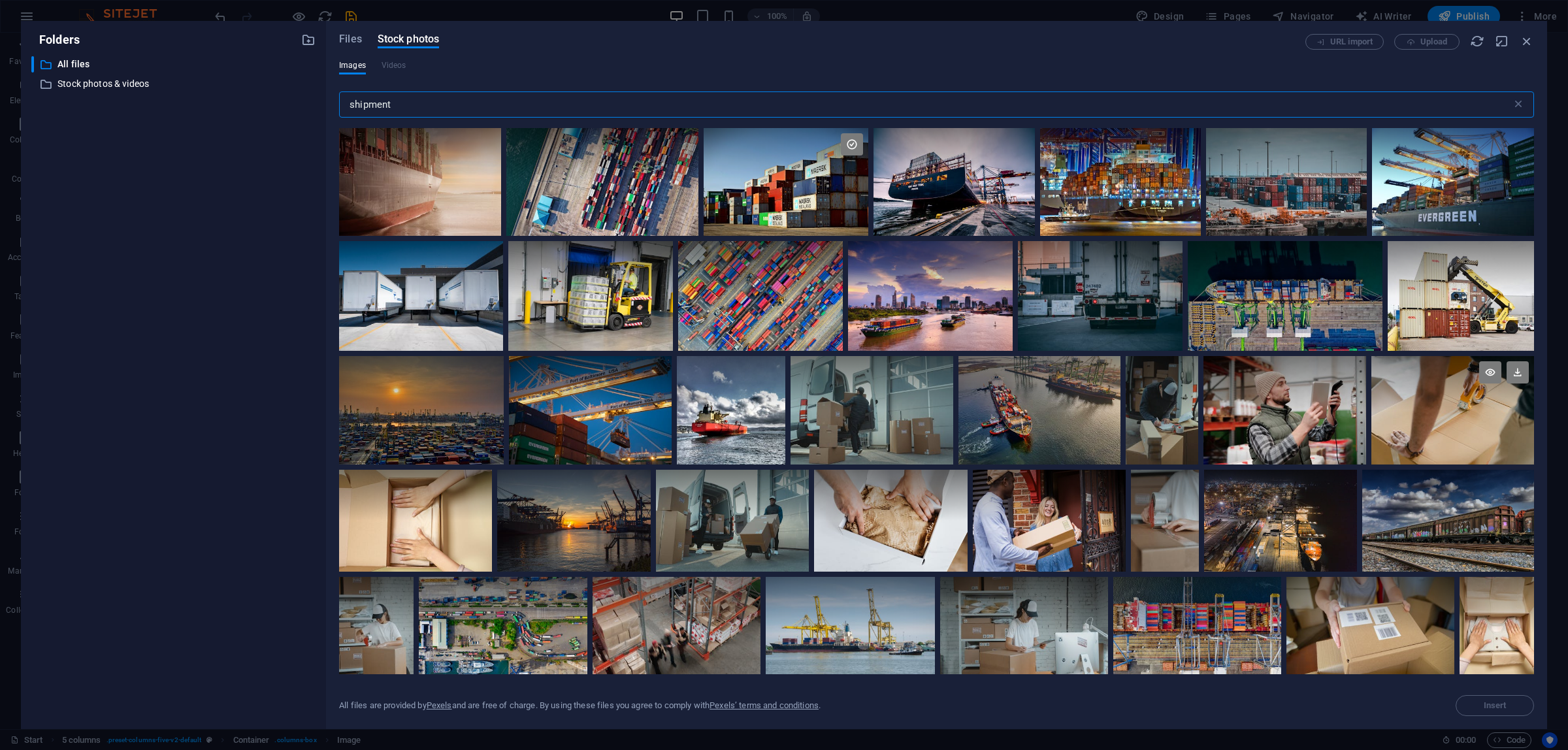
click at [1451, 389] on div at bounding box center [1453, 383] width 163 height 54
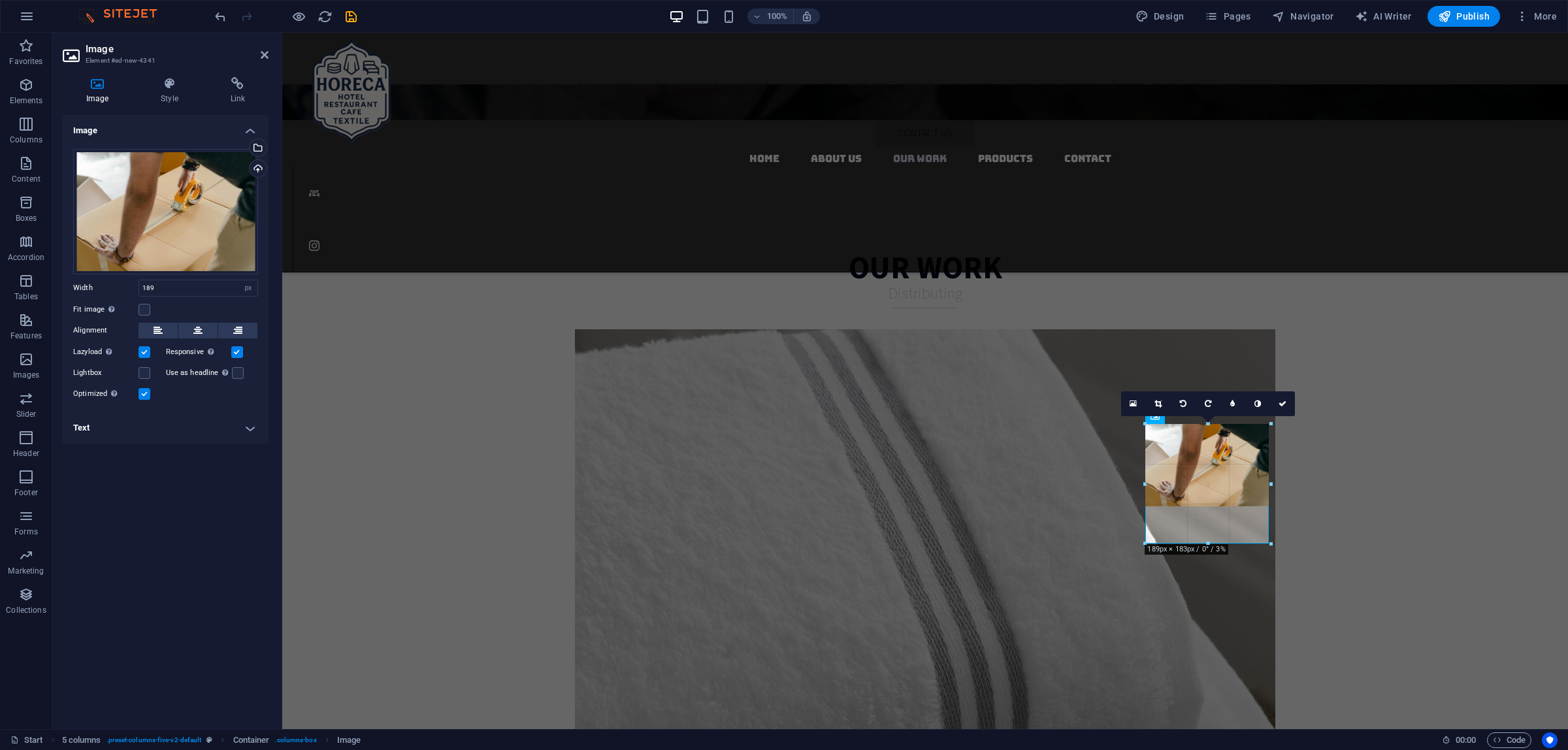
drag, startPoint x: 1206, startPoint y: 503, endPoint x: 1204, endPoint y: 542, distance: 39.1
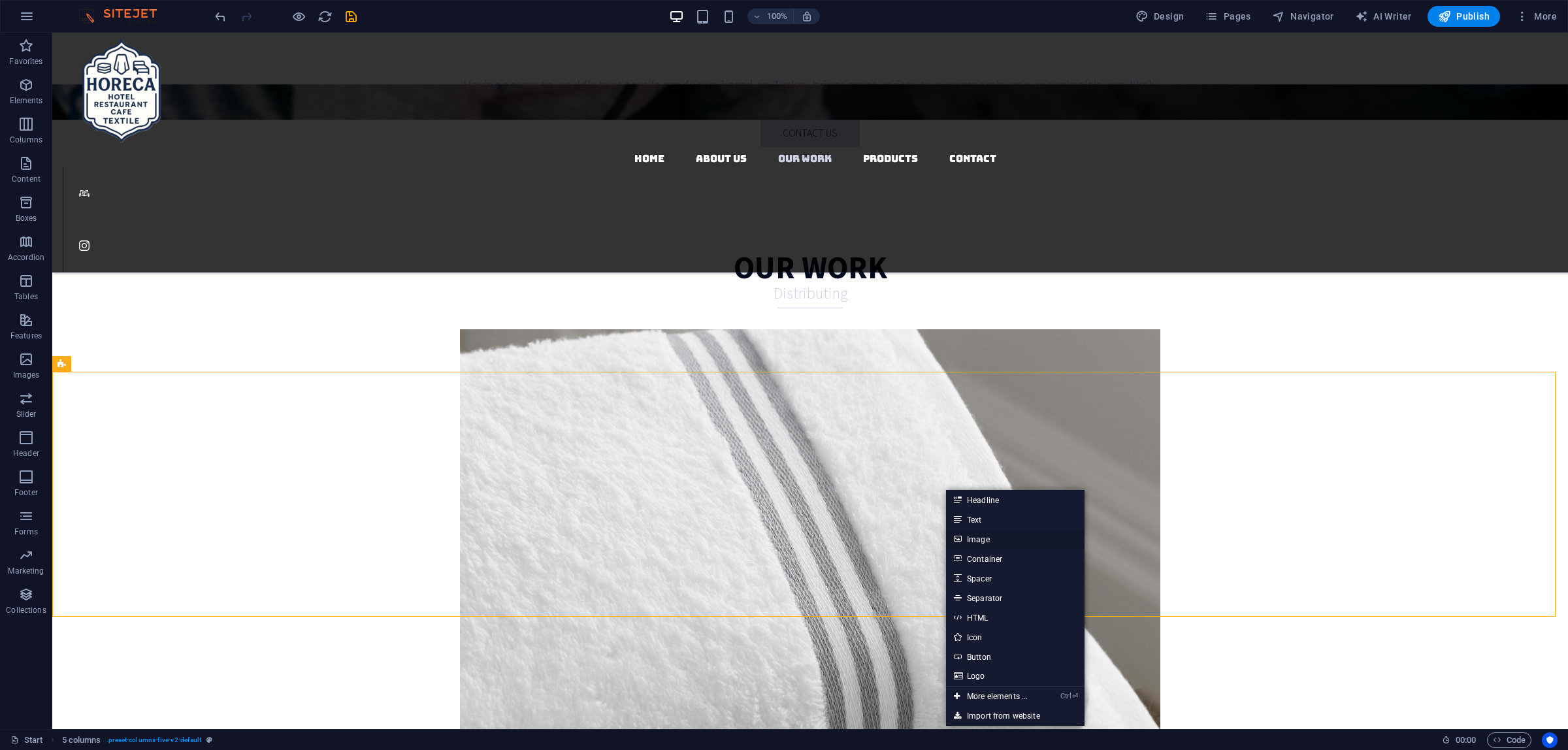
click at [972, 541] on link "Image" at bounding box center [1015, 539] width 138 height 20
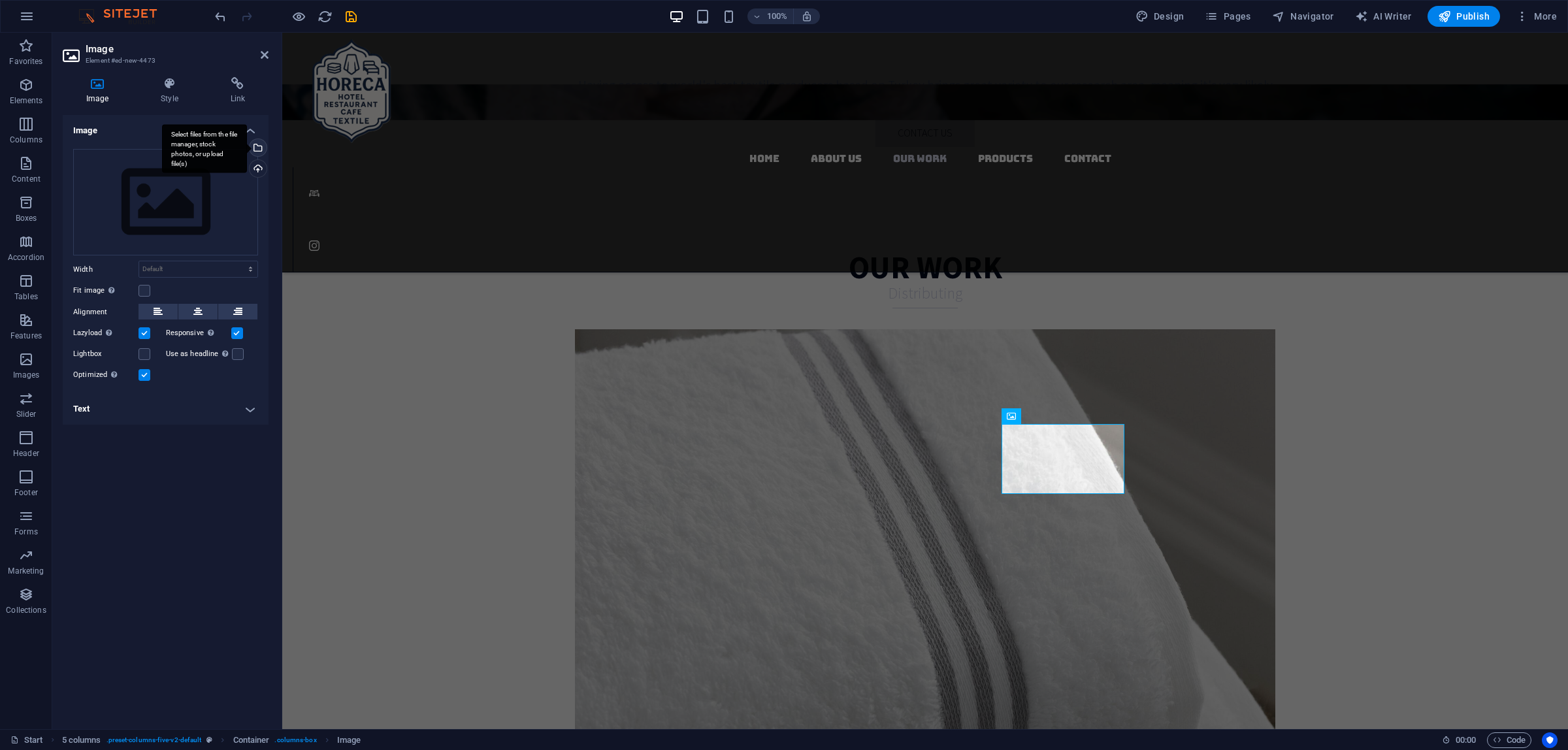
click at [262, 151] on div "Select files from the file manager, stock photos, or upload file(s)" at bounding box center [257, 149] width 20 height 20
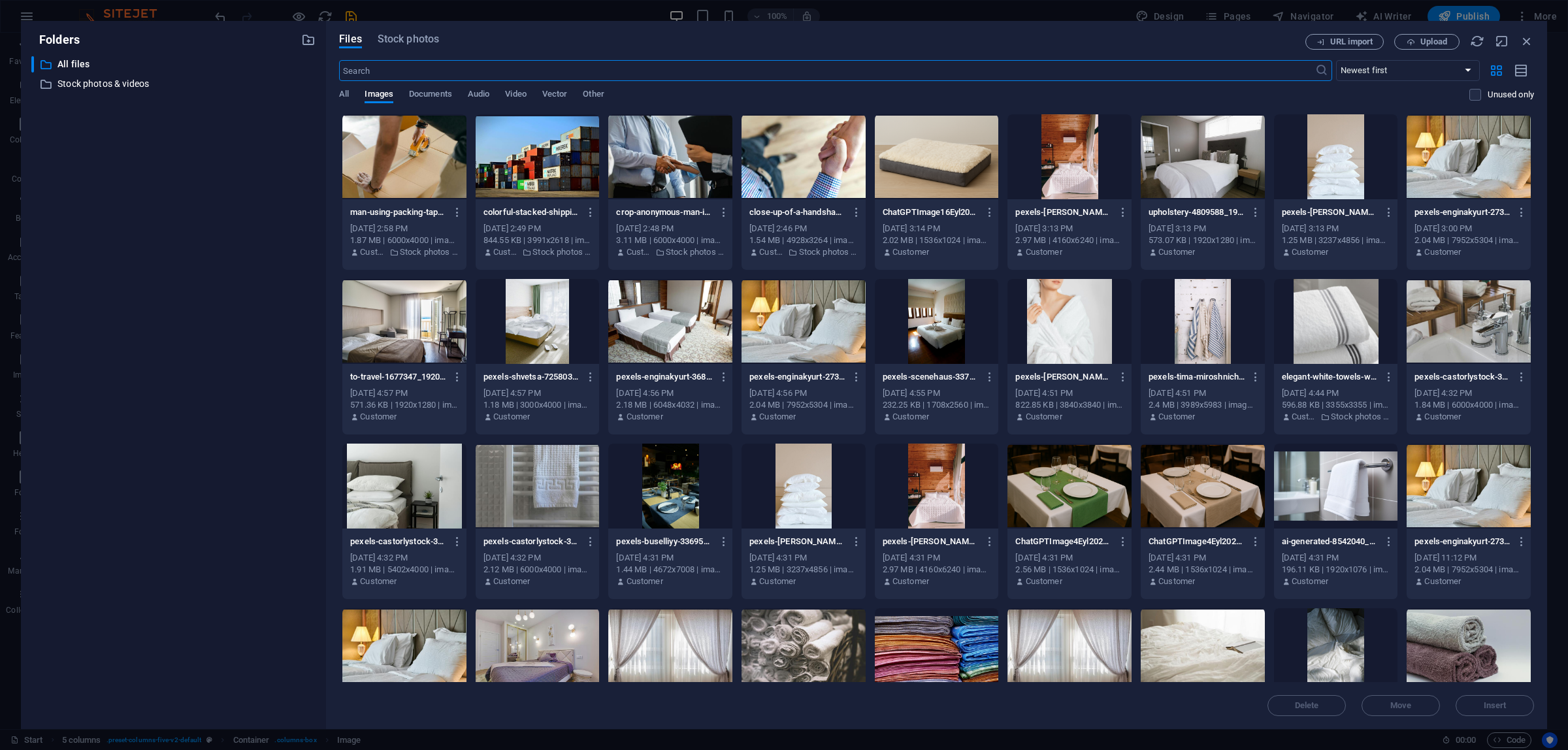
click at [413, 49] on div "Files Stock photos" at bounding box center [822, 41] width 966 height 16
click at [412, 44] on span "Stock photos" at bounding box center [408, 38] width 61 height 16
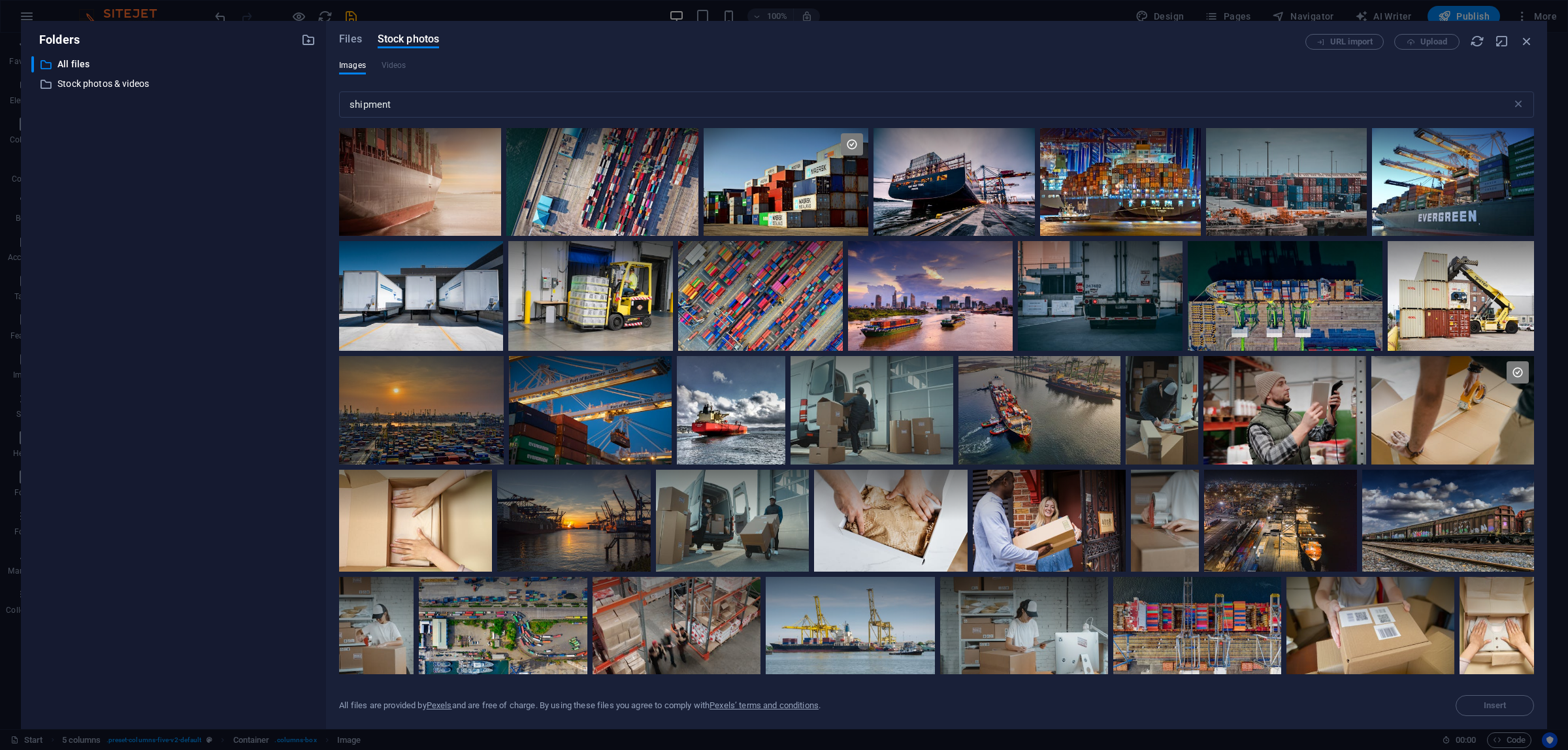
click at [404, 76] on div "Images Videos" at bounding box center [937, 72] width 1195 height 25
click at [424, 103] on input "shipment" at bounding box center [926, 104] width 1172 height 26
drag, startPoint x: 430, startPoint y: 103, endPoint x: 227, endPoint y: 109, distance: 203.1
click at [228, 109] on div "Folders ​ All files All files ​ Stock photos & videos Stock photos & videos Fil…" at bounding box center [784, 375] width 1527 height 708
type input "thumb"
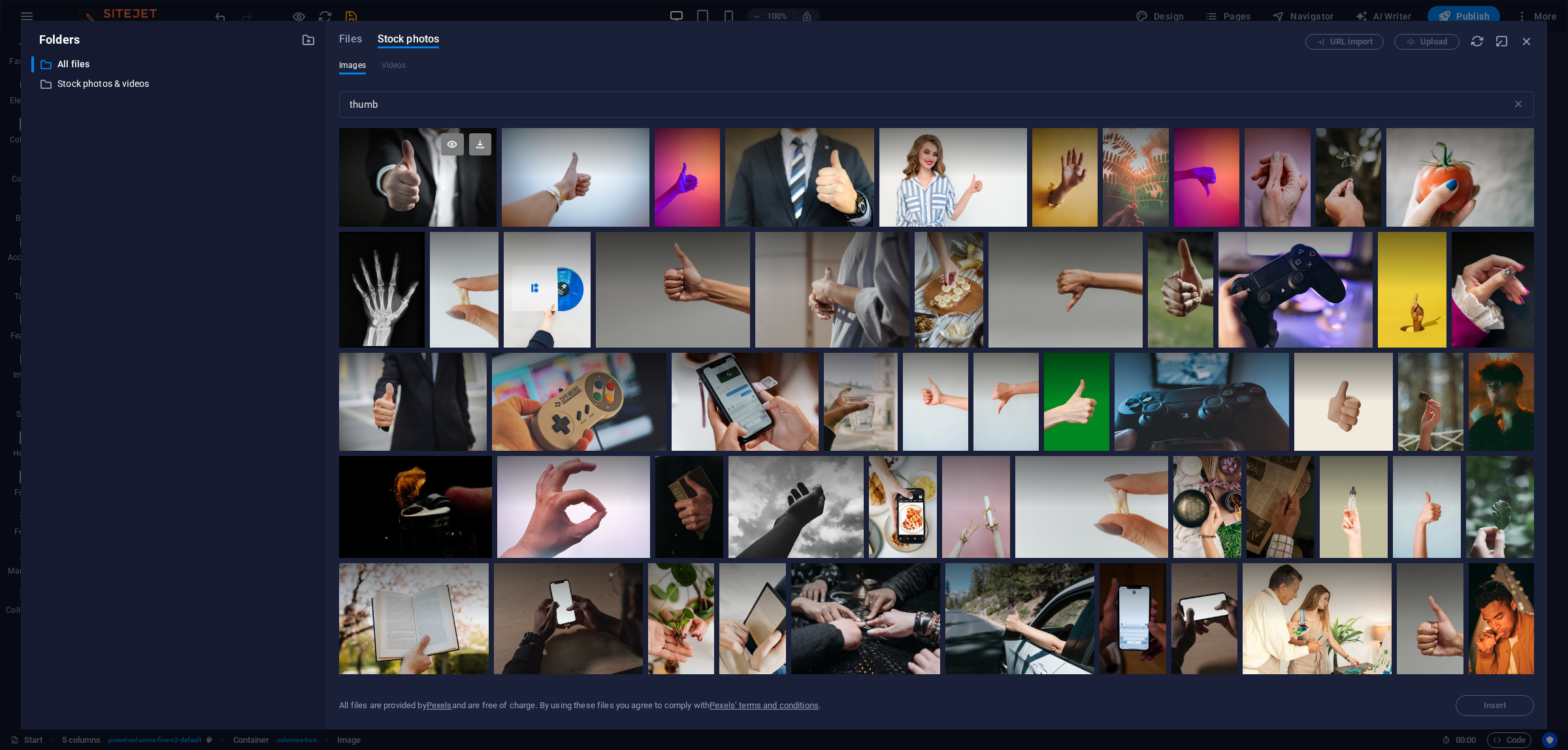
click at [423, 170] on div at bounding box center [418, 152] width 157 height 49
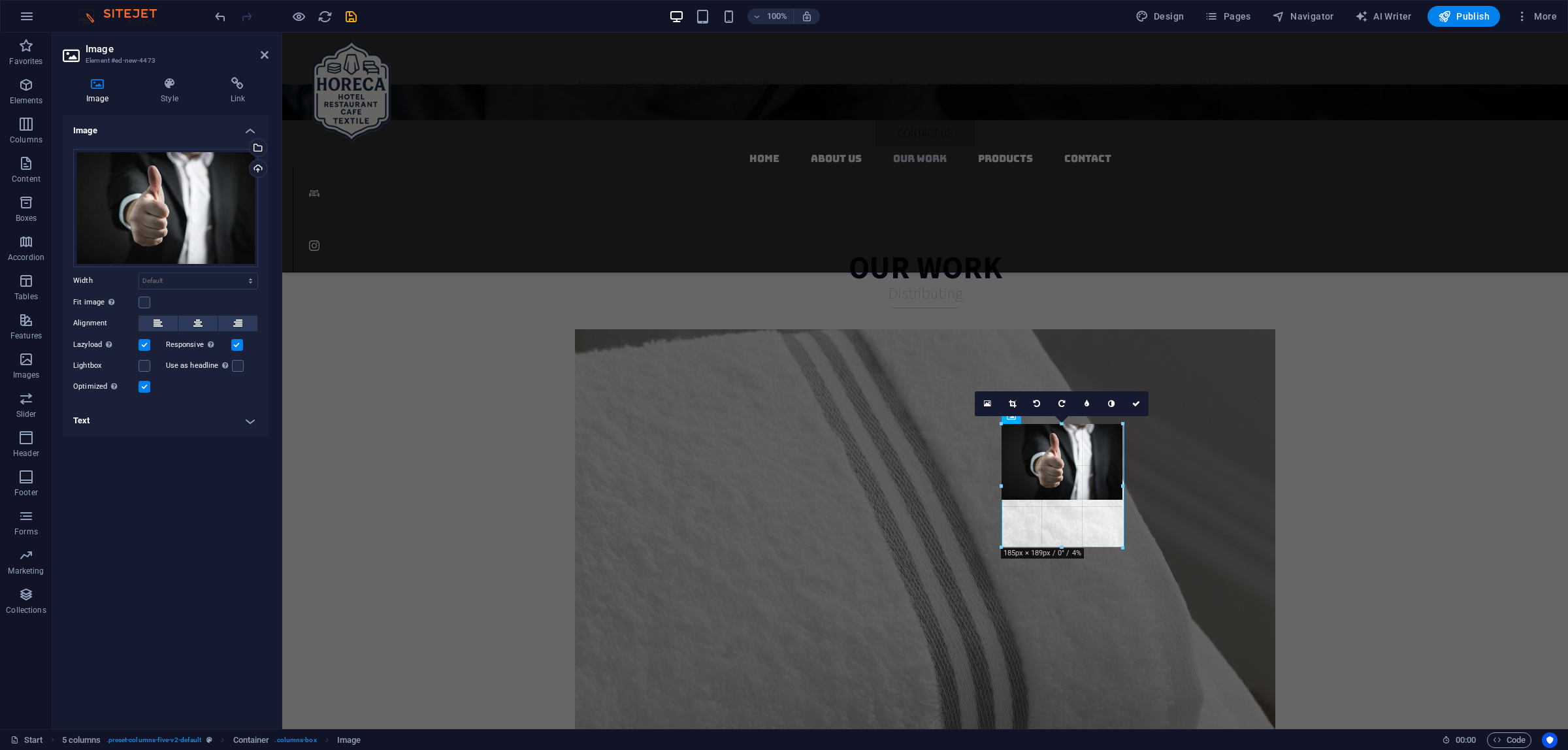
drag, startPoint x: 1064, startPoint y: 491, endPoint x: 1075, endPoint y: 546, distance: 56.1
type input "185"
select select "px"
type input "189"
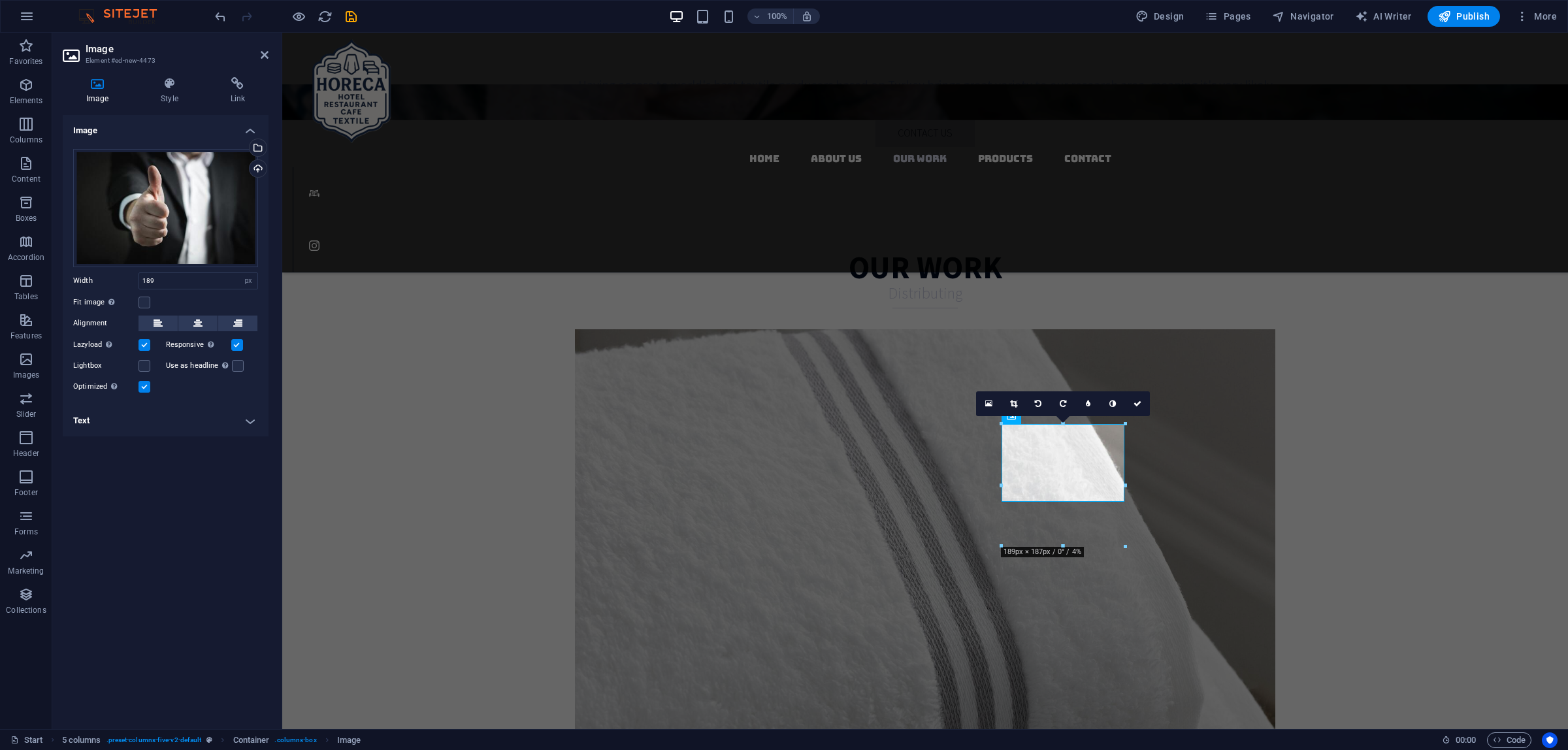
drag, startPoint x: 1348, startPoint y: 579, endPoint x: 1049, endPoint y: 528, distance: 303.3
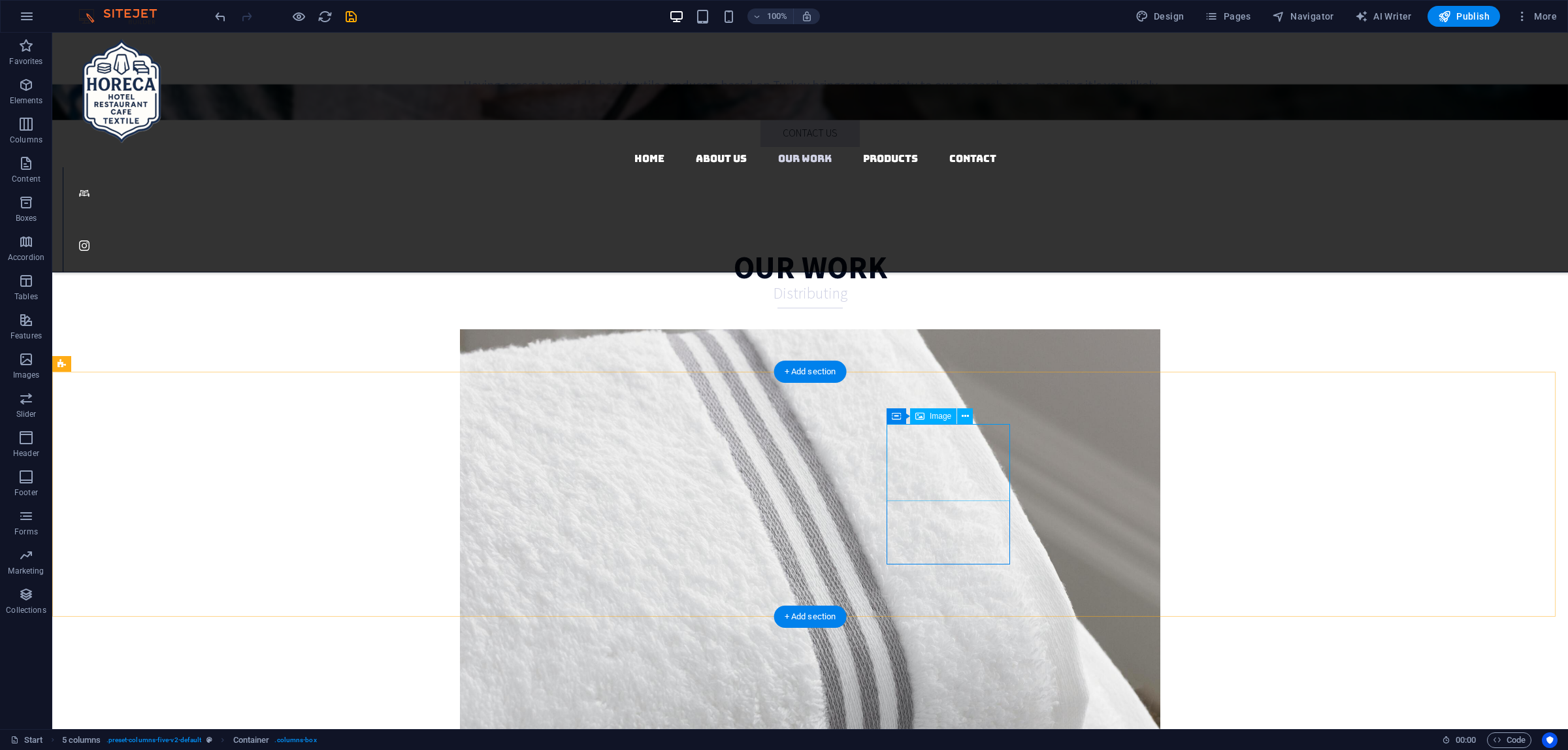
select select "px"
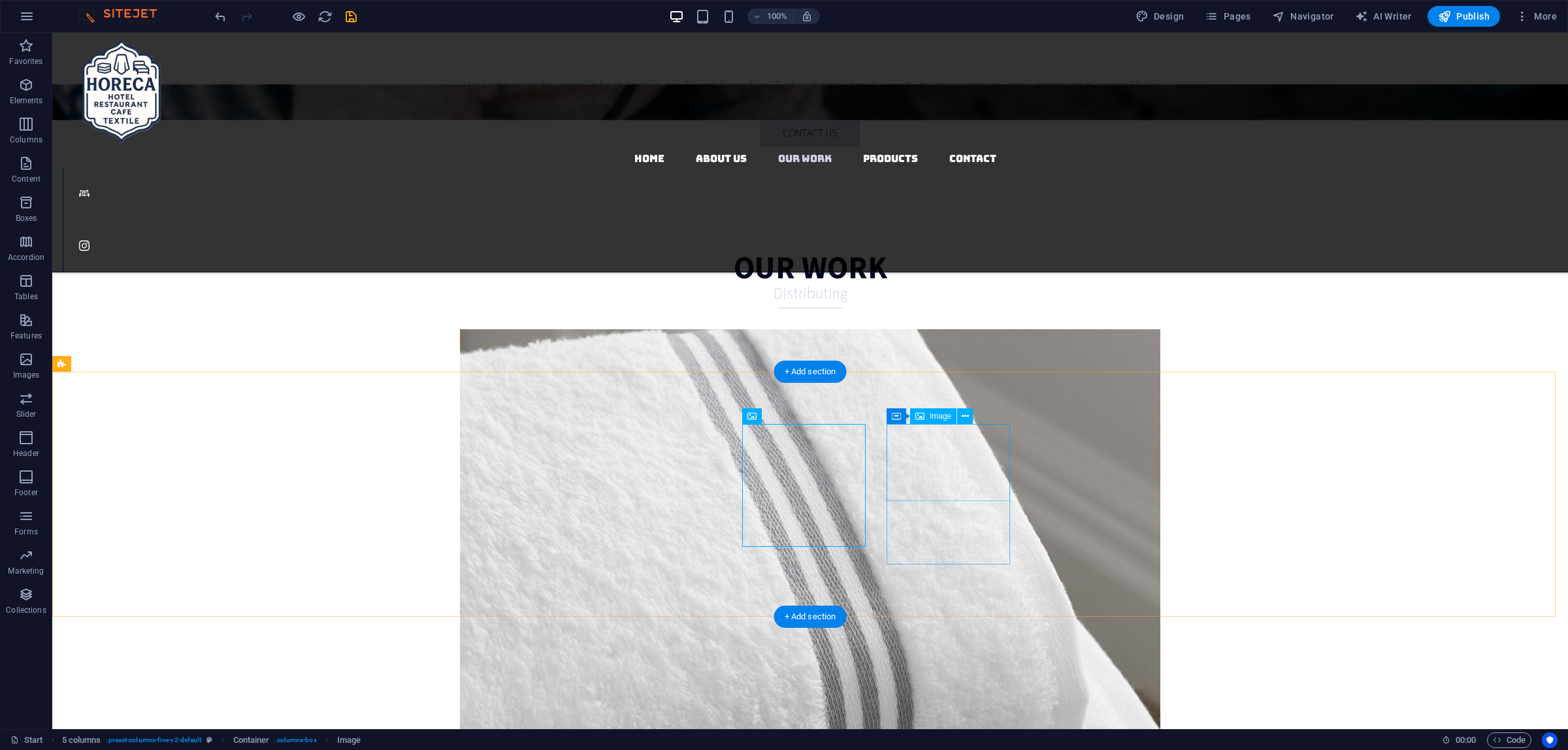
select select "px"
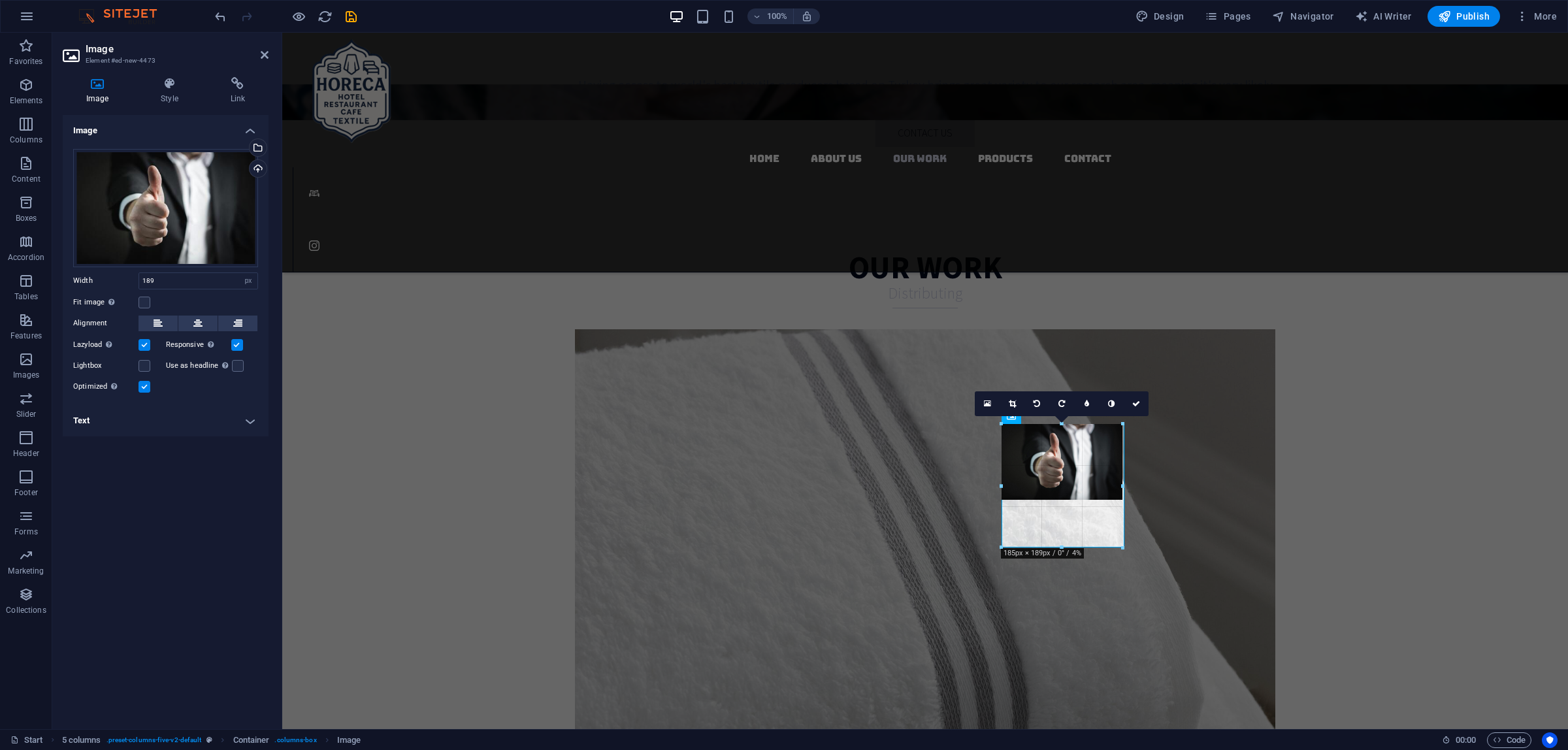
drag, startPoint x: 1063, startPoint y: 500, endPoint x: 1082, endPoint y: 547, distance: 50.7
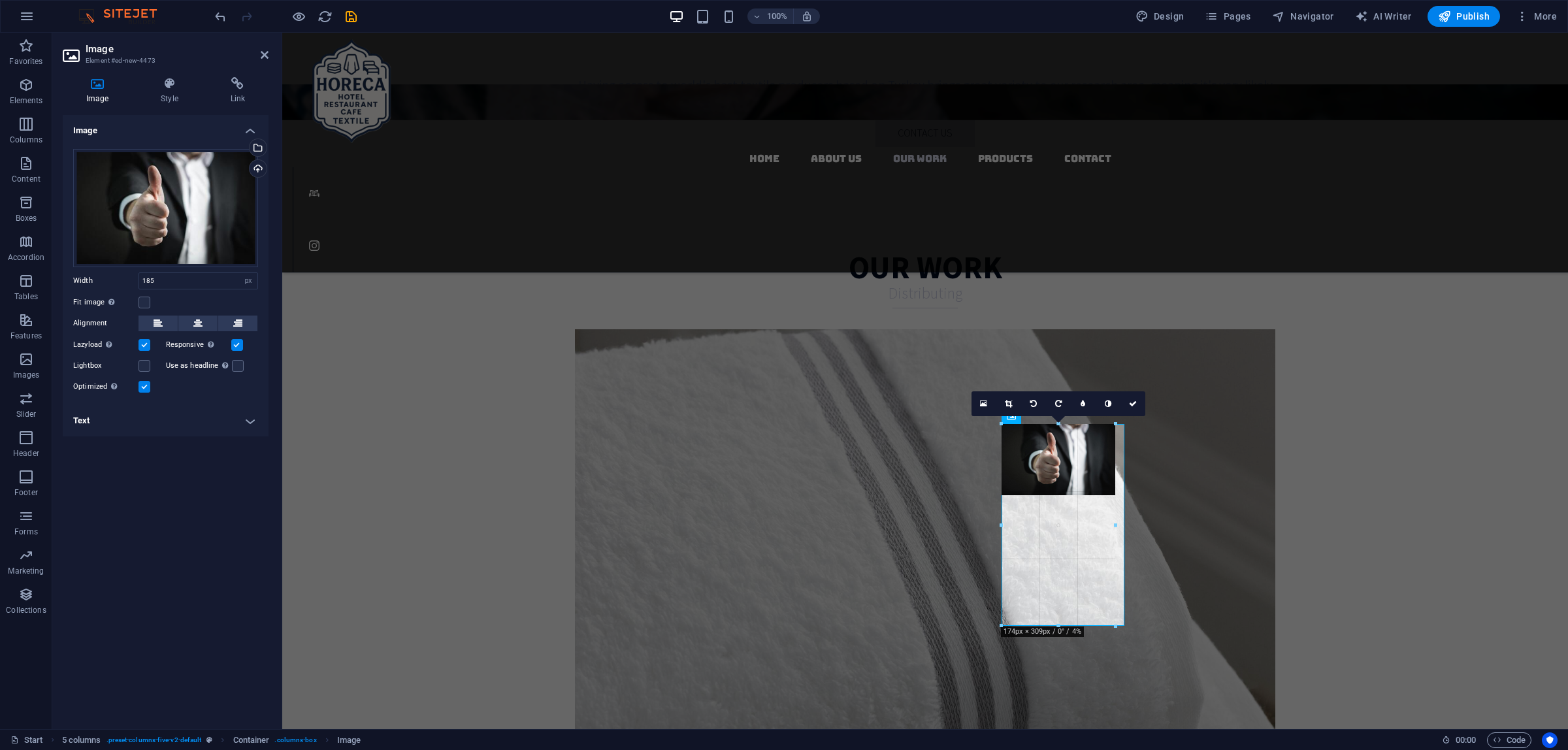
drag, startPoint x: 1119, startPoint y: 501, endPoint x: 1111, endPoint y: 518, distance: 18.8
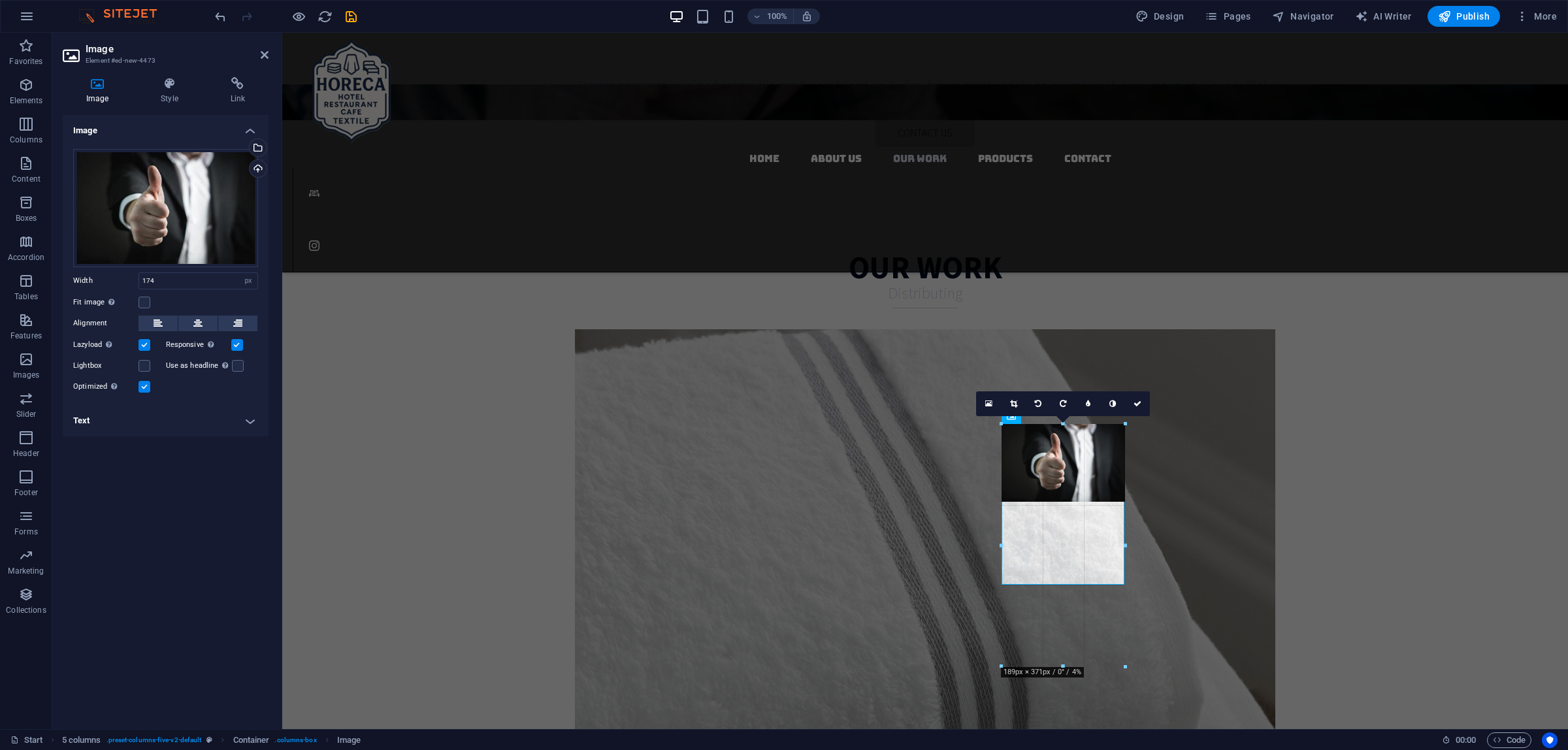
drag, startPoint x: 1121, startPoint y: 502, endPoint x: 1129, endPoint y: 527, distance: 26.2
type input "189"
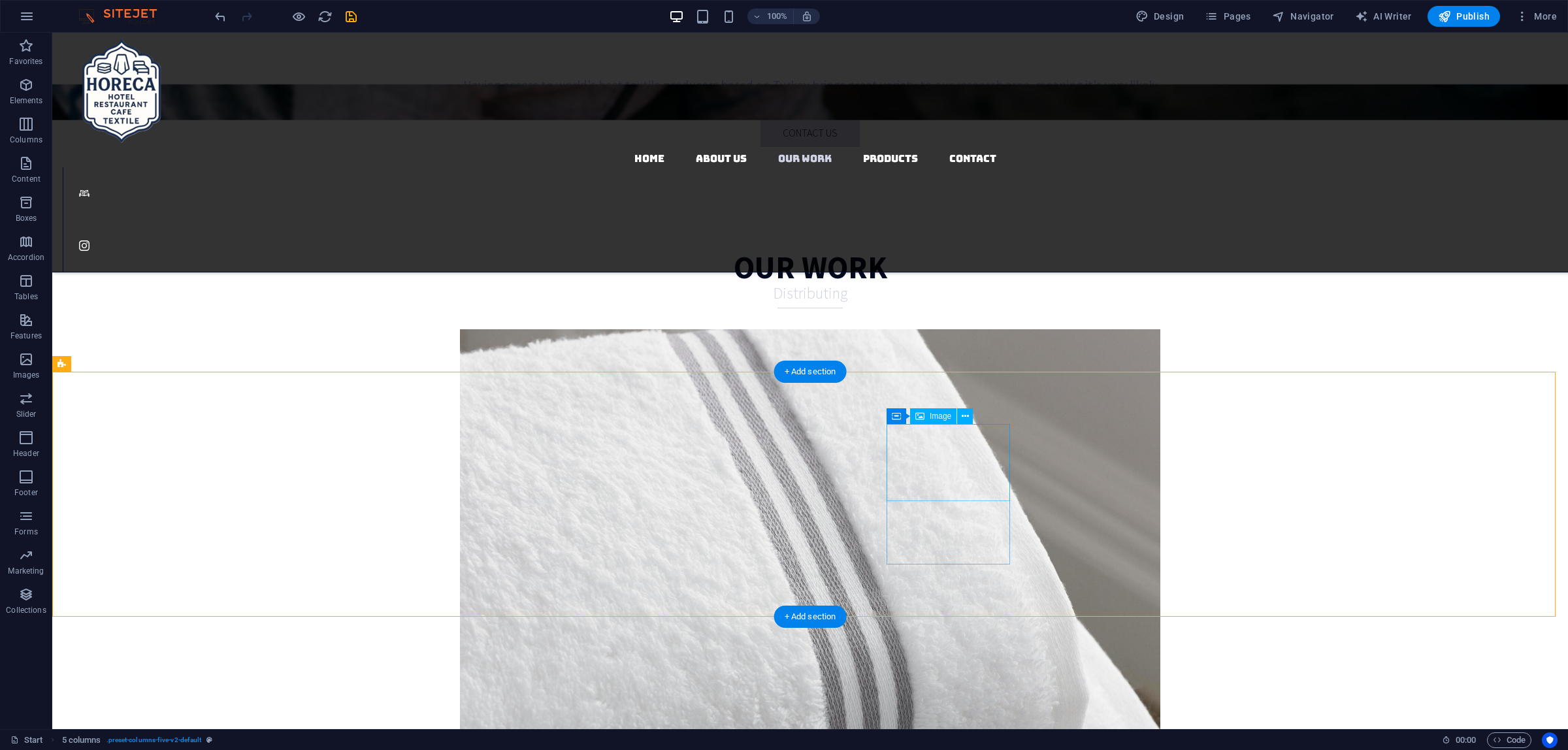
select select "px"
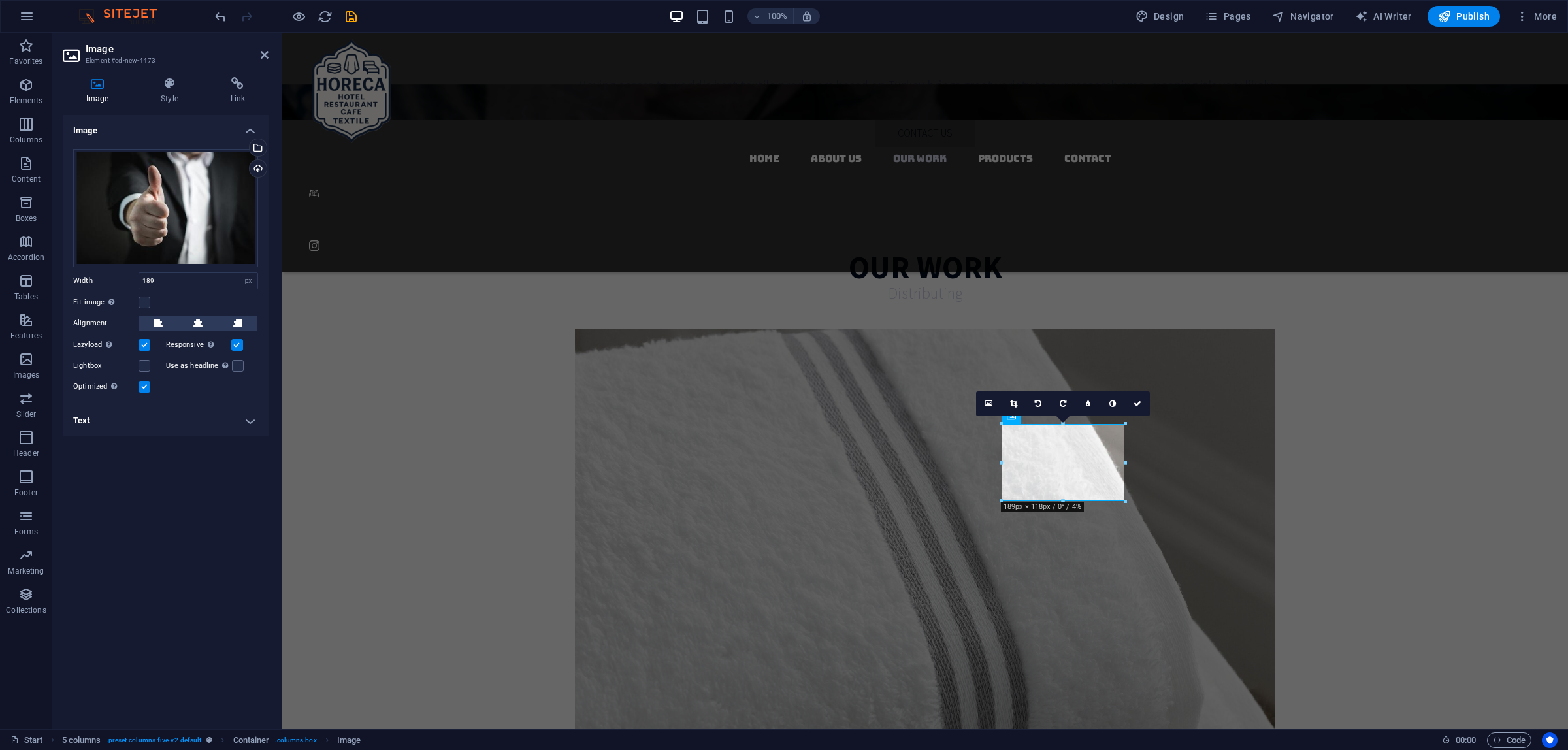
click at [236, 344] on label at bounding box center [237, 345] width 12 height 12
click at [0, 0] on input "Responsive Automatically load retina image and smartphone optimized sizes." at bounding box center [0, 0] width 0 height 0
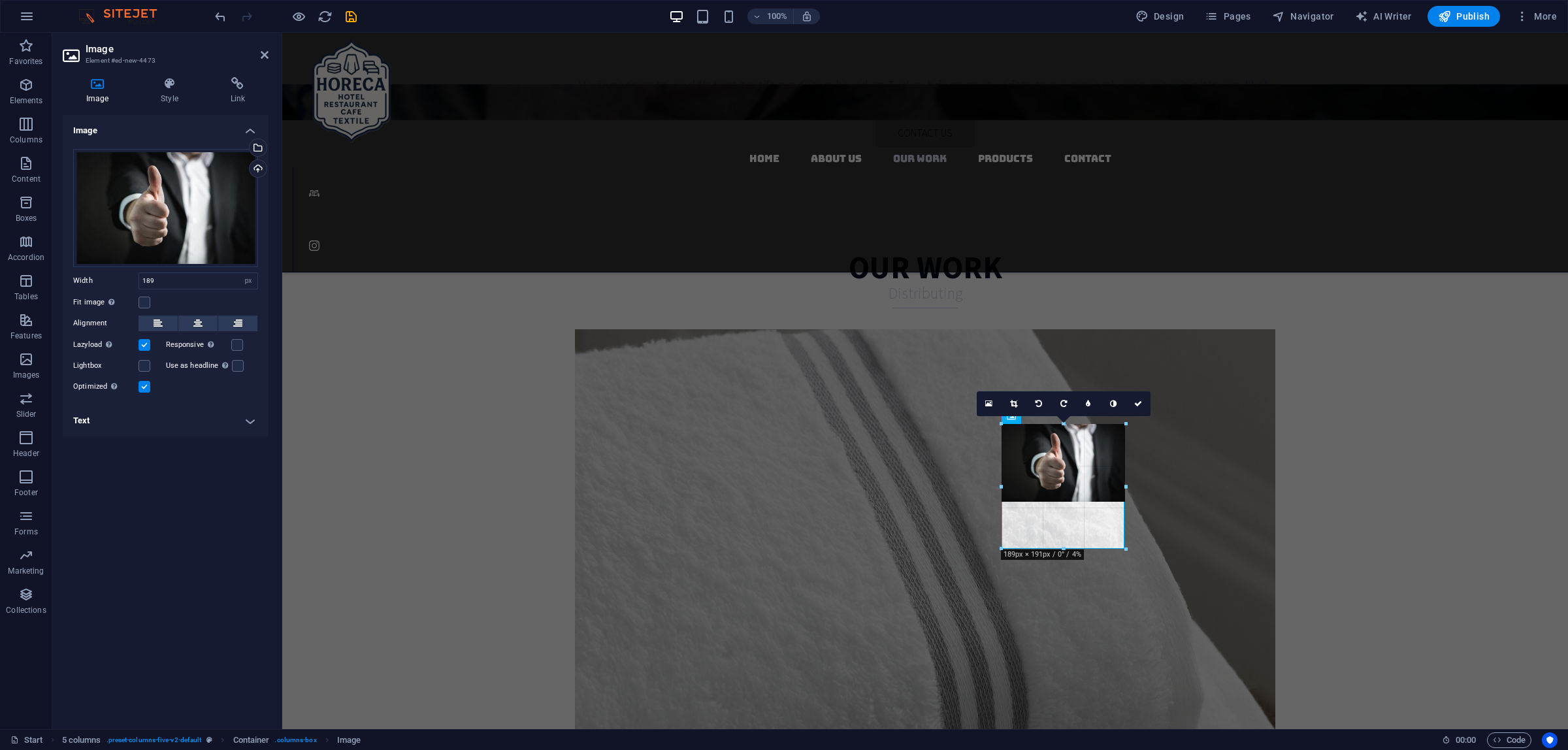
drag, startPoint x: 1063, startPoint y: 503, endPoint x: 1065, endPoint y: 548, distance: 45.0
drag, startPoint x: 784, startPoint y: 465, endPoint x: 1066, endPoint y: 546, distance: 293.4
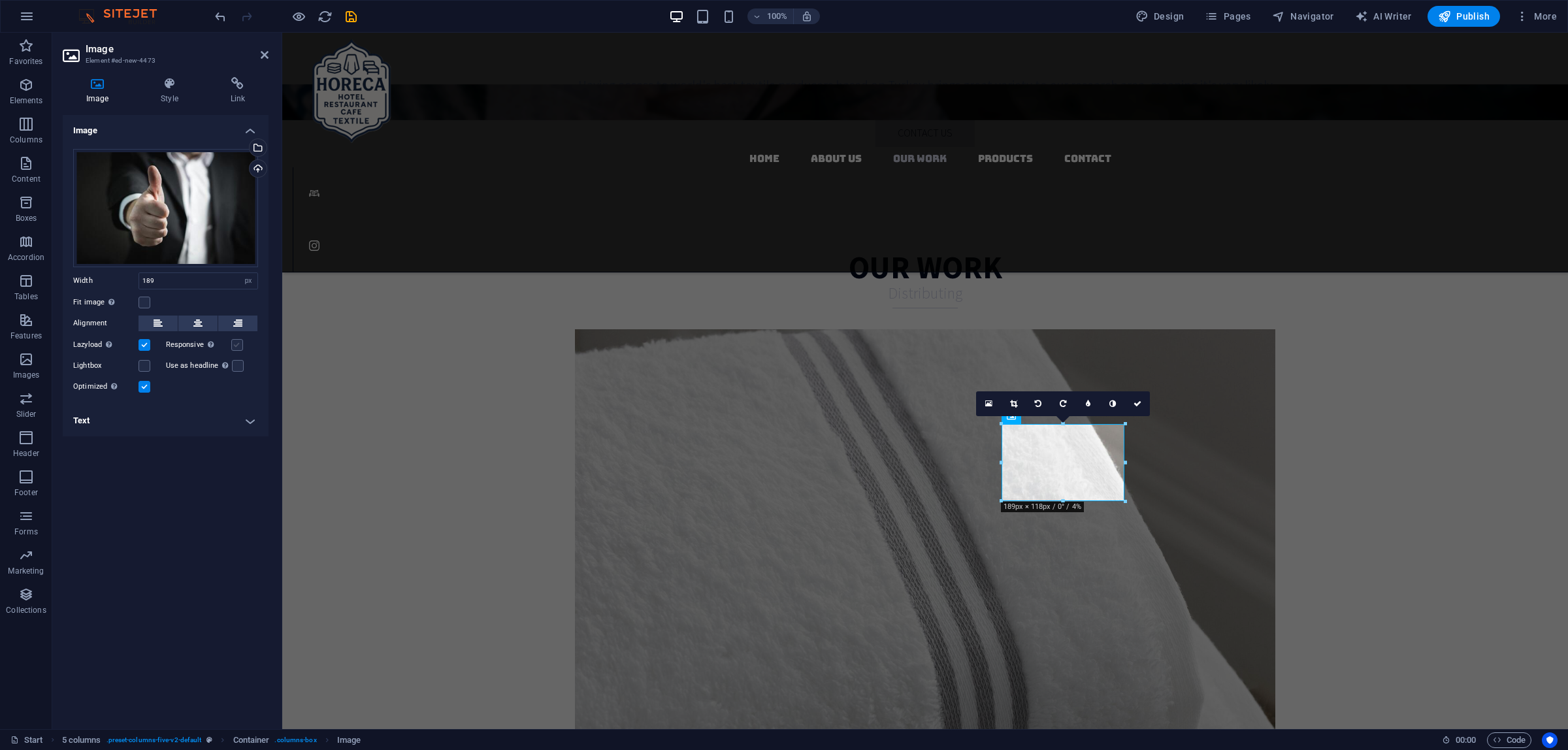
click at [234, 343] on label at bounding box center [237, 345] width 12 height 12
click at [0, 0] on input "Responsive Automatically load retina image and smartphone optimized sizes." at bounding box center [0, 0] width 0 height 0
click at [145, 302] on label at bounding box center [144, 302] width 12 height 12
click at [0, 0] on input "Fit image Automatically fit image to a fixed width and height" at bounding box center [0, 0] width 0 height 0
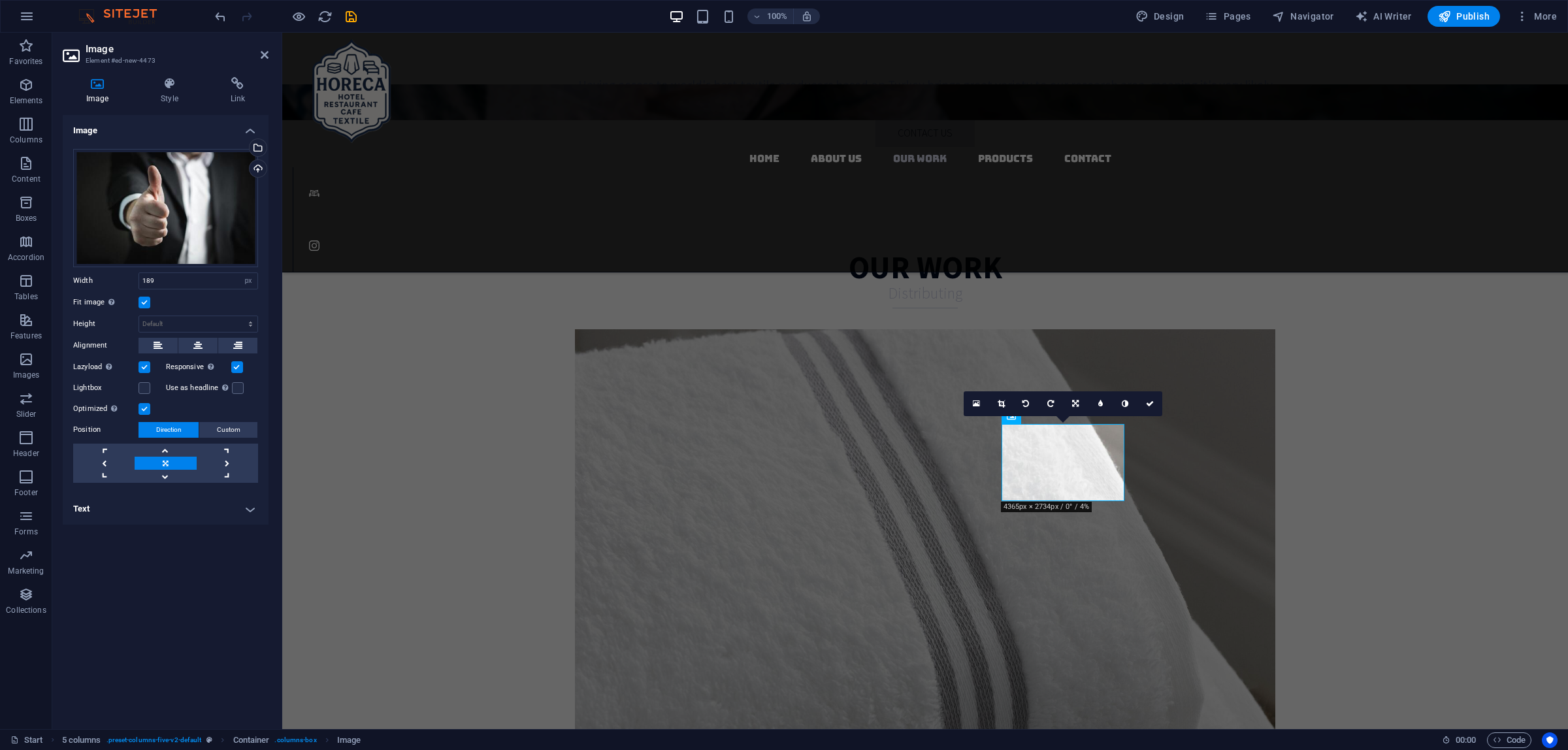
click at [143, 301] on label at bounding box center [144, 302] width 12 height 12
click at [0, 0] on input "Fit image Automatically fit image to a fixed width and height" at bounding box center [0, 0] width 0 height 0
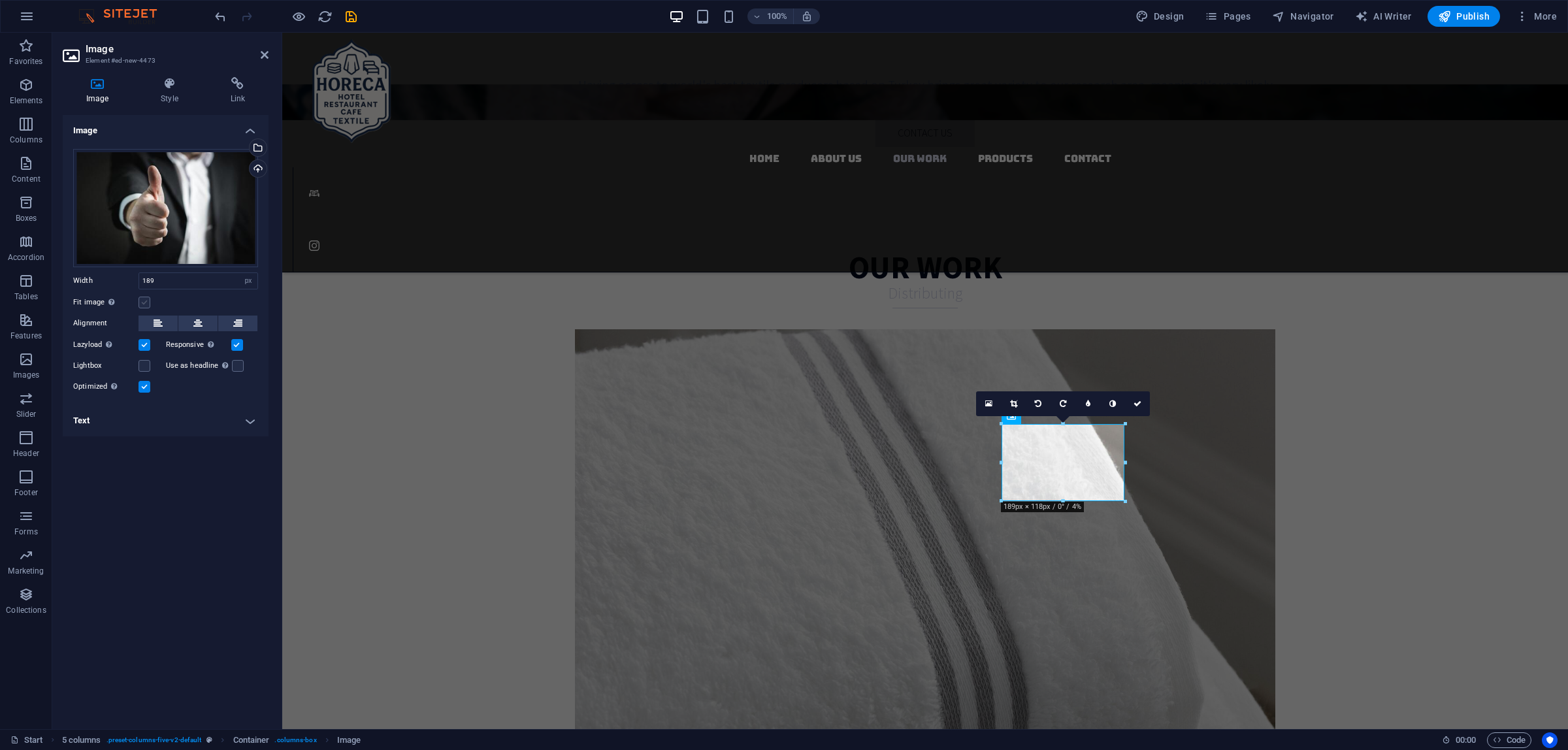
click at [143, 301] on label at bounding box center [144, 302] width 12 height 12
click at [0, 0] on input "Fit image Automatically fit image to a fixed width and height" at bounding box center [0, 0] width 0 height 0
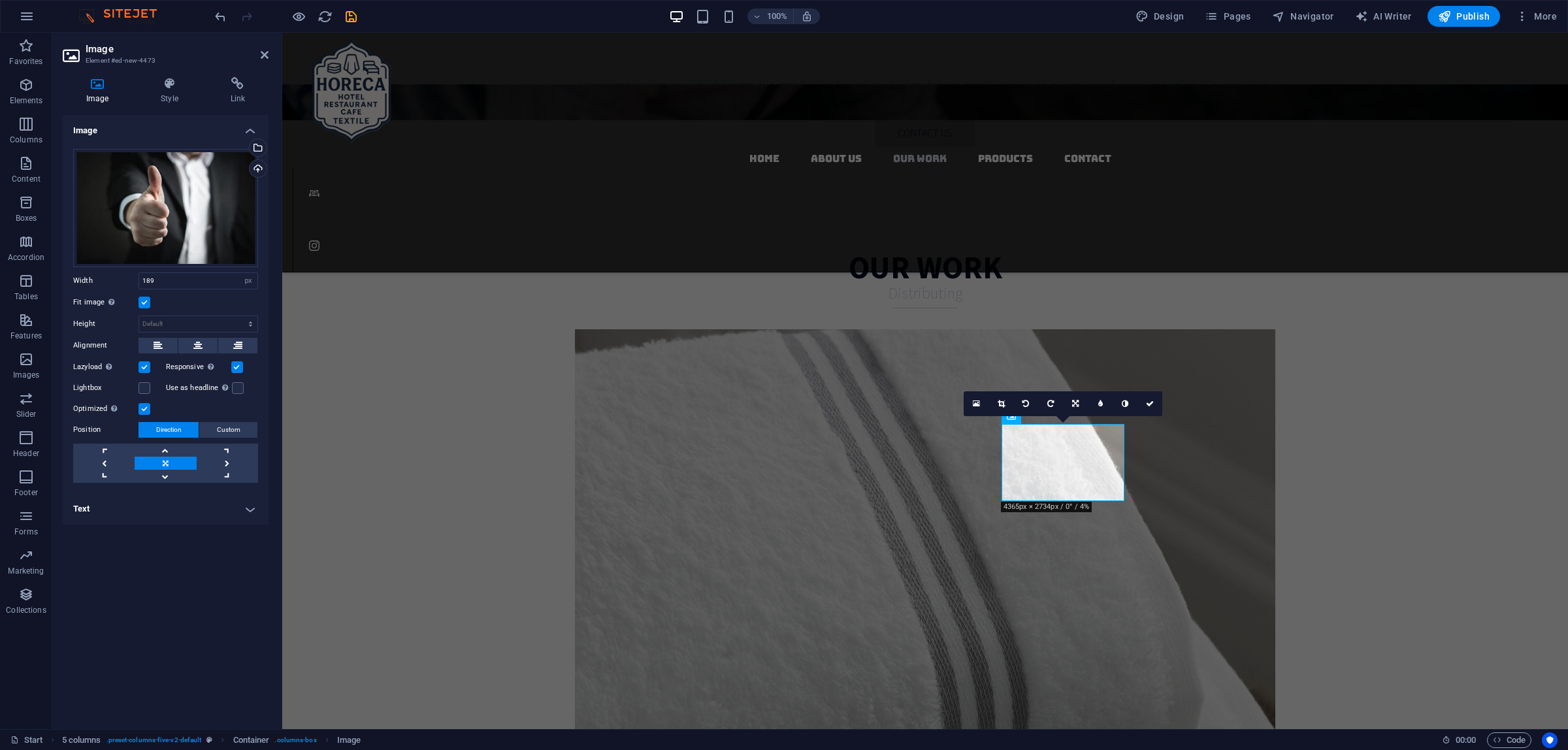
click at [143, 304] on label at bounding box center [144, 302] width 12 height 12
click at [0, 0] on input "Fit image Automatically fit image to a fixed width and height" at bounding box center [0, 0] width 0 height 0
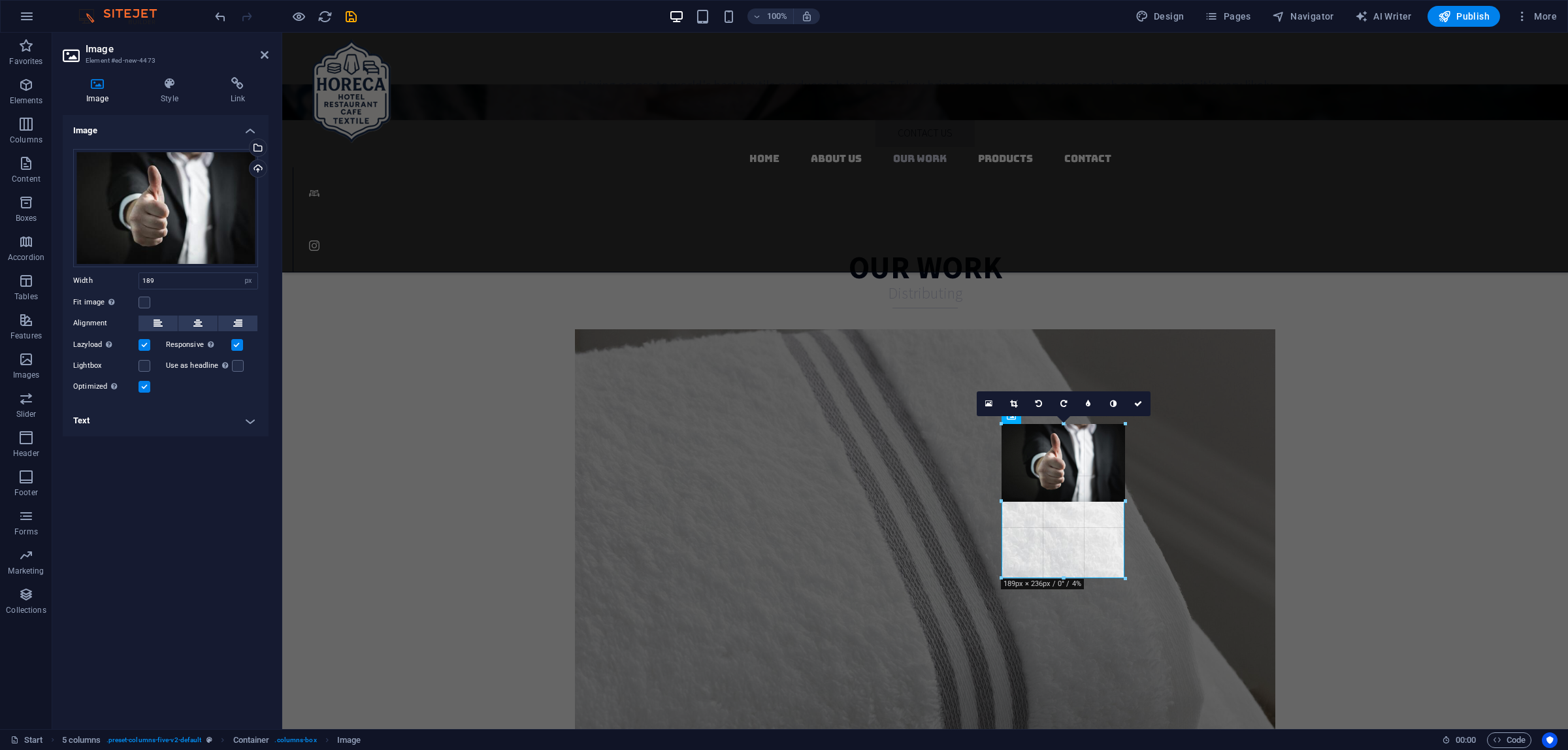
drag, startPoint x: 1062, startPoint y: 498, endPoint x: 1070, endPoint y: 573, distance: 75.4
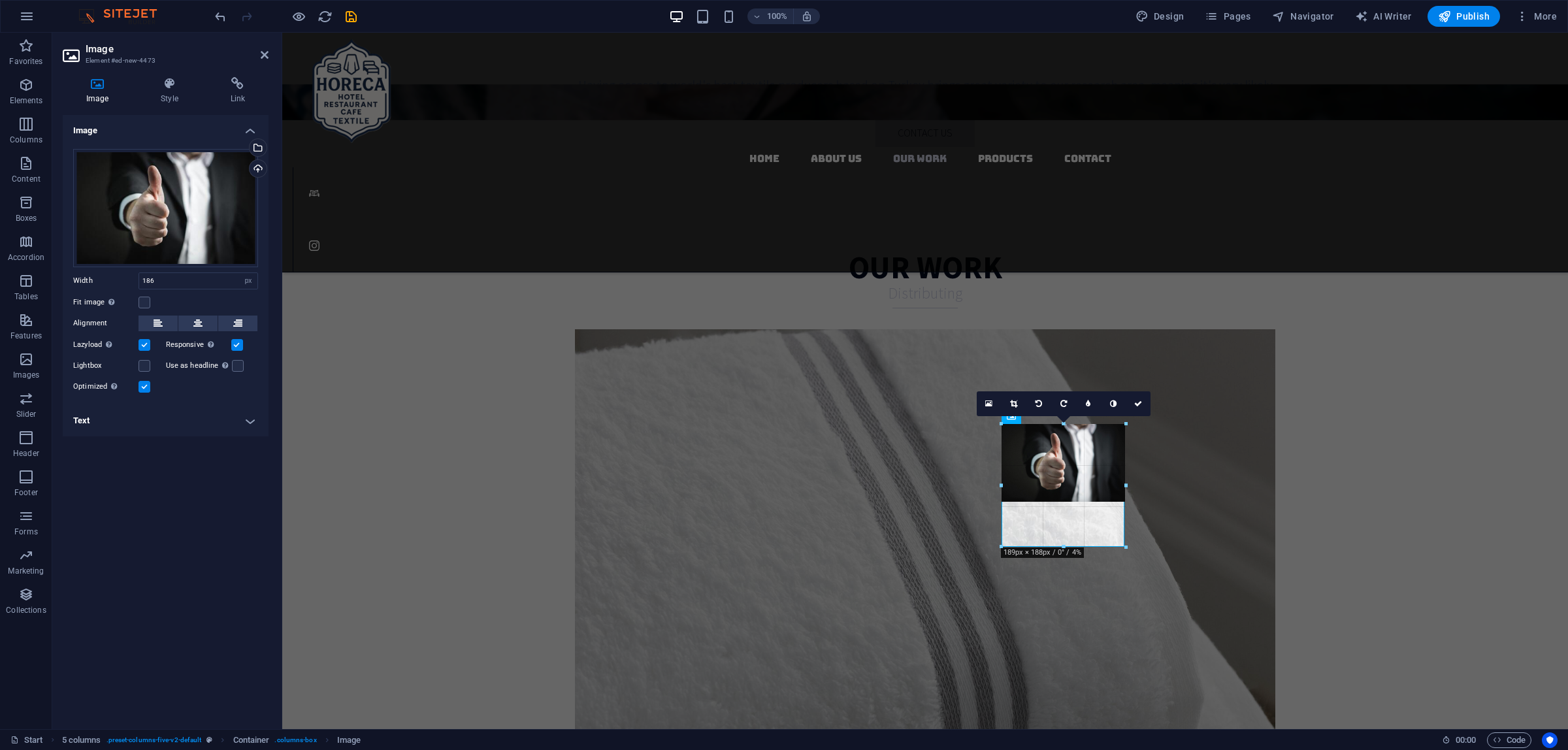
drag, startPoint x: 1062, startPoint y: 500, endPoint x: 1067, endPoint y: 547, distance: 47.3
type input "189"
drag, startPoint x: 1065, startPoint y: 500, endPoint x: 786, endPoint y: 514, distance: 279.4
click at [1068, 546] on div at bounding box center [1064, 548] width 124 height 4
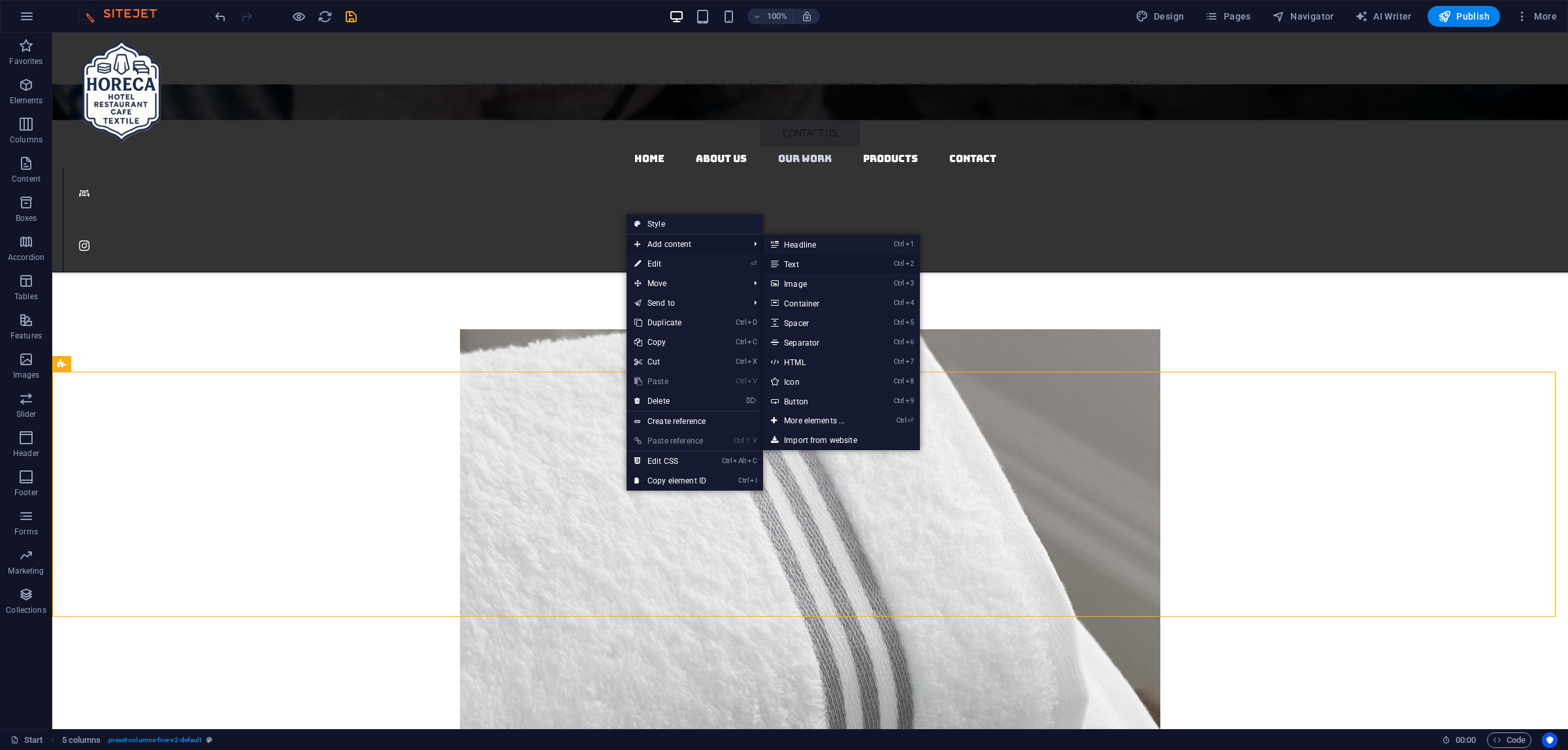
click at [820, 259] on link "Ctrl 2 Text" at bounding box center [817, 264] width 108 height 20
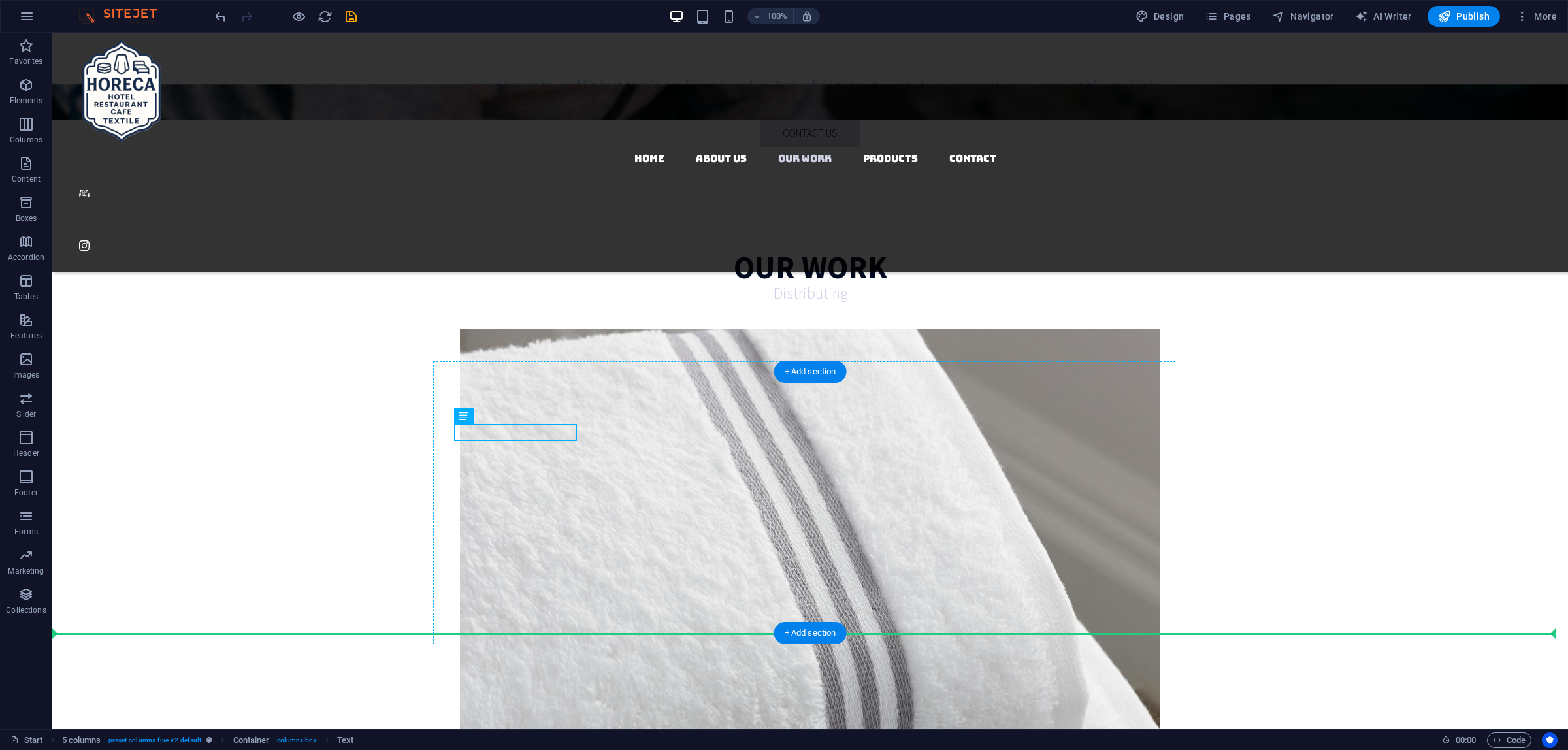
drag, startPoint x: 515, startPoint y: 430, endPoint x: 670, endPoint y: 552, distance: 197.3
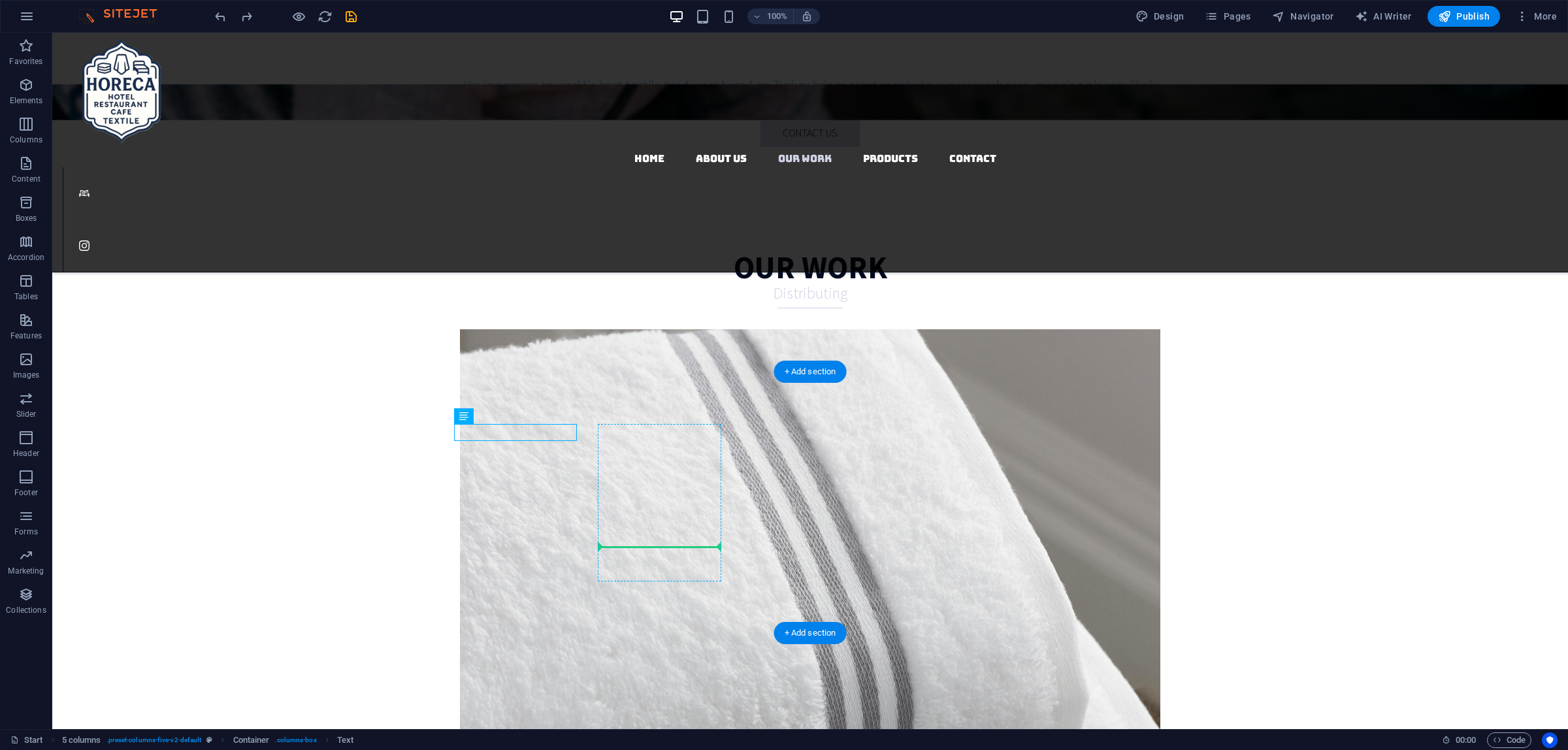
drag, startPoint x: 505, startPoint y: 432, endPoint x: 656, endPoint y: 536, distance: 183.3
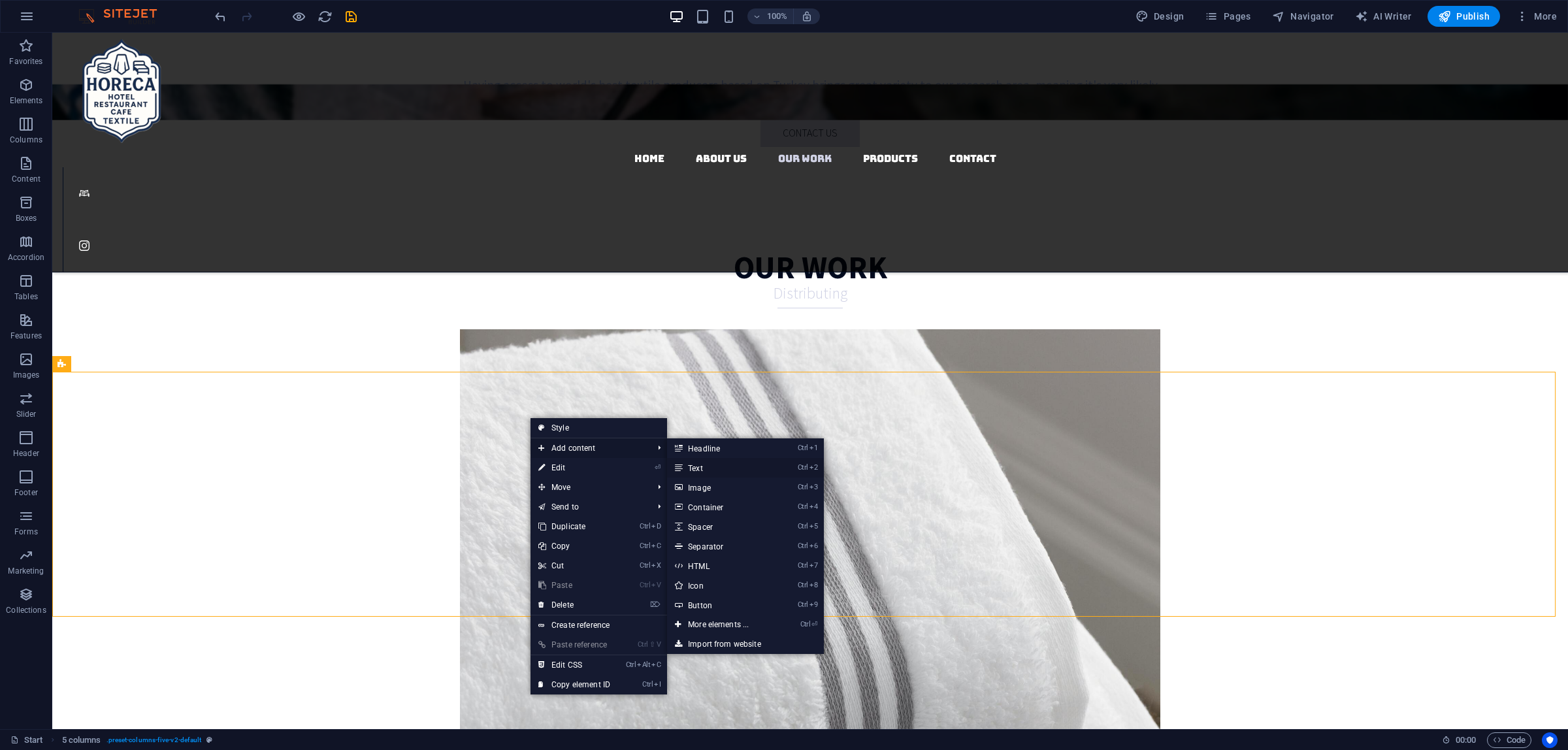
drag, startPoint x: 709, startPoint y: 466, endPoint x: 228, endPoint y: 376, distance: 489.3
click at [709, 466] on link "Ctrl 2 Text" at bounding box center [721, 468] width 108 height 20
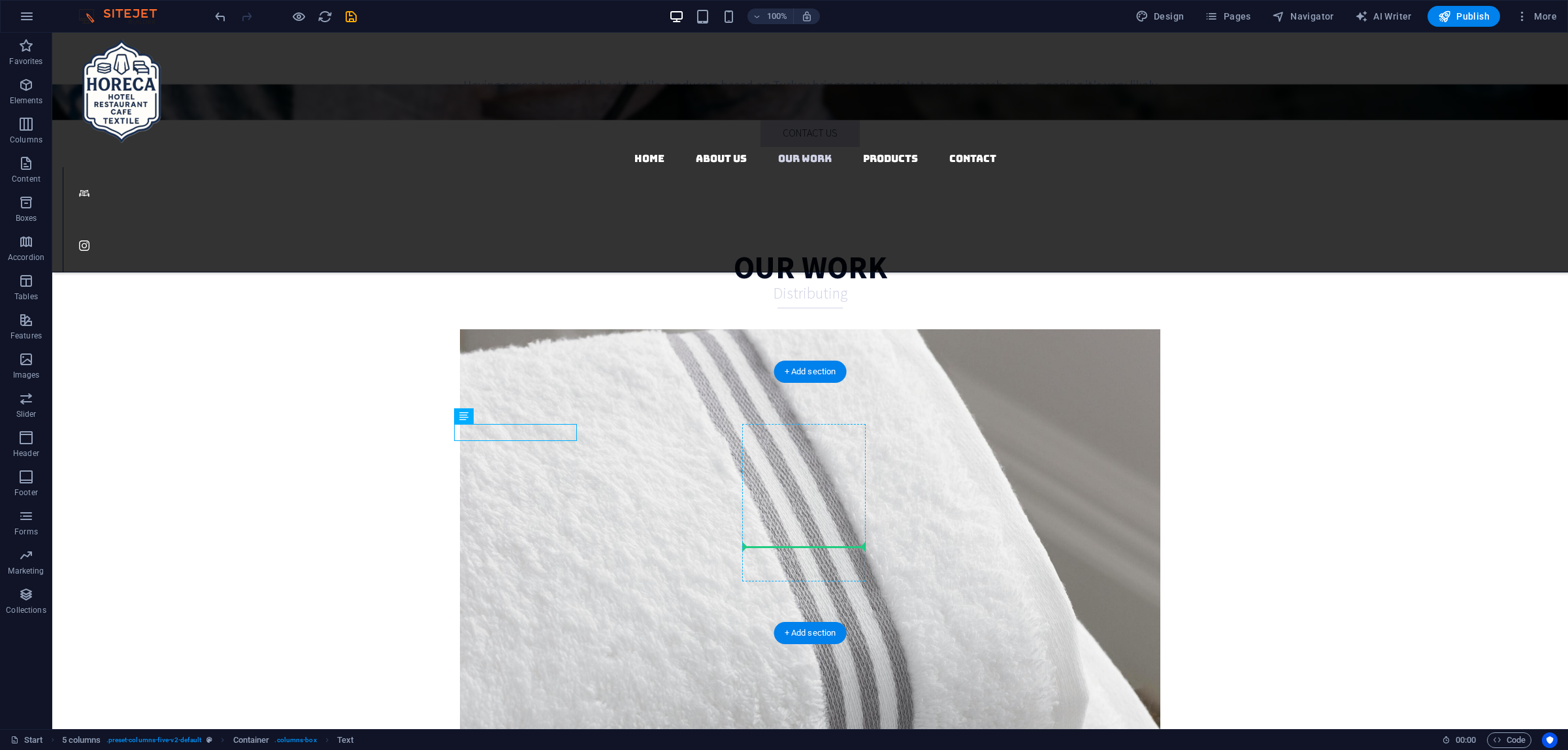
drag, startPoint x: 505, startPoint y: 434, endPoint x: 811, endPoint y: 540, distance: 323.8
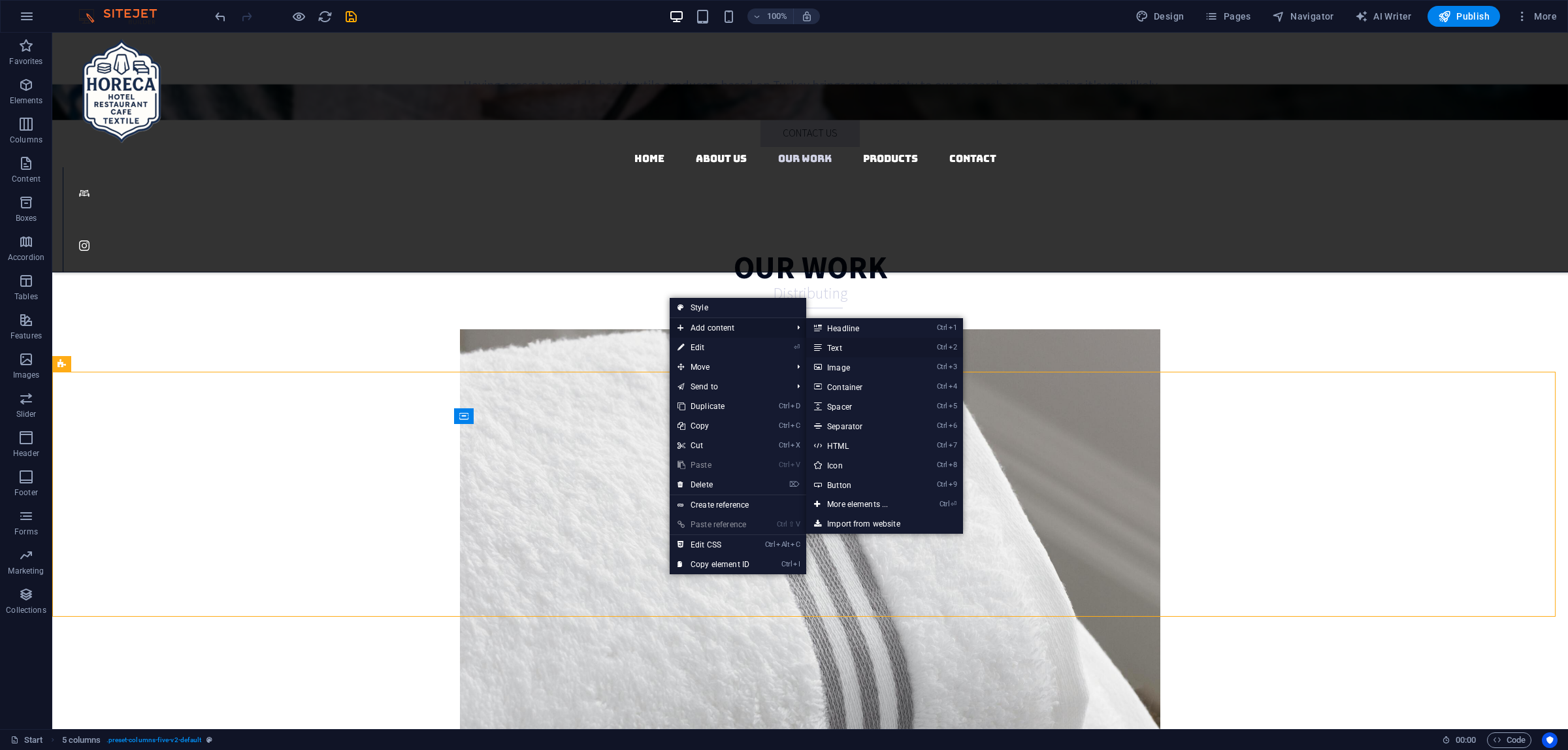
click at [859, 347] on link "Ctrl 2 Text" at bounding box center [861, 347] width 108 height 20
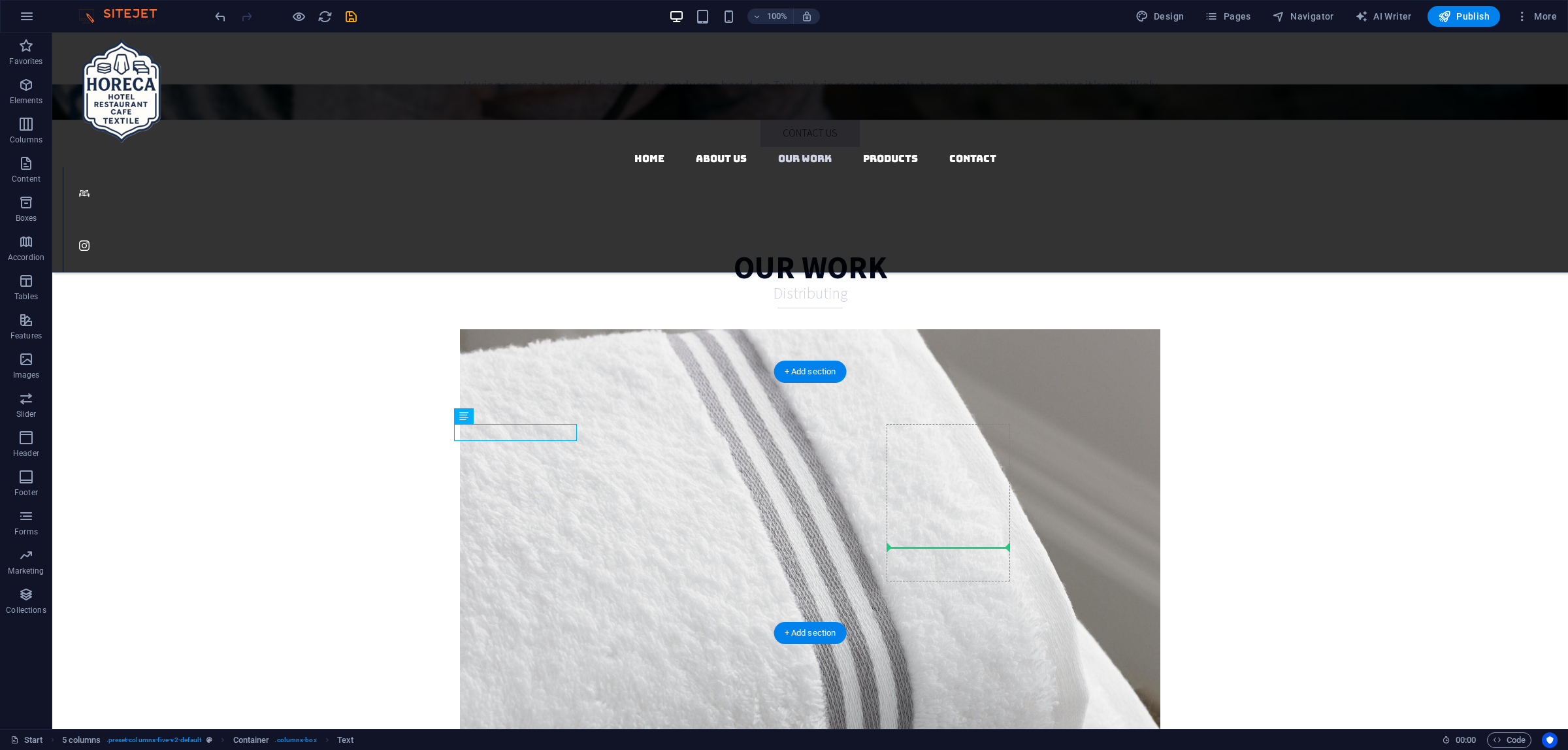
drag, startPoint x: 511, startPoint y: 432, endPoint x: 926, endPoint y: 537, distance: 428.1
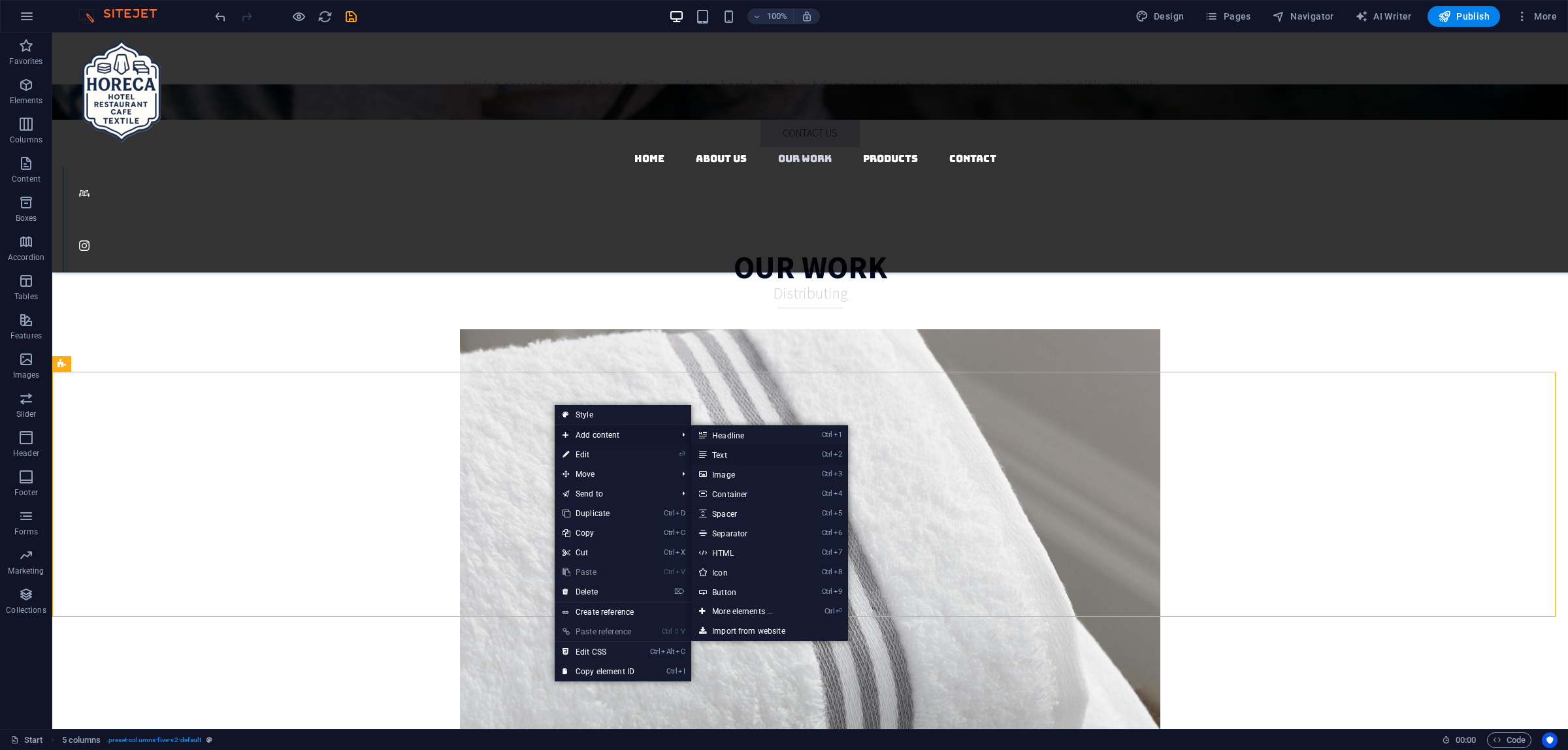
drag, startPoint x: 740, startPoint y: 456, endPoint x: 450, endPoint y: 418, distance: 292.5
click at [740, 456] on link "Ctrl 2 Text" at bounding box center [745, 454] width 108 height 20
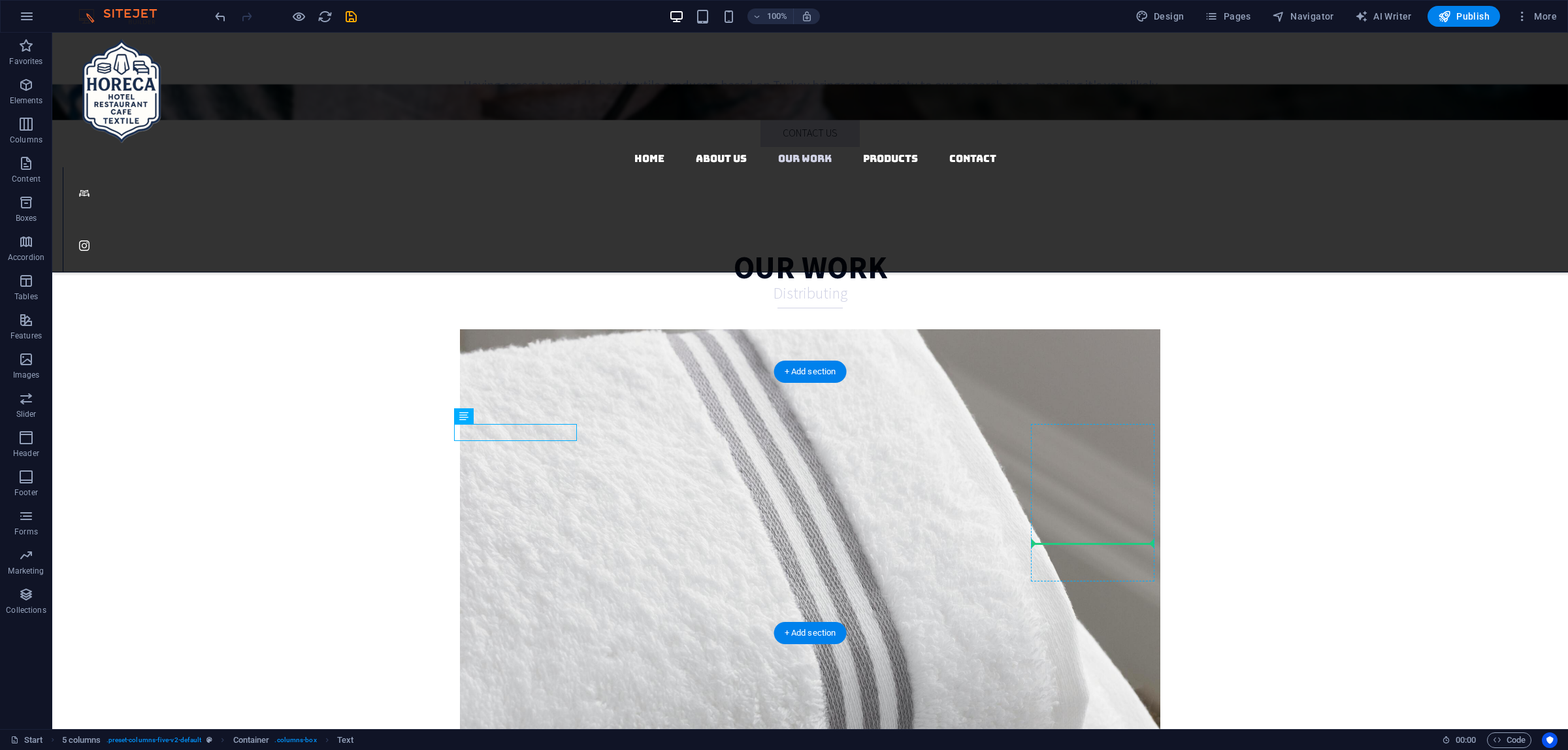
drag, startPoint x: 540, startPoint y: 430, endPoint x: 1101, endPoint y: 520, distance: 568.2
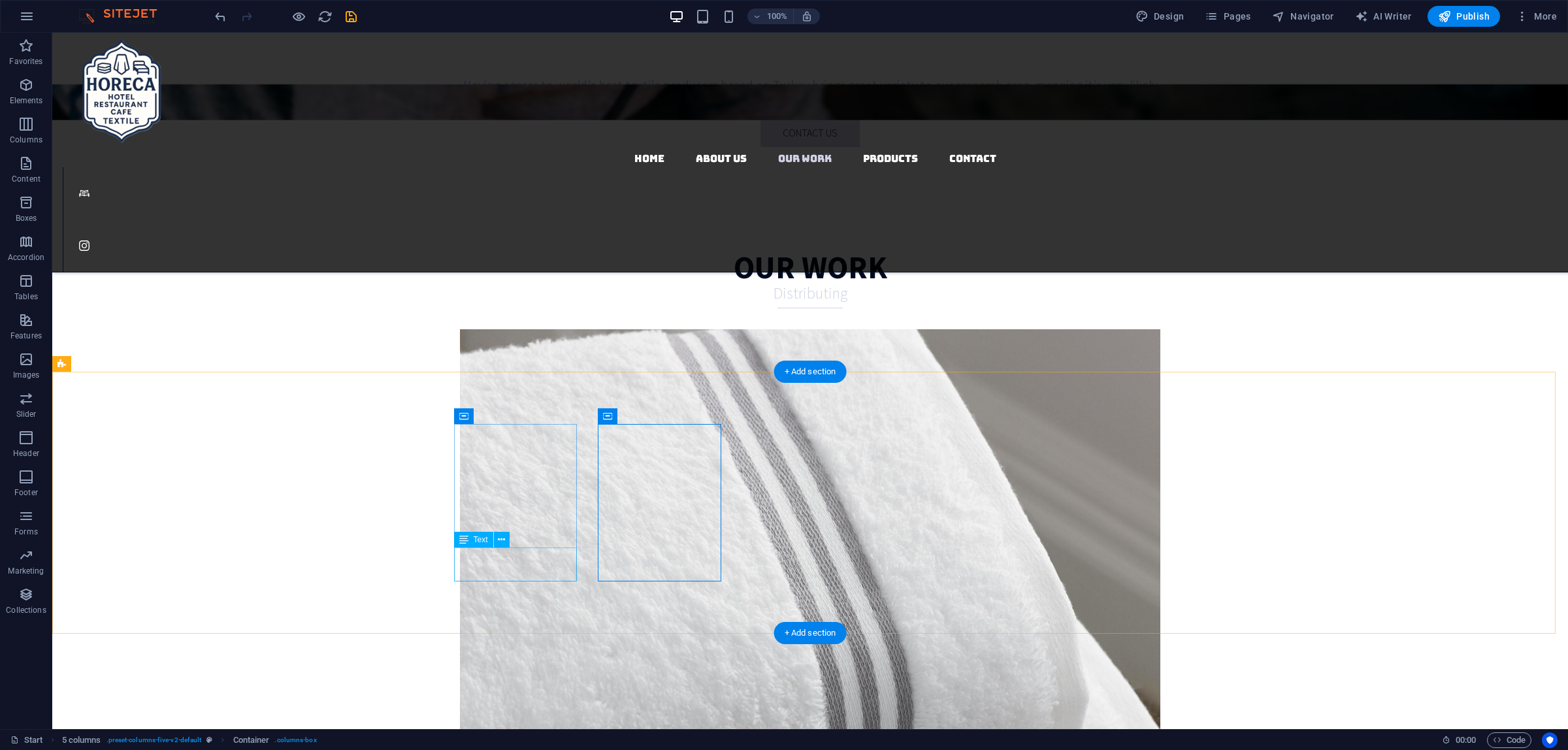
drag, startPoint x: 557, startPoint y: 570, endPoint x: 327, endPoint y: 570, distance: 230.0
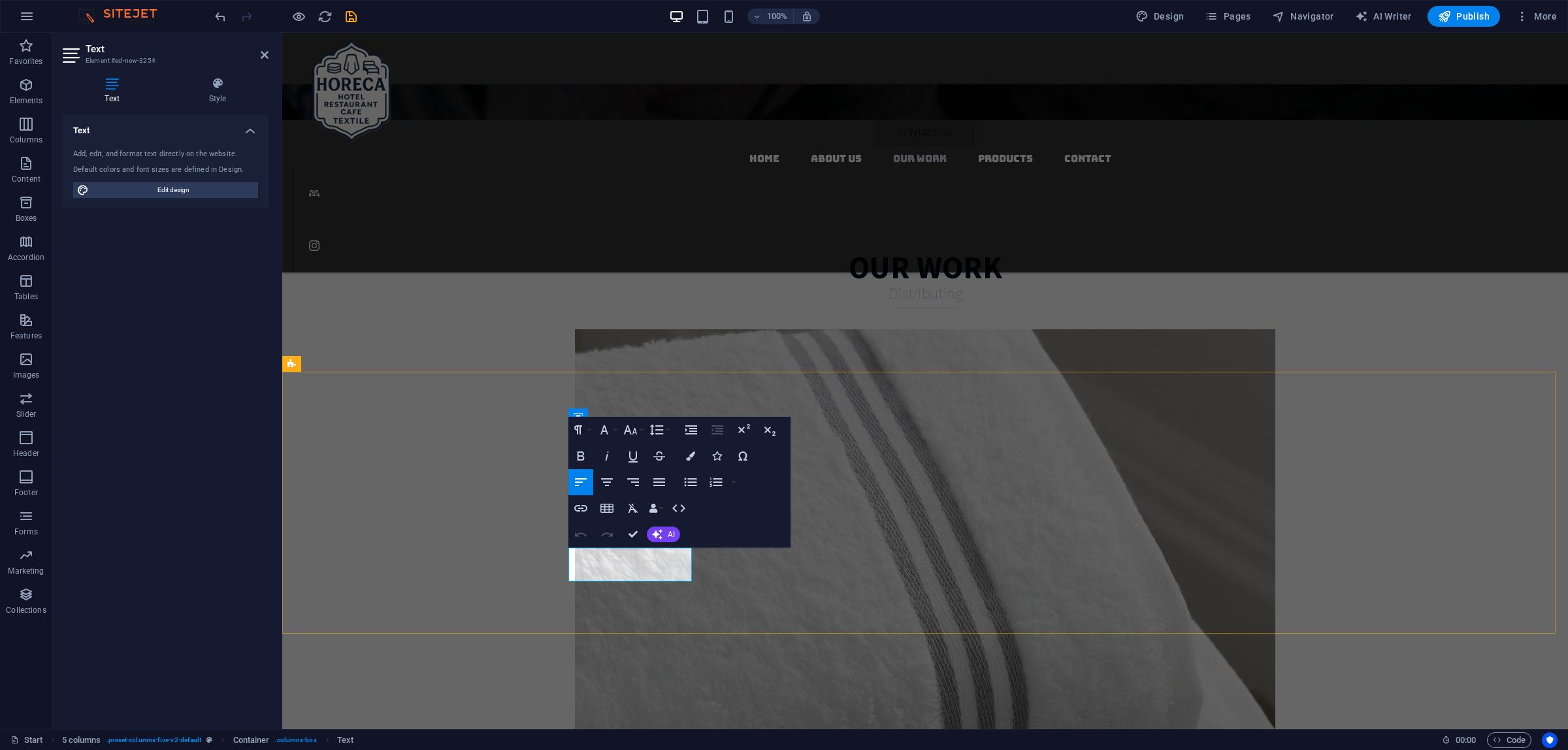
drag, startPoint x: 684, startPoint y: 573, endPoint x: 429, endPoint y: 503, distance: 264.4
click at [587, 454] on icon "button" at bounding box center [580, 455] width 16 height 16
click at [606, 459] on icon "button" at bounding box center [607, 456] width 3 height 9
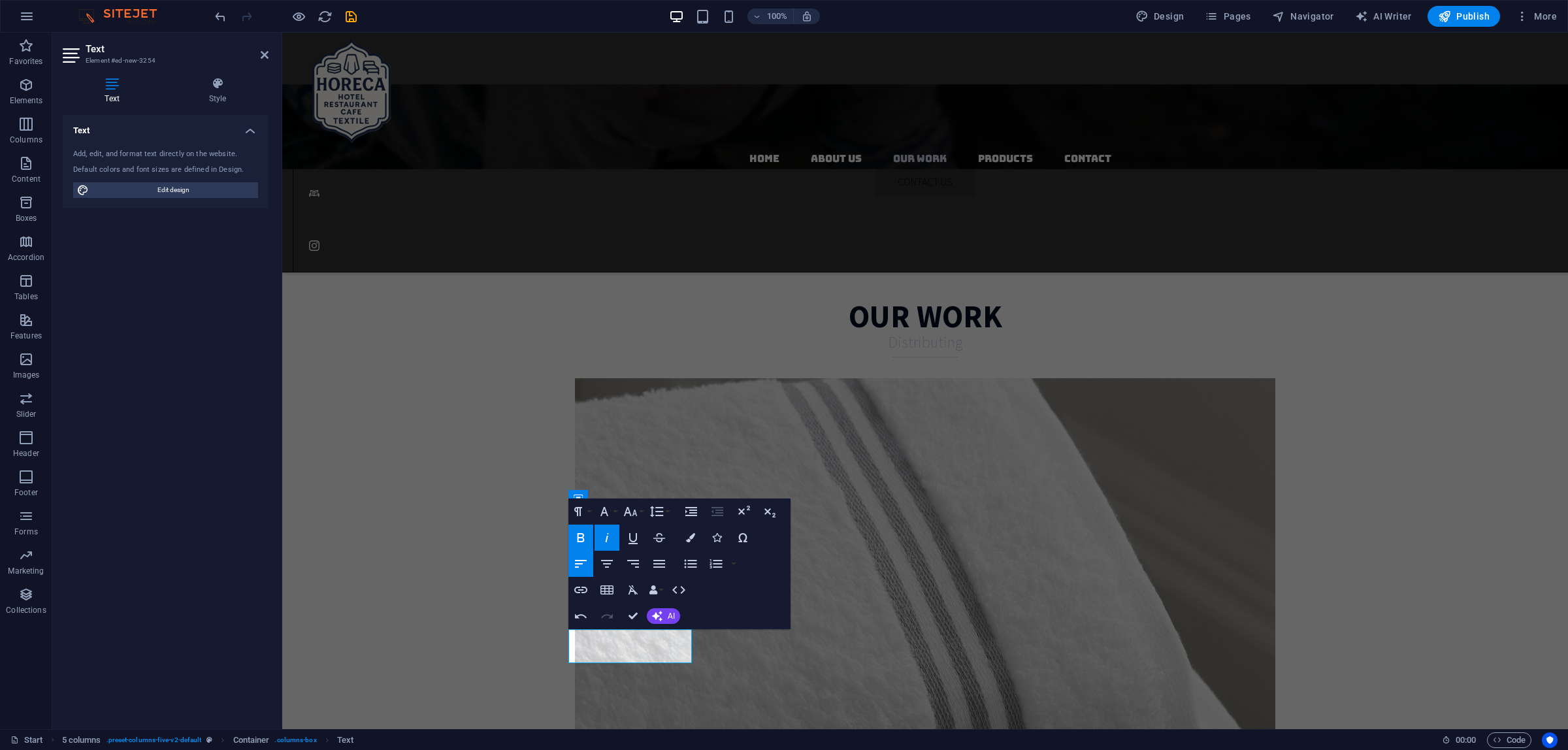
scroll to position [2498, 0]
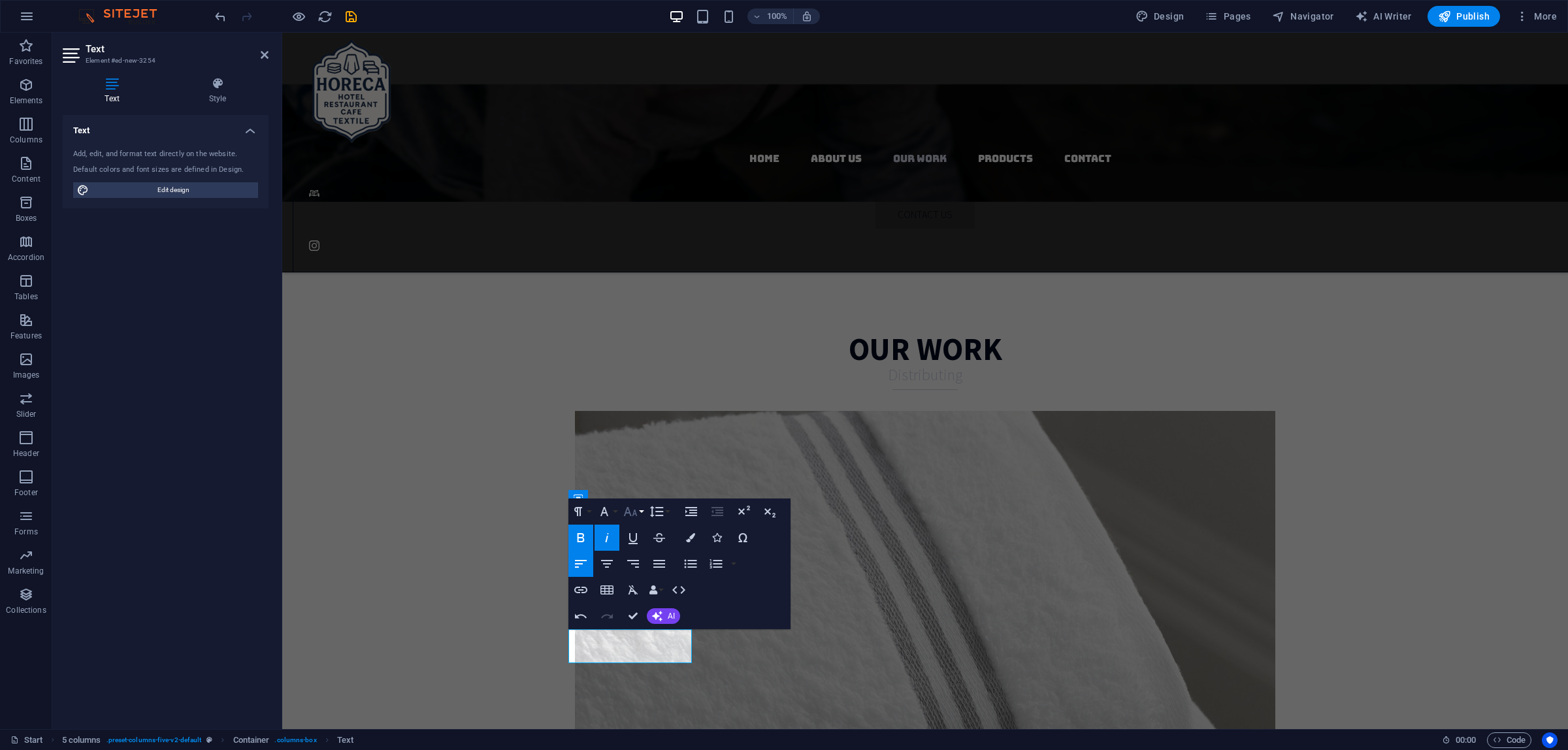
click at [631, 511] on icon "button" at bounding box center [630, 511] width 16 height 16
click at [644, 433] on link "14" at bounding box center [645, 432] width 47 height 20
click at [626, 514] on icon "button" at bounding box center [630, 511] width 16 height 16
click at [644, 474] on link "24" at bounding box center [645, 471] width 47 height 20
click at [625, 510] on icon "button" at bounding box center [630, 511] width 16 height 16
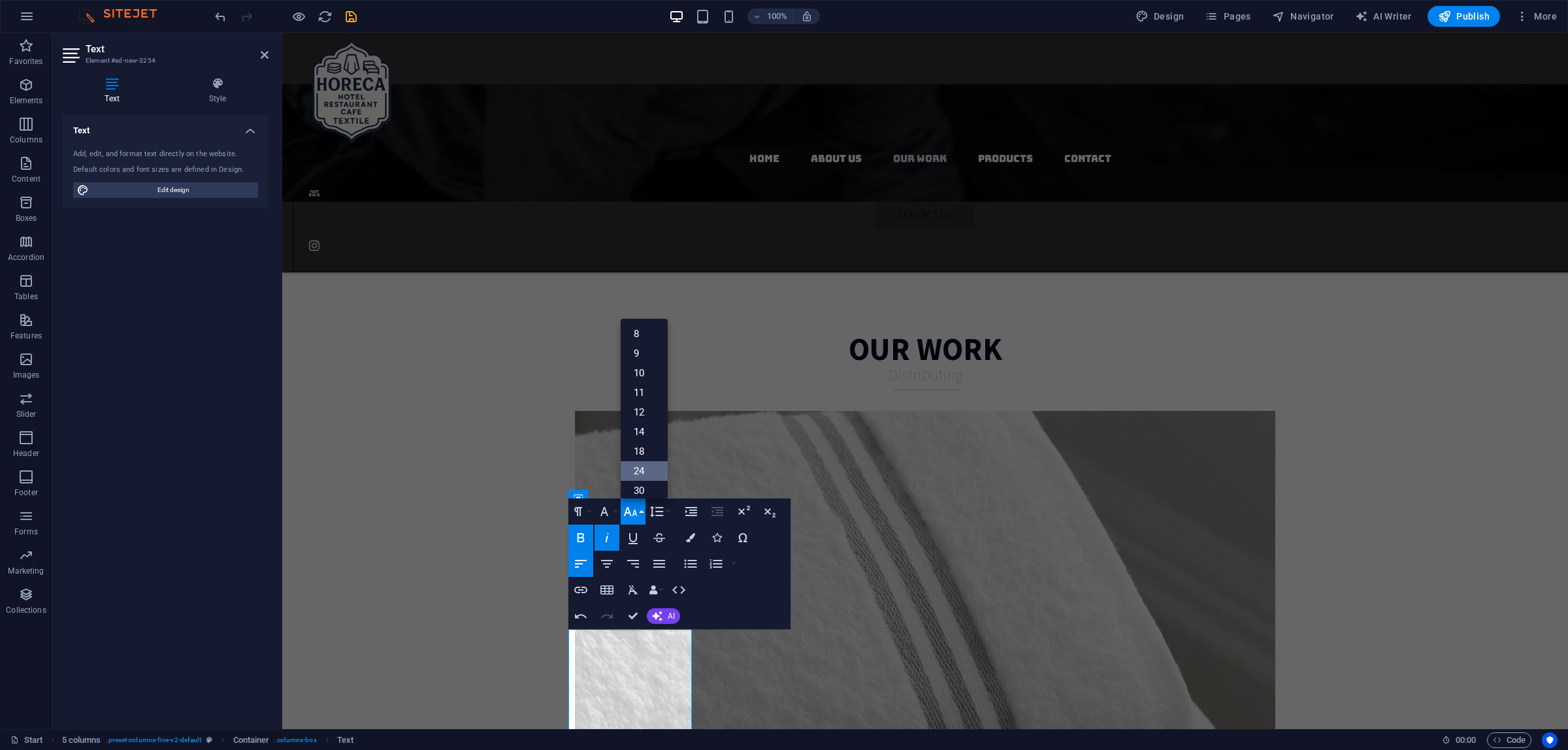
click at [644, 468] on link "24" at bounding box center [645, 471] width 47 height 20
click at [640, 508] on button "Font Size" at bounding box center [634, 511] width 25 height 26
click at [650, 455] on link "18" at bounding box center [645, 451] width 47 height 20
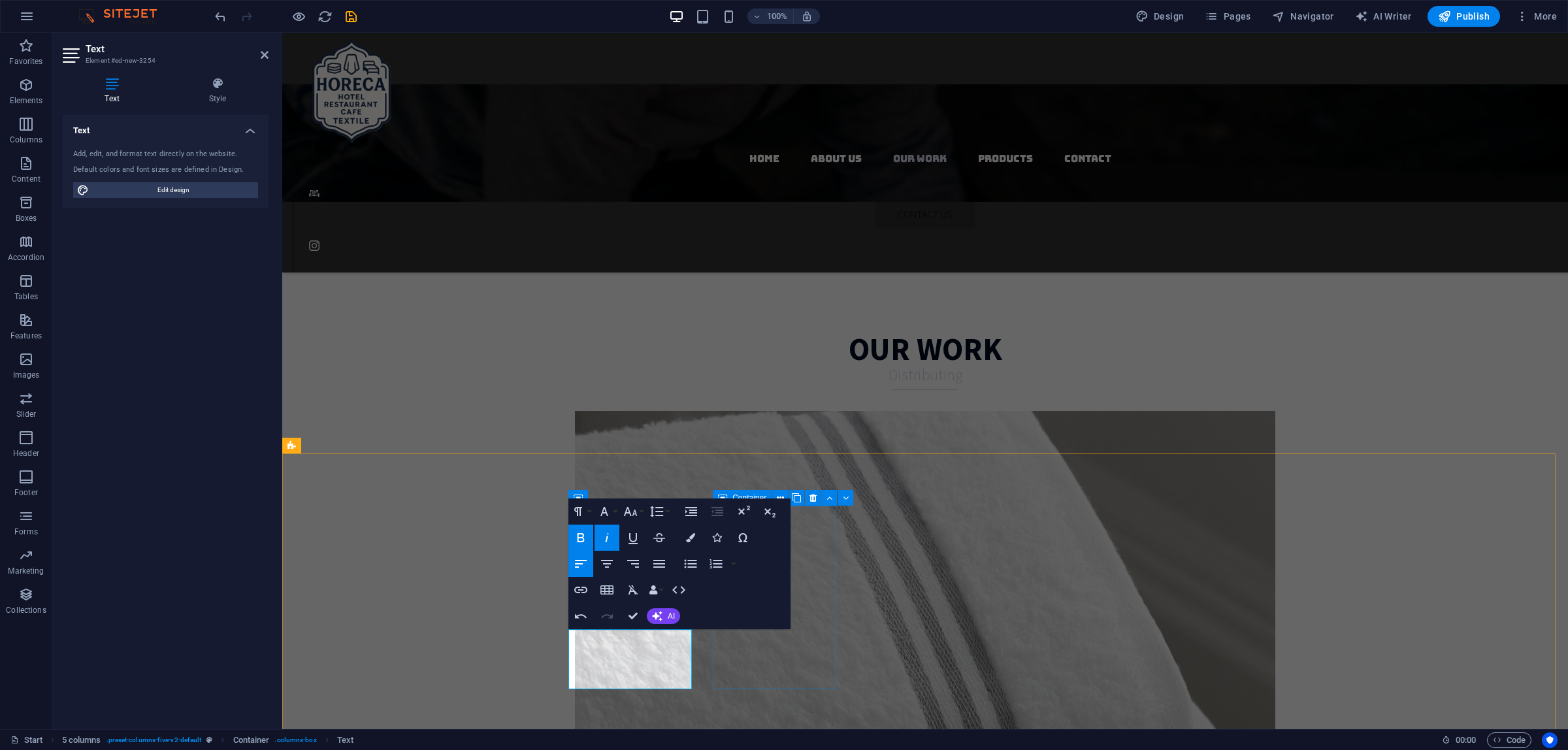
drag, startPoint x: 791, startPoint y: 666, endPoint x: 785, endPoint y: 663, distance: 6.7
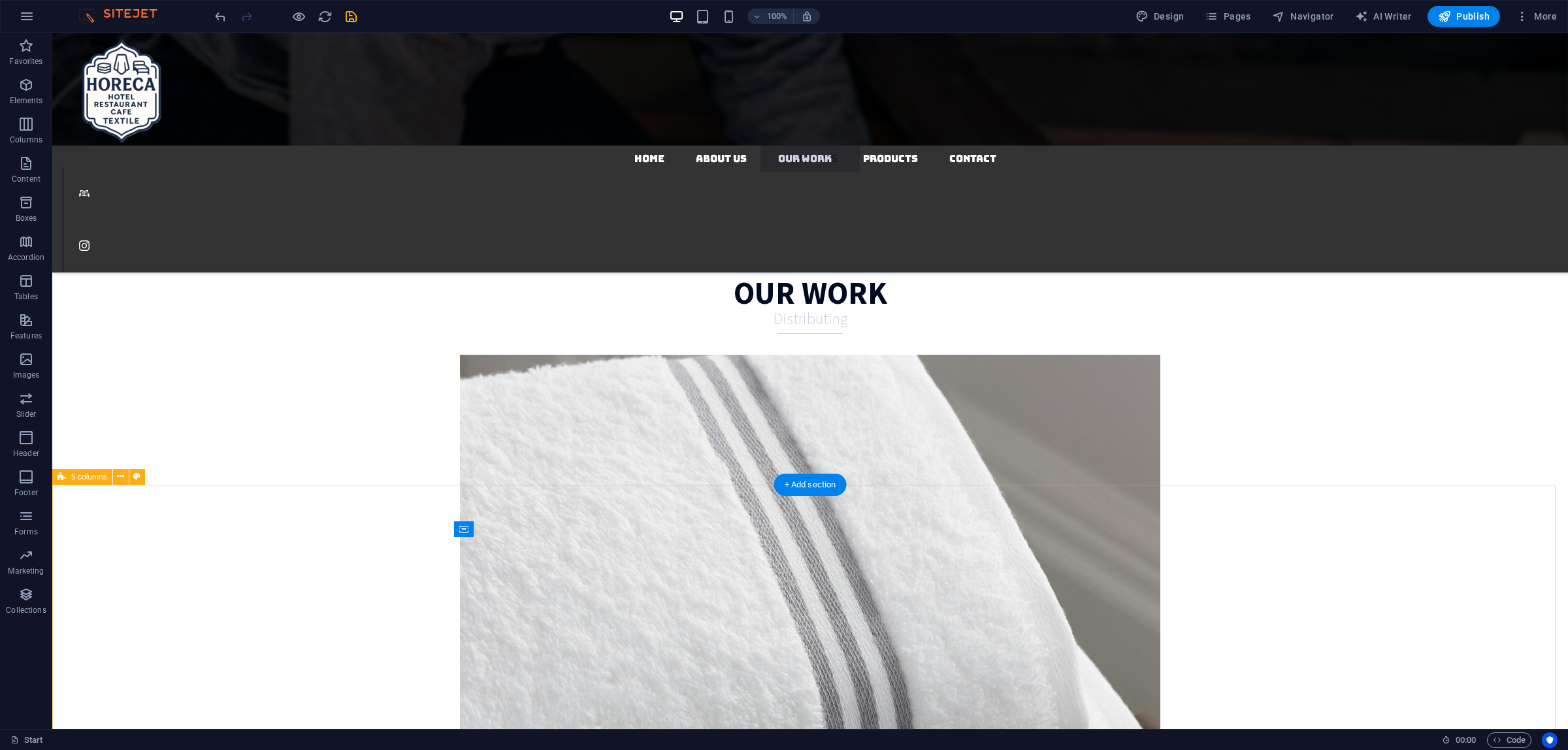
scroll to position [2580, 0]
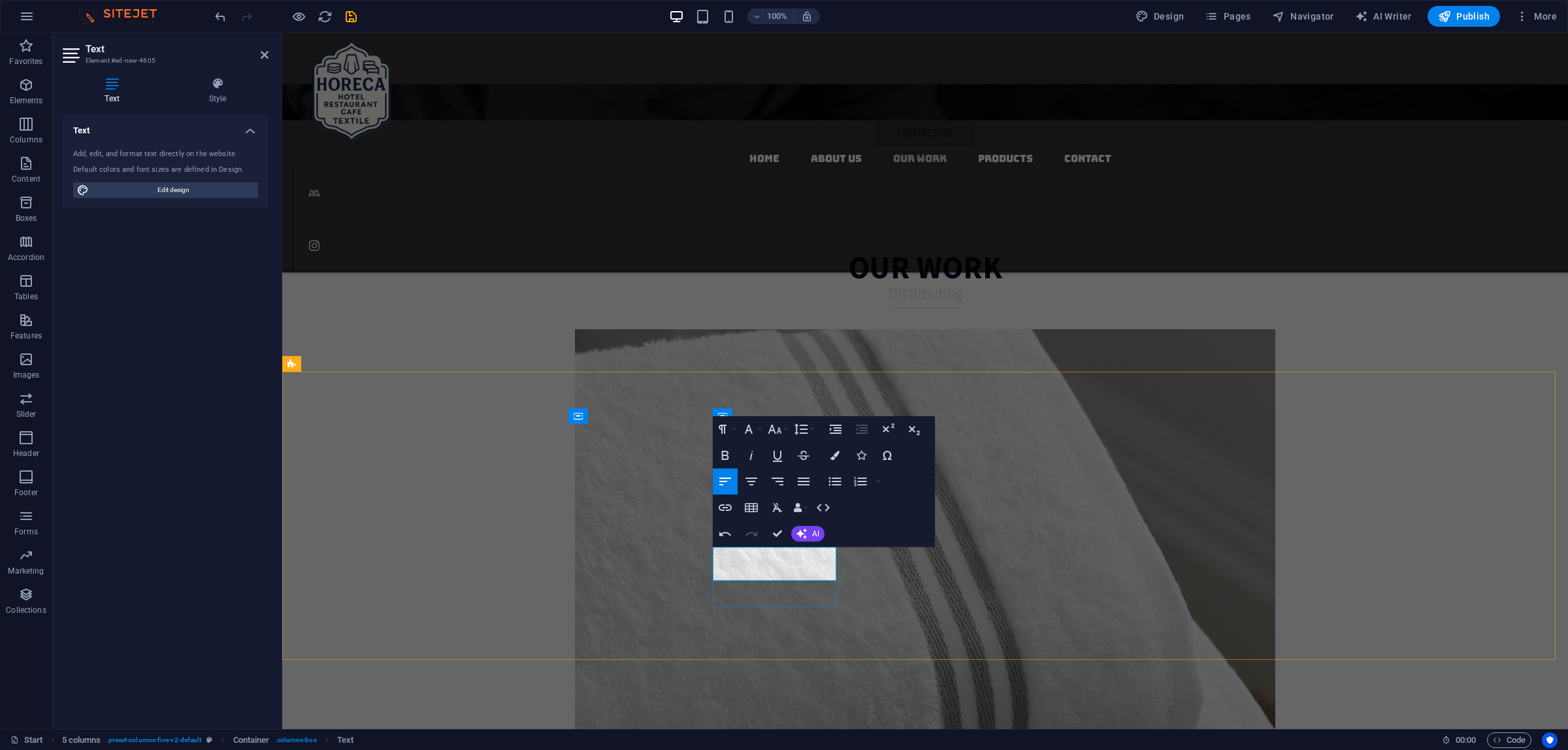
drag, startPoint x: 790, startPoint y: 570, endPoint x: 639, endPoint y: 488, distance: 171.8
click at [733, 458] on icon "button" at bounding box center [724, 454] width 16 height 16
click at [759, 454] on button "Italic" at bounding box center [752, 454] width 25 height 26
click at [761, 426] on button "Font Family" at bounding box center [752, 429] width 25 height 26
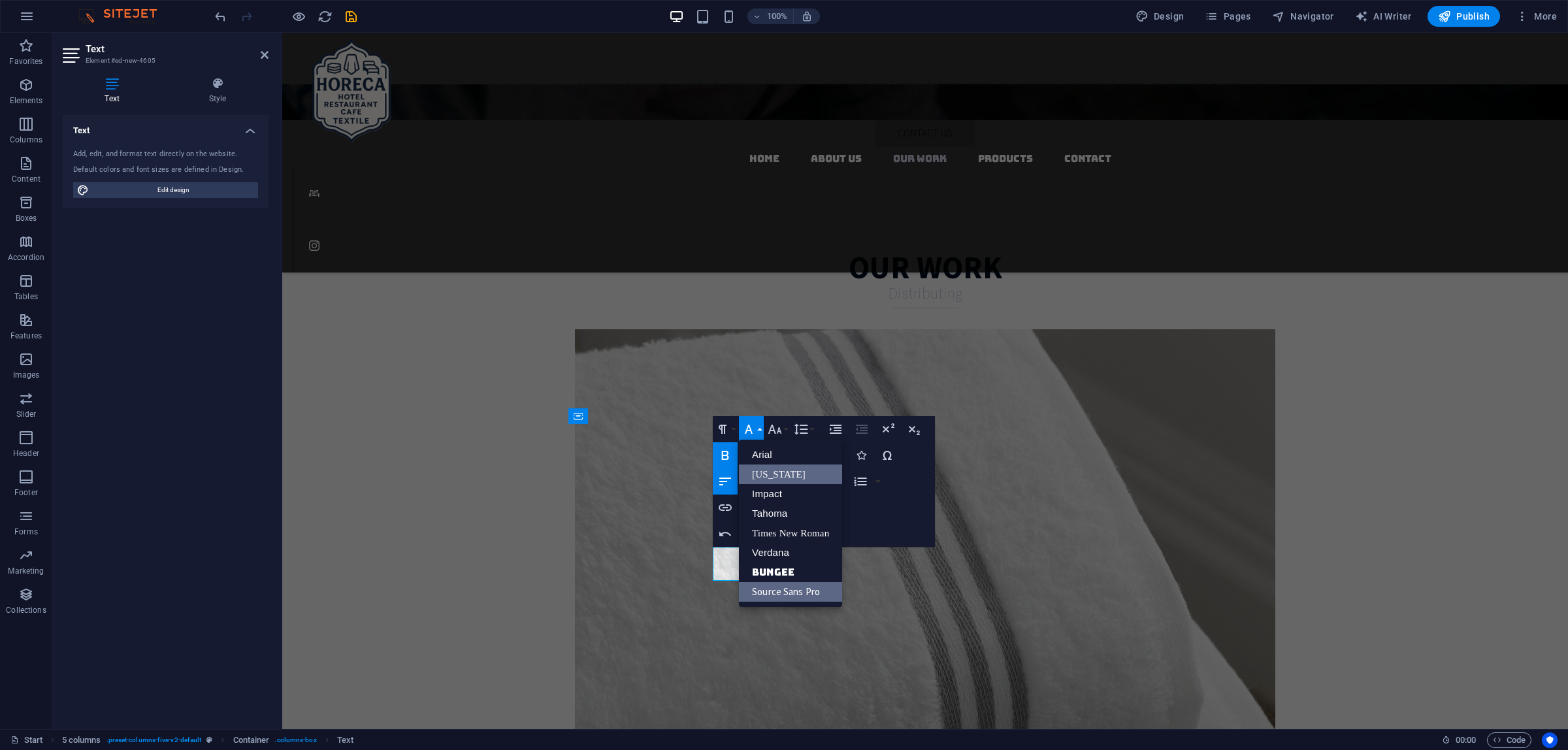
scroll to position [0, 0]
click at [759, 423] on button "Font Family" at bounding box center [752, 429] width 25 height 26
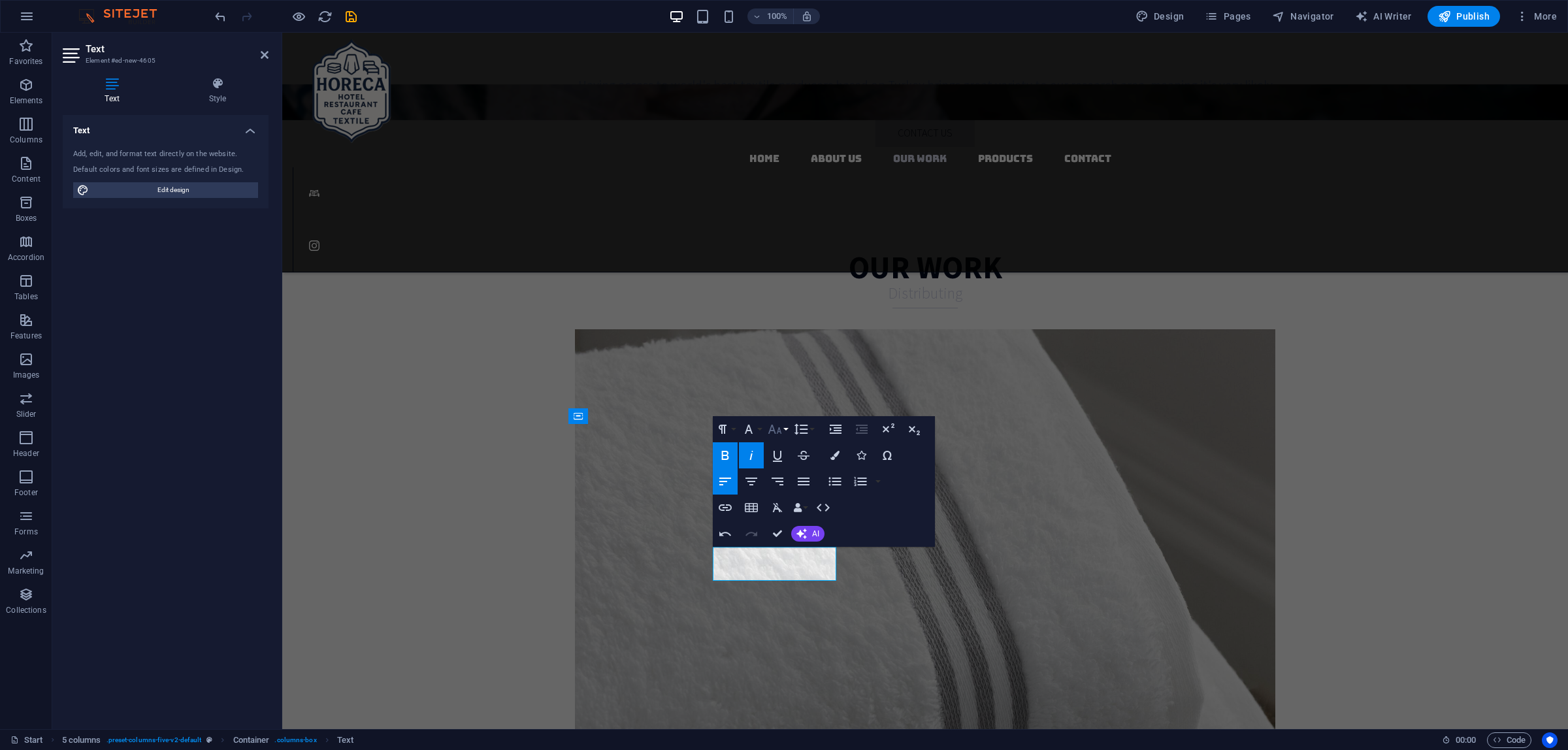
click at [782, 426] on icon "button" at bounding box center [775, 429] width 16 height 16
click at [787, 569] on link "18" at bounding box center [789, 572] width 47 height 20
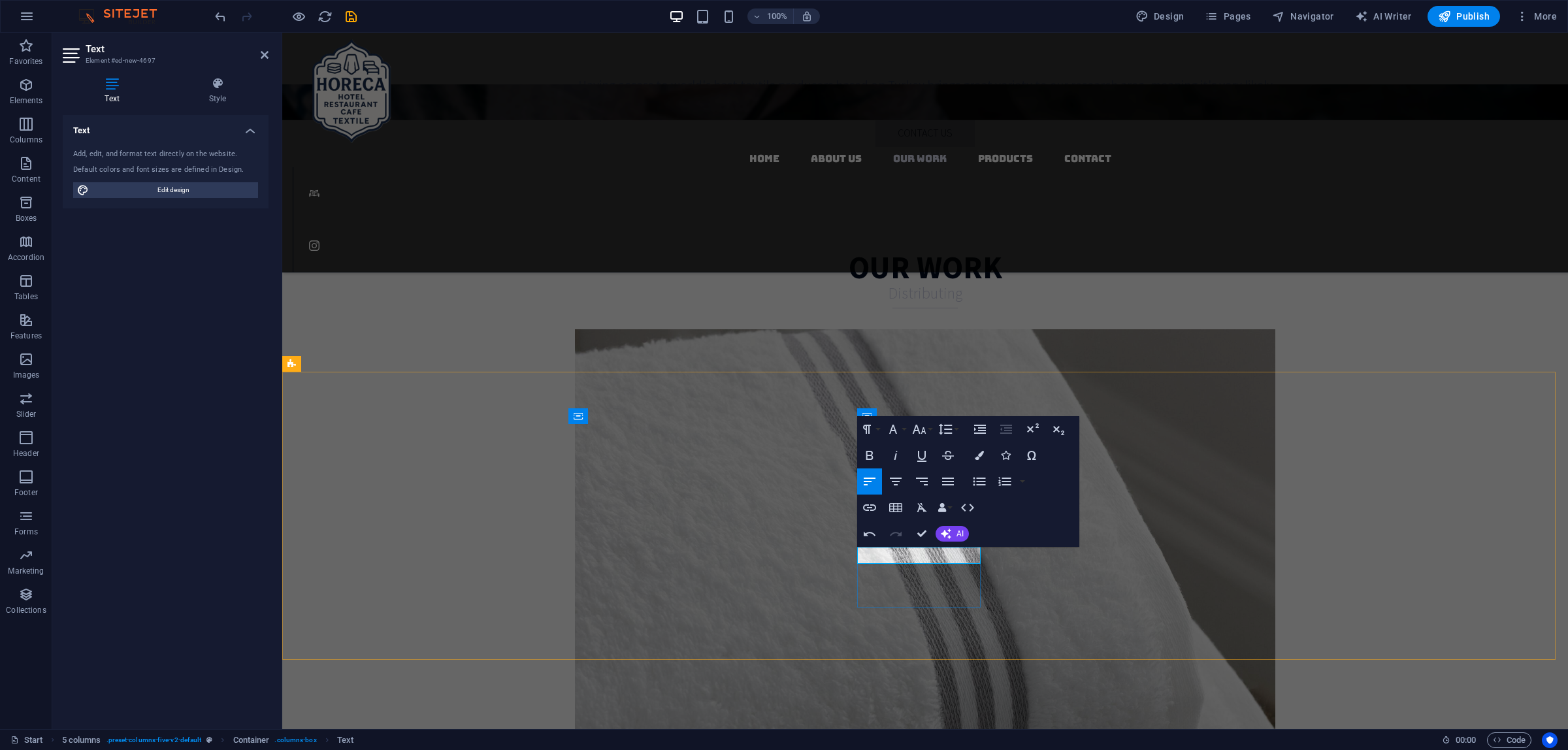
drag, startPoint x: 799, startPoint y: 540, endPoint x: 736, endPoint y: 525, distance: 64.8
click at [898, 430] on icon "button" at bounding box center [893, 429] width 16 height 16
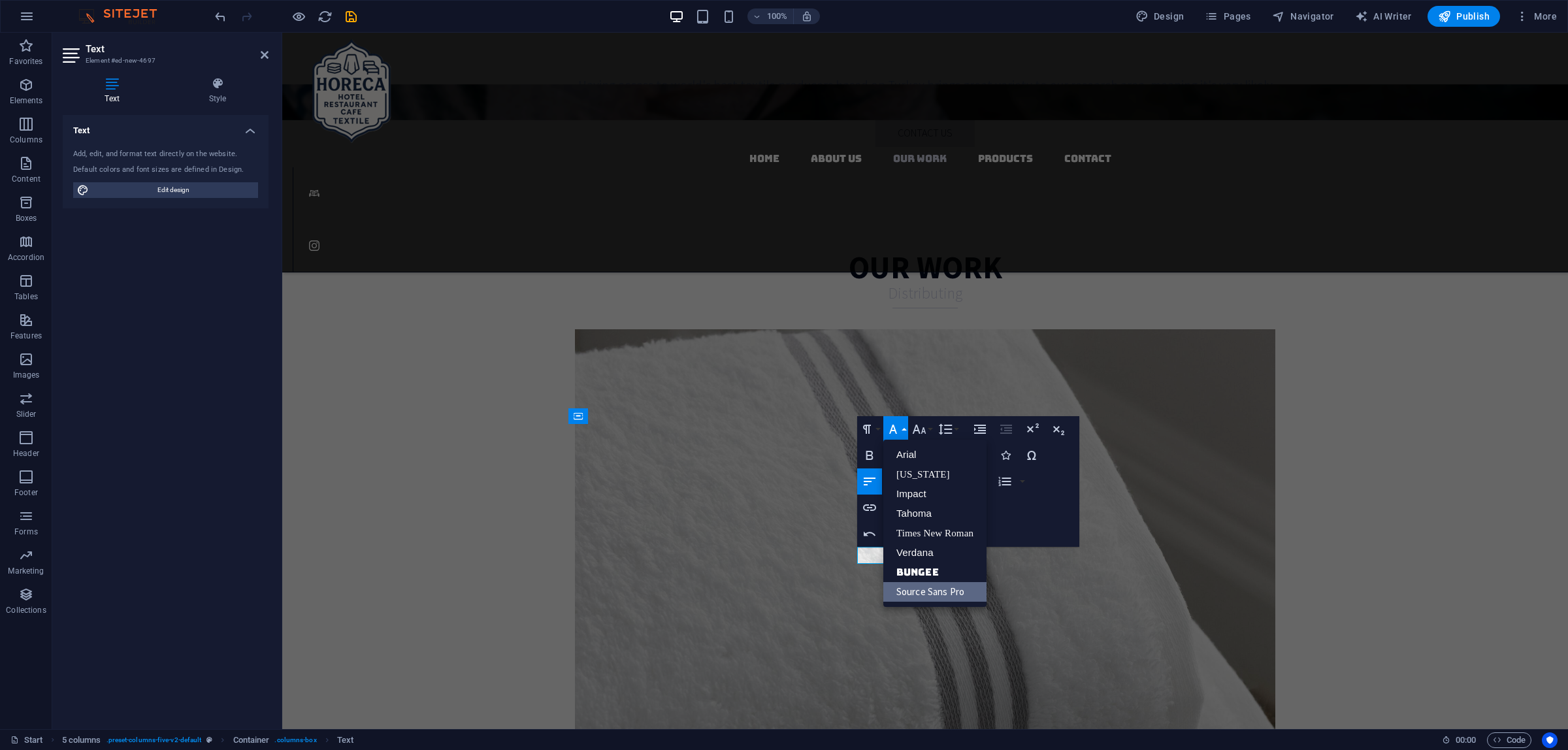
click at [900, 426] on button "Font Family" at bounding box center [896, 429] width 25 height 26
click at [919, 424] on icon "button" at bounding box center [919, 429] width 16 height 16
drag, startPoint x: 928, startPoint y: 573, endPoint x: 923, endPoint y: 552, distance: 21.6
click at [929, 573] on link "18" at bounding box center [933, 572] width 47 height 20
click at [873, 456] on icon "button" at bounding box center [869, 454] width 16 height 16
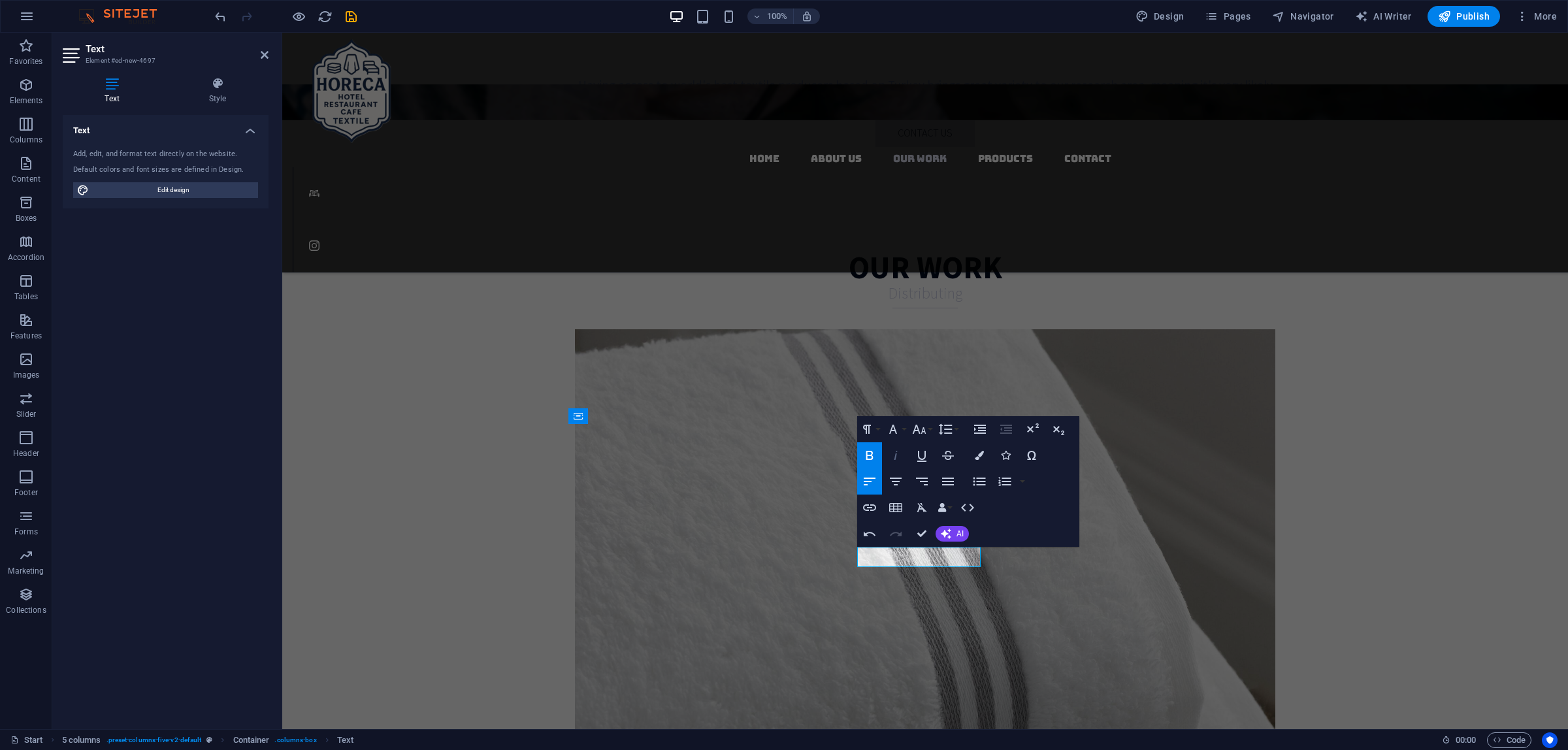
click at [883, 454] on div "Bold Italic Underline Strikethrough" at bounding box center [909, 454] width 103 height 26
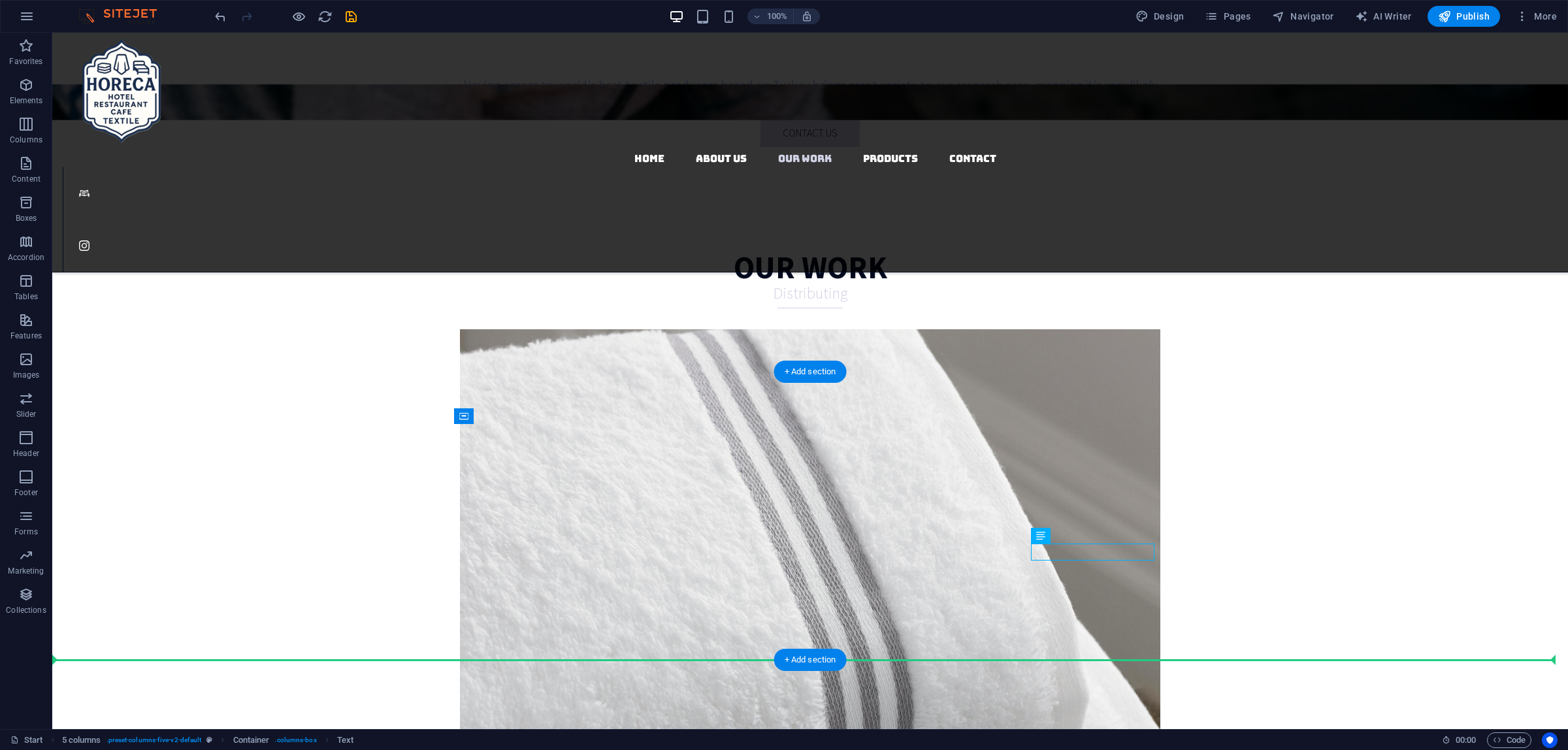
drag, startPoint x: 866, startPoint y: 557, endPoint x: 887, endPoint y: 548, distance: 22.8
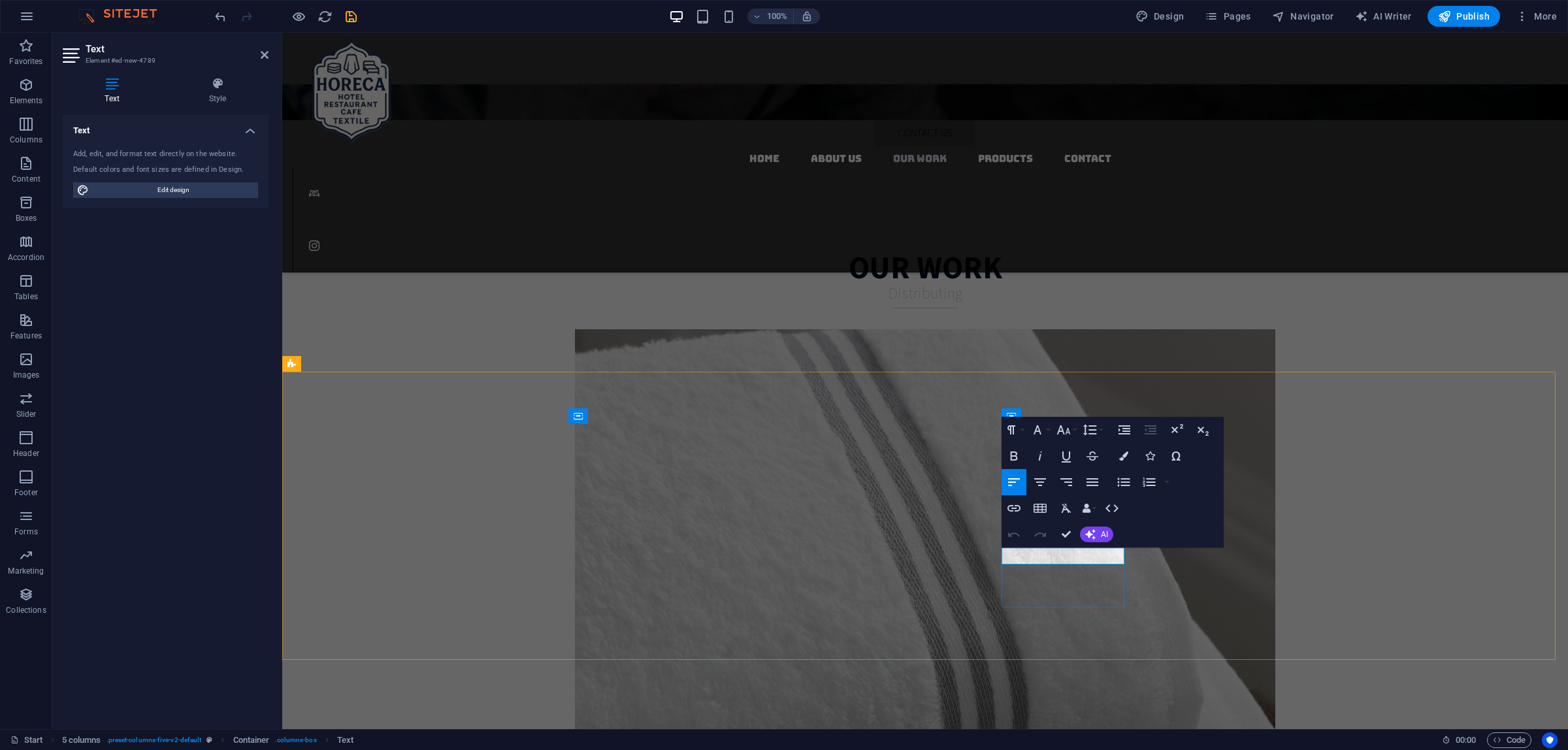
drag, startPoint x: 1099, startPoint y: 553, endPoint x: 956, endPoint y: 553, distance: 143.0
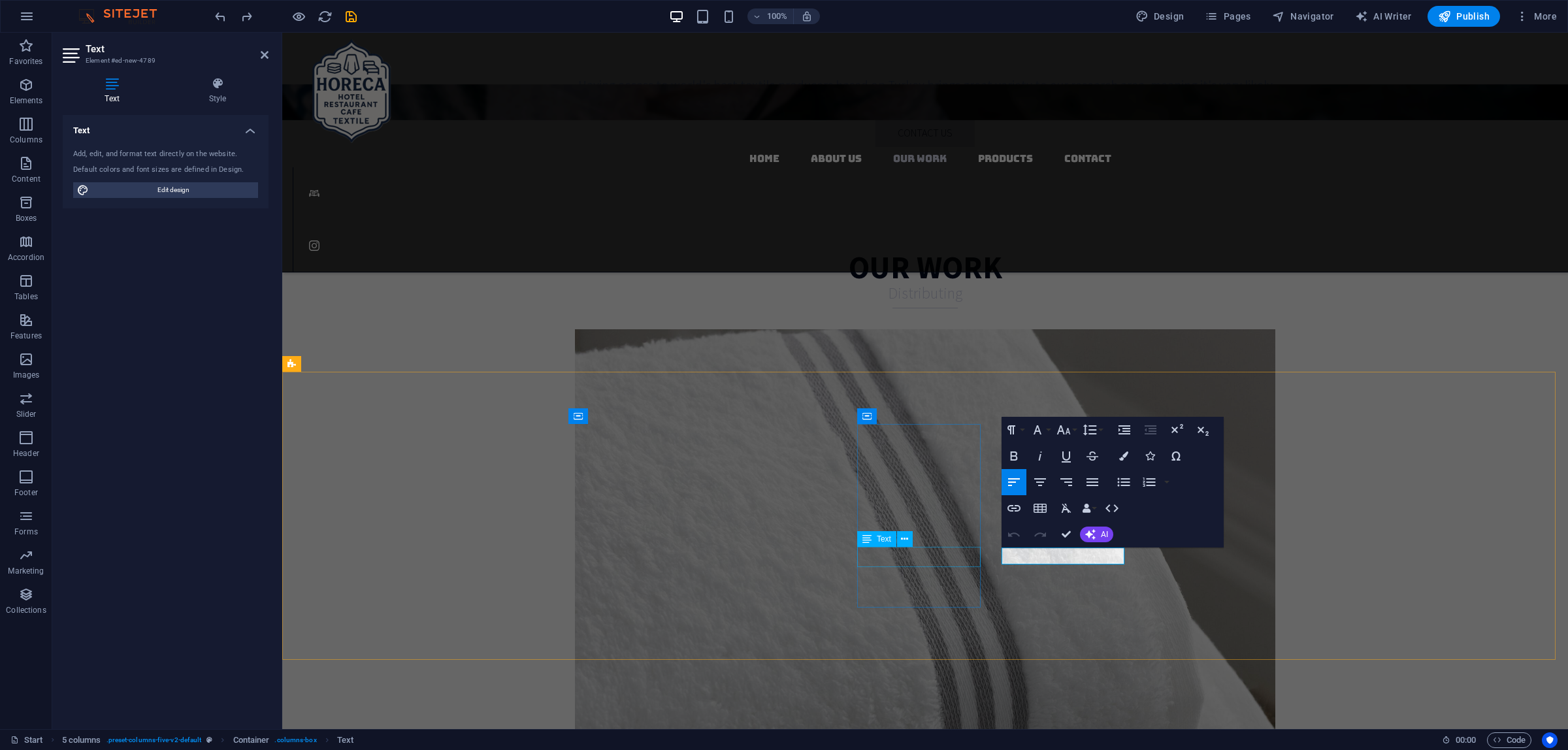
drag, startPoint x: 1103, startPoint y: 556, endPoint x: 977, endPoint y: 557, distance: 126.0
drag, startPoint x: 1119, startPoint y: 555, endPoint x: 956, endPoint y: 553, distance: 163.0
click at [1015, 462] on icon "button" at bounding box center [1014, 455] width 16 height 16
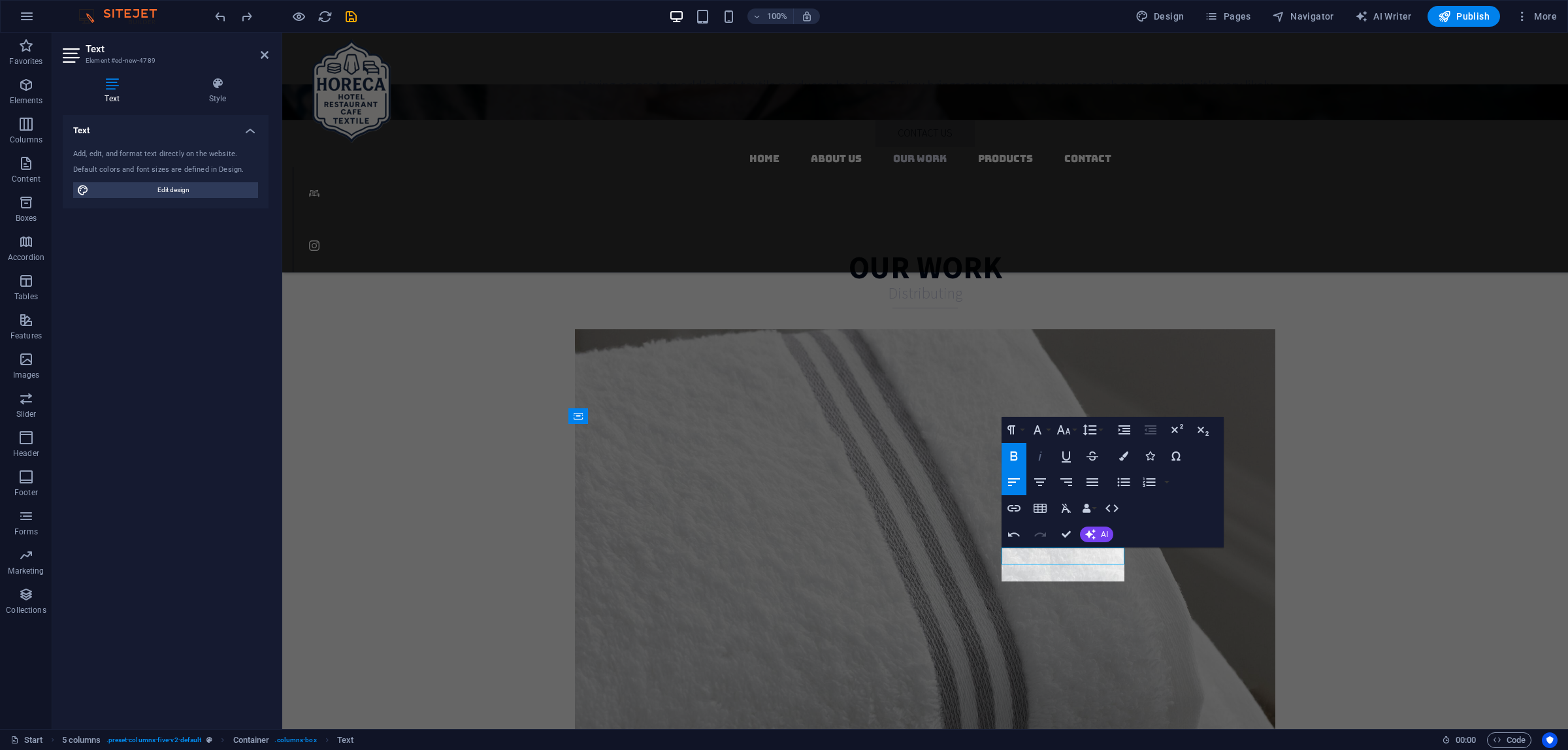
click at [1037, 459] on icon "button" at bounding box center [1039, 455] width 16 height 16
click at [1072, 426] on button "Font Size" at bounding box center [1067, 429] width 25 height 26
click at [1083, 566] on link "18" at bounding box center [1078, 573] width 47 height 20
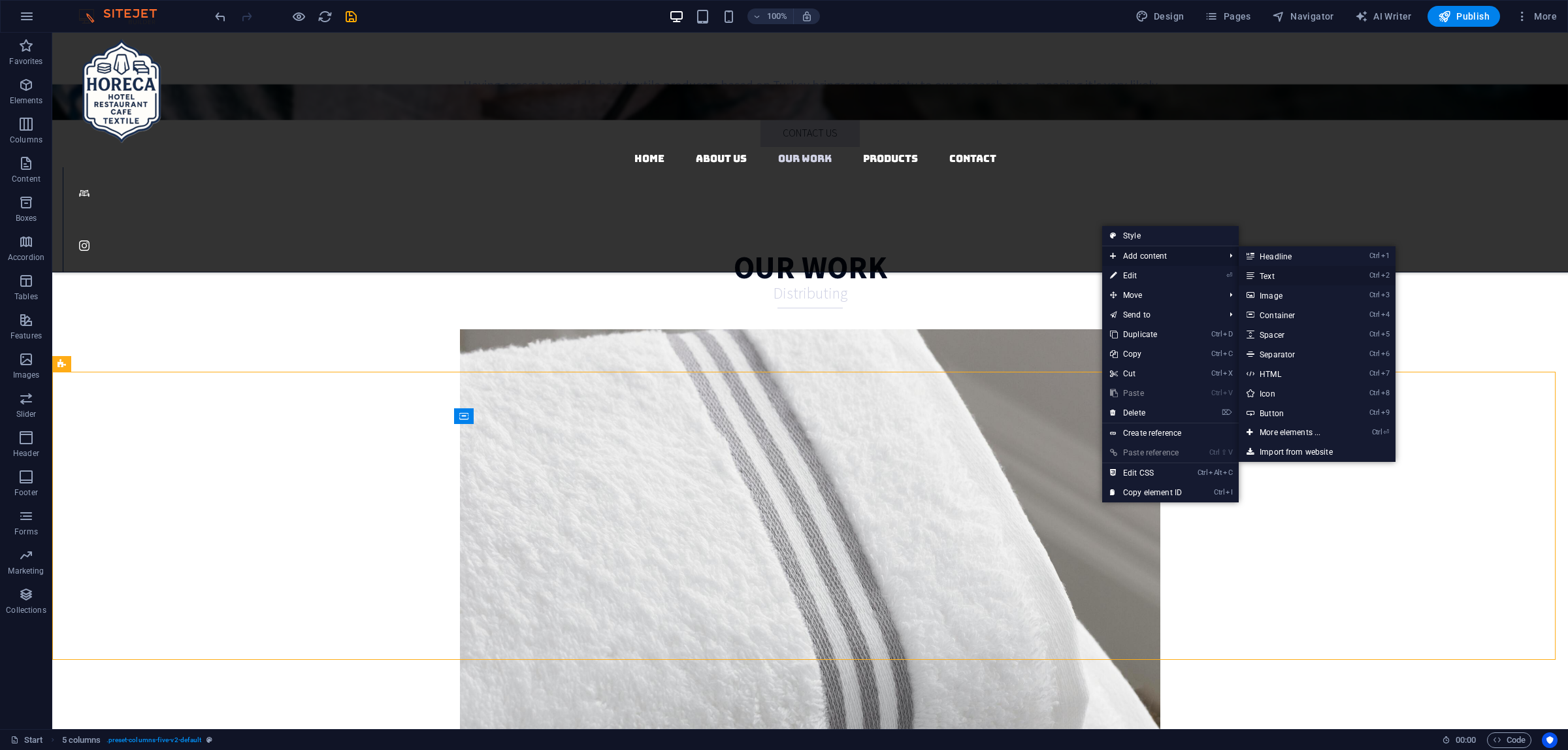
click at [1286, 272] on link "Ctrl 2 Text" at bounding box center [1293, 276] width 108 height 20
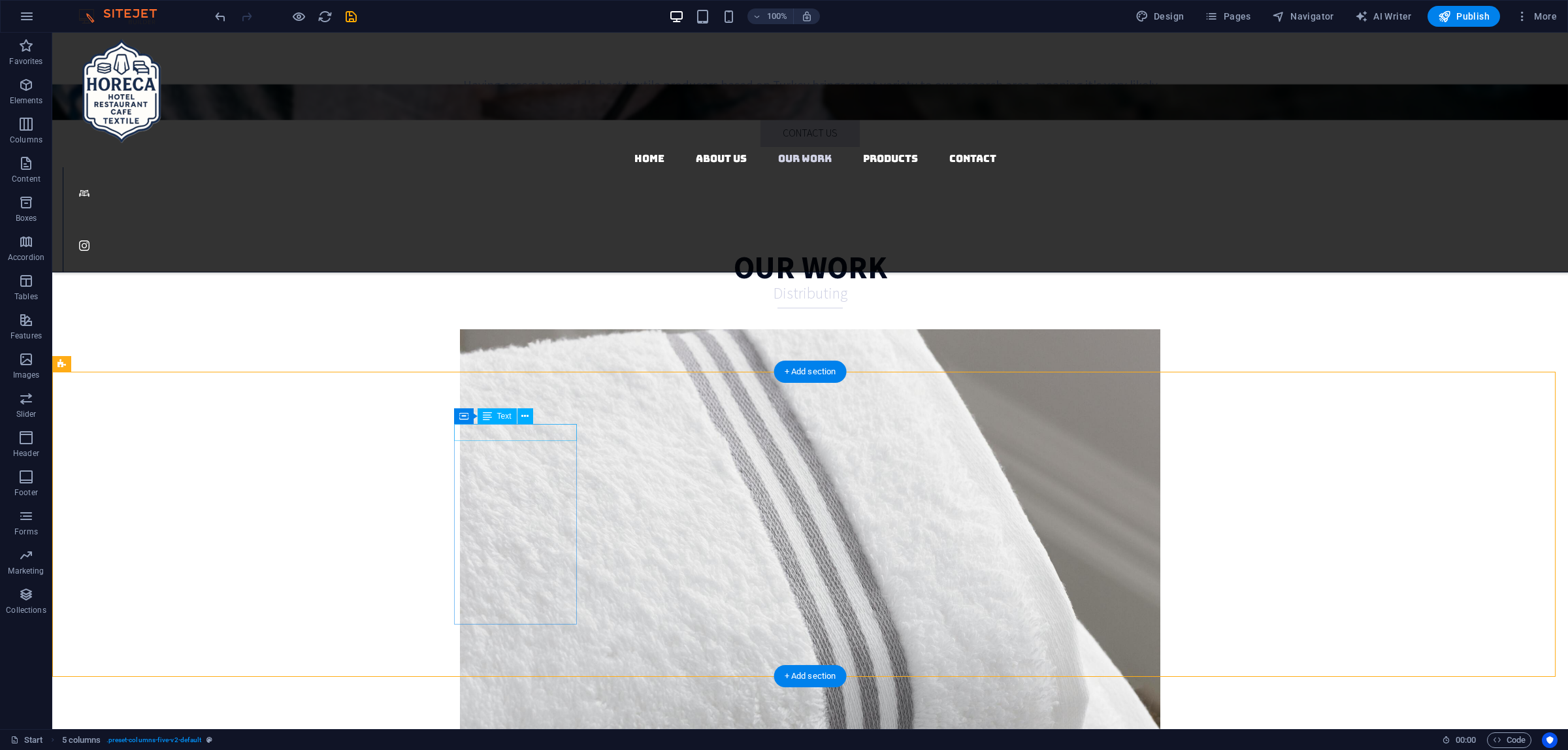
drag, startPoint x: 527, startPoint y: 432, endPoint x: 1070, endPoint y: 520, distance: 550.1
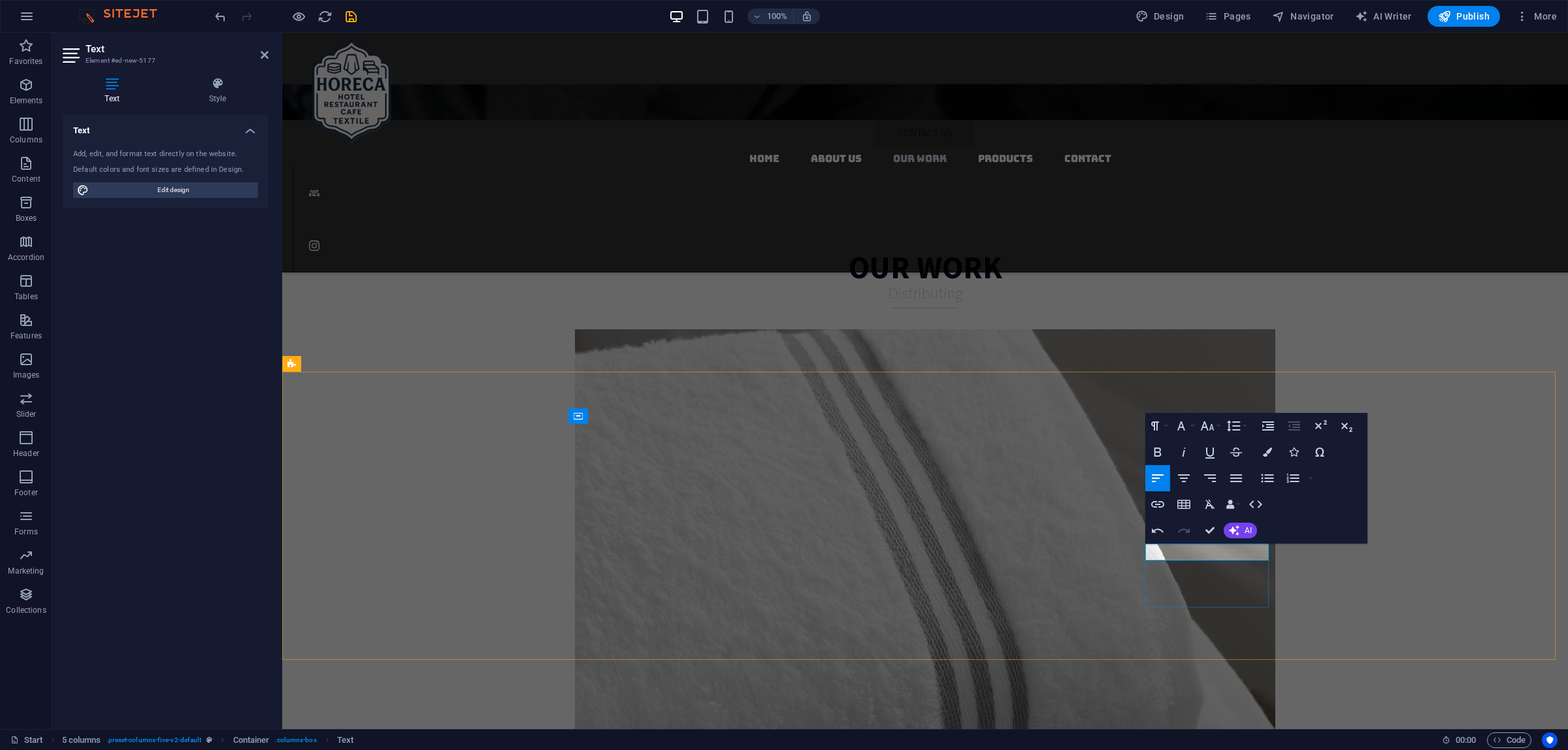
drag, startPoint x: 1262, startPoint y: 548, endPoint x: 1147, endPoint y: 546, distance: 115.0
click at [1165, 452] on icon "button" at bounding box center [1157, 451] width 16 height 16
click at [1183, 448] on icon "button" at bounding box center [1184, 451] width 16 height 16
click at [1217, 426] on button "Font Size" at bounding box center [1210, 426] width 25 height 26
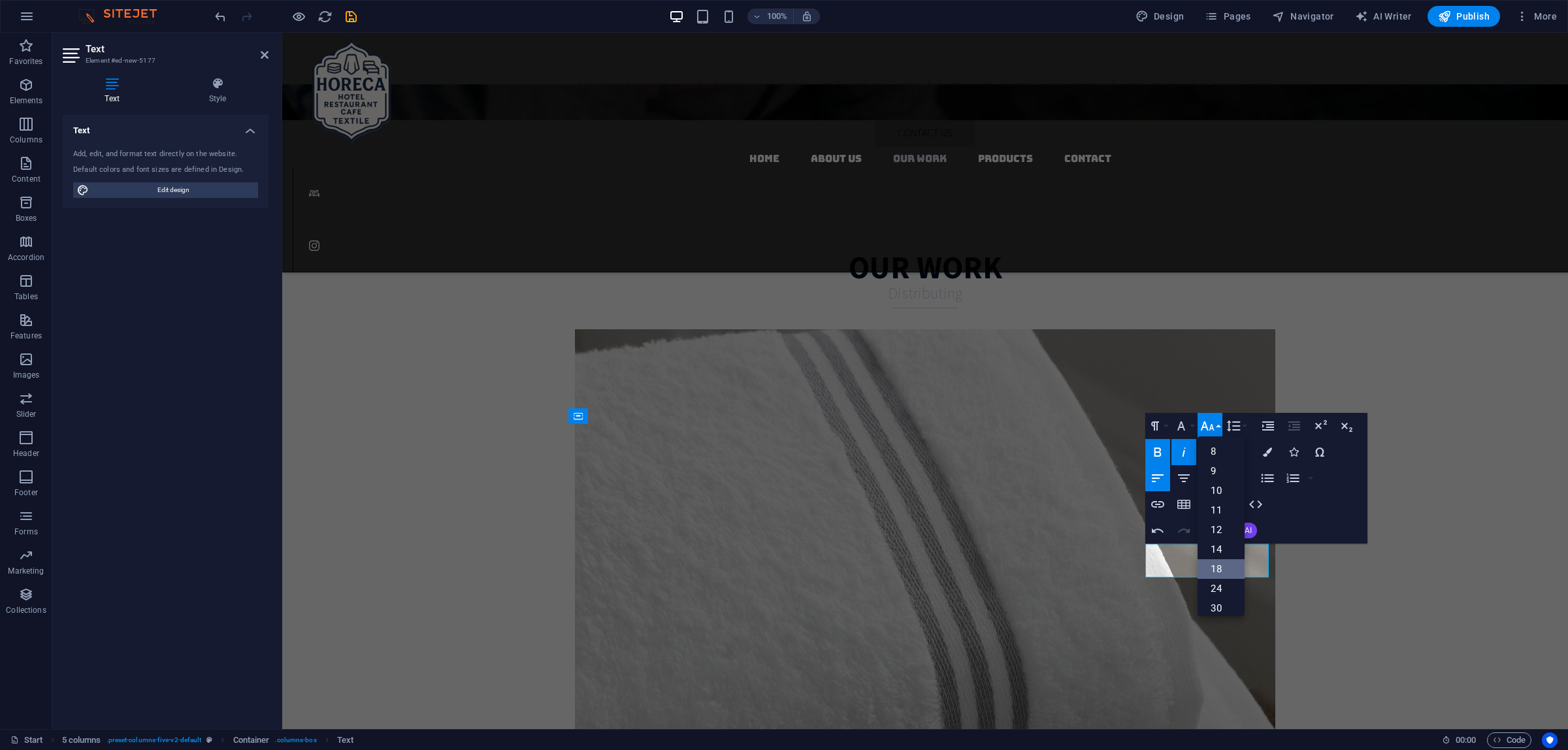
click at [1221, 567] on link "18" at bounding box center [1221, 569] width 47 height 20
